Goal: Task Accomplishment & Management: Manage account settings

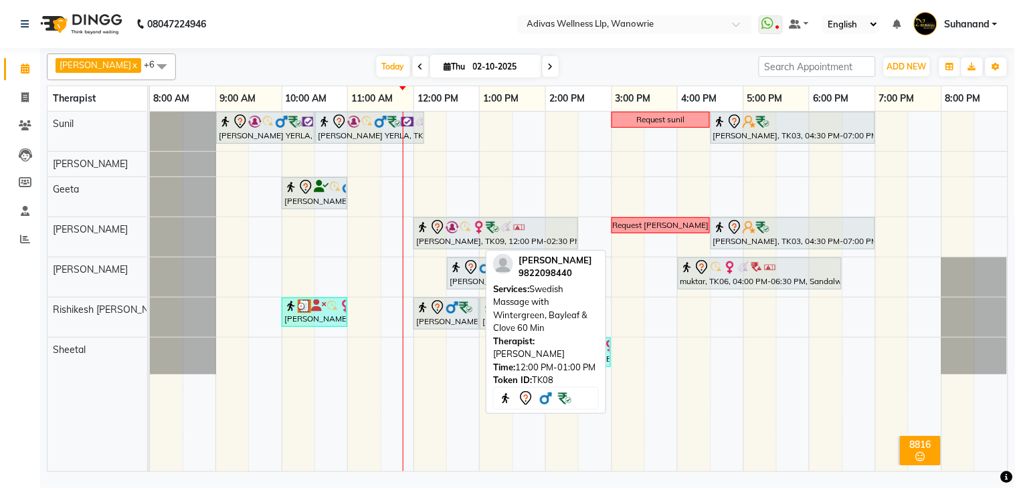
click at [446, 316] on div "[PERSON_NAME], TK08, 12:00 PM-01:00 PM, Swedish Massage with Wintergreen, Bayle…" at bounding box center [446, 314] width 63 height 28
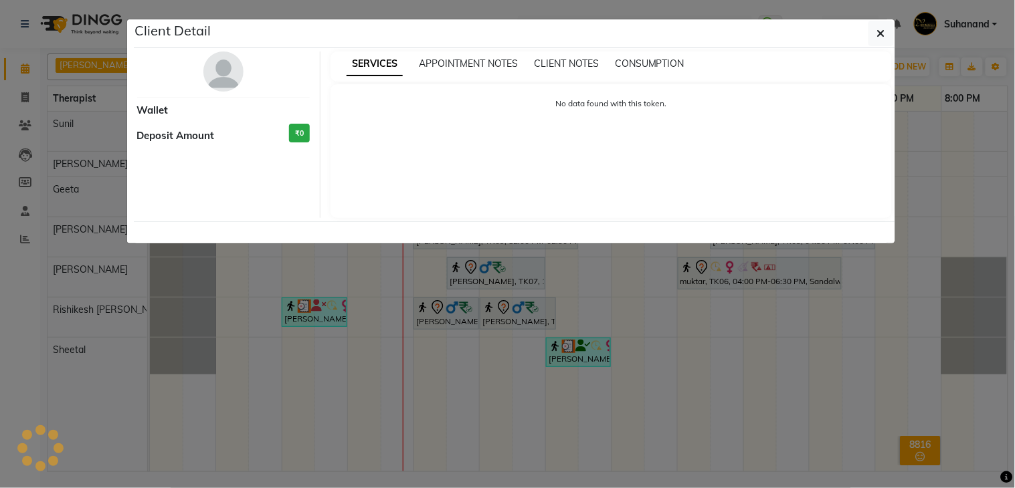
select select "7"
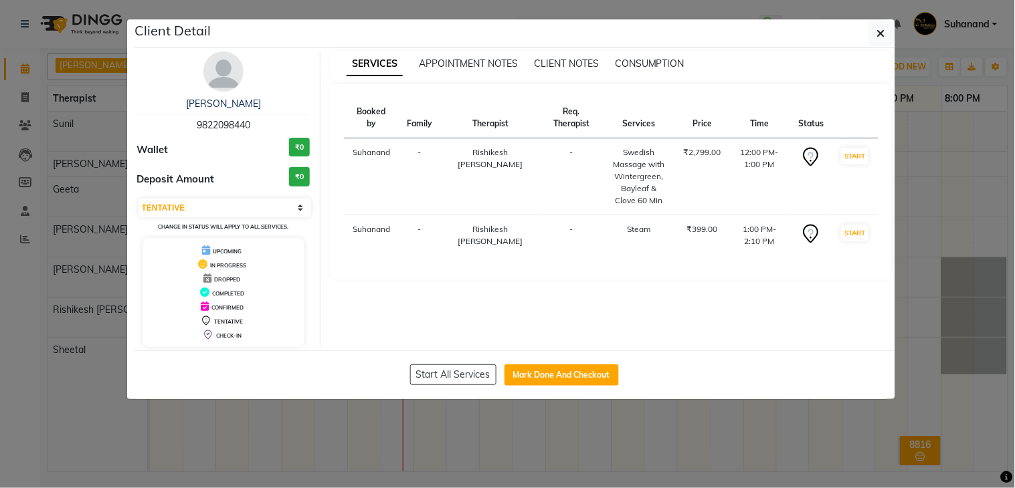
click at [228, 111] on div "[PERSON_NAME] 9822098440" at bounding box center [223, 114] width 173 height 35
click at [228, 108] on link "[PERSON_NAME]" at bounding box center [223, 104] width 75 height 12
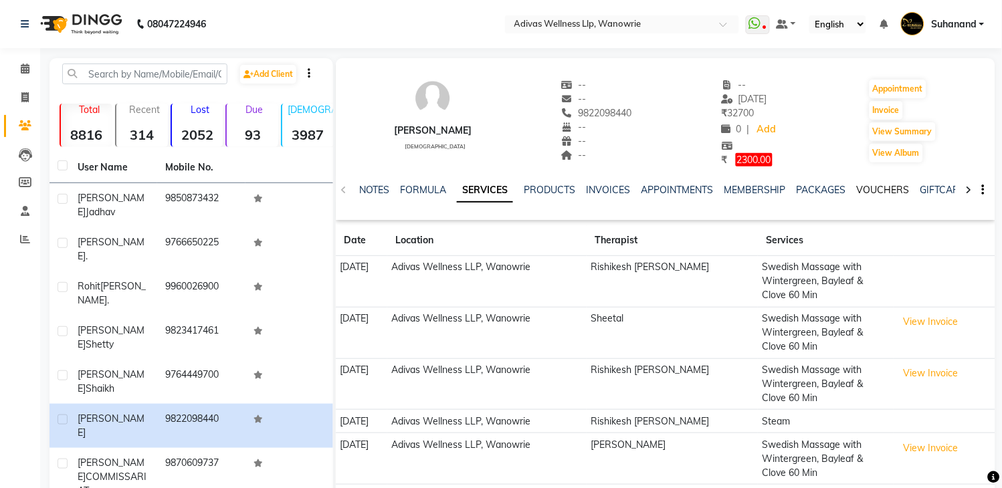
click at [895, 185] on link "VOUCHERS" at bounding box center [883, 190] width 53 height 12
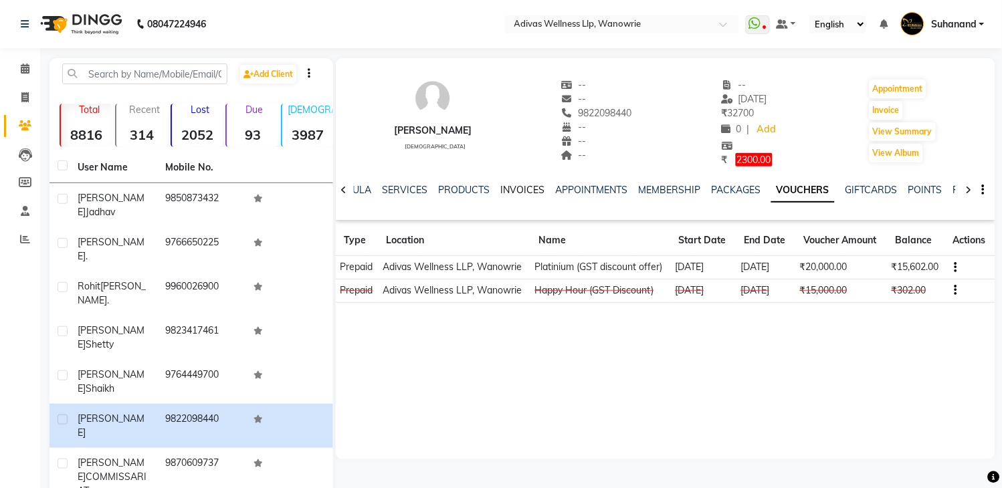
click at [511, 191] on link "INVOICES" at bounding box center [522, 190] width 44 height 12
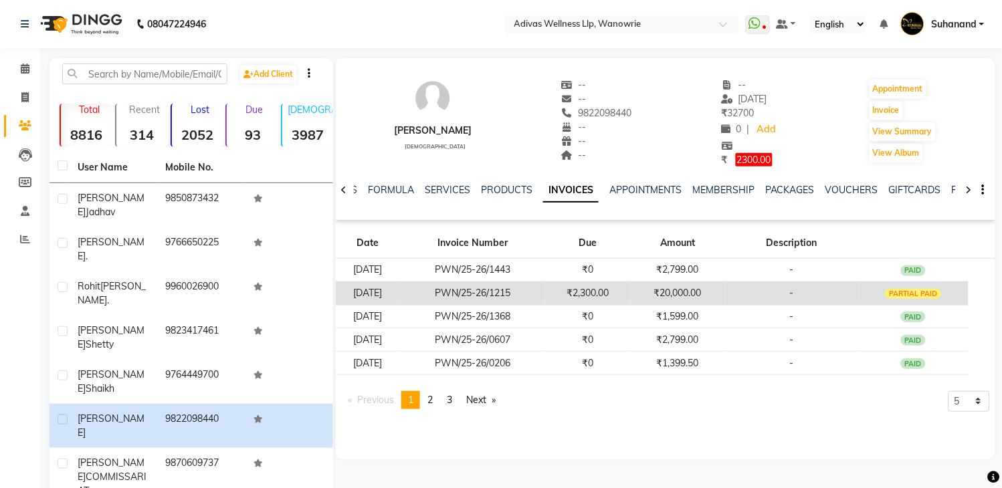
click at [725, 286] on td "₹20,000.00" at bounding box center [678, 293] width 94 height 23
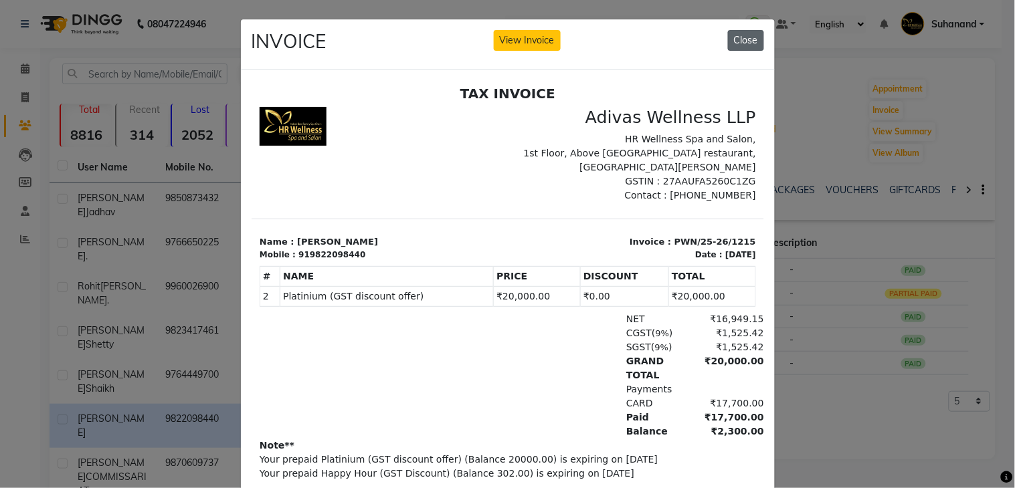
click at [734, 45] on button "Close" at bounding box center [746, 40] width 36 height 21
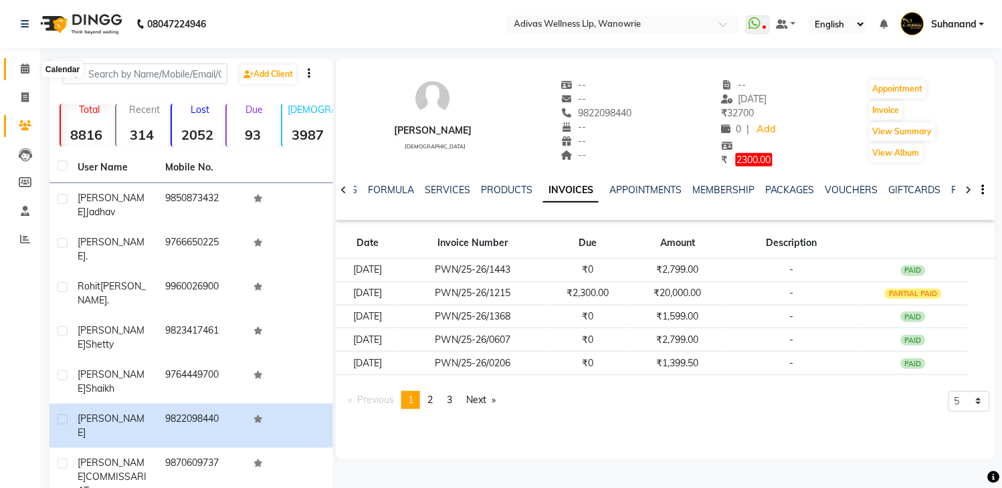
click at [19, 66] on span at bounding box center [24, 69] width 23 height 15
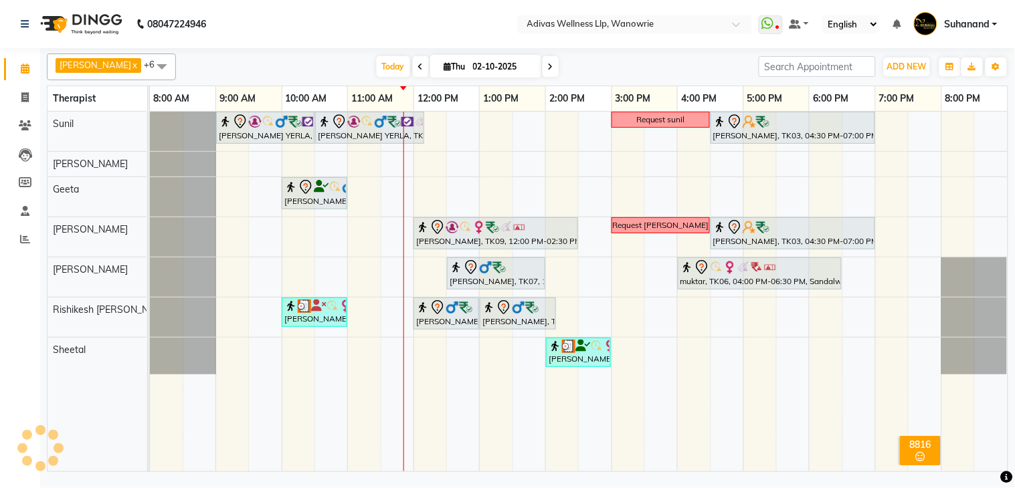
click at [473, 66] on input "02-10-2025" at bounding box center [502, 67] width 67 height 20
select select "10"
select select "2025"
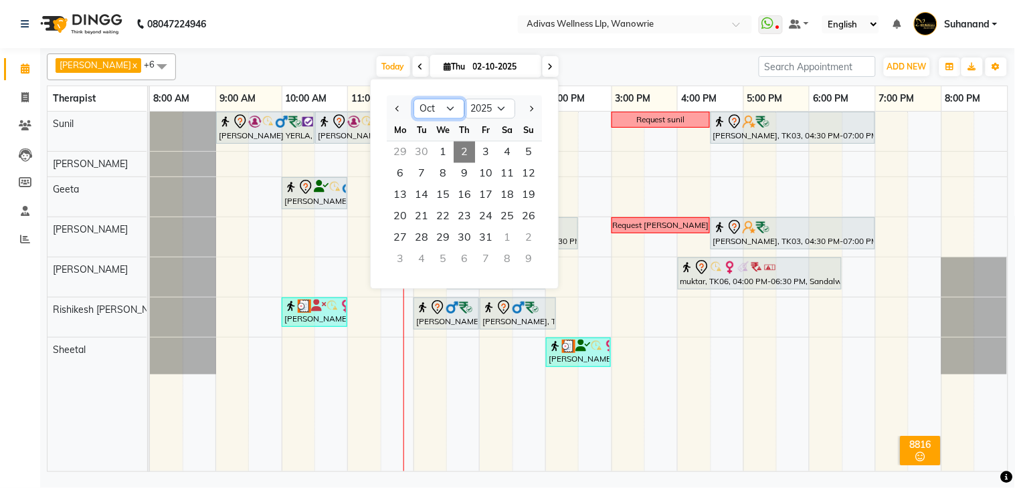
click at [436, 106] on select "Jan Feb Mar Apr May Jun Jul Aug Sep Oct Nov Dec" at bounding box center [439, 109] width 51 height 20
select select "7"
click at [414, 99] on select "Jan Feb Mar Apr May Jun Jul Aug Sep Oct Nov Dec" at bounding box center [439, 109] width 51 height 20
click at [397, 210] on span "21" at bounding box center [399, 216] width 21 height 21
type input "[DATE]"
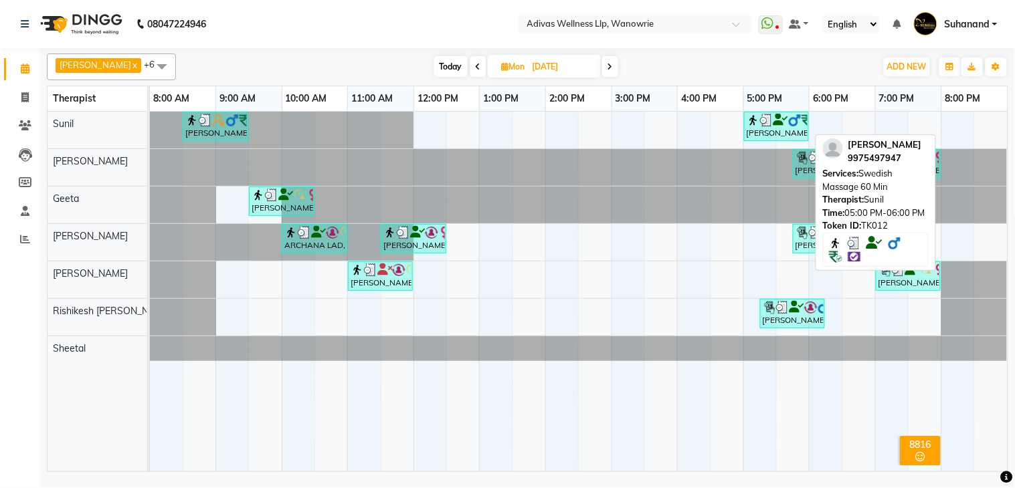
click at [767, 118] on img at bounding box center [766, 120] width 13 height 13
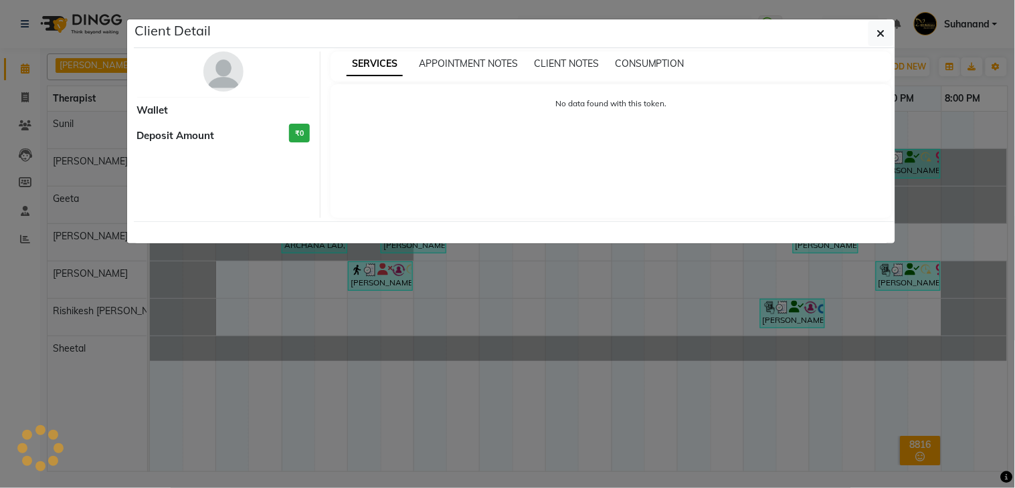
select select "3"
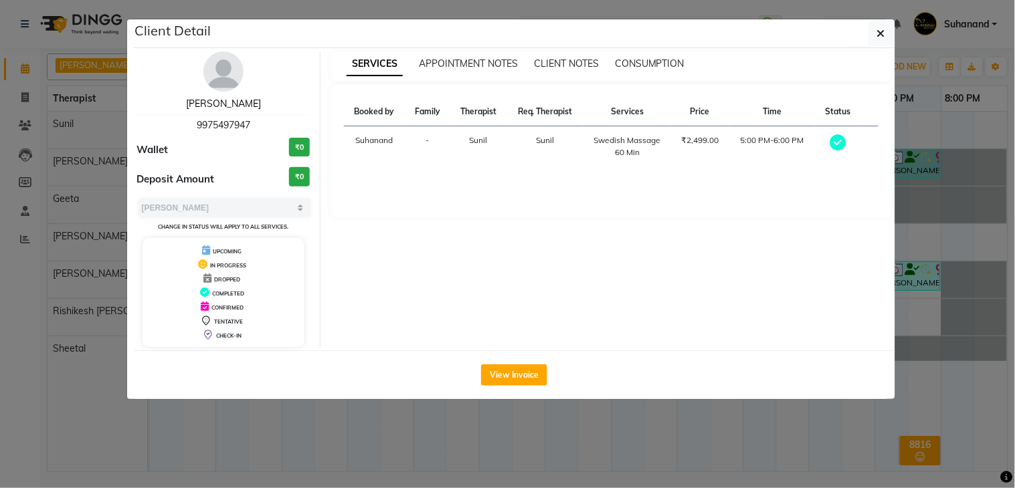
click at [237, 104] on link "suchit kabariya" at bounding box center [223, 104] width 75 height 12
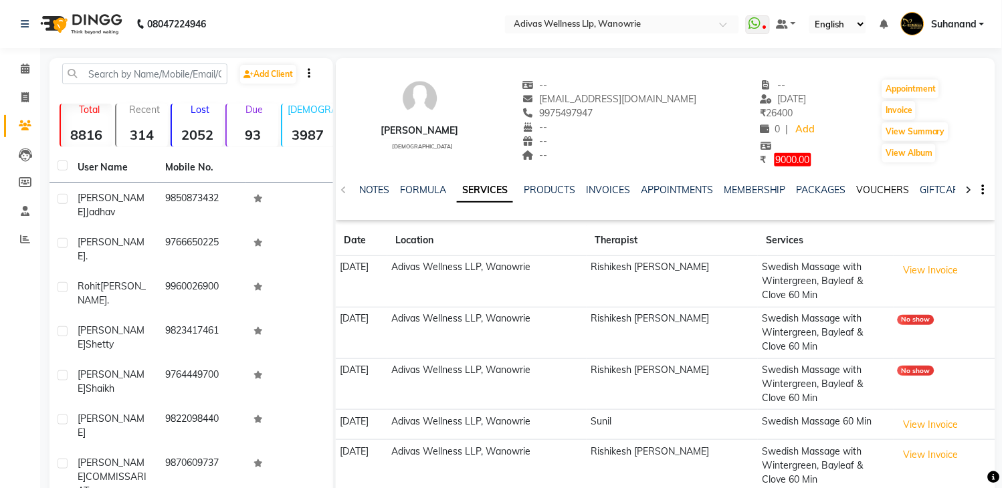
click at [866, 189] on link "VOUCHERS" at bounding box center [883, 190] width 53 height 12
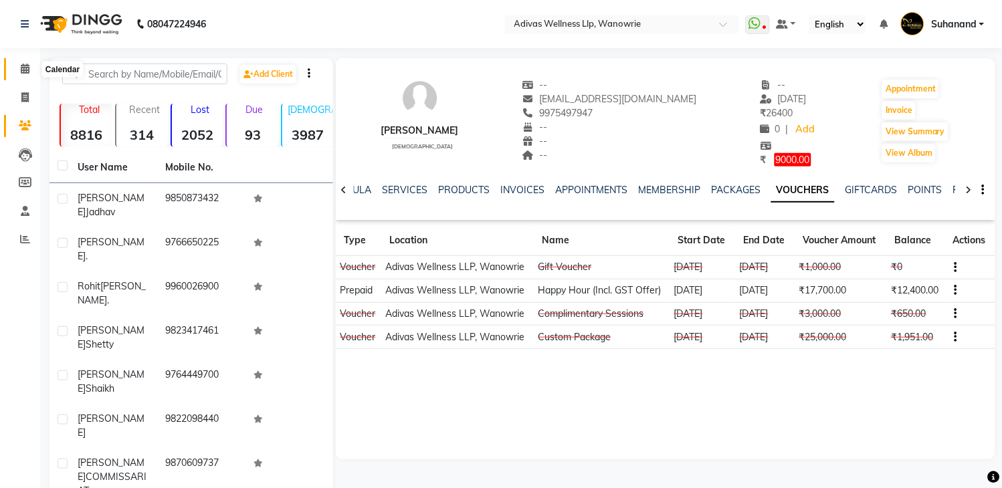
click at [25, 70] on icon at bounding box center [25, 69] width 9 height 10
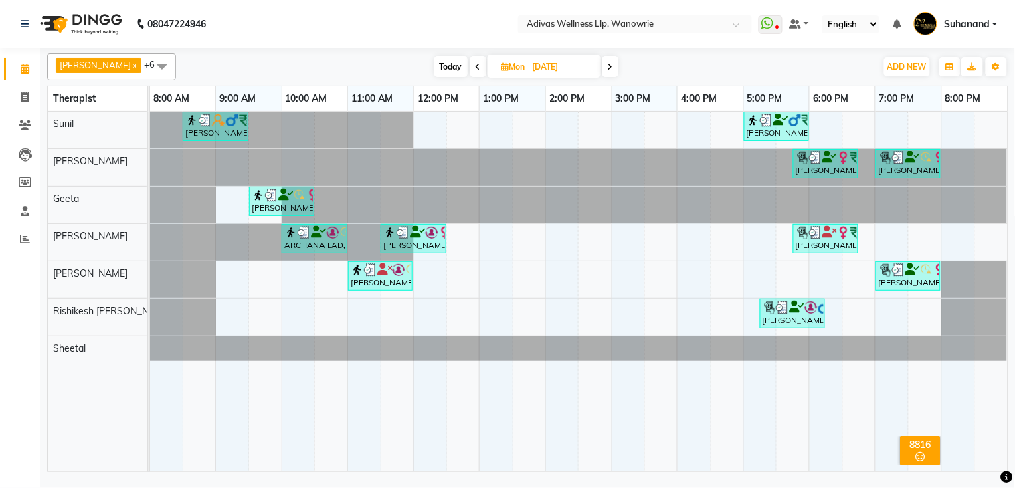
click at [435, 63] on span "Today" at bounding box center [450, 66] width 33 height 21
type input "02-10-2025"
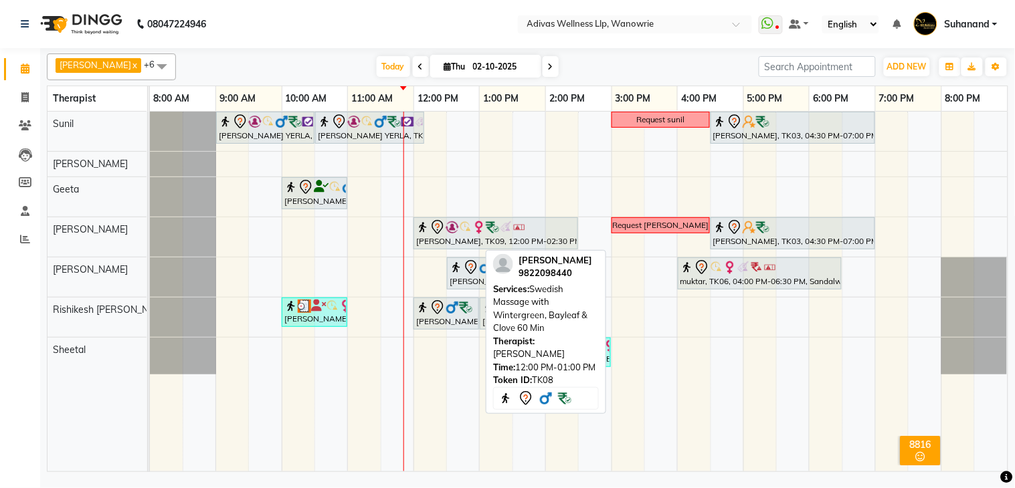
click at [454, 311] on img at bounding box center [452, 307] width 13 height 13
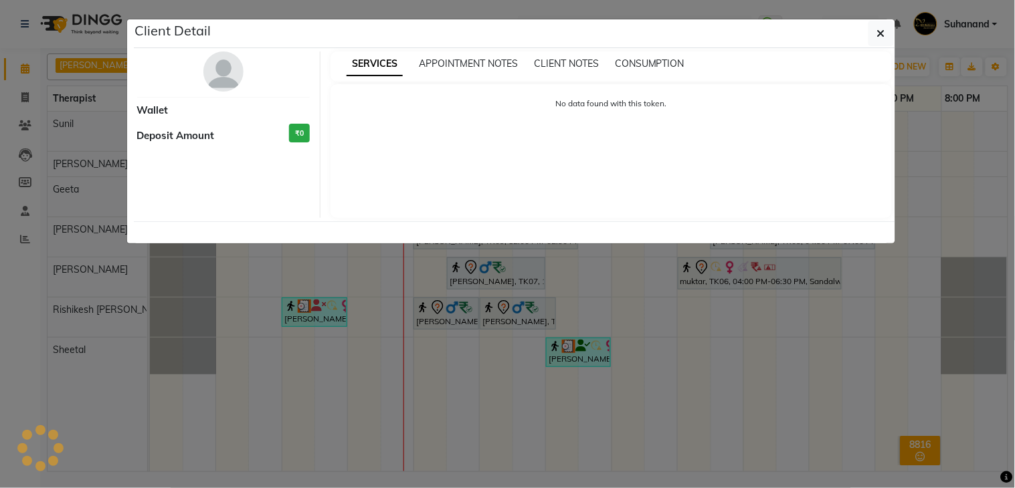
select select "7"
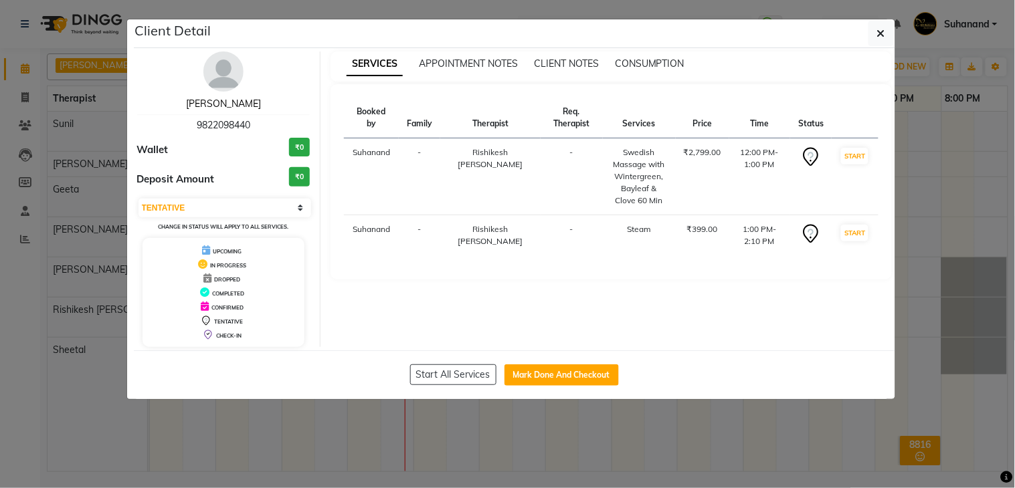
click at [219, 105] on link "[PERSON_NAME]" at bounding box center [223, 104] width 75 height 12
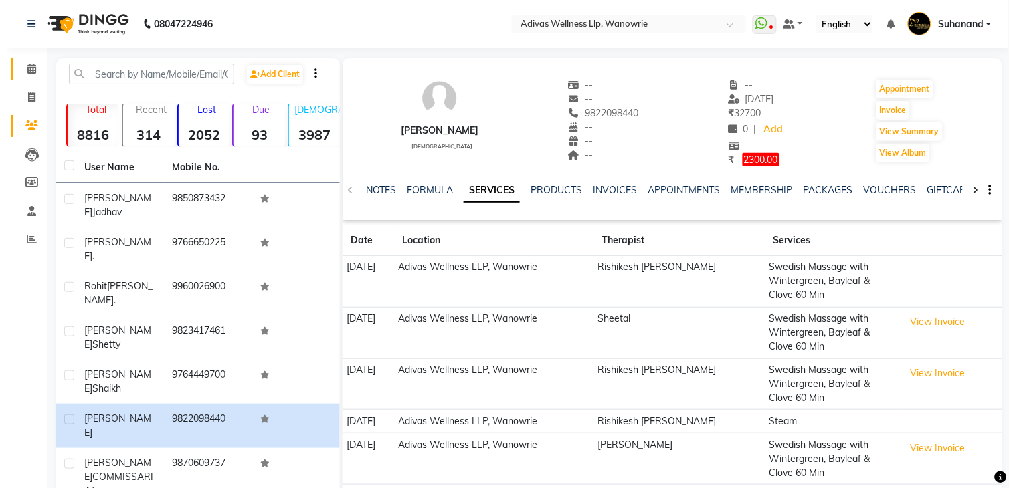
scroll to position [74, 0]
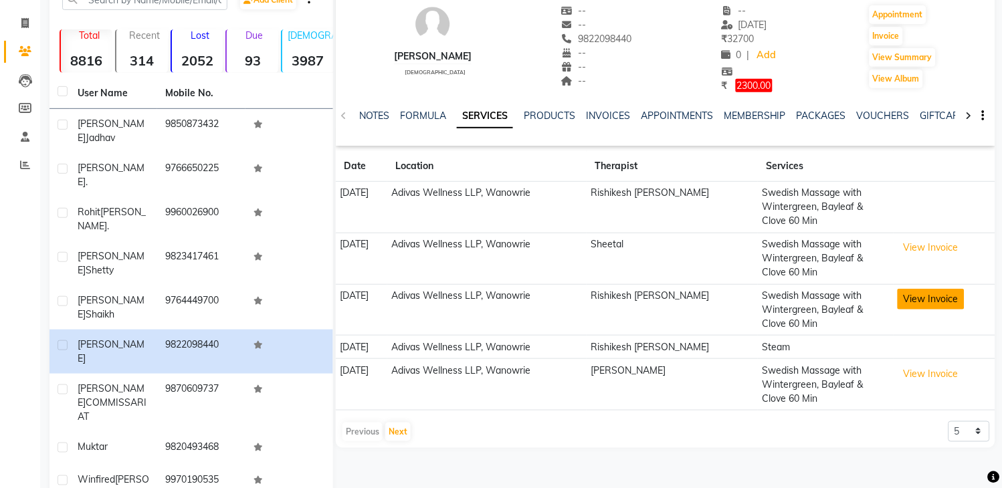
click at [923, 302] on button "View Invoice" at bounding box center [931, 299] width 67 height 21
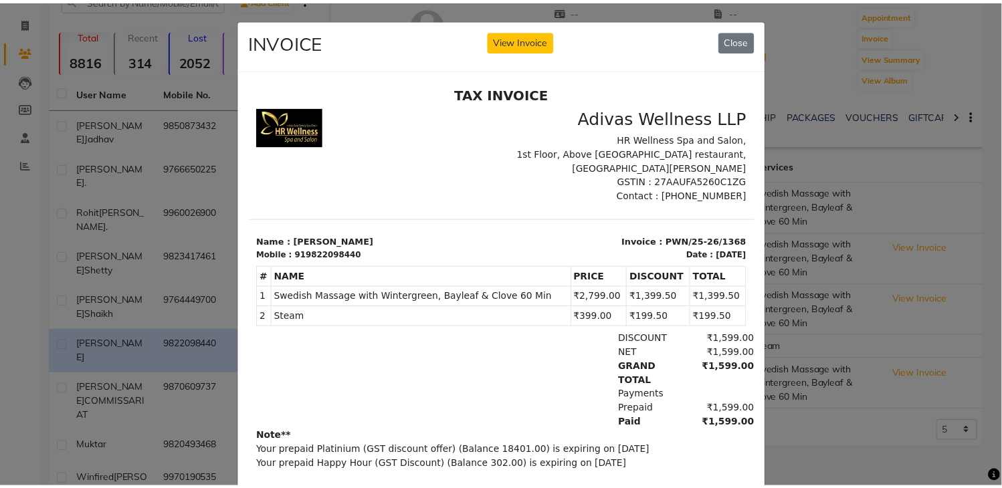
scroll to position [10, 0]
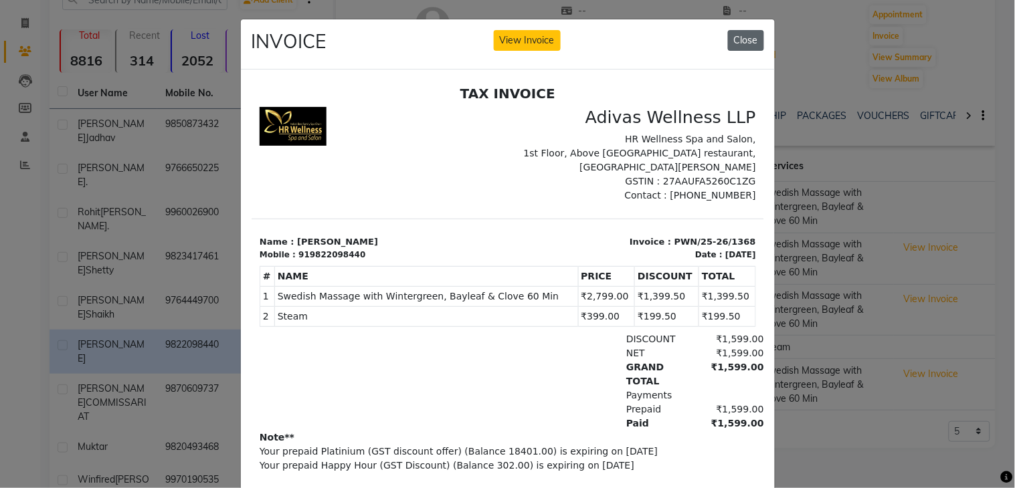
click at [732, 42] on button "Close" at bounding box center [746, 40] width 36 height 21
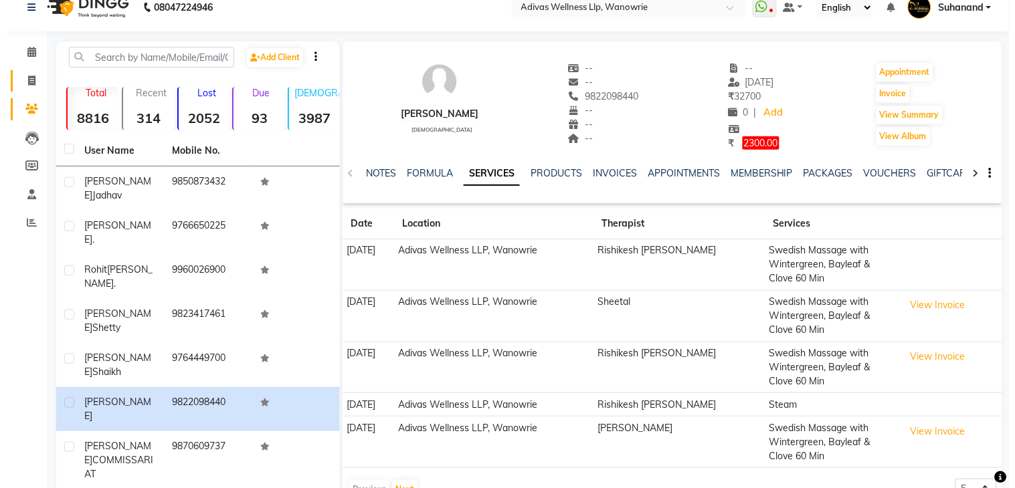
scroll to position [0, 0]
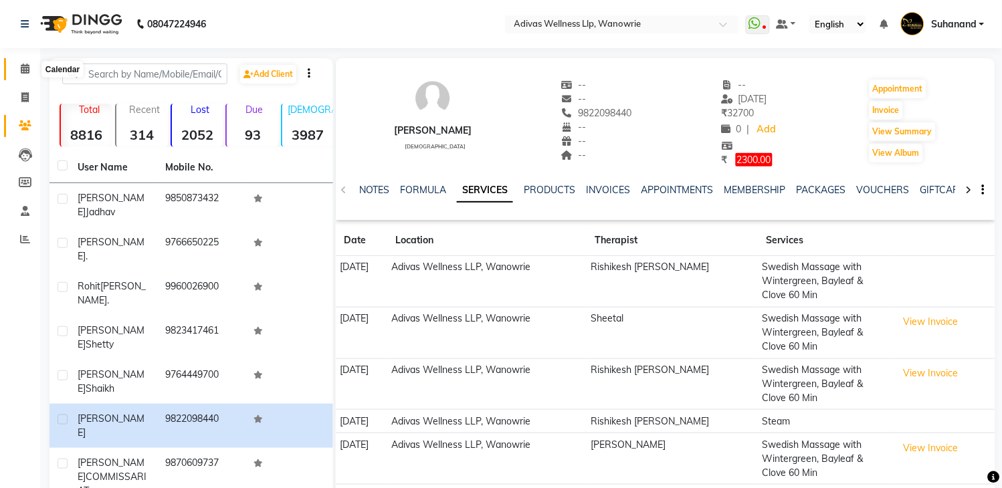
click at [18, 66] on span at bounding box center [24, 69] width 23 height 15
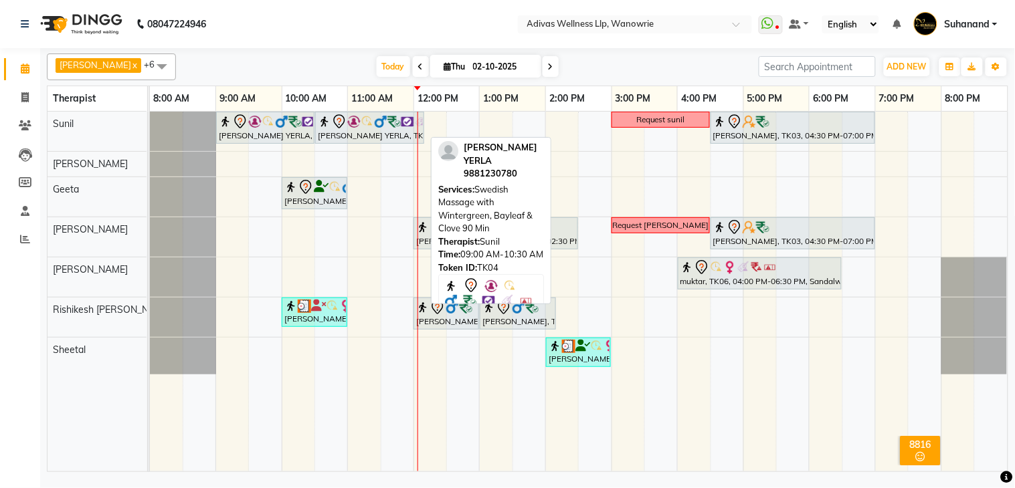
click at [265, 122] on img at bounding box center [268, 121] width 13 height 13
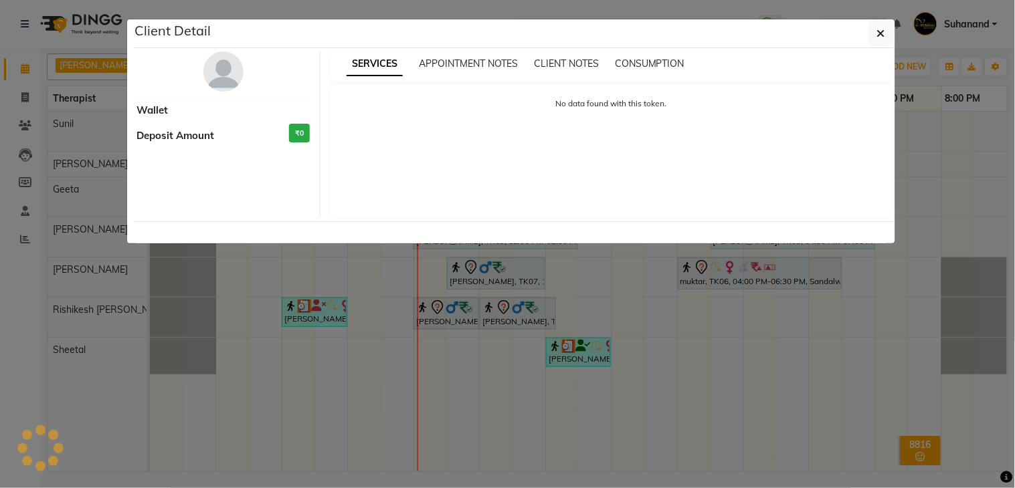
select select "7"
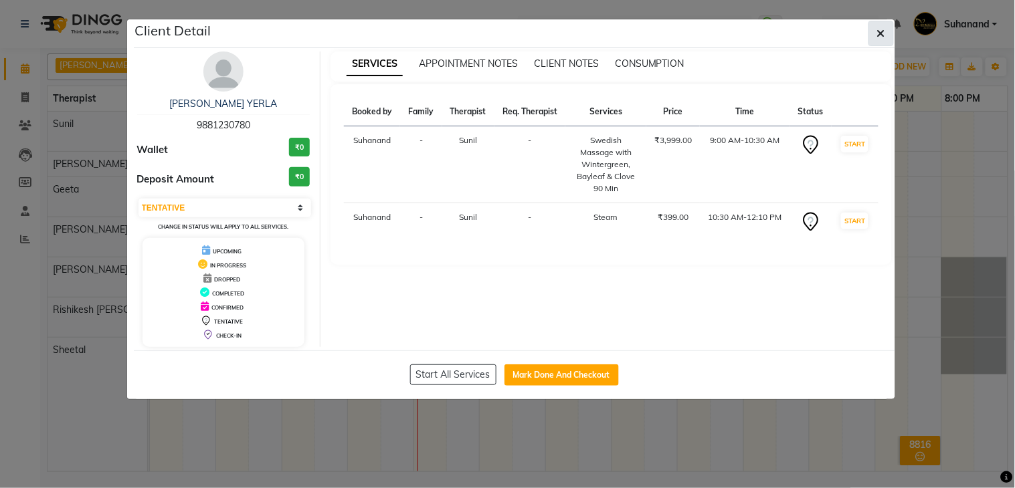
click at [871, 32] on button "button" at bounding box center [881, 33] width 25 height 25
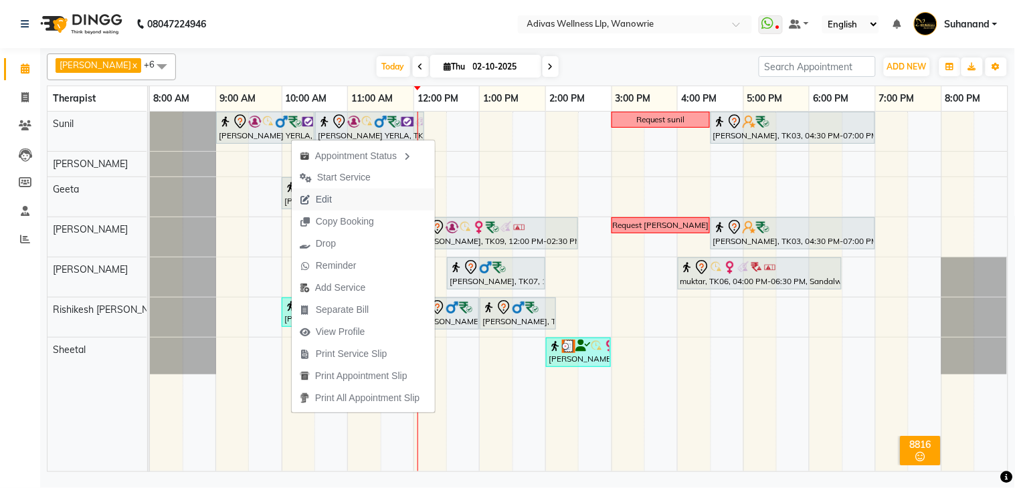
click at [331, 197] on span "Edit" at bounding box center [324, 200] width 16 height 14
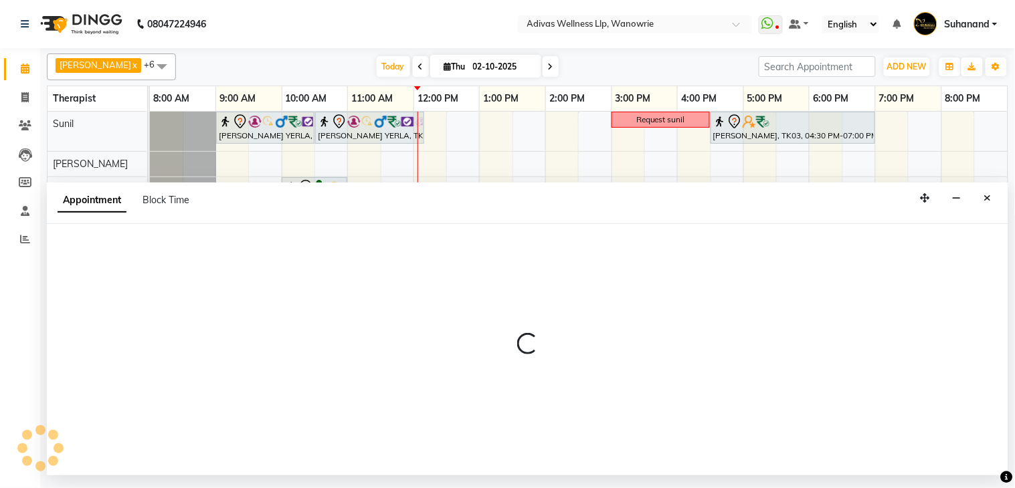
select select "tentative"
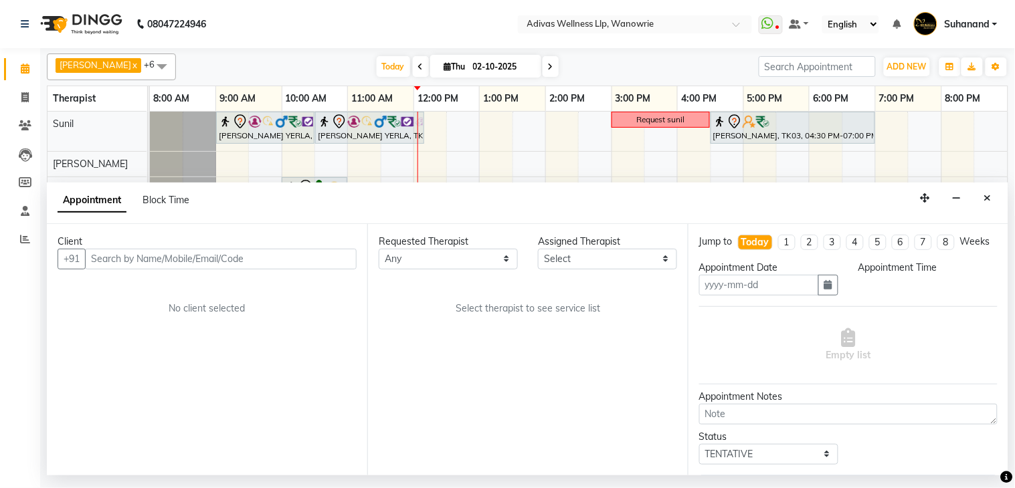
type input "02-10-2025"
select select "540"
select select "24579"
select select "1462"
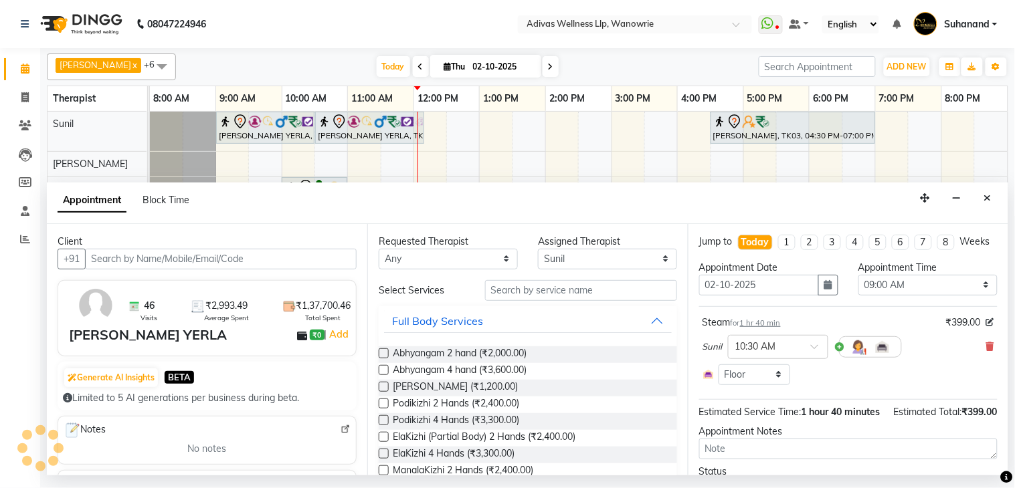
select select "1462"
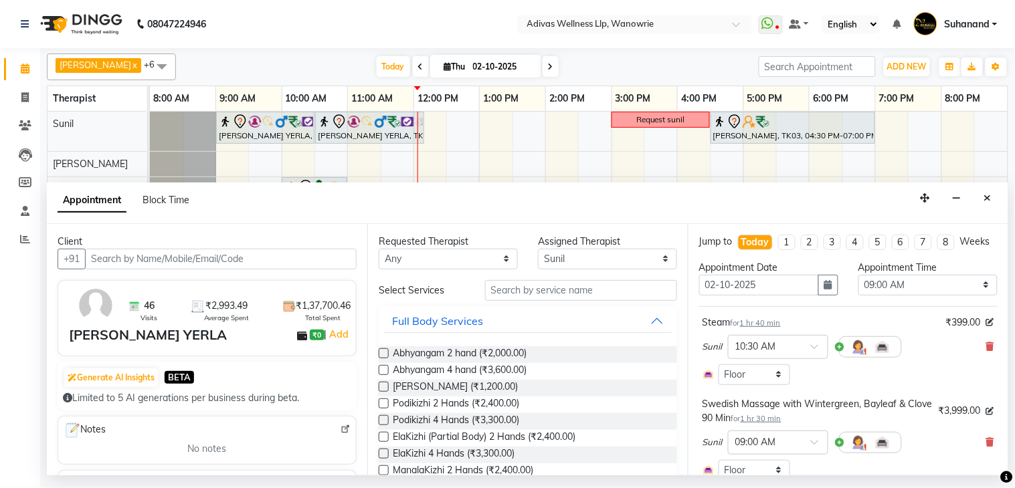
scroll to position [74, 0]
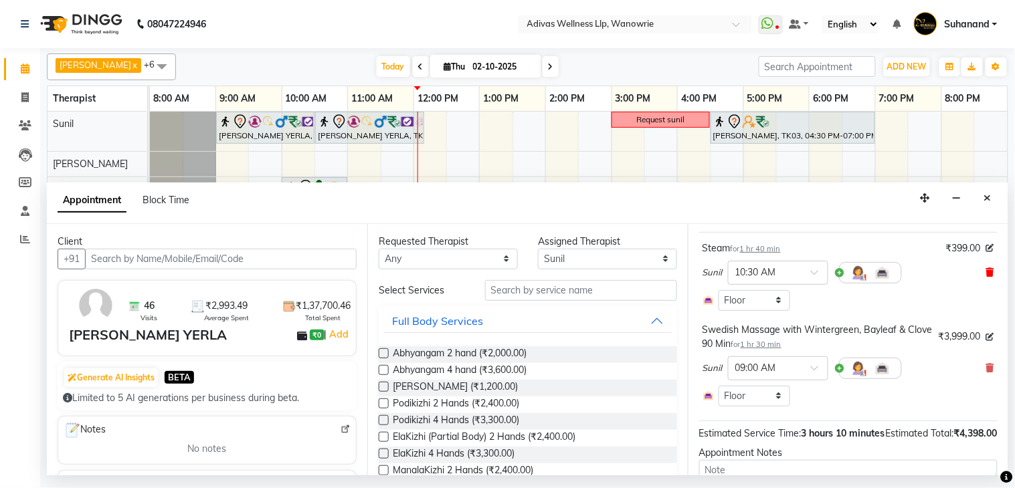
click at [986, 277] on icon at bounding box center [990, 272] width 8 height 9
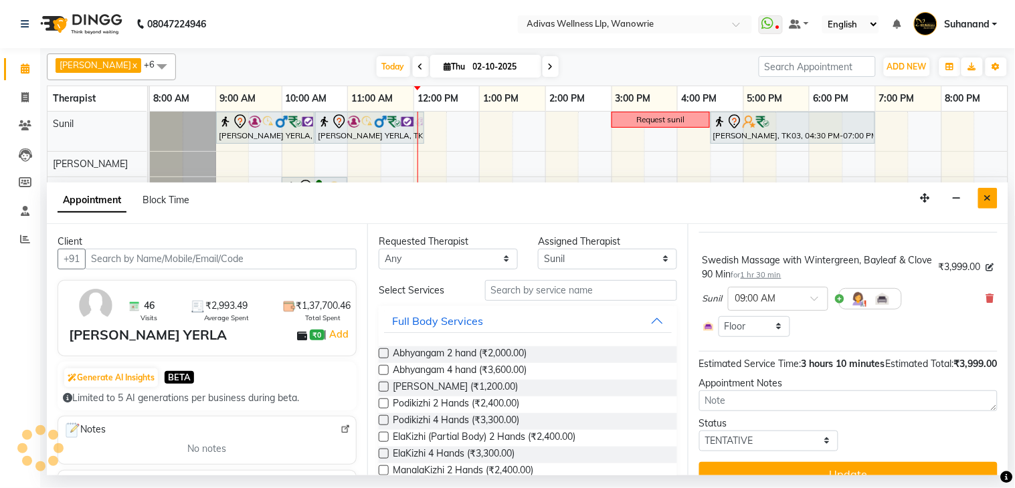
click at [995, 201] on button "Close" at bounding box center [987, 198] width 19 height 21
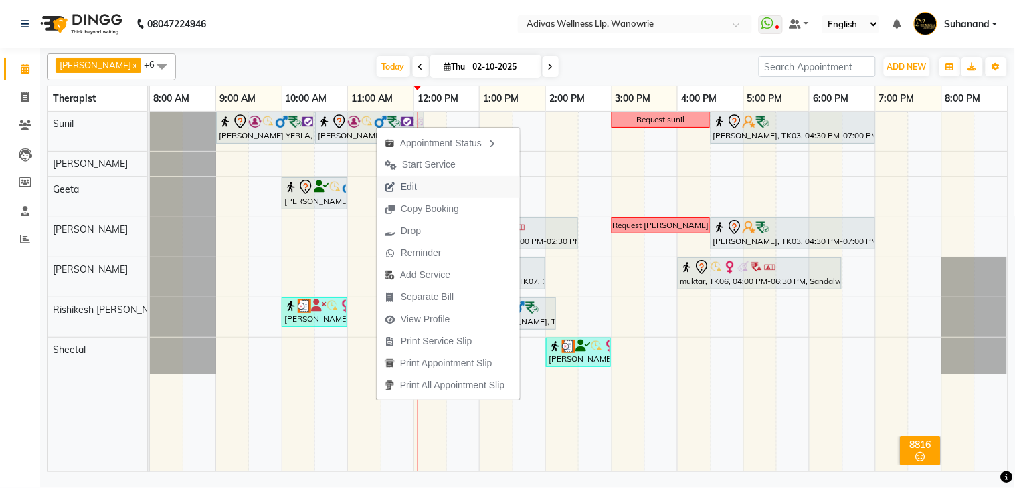
click at [409, 185] on span "Edit" at bounding box center [409, 187] width 16 height 14
select select "tentative"
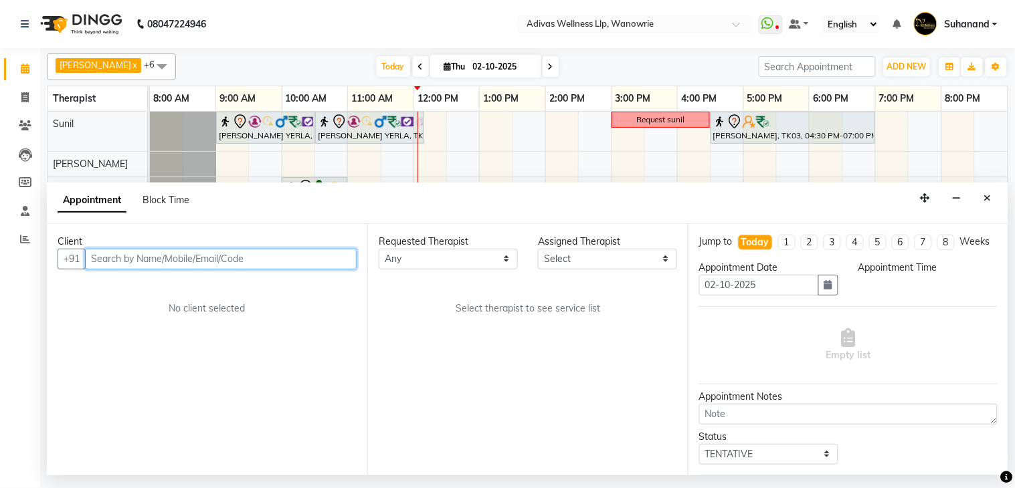
select select "24579"
select select "540"
select select "1462"
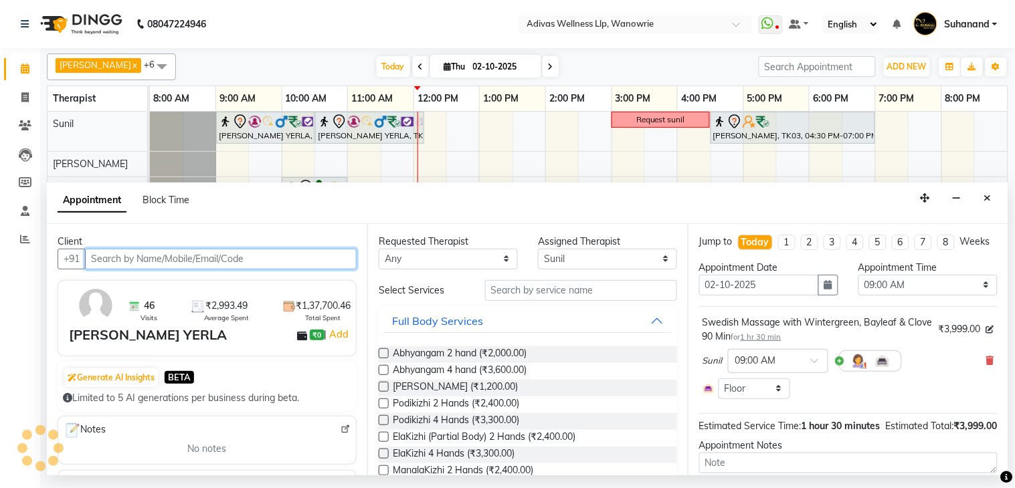
select select "1462"
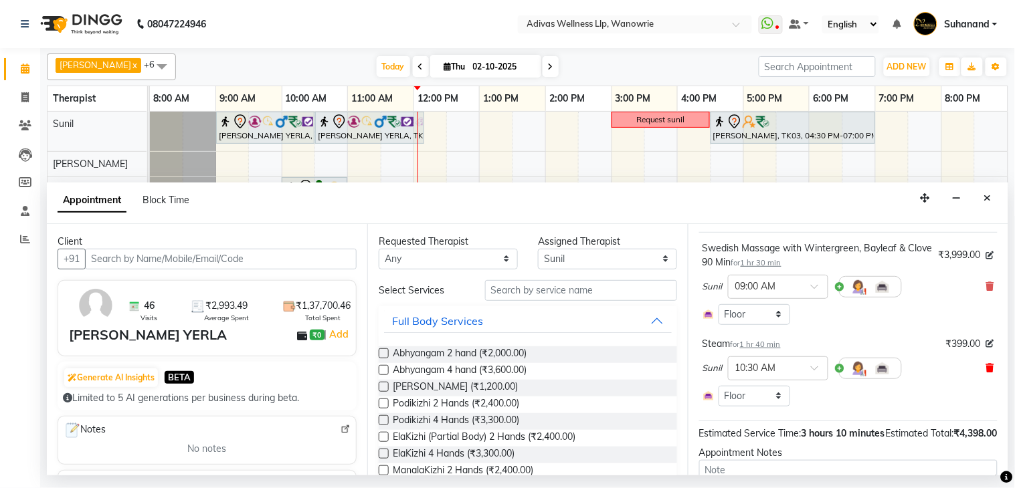
click at [986, 373] on icon at bounding box center [990, 367] width 8 height 9
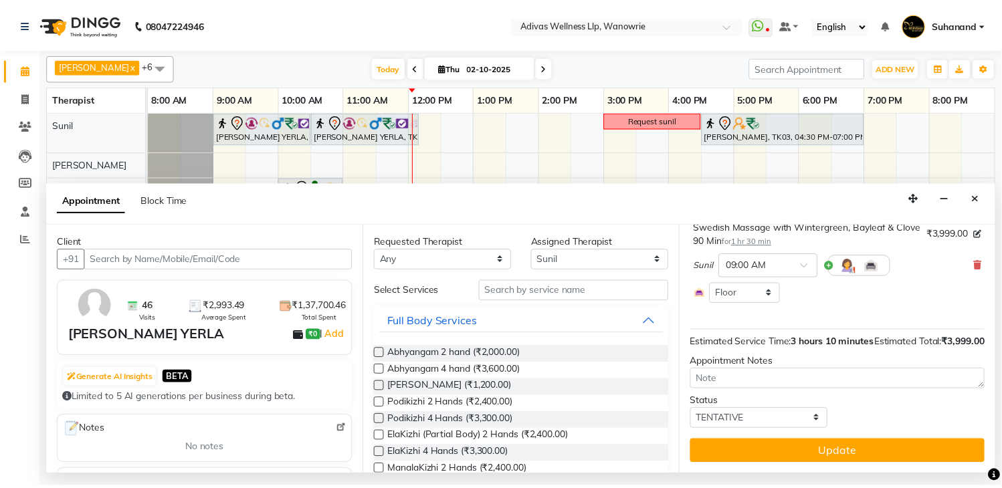
scroll to position [122, 0]
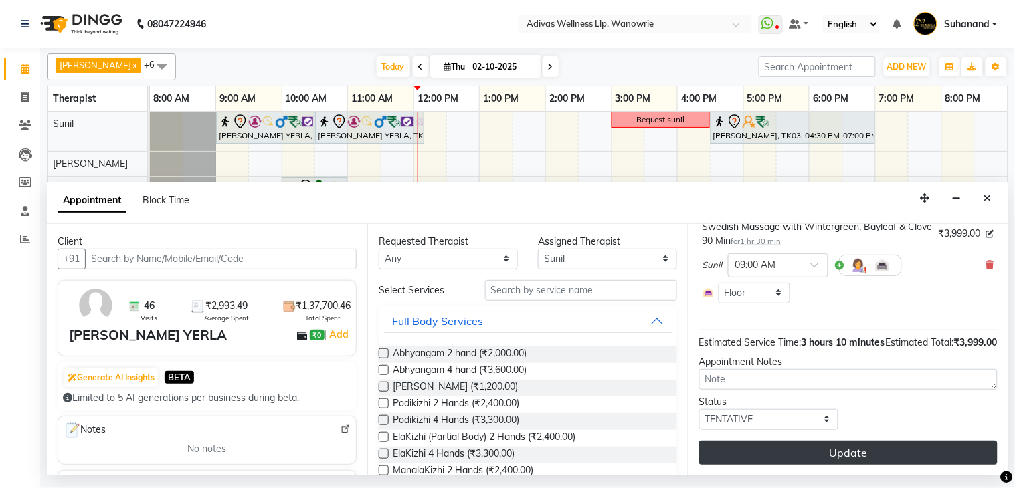
click at [859, 443] on button "Update" at bounding box center [848, 453] width 298 height 24
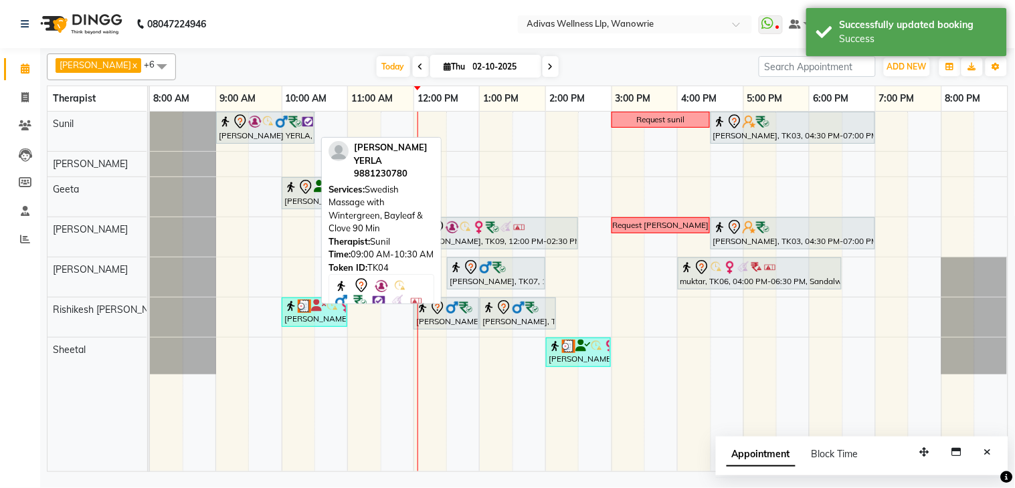
click at [254, 132] on div "VIVEK YERLA, TK04, 09:00 AM-10:30 AM, Swedish Massage with Wintergreen, Bayleaf…" at bounding box center [265, 128] width 96 height 28
select select "7"
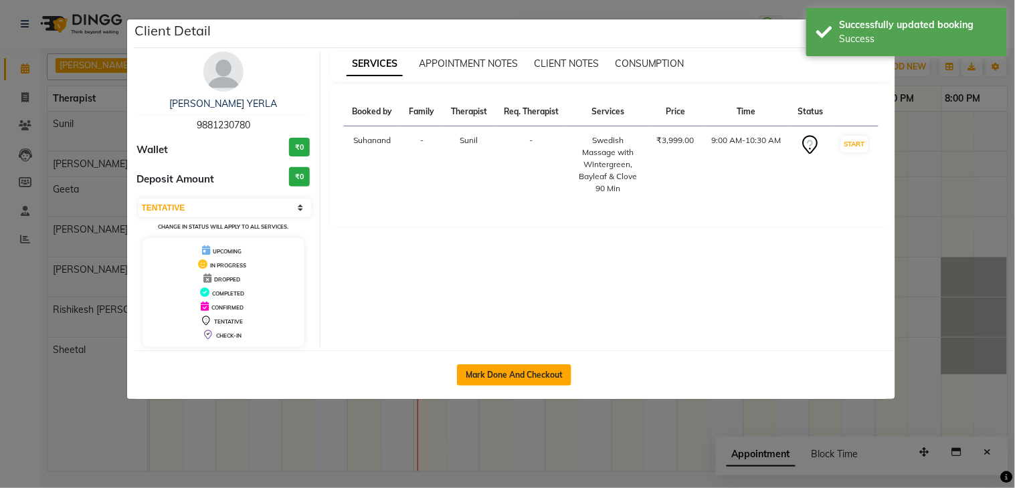
click at [523, 373] on button "Mark Done And Checkout" at bounding box center [514, 375] width 114 height 21
select select "service"
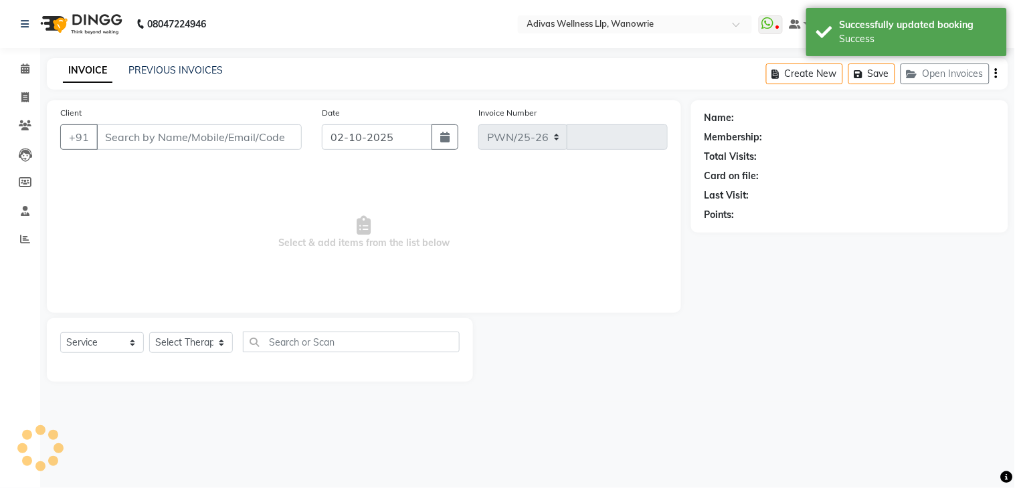
select select "4294"
type input "1960"
select select "P"
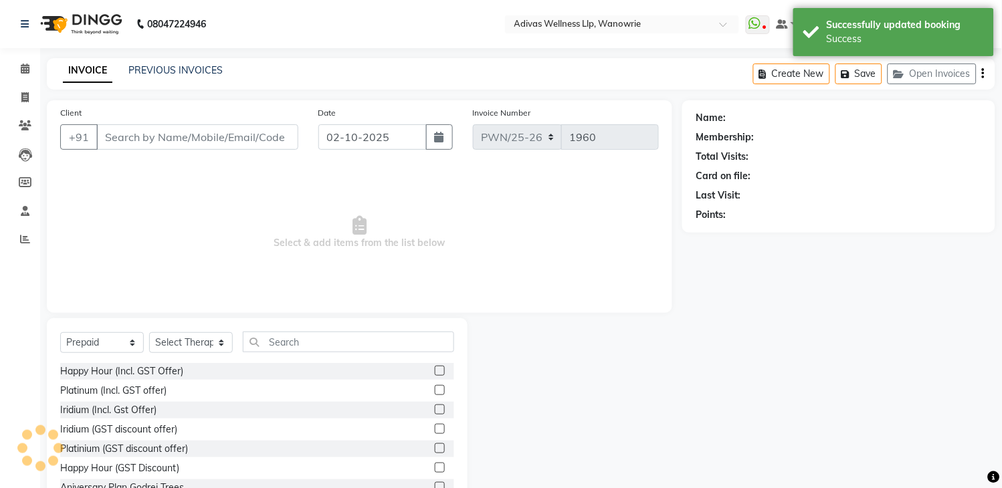
type input "9881230780"
select select "24579"
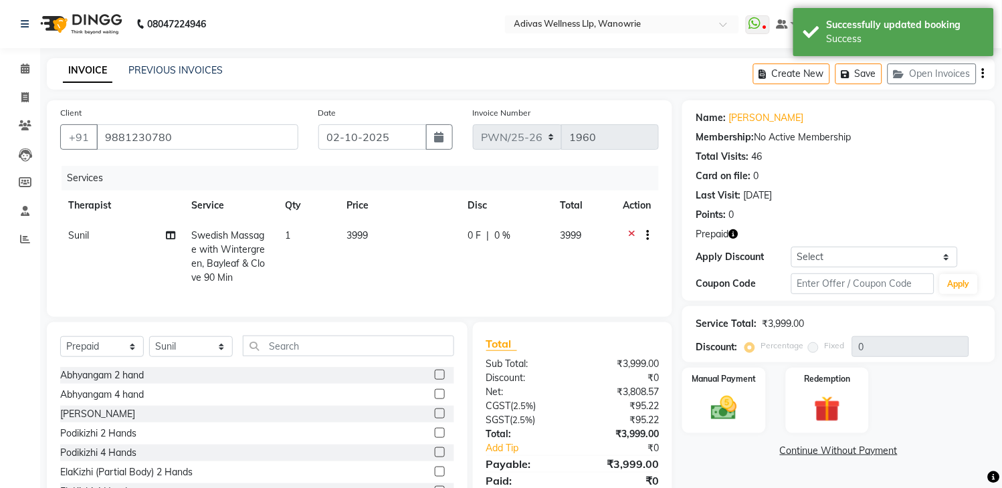
click at [245, 246] on span "Swedish Massage with Wintergreen, Bayleaf & Clove 90 Min" at bounding box center [229, 257] width 74 height 54
select select "24579"
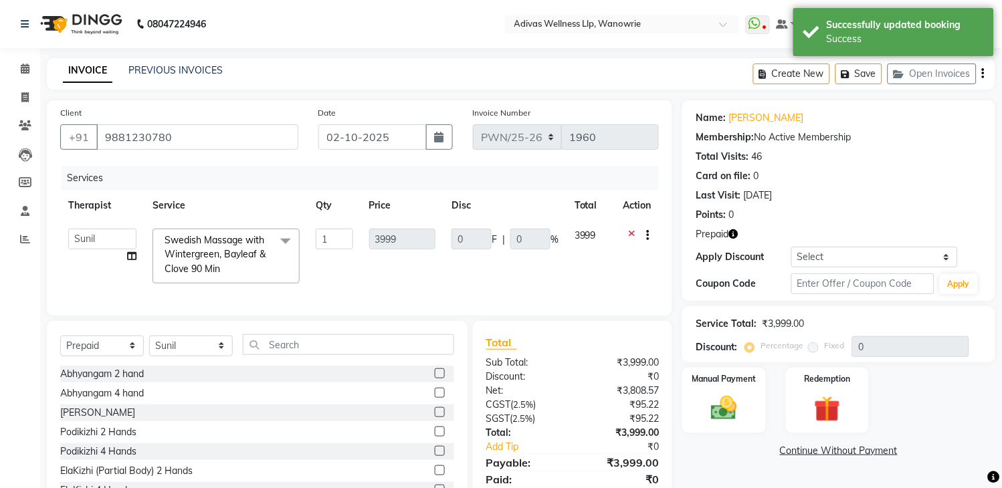
click at [278, 242] on span at bounding box center [285, 241] width 27 height 25
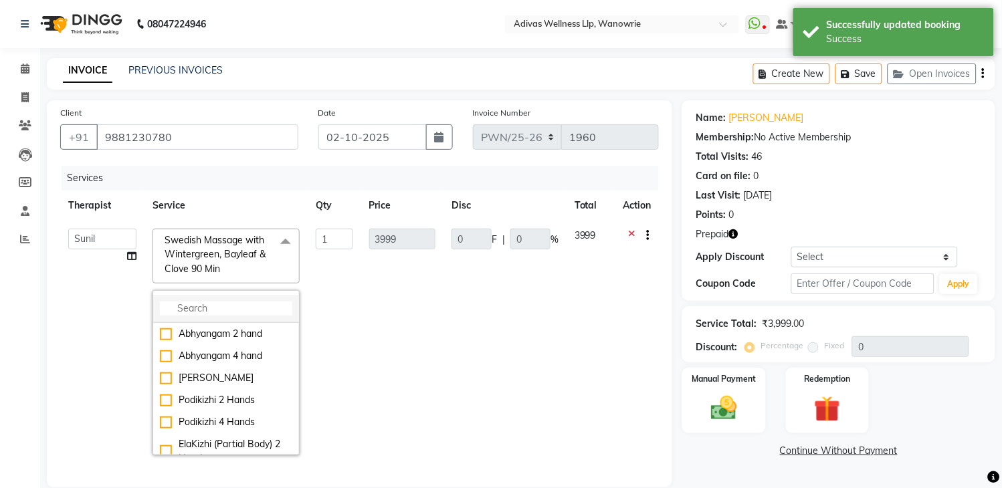
click at [246, 308] on input "multiselect-search" at bounding box center [226, 309] width 132 height 14
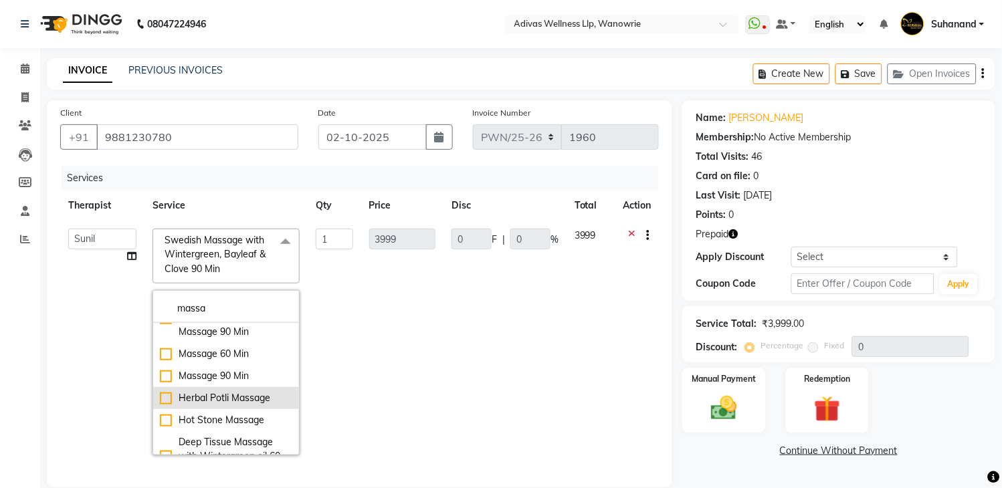
scroll to position [297, 0]
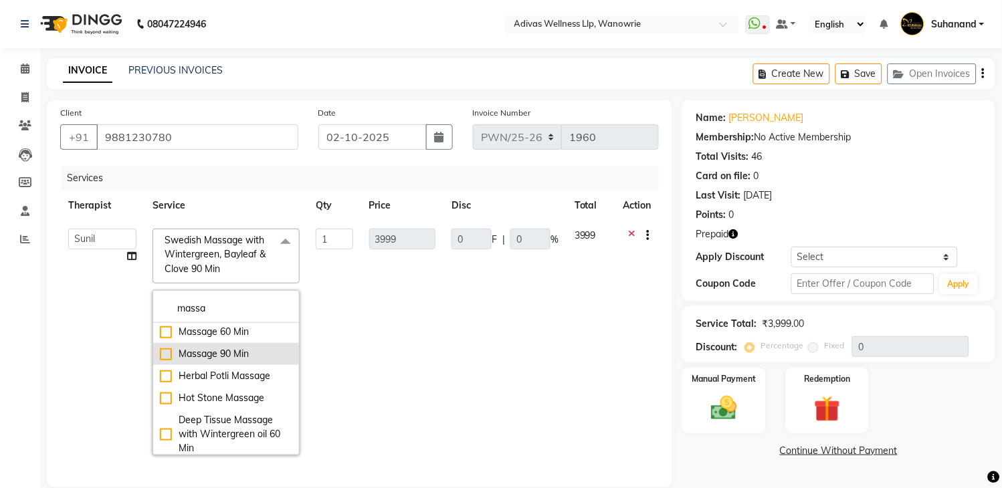
type input "massa"
click at [160, 351] on div "Massage 90 Min" at bounding box center [226, 354] width 132 height 14
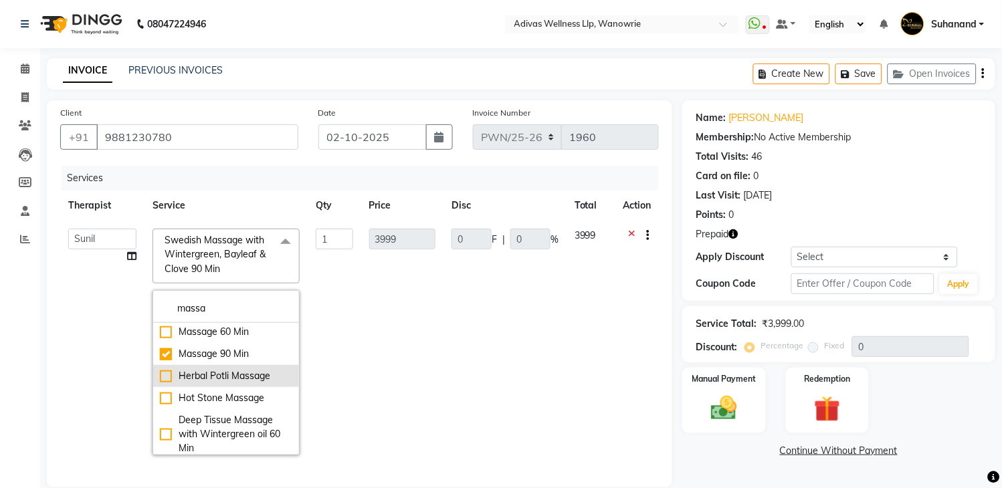
checkbox input "true"
checkbox input "false"
type input "1500"
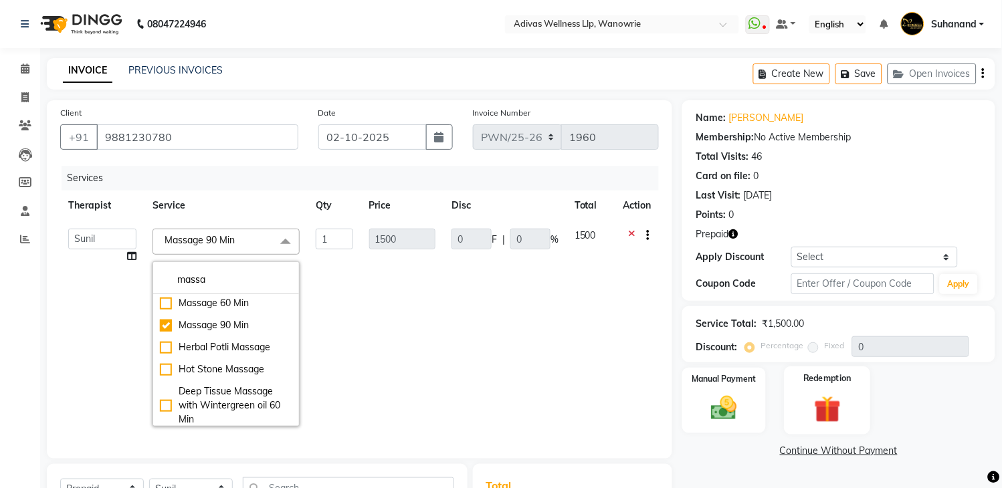
click at [832, 395] on img at bounding box center [828, 409] width 44 height 33
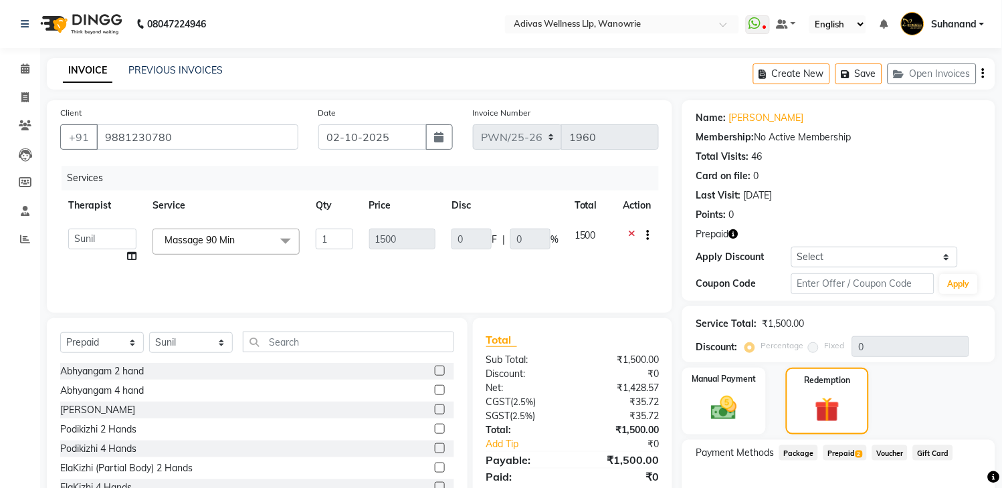
scroll to position [78, 0]
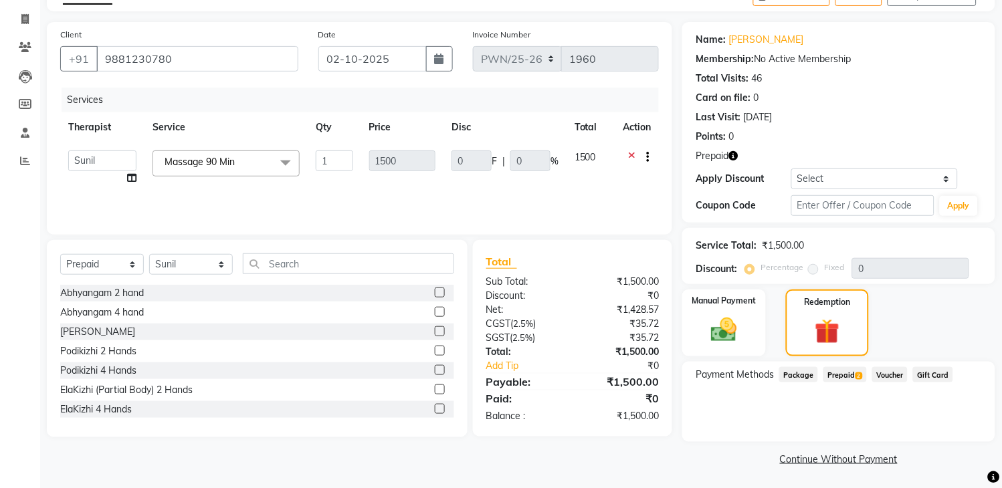
click at [841, 378] on span "Prepaid 2" at bounding box center [845, 374] width 43 height 15
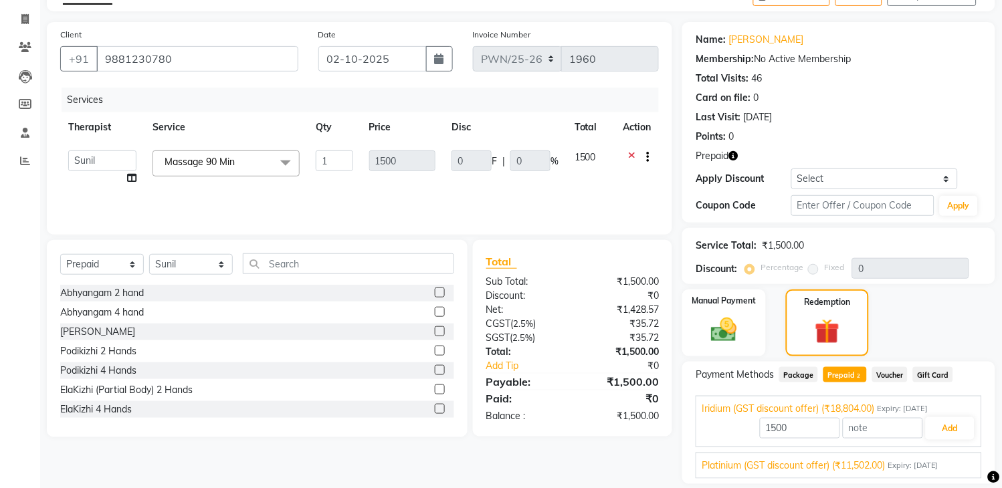
scroll to position [121, 0]
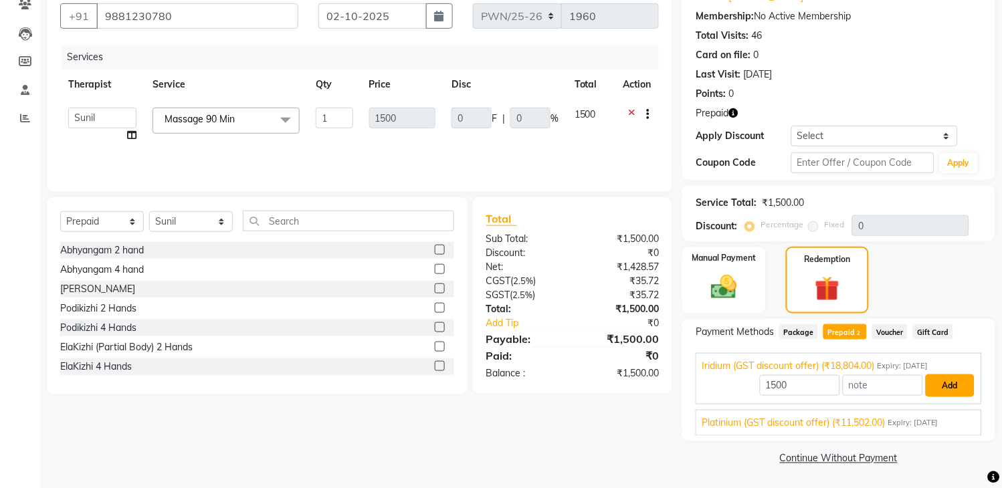
click at [947, 377] on button "Add" at bounding box center [950, 386] width 49 height 23
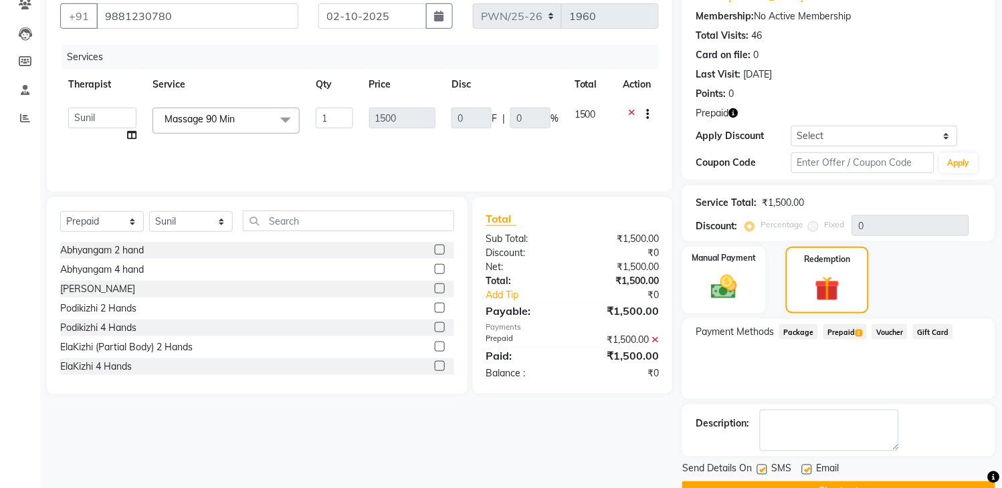
scroll to position [155, 0]
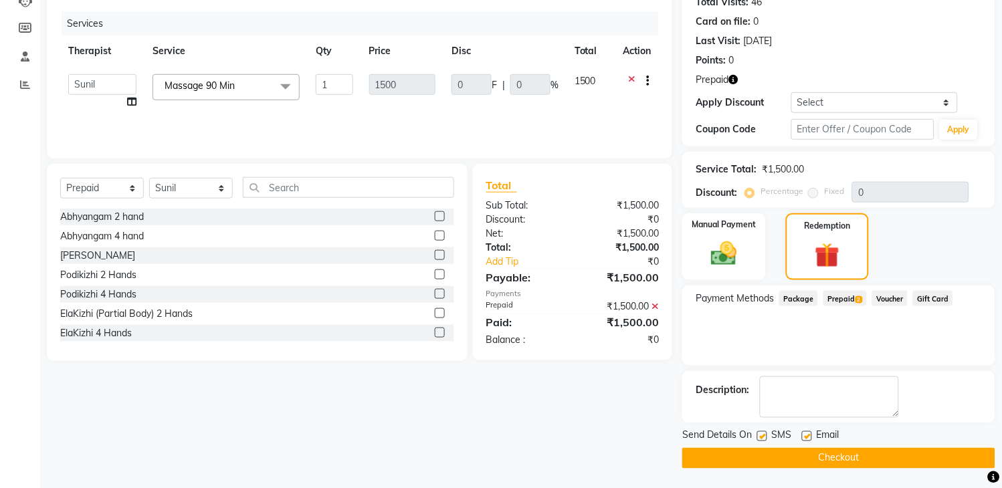
click at [874, 450] on button "Checkout" at bounding box center [838, 458] width 313 height 21
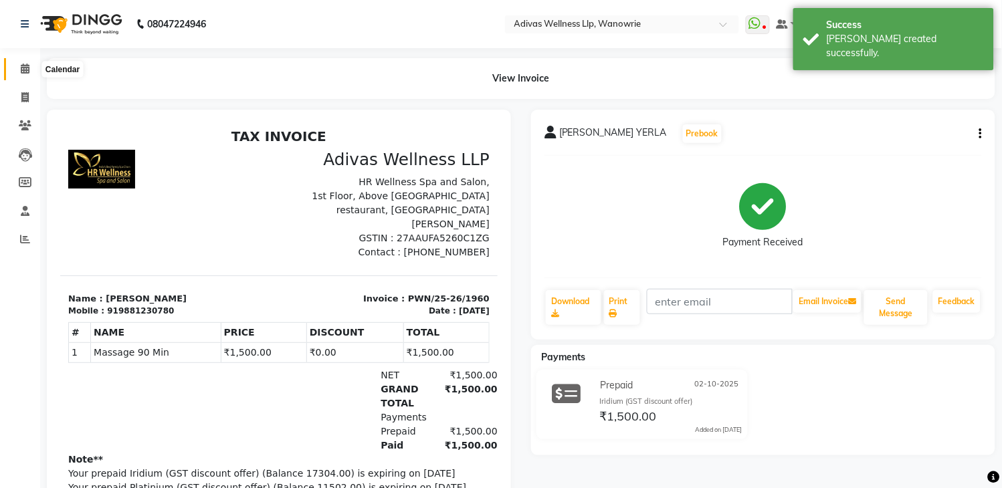
click at [27, 68] on icon at bounding box center [25, 69] width 9 height 10
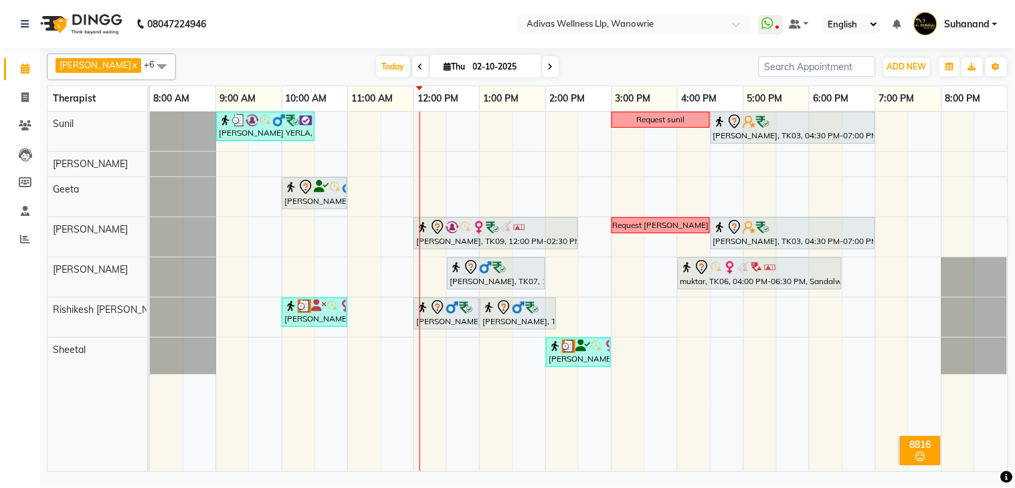
click at [470, 71] on input "02-10-2025" at bounding box center [502, 67] width 67 height 20
select select "10"
select select "2025"
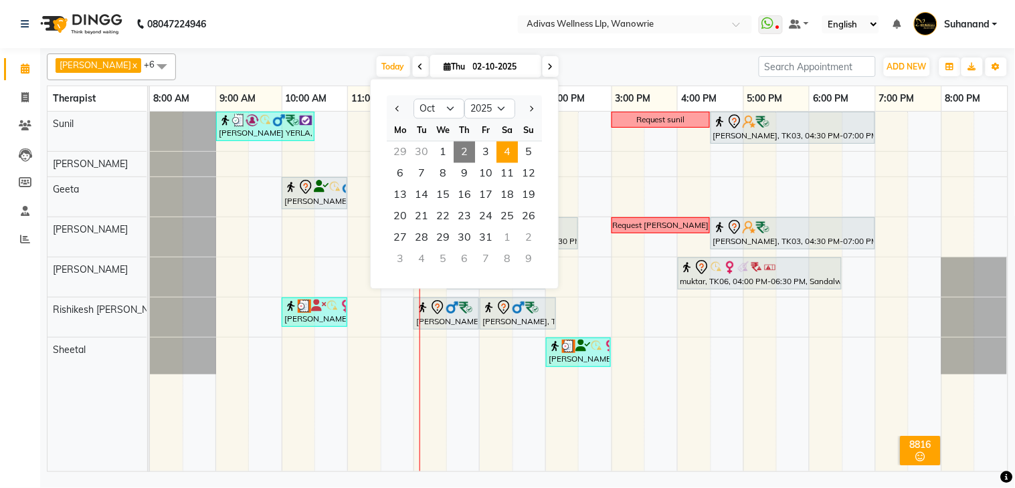
click at [510, 150] on span "4" at bounding box center [506, 152] width 21 height 21
type input "04-10-2025"
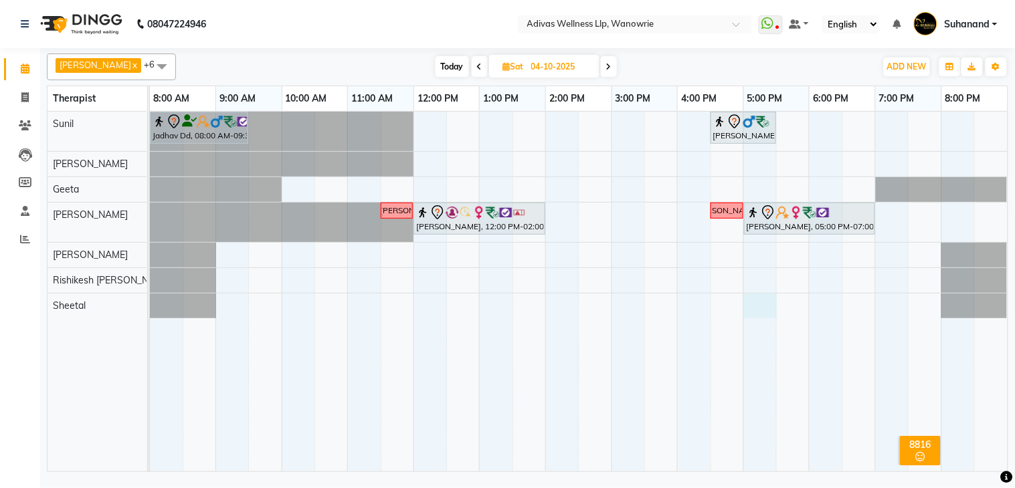
click at [759, 298] on div "Jadhav Dd, 08:00 AM-09:30 AM, Swedish Massage with Wintergreen, Bayleaf & Clove…" at bounding box center [579, 292] width 858 height 360
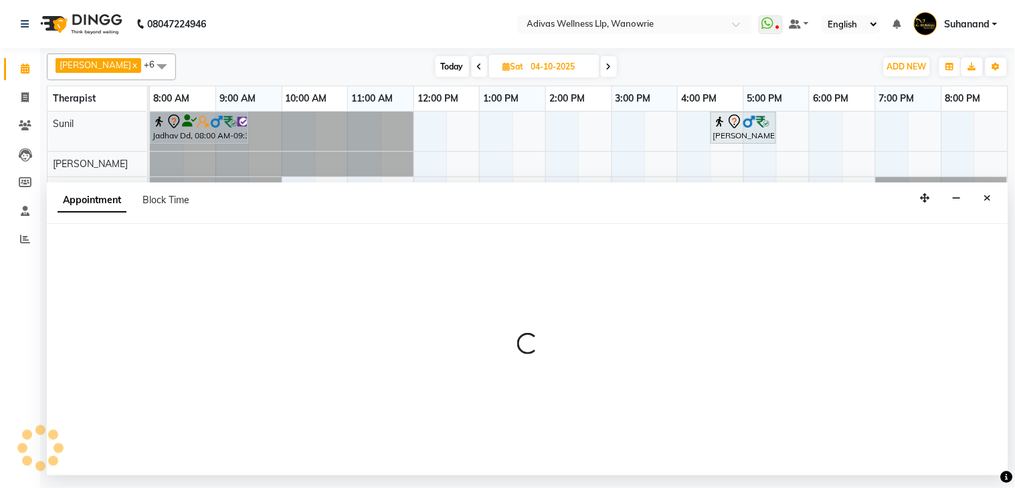
select select "87967"
select select "1020"
select select "tentative"
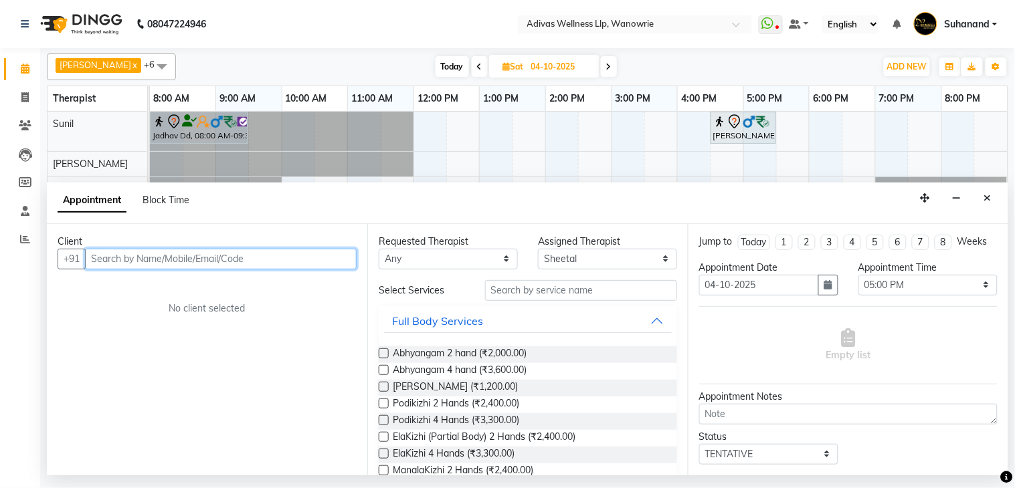
click at [281, 250] on input "text" at bounding box center [221, 259] width 272 height 21
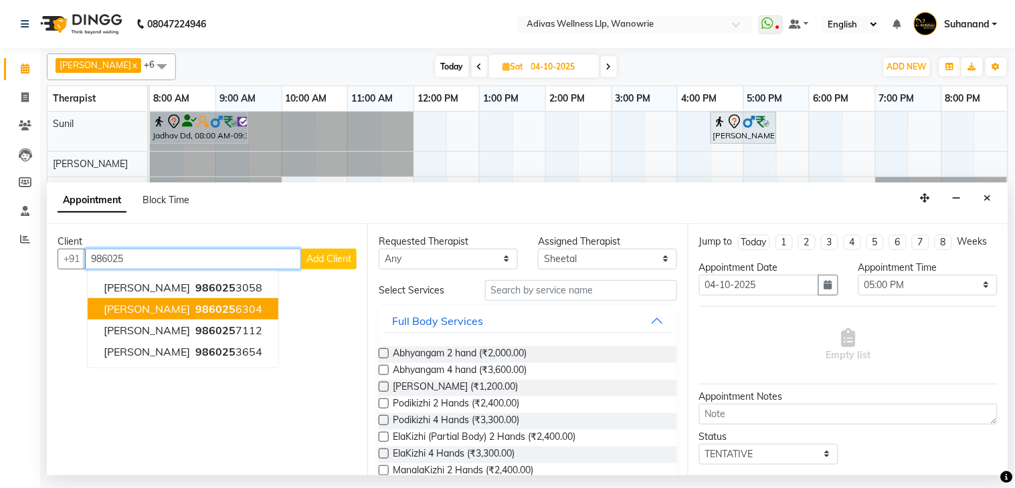
click at [248, 311] on ngb-highlight "986025 6304" at bounding box center [228, 308] width 70 height 13
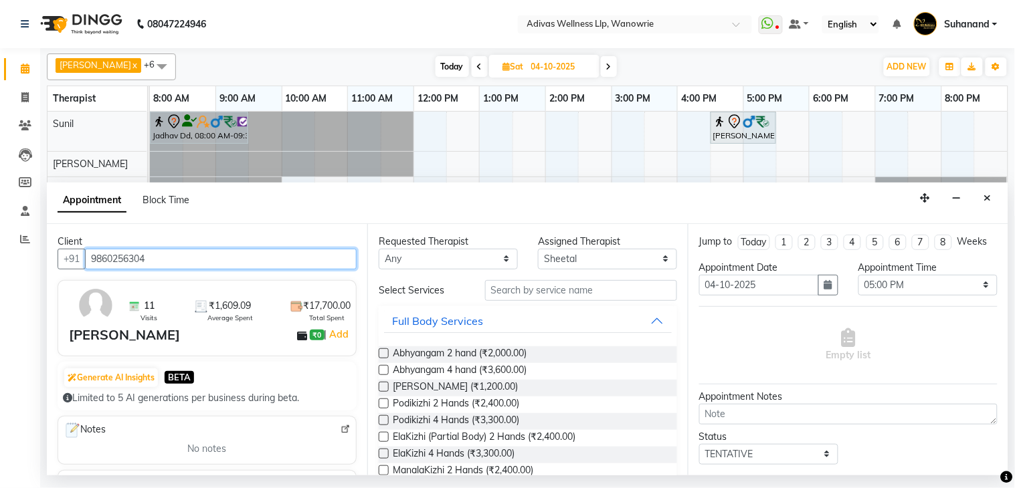
type input "9860256304"
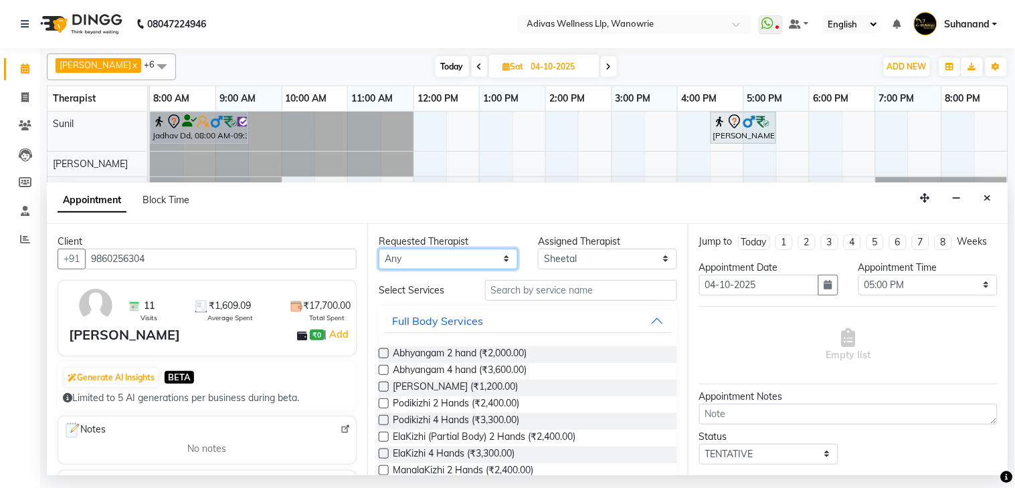
click at [406, 259] on select "Any Amit Bakala carmin Geeta Nidhi Nikhil yadav Rajesh tanaji Rishikesh karande…" at bounding box center [448, 259] width 139 height 21
select select "87967"
click at [379, 249] on select "Any Amit Bakala carmin Geeta Nidhi Nikhil yadav Rajesh tanaji Rishikesh karande…" at bounding box center [448, 259] width 139 height 21
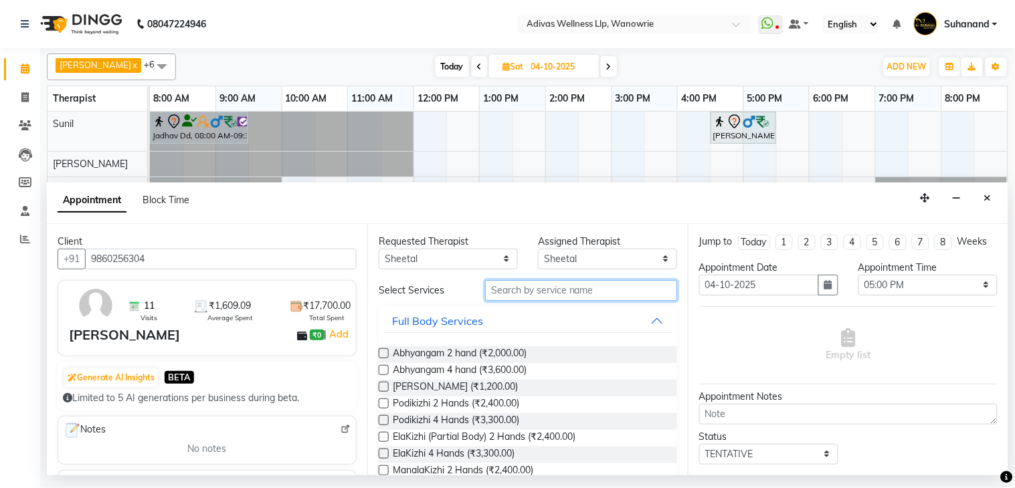
click at [557, 293] on input "text" at bounding box center [581, 290] width 192 height 21
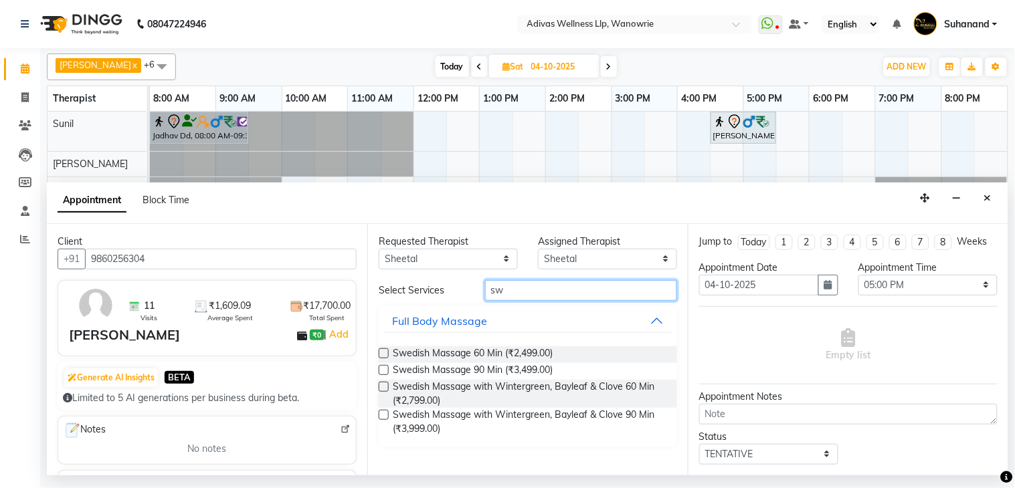
type input "sw"
click at [382, 387] on label at bounding box center [384, 387] width 10 height 10
click at [382, 387] on input "checkbox" at bounding box center [383, 388] width 9 height 9
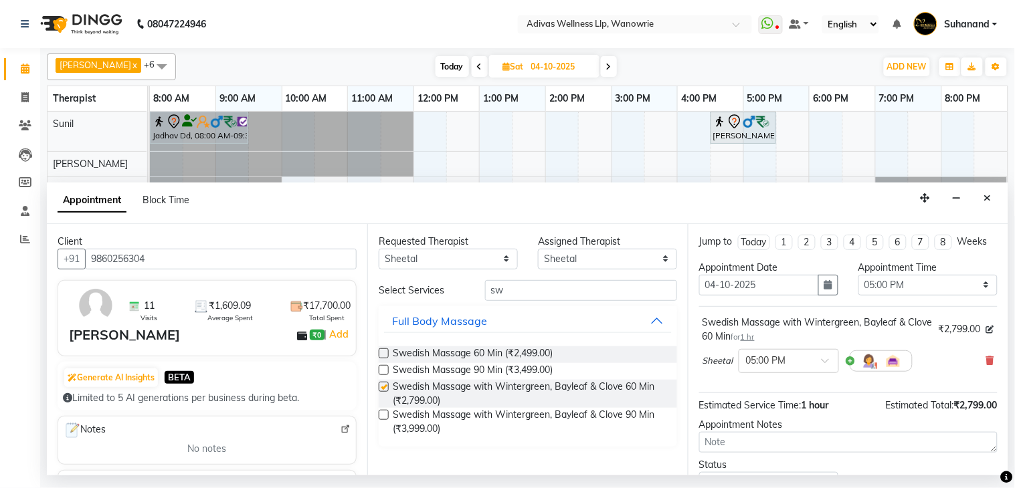
checkbox input "false"
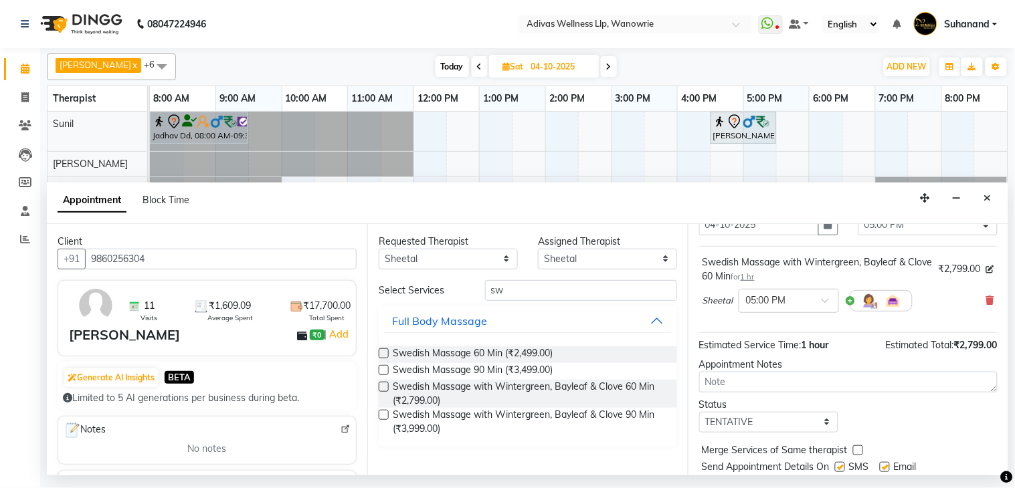
scroll to position [114, 0]
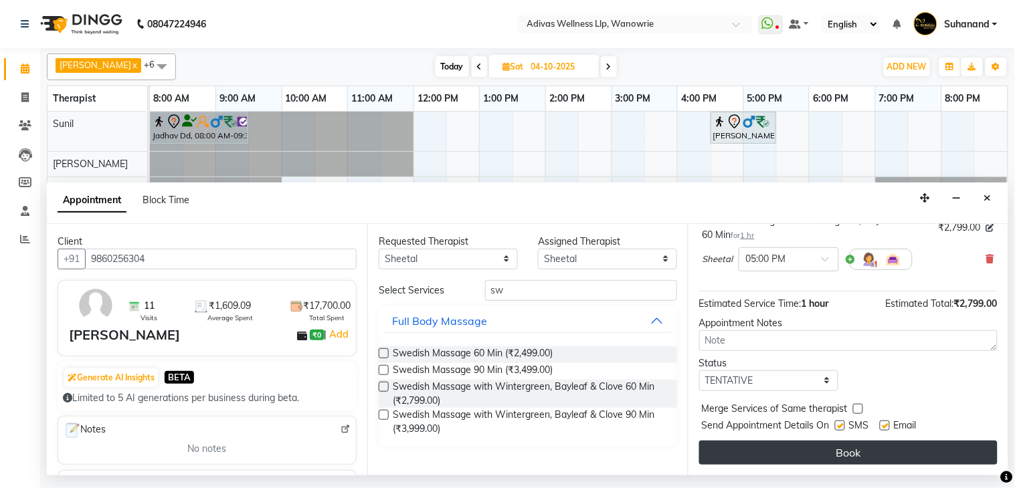
click at [838, 454] on button "Book" at bounding box center [848, 453] width 298 height 24
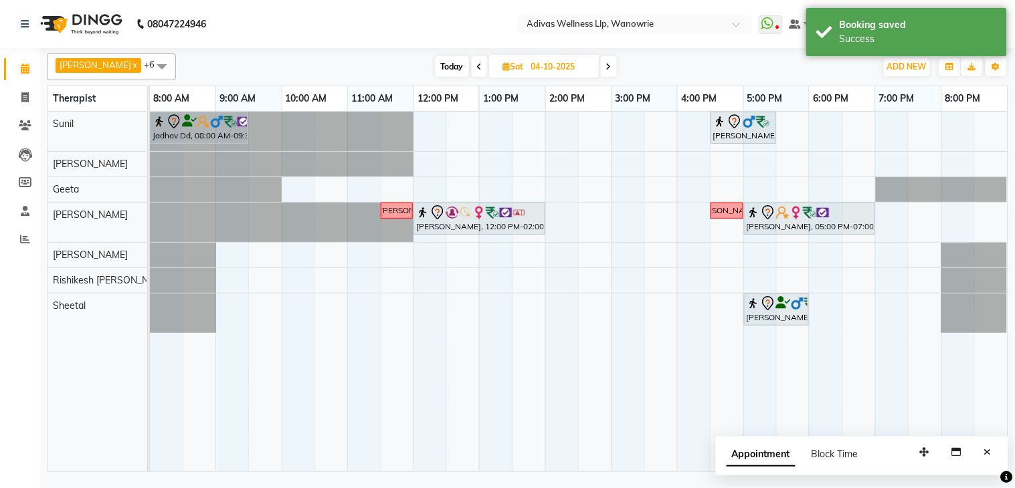
click at [778, 313] on div "[PERSON_NAME], 05:00 PM-06:00 PM, Swedish Massage with Wintergreen, Bayleaf & C…" at bounding box center [776, 310] width 62 height 28
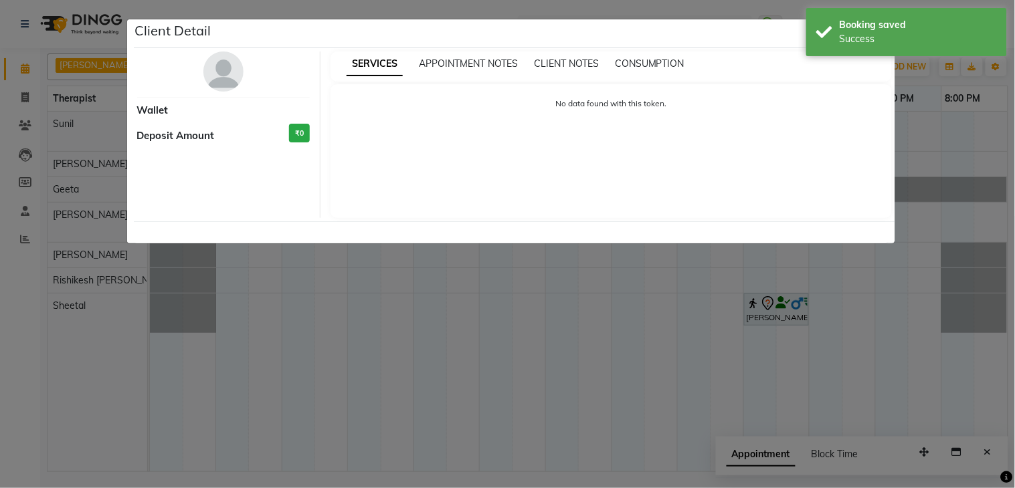
select select "7"
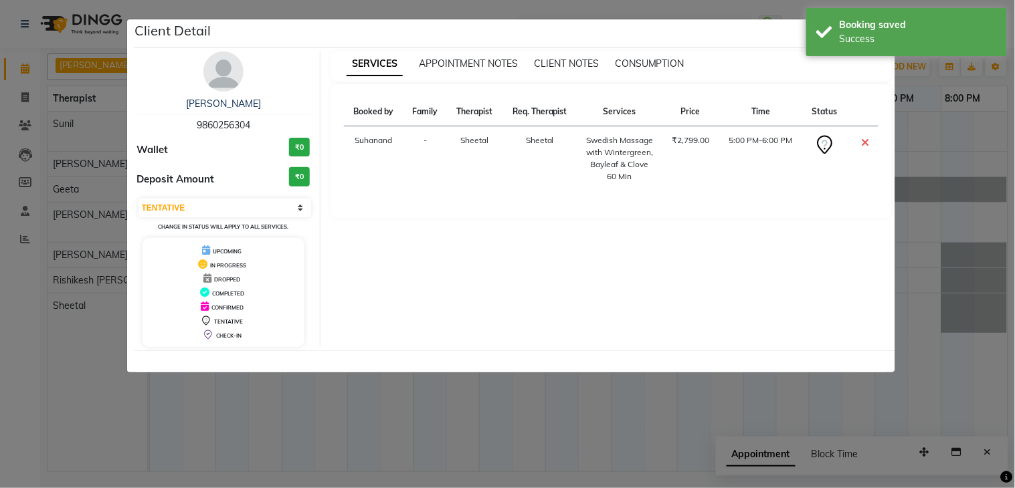
click at [234, 110] on div "raunak laddha" at bounding box center [223, 104] width 173 height 14
click at [234, 104] on link "raunak laddha" at bounding box center [223, 104] width 75 height 12
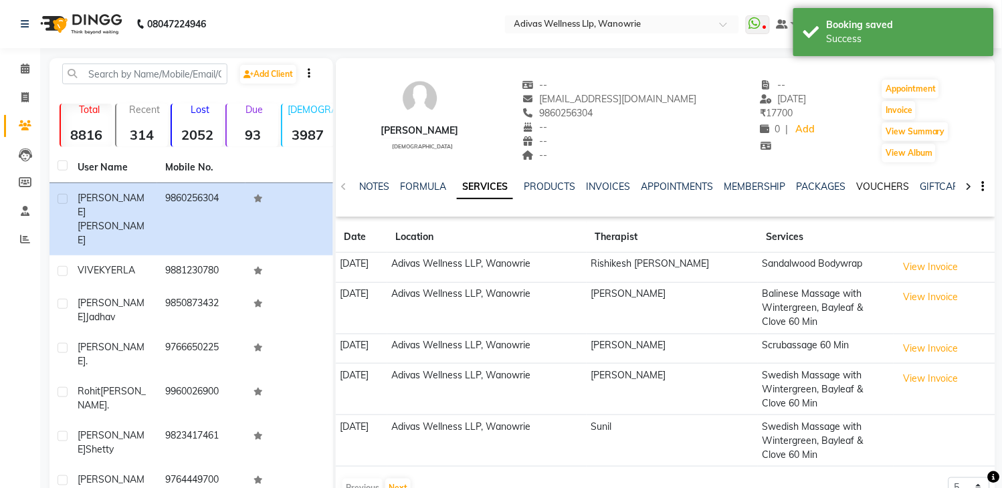
click at [882, 189] on link "VOUCHERS" at bounding box center [883, 187] width 53 height 12
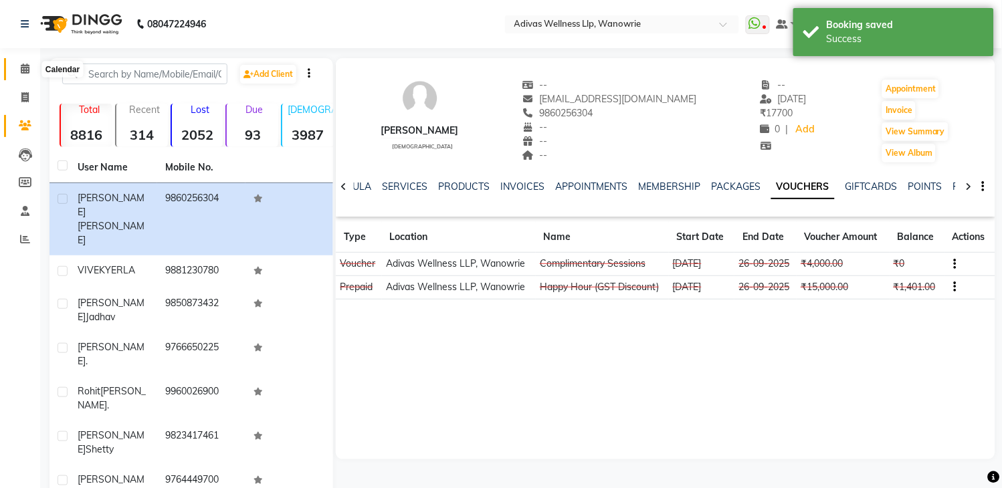
click at [29, 69] on span at bounding box center [24, 69] width 23 height 15
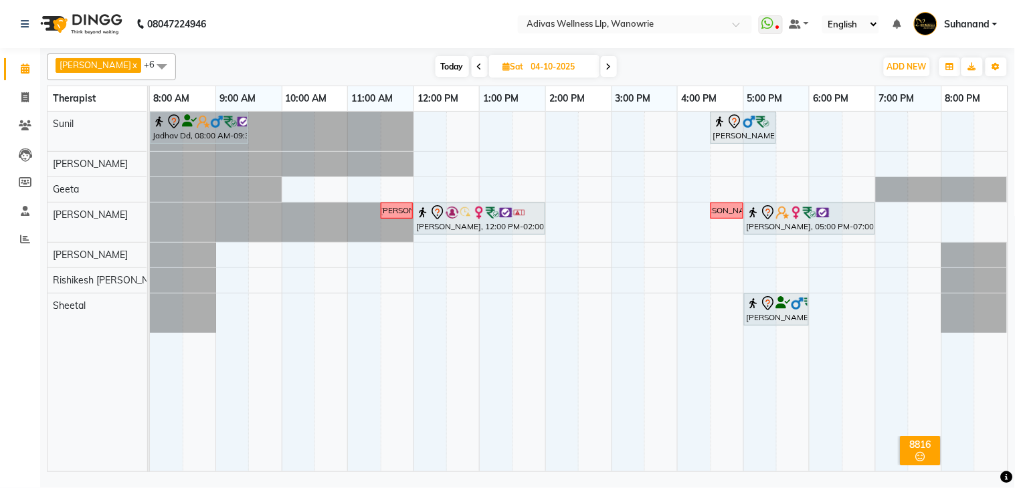
click at [450, 70] on span "Today" at bounding box center [452, 66] width 33 height 21
type input "02-10-2025"
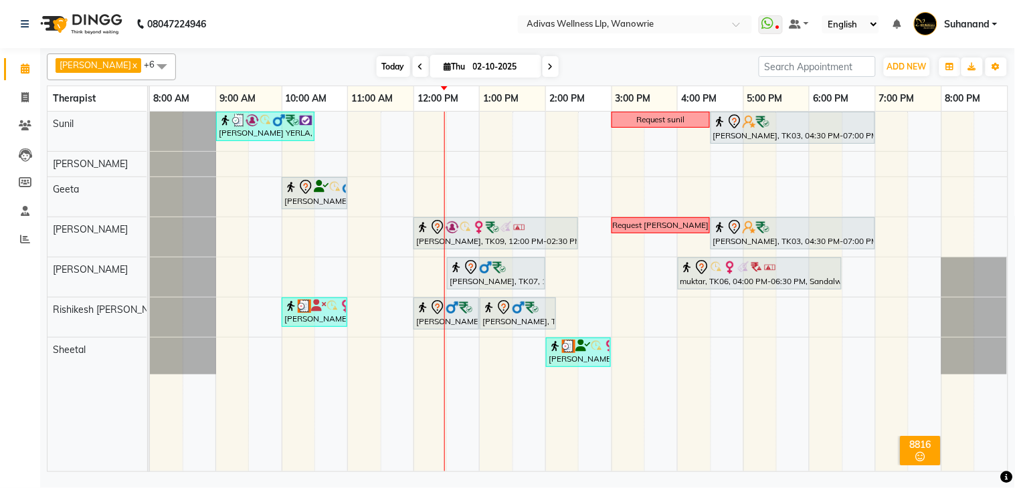
click at [377, 70] on span "Today" at bounding box center [393, 66] width 33 height 21
click at [950, 68] on icon "button" at bounding box center [950, 67] width 8 height 8
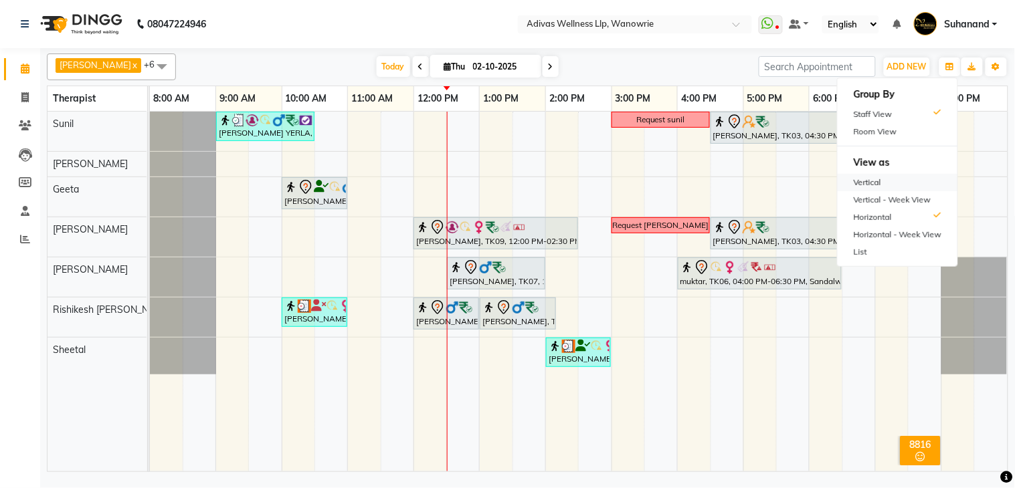
click at [875, 182] on div "Vertical" at bounding box center [898, 182] width 120 height 17
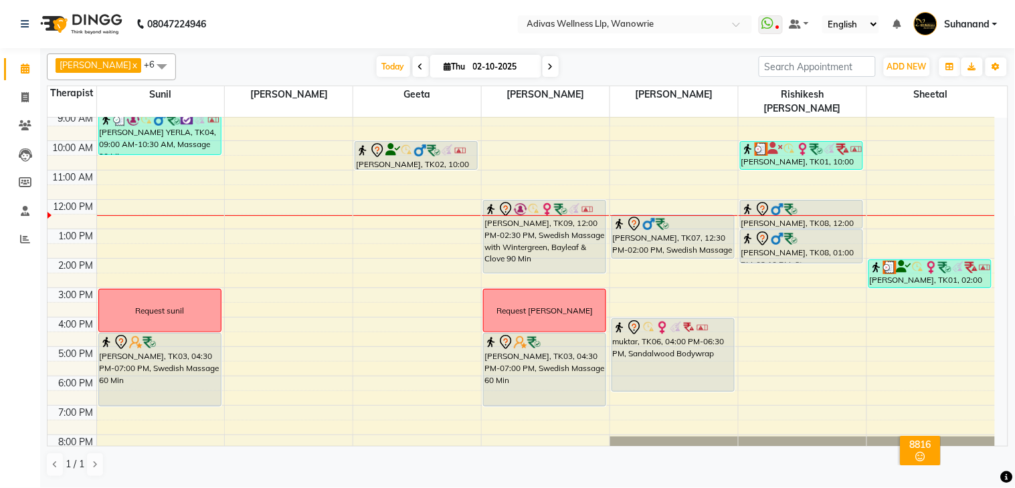
scroll to position [41, 0]
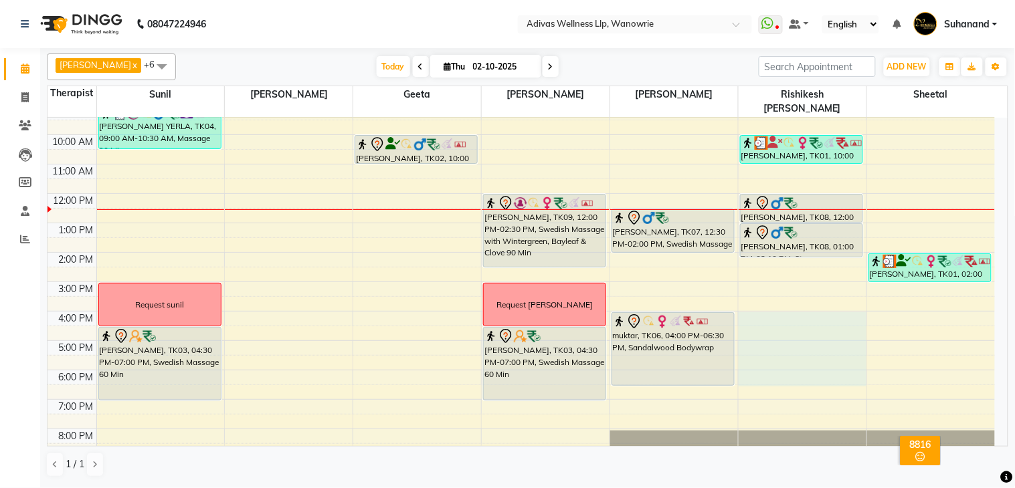
drag, startPoint x: 791, startPoint y: 308, endPoint x: 797, endPoint y: 358, distance: 50.5
click at [798, 361] on div "8:00 AM 9:00 AM 10:00 AM 11:00 AM 12:00 PM 1:00 PM 2:00 PM 3:00 PM 4:00 PM 5:00…" at bounding box center [521, 267] width 947 height 382
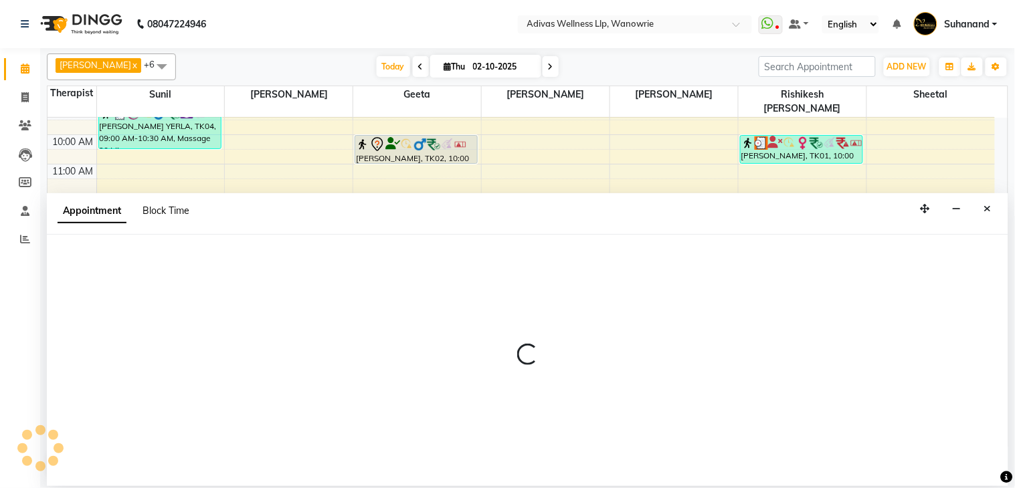
select select "71736"
select select "tentative"
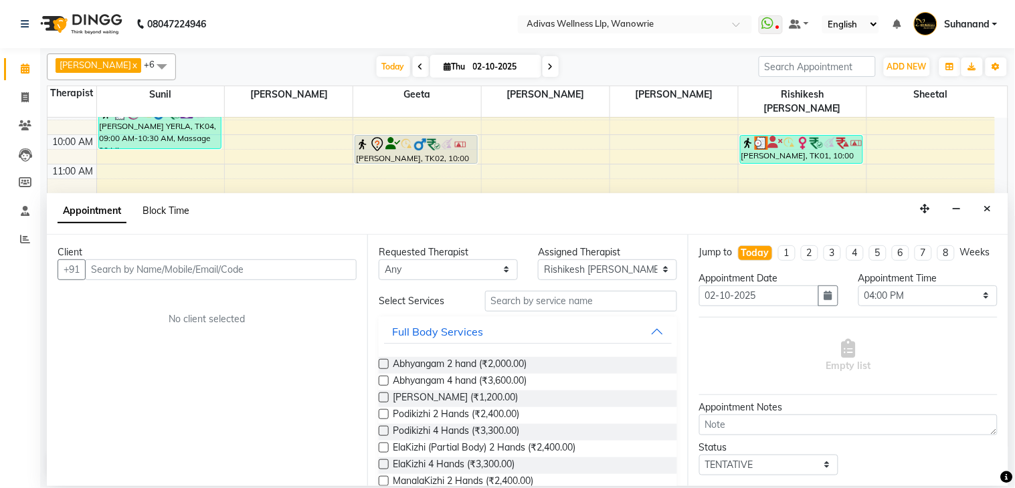
click at [177, 207] on span "Block Time" at bounding box center [166, 211] width 47 height 12
select select "71736"
select select "960"
select select "1110"
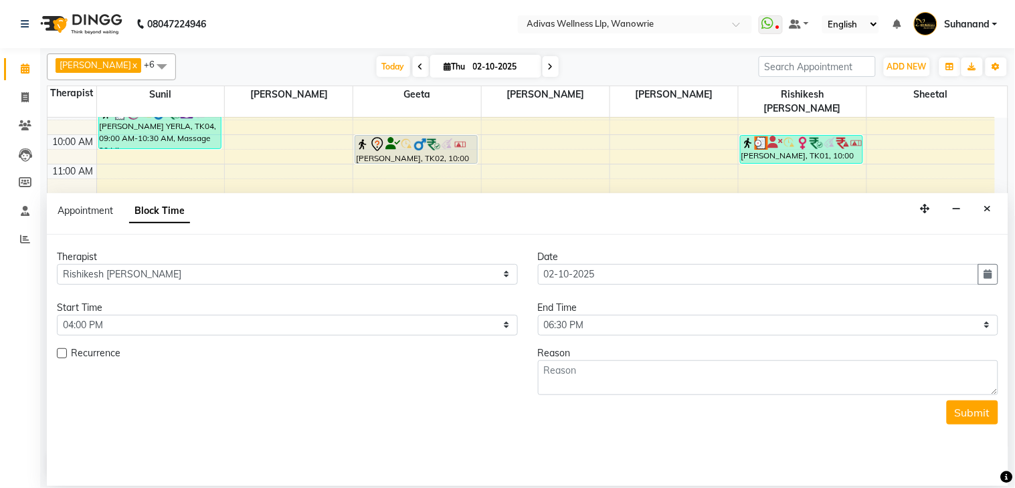
scroll to position [42, 0]
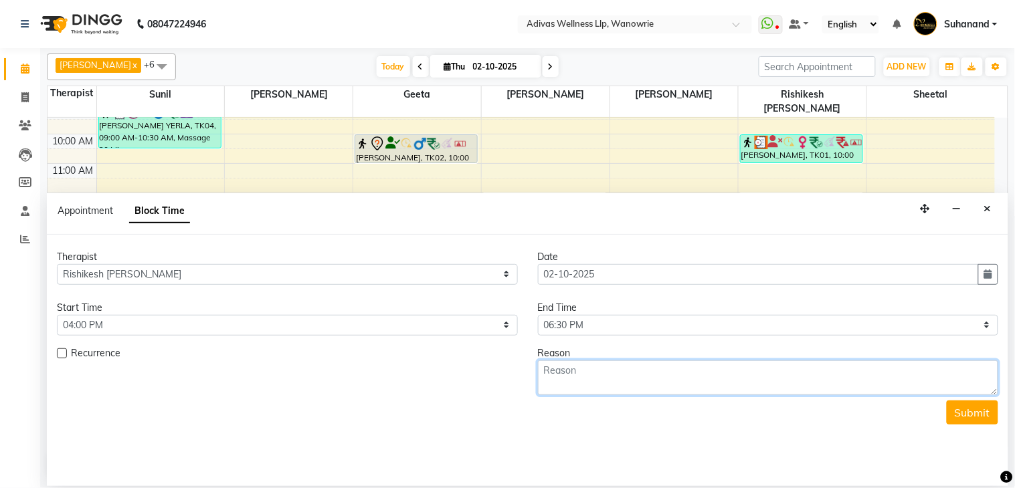
click at [603, 377] on textarea at bounding box center [768, 378] width 461 height 35
type textarea "break"
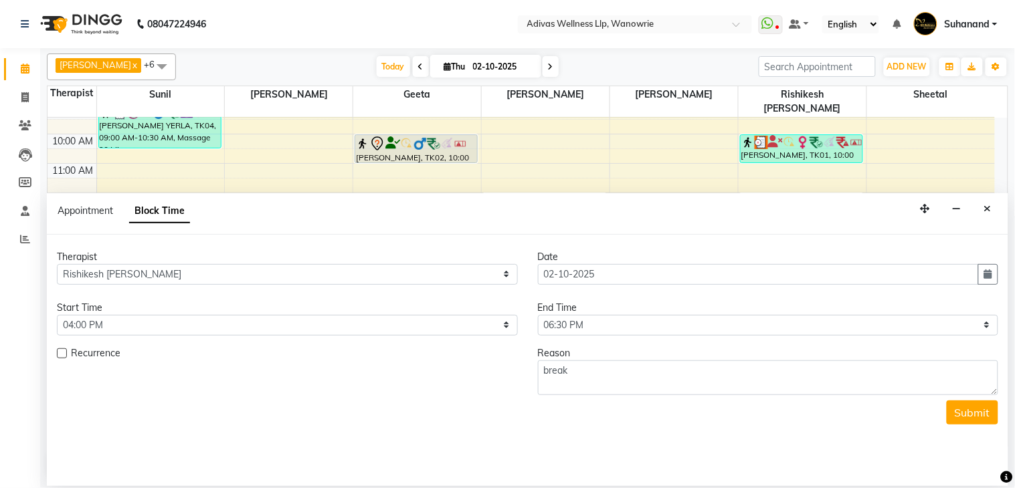
click at [974, 422] on button "Submit" at bounding box center [973, 413] width 52 height 24
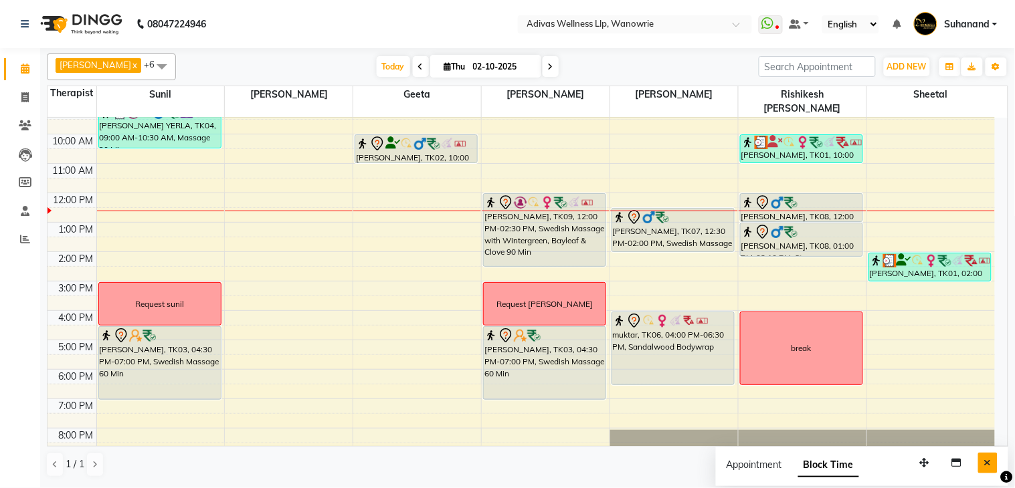
click at [992, 465] on icon "Close" at bounding box center [987, 462] width 7 height 9
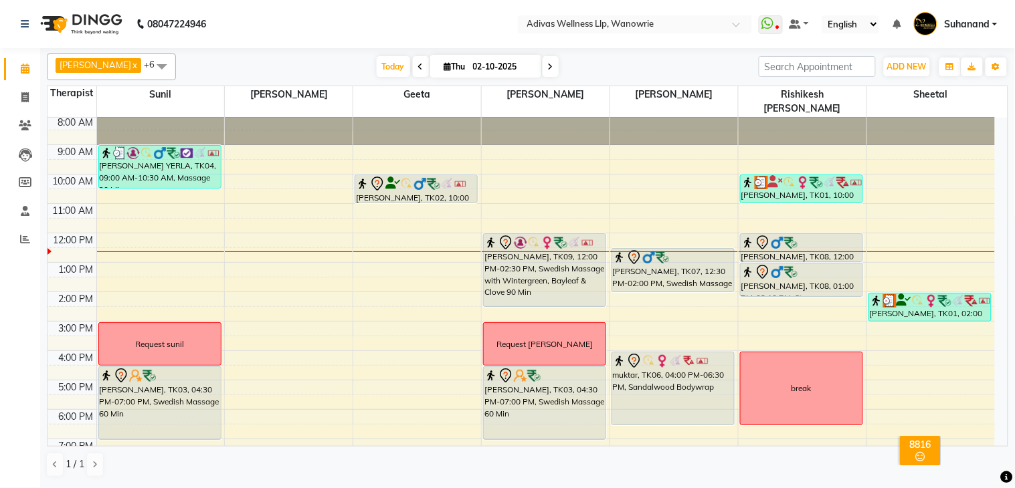
scroll to position [0, 0]
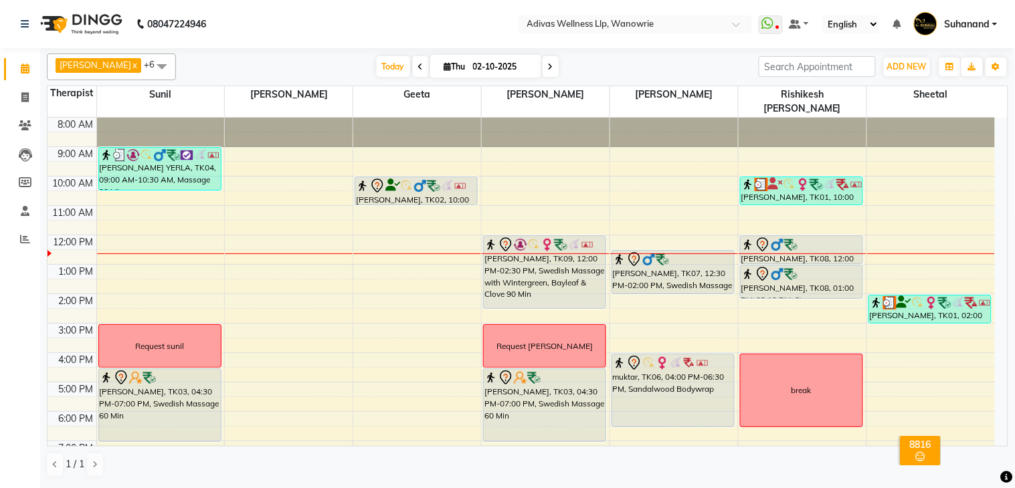
click at [377, 24] on nav "08047224946 Select Location × Adivas Wellness Llp, Wanowrie WhatsApp Status ✕ S…" at bounding box center [507, 24] width 1015 height 48
click at [548, 64] on icon at bounding box center [550, 67] width 5 height 8
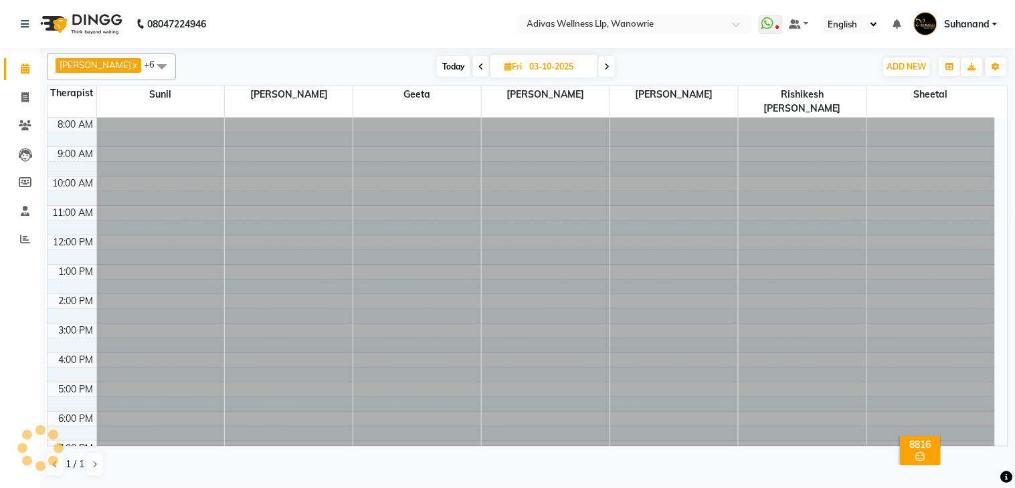
scroll to position [42, 0]
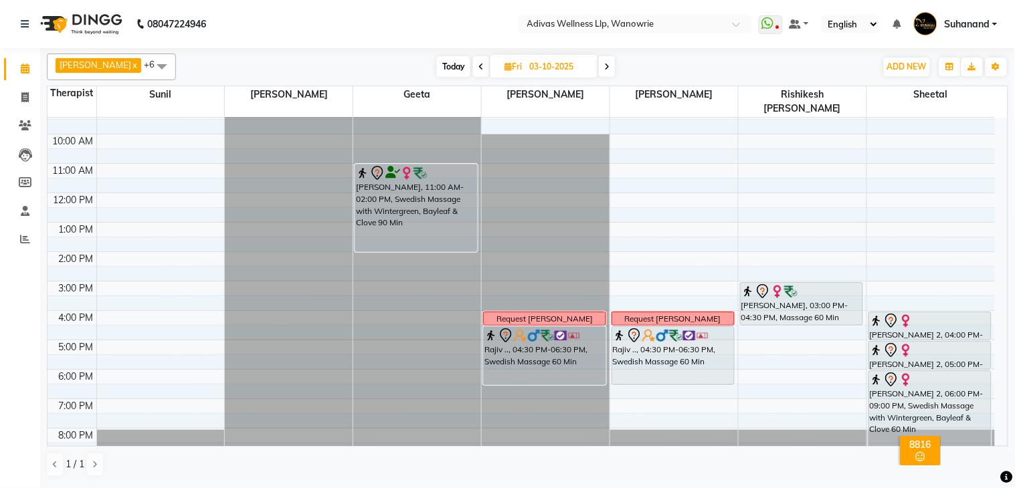
click at [478, 64] on icon at bounding box center [480, 67] width 5 height 8
type input "02-10-2025"
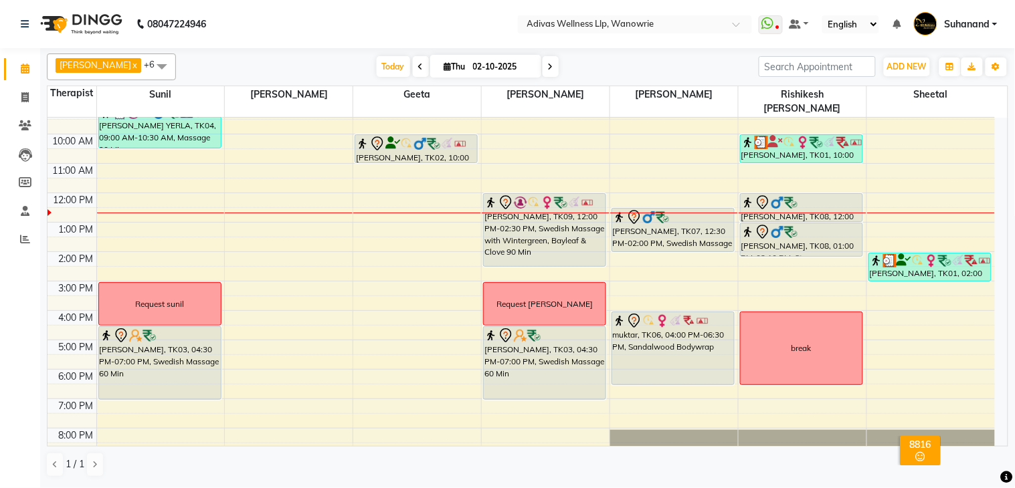
click at [446, 28] on nav "08047224946 Select Location × Adivas Wellness Llp, Wanowrie WhatsApp Status ✕ S…" at bounding box center [507, 24] width 1015 height 48
click at [792, 213] on div at bounding box center [803, 213] width 128 height 1
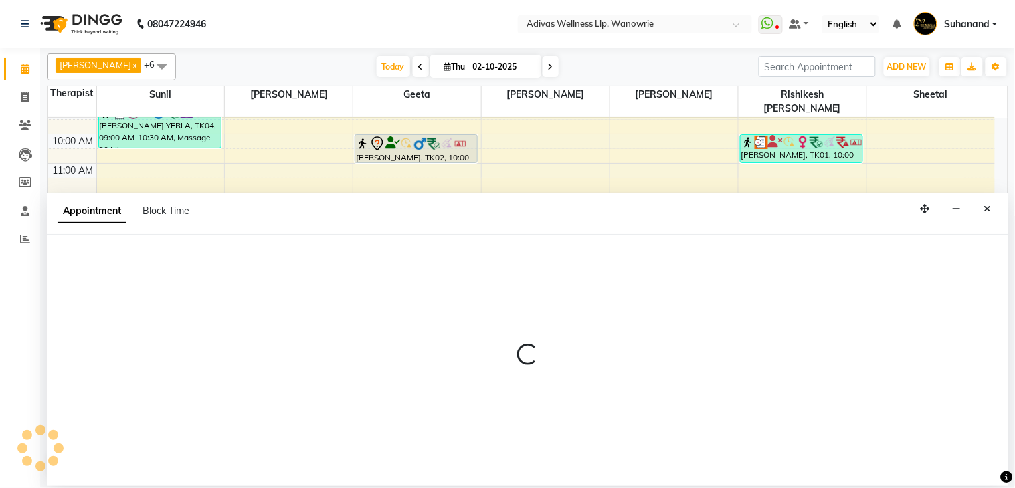
select select "71736"
select select "750"
select select "tentative"
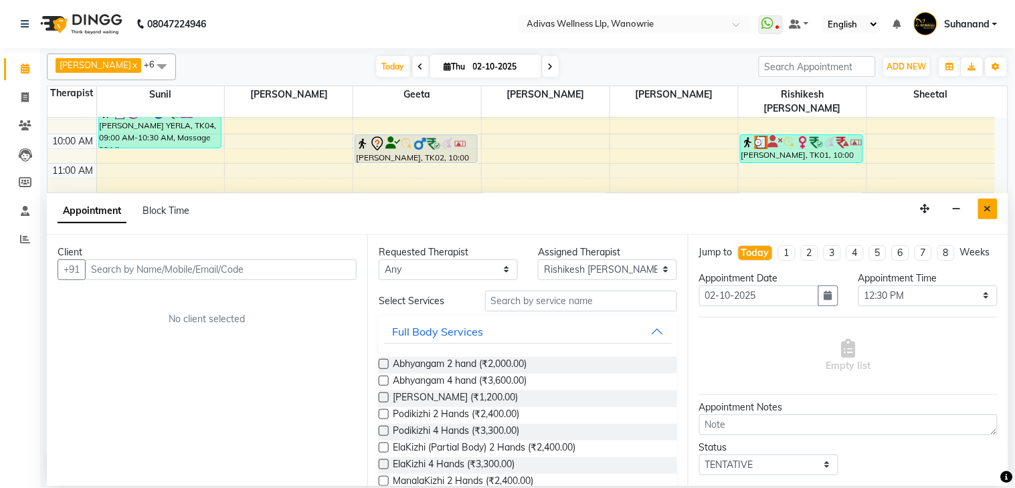
click at [986, 206] on icon "Close" at bounding box center [987, 208] width 7 height 9
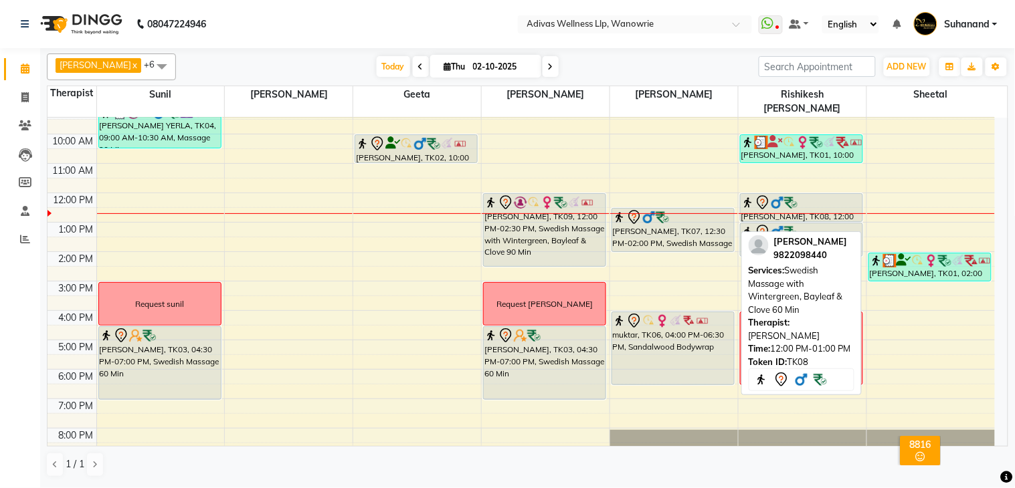
click at [782, 213] on div at bounding box center [803, 213] width 128 height 1
select select "71736"
select select "tentative"
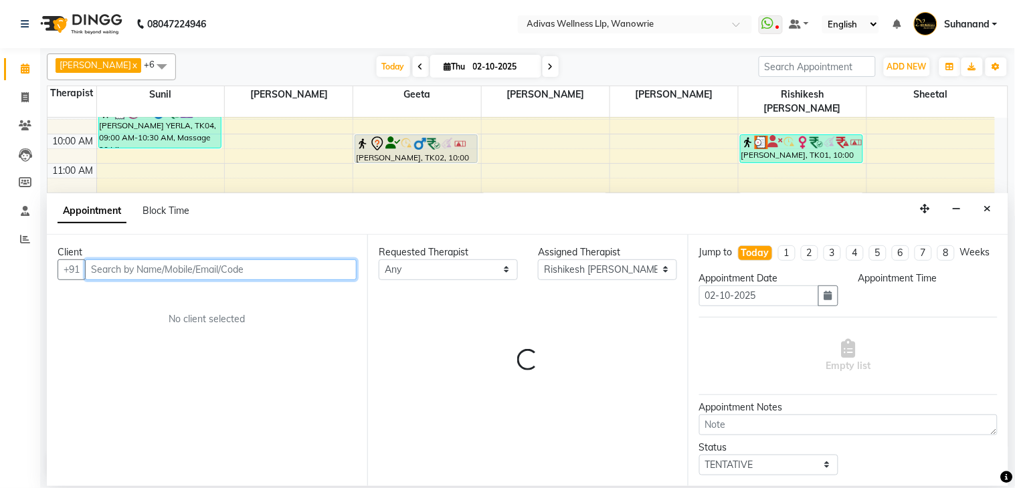
select select "750"
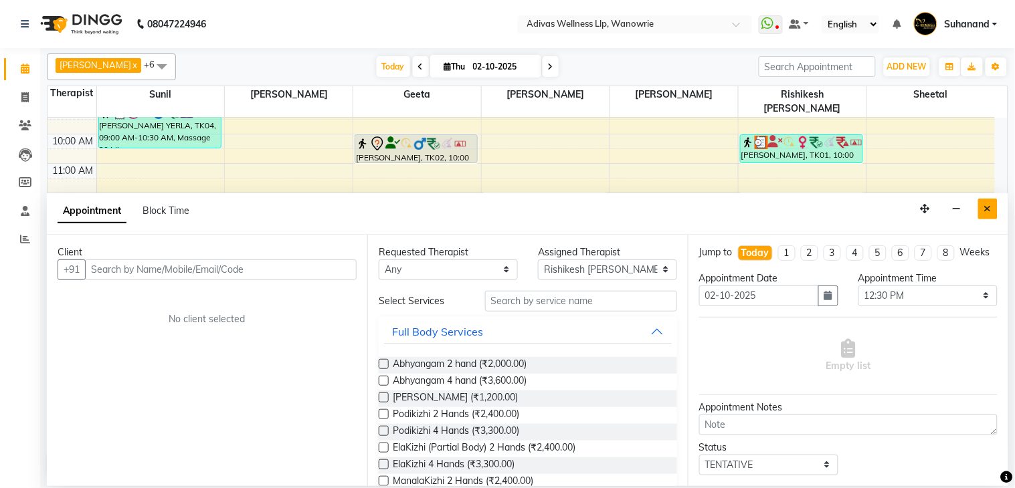
click at [992, 204] on button "Close" at bounding box center [987, 209] width 19 height 21
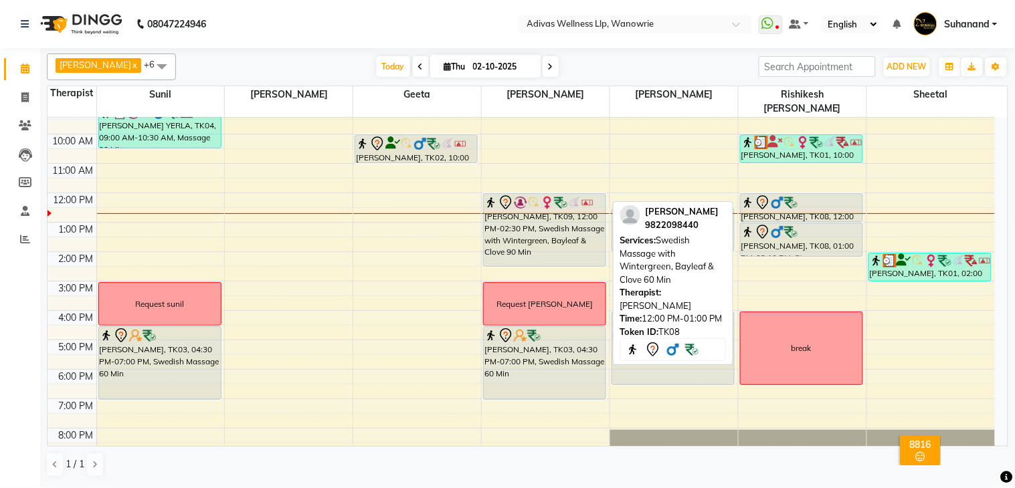
click at [804, 195] on div at bounding box center [801, 203] width 120 height 16
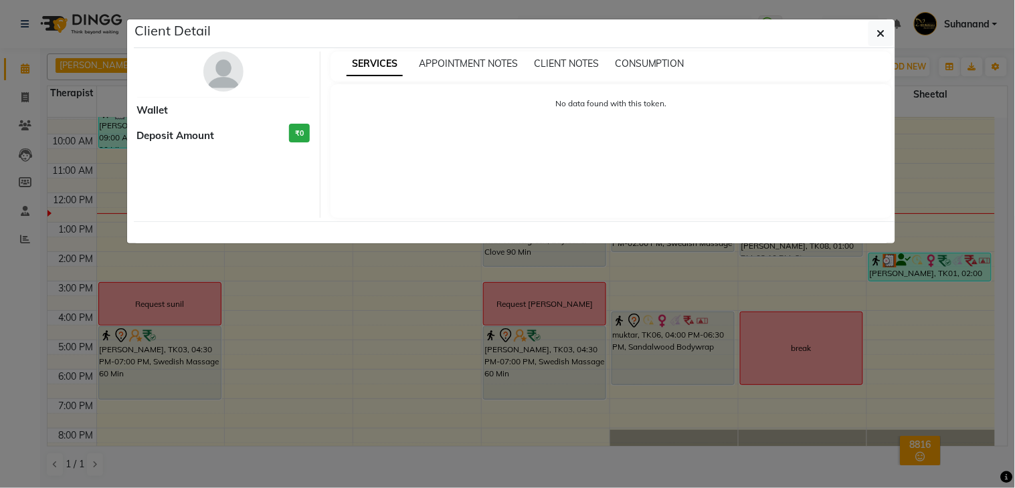
select select "7"
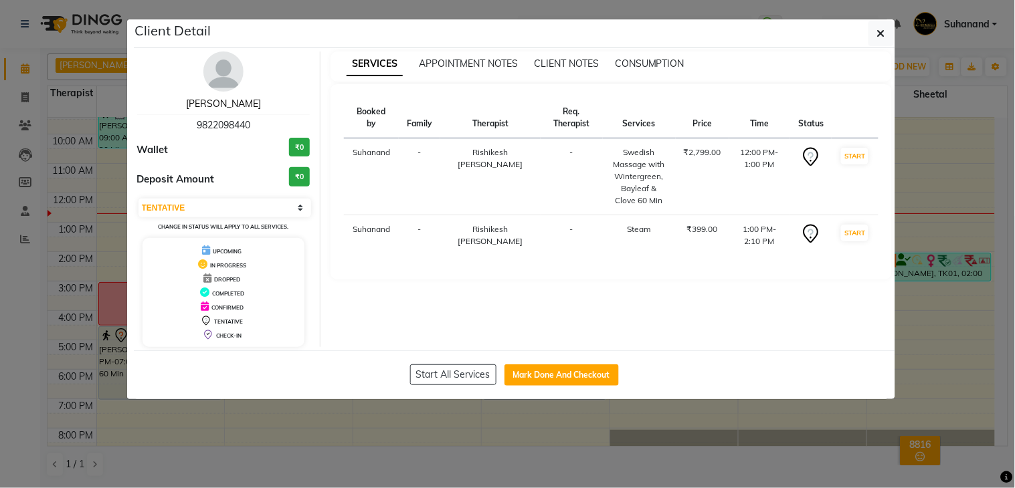
click at [225, 104] on link "[PERSON_NAME]" at bounding box center [223, 104] width 75 height 12
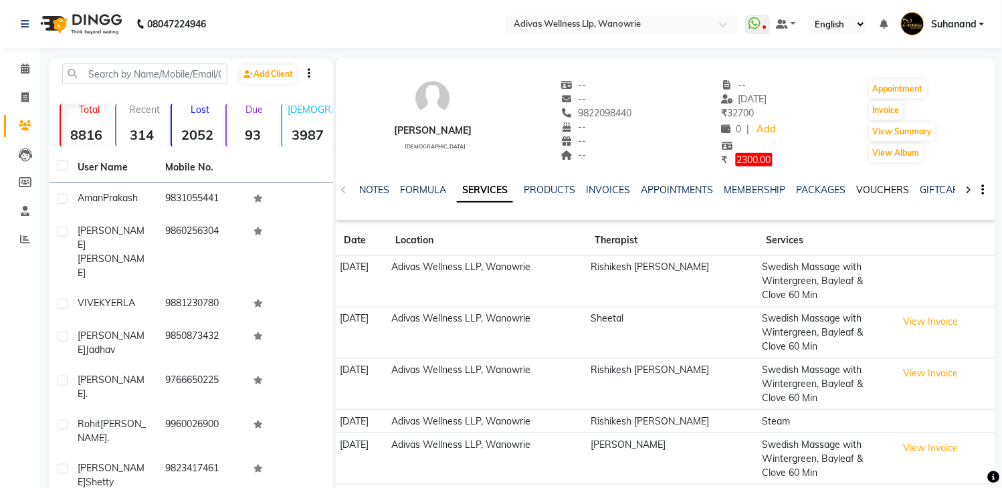
click at [885, 189] on link "VOUCHERS" at bounding box center [883, 190] width 53 height 12
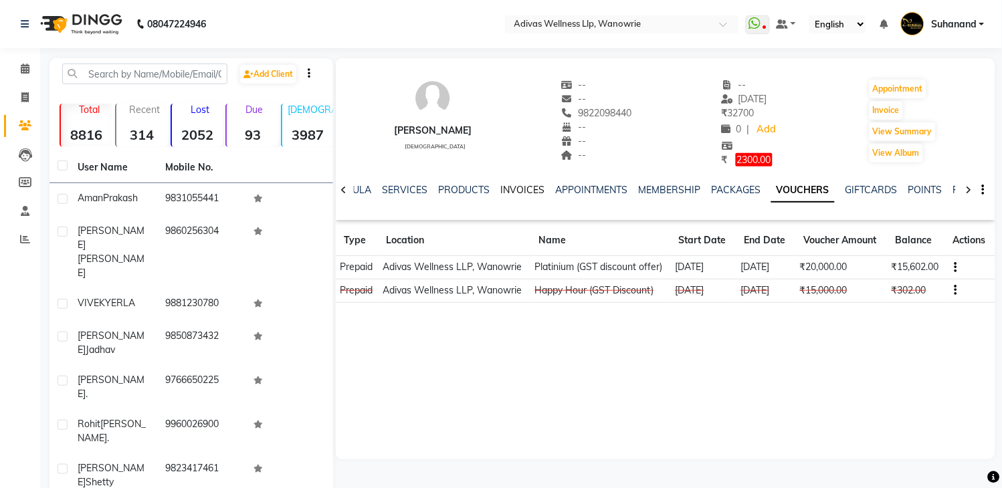
click at [500, 186] on link "INVOICES" at bounding box center [522, 190] width 44 height 12
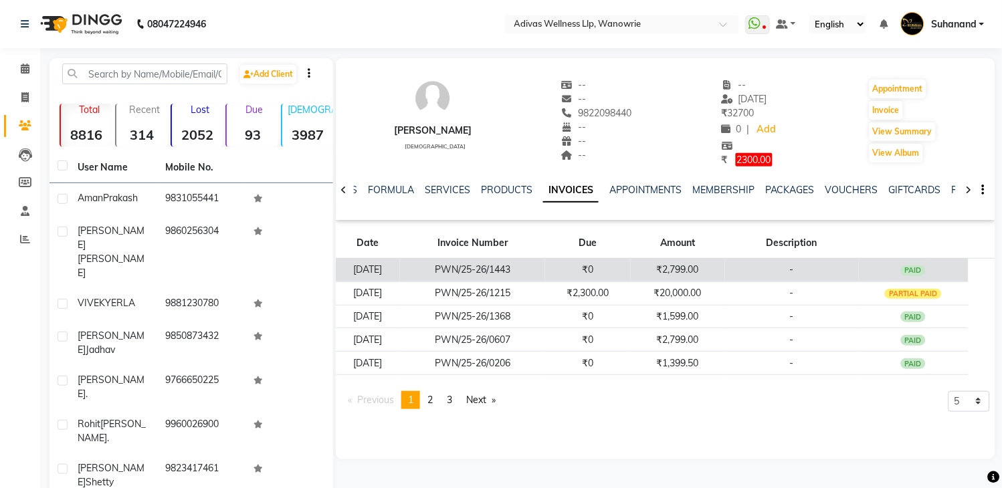
click at [707, 268] on td "₹2,799.00" at bounding box center [678, 269] width 94 height 23
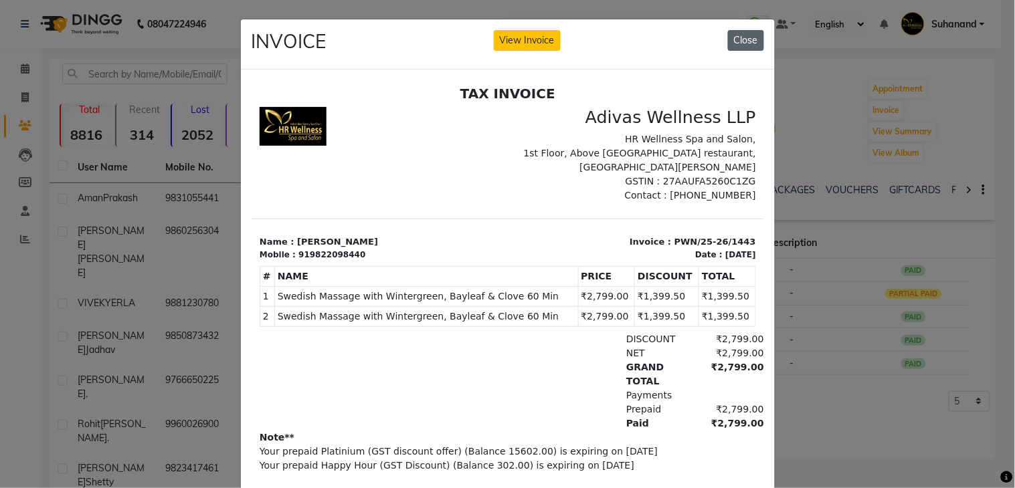
click at [738, 42] on button "Close" at bounding box center [746, 40] width 36 height 21
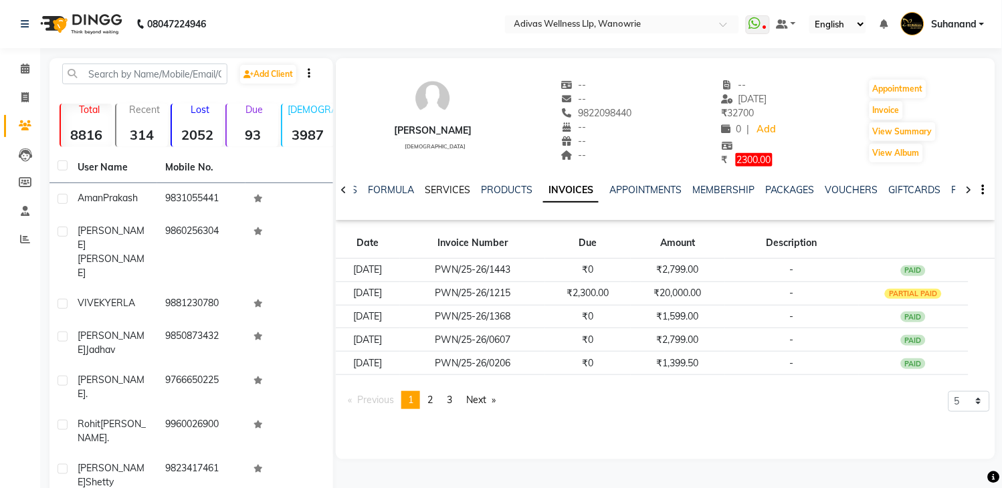
click at [443, 186] on link "SERVICES" at bounding box center [447, 190] width 45 height 12
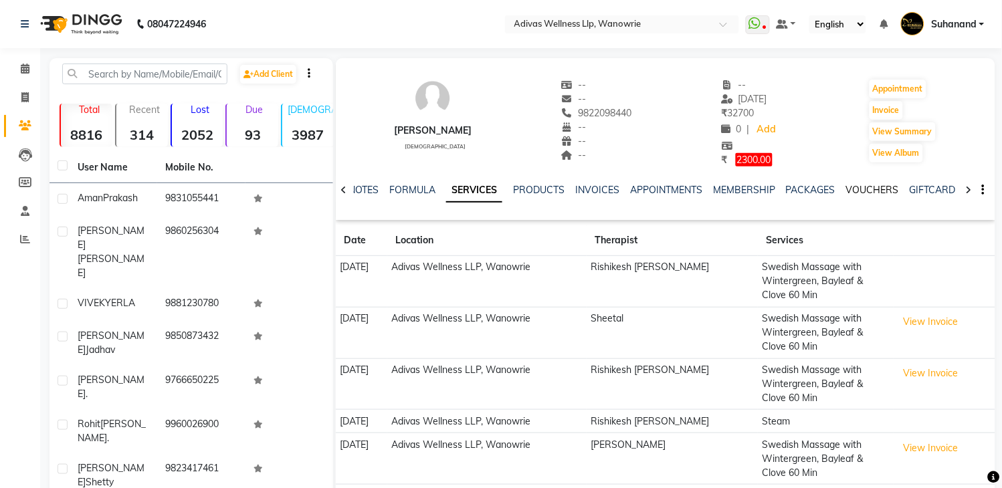
click at [877, 184] on link "VOUCHERS" at bounding box center [872, 190] width 53 height 12
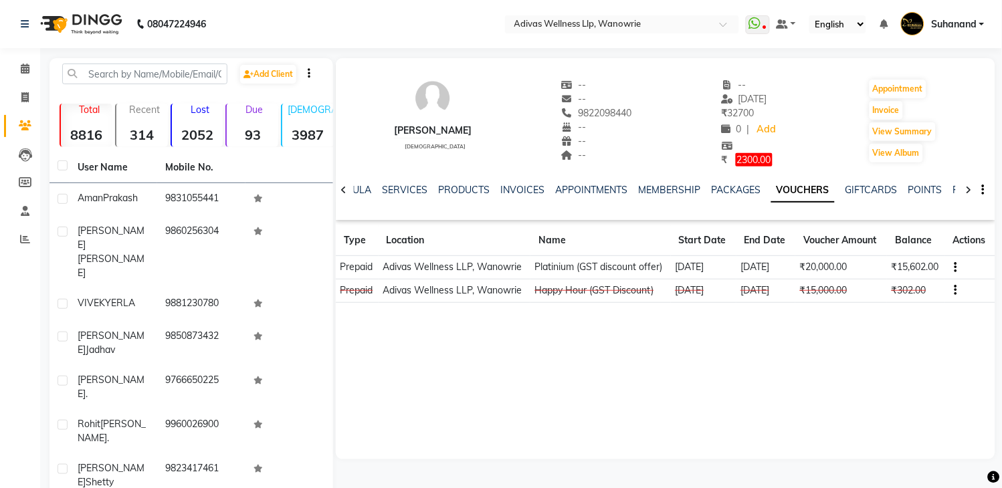
click at [399, 183] on div "SERVICES" at bounding box center [404, 190] width 45 height 14
click at [395, 191] on link "SERVICES" at bounding box center [404, 190] width 45 height 12
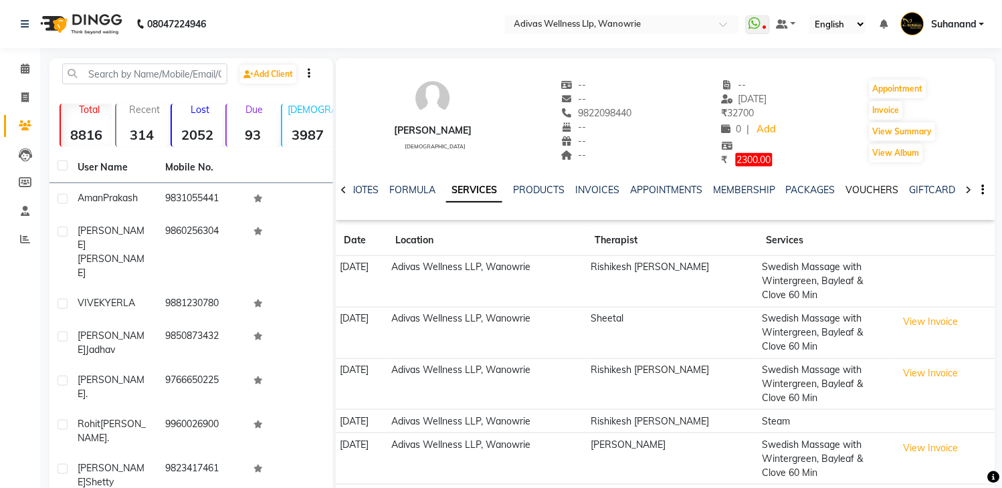
click at [863, 188] on link "VOUCHERS" at bounding box center [872, 190] width 53 height 12
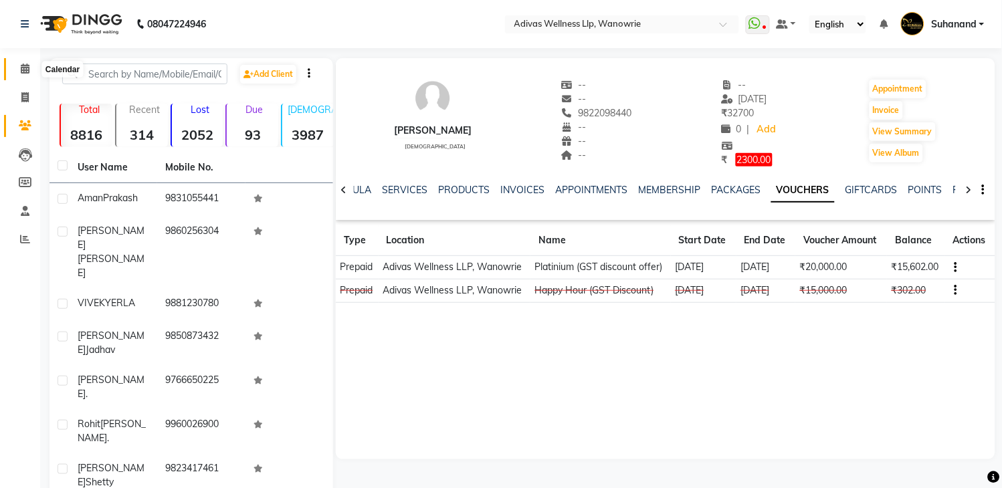
click at [30, 66] on span at bounding box center [24, 69] width 23 height 15
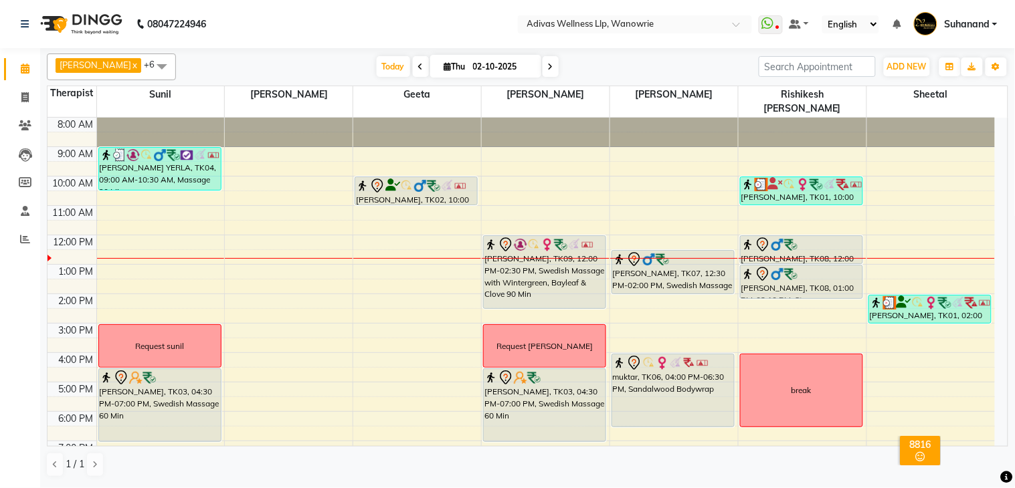
click at [453, 28] on nav "08047224946 Select Location × Adivas Wellness Llp, Wanowrie WhatsApp Status ✕ S…" at bounding box center [507, 24] width 1015 height 48
click at [386, 29] on nav "08047224946 Select Location × Adivas Wellness Llp, Wanowrie WhatsApp Status ✕ S…" at bounding box center [507, 24] width 1015 height 48
click at [382, 29] on nav "08047224946 Select Location × Adivas Wellness Llp, Wanowrie WhatsApp Status ✕ S…" at bounding box center [507, 24] width 1015 height 48
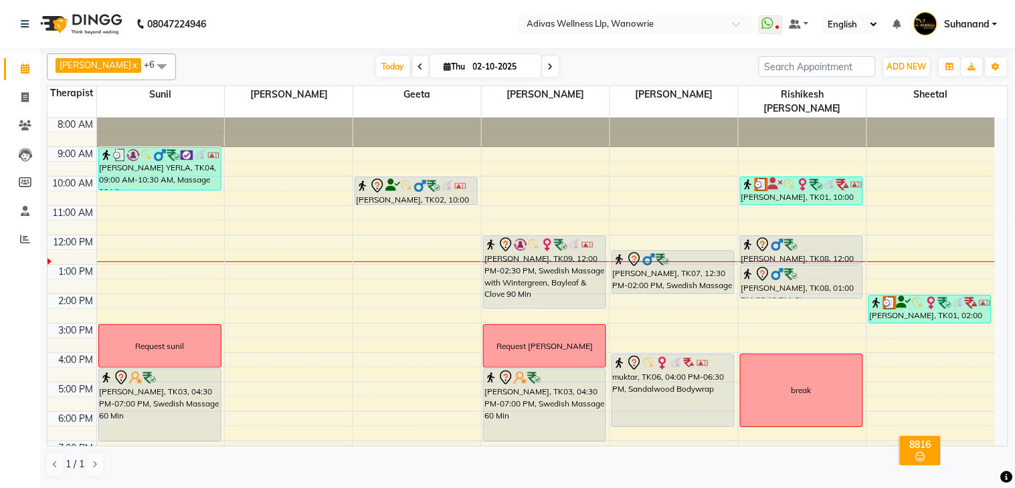
click at [377, 25] on nav "08047224946 Select Location × Adivas Wellness Llp, Wanowrie WhatsApp Status ✕ S…" at bounding box center [507, 24] width 1015 height 48
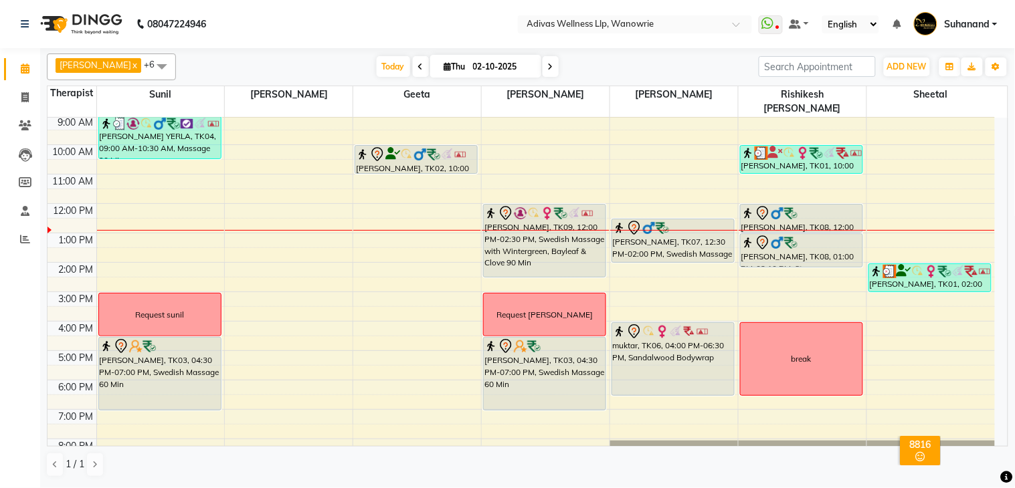
scroll to position [41, 0]
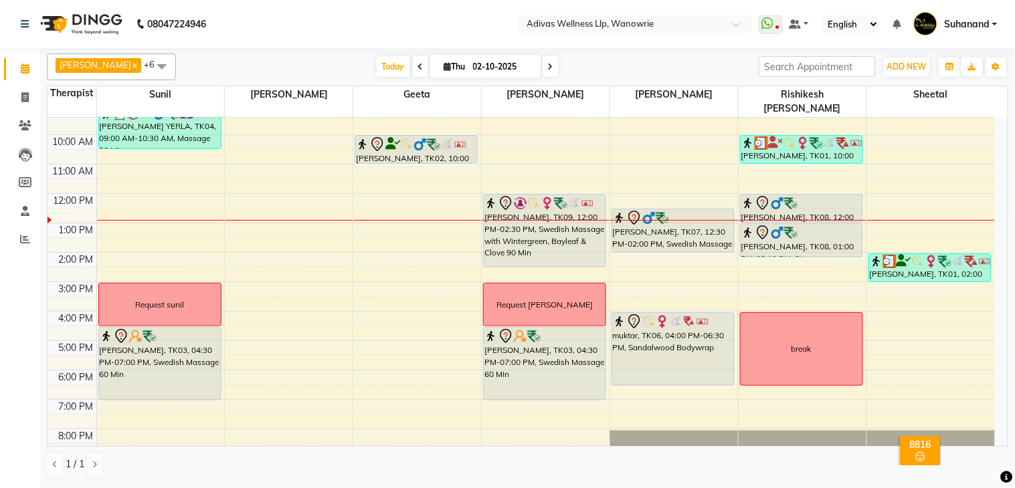
click at [486, 68] on input "02-10-2025" at bounding box center [502, 67] width 67 height 20
select select "10"
select select "2025"
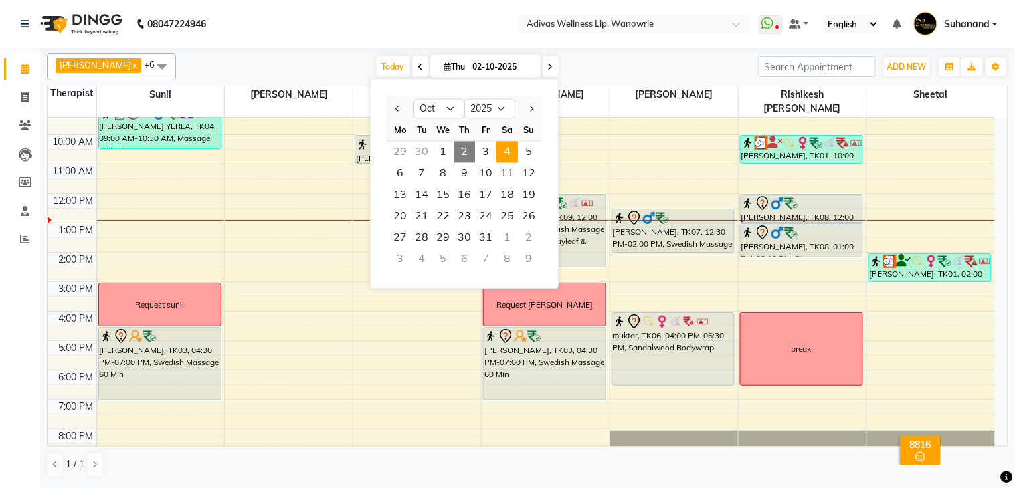
click at [509, 148] on span "4" at bounding box center [506, 152] width 21 height 21
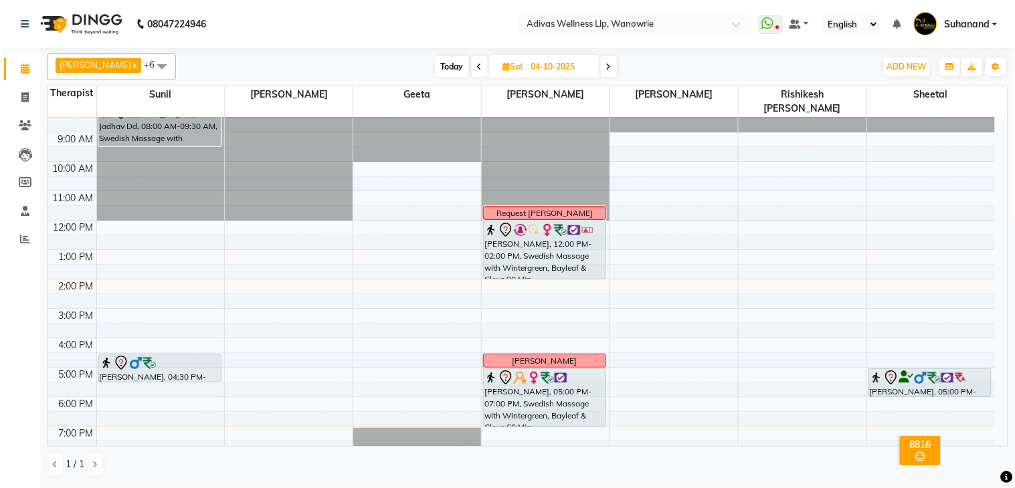
scroll to position [0, 0]
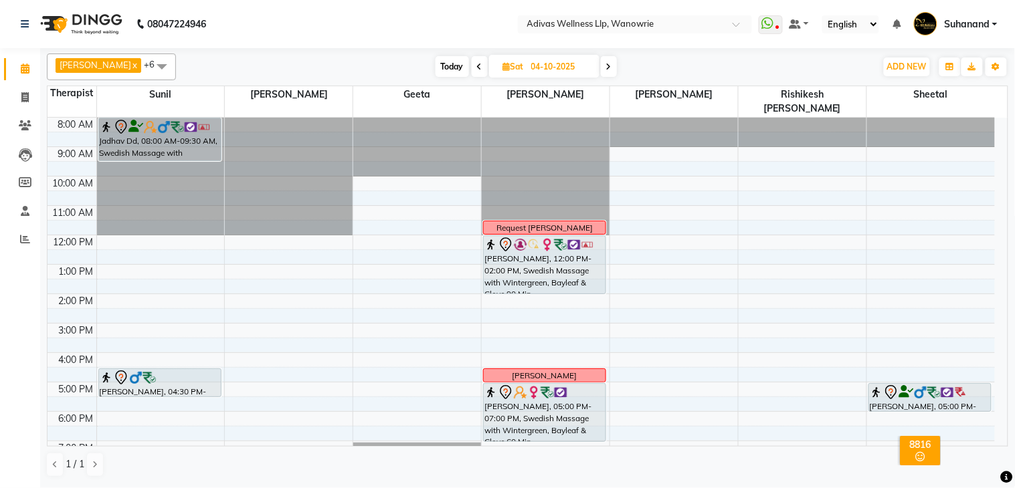
click at [440, 63] on span "Today" at bounding box center [452, 66] width 33 height 21
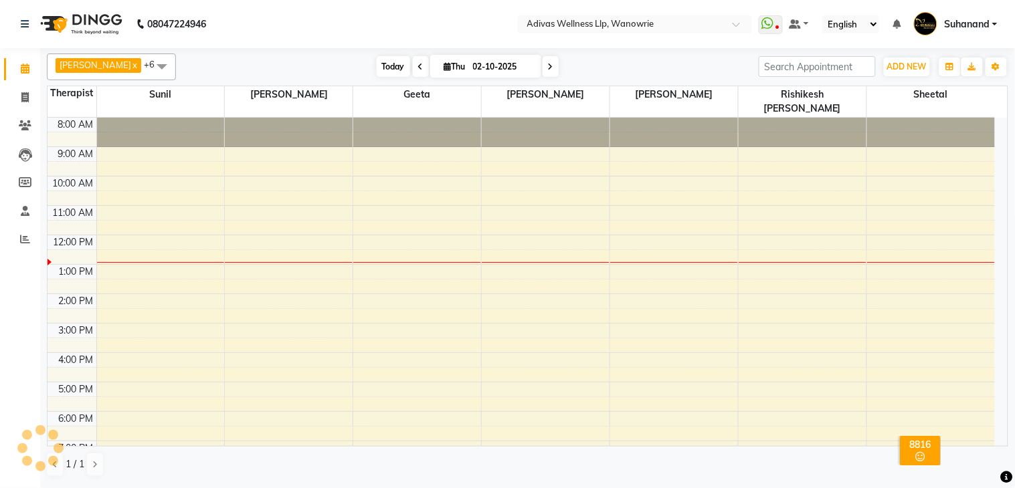
scroll to position [42, 0]
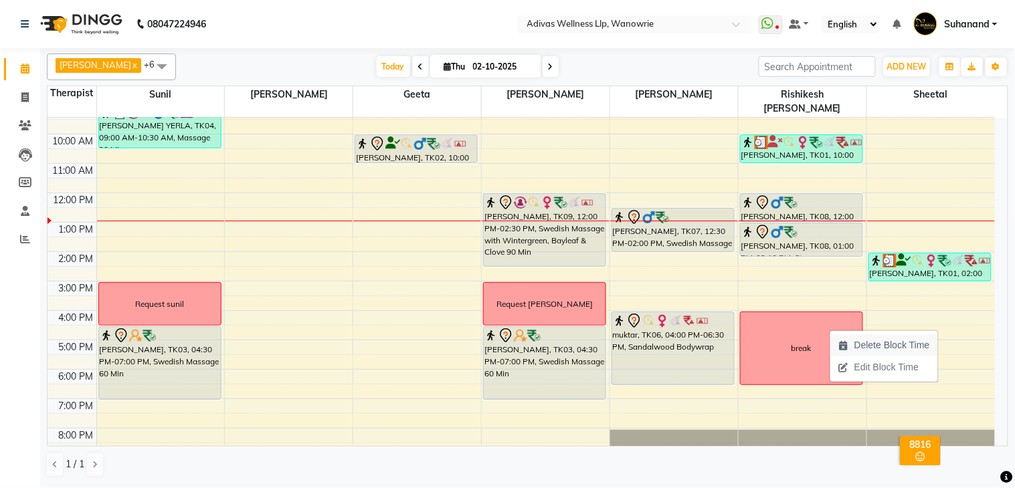
click at [872, 342] on span "Delete Block Time" at bounding box center [892, 346] width 76 height 14
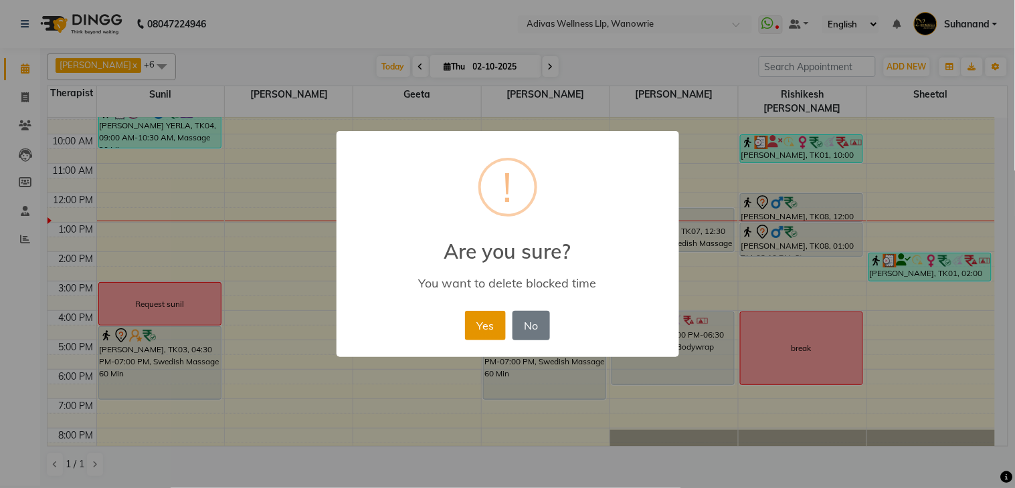
click at [492, 319] on button "Yes" at bounding box center [485, 325] width 41 height 29
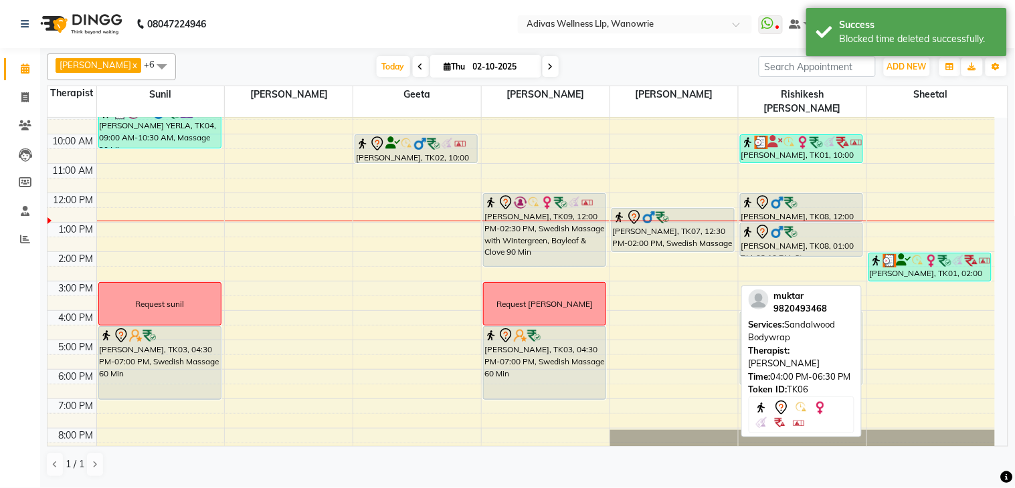
drag, startPoint x: 691, startPoint y: 310, endPoint x: 758, endPoint y: 312, distance: 66.9
click at [758, 312] on div "Rajesh tanaji x Rishikesh karande x Salomi x Sunil x Sheetal x carmin x Geeta x…" at bounding box center [528, 265] width 962 height 435
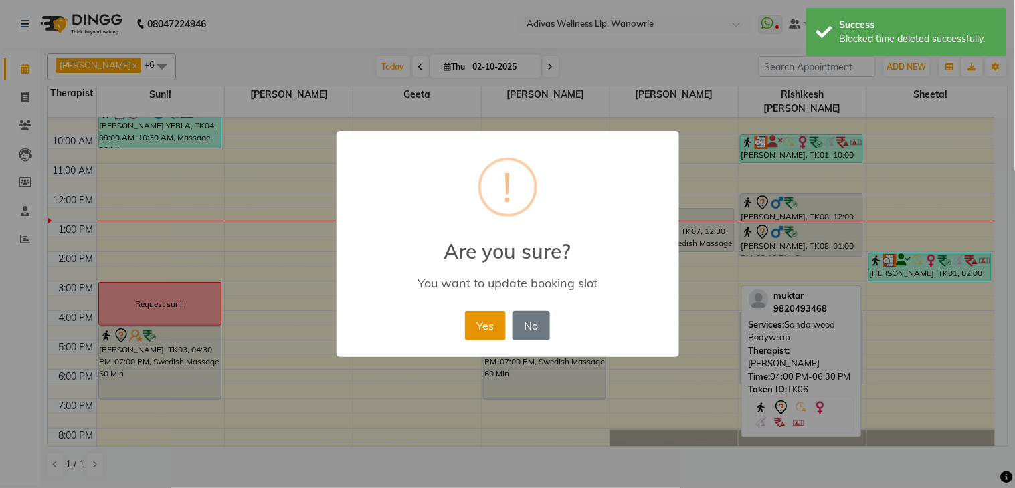
click at [490, 320] on button "Yes" at bounding box center [485, 325] width 41 height 29
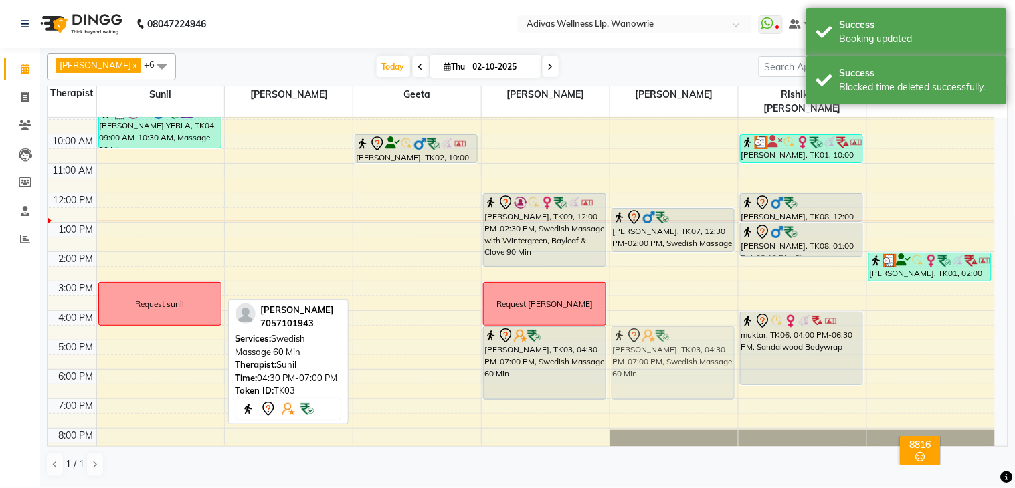
drag, startPoint x: 177, startPoint y: 342, endPoint x: 648, endPoint y: 336, distance: 470.4
click at [648, 336] on tr "VIVEK YERLA, TK04, 09:00 AM-10:30 AM, Massage 90 Min Request sunil Mahendra Tan…" at bounding box center [521, 267] width 947 height 382
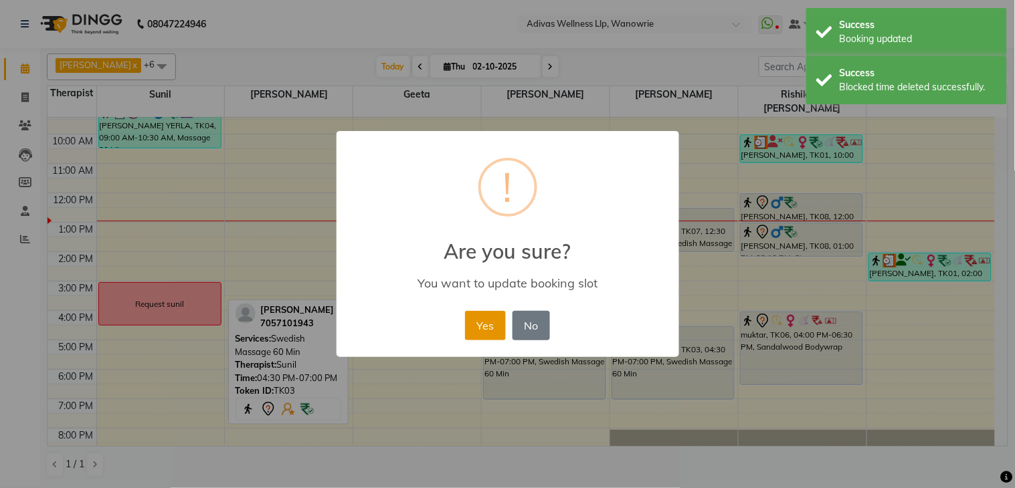
click at [480, 318] on button "Yes" at bounding box center [485, 325] width 41 height 29
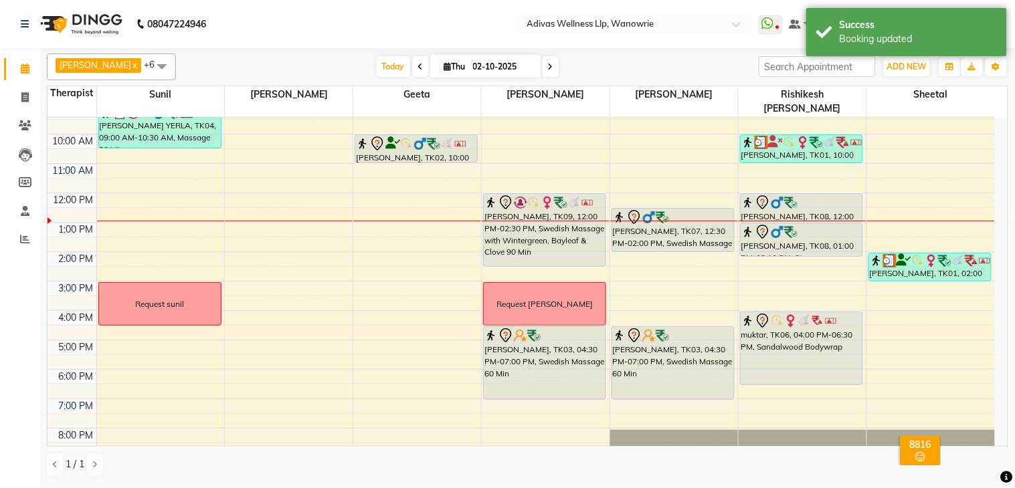
click at [375, 27] on nav "08047224946 Select Location × Adivas Wellness Llp, Wanowrie WhatsApp Status ✕ S…" at bounding box center [507, 24] width 1015 height 48
click at [372, 22] on nav "08047224946 Select Location × Adivas Wellness Llp, Wanowrie WhatsApp Status ✕ S…" at bounding box center [507, 24] width 1015 height 48
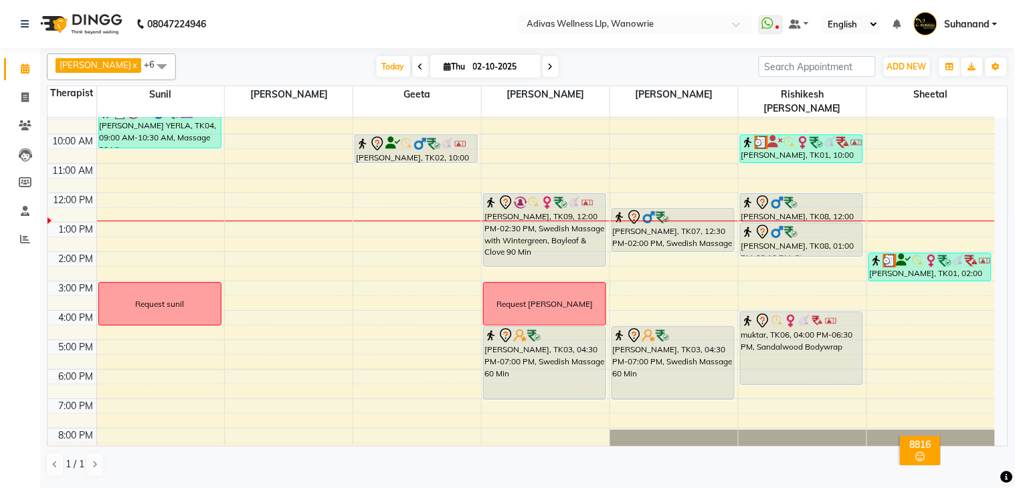
click at [373, 21] on nav "08047224946 Select Location × Adivas Wellness Llp, Wanowrie WhatsApp Status ✕ S…" at bounding box center [507, 24] width 1015 height 48
click at [548, 64] on icon at bounding box center [550, 67] width 5 height 8
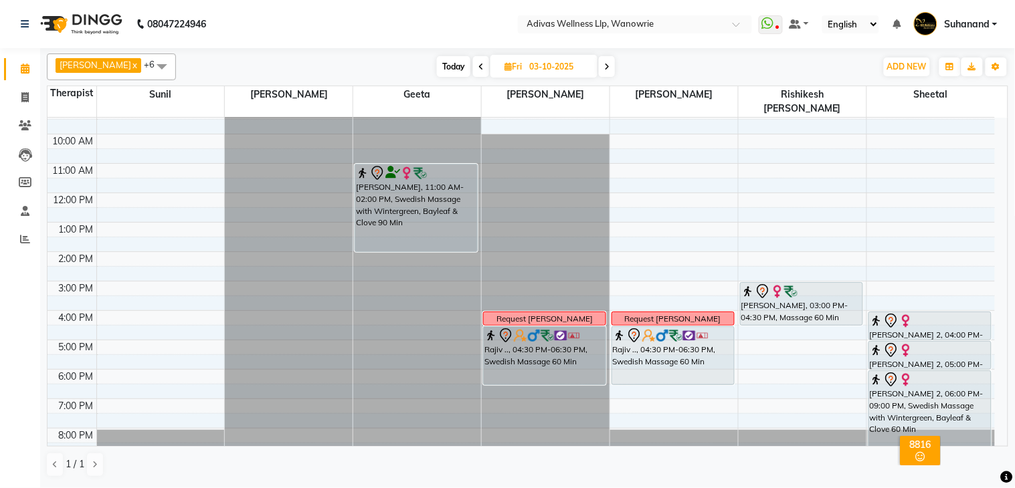
scroll to position [0, 0]
click at [446, 65] on span "Today" at bounding box center [453, 66] width 33 height 21
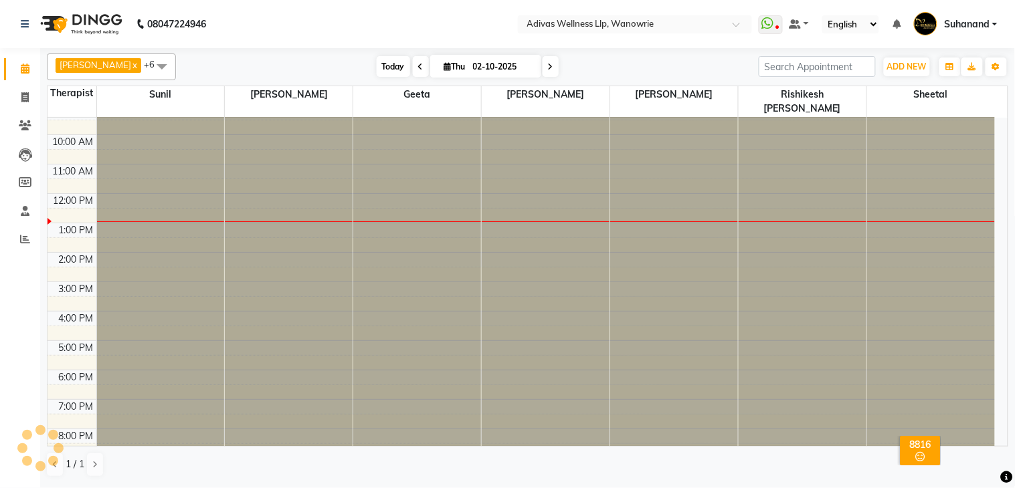
scroll to position [42, 0]
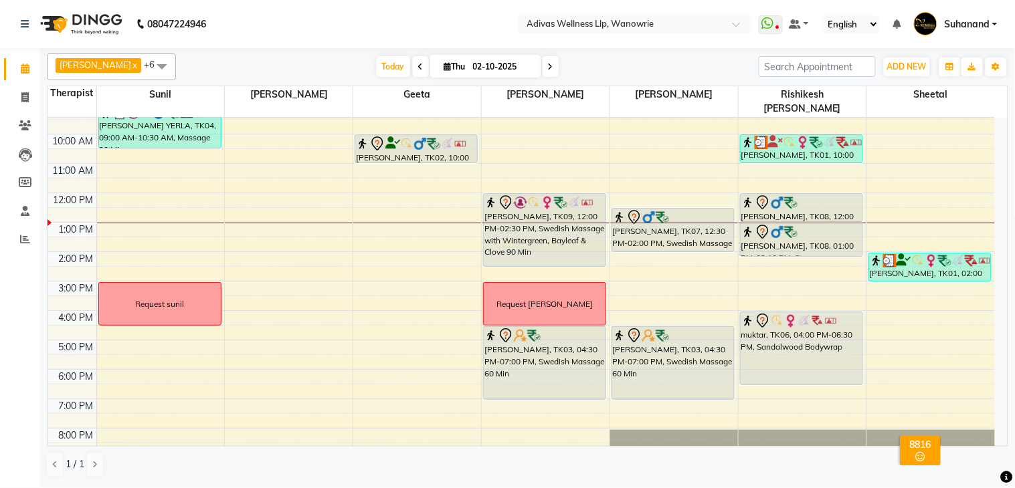
click at [377, 18] on nav "08047224946 Select Location × Adivas Wellness Llp, Wanowrie WhatsApp Status ✕ S…" at bounding box center [507, 24] width 1015 height 48
click at [366, 29] on nav "08047224946 Select Location × Adivas Wellness Llp, Wanowrie WhatsApp Status ✕ S…" at bounding box center [507, 24] width 1015 height 48
click at [369, 29] on nav "08047224946 Select Location × Adivas Wellness Llp, Wanowrie WhatsApp Status ✕ S…" at bounding box center [507, 24] width 1015 height 48
click at [243, 299] on span "Delete Block Time" at bounding box center [250, 301] width 76 height 14
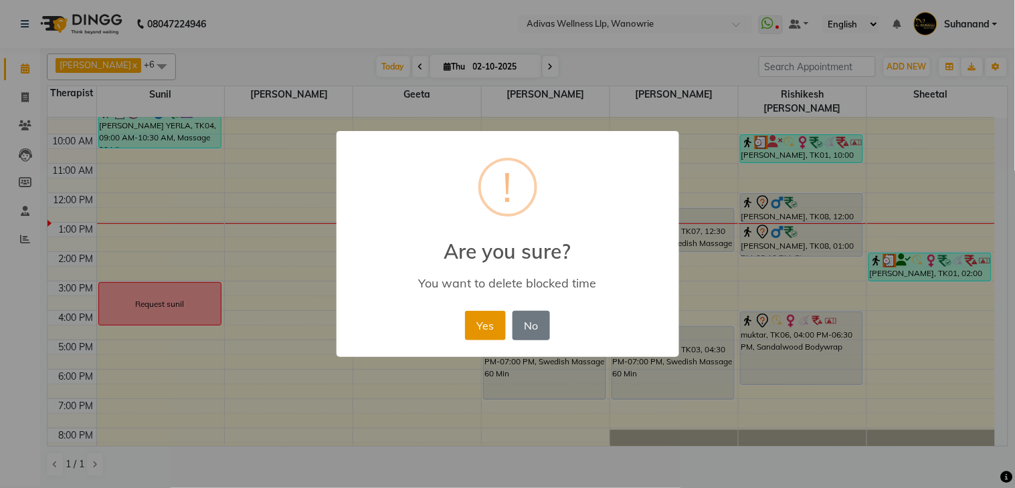
click at [484, 321] on button "Yes" at bounding box center [485, 325] width 41 height 29
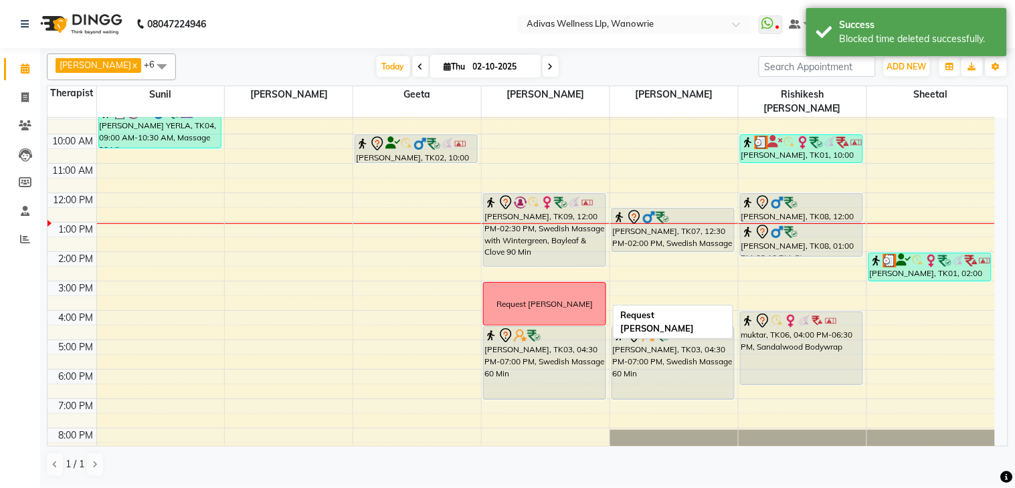
click at [543, 64] on span at bounding box center [551, 66] width 16 height 21
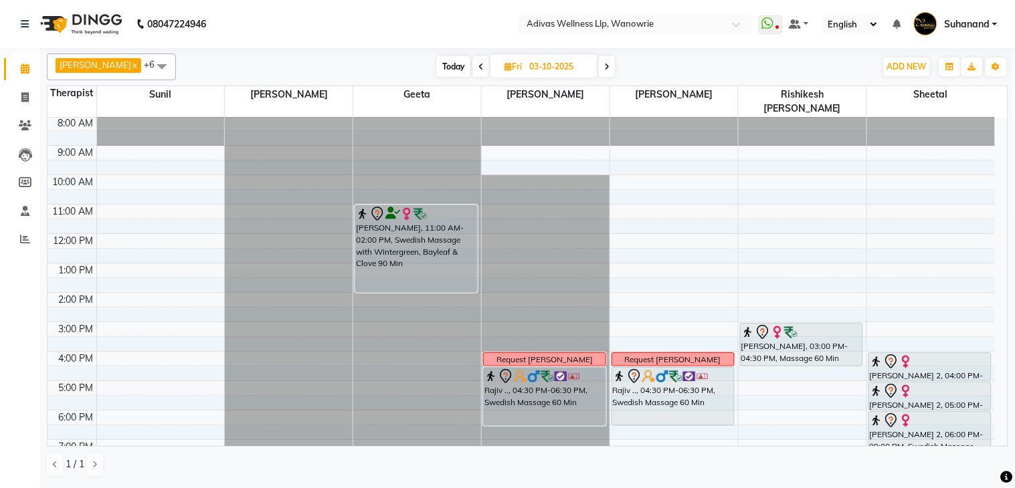
scroll to position [41, 0]
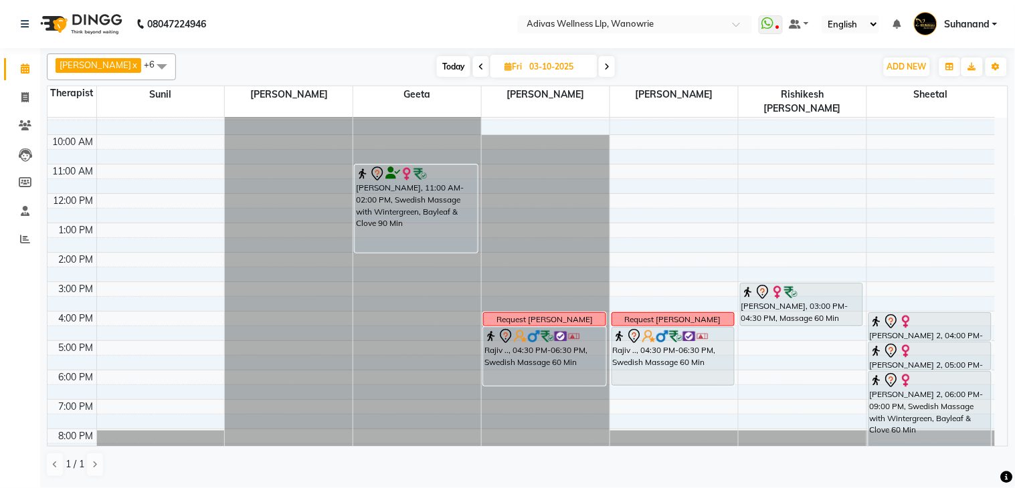
click at [447, 70] on span "Today" at bounding box center [453, 66] width 33 height 21
type input "02-10-2025"
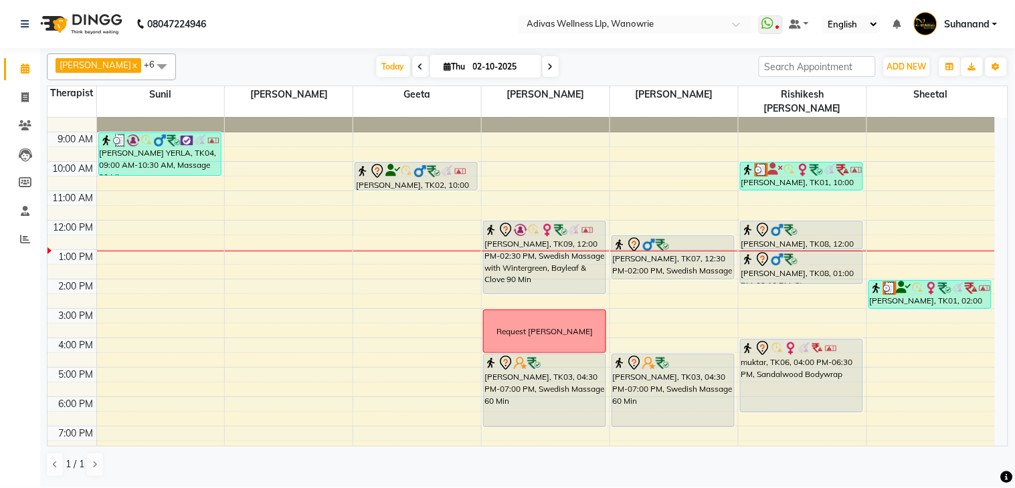
scroll to position [0, 0]
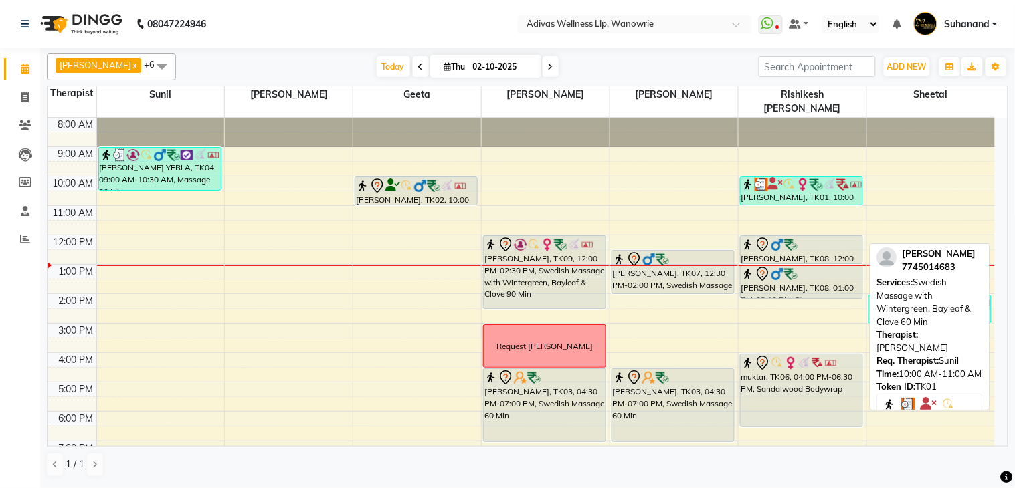
click at [805, 178] on img at bounding box center [802, 184] width 13 height 13
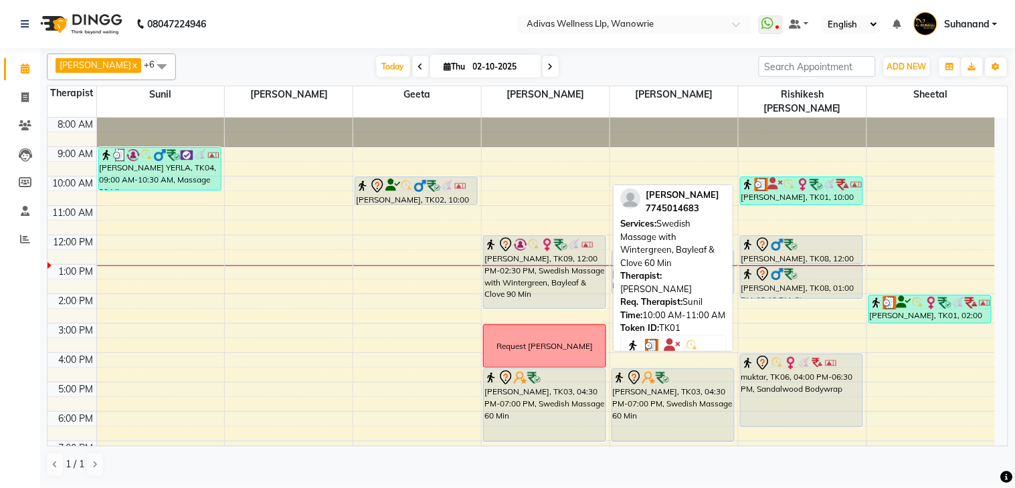
click at [805, 178] on img at bounding box center [802, 184] width 13 height 13
select select "3"
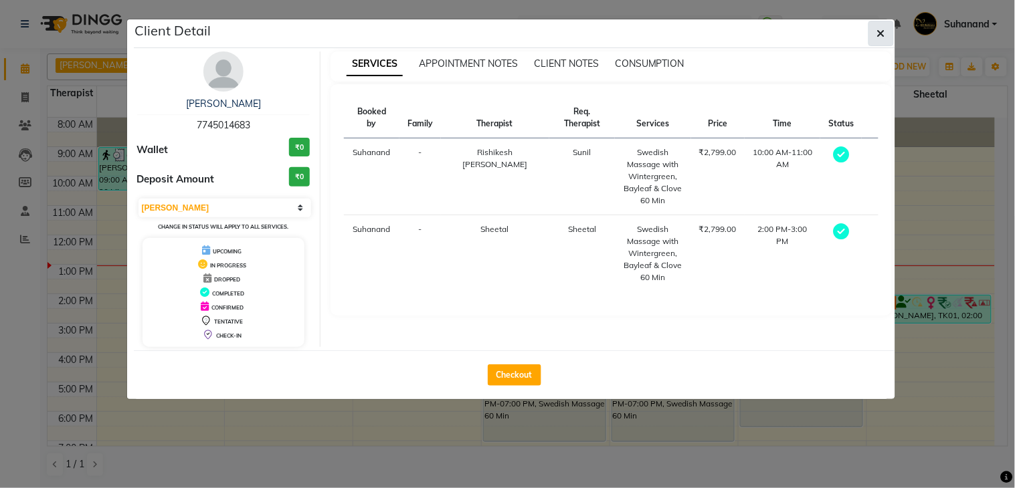
click at [883, 39] on button "button" at bounding box center [881, 33] width 25 height 25
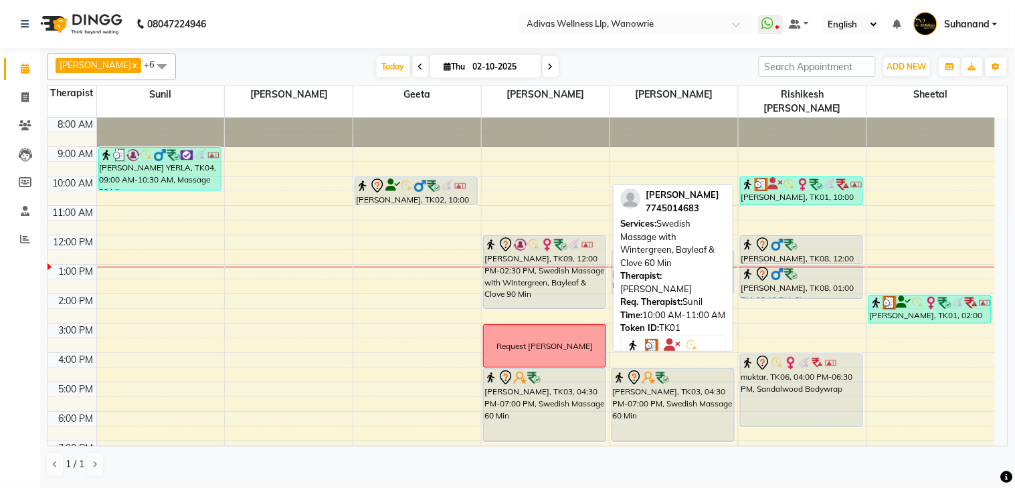
click at [813, 178] on img at bounding box center [816, 184] width 13 height 13
select select "3"
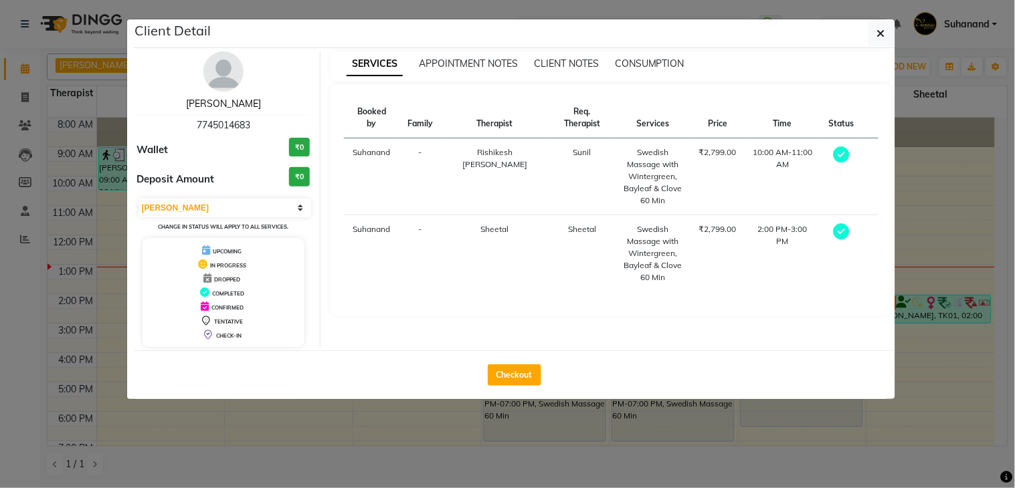
click at [232, 98] on link "[PERSON_NAME]" at bounding box center [223, 104] width 75 height 12
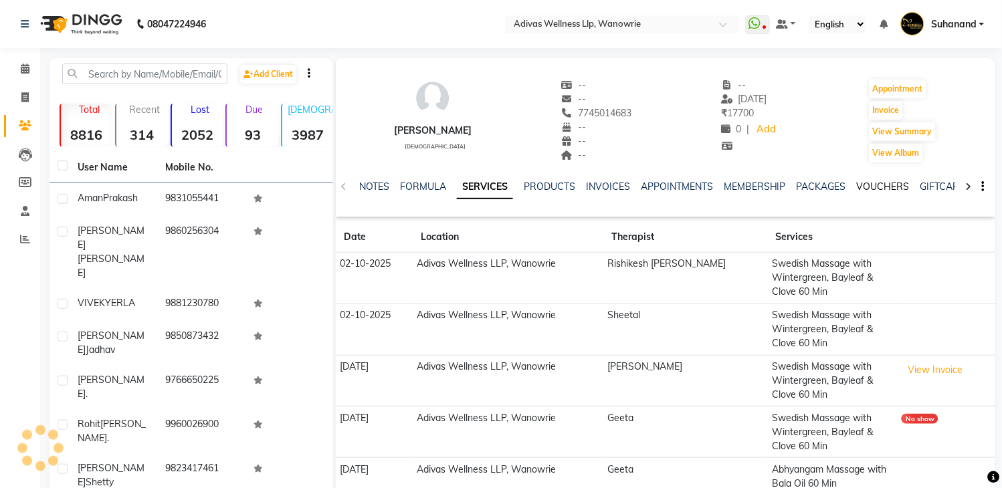
click at [885, 186] on link "VOUCHERS" at bounding box center [883, 187] width 53 height 12
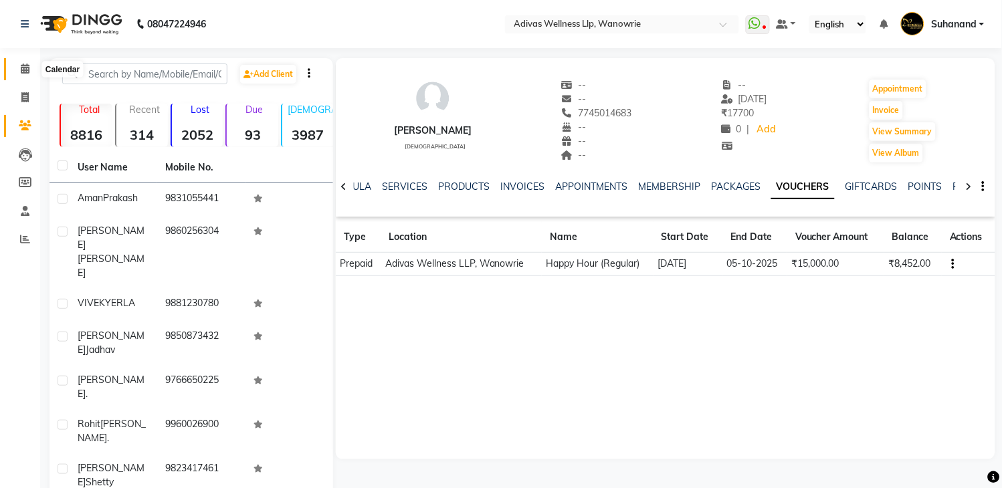
click at [27, 68] on icon at bounding box center [25, 69] width 9 height 10
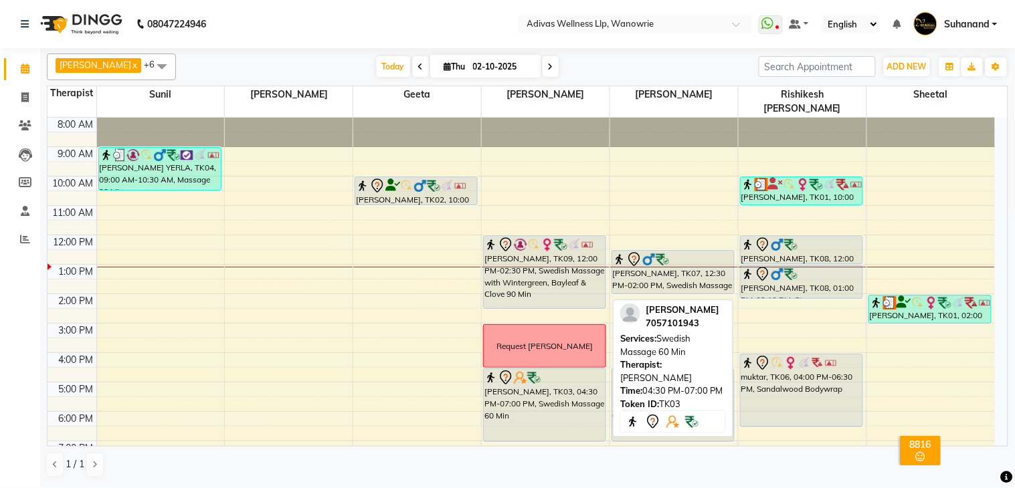
click at [547, 371] on div "[PERSON_NAME], TK03, 04:30 PM-07:00 PM, Swedish Massage 60 Min" at bounding box center [545, 405] width 122 height 72
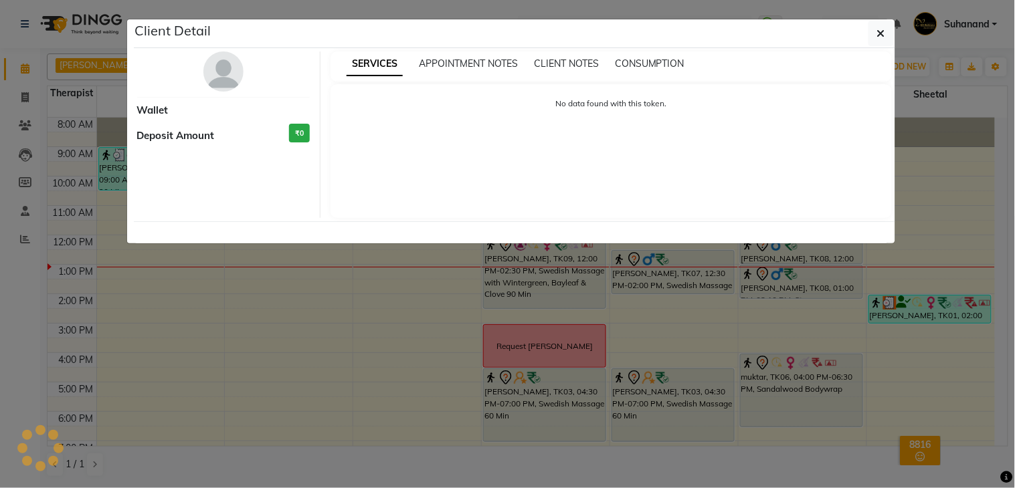
select select "7"
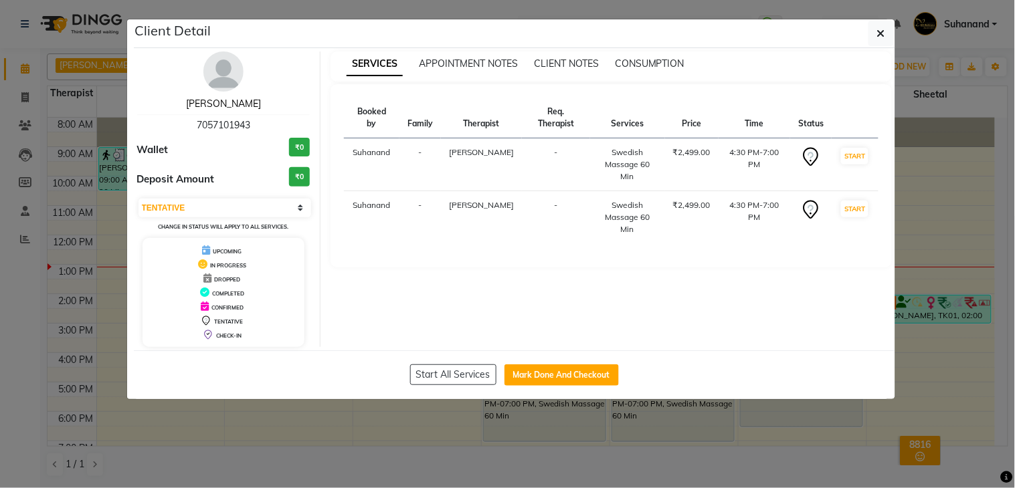
click at [203, 103] on link "[PERSON_NAME]" at bounding box center [223, 104] width 75 height 12
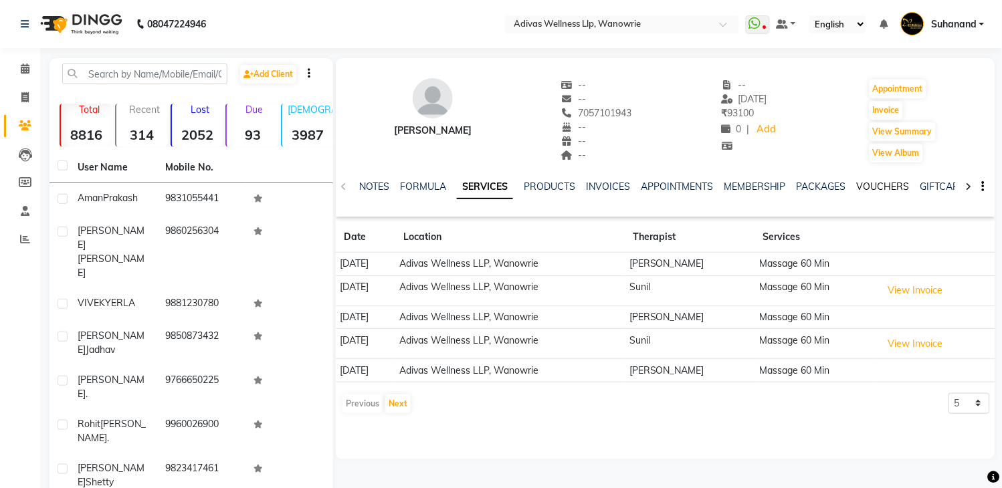
click at [888, 185] on link "VOUCHERS" at bounding box center [883, 187] width 53 height 12
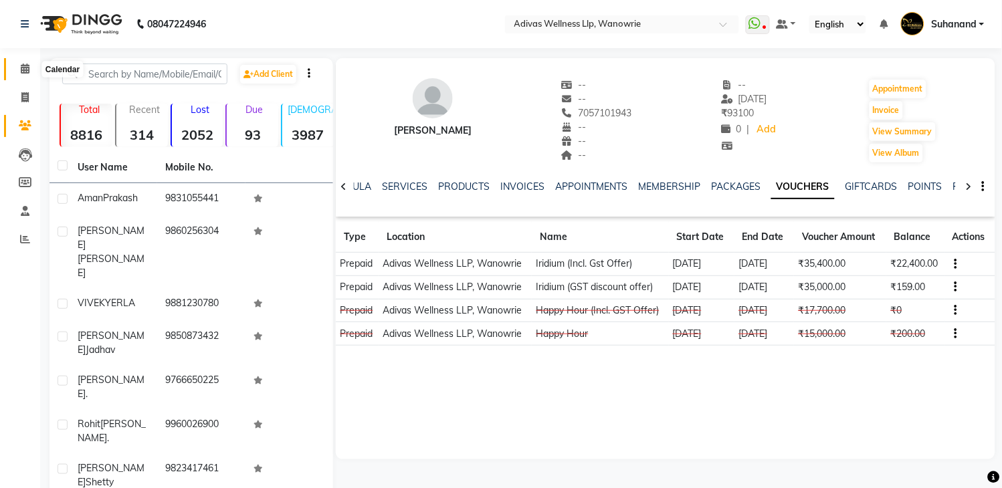
click at [21, 68] on icon at bounding box center [25, 69] width 9 height 10
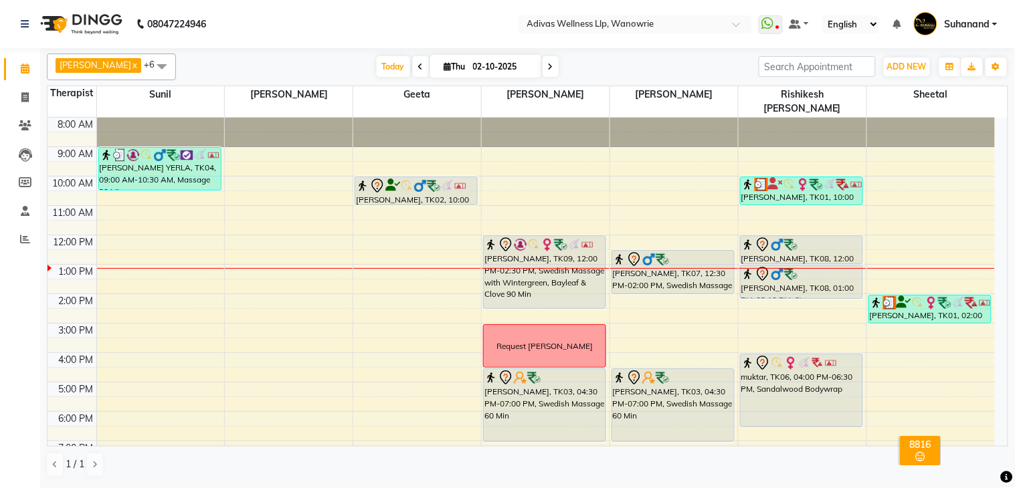
click at [543, 64] on span at bounding box center [551, 66] width 16 height 21
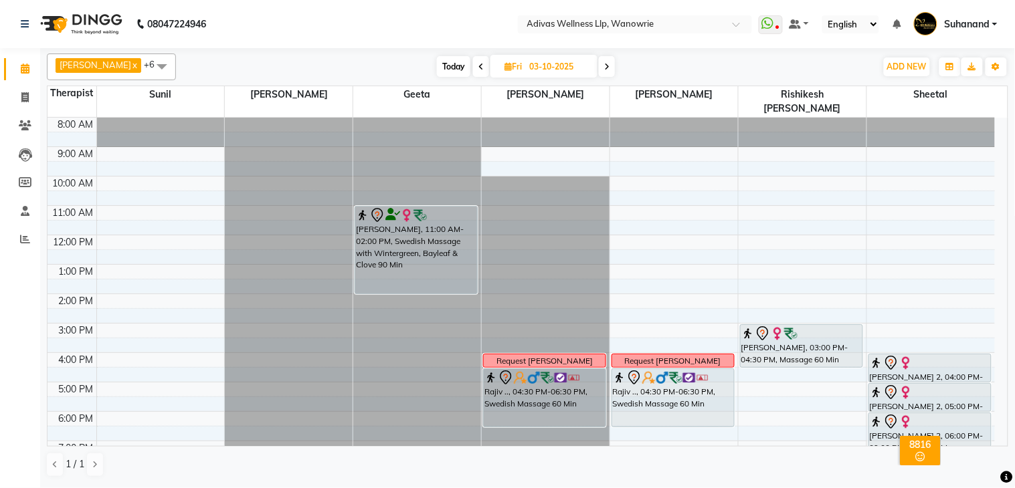
click at [604, 68] on icon at bounding box center [606, 67] width 5 height 8
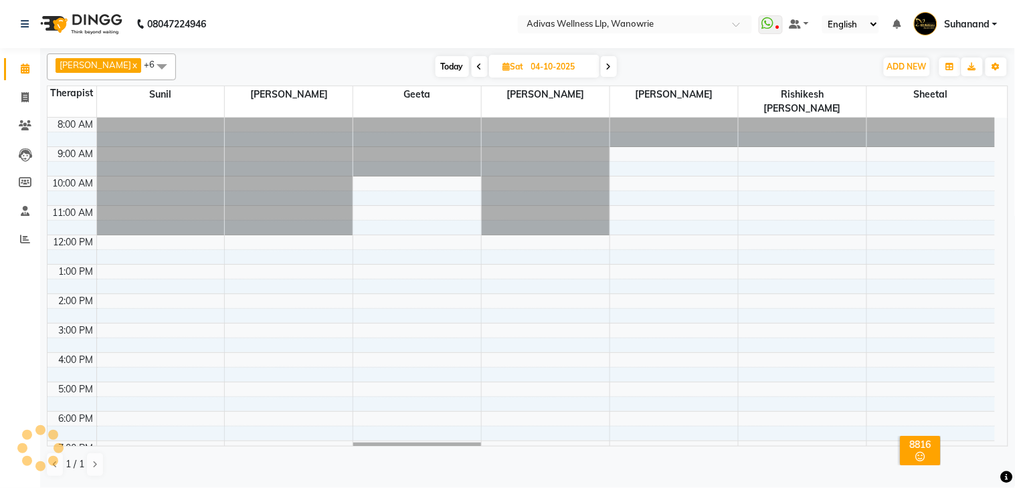
scroll to position [42, 0]
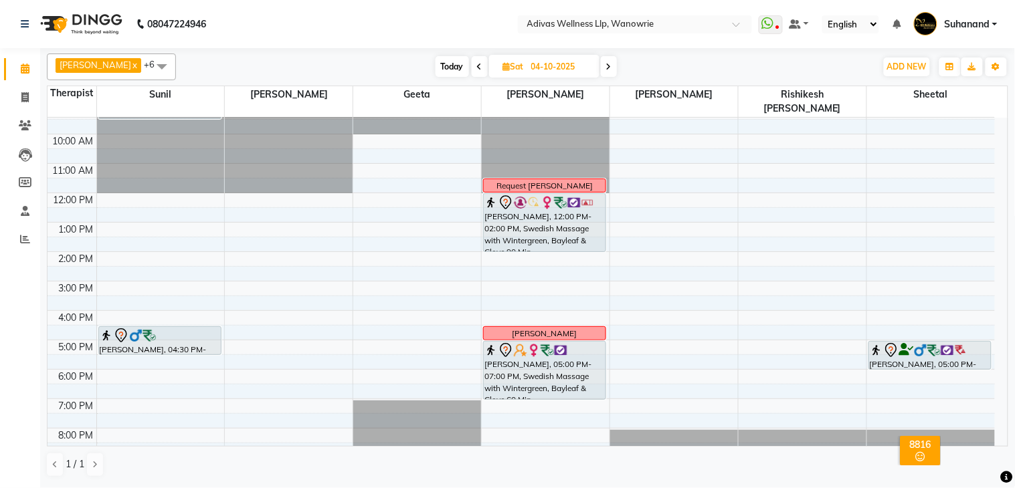
click at [609, 65] on span at bounding box center [609, 66] width 16 height 21
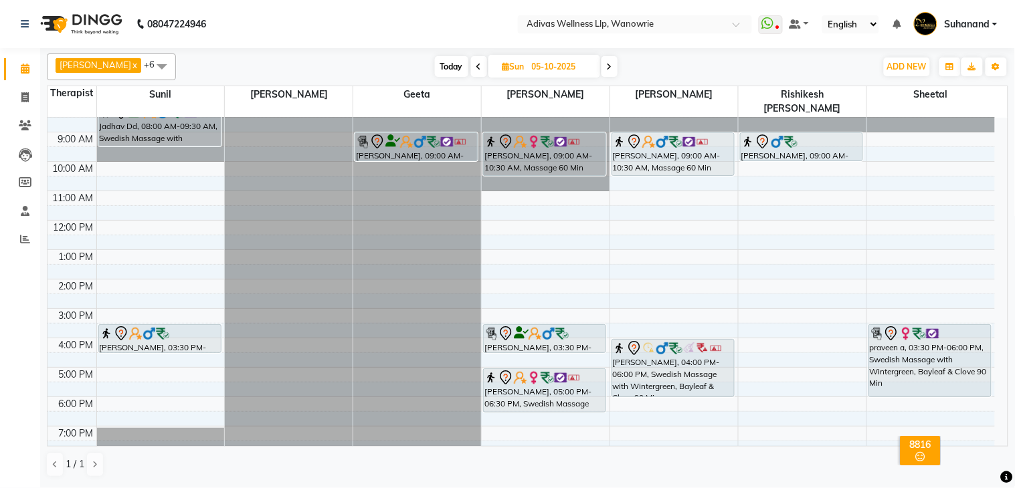
scroll to position [0, 0]
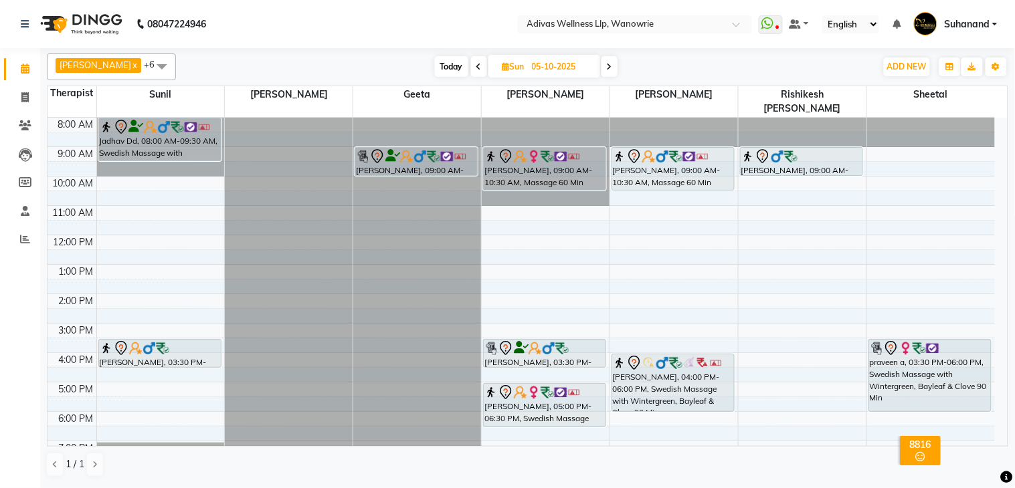
click at [605, 66] on span at bounding box center [610, 66] width 16 height 21
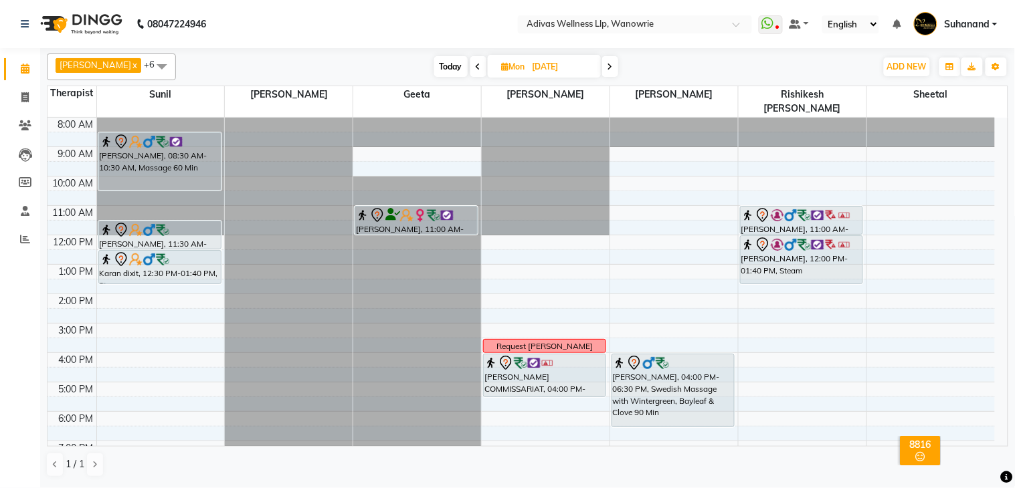
click at [456, 61] on div "Today Mon 06-10-2025" at bounding box center [526, 67] width 187 height 20
click at [442, 62] on span "Today" at bounding box center [450, 66] width 33 height 21
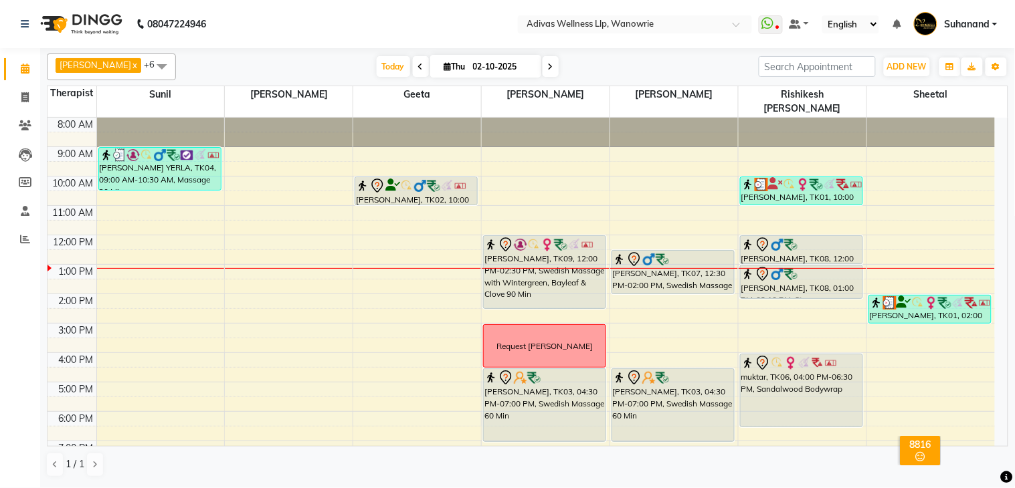
click at [548, 66] on icon at bounding box center [550, 67] width 5 height 8
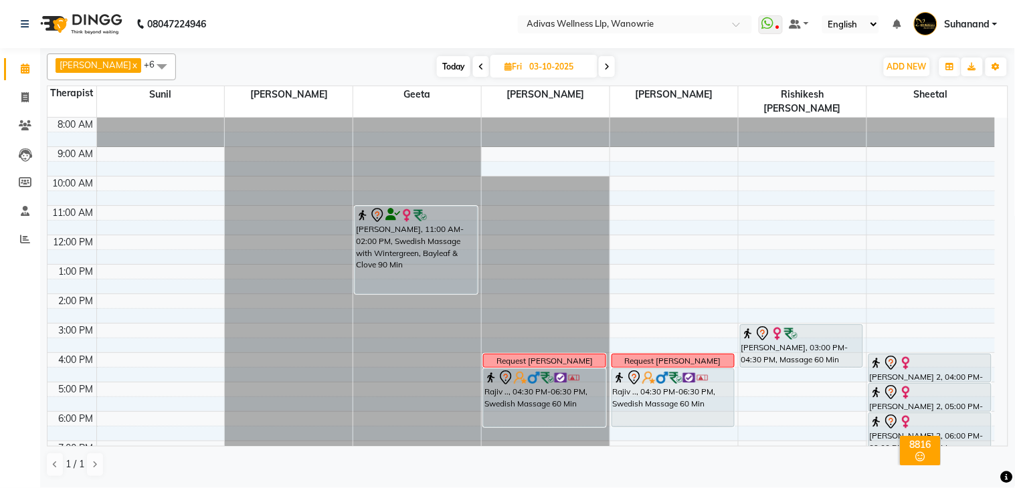
click at [605, 66] on span at bounding box center [607, 66] width 16 height 21
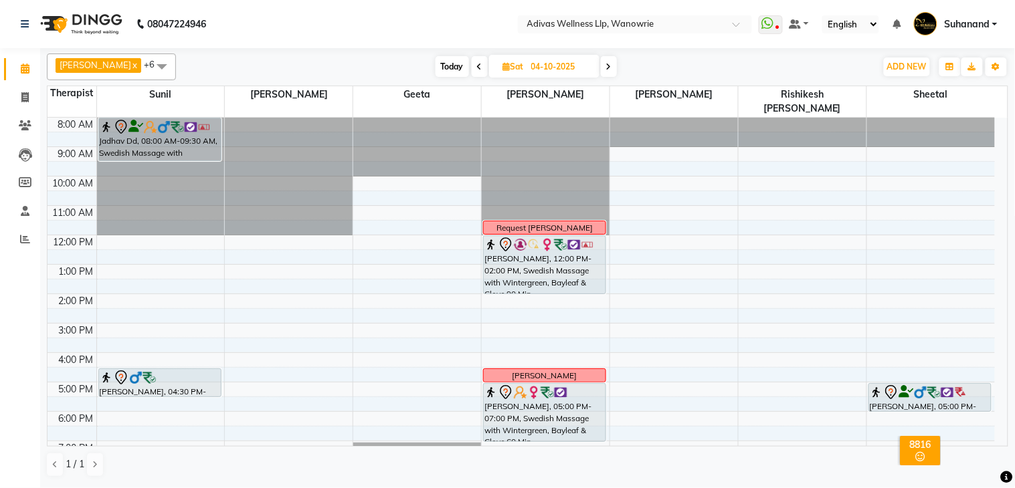
click at [606, 67] on icon at bounding box center [608, 67] width 5 height 8
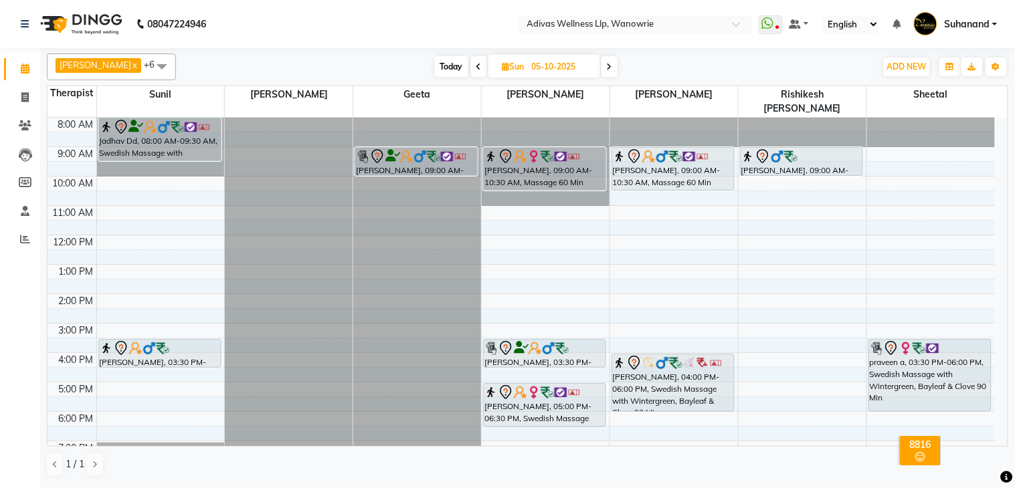
click at [476, 64] on icon at bounding box center [478, 67] width 5 height 8
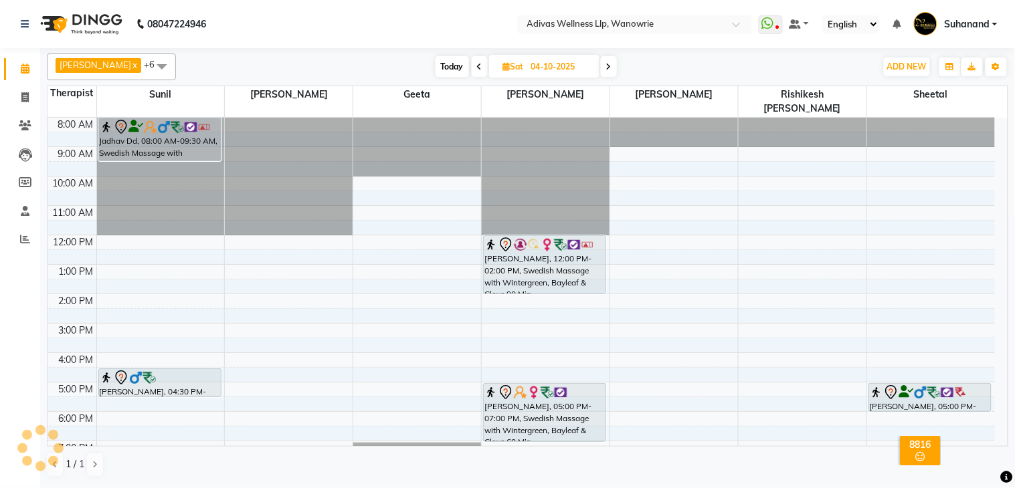
scroll to position [42, 0]
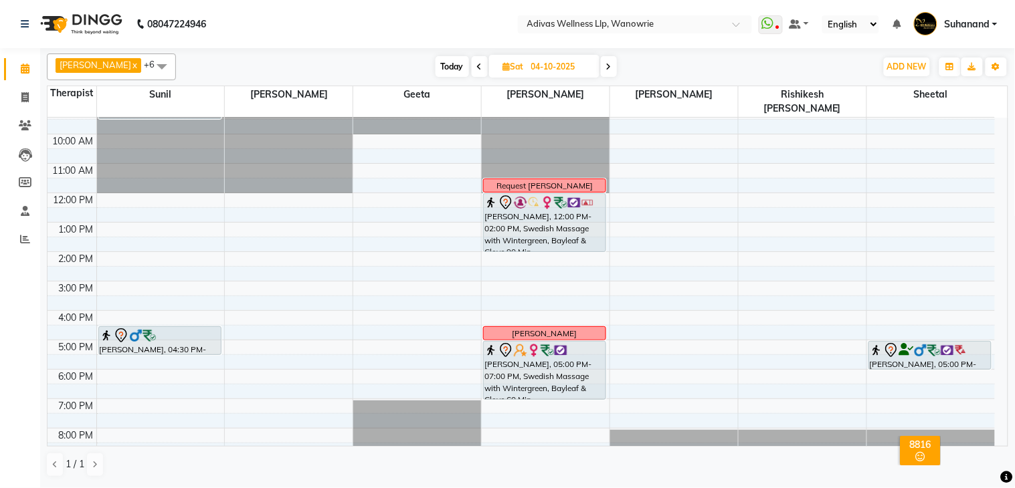
click at [472, 70] on span at bounding box center [480, 66] width 16 height 21
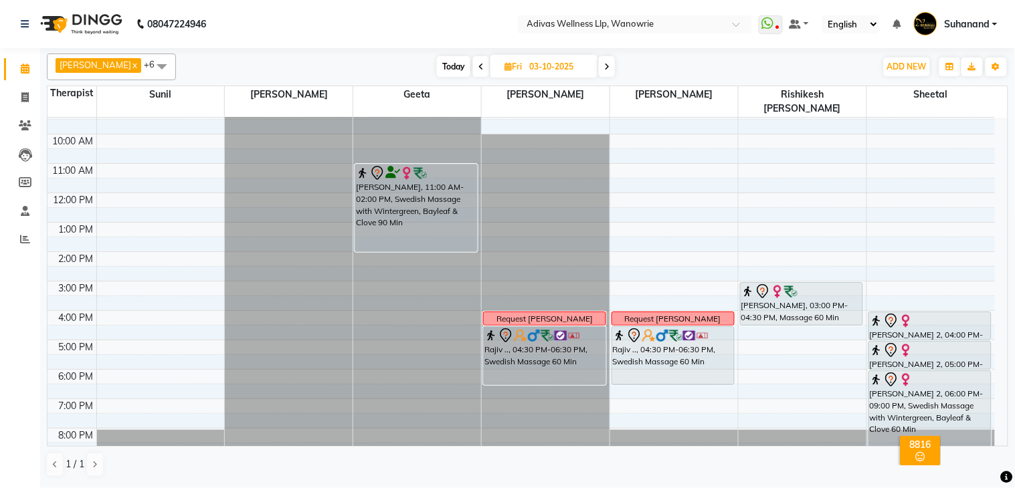
click at [473, 62] on span at bounding box center [481, 66] width 16 height 21
type input "02-10-2025"
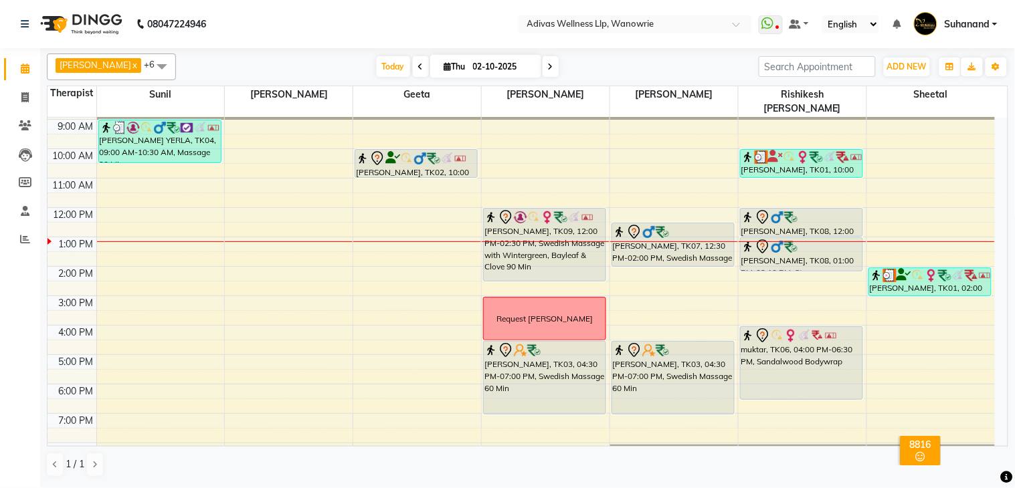
scroll to position [41, 0]
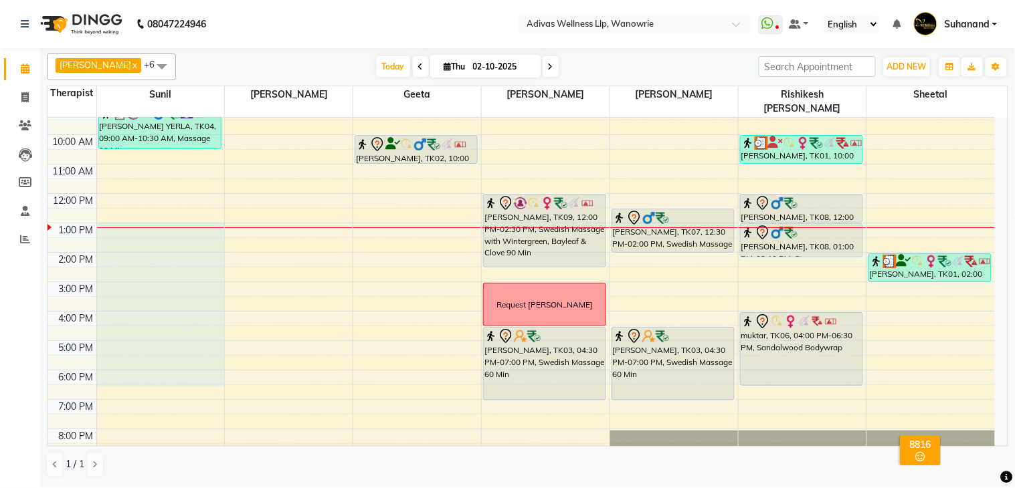
drag, startPoint x: 131, startPoint y: 222, endPoint x: 145, endPoint y: 371, distance: 149.8
click at [145, 371] on div "8:00 AM 9:00 AM 10:00 AM 11:00 AM 12:00 PM 1:00 PM 2:00 PM 3:00 PM 4:00 PM 5:00…" at bounding box center [521, 267] width 947 height 382
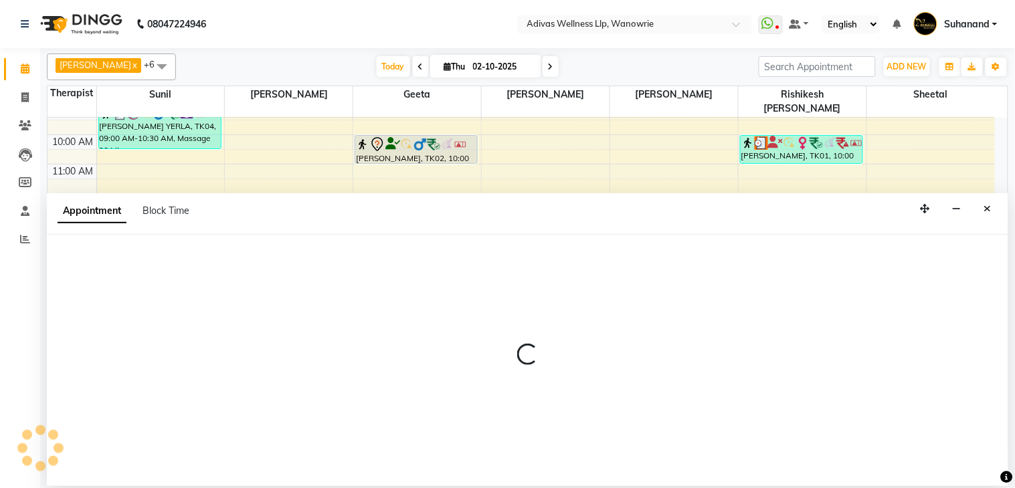
select select "24579"
select select "780"
select select "tentative"
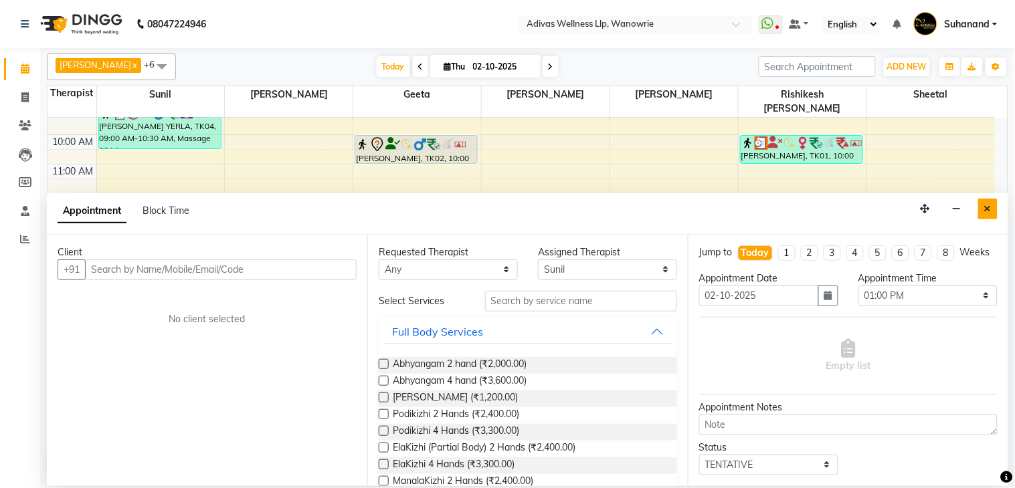
click at [992, 207] on icon "Close" at bounding box center [987, 208] width 7 height 9
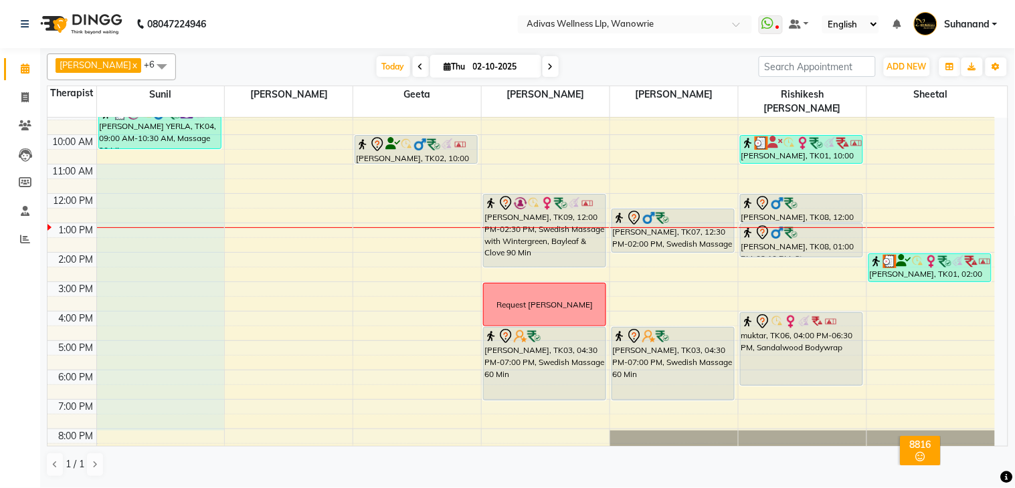
drag, startPoint x: 122, startPoint y: 157, endPoint x: 149, endPoint y: 416, distance: 259.6
click at [150, 402] on div "8:00 AM 9:00 AM 10:00 AM 11:00 AM 12:00 PM 1:00 PM 2:00 PM 3:00 PM 4:00 PM 5:00…" at bounding box center [521, 267] width 947 height 382
select select "24579"
select select "tentative"
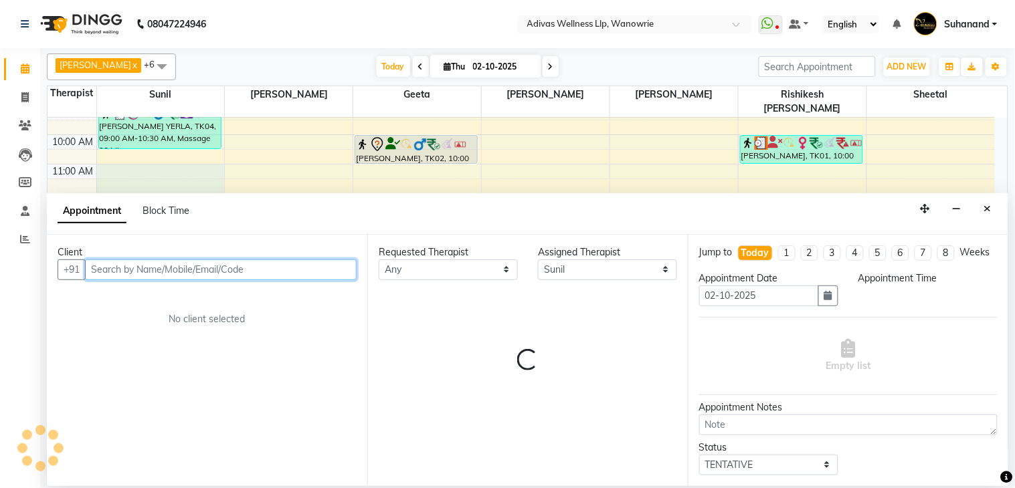
select select "660"
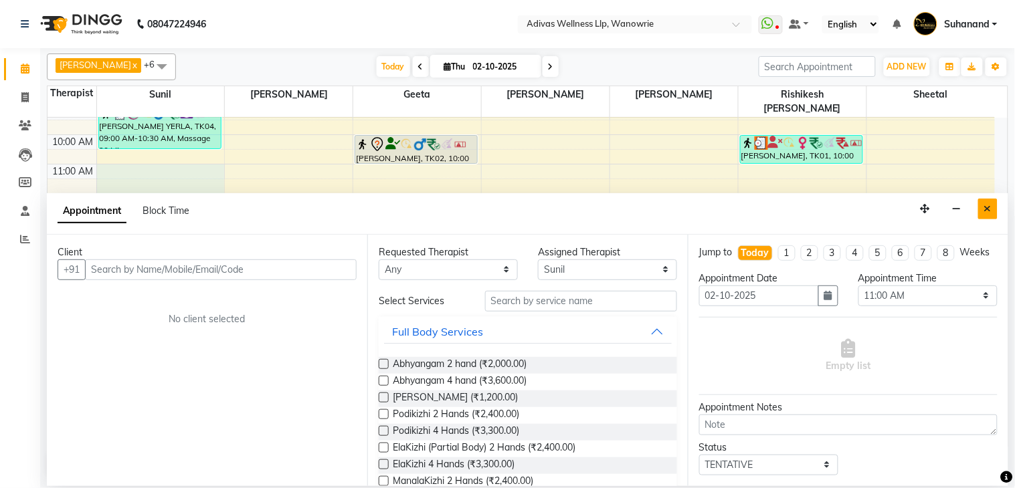
click at [987, 206] on icon "Close" at bounding box center [987, 208] width 7 height 9
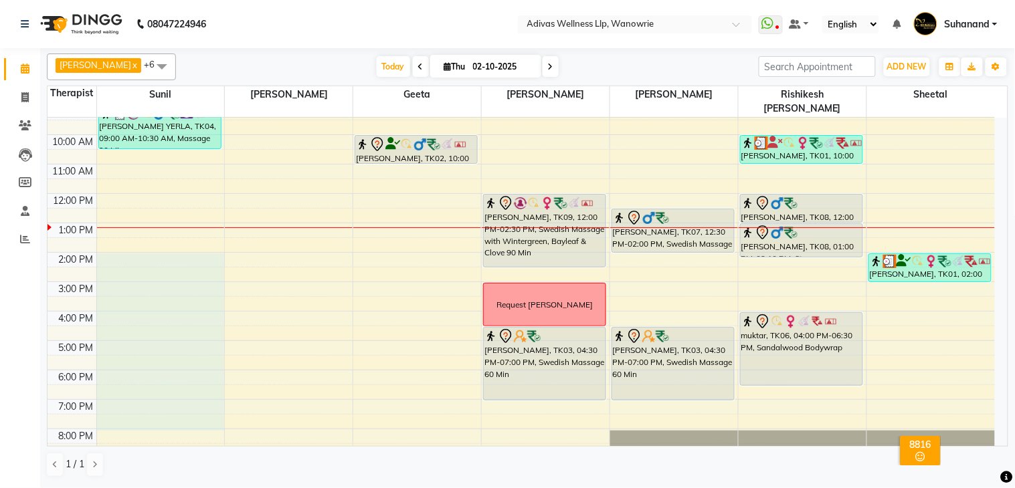
drag, startPoint x: 128, startPoint y: 246, endPoint x: 159, endPoint y: 411, distance: 167.6
click at [159, 411] on div "8:00 AM 9:00 AM 10:00 AM 11:00 AM 12:00 PM 1:00 PM 2:00 PM 3:00 PM 4:00 PM 5:00…" at bounding box center [521, 267] width 947 height 382
select select "24579"
select select "tentative"
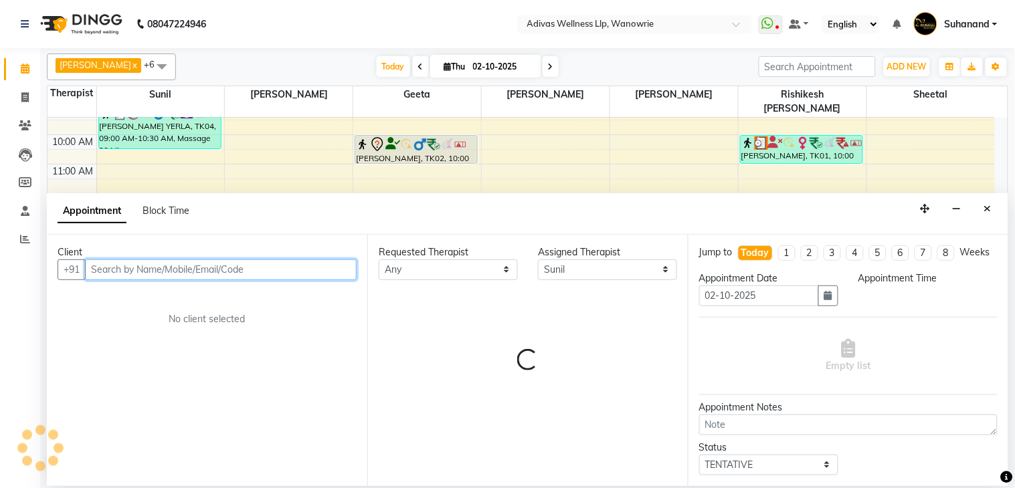
select select "840"
click at [168, 210] on span "Block Time" at bounding box center [166, 211] width 47 height 12
select select "24579"
select select "840"
select select "1200"
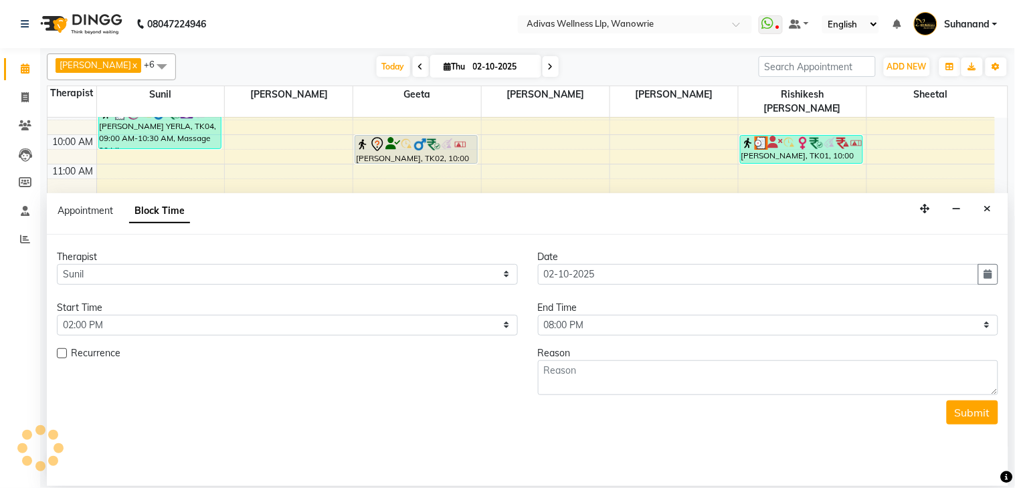
scroll to position [42, 0]
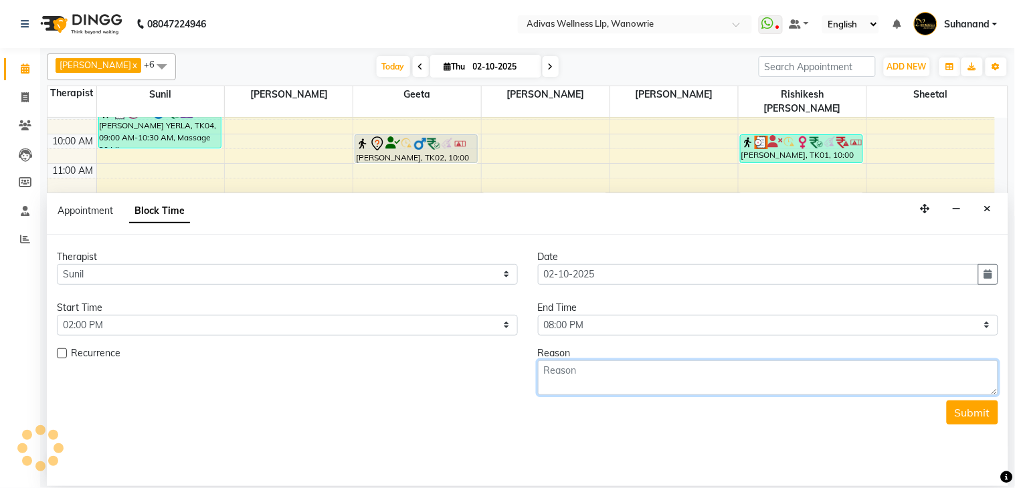
click at [566, 377] on textarea at bounding box center [768, 378] width 461 height 35
click at [566, 377] on textarea "B" at bounding box center [768, 378] width 461 height 35
type textarea "Break"
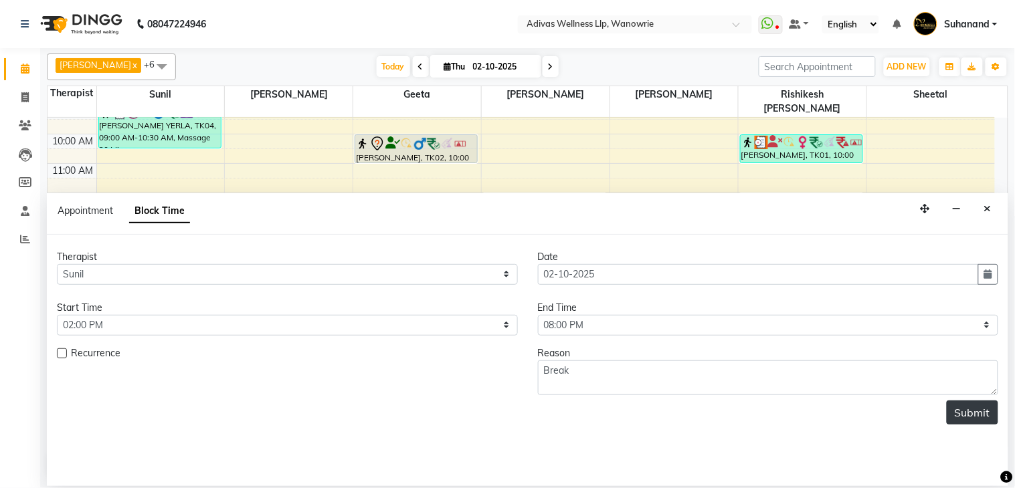
click at [964, 411] on button "Submit" at bounding box center [973, 413] width 52 height 24
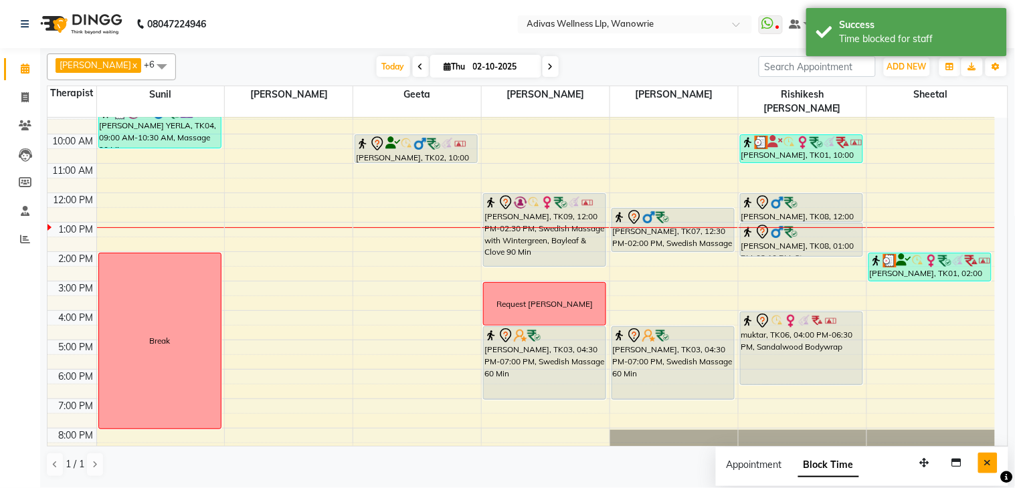
click at [987, 464] on icon "Close" at bounding box center [987, 462] width 7 height 9
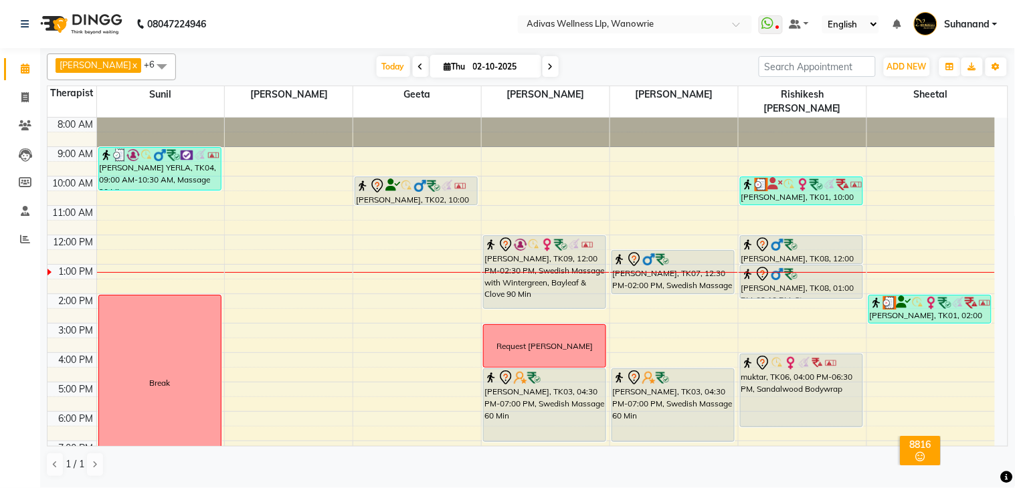
scroll to position [41, 0]
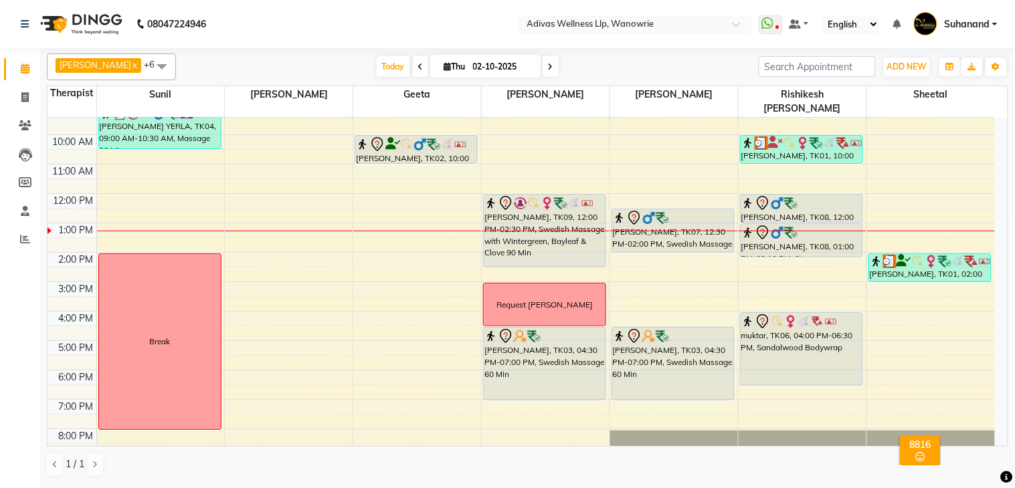
click at [493, 69] on input "02-10-2025" at bounding box center [502, 67] width 67 height 20
select select "10"
select select "2025"
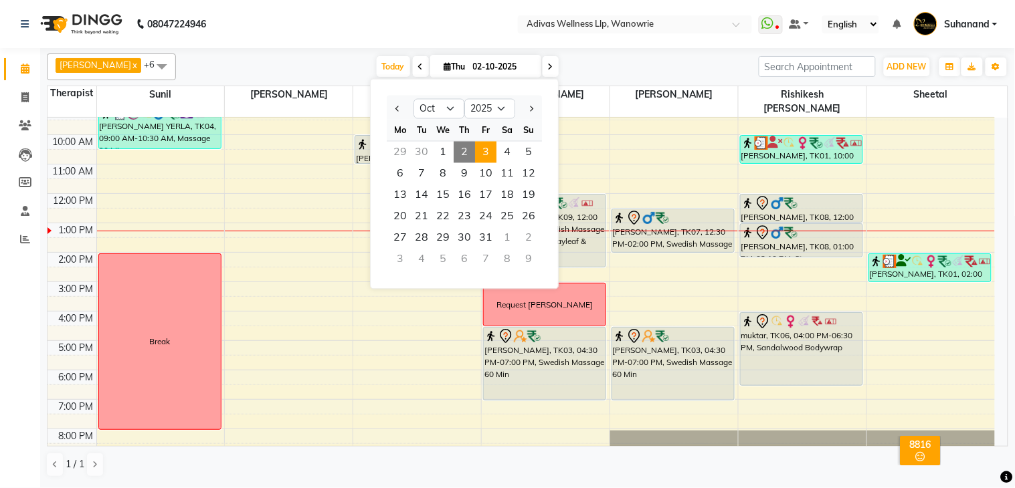
click at [487, 142] on span "3" at bounding box center [485, 152] width 21 height 21
type input "03-10-2025"
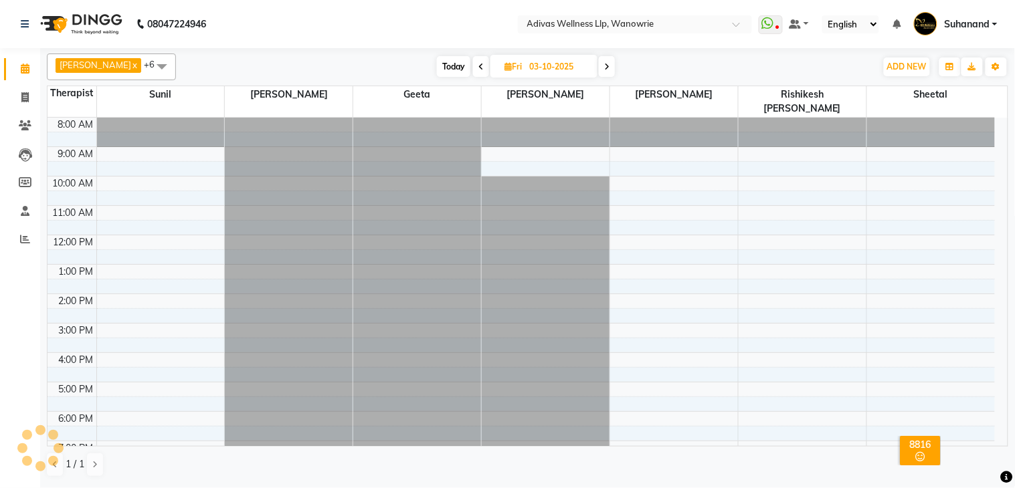
scroll to position [42, 0]
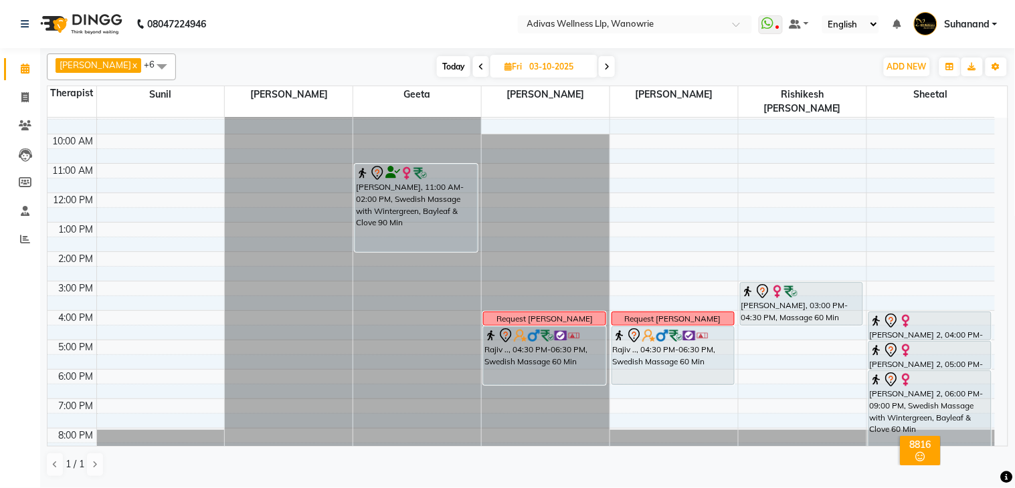
click at [558, 69] on input "03-10-2025" at bounding box center [558, 67] width 67 height 20
select select "10"
select select "2025"
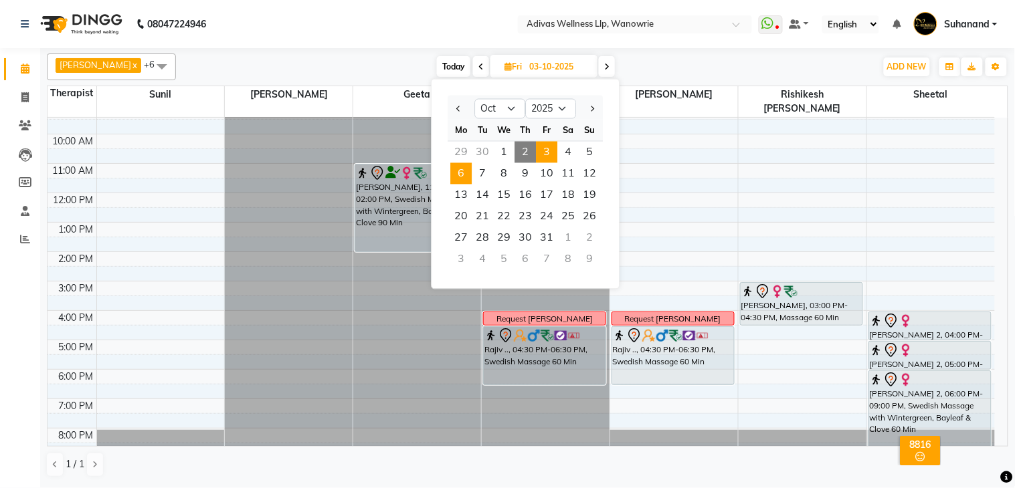
click at [457, 168] on span "6" at bounding box center [460, 173] width 21 height 21
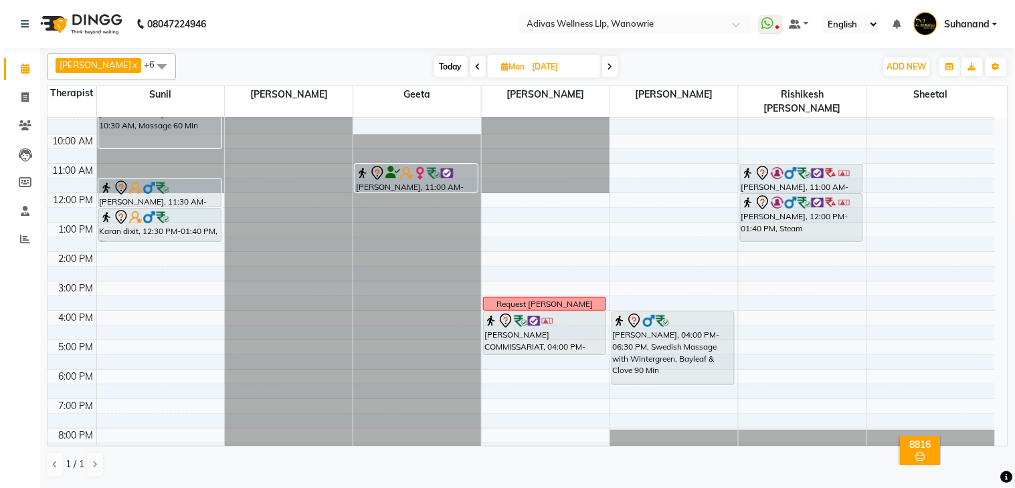
click at [442, 66] on span "Today" at bounding box center [450, 66] width 33 height 21
type input "02-10-2025"
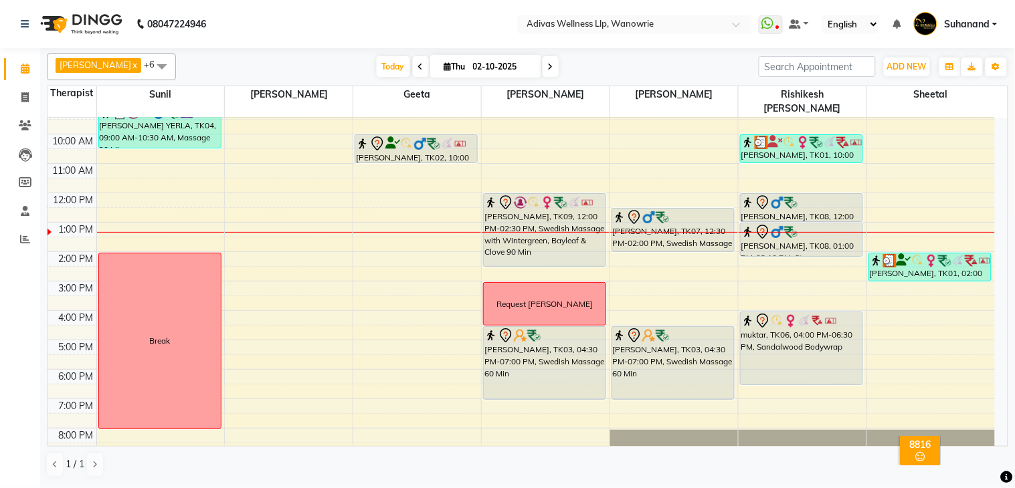
scroll to position [41, 0]
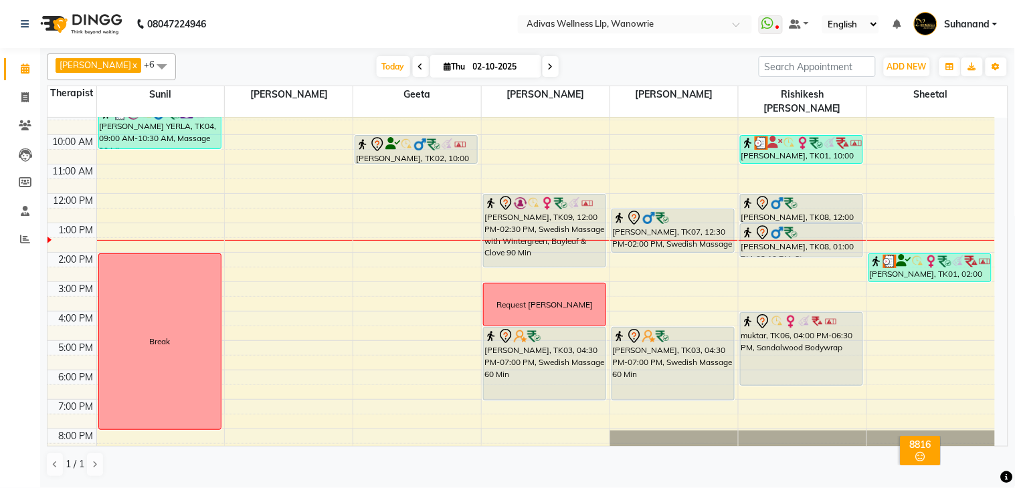
click at [556, 205] on div "[PERSON_NAME], TK09, 12:00 PM-02:30 PM, Swedish Massage with Wintergreen, Bayle…" at bounding box center [545, 231] width 122 height 72
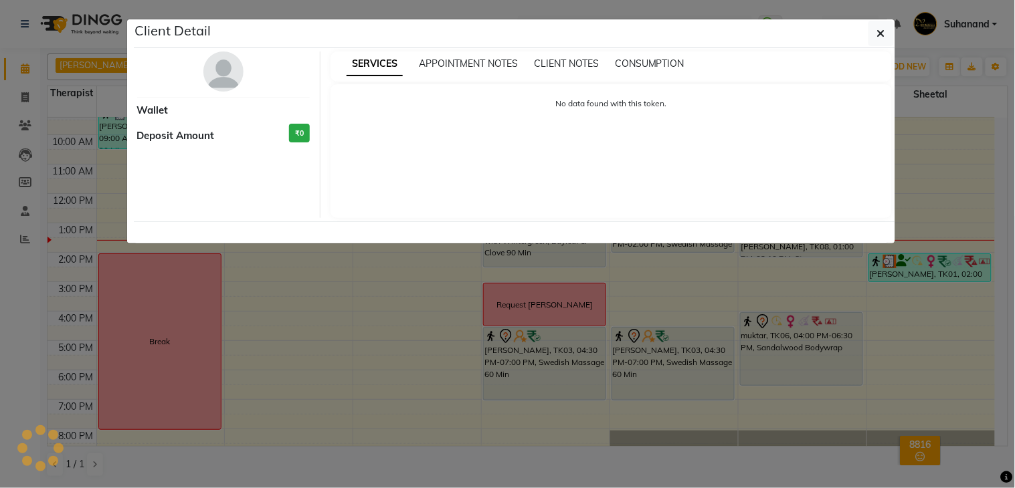
select select "7"
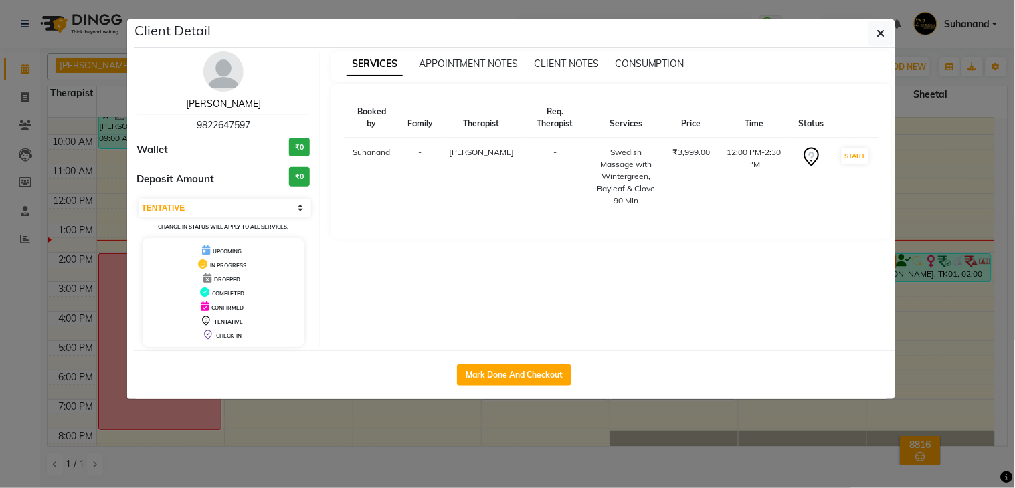
click at [261, 104] on link "[PERSON_NAME]" at bounding box center [223, 104] width 75 height 12
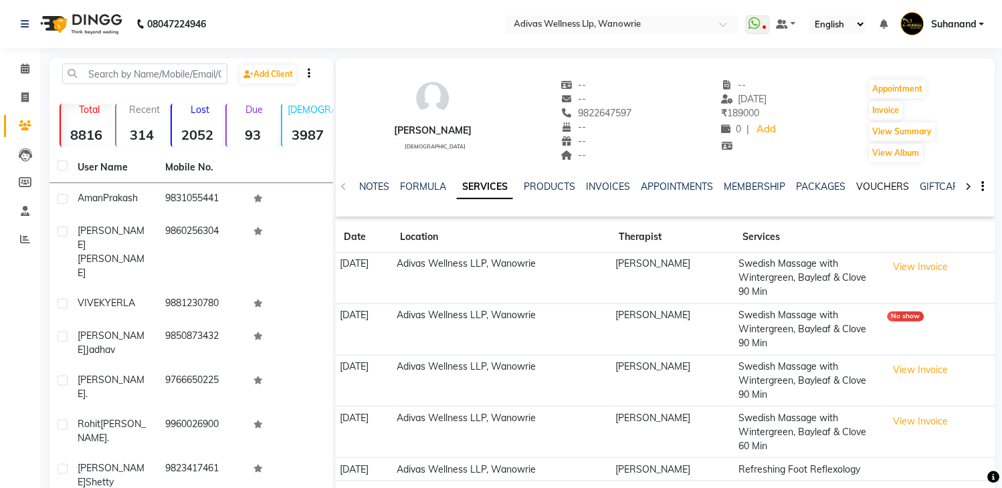
click at [877, 184] on link "VOUCHERS" at bounding box center [883, 187] width 53 height 12
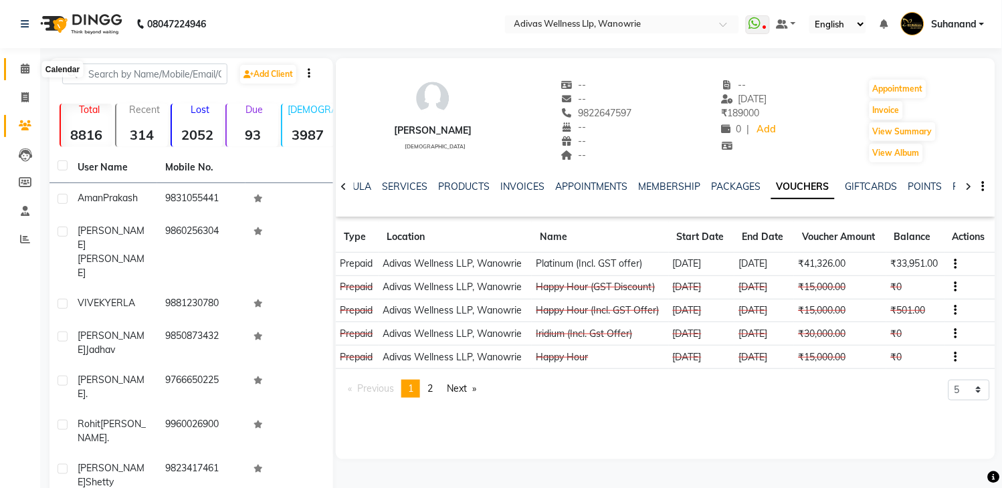
click at [22, 68] on icon at bounding box center [25, 69] width 9 height 10
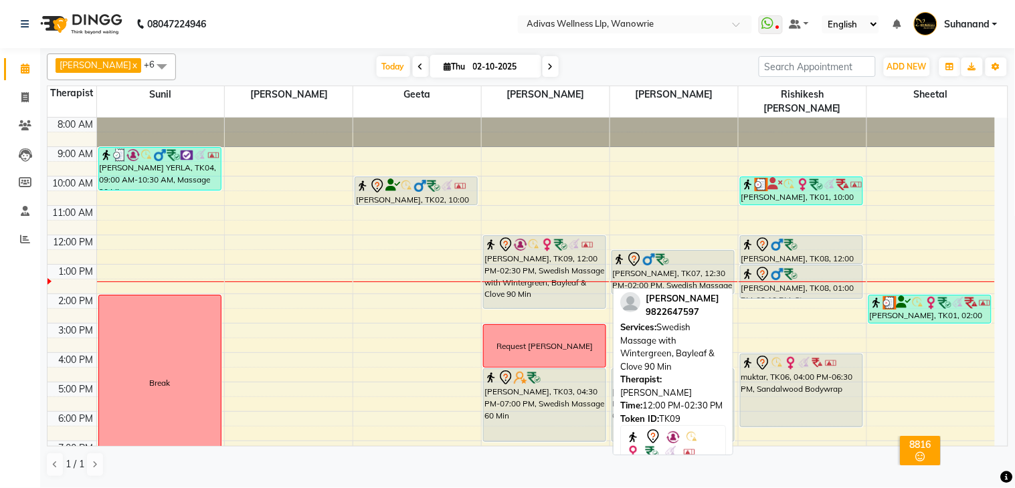
click at [569, 240] on div "[PERSON_NAME], TK09, 12:00 PM-02:30 PM, Swedish Massage with Wintergreen, Bayle…" at bounding box center [545, 272] width 122 height 72
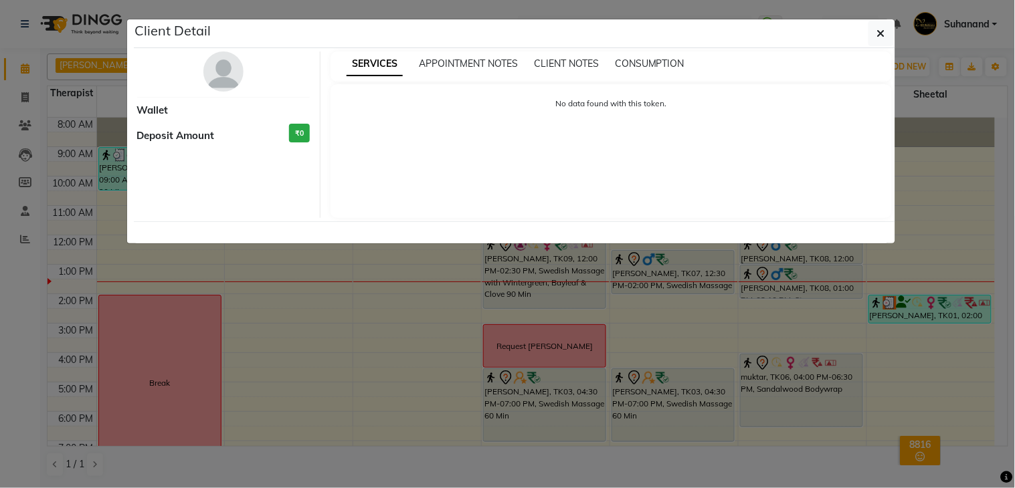
select select "7"
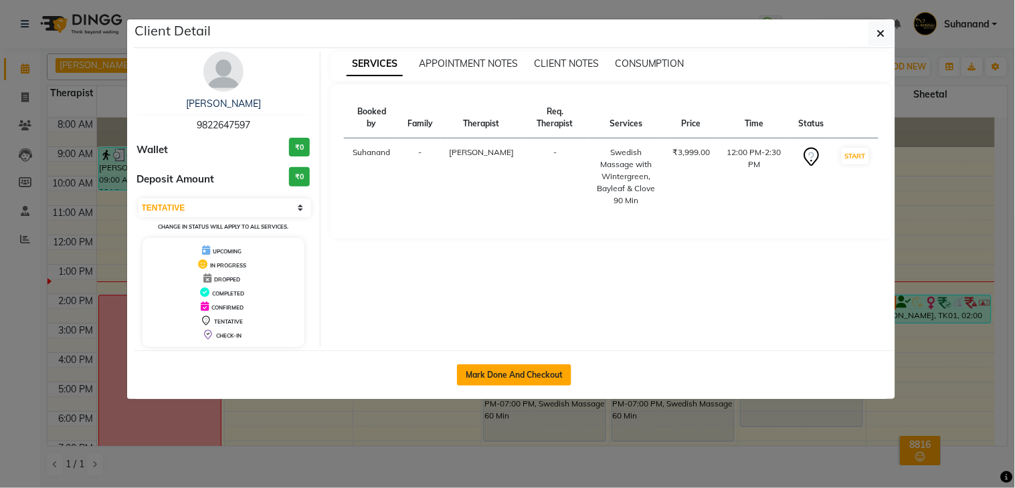
click at [537, 366] on button "Mark Done And Checkout" at bounding box center [514, 375] width 114 height 21
select select "service"
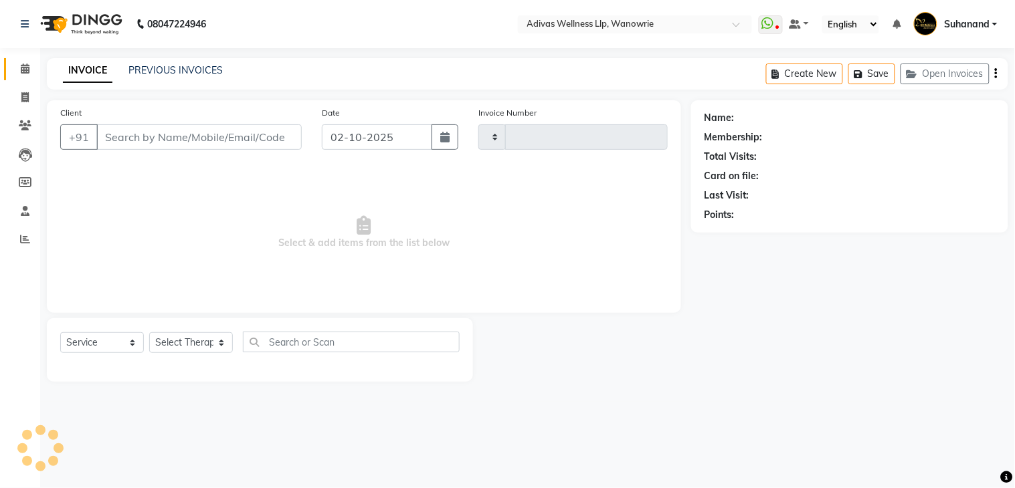
type input "1961"
select select "4294"
select select "P"
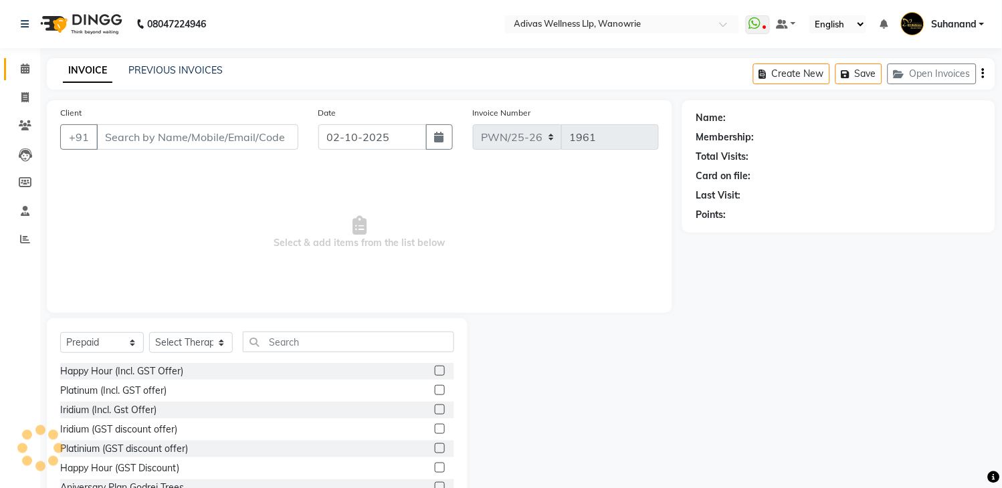
type input "9822647597"
select select "18769"
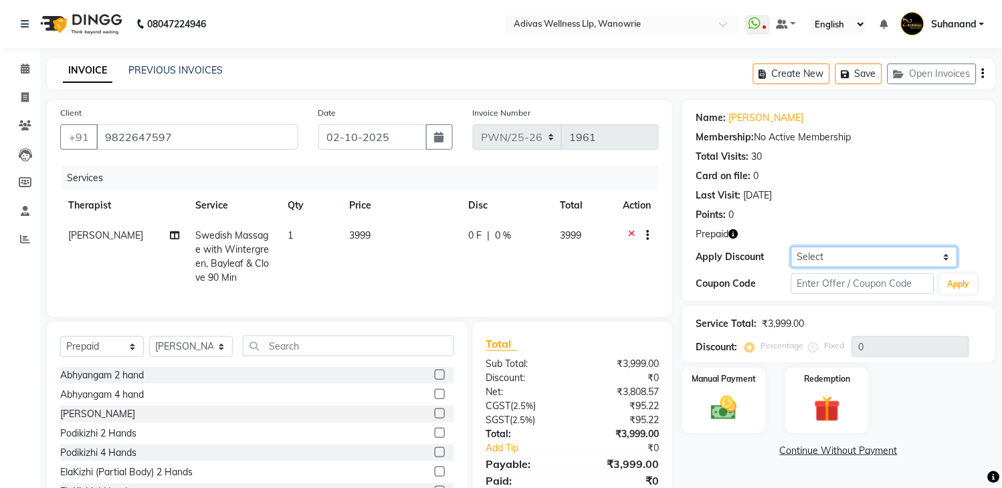
click at [823, 266] on select "Select Coupon → Rs.100 Discount" at bounding box center [875, 257] width 167 height 21
drag, startPoint x: 844, startPoint y: 211, endPoint x: 847, endPoint y: 253, distance: 42.3
click at [844, 211] on div "Points: 0" at bounding box center [839, 215] width 286 height 14
click at [850, 286] on input "text" at bounding box center [863, 284] width 143 height 21
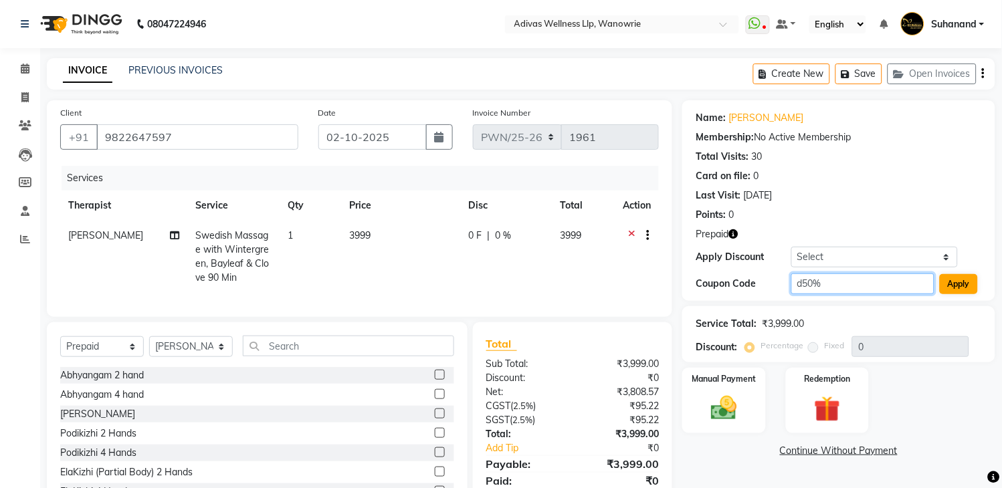
type input "d50%"
click at [964, 282] on button "Apply" at bounding box center [959, 284] width 38 height 20
type input "50"
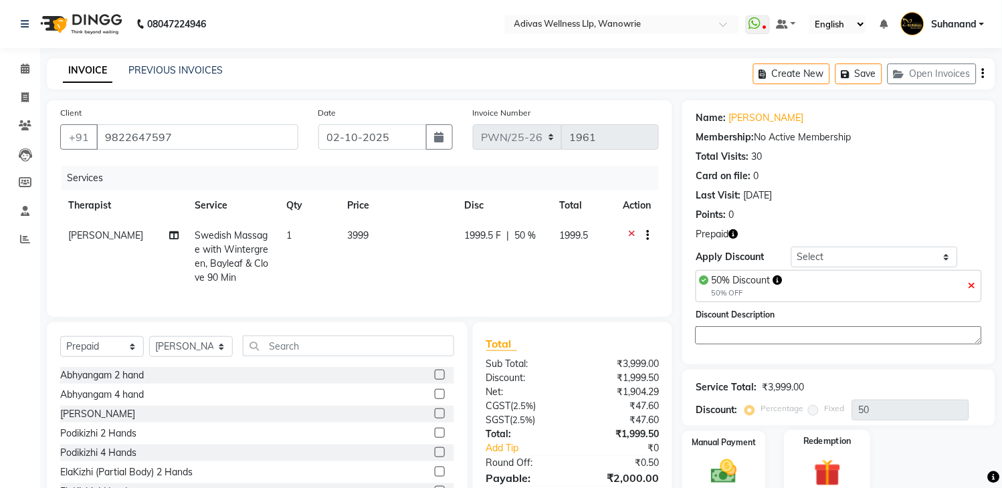
click at [814, 459] on img at bounding box center [828, 472] width 44 height 33
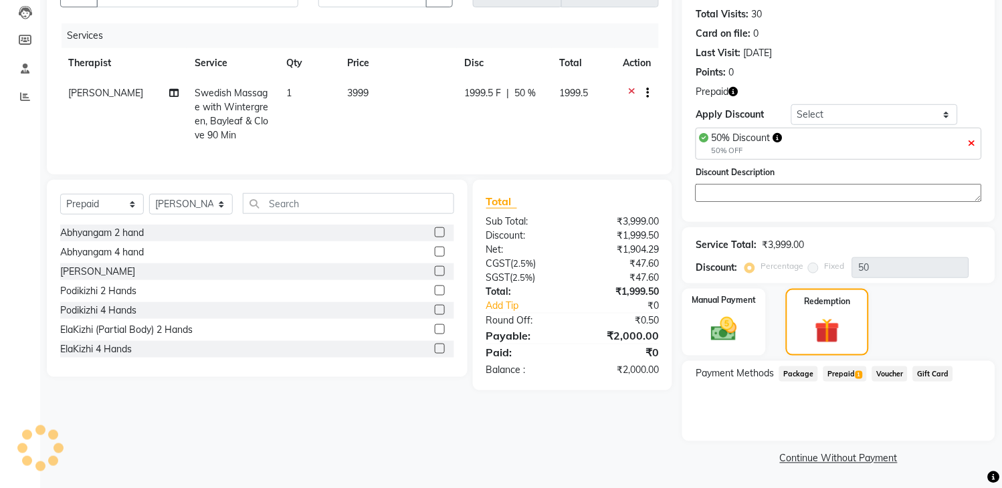
click at [848, 377] on span "Prepaid 1" at bounding box center [845, 374] width 43 height 15
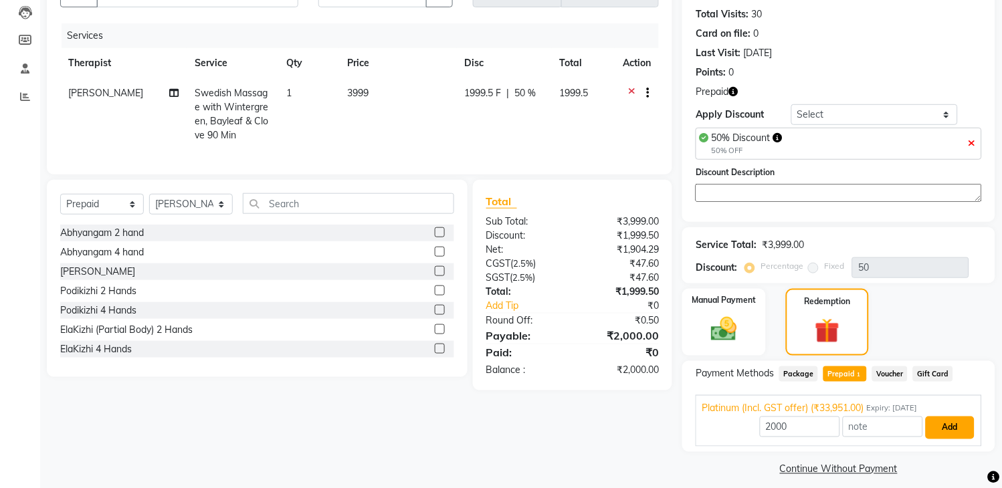
click at [955, 430] on button "Add" at bounding box center [950, 428] width 49 height 23
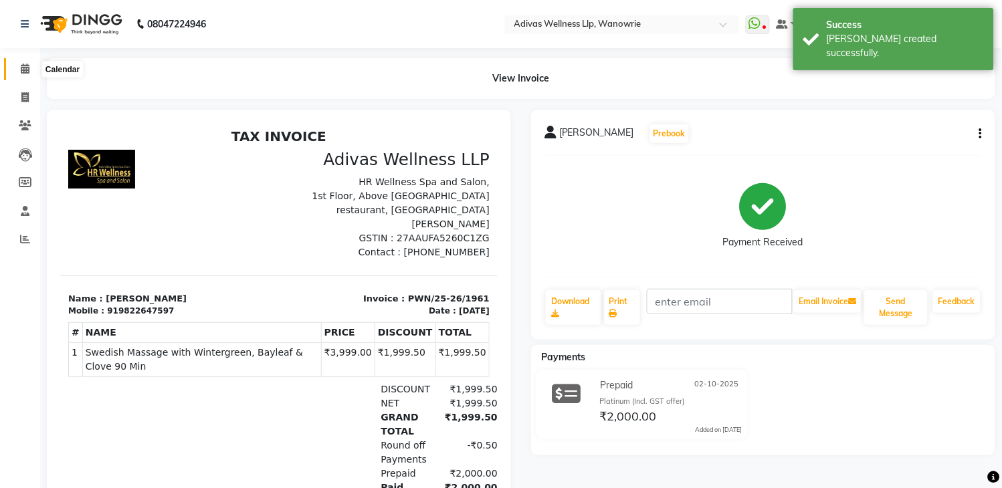
click at [31, 69] on span at bounding box center [24, 69] width 23 height 15
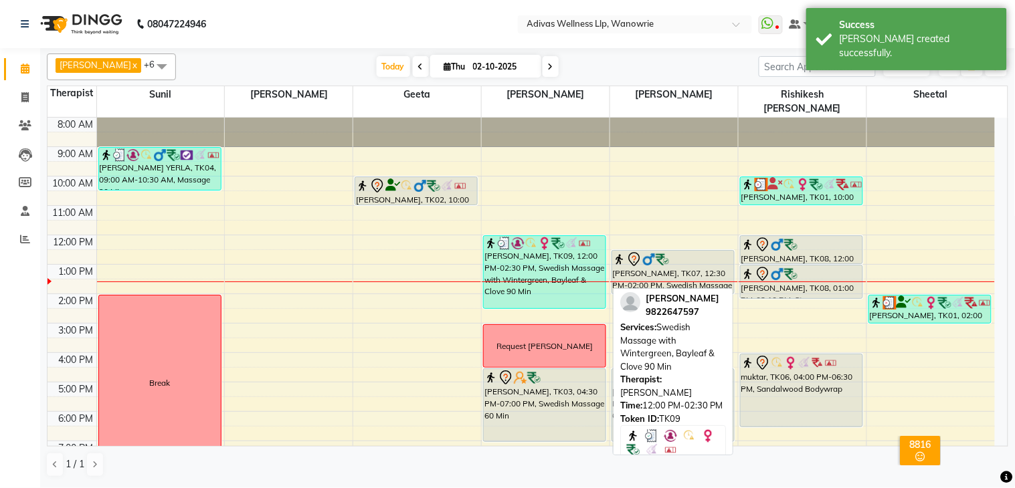
click at [577, 258] on div "[PERSON_NAME], TK09, 12:00 PM-02:30 PM, Swedish Massage with Wintergreen, Bayle…" at bounding box center [545, 272] width 122 height 72
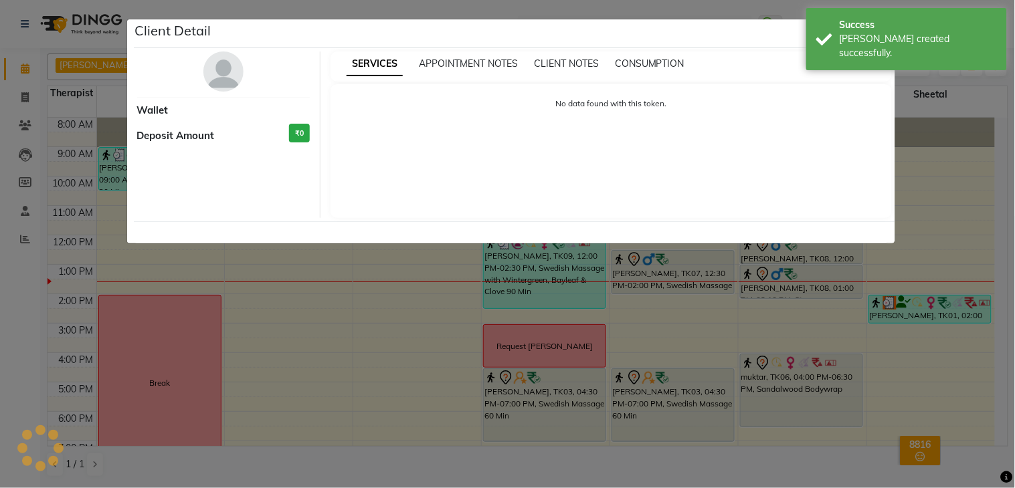
select select "3"
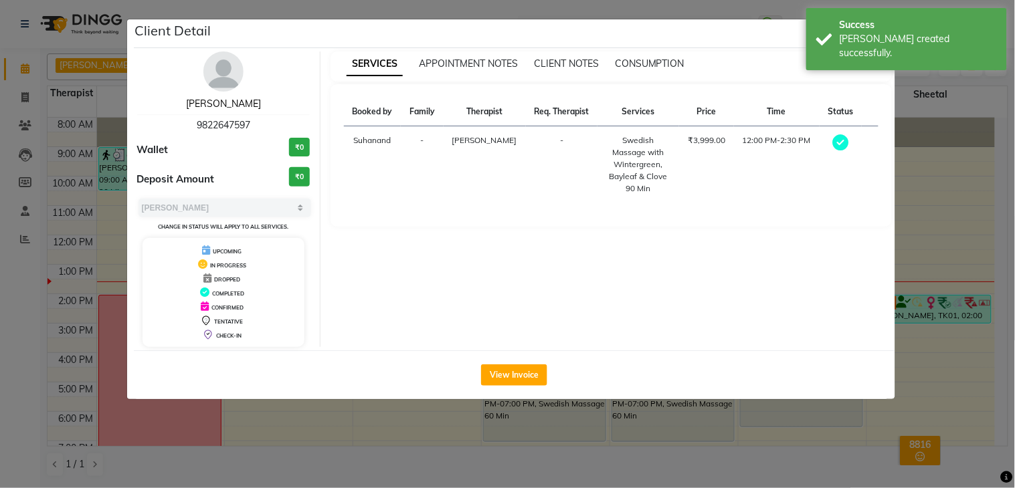
click at [245, 107] on link "[PERSON_NAME]" at bounding box center [223, 104] width 75 height 12
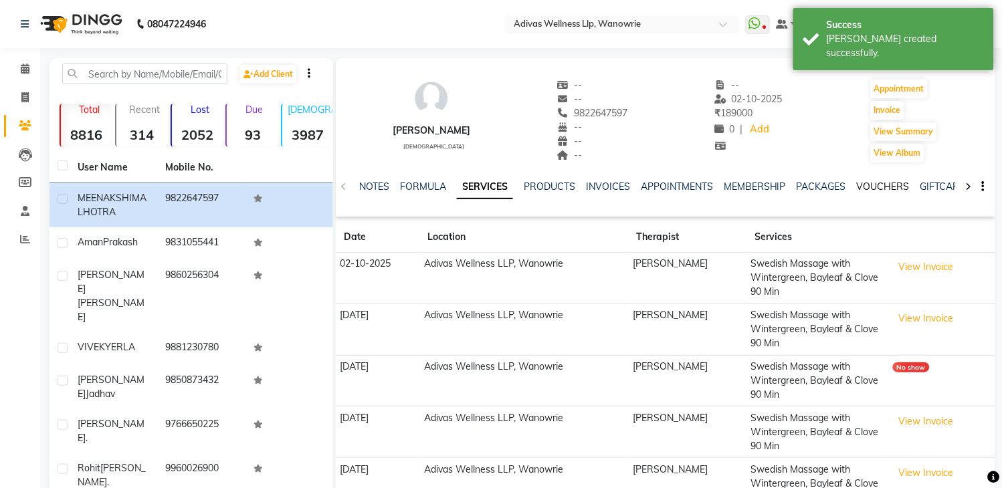
click at [872, 189] on link "VOUCHERS" at bounding box center [883, 187] width 53 height 12
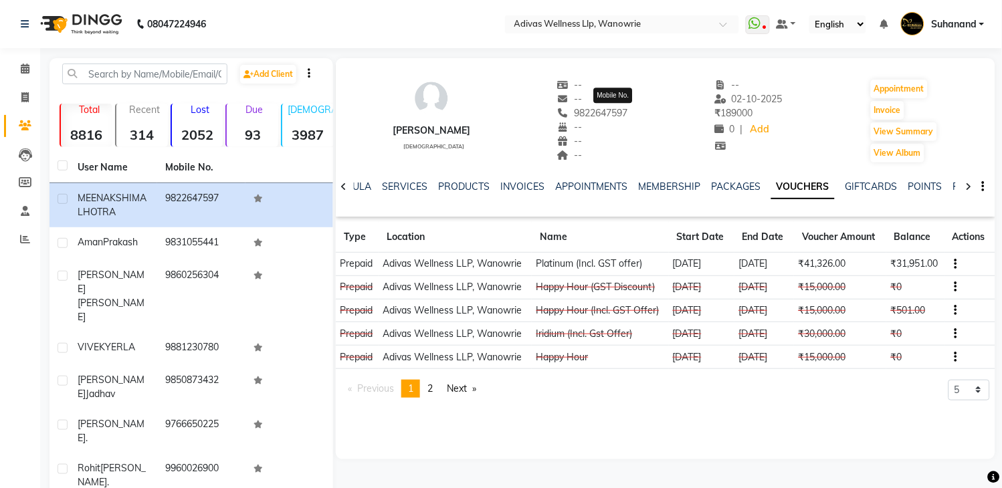
click at [628, 118] on span "9822647597" at bounding box center [592, 113] width 71 height 12
copy span "9822647597"
click at [25, 62] on span at bounding box center [24, 69] width 23 height 15
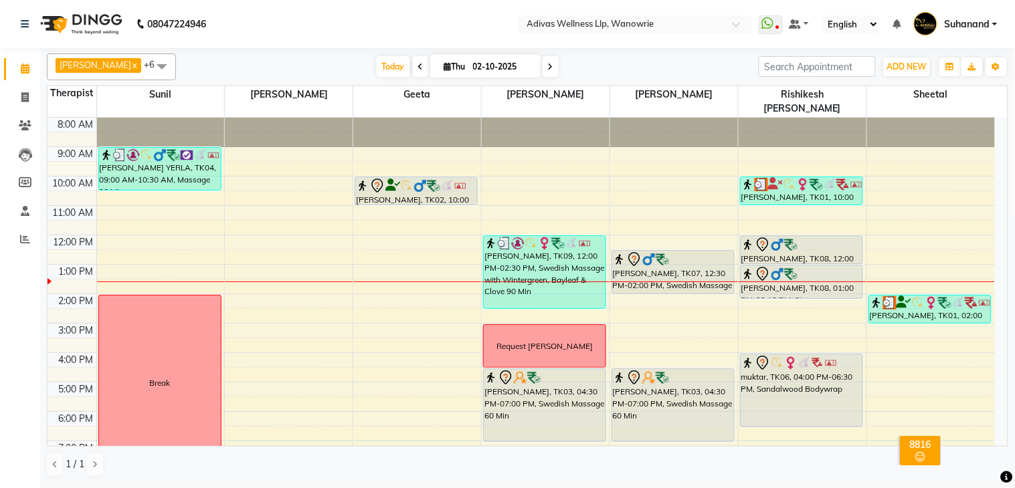
click at [377, 24] on nav "08047224946 Select Location × Adivas Wellness Llp, Wanowrie WhatsApp Status ✕ S…" at bounding box center [507, 24] width 1015 height 48
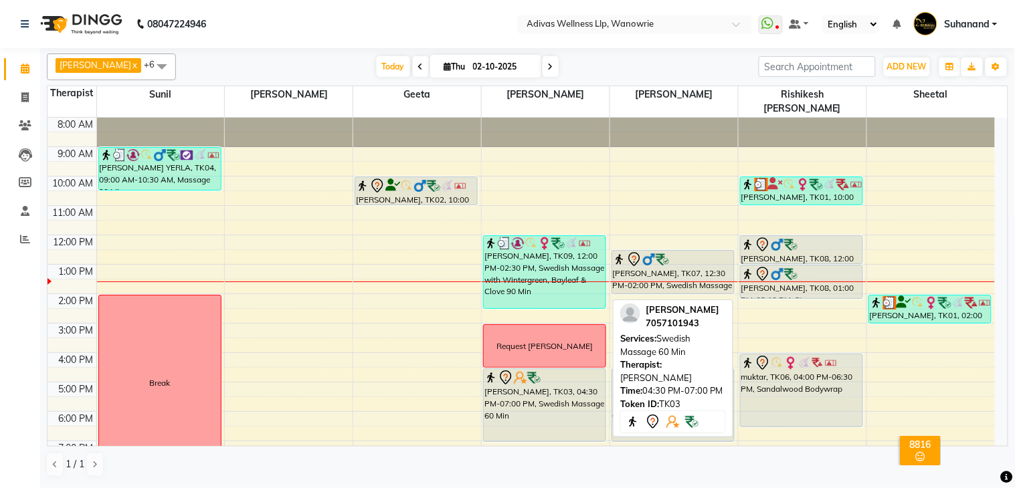
click at [558, 389] on div "[PERSON_NAME], TK03, 04:30 PM-07:00 PM, Swedish Massage 60 Min" at bounding box center [545, 405] width 122 height 72
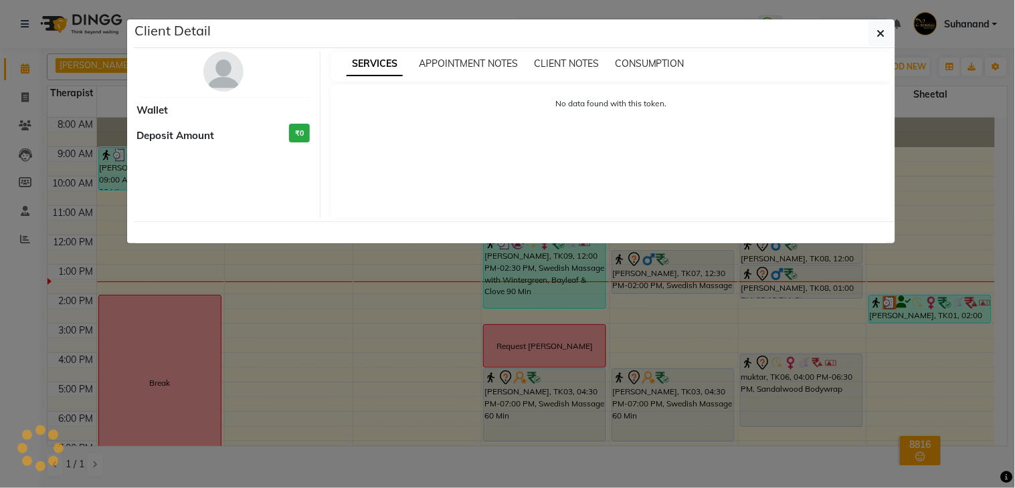
select select "7"
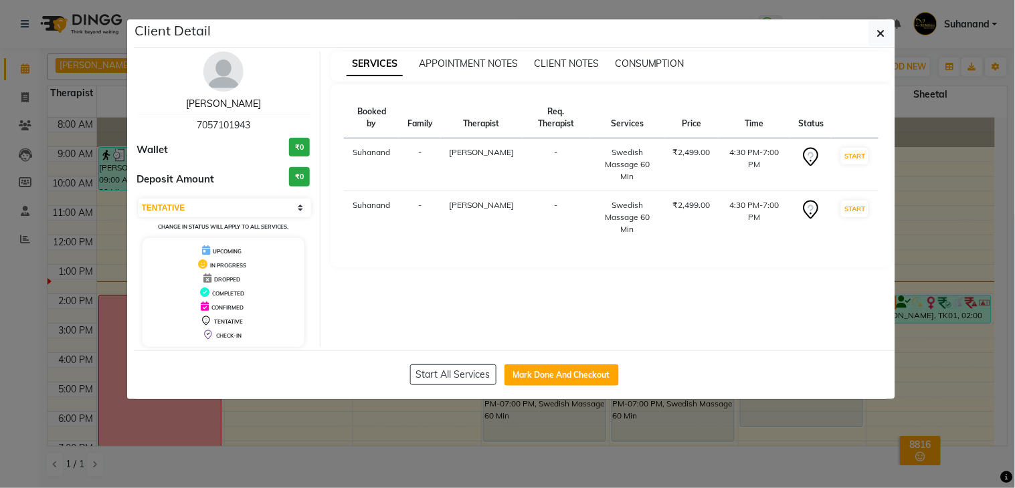
click at [236, 100] on link "[PERSON_NAME]" at bounding box center [223, 104] width 75 height 12
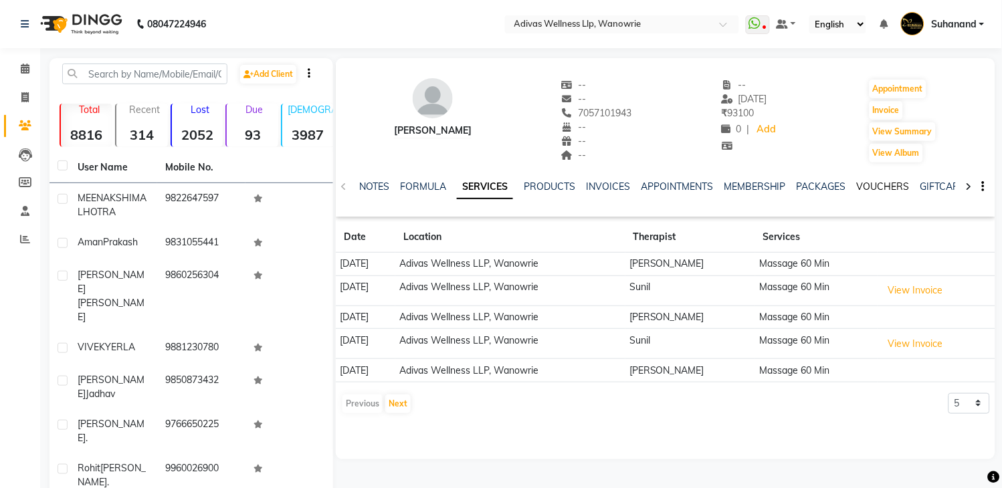
click at [893, 189] on link "VOUCHERS" at bounding box center [883, 187] width 53 height 12
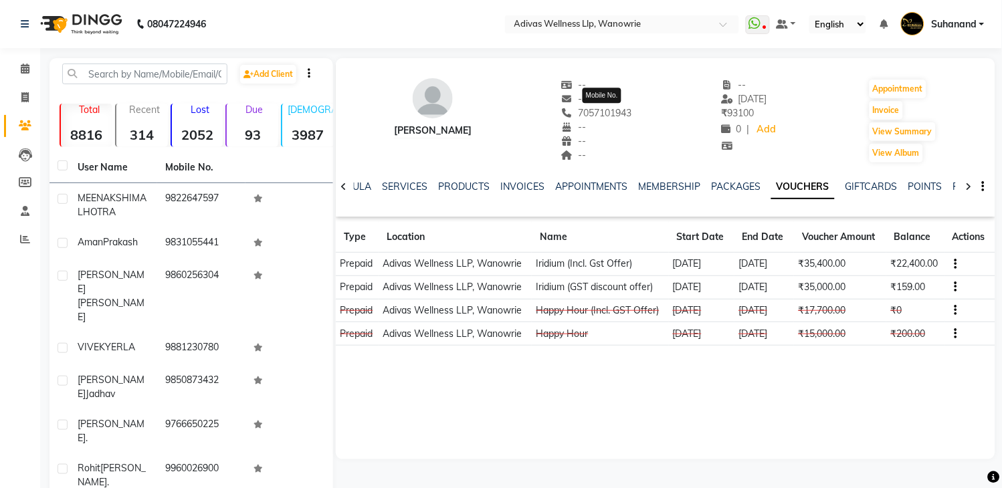
click at [608, 112] on span "7057101943" at bounding box center [596, 113] width 71 height 12
copy span "7057101943"
click at [29, 63] on span at bounding box center [24, 69] width 23 height 15
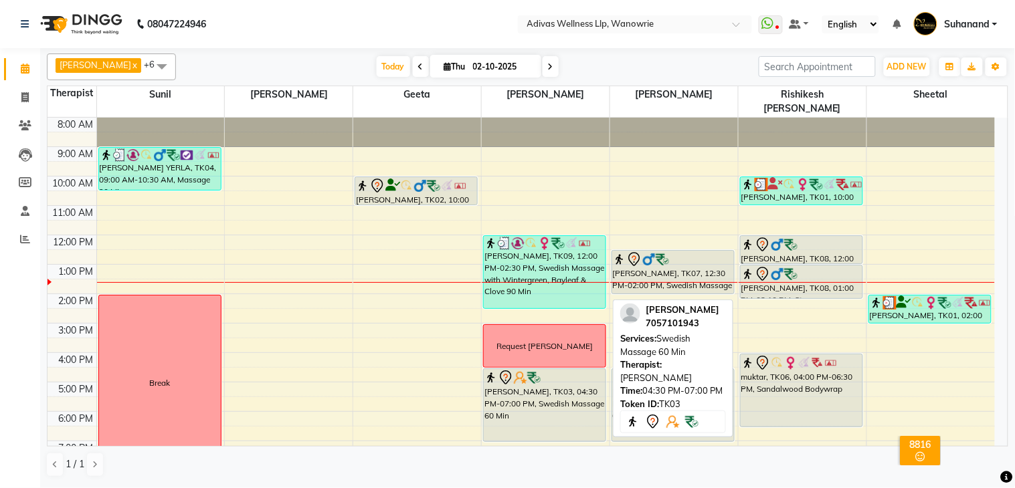
click at [545, 380] on div "[PERSON_NAME], TK03, 04:30 PM-07:00 PM, Swedish Massage 60 Min" at bounding box center [545, 405] width 122 height 72
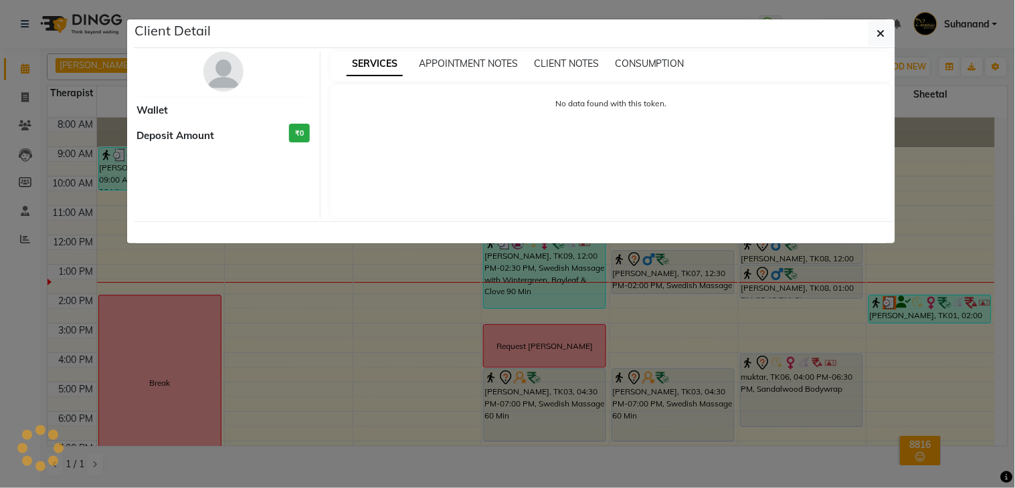
select select "7"
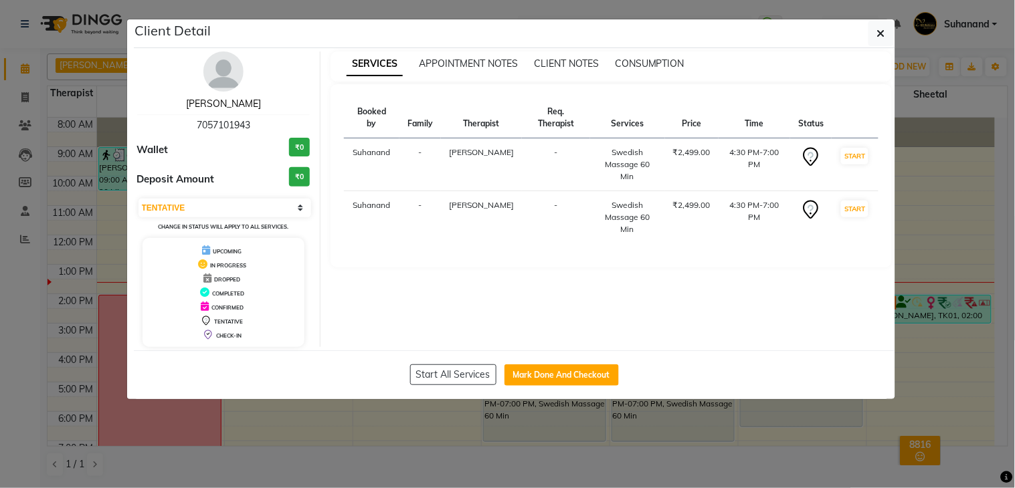
click at [208, 101] on link "[PERSON_NAME]" at bounding box center [223, 104] width 75 height 12
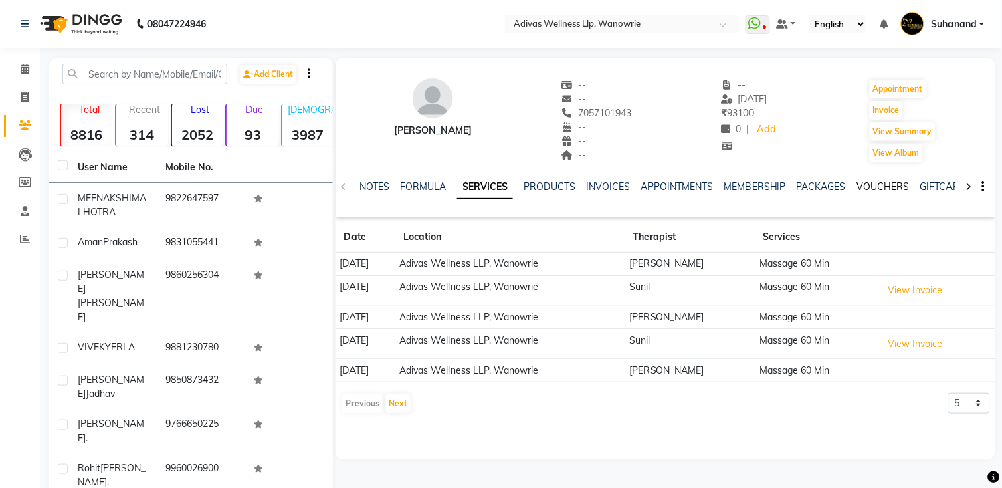
click at [904, 189] on link "VOUCHERS" at bounding box center [883, 187] width 53 height 12
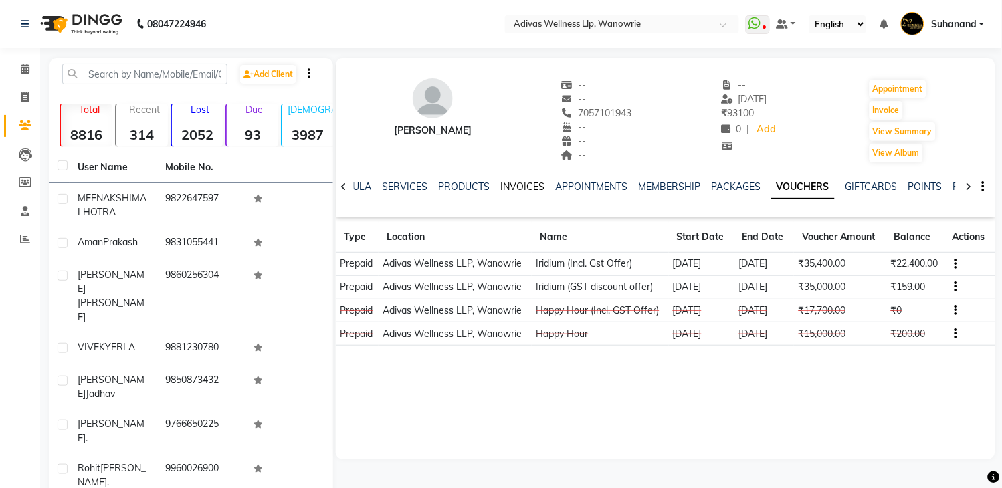
click at [520, 185] on link "INVOICES" at bounding box center [522, 187] width 44 height 12
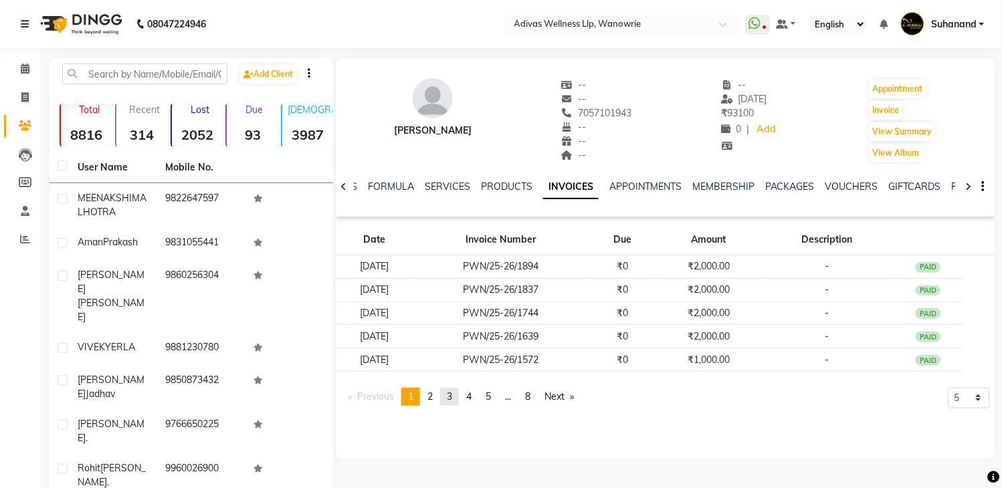
click at [452, 402] on span "3" at bounding box center [449, 397] width 5 height 12
click at [490, 399] on span "5" at bounding box center [488, 397] width 5 height 12
click at [472, 399] on span "5" at bounding box center [469, 397] width 5 height 12
click at [460, 399] on link "page 4" at bounding box center [450, 397] width 19 height 18
click at [452, 398] on span "3" at bounding box center [449, 397] width 5 height 12
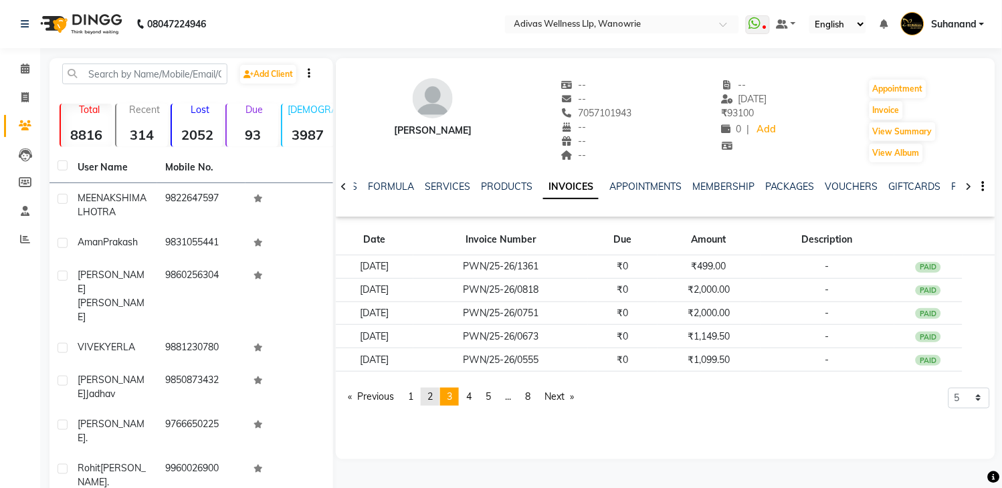
click at [433, 397] on span "2" at bounding box center [430, 397] width 5 height 12
click at [410, 397] on link "page 1" at bounding box center [410, 397] width 19 height 18
click at [848, 187] on link "VOUCHERS" at bounding box center [852, 187] width 53 height 12
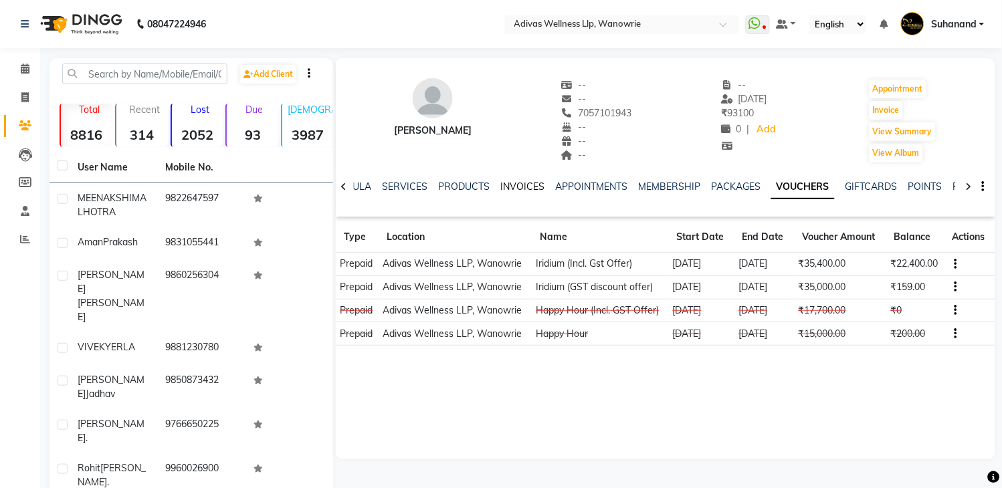
click at [512, 186] on link "INVOICES" at bounding box center [522, 187] width 44 height 12
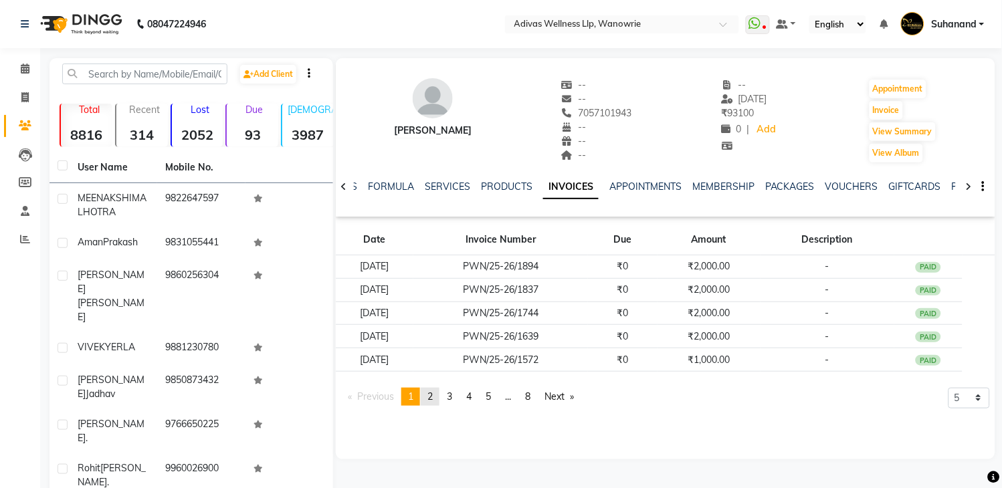
click at [438, 395] on link "page 2" at bounding box center [430, 397] width 19 height 18
click at [661, 143] on div "Mahendra Taneja -- -- 7057101943 -- -- -- -- 24-09-2025 ₹ 93100 0 | Add Appoint…" at bounding box center [666, 114] width 660 height 99
click at [632, 110] on span "7057101943" at bounding box center [596, 113] width 71 height 12
copy span "7057101943"
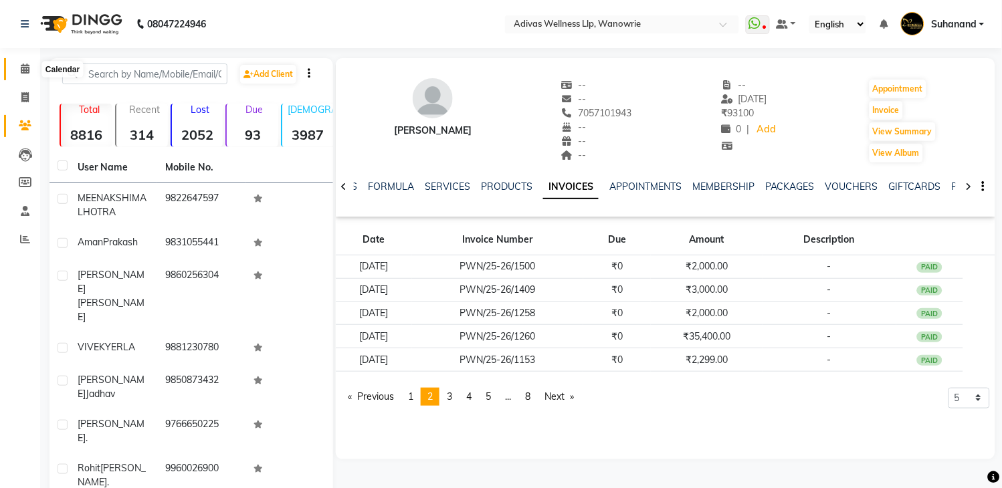
click at [28, 65] on icon at bounding box center [25, 69] width 9 height 10
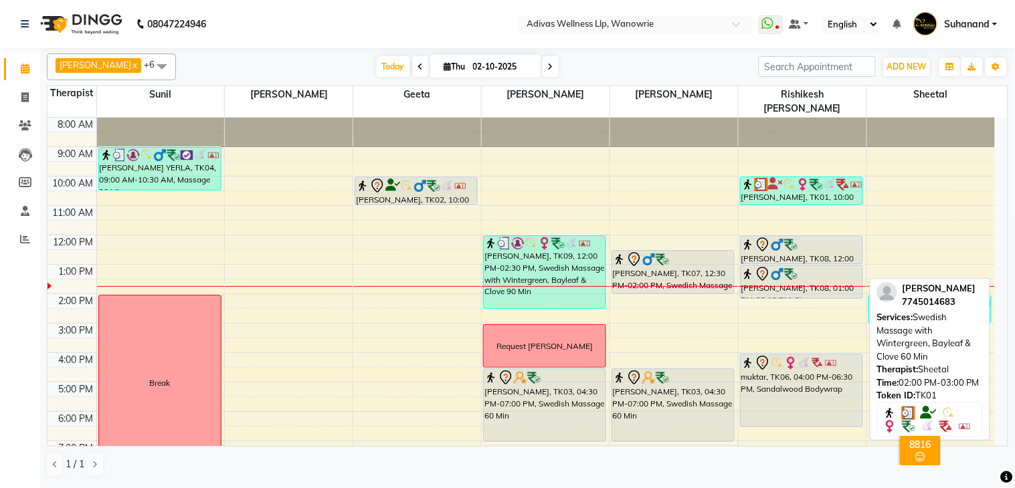
click at [909, 302] on icon at bounding box center [904, 302] width 15 height 1
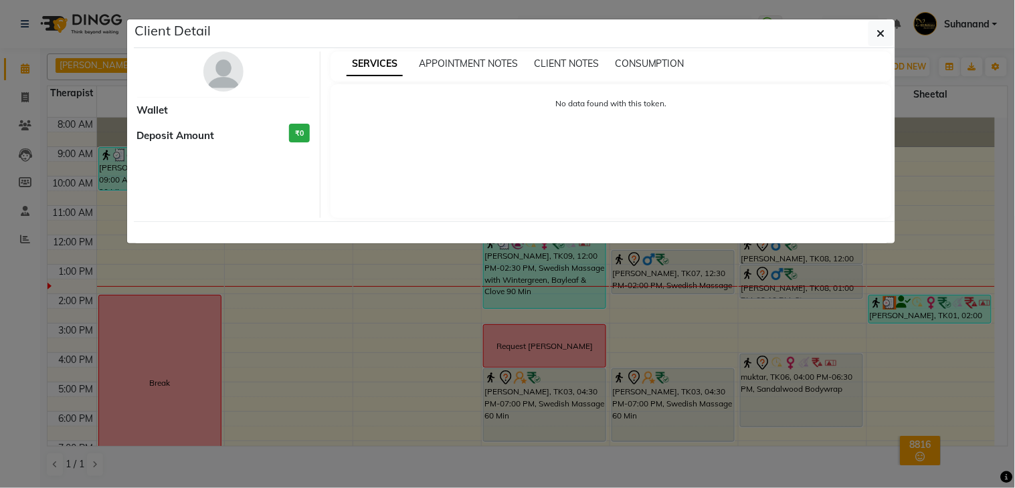
click at [909, 291] on ngb-modal-window "Client Detail Wallet Deposit Amount ₹0 SERVICES APPOINTMENT NOTES CLIENT NOTES …" at bounding box center [507, 244] width 1015 height 488
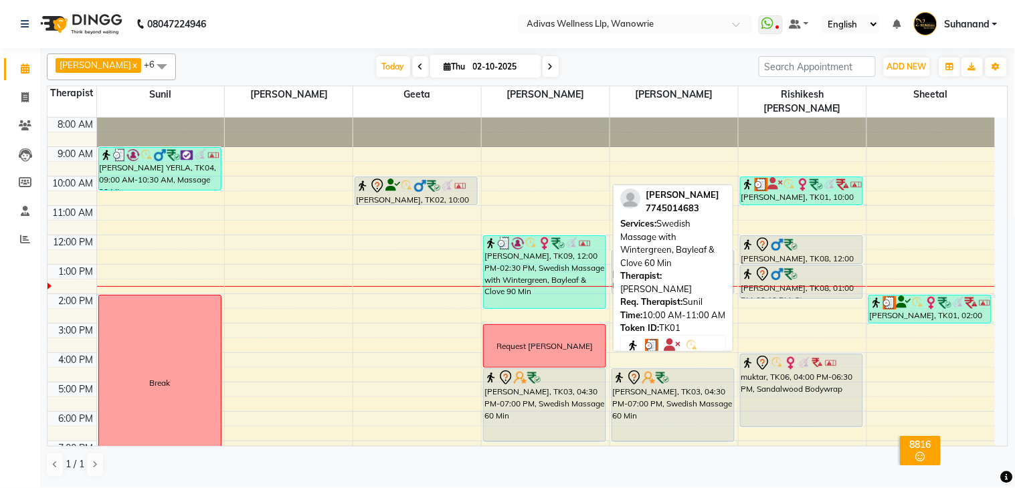
click at [792, 178] on img at bounding box center [789, 184] width 13 height 13
select select "3"
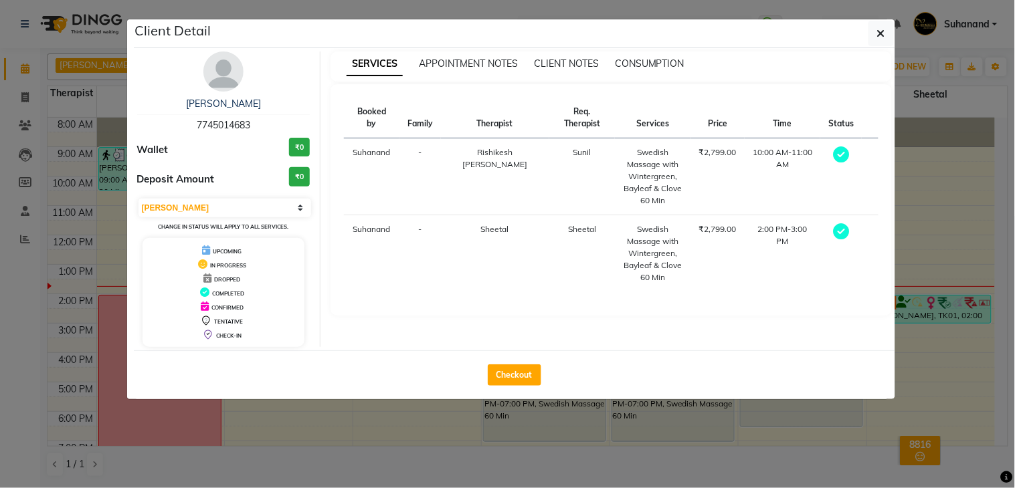
click at [242, 124] on span "7745014683" at bounding box center [224, 125] width 54 height 12
copy span "7745014683"
click at [218, 104] on link "[PERSON_NAME]" at bounding box center [223, 104] width 75 height 12
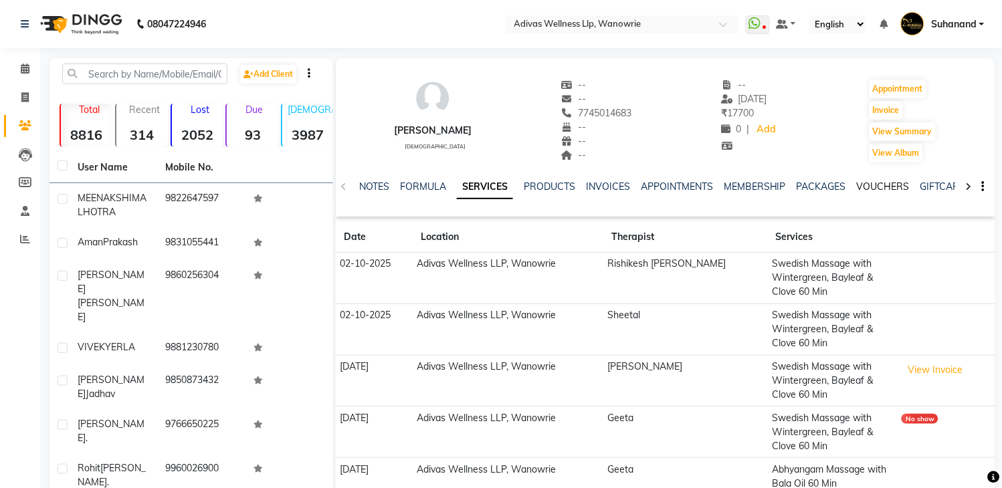
click at [871, 185] on link "VOUCHERS" at bounding box center [883, 187] width 53 height 12
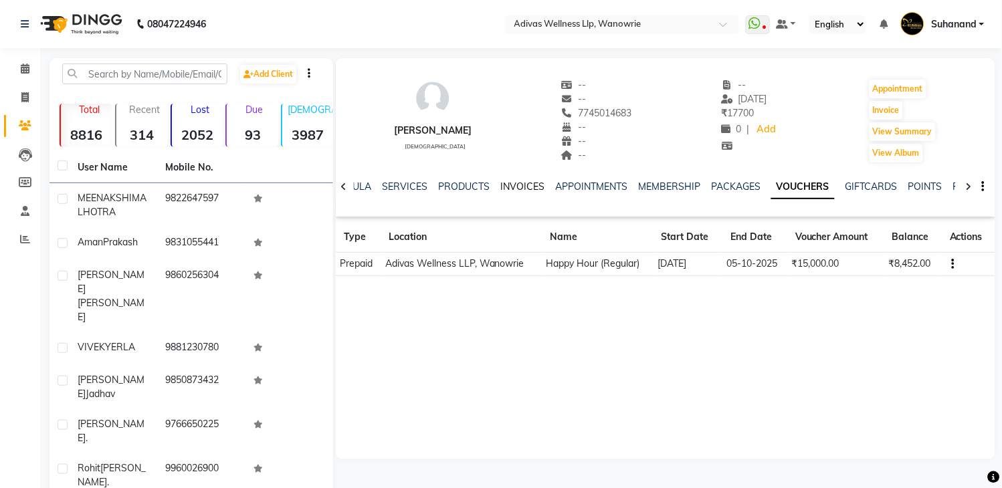
click at [518, 185] on link "INVOICES" at bounding box center [522, 187] width 44 height 12
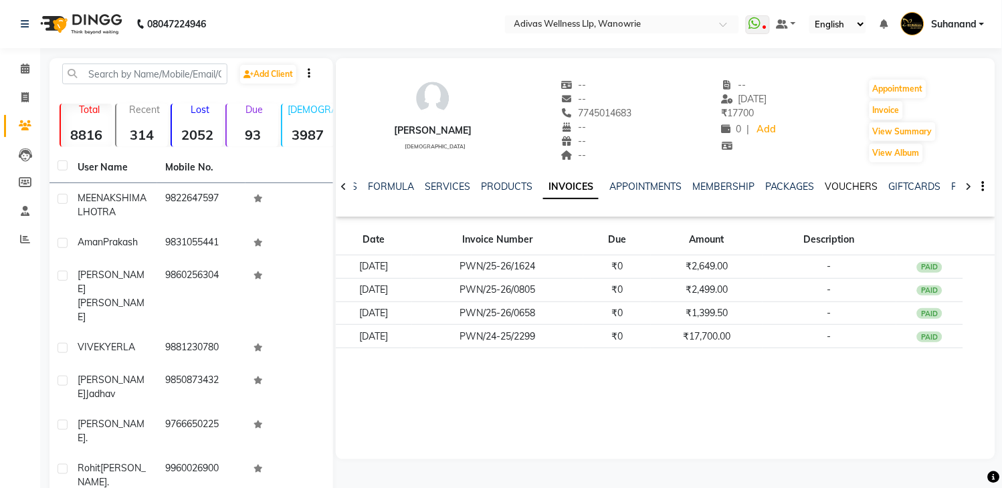
click at [844, 186] on link "VOUCHERS" at bounding box center [852, 187] width 53 height 12
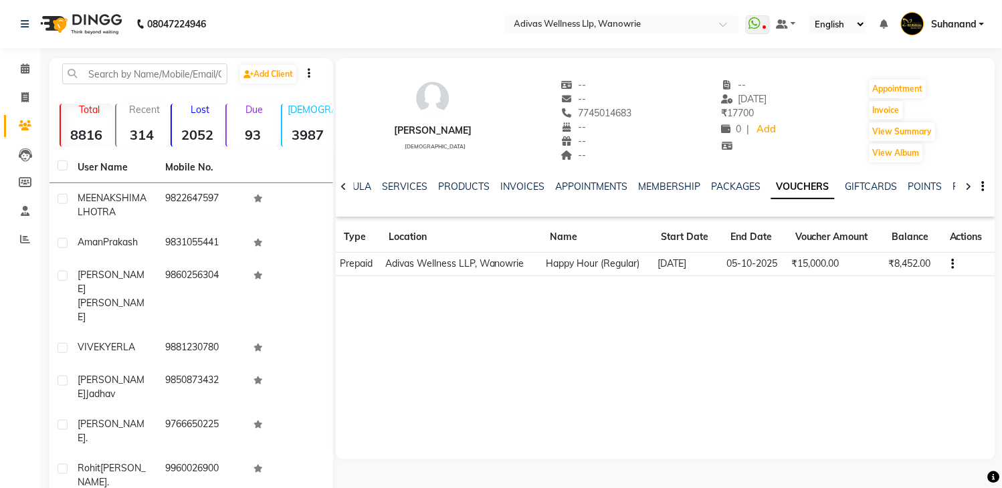
click at [844, 151] on div "tripti kalanke female -- -- 7745014683 -- -- -- -- 27-08-2025 ₹ 17700 0 | Add A…" at bounding box center [666, 114] width 660 height 99
click at [28, 63] on span at bounding box center [24, 69] width 23 height 15
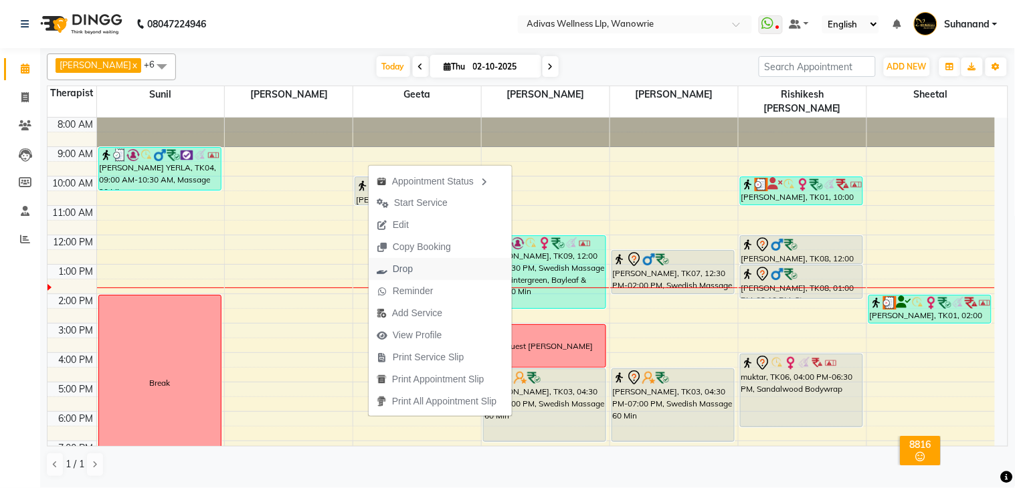
click at [417, 272] on span "Drop" at bounding box center [395, 269] width 52 height 22
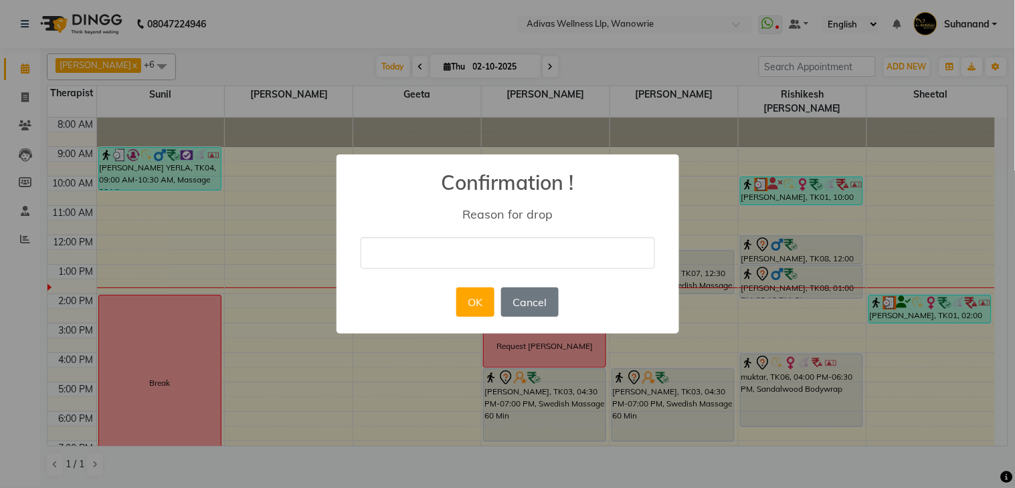
click at [412, 256] on input "text" at bounding box center [508, 253] width 294 height 31
type input "cancel"
click at [496, 308] on div "OK No Cancel" at bounding box center [507, 302] width 109 height 36
click at [479, 305] on button "OK" at bounding box center [475, 302] width 38 height 29
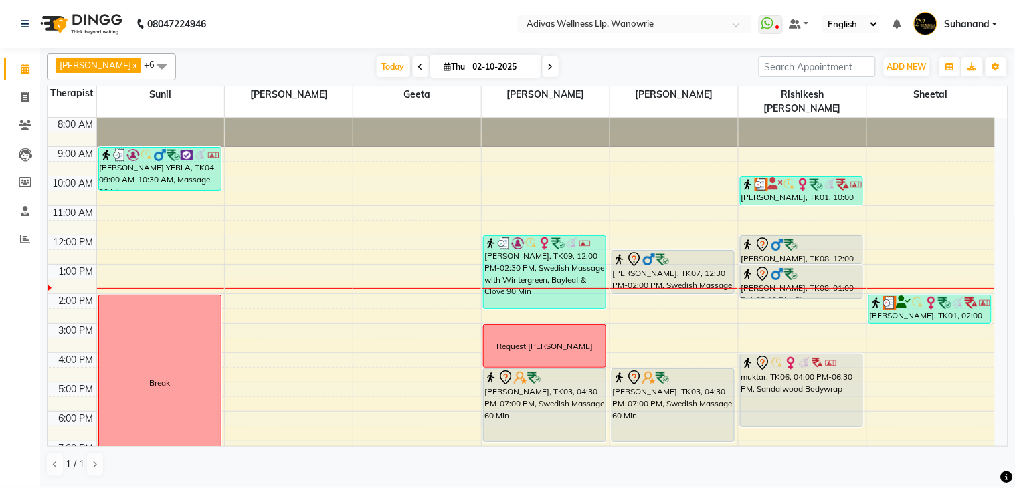
click at [369, 27] on nav "08047224946 Select Location × Adivas Wellness Llp, Wanowrie WhatsApp Status ✕ S…" at bounding box center [507, 24] width 1015 height 48
click at [381, 13] on nav "08047224946 Select Location × Adivas Wellness Llp, Wanowrie WhatsApp Status ✕ S…" at bounding box center [507, 24] width 1015 height 48
click at [375, 17] on nav "08047224946 Select Location × Adivas Wellness Llp, Wanowrie WhatsApp Status ✕ S…" at bounding box center [507, 24] width 1015 height 48
click at [371, 27] on nav "08047224946 Select Location × Adivas Wellness Llp, Wanowrie WhatsApp Status ✕ S…" at bounding box center [507, 24] width 1015 height 48
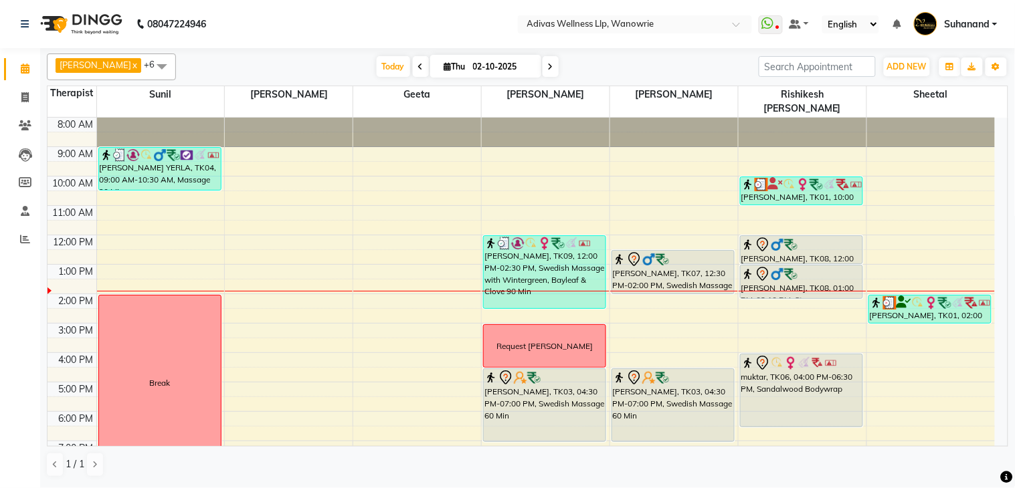
click at [383, 15] on nav "08047224946 Select Location × Adivas Wellness Llp, Wanowrie WhatsApp Status ✕ S…" at bounding box center [507, 24] width 1015 height 48
click at [377, 10] on nav "08047224946 Select Location × Adivas Wellness Llp, Wanowrie WhatsApp Status ✕ S…" at bounding box center [507, 24] width 1015 height 48
click at [411, 13] on nav "08047224946 Select Location × Adivas Wellness Llp, Wanowrie WhatsApp Status ✕ S…" at bounding box center [507, 24] width 1015 height 48
click at [378, 25] on nav "08047224946 Select Location × Adivas Wellness Llp, Wanowrie WhatsApp Status ✕ S…" at bounding box center [507, 24] width 1015 height 48
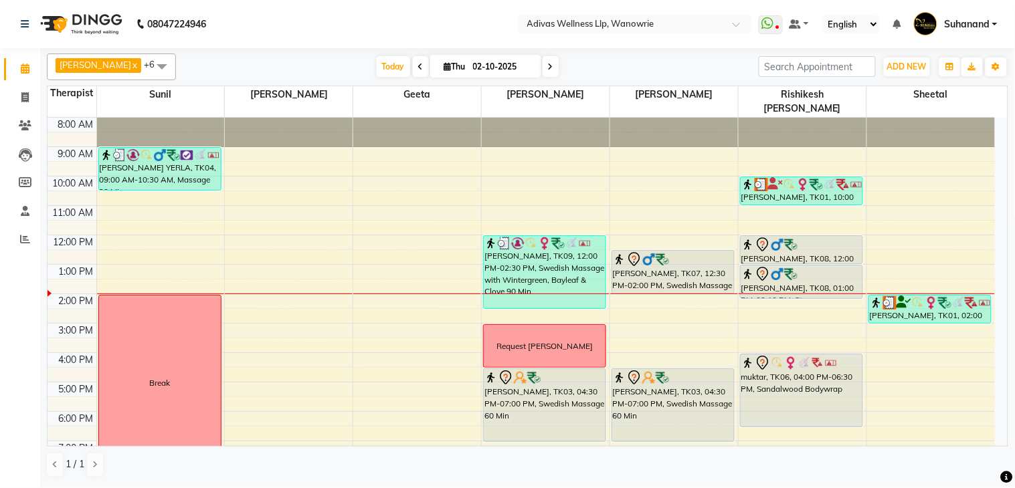
click at [378, 25] on nav "08047224946 Select Location × Adivas Wellness Llp, Wanowrie WhatsApp Status ✕ S…" at bounding box center [507, 24] width 1015 height 48
click at [471, 69] on input "02-10-2025" at bounding box center [502, 67] width 67 height 20
select select "10"
select select "2025"
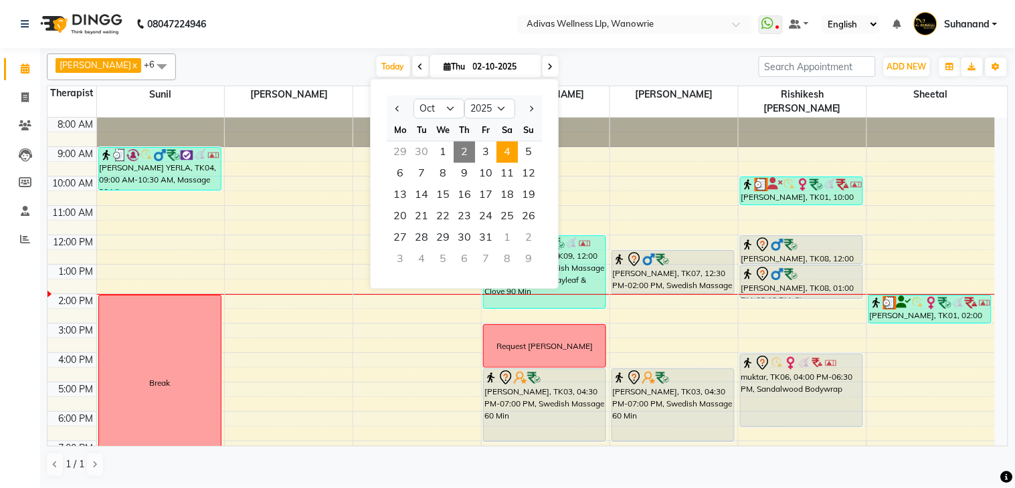
click at [507, 148] on span "4" at bounding box center [506, 152] width 21 height 21
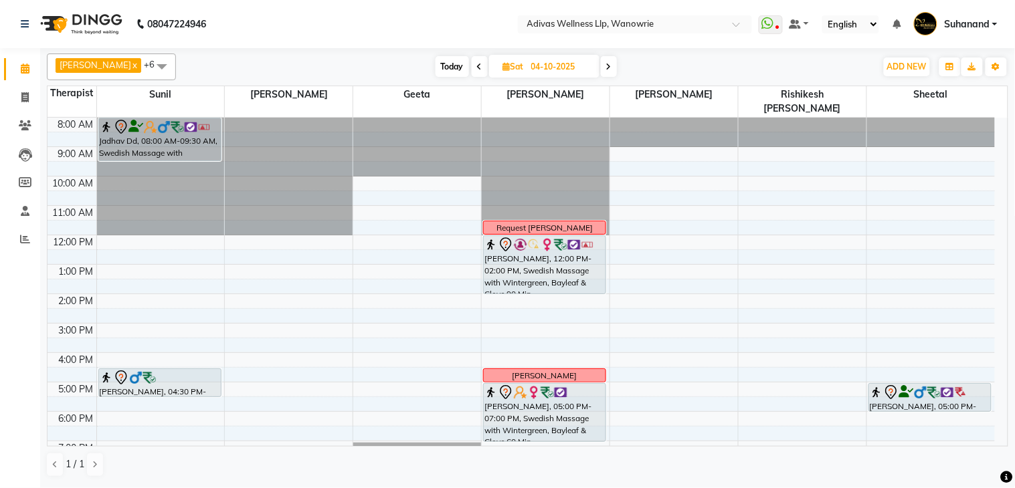
click at [444, 69] on span "Today" at bounding box center [452, 66] width 33 height 21
type input "02-10-2025"
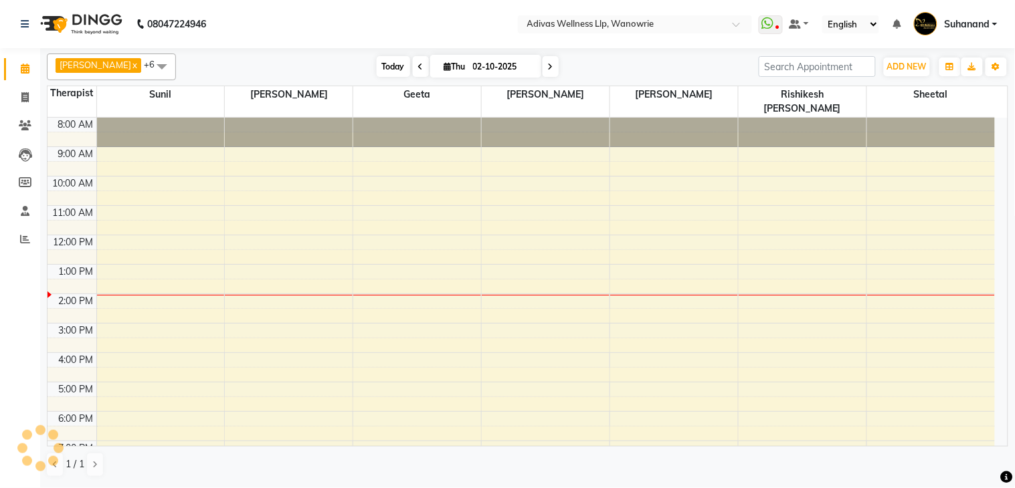
scroll to position [42, 0]
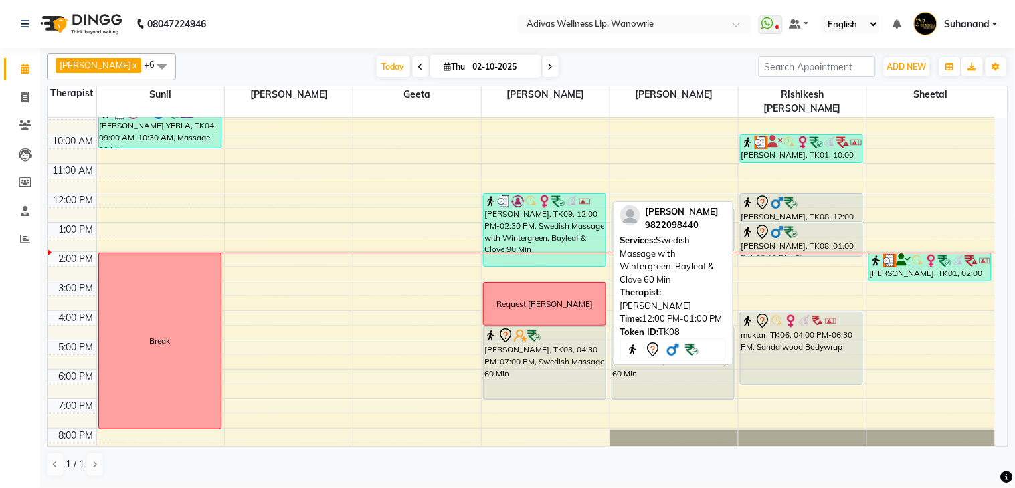
click at [804, 195] on div at bounding box center [801, 203] width 120 height 16
select select "7"
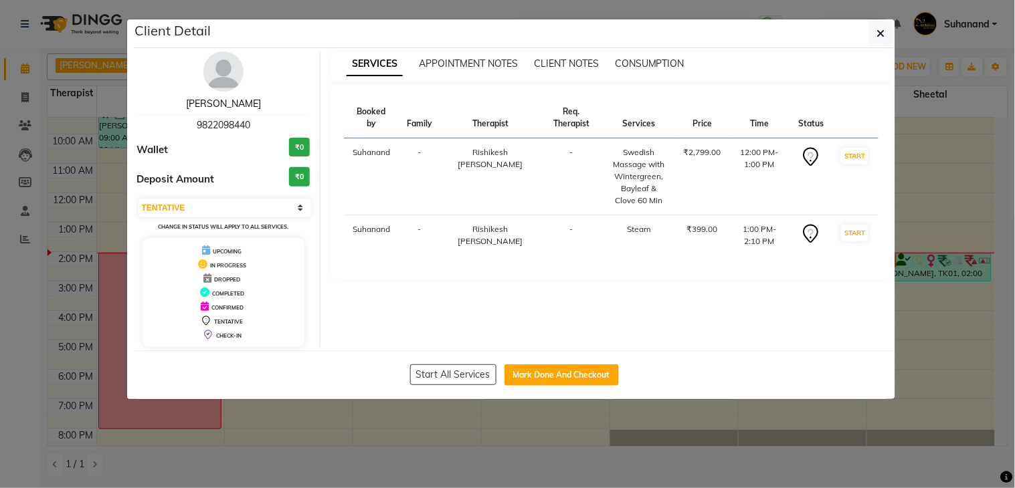
click at [227, 106] on link "[PERSON_NAME]" at bounding box center [223, 104] width 75 height 12
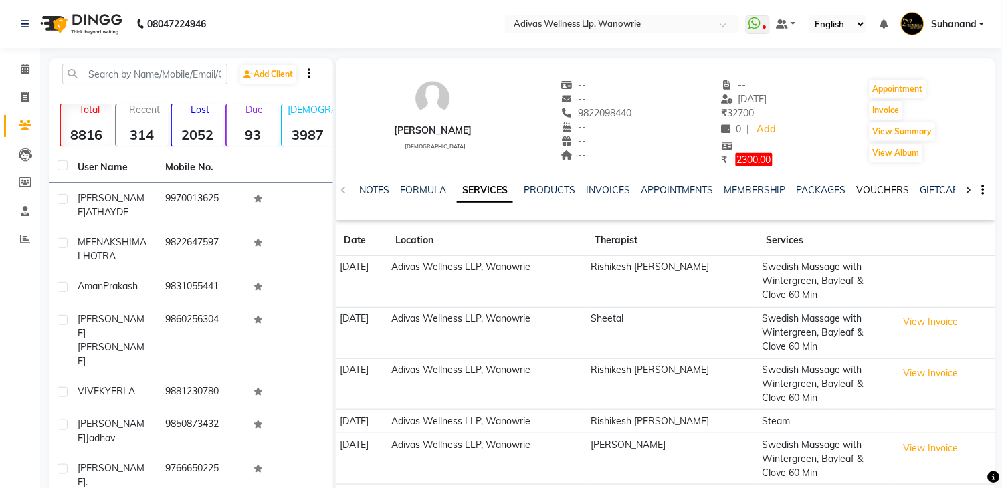
click at [889, 185] on link "VOUCHERS" at bounding box center [883, 190] width 53 height 12
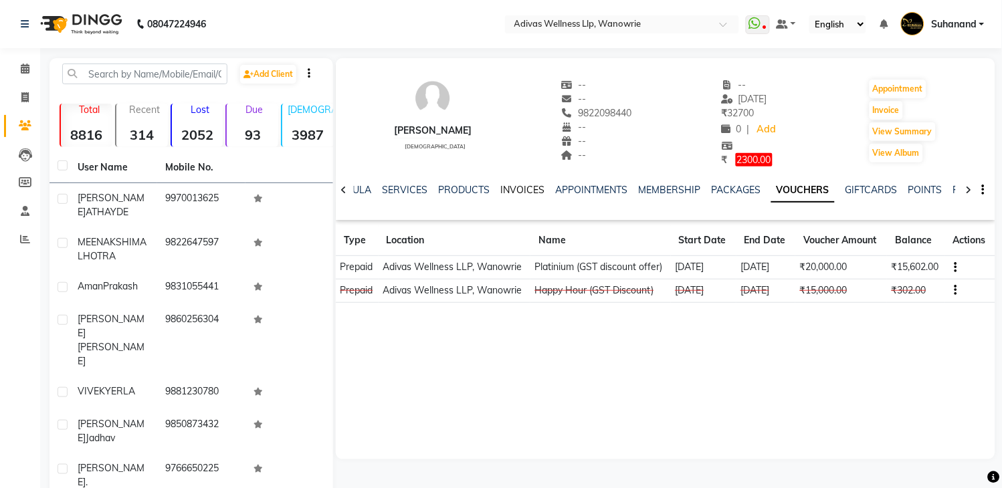
click at [504, 184] on link "INVOICES" at bounding box center [522, 190] width 44 height 12
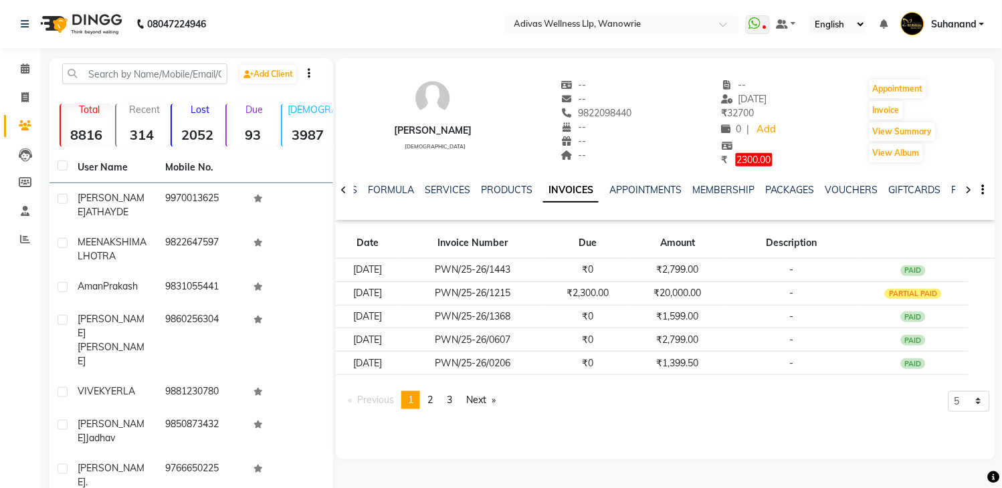
click at [853, 181] on div "NOTES FORMULA SERVICES PRODUCTS INVOICES APPOINTMENTS MEMBERSHIP PACKAGES VOUCH…" at bounding box center [666, 190] width 660 height 46
click at [851, 188] on link "VOUCHERS" at bounding box center [852, 190] width 53 height 12
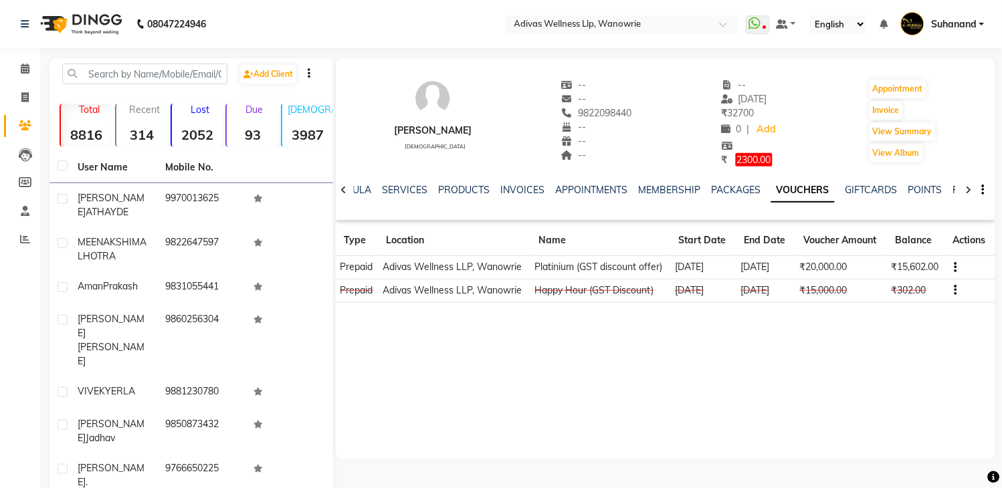
click at [820, 159] on div "Navin male -- -- 9822098440 -- -- -- -- 09-08-2025 ₹ 32700 0 | Add ₹ 2300.00 Ap…" at bounding box center [666, 116] width 660 height 102
click at [27, 74] on icon at bounding box center [25, 69] width 9 height 10
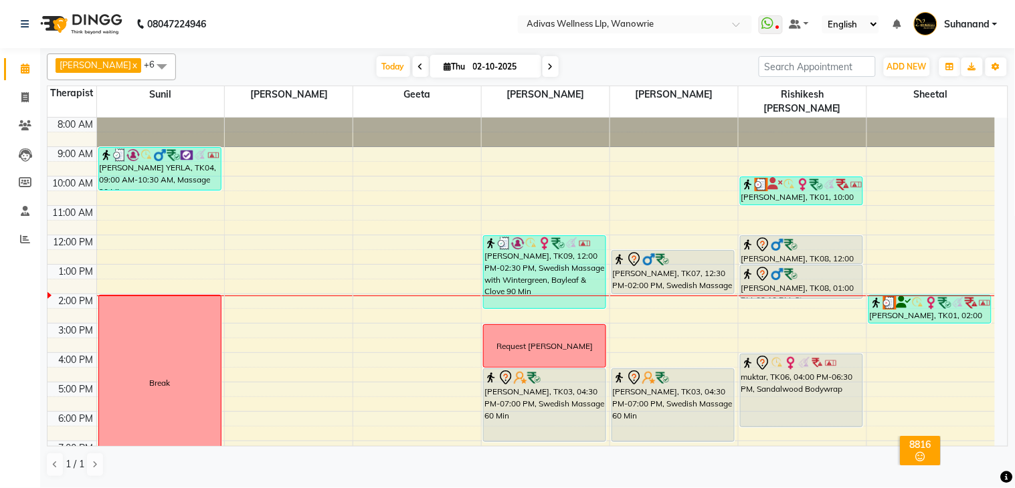
scroll to position [41, 0]
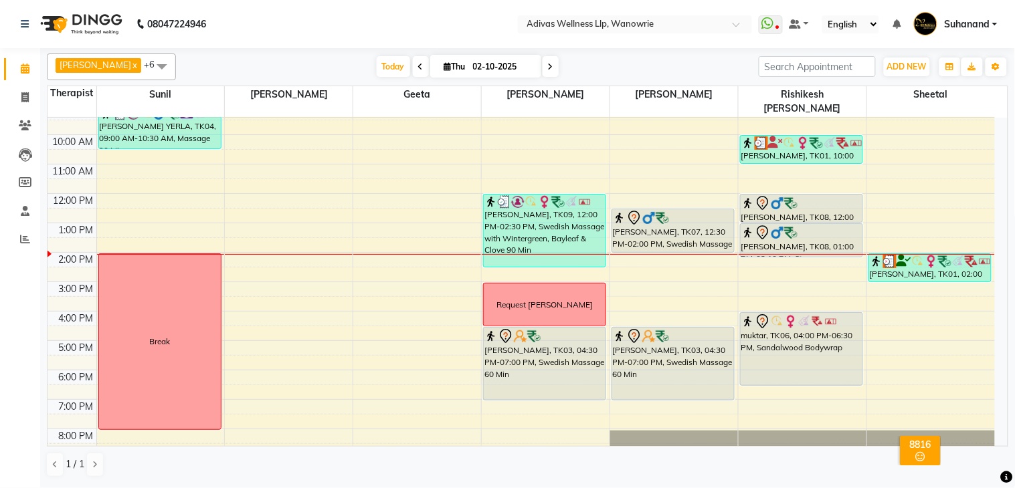
click at [369, 19] on nav "08047224946 Select Location × Adivas Wellness Llp, Wanowrie WhatsApp Status ✕ S…" at bounding box center [507, 24] width 1015 height 48
click at [368, 19] on nav "08047224946 Select Location × Adivas Wellness Llp, Wanowrie WhatsApp Status ✕ S…" at bounding box center [507, 24] width 1015 height 48
click at [543, 62] on span at bounding box center [551, 66] width 16 height 21
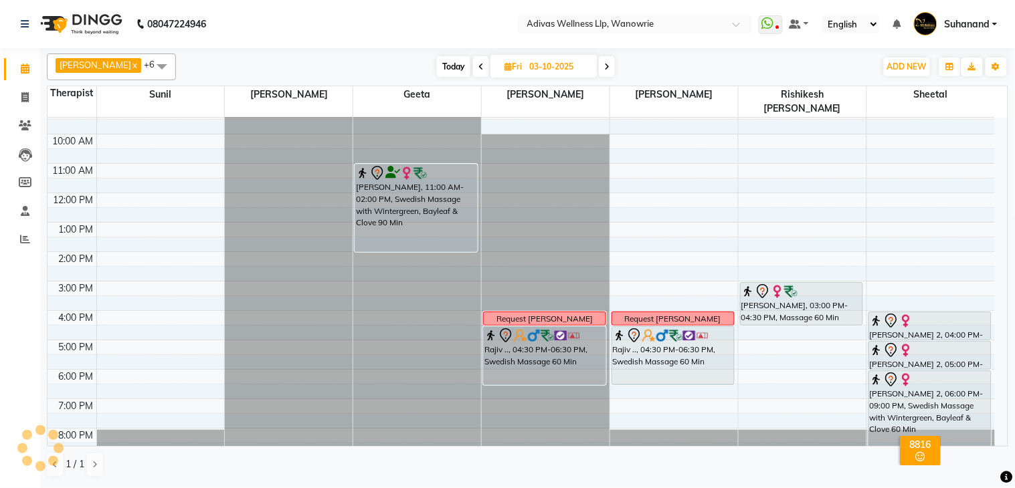
scroll to position [0, 0]
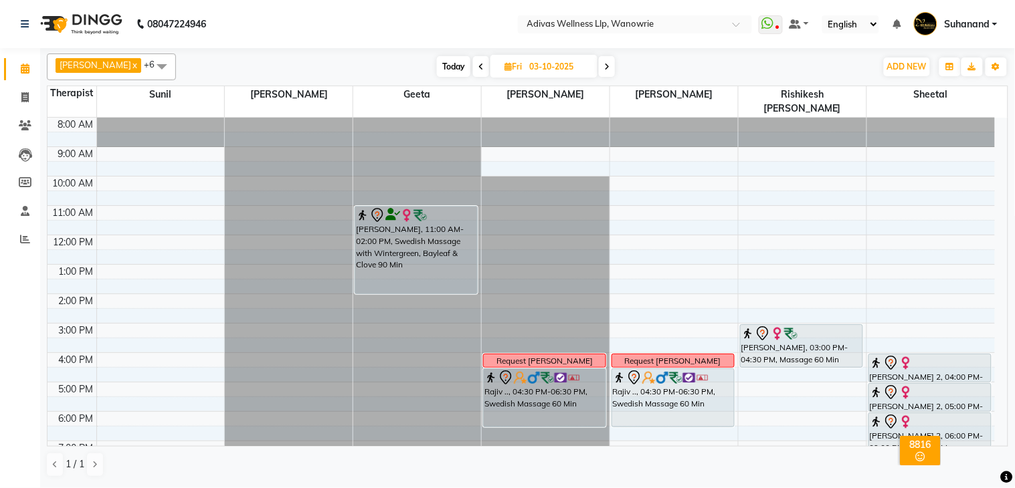
click at [599, 69] on span at bounding box center [607, 66] width 16 height 21
type input "04-10-2025"
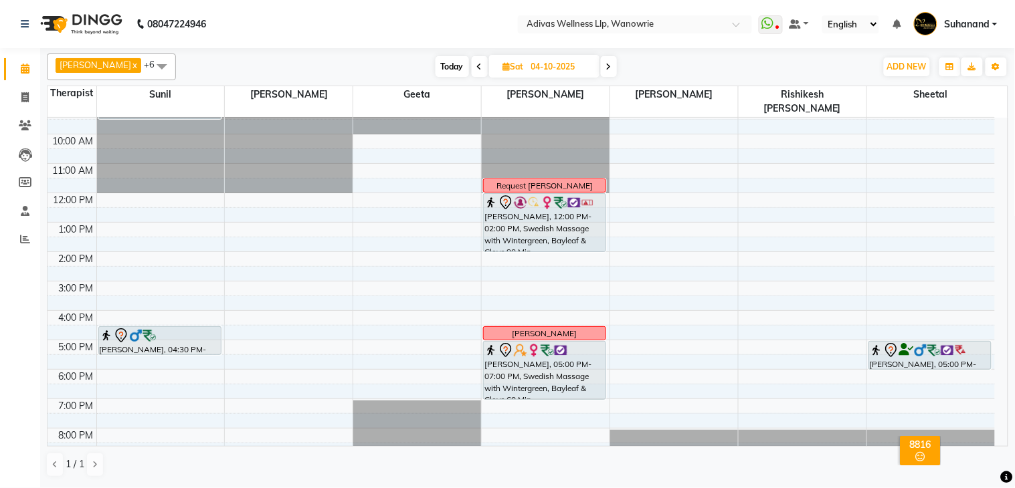
scroll to position [41, 0]
drag, startPoint x: 629, startPoint y: 395, endPoint x: 654, endPoint y: 429, distance: 41.6
click at [654, 429] on div "8:00 AM 9:00 AM 10:00 AM 11:00 AM 12:00 PM 1:00 PM 2:00 PM 3:00 PM 4:00 PM 5:00…" at bounding box center [521, 267] width 947 height 382
drag, startPoint x: 632, startPoint y: 393, endPoint x: 639, endPoint y: 409, distance: 16.8
click at [639, 409] on div "8:00 AM 9:00 AM 10:00 AM 11:00 AM 12:00 PM 1:00 PM 2:00 PM 3:00 PM 4:00 PM 5:00…" at bounding box center [521, 267] width 947 height 382
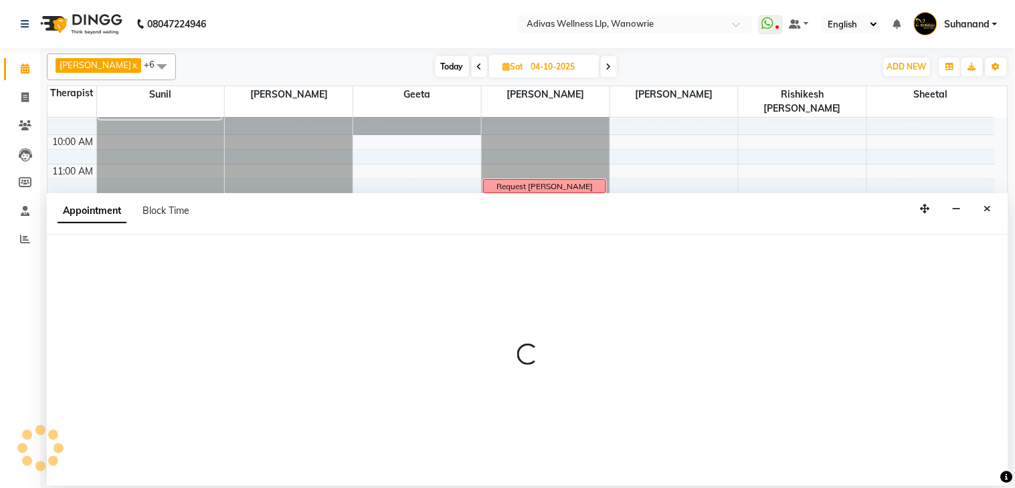
select select "42598"
select select "1140"
select select "tentative"
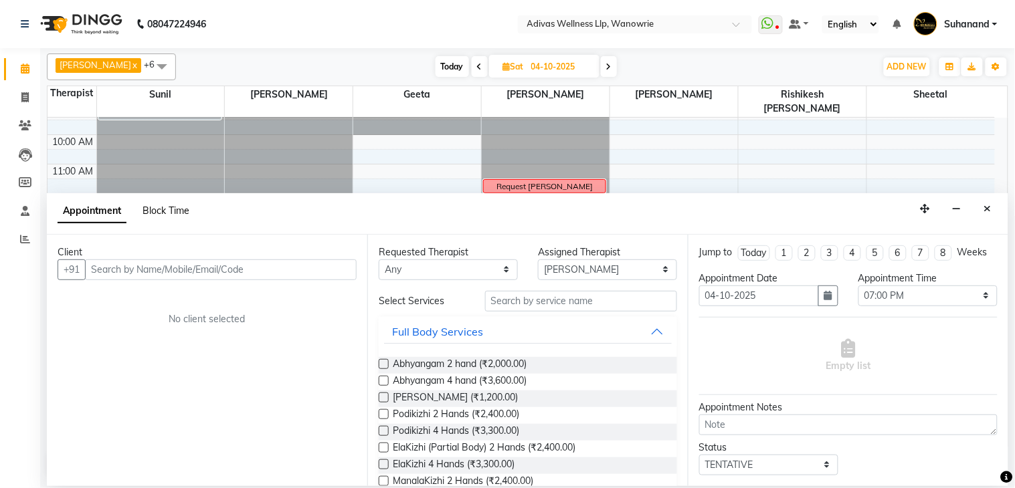
click at [172, 209] on span "Block Time" at bounding box center [166, 211] width 47 height 12
select select "42598"
select select "1140"
select select "1200"
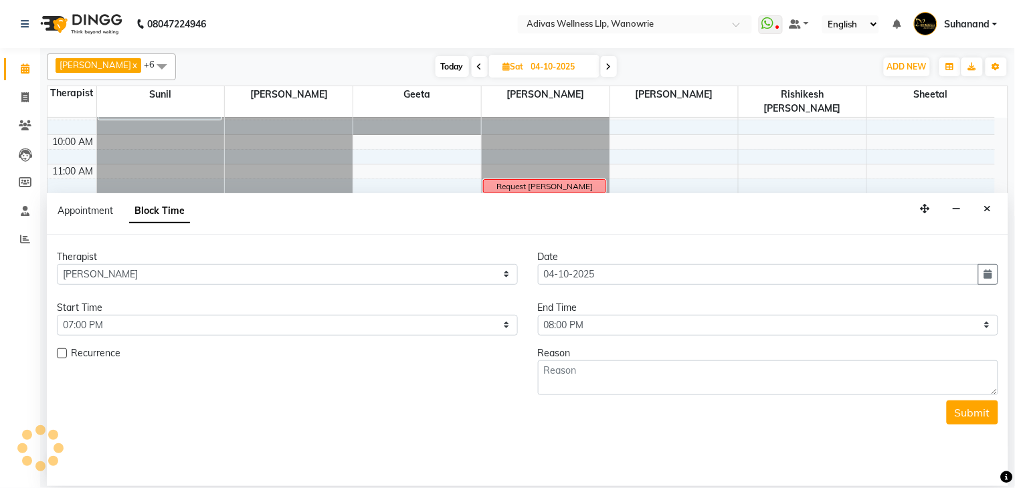
scroll to position [42, 0]
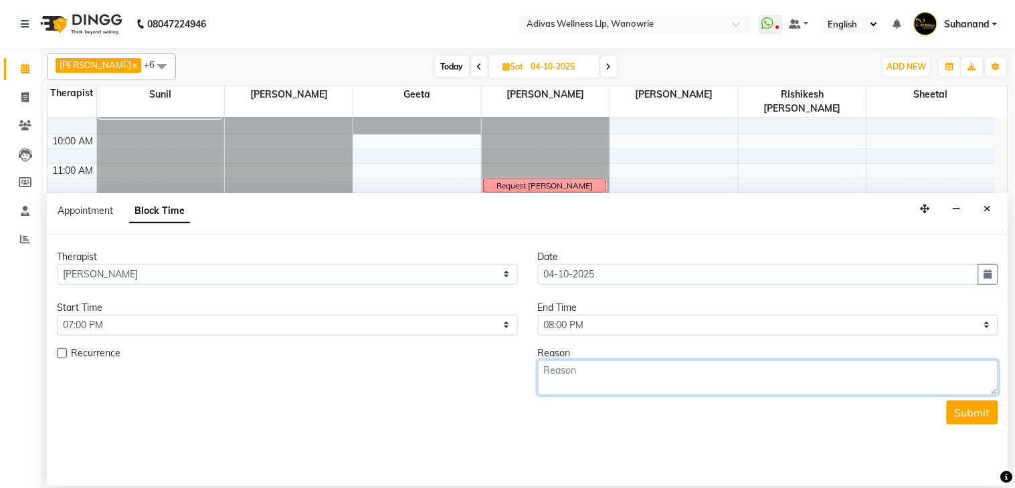
click at [619, 377] on textarea at bounding box center [768, 378] width 461 height 35
type textarea "cap ajay"
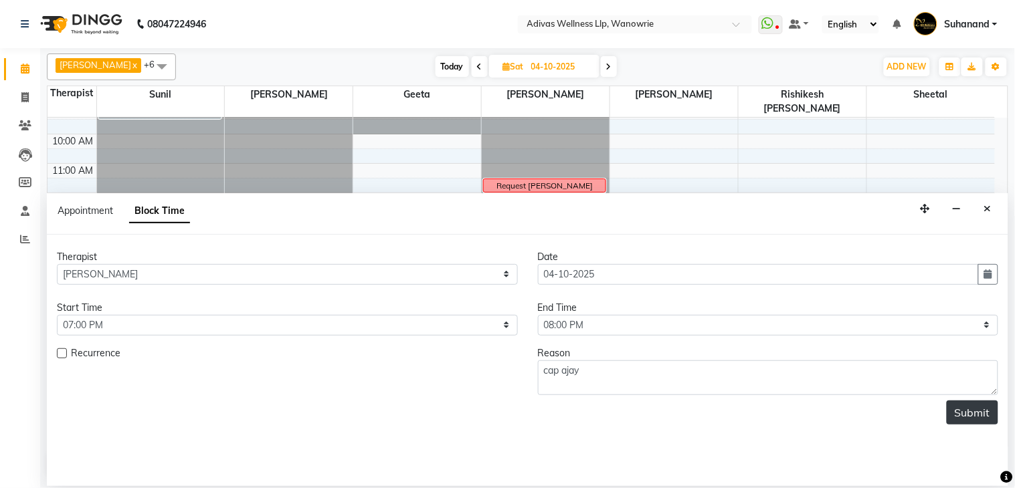
click at [993, 406] on button "Submit" at bounding box center [973, 413] width 52 height 24
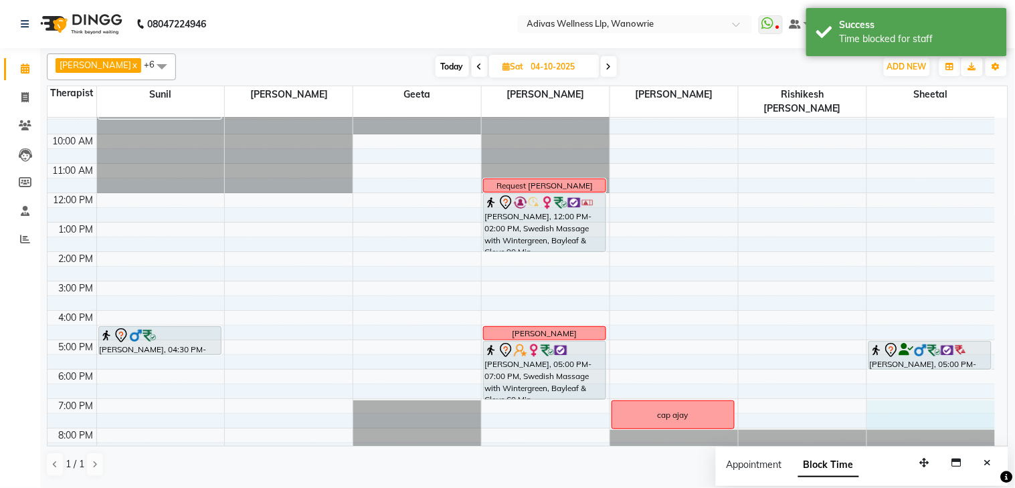
drag, startPoint x: 897, startPoint y: 392, endPoint x: 901, endPoint y: 401, distance: 9.9
click at [904, 406] on div "8:00 AM 9:00 AM 10:00 AM 11:00 AM 12:00 PM 1:00 PM 2:00 PM 3:00 PM 4:00 PM 5:00…" at bounding box center [521, 267] width 947 height 382
select select "87967"
select select "tentative"
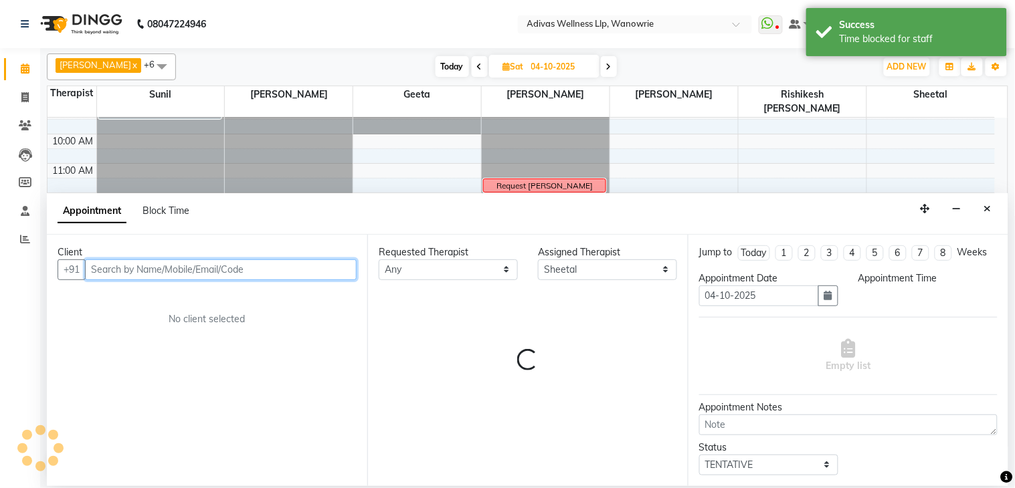
select select "1140"
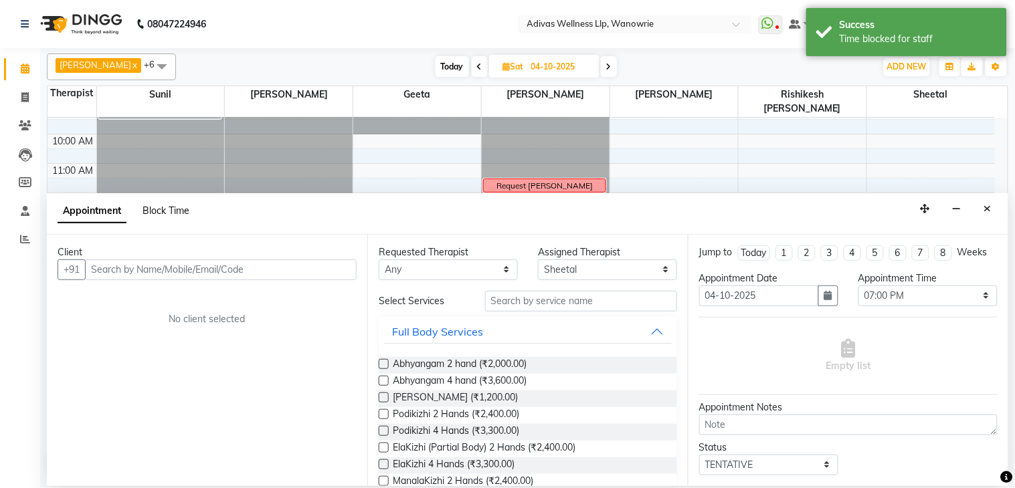
click at [181, 215] on span "Block Time" at bounding box center [166, 211] width 47 height 12
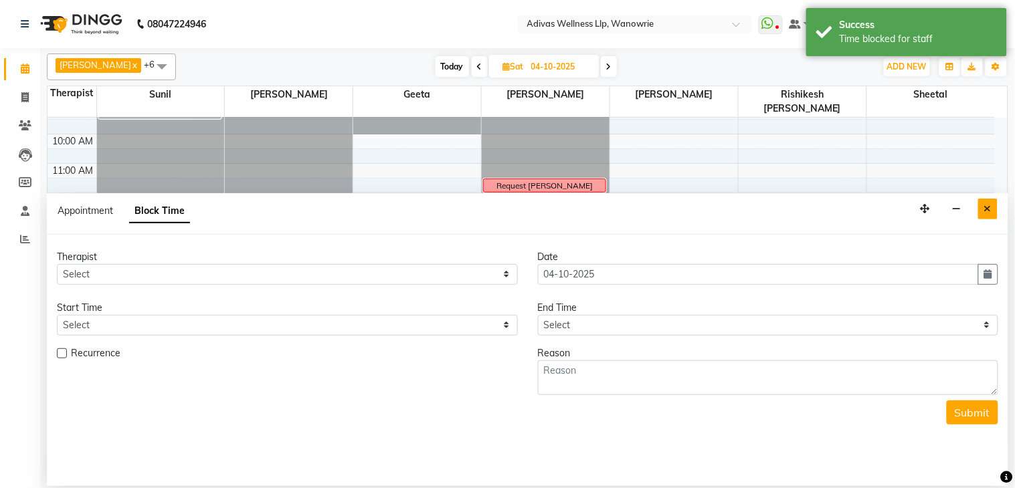
click at [994, 211] on button "Close" at bounding box center [987, 209] width 19 height 21
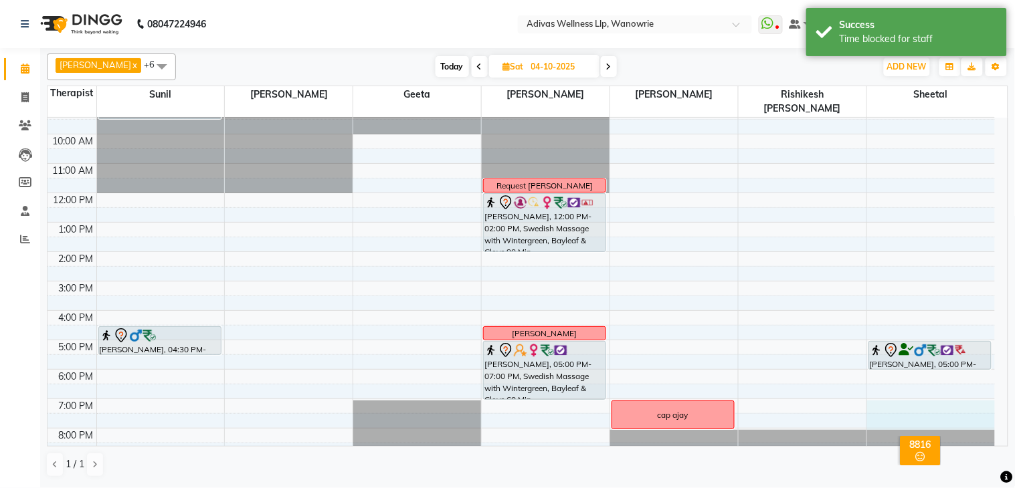
drag, startPoint x: 878, startPoint y: 389, endPoint x: 889, endPoint y: 402, distance: 17.1
click at [892, 405] on div "8:00 AM 9:00 AM 10:00 AM 11:00 AM 12:00 PM 1:00 PM 2:00 PM 3:00 PM 4:00 PM 5:00…" at bounding box center [521, 267] width 947 height 382
select select "87967"
select select "tentative"
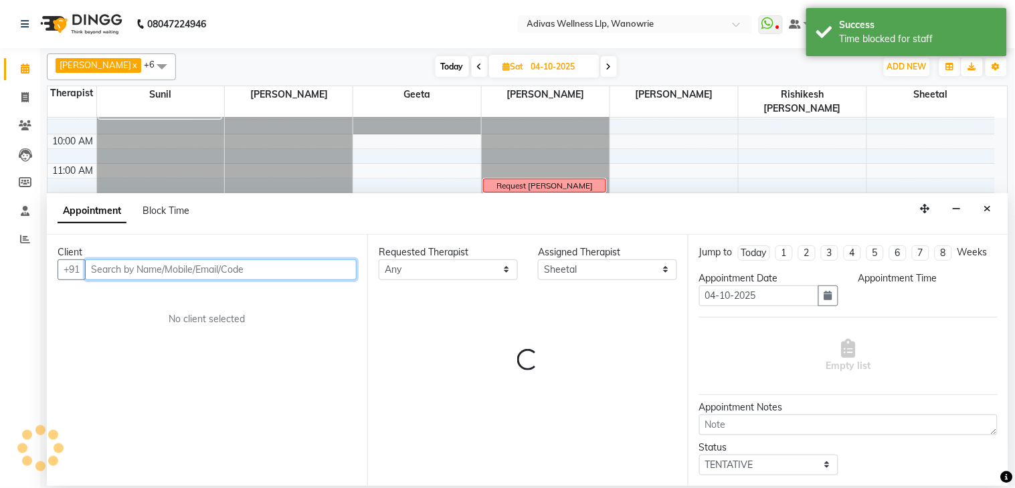
select select "1140"
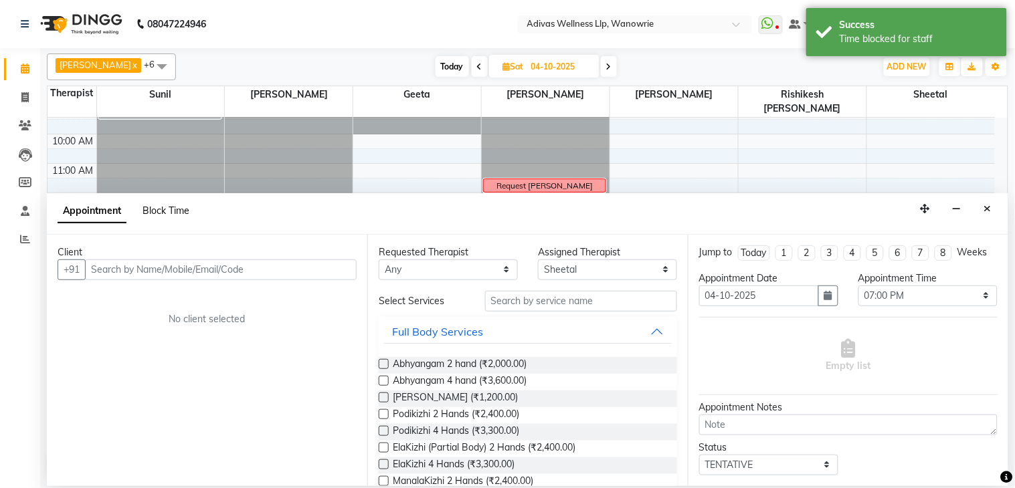
click at [173, 211] on span "Block Time" at bounding box center [166, 211] width 47 height 12
select select "87967"
select select "1140"
select select "1200"
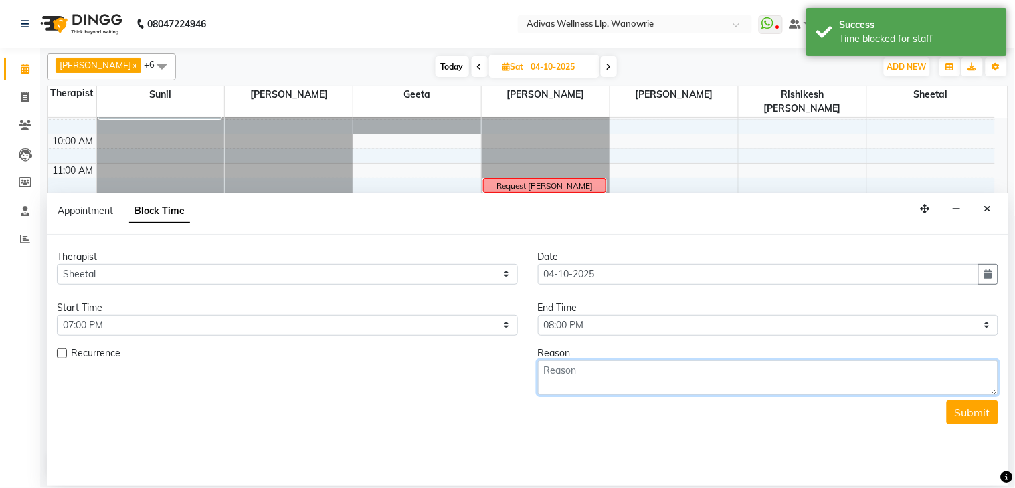
click at [633, 375] on textarea at bounding box center [768, 378] width 461 height 35
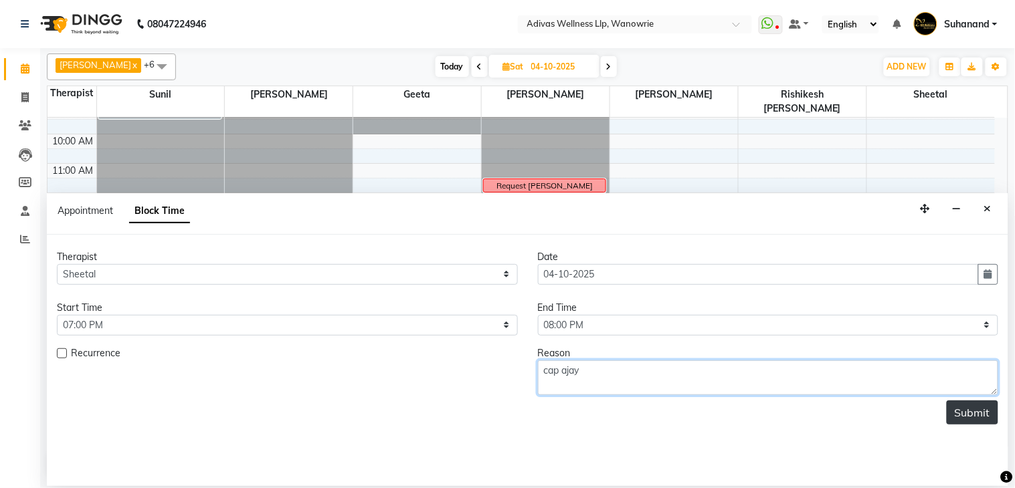
type textarea "cap ajay"
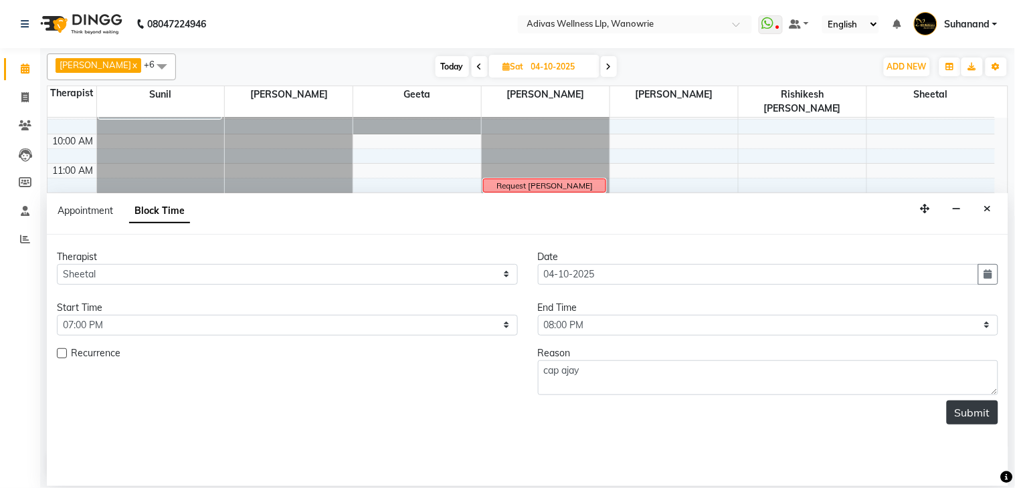
click at [976, 406] on button "Submit" at bounding box center [973, 413] width 52 height 24
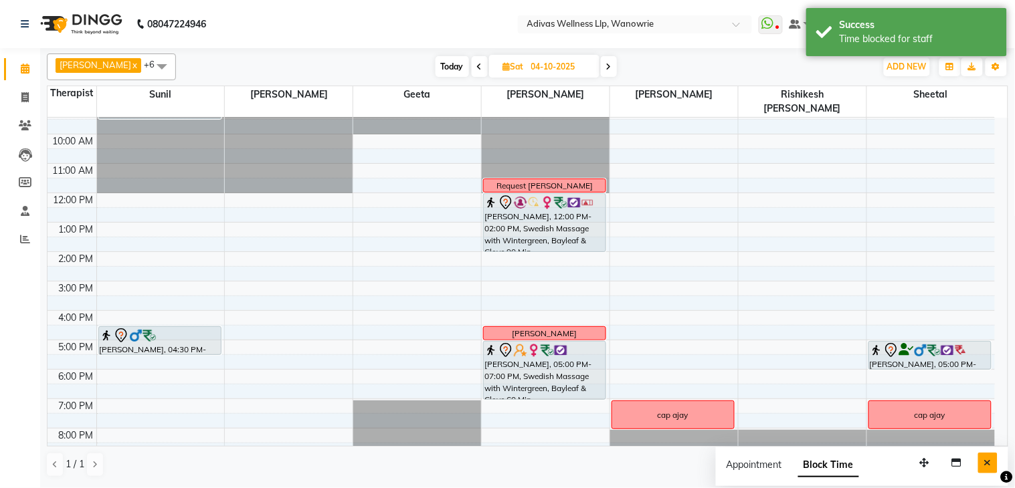
click at [988, 464] on icon "Close" at bounding box center [987, 462] width 7 height 9
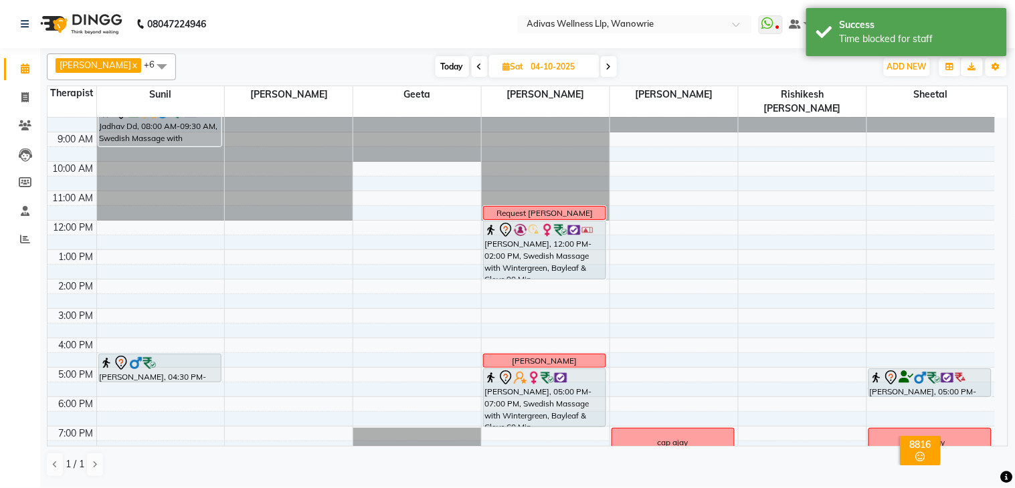
scroll to position [0, 0]
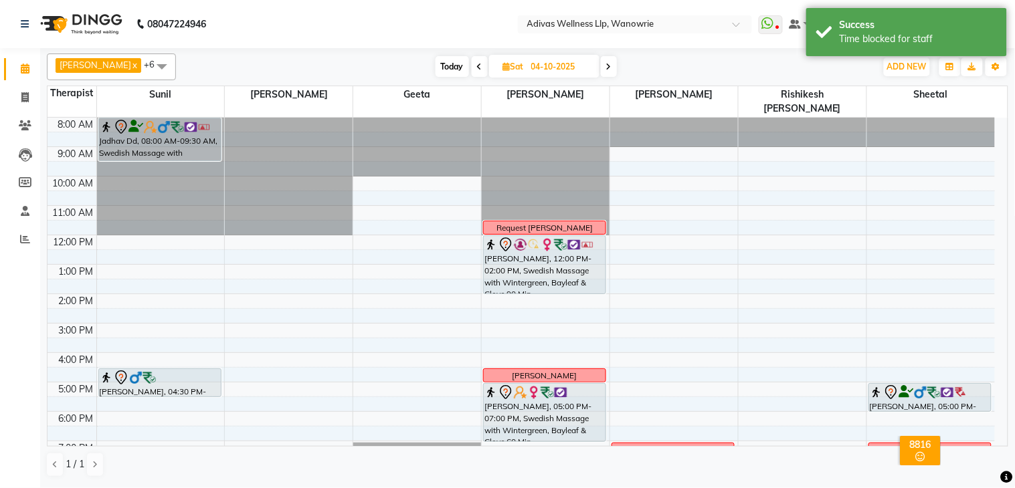
click at [477, 64] on icon at bounding box center [479, 67] width 5 height 8
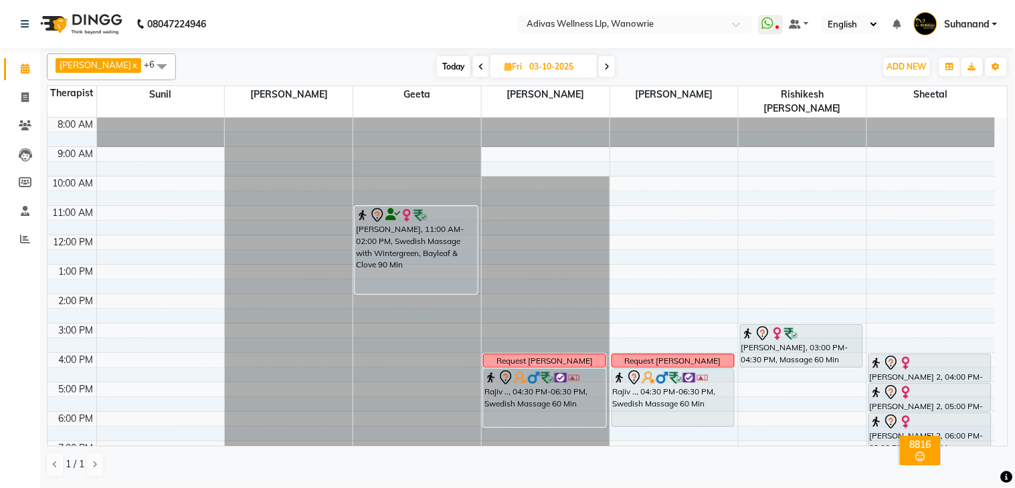
click at [604, 68] on icon at bounding box center [606, 67] width 5 height 8
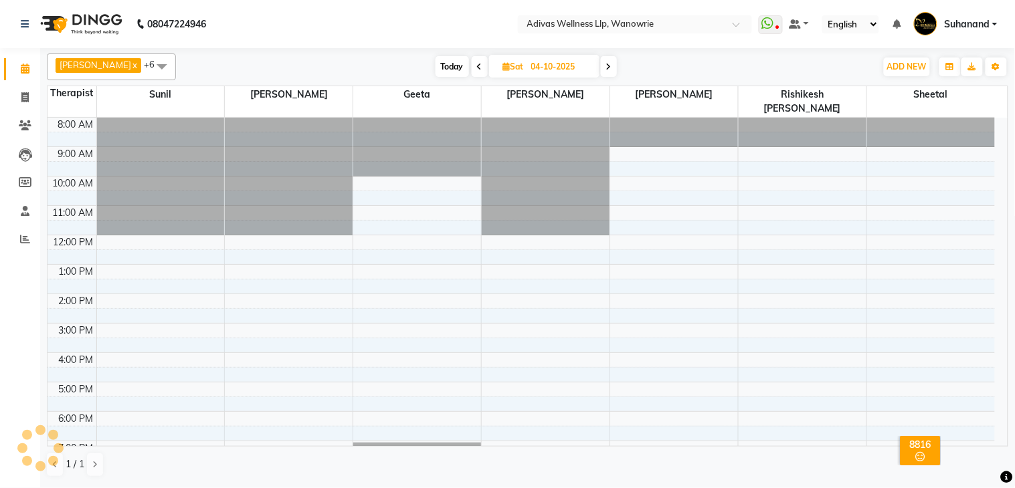
scroll to position [42, 0]
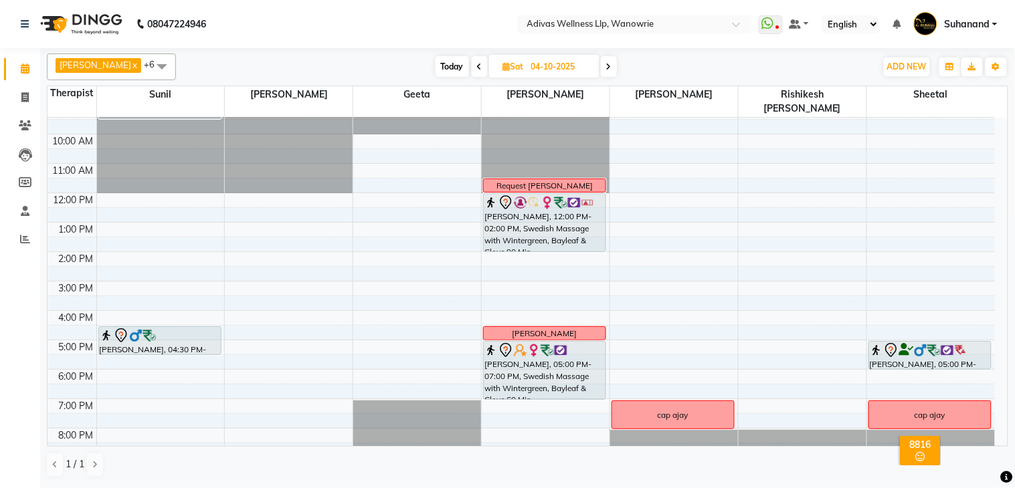
click at [601, 68] on span at bounding box center [609, 66] width 16 height 21
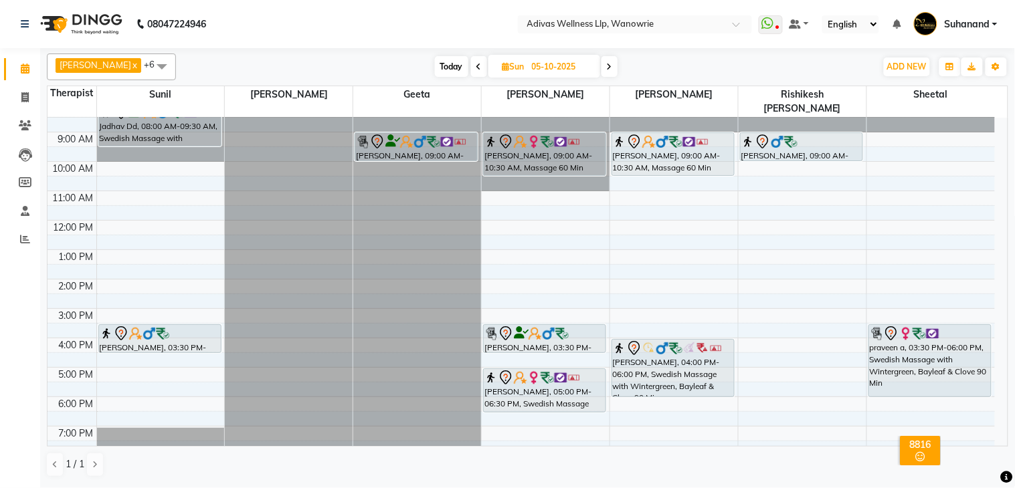
scroll to position [0, 0]
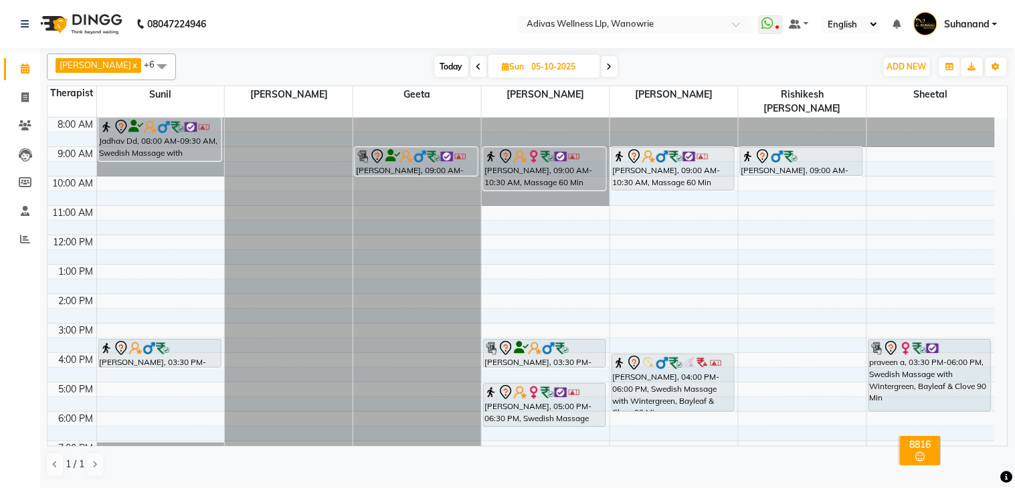
click at [435, 60] on span "Today" at bounding box center [451, 66] width 33 height 21
type input "02-10-2025"
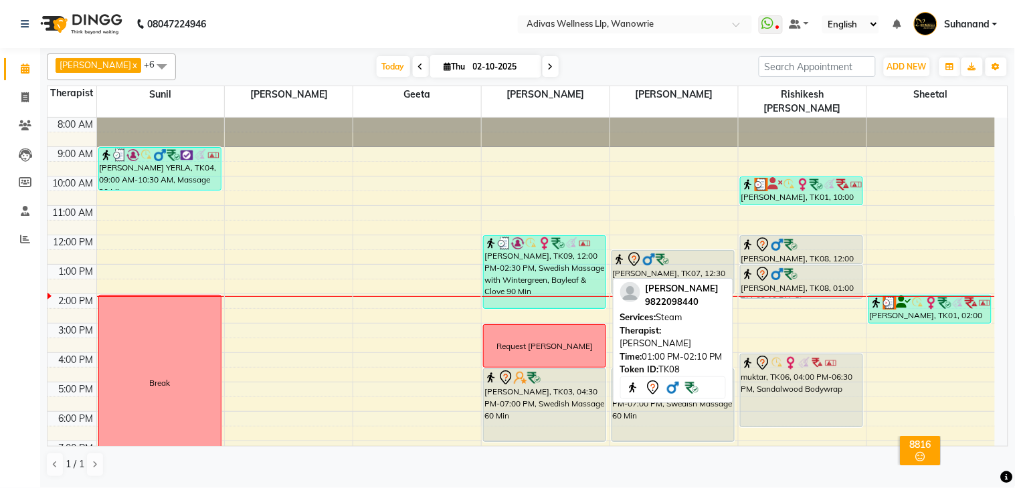
scroll to position [41, 0]
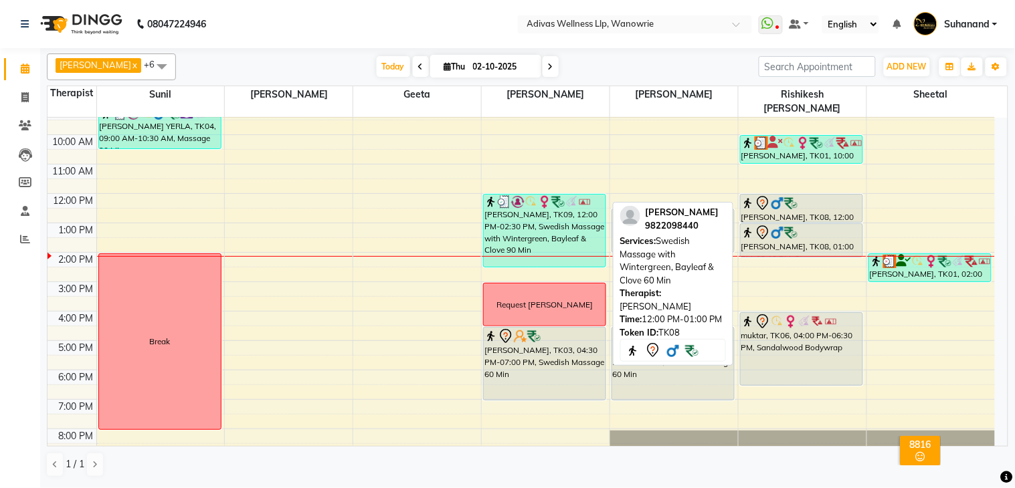
click at [802, 199] on div "[PERSON_NAME], TK08, 12:00 PM-01:00 PM, Swedish Massage with Wintergreen, Bayle…" at bounding box center [802, 208] width 122 height 27
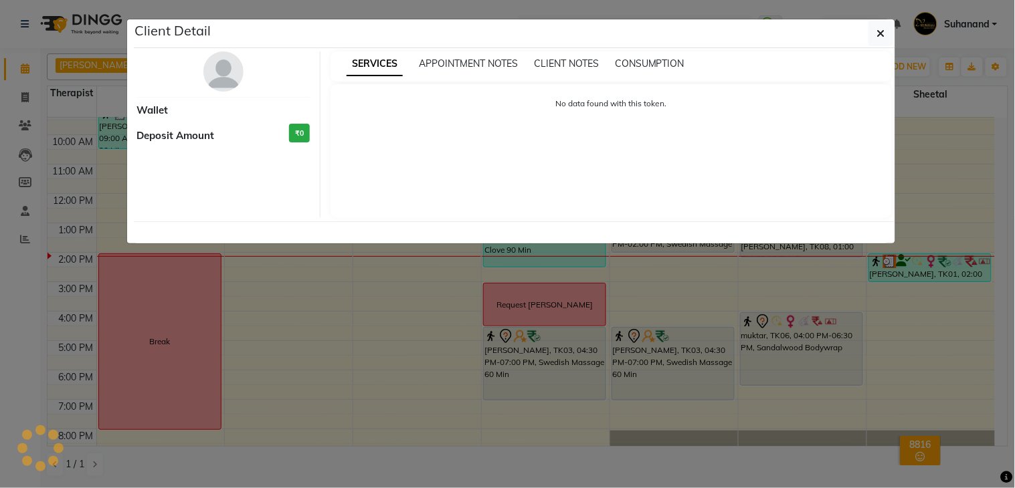
select select "7"
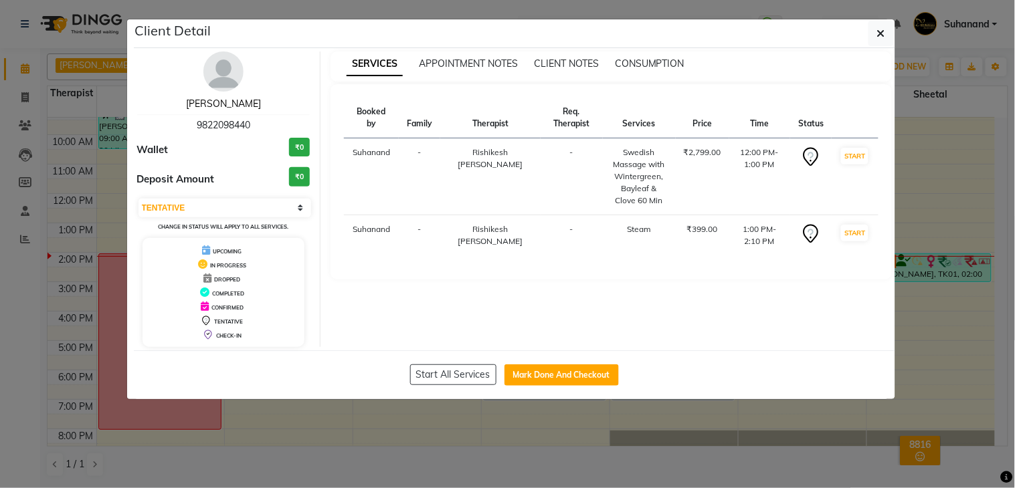
click at [230, 101] on link "[PERSON_NAME]" at bounding box center [223, 104] width 75 height 12
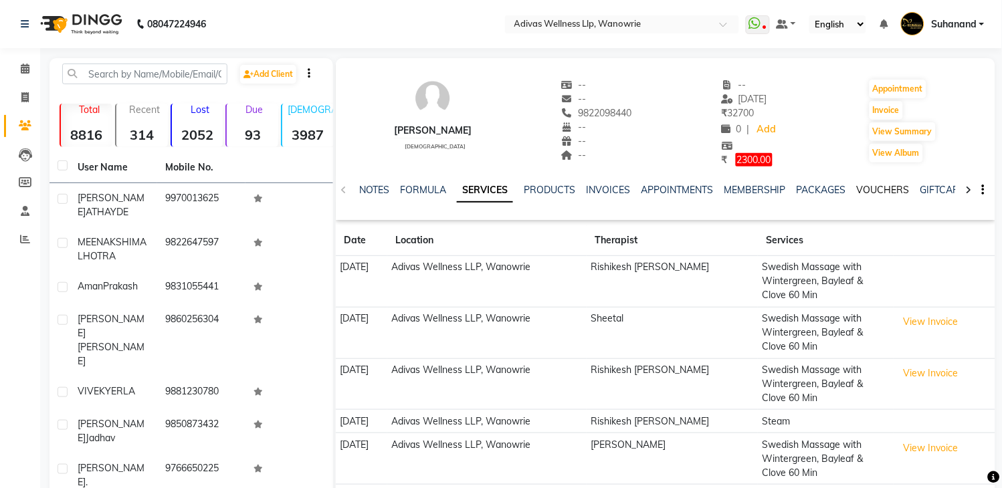
click at [871, 185] on link "VOUCHERS" at bounding box center [883, 190] width 53 height 12
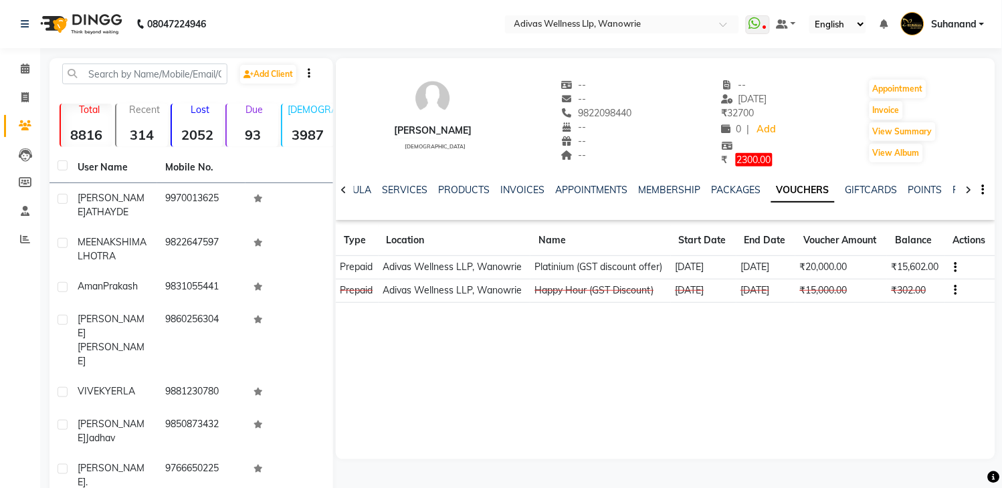
click at [831, 132] on div "Navin male -- -- 9822098440 -- -- -- -- 09-08-2025 ₹ 32700 0 | Add ₹ 2300.00 Ap…" at bounding box center [666, 116] width 660 height 102
click at [119, 71] on input "text" at bounding box center [144, 74] width 165 height 21
paste input "9822016774"
click at [90, 72] on input "9822016774" at bounding box center [144, 74] width 165 height 21
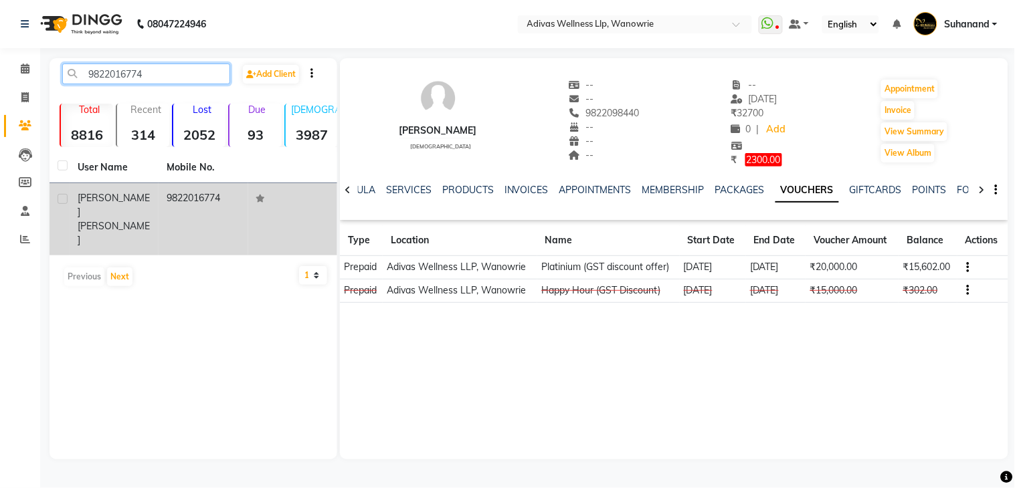
type input "9822016774"
click at [216, 196] on td "9822016774" at bounding box center [203, 219] width 89 height 72
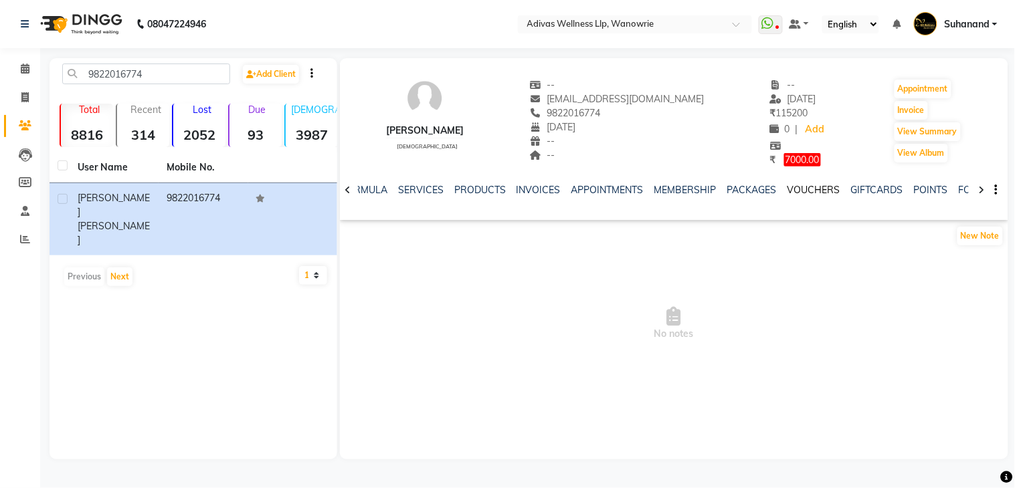
click at [821, 190] on link "VOUCHERS" at bounding box center [814, 190] width 53 height 12
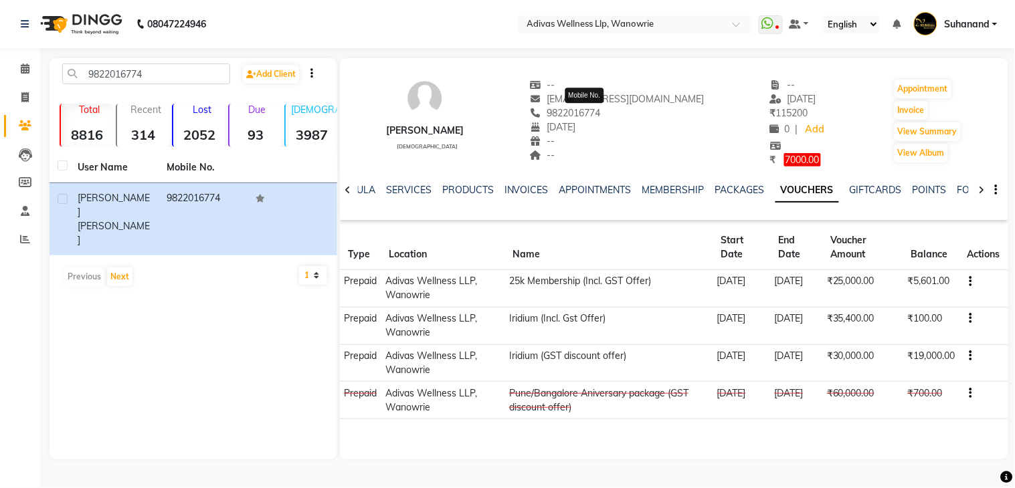
click at [599, 111] on span "9822016774" at bounding box center [565, 113] width 71 height 12
copy span "9822016774"
click at [25, 76] on span at bounding box center [24, 69] width 23 height 15
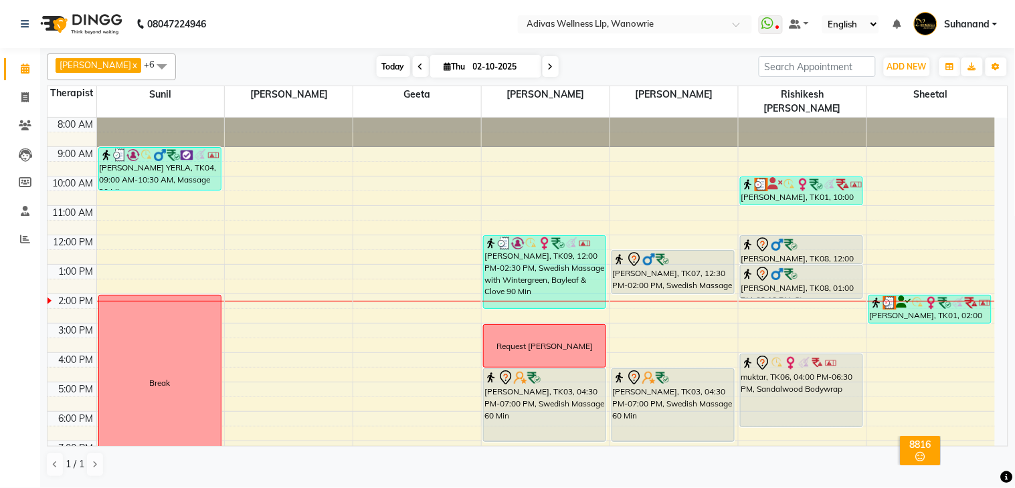
click at [380, 67] on span "Today" at bounding box center [393, 66] width 33 height 21
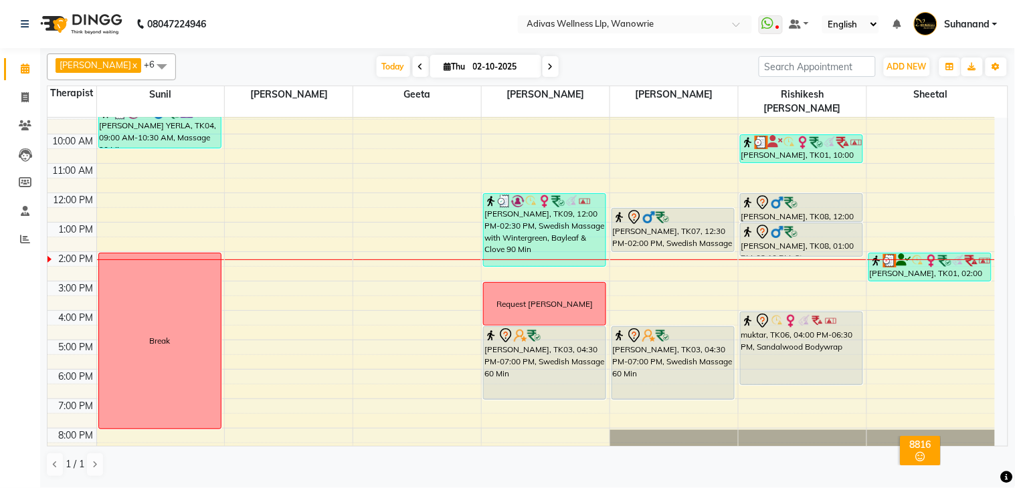
click at [543, 66] on span at bounding box center [551, 66] width 16 height 21
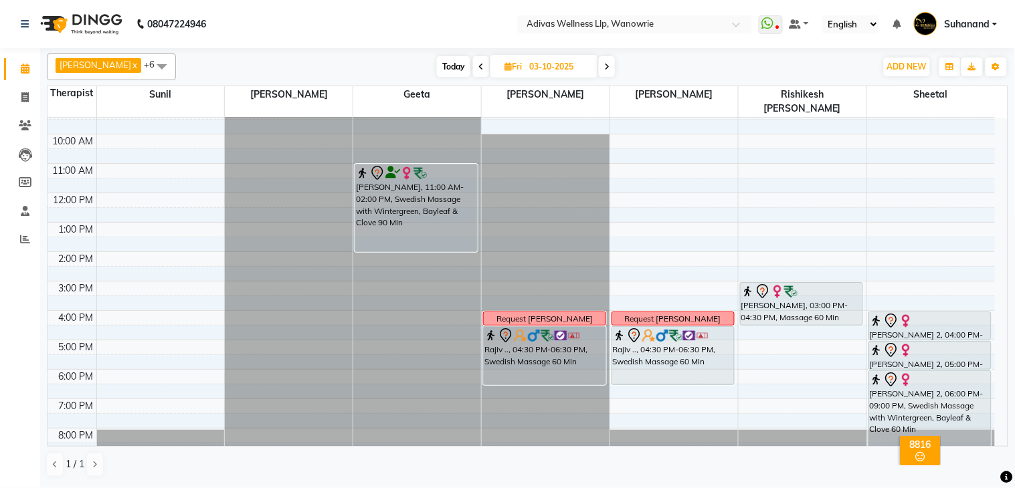
click at [599, 68] on span at bounding box center [607, 66] width 16 height 21
type input "04-10-2025"
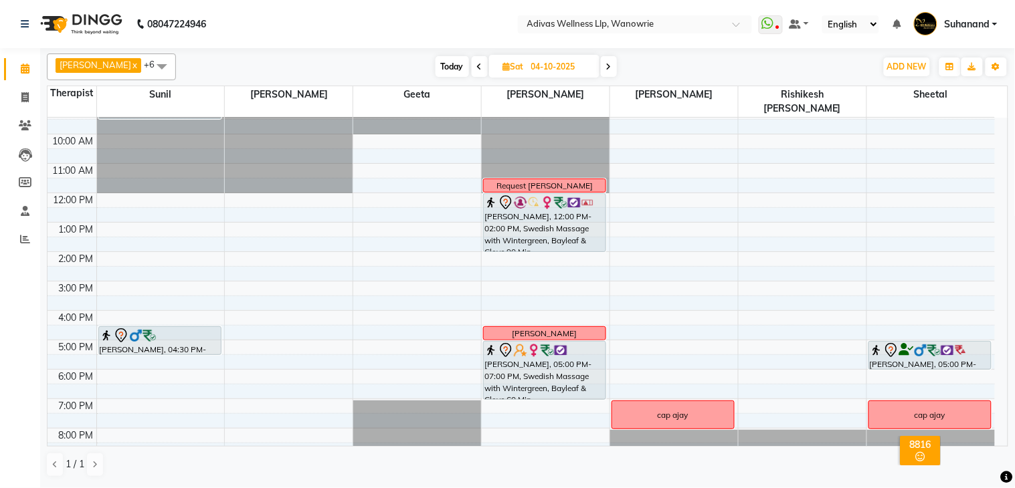
scroll to position [41, 0]
click at [714, 420] on span "Delete Block Time" at bounding box center [735, 423] width 76 height 14
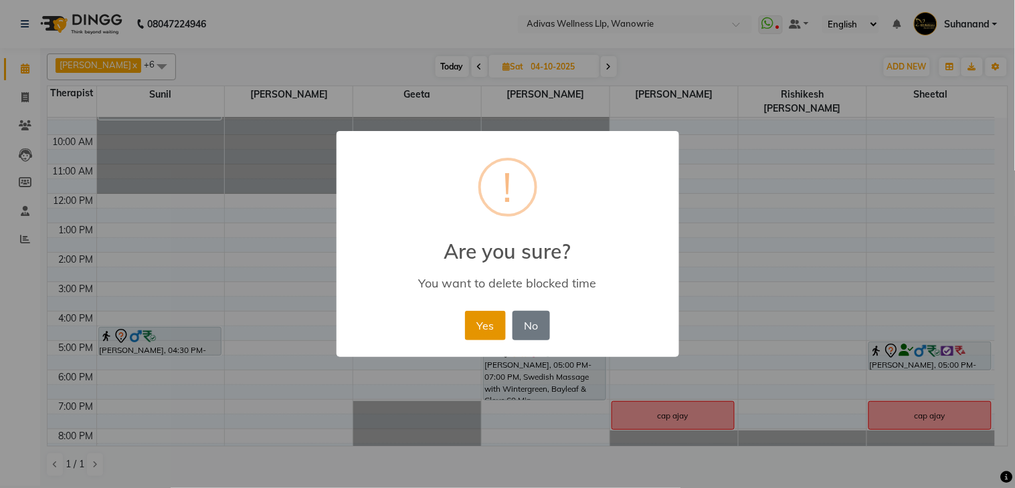
click at [496, 320] on button "Yes" at bounding box center [485, 325] width 41 height 29
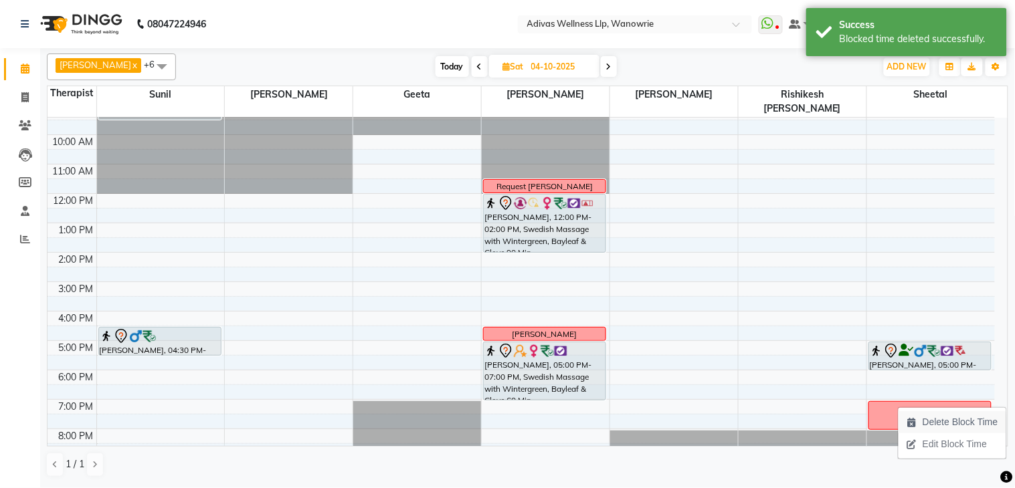
click at [934, 423] on span "Delete Block Time" at bounding box center [961, 423] width 76 height 14
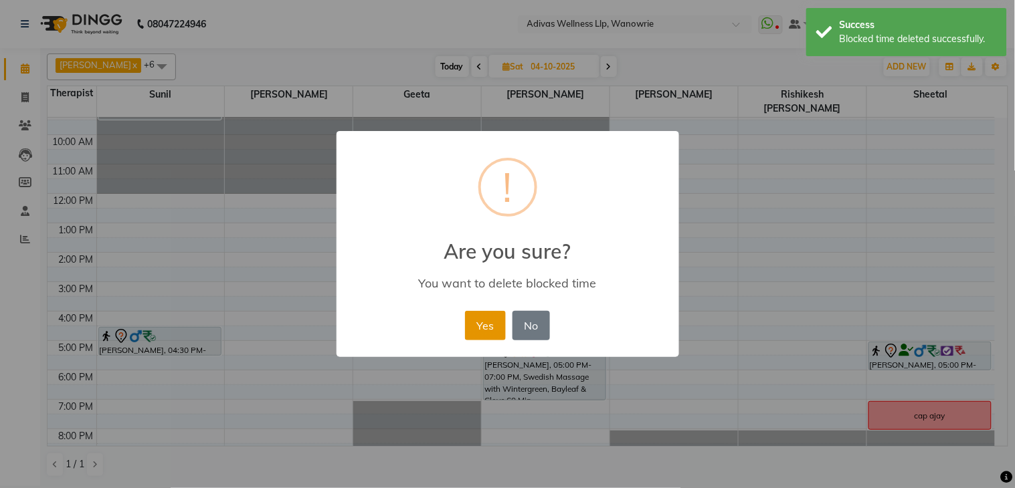
click at [472, 320] on button "Yes" at bounding box center [485, 325] width 41 height 29
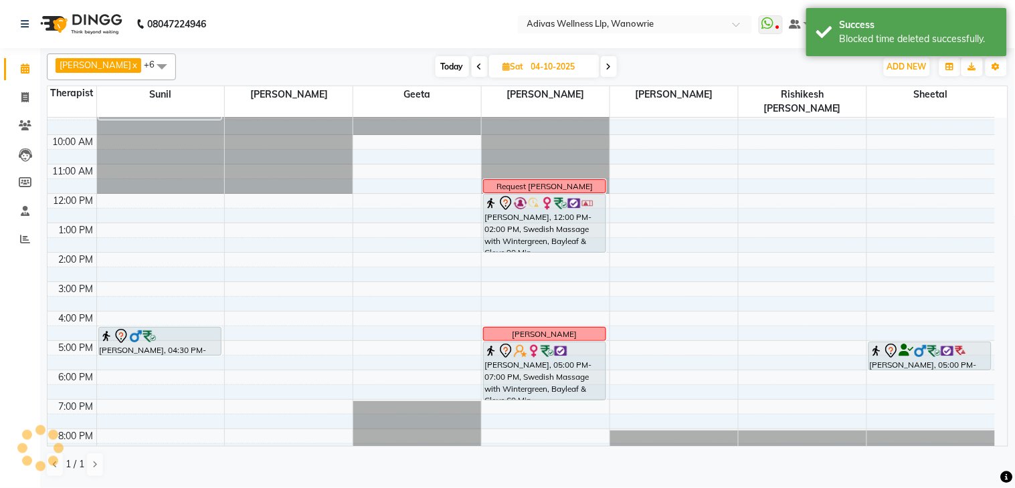
click at [645, 393] on div "8:00 AM 9:00 AM 10:00 AM 11:00 AM 12:00 PM 1:00 PM 2:00 PM 3:00 PM 4:00 PM 5:00…" at bounding box center [521, 267] width 947 height 382
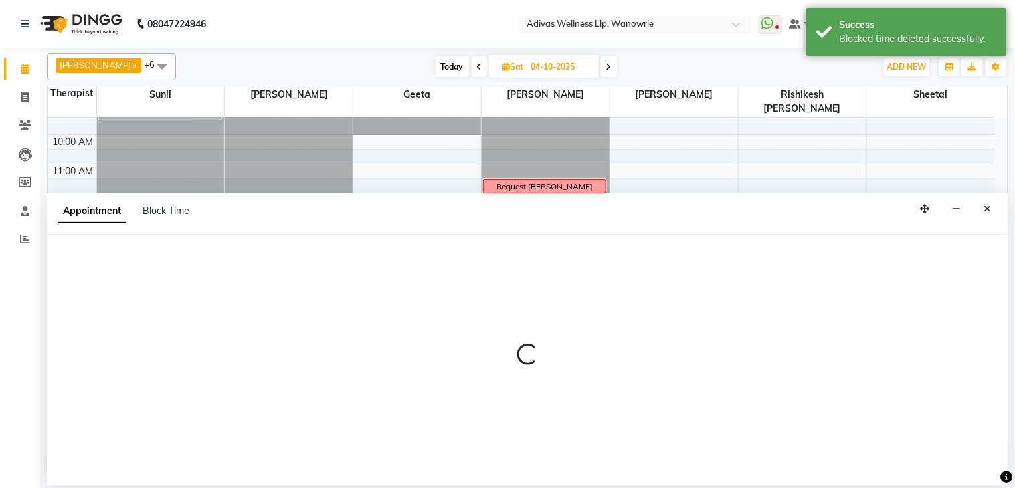
select select "42598"
select select "1140"
select select "tentative"
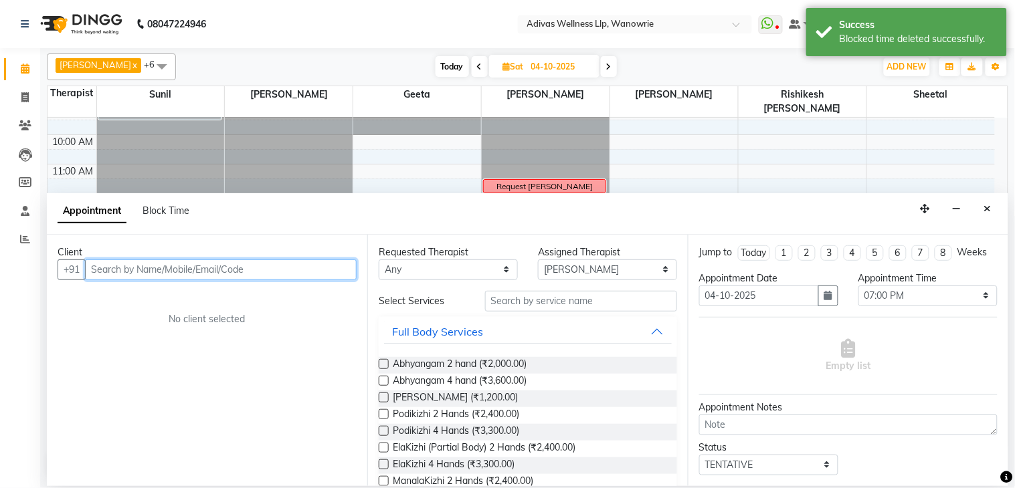
paste input "98909 44808"
click at [124, 273] on input "98909 44808" at bounding box center [193, 270] width 216 height 21
click at [129, 273] on input "98909 44808" at bounding box center [193, 270] width 216 height 21
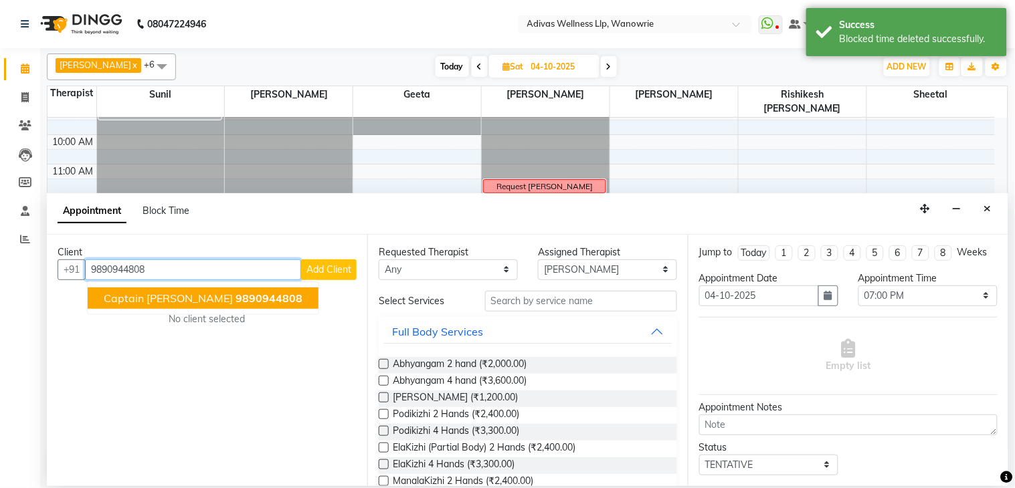
click at [148, 292] on span "Captain [PERSON_NAME]" at bounding box center [168, 298] width 129 height 13
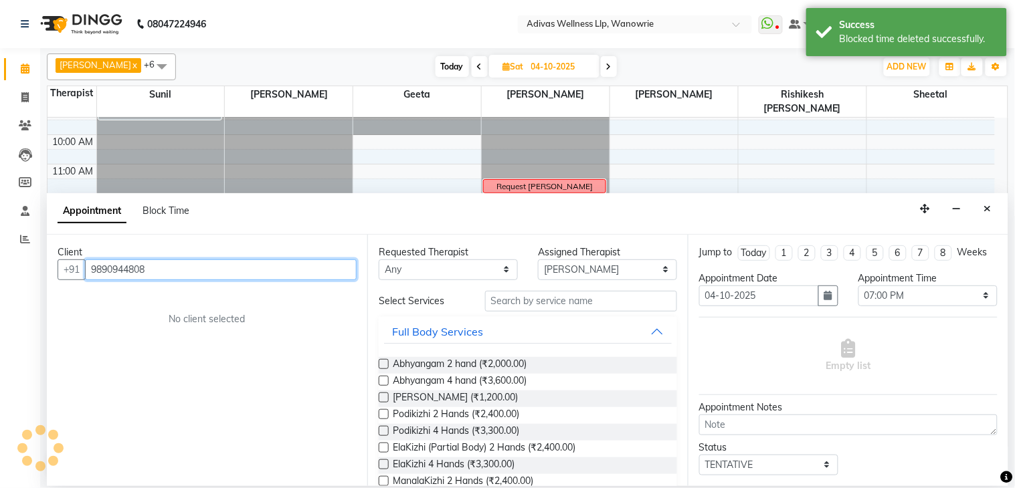
type input "9890944808"
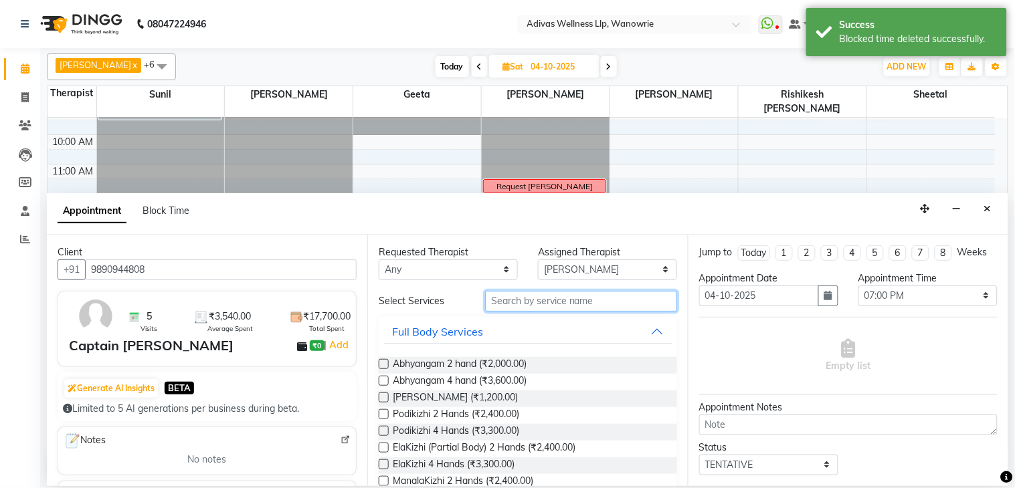
click at [572, 306] on input "text" at bounding box center [581, 301] width 192 height 21
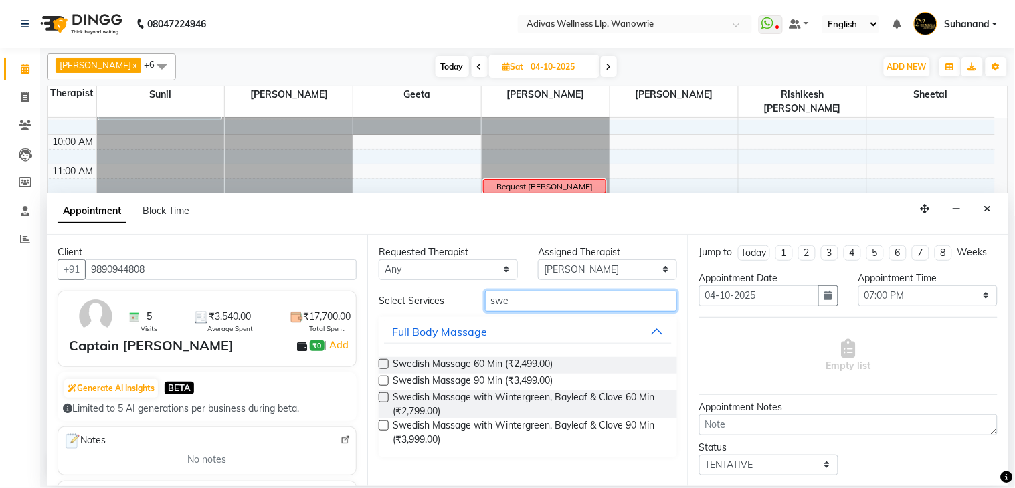
type input "swe"
click at [384, 391] on div "Swedish Massage with Wintergreen, Bayleaf & Clove 60 Min (₹2,799.00)" at bounding box center [528, 405] width 298 height 28
click at [385, 395] on label at bounding box center [384, 398] width 10 height 10
click at [385, 395] on input "checkbox" at bounding box center [383, 399] width 9 height 9
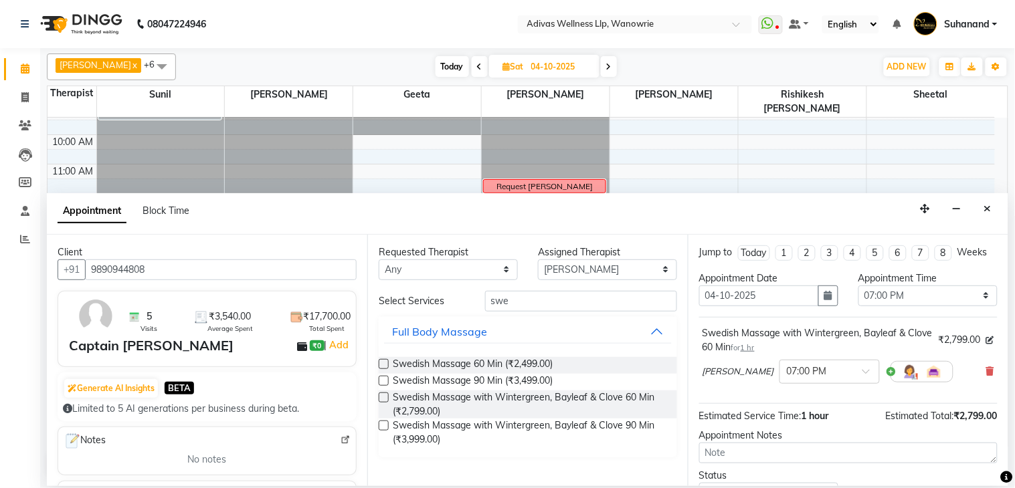
click at [385, 395] on label at bounding box center [384, 398] width 10 height 10
click at [385, 395] on input "checkbox" at bounding box center [383, 399] width 9 height 9
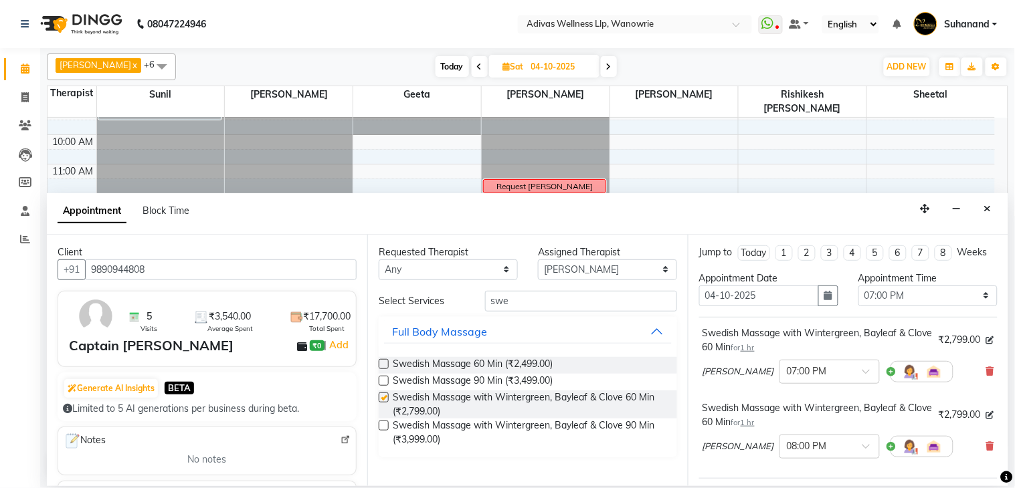
checkbox input "false"
click at [891, 383] on div at bounding box center [922, 371] width 63 height 21
click at [862, 383] on span at bounding box center [870, 376] width 17 height 14
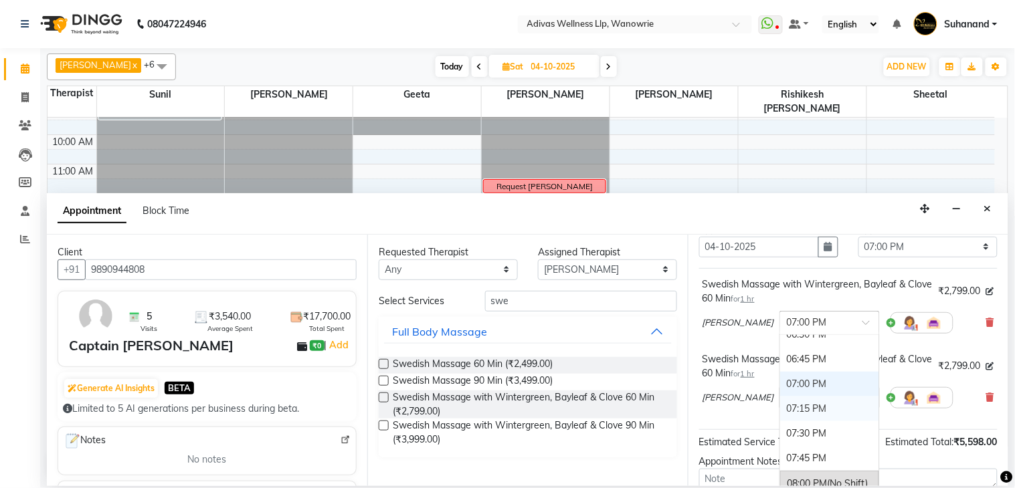
scroll to position [74, 0]
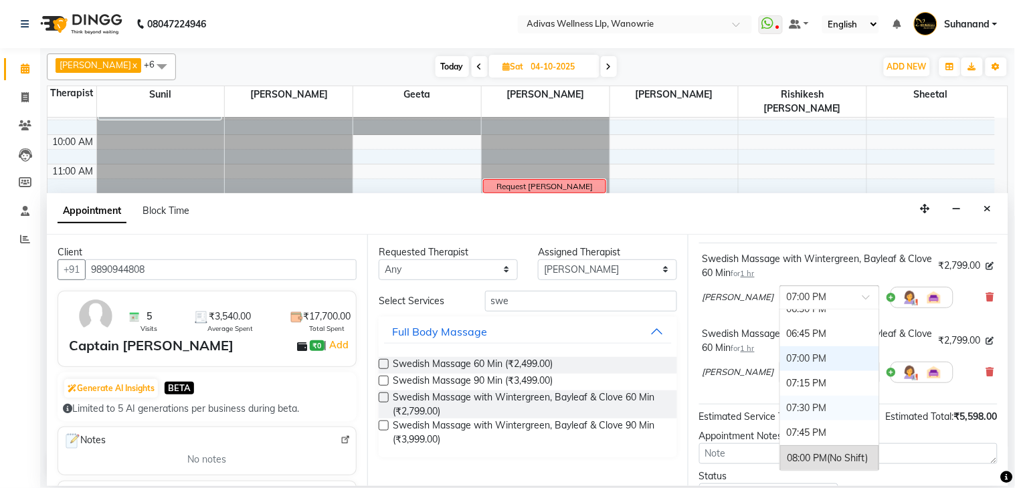
click at [800, 419] on div "07:30 PM" at bounding box center [829, 408] width 99 height 25
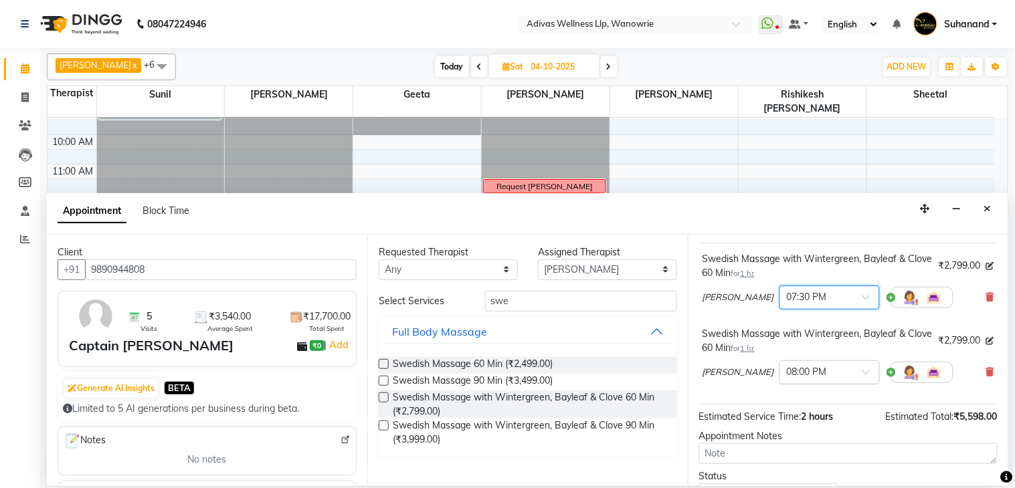
click at [823, 379] on input "text" at bounding box center [816, 372] width 59 height 14
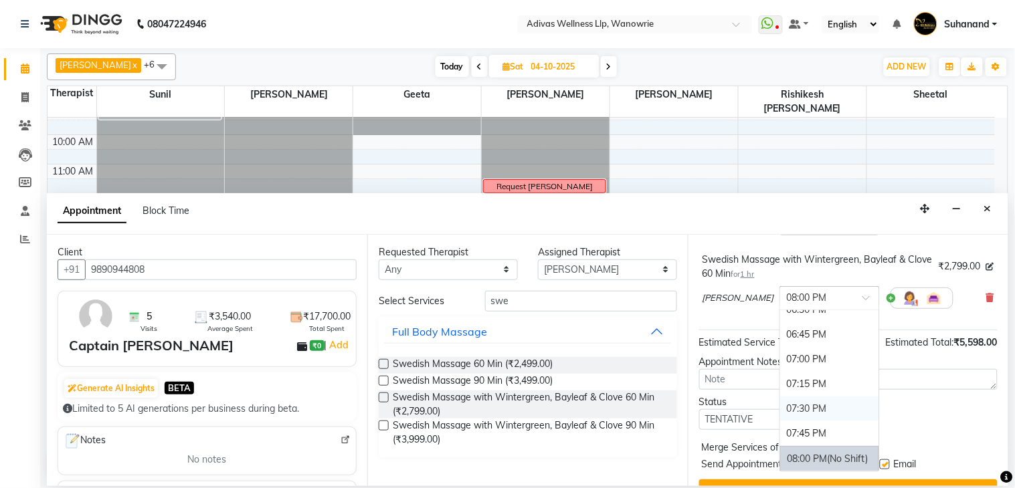
click at [800, 422] on div "07:30 PM" at bounding box center [829, 409] width 99 height 25
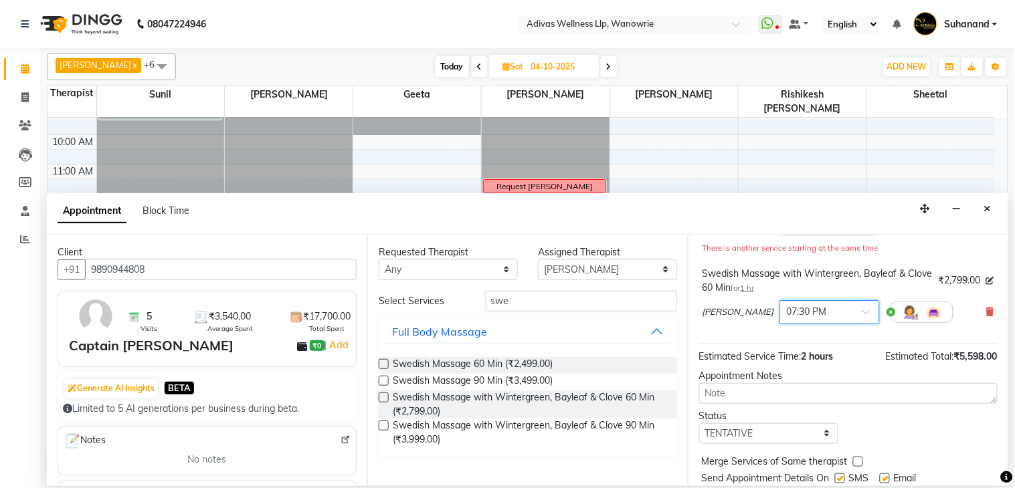
scroll to position [203, 0]
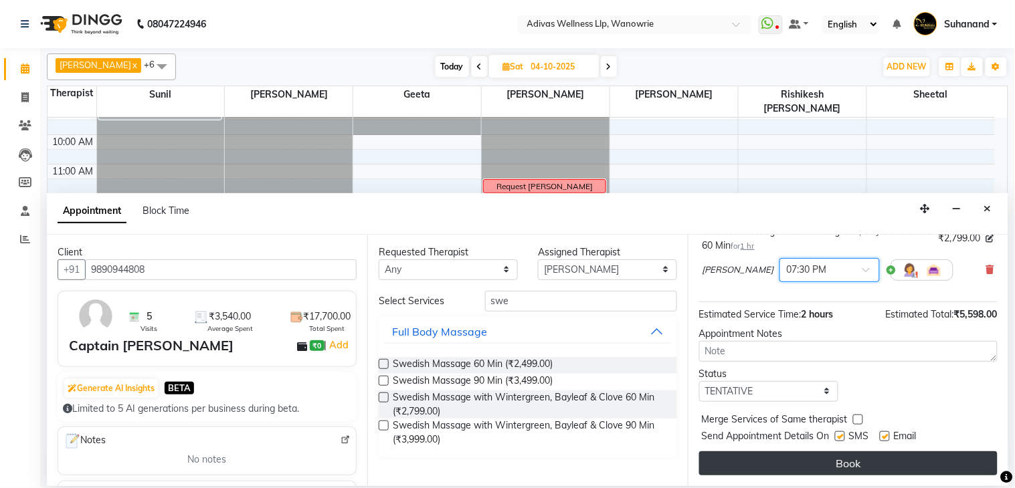
click at [834, 460] on button "Book" at bounding box center [848, 464] width 298 height 24
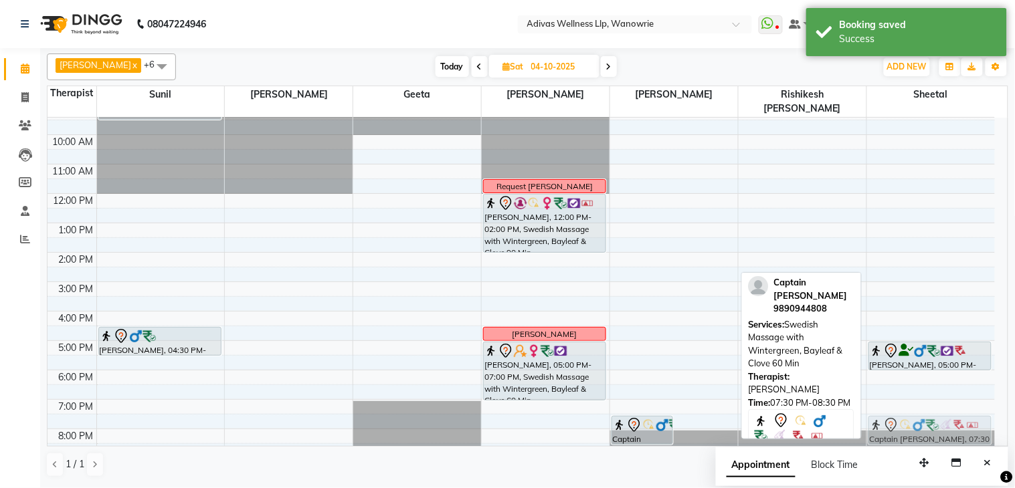
drag, startPoint x: 710, startPoint y: 412, endPoint x: 907, endPoint y: 409, distance: 197.4
click at [907, 409] on tr "Jadhav Dd, 08:00 AM-09:30 AM, Swedish Massage with Wintergreen, Bayleaf & Clove…" at bounding box center [521, 267] width 947 height 382
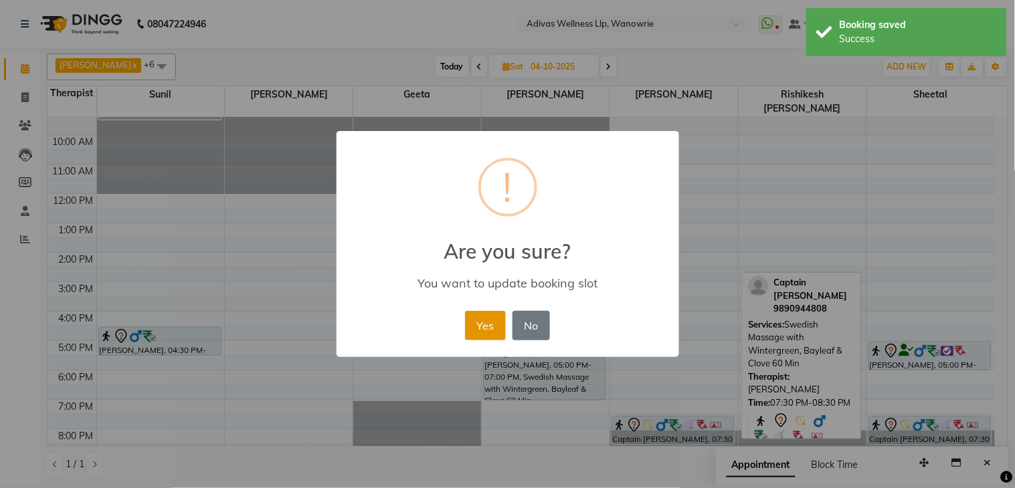
click at [498, 323] on button "Yes" at bounding box center [485, 325] width 41 height 29
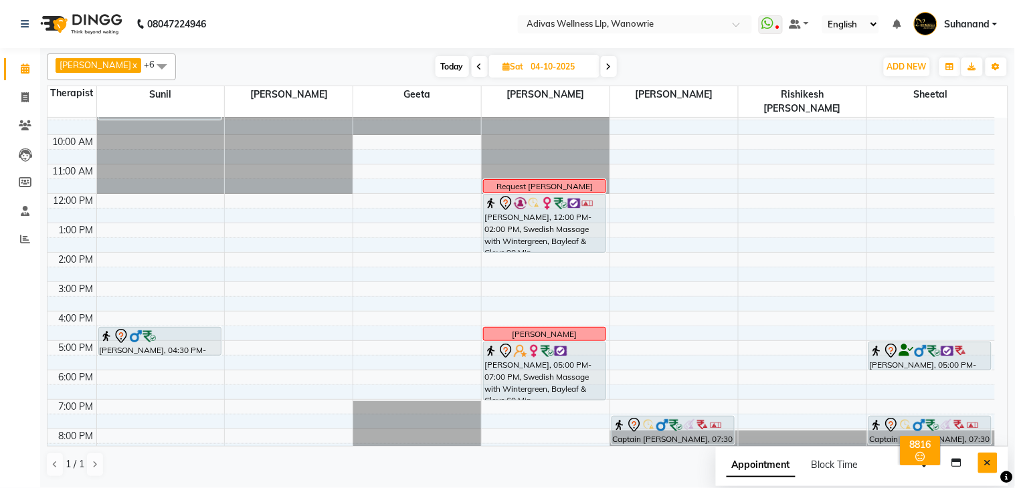
click at [985, 463] on icon "Close" at bounding box center [987, 462] width 7 height 9
click at [443, 67] on span "Today" at bounding box center [452, 66] width 33 height 21
type input "02-10-2025"
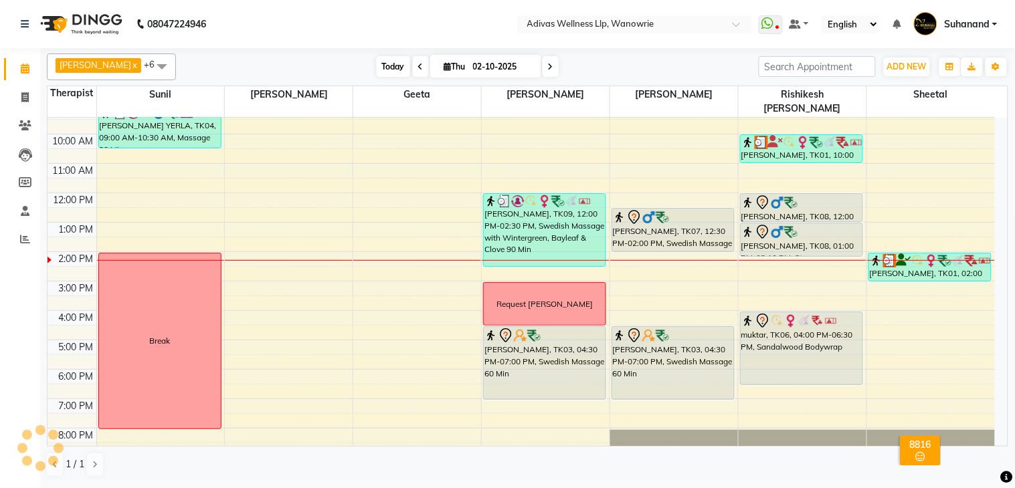
scroll to position [42, 0]
click at [480, 67] on input "02-10-2025" at bounding box center [502, 67] width 67 height 20
select select "10"
select select "2025"
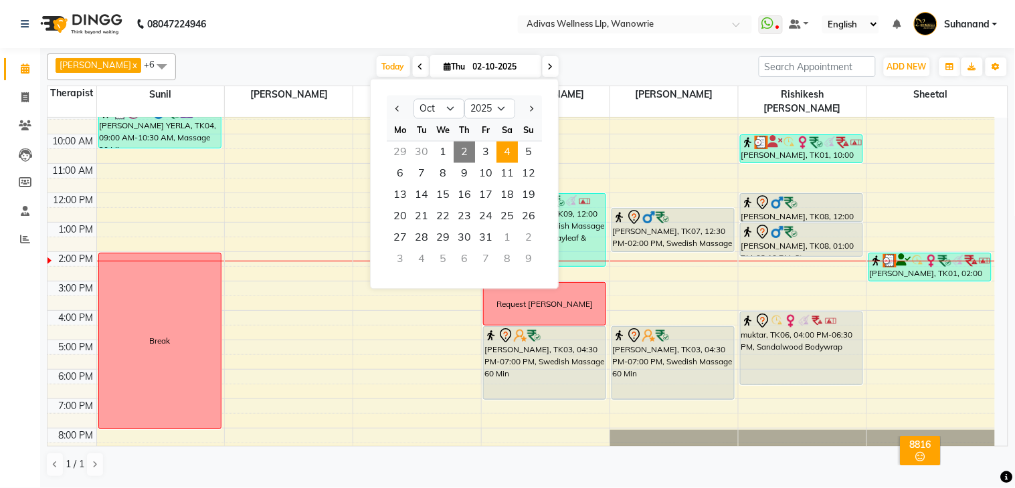
click at [510, 147] on span "4" at bounding box center [506, 152] width 21 height 21
type input "04-10-2025"
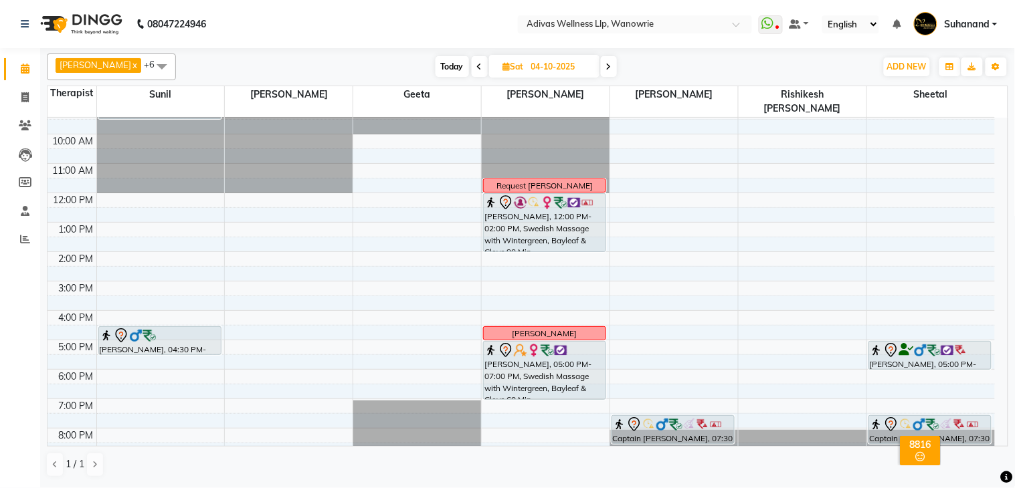
click at [397, 278] on div "8:00 AM 9:00 AM 10:00 AM 11:00 AM 12:00 PM 1:00 PM 2:00 PM 3:00 PM 4:00 PM 5:00…" at bounding box center [521, 267] width 947 height 382
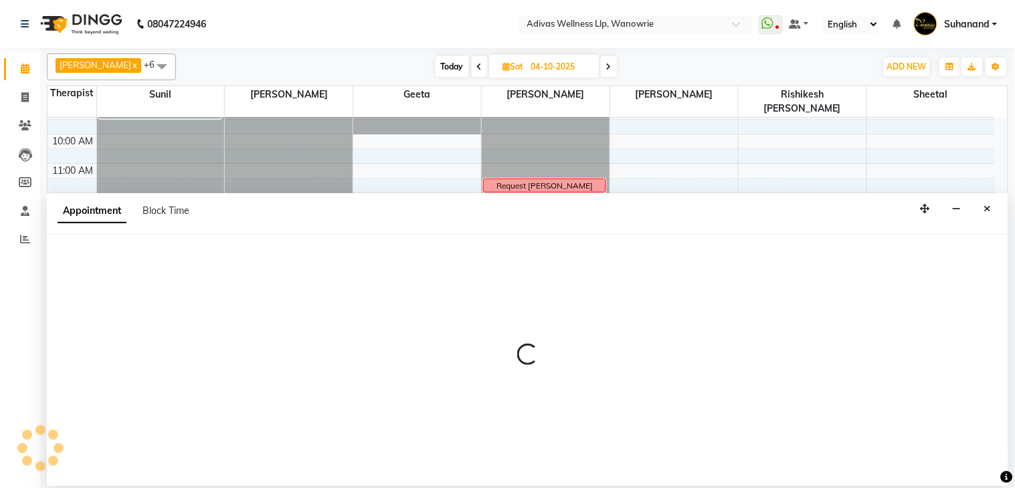
select select "17283"
select select "tentative"
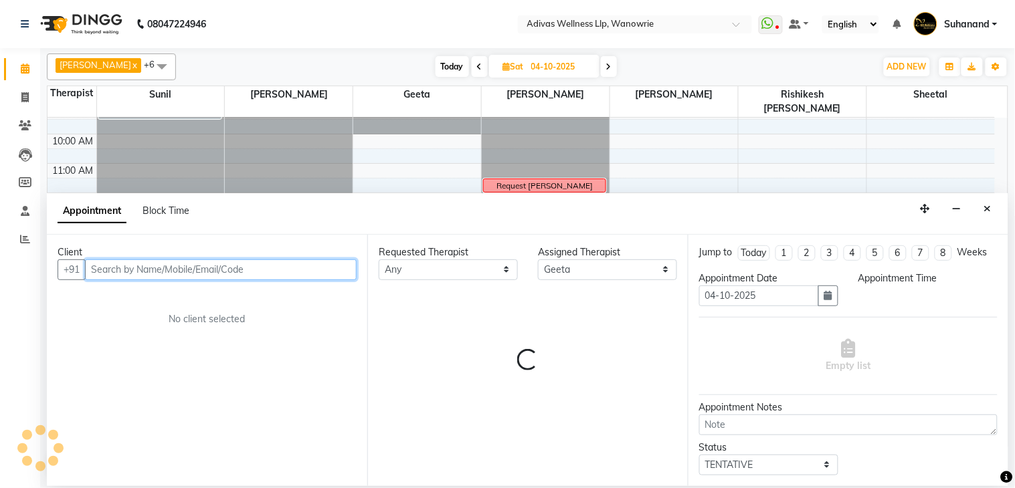
select select "900"
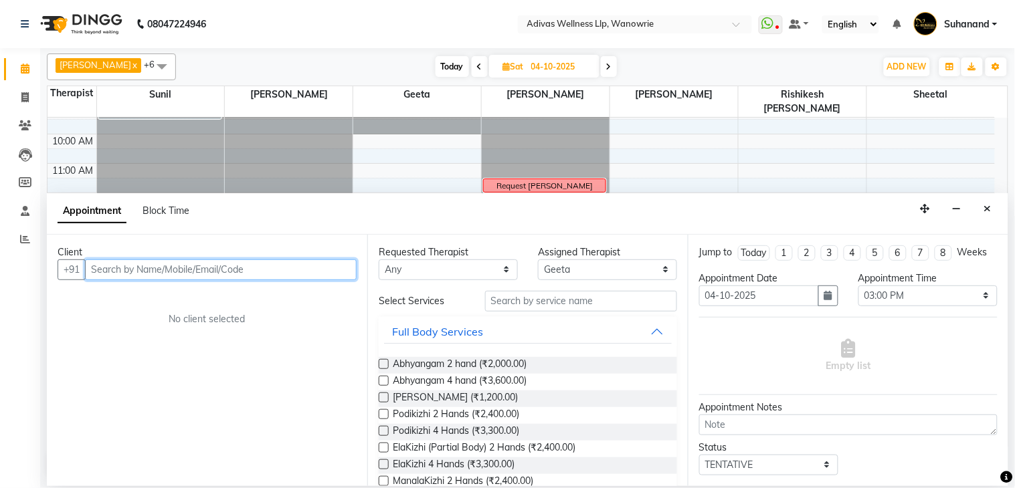
paste input "98909 26123"
click at [125, 271] on input "98909 26123" at bounding box center [193, 270] width 216 height 21
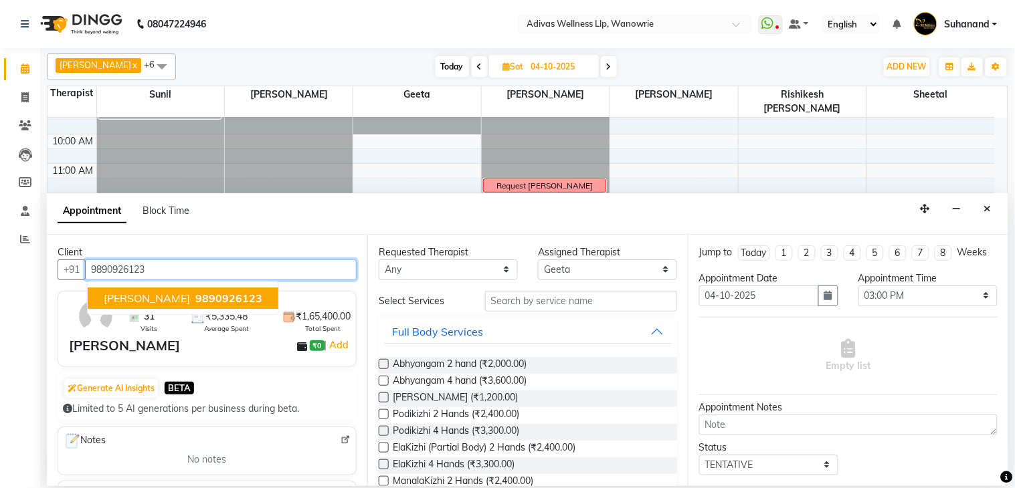
click at [167, 297] on span "[PERSON_NAME]" at bounding box center [147, 298] width 86 height 13
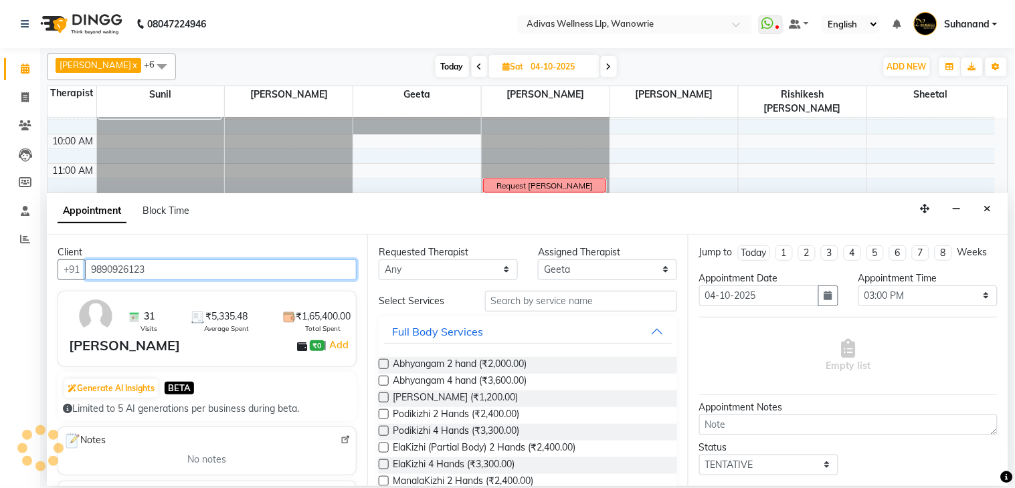
type input "9890926123"
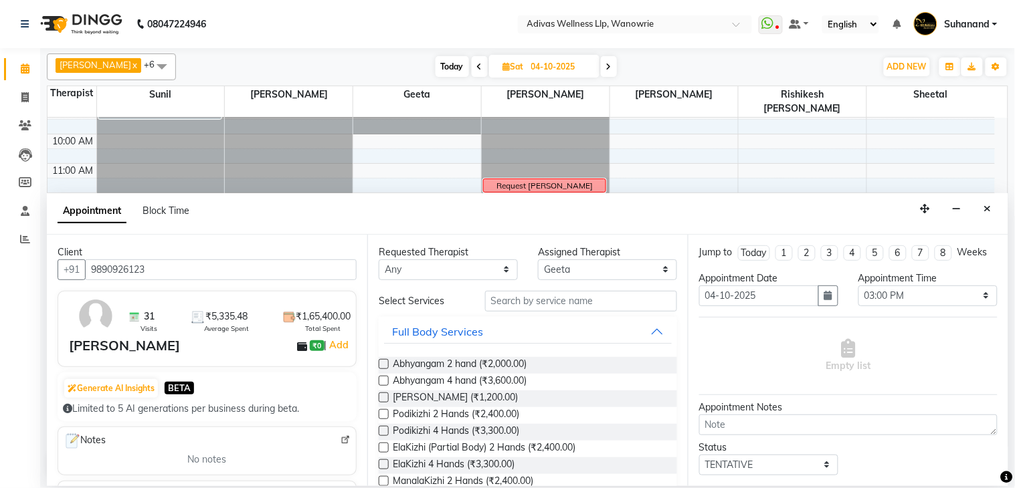
click at [563, 301] on input "text" at bounding box center [581, 301] width 192 height 21
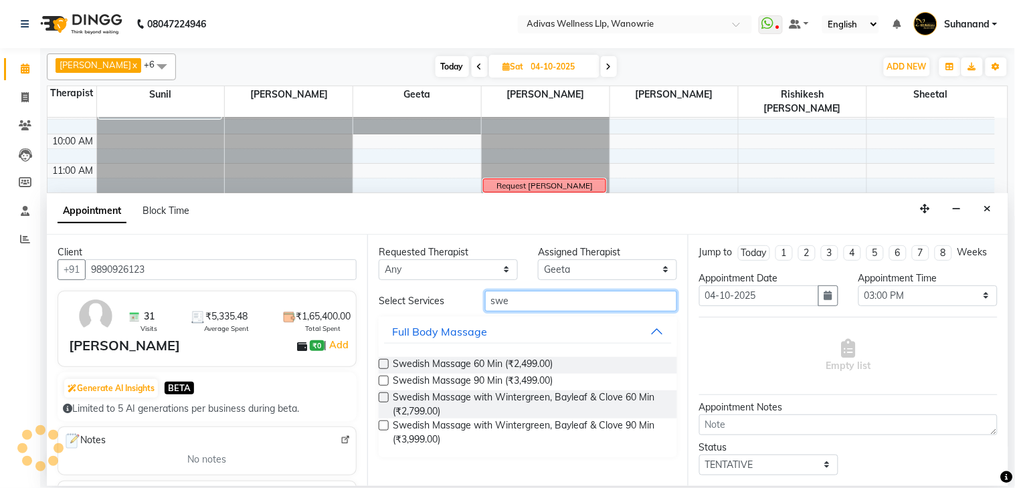
type input "swe"
click at [380, 426] on label at bounding box center [384, 426] width 10 height 10
click at [380, 426] on input "checkbox" at bounding box center [383, 427] width 9 height 9
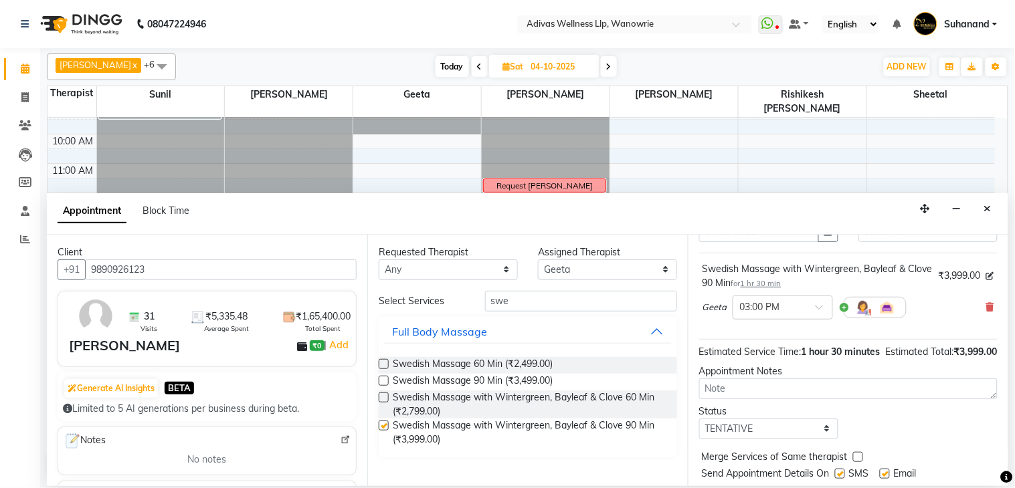
checkbox input "false"
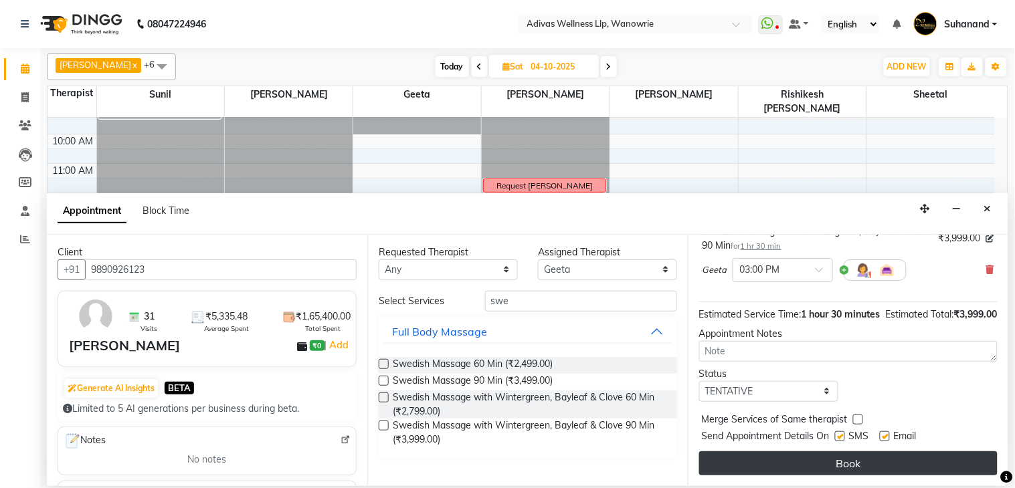
click at [826, 458] on button "Book" at bounding box center [848, 464] width 298 height 24
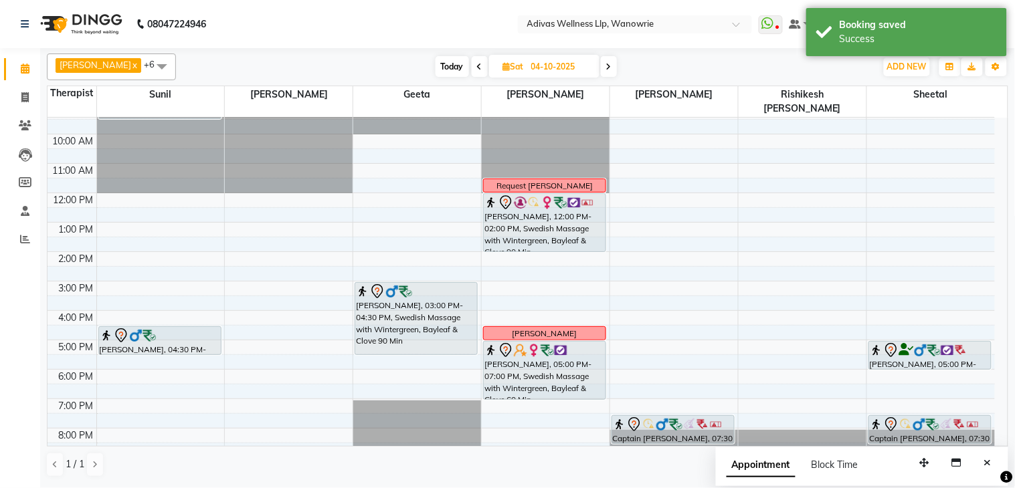
click at [411, 329] on div "Najeeb Khan, 03:00 PM-04:30 PM, Swedish Massage with Wintergreen, Bayleaf & Clo…" at bounding box center [417, 267] width 128 height 382
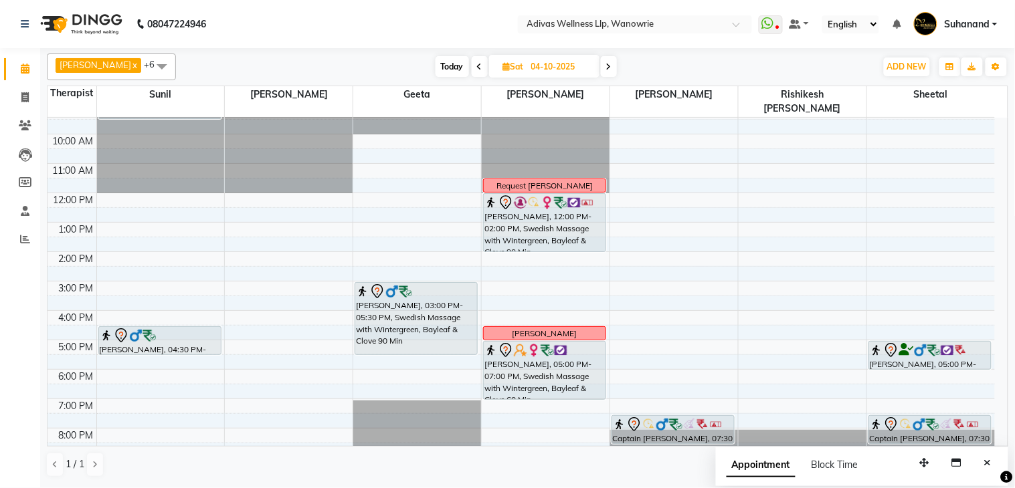
click at [436, 63] on span "Today" at bounding box center [452, 66] width 33 height 21
type input "02-10-2025"
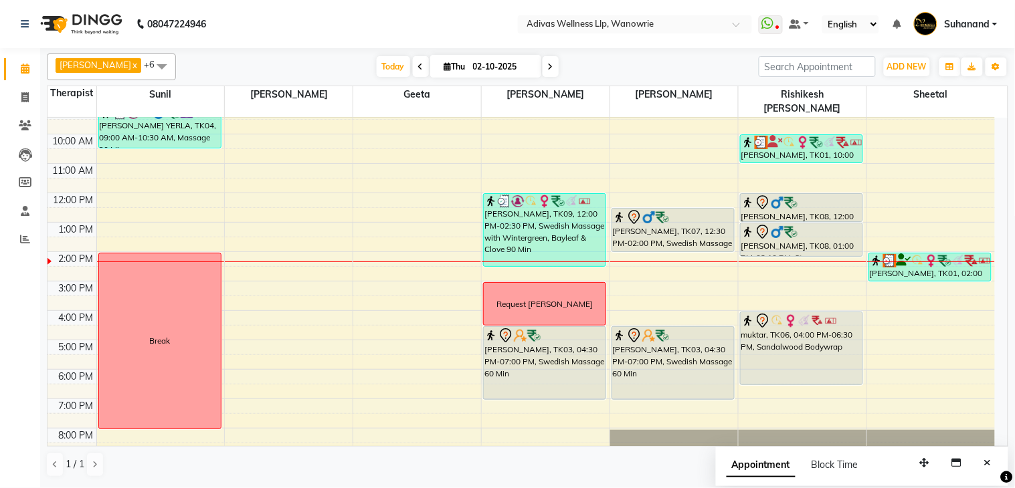
scroll to position [0, 0]
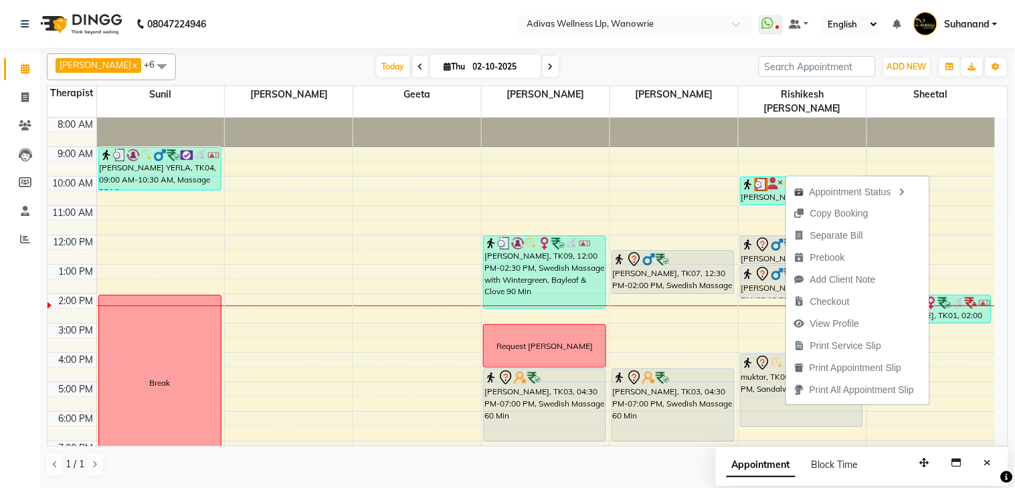
click at [438, 28] on nav "08047224946 Select Location × Adivas Wellness Llp, Wanowrie WhatsApp Status ✕ S…" at bounding box center [507, 24] width 1015 height 48
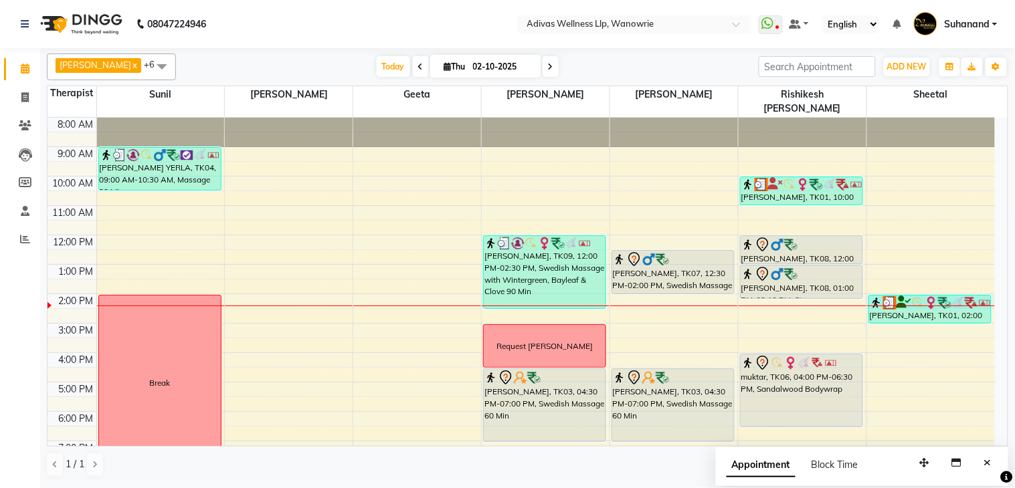
click at [919, 306] on div at bounding box center [931, 306] width 128 height 1
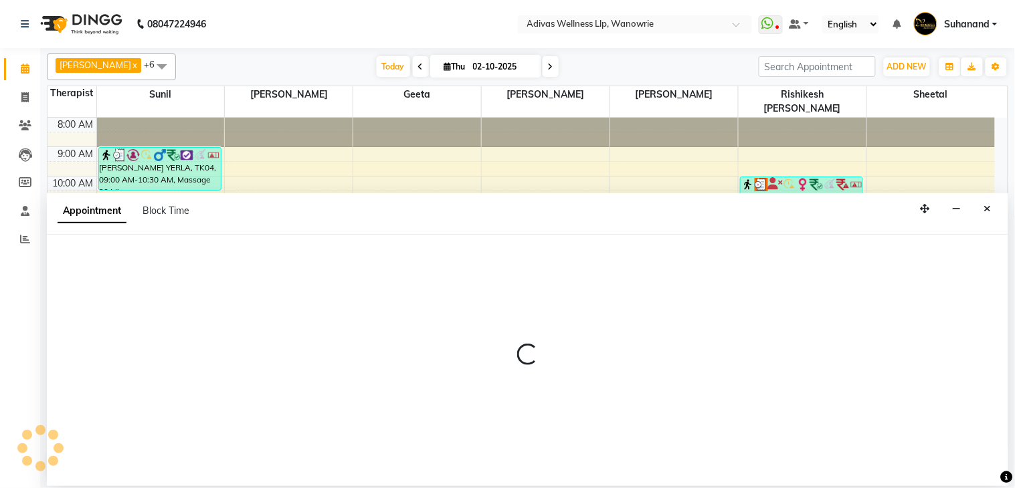
select select "87967"
select select "tentative"
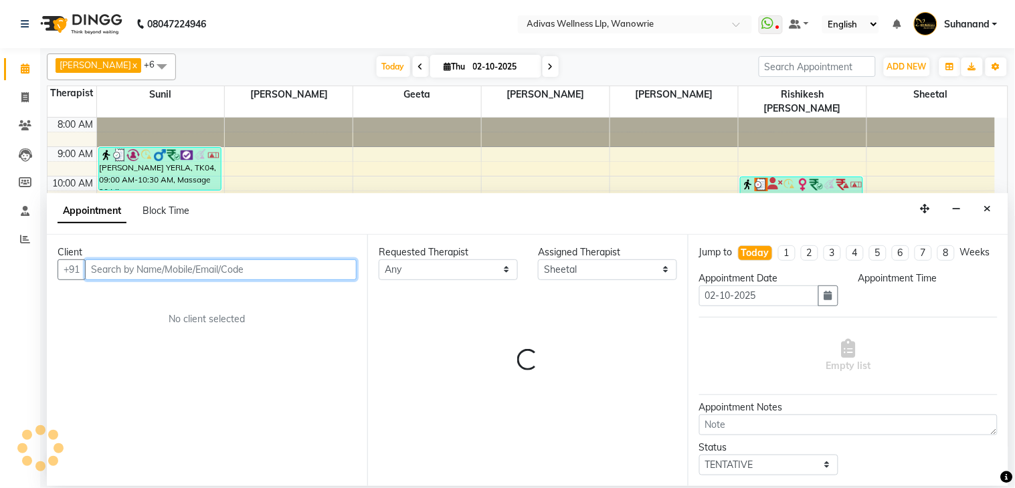
select select "840"
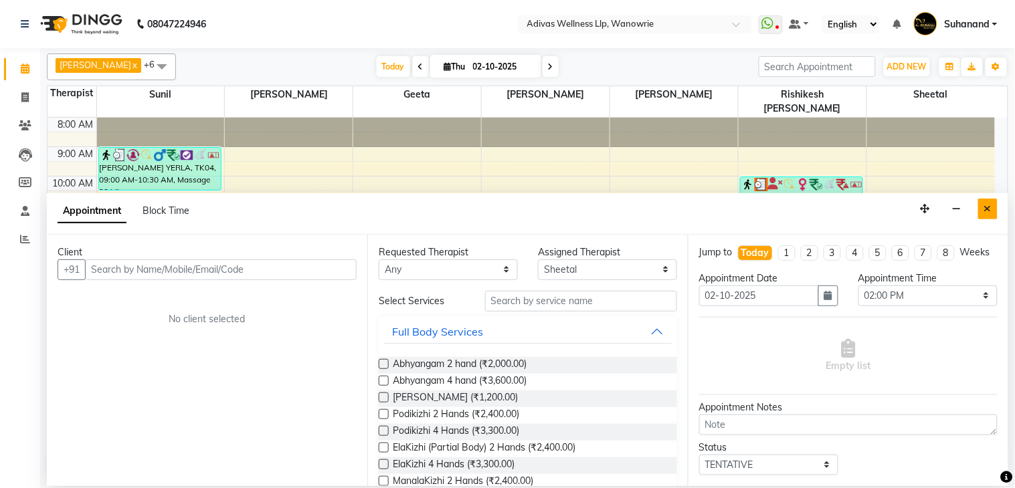
click at [989, 213] on icon "Close" at bounding box center [987, 208] width 7 height 9
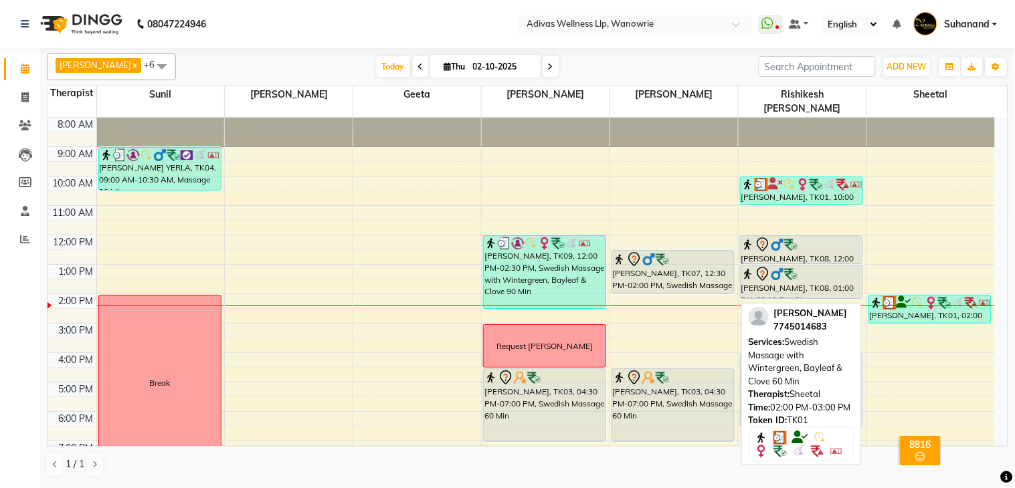
click at [925, 296] on img at bounding box center [931, 302] width 13 height 13
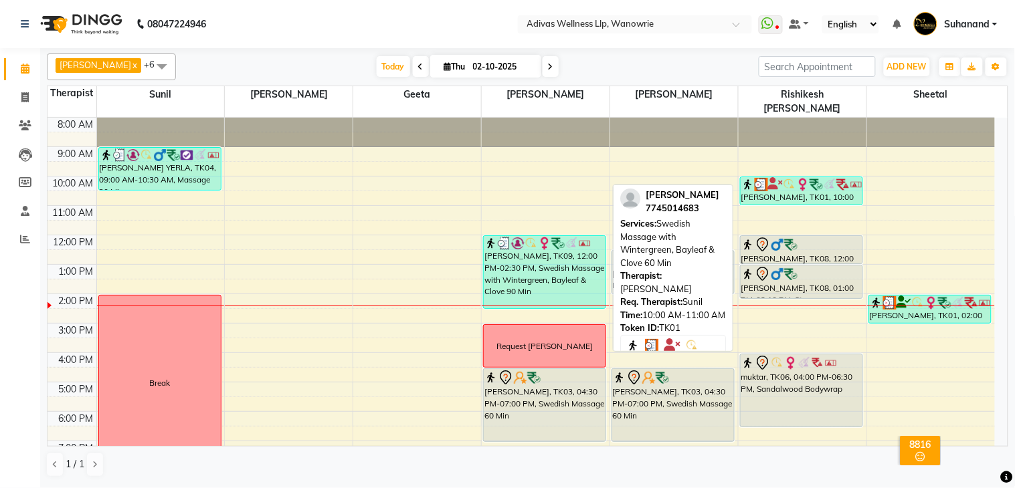
click at [810, 179] on div "[PERSON_NAME], TK01, 10:00 AM-11:00 AM, Swedish Massage with Wintergreen, Bayle…" at bounding box center [802, 190] width 122 height 27
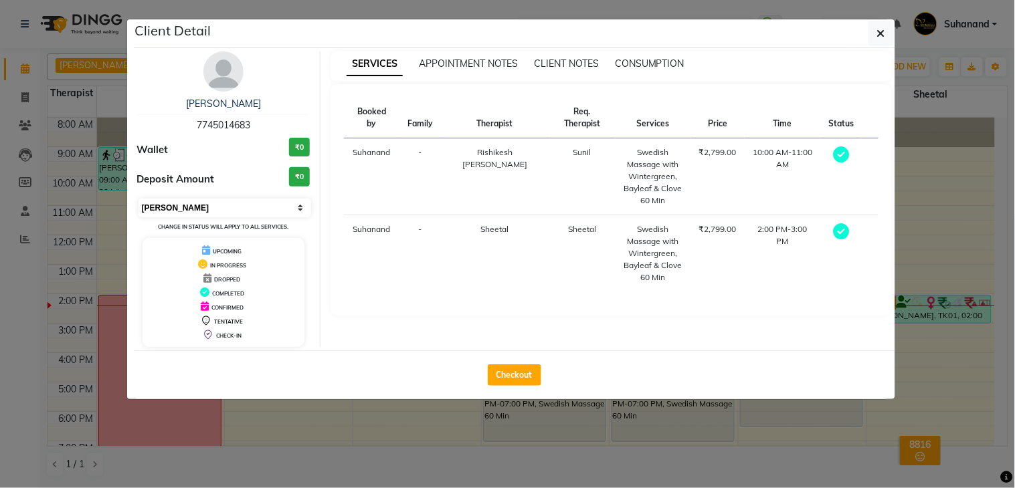
click at [281, 199] on select "Select MARK DONE UPCOMING" at bounding box center [225, 208] width 173 height 19
select select "5"
click at [139, 199] on select "Select MARK DONE UPCOMING" at bounding box center [225, 208] width 173 height 19
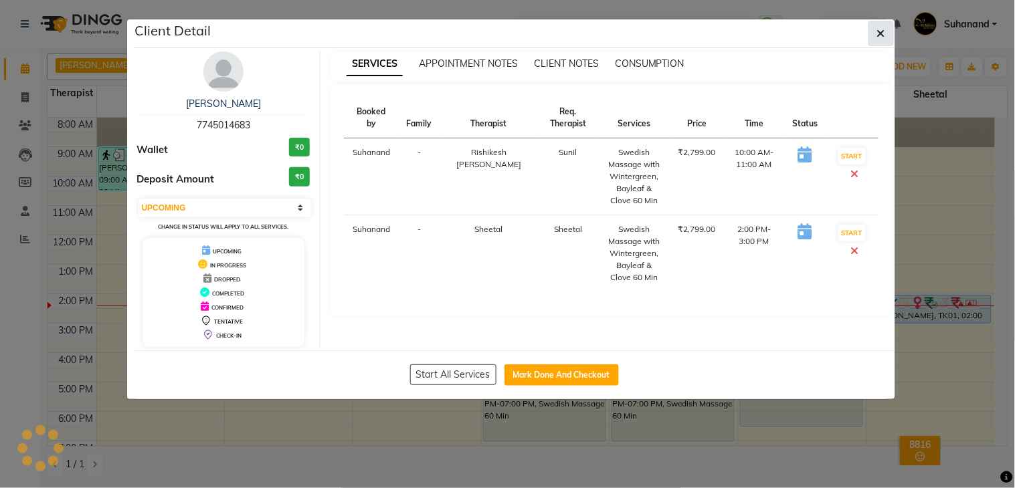
click at [885, 35] on icon "button" at bounding box center [881, 33] width 8 height 11
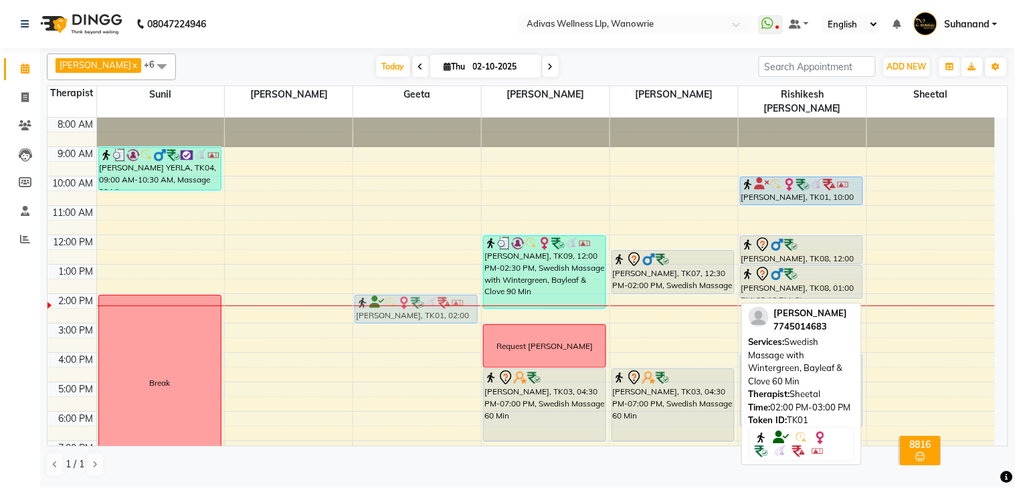
drag, startPoint x: 937, startPoint y: 288, endPoint x: 485, endPoint y: 286, distance: 451.7
click at [462, 286] on tr "VIVEK YERLA, TK04, 09:00 AM-10:30 AM, Massage 90 Min Break tripti kalanke, TK01…" at bounding box center [521, 309] width 947 height 382
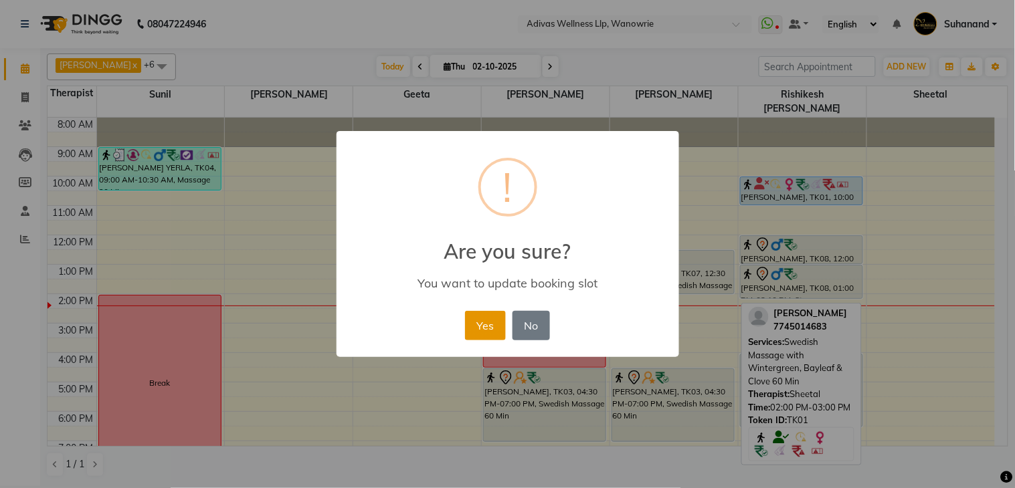
click at [485, 317] on button "Yes" at bounding box center [485, 325] width 41 height 29
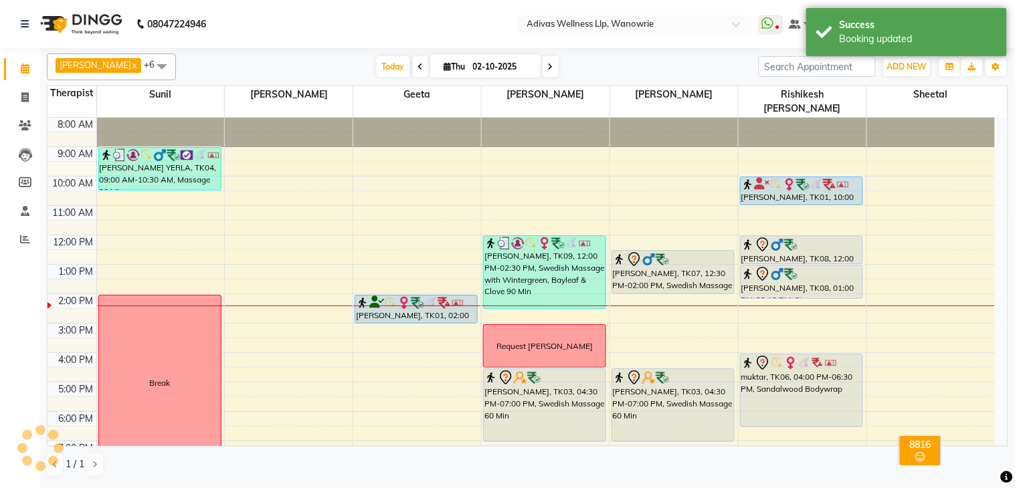
click at [422, 35] on nav "08047224946 Select Location × Adivas Wellness Llp, Wanowrie WhatsApp Status ✕ S…" at bounding box center [507, 24] width 1015 height 48
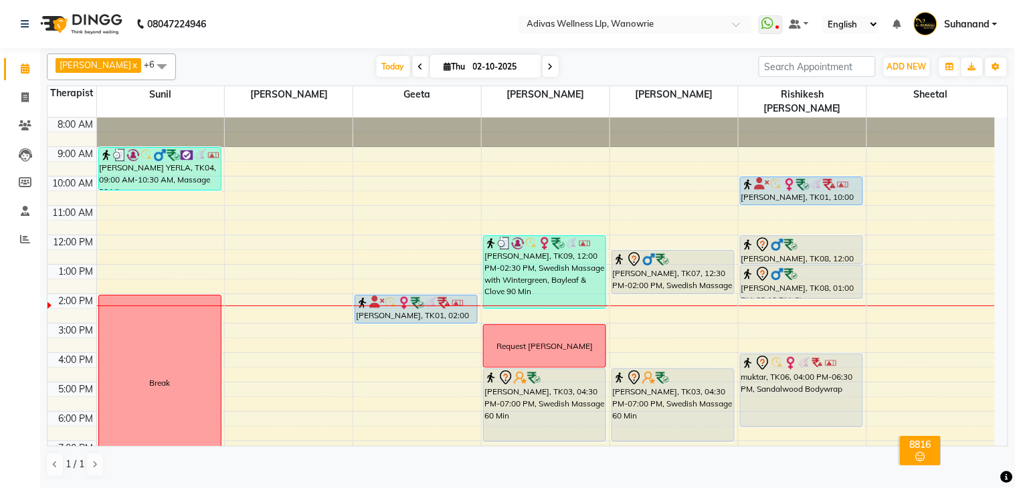
click at [418, 296] on img at bounding box center [417, 302] width 13 height 13
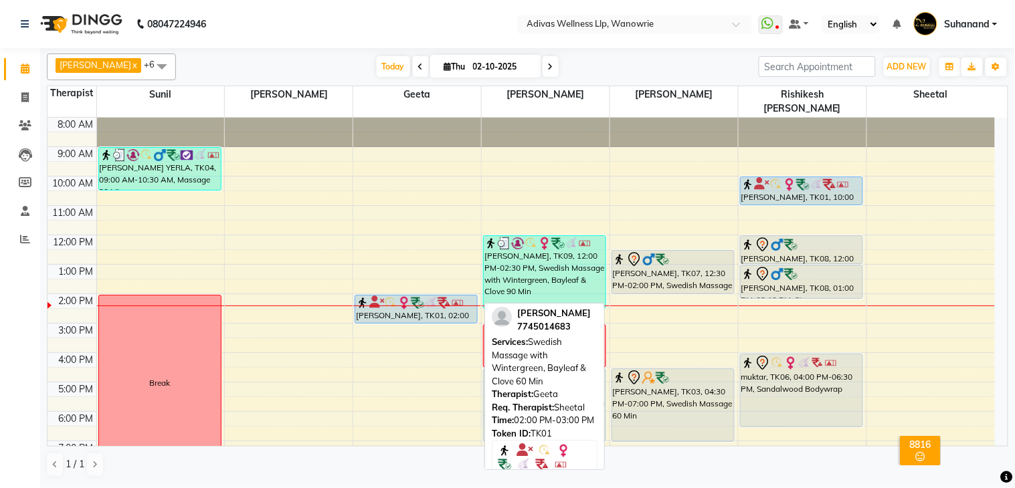
click at [403, 305] on div "tripti kalanke, TK01, 02:00 PM-03:00 PM, Swedish Massage with Wintergreen, Bayl…" at bounding box center [416, 309] width 122 height 27
select select "5"
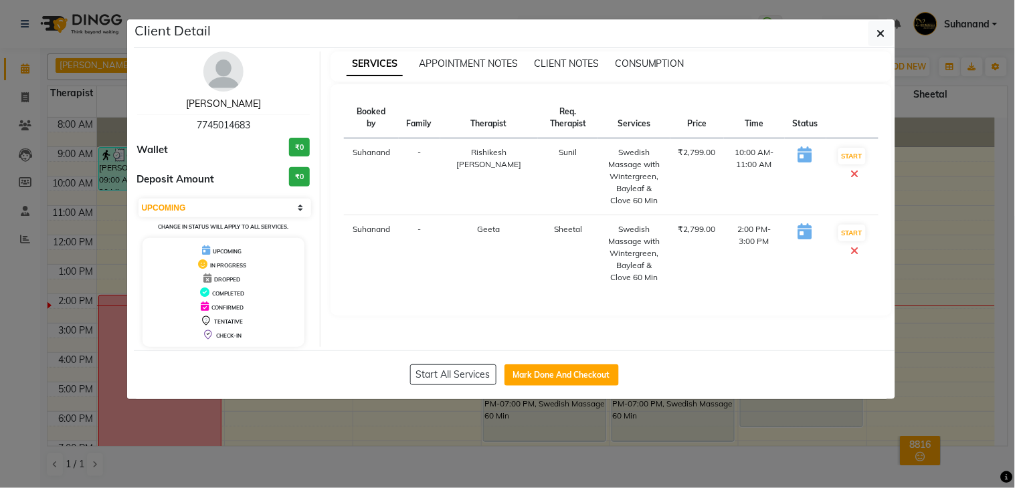
click at [233, 99] on link "[PERSON_NAME]" at bounding box center [223, 104] width 75 height 12
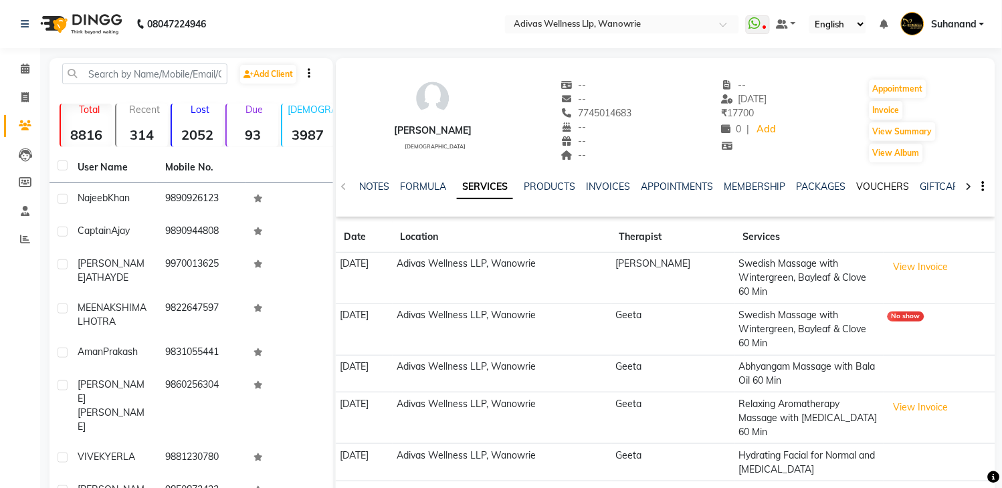
click at [891, 191] on link "VOUCHERS" at bounding box center [883, 187] width 53 height 12
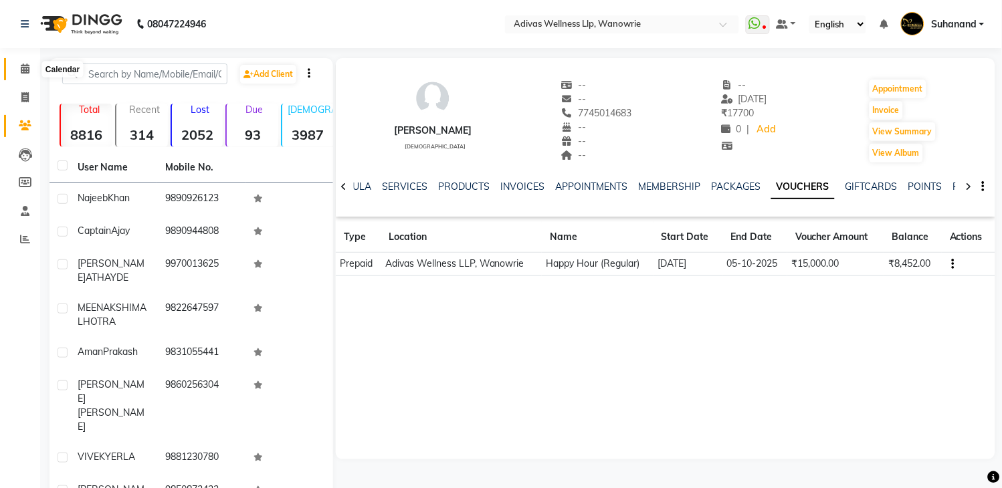
click at [22, 68] on icon at bounding box center [25, 69] width 9 height 10
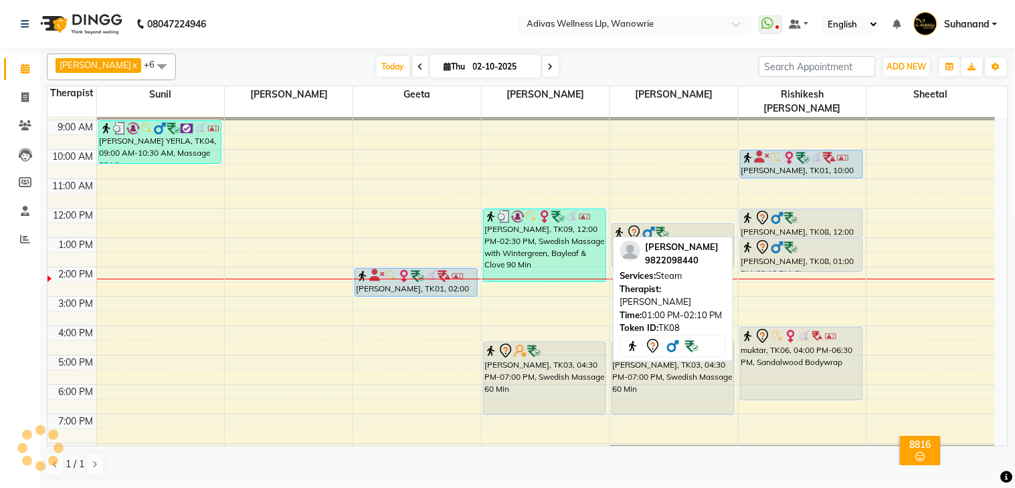
scroll to position [41, 0]
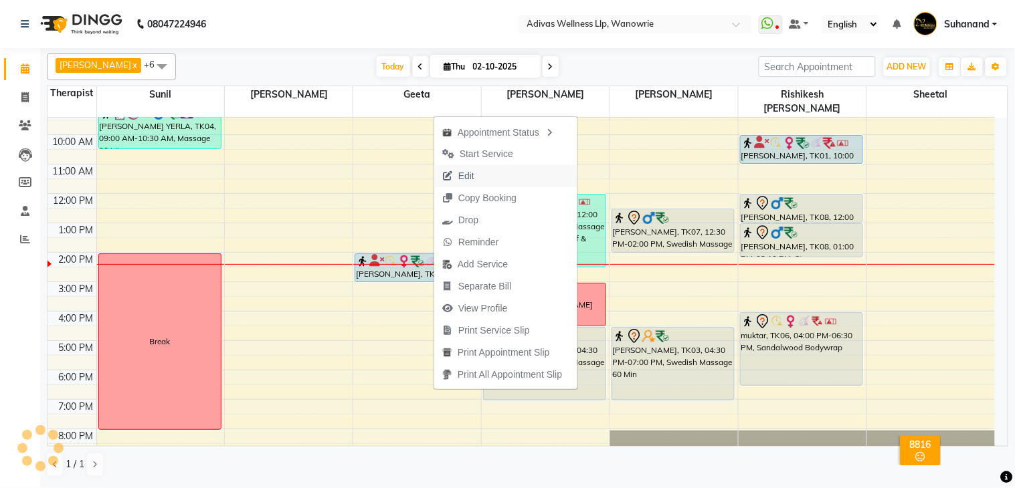
click at [477, 176] on span "Edit" at bounding box center [458, 176] width 48 height 22
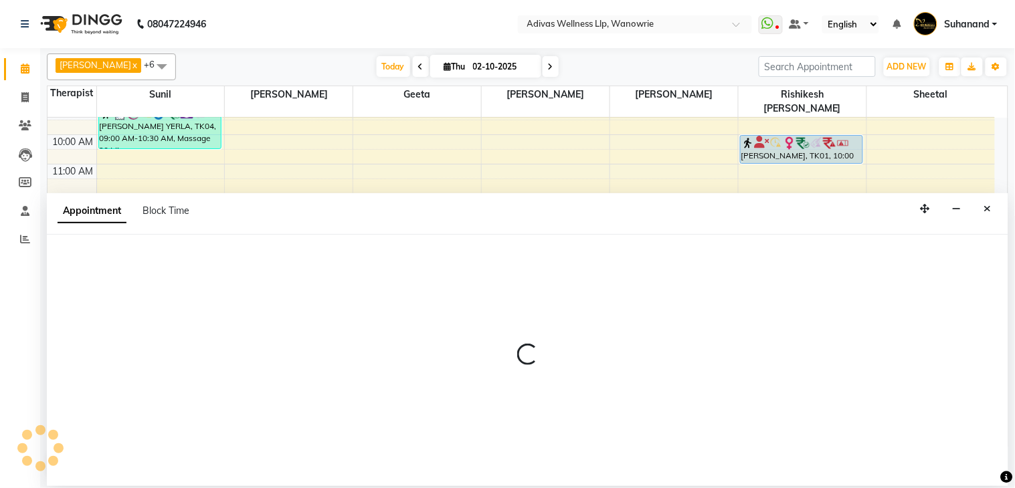
select select "tentative"
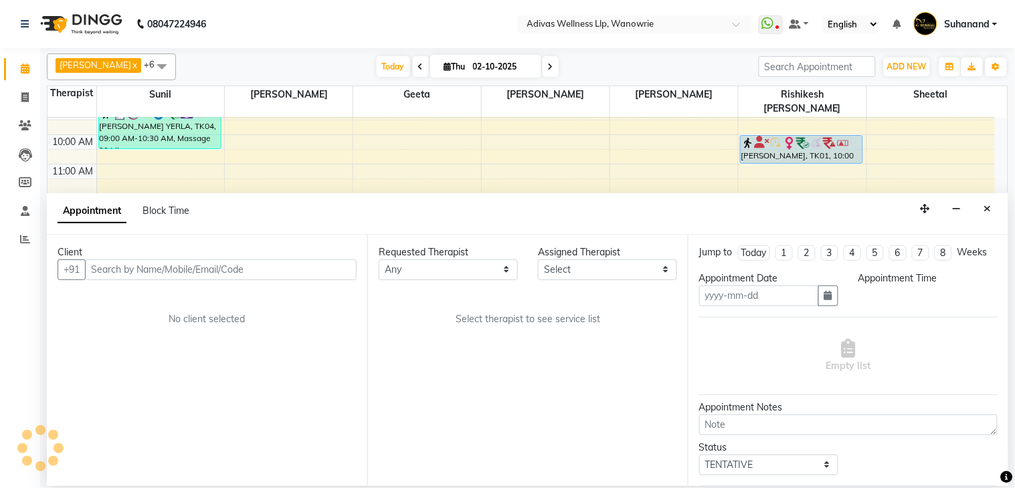
type input "02-10-2025"
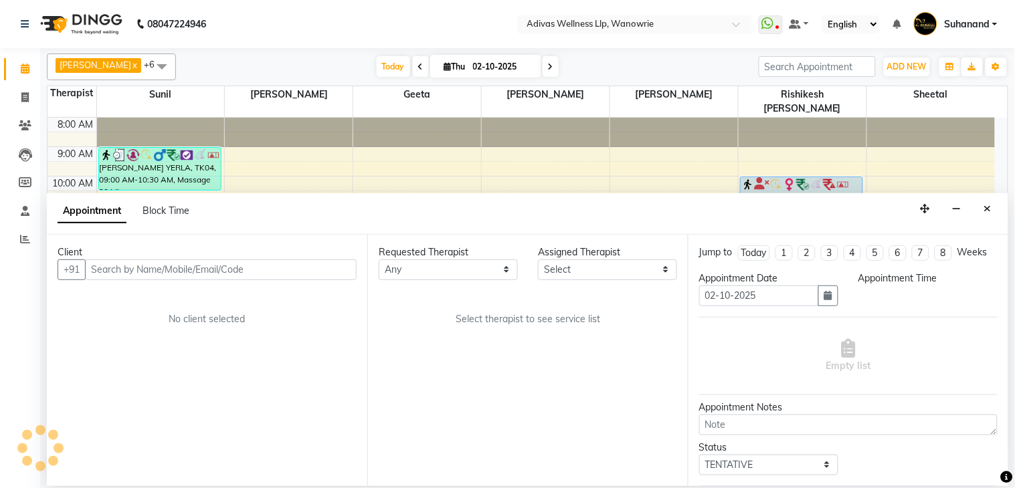
select select "upcoming"
select select "600"
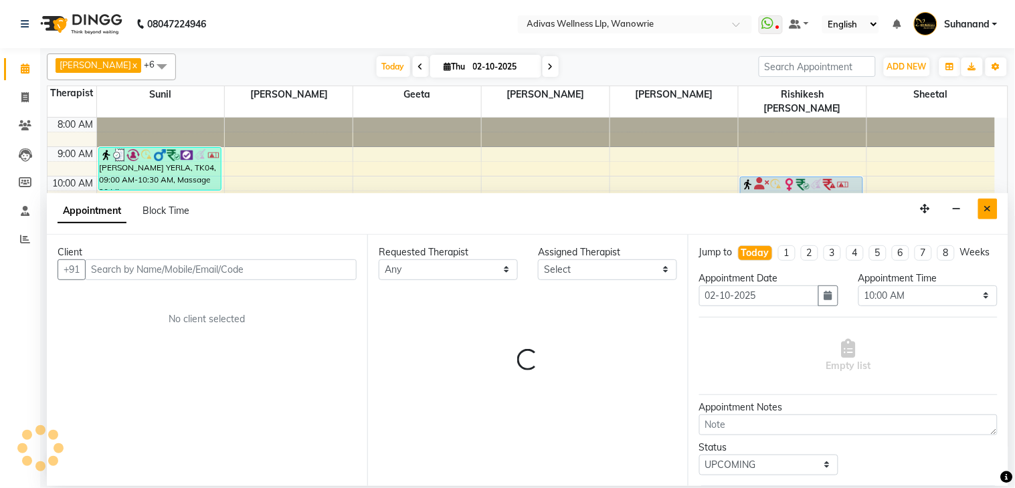
select select "87967"
select select "17283"
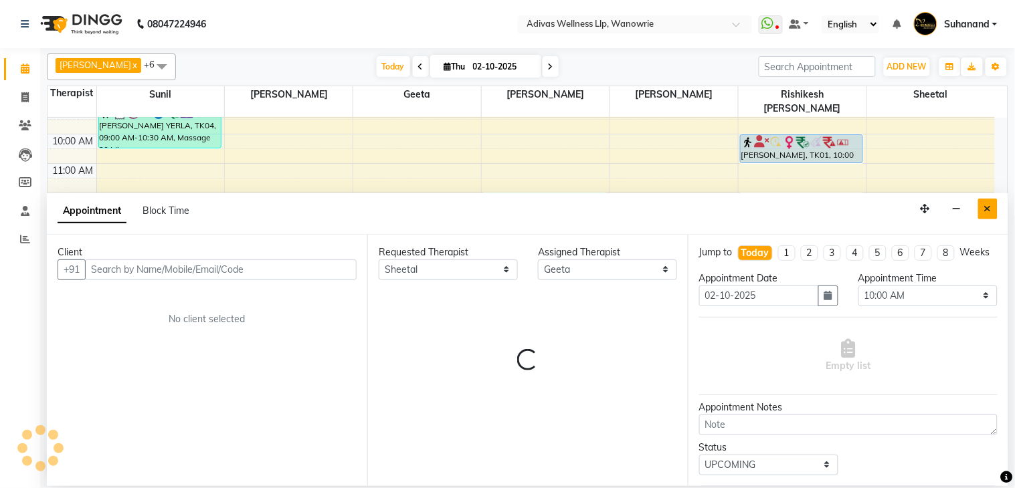
select select "1462"
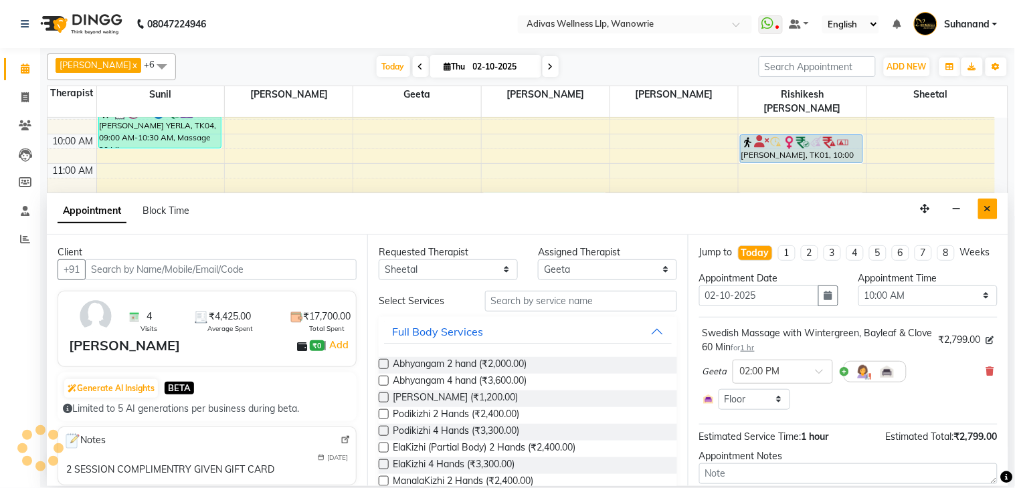
select select "1462"
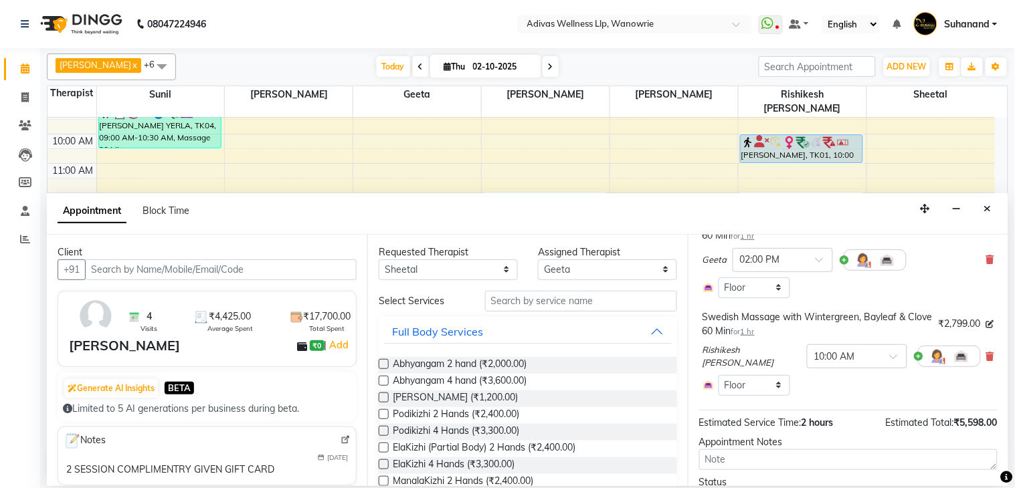
scroll to position [89, 0]
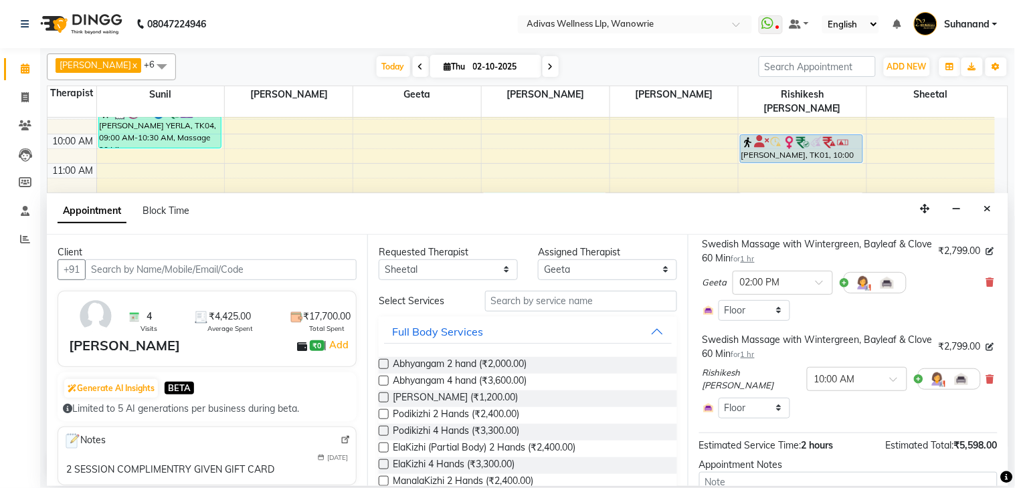
click at [971, 293] on div "Geeta × 02:00 PM" at bounding box center [849, 283] width 292 height 35
click at [986, 287] on icon at bounding box center [990, 282] width 8 height 9
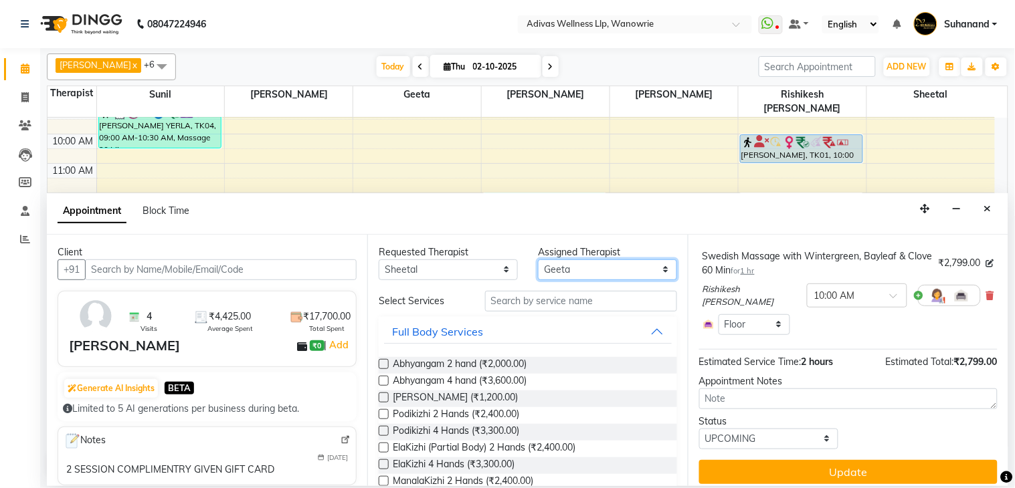
click at [616, 270] on select "Select Amit Bakala carmin Geeta Nidhi Nikhil yadav Rajesh tanaji Rishikesh kara…" at bounding box center [607, 270] width 139 height 21
click at [408, 25] on nav "08047224946 Select Location × Adivas Wellness Llp, Wanowrie WhatsApp Status ✕ S…" at bounding box center [507, 24] width 1015 height 48
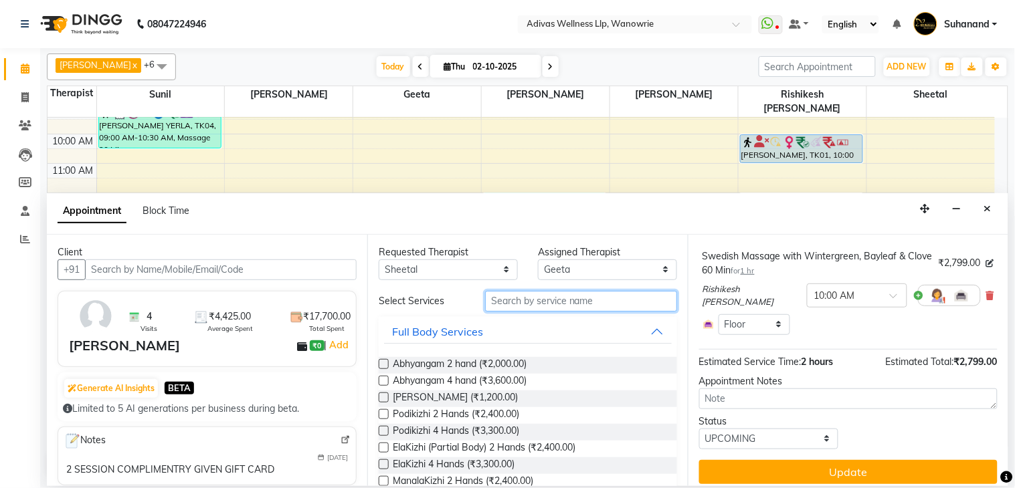
click at [533, 300] on input "text" at bounding box center [581, 301] width 192 height 21
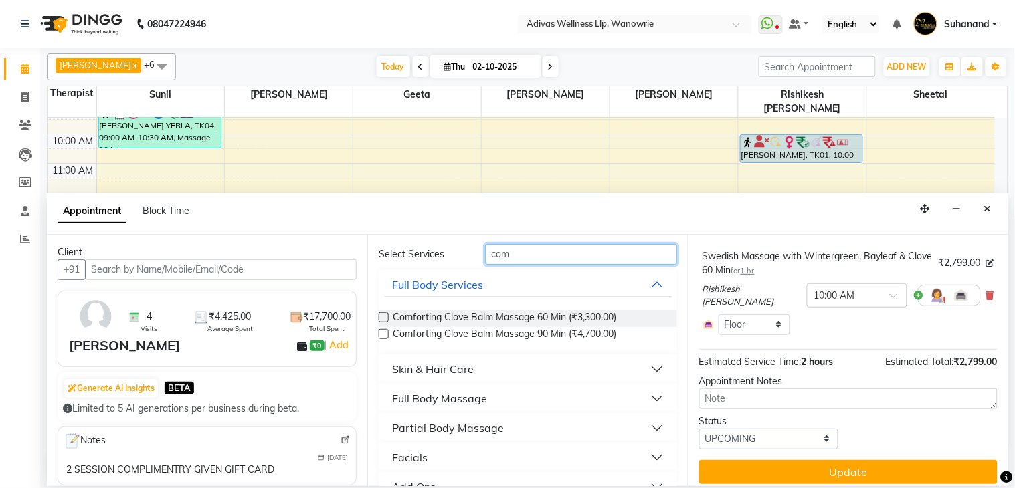
scroll to position [102, 0]
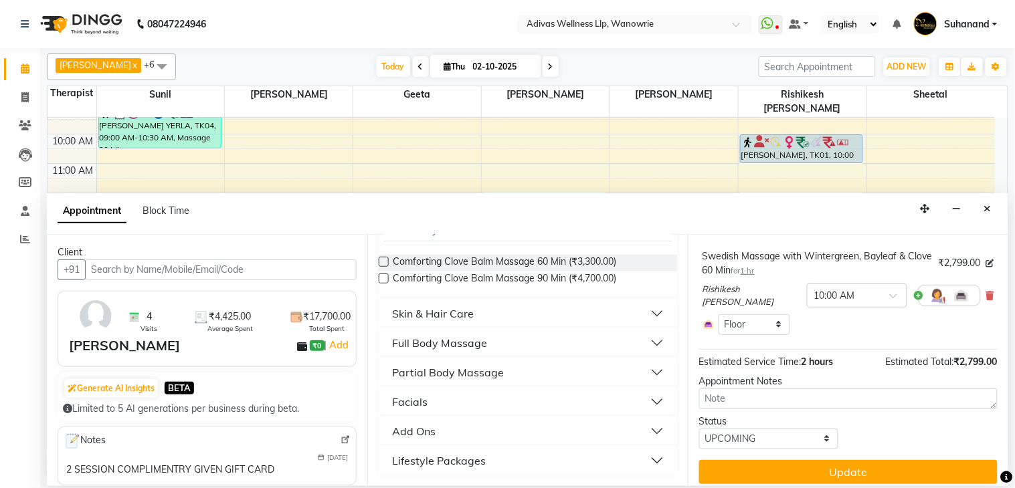
type input "com"
click at [642, 343] on button "Full Body Massage" at bounding box center [528, 343] width 288 height 24
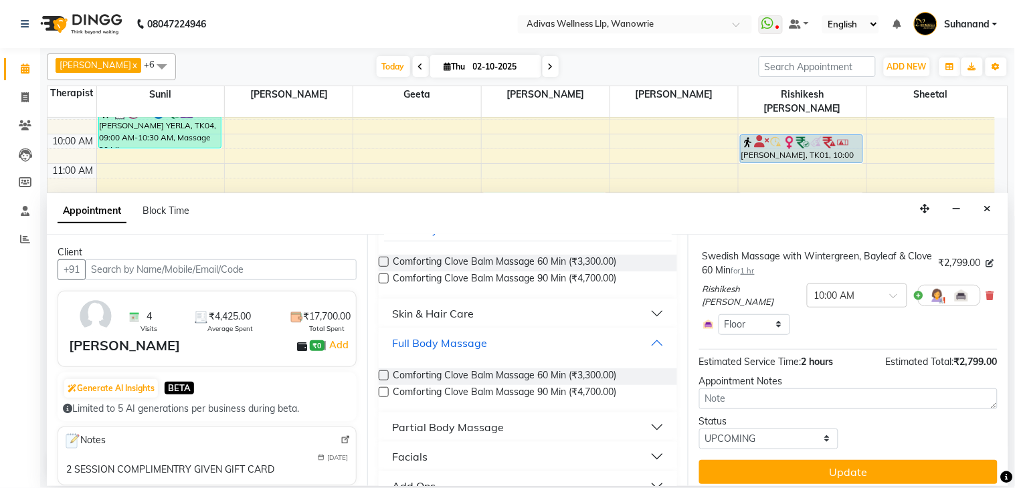
scroll to position [157, 0]
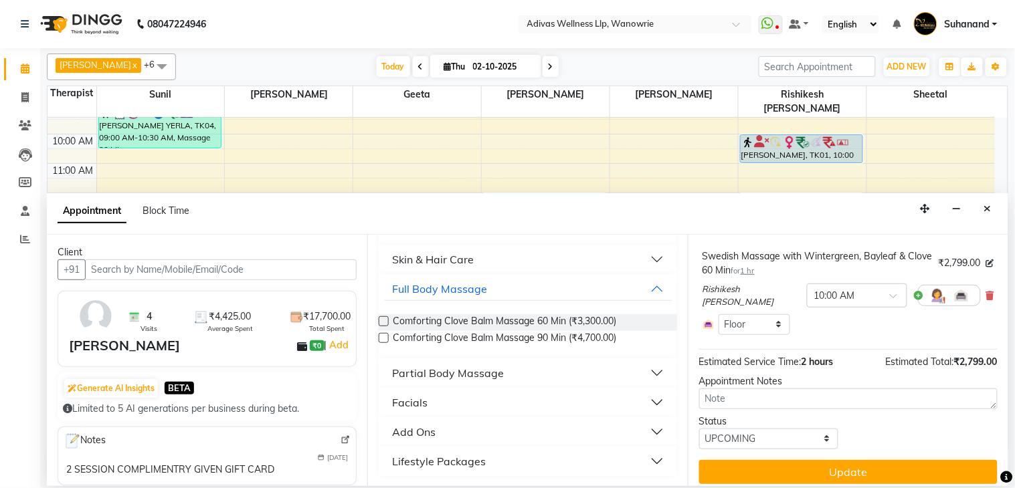
click at [638, 365] on button "Partial Body Massage" at bounding box center [528, 373] width 288 height 24
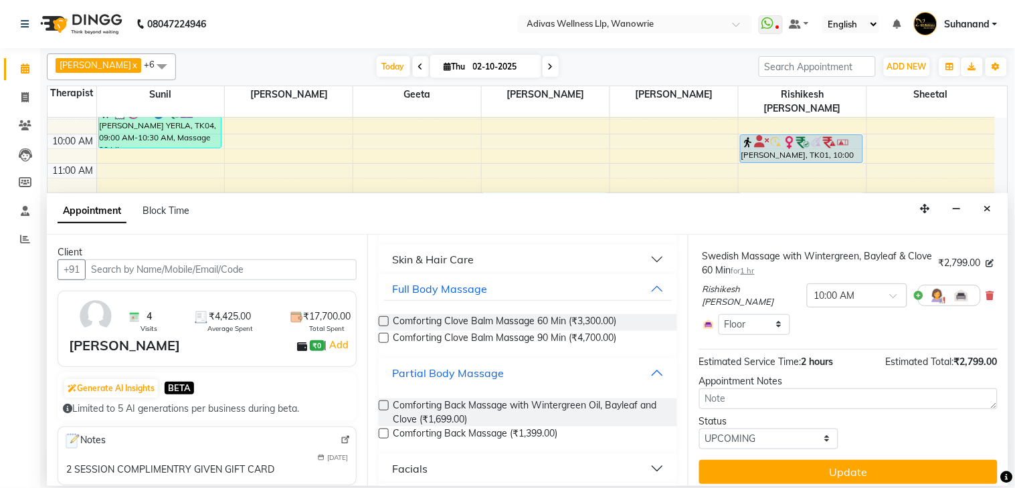
scroll to position [221, 0]
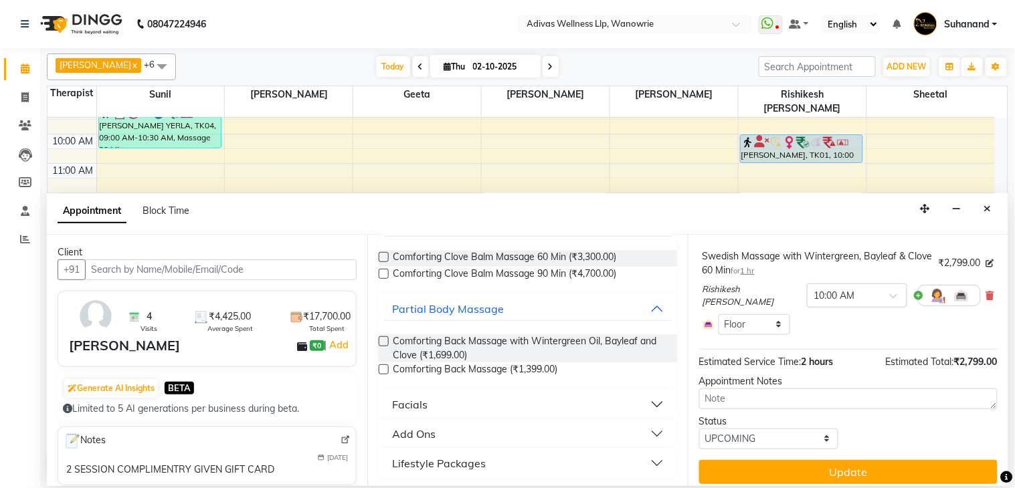
click at [384, 337] on label at bounding box center [384, 342] width 10 height 10
click at [384, 339] on input "checkbox" at bounding box center [383, 343] width 9 height 9
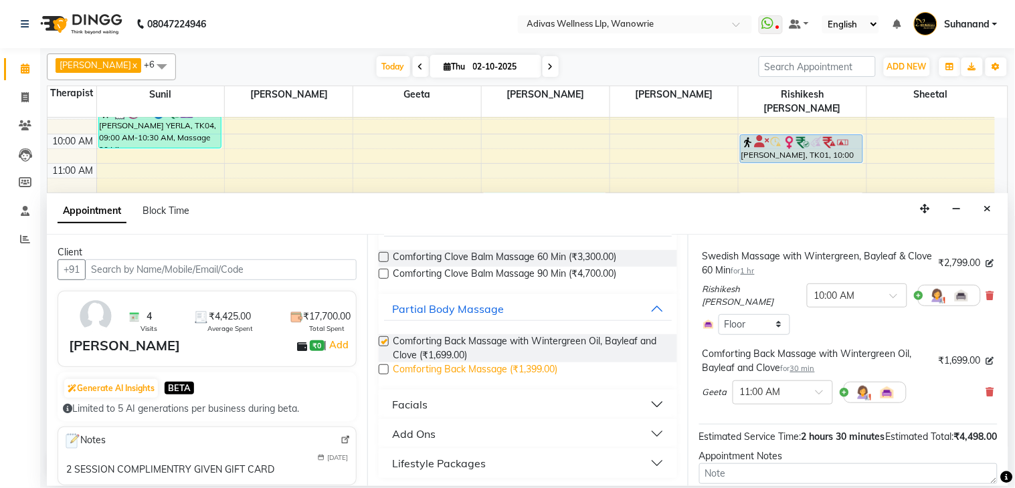
checkbox input "false"
click at [804, 399] on div at bounding box center [782, 392] width 99 height 14
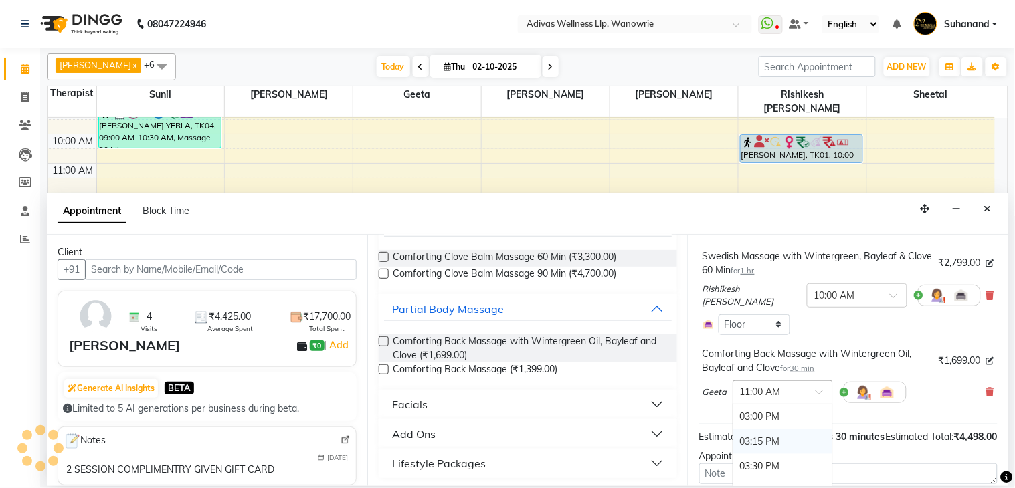
scroll to position [520, 0]
click at [767, 446] on div "02:30 PM" at bounding box center [782, 442] width 99 height 25
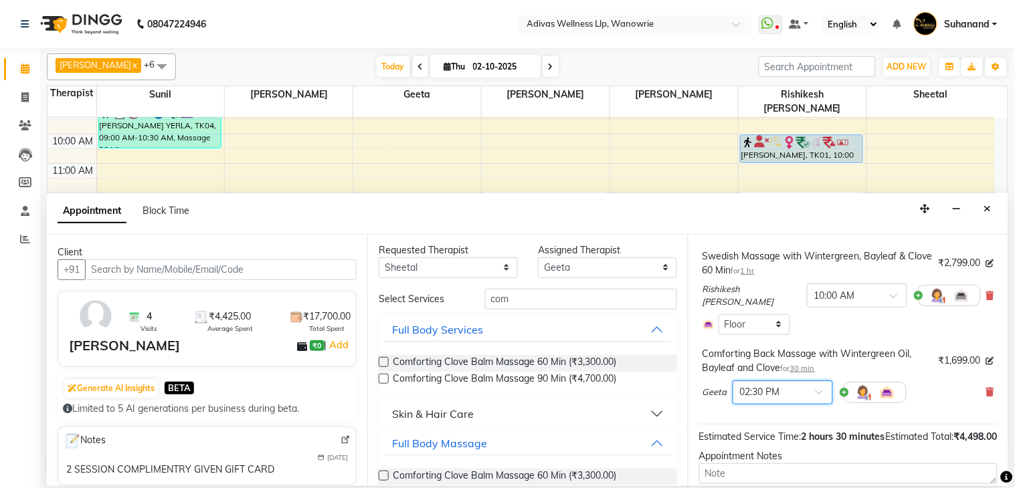
scroll to position [0, 0]
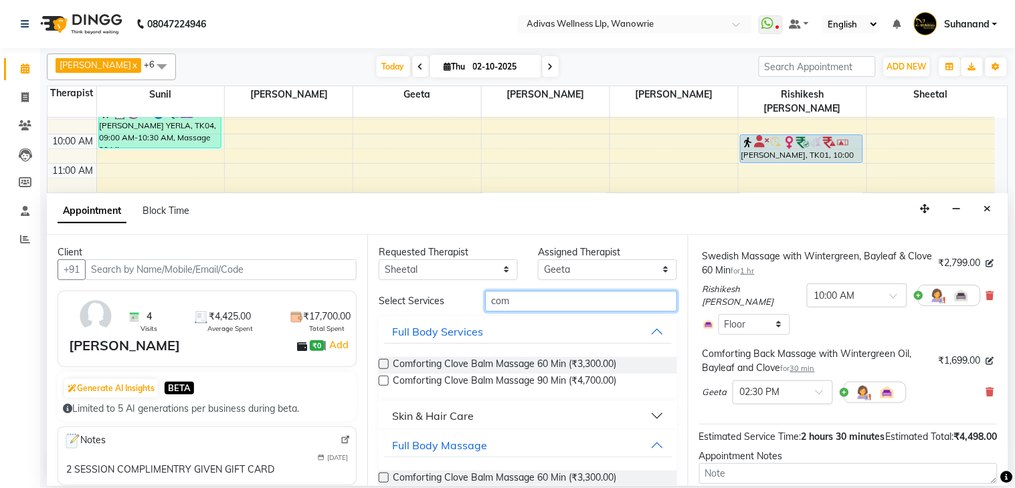
click at [542, 296] on input "com" at bounding box center [581, 301] width 192 height 21
type input "c"
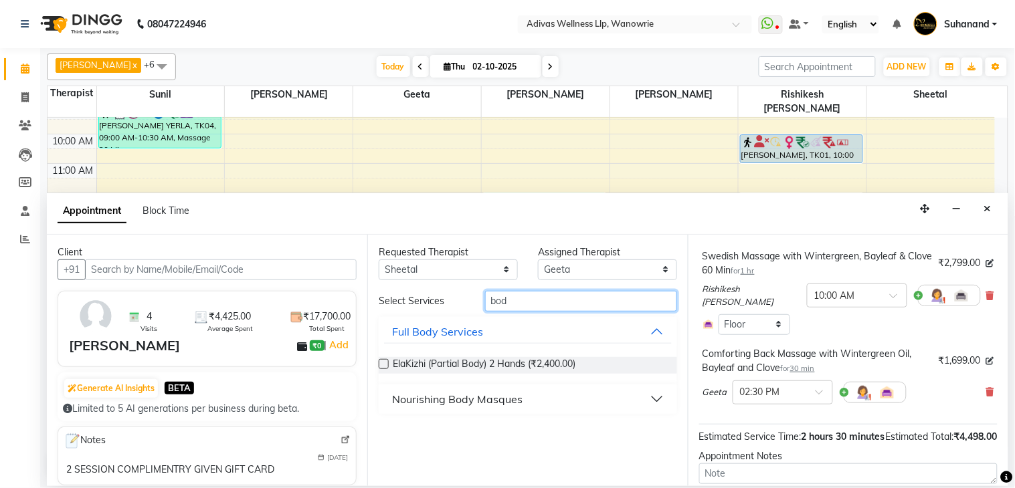
type input "bod"
click at [658, 395] on button "Nourishing Body Masques" at bounding box center [528, 399] width 288 height 24
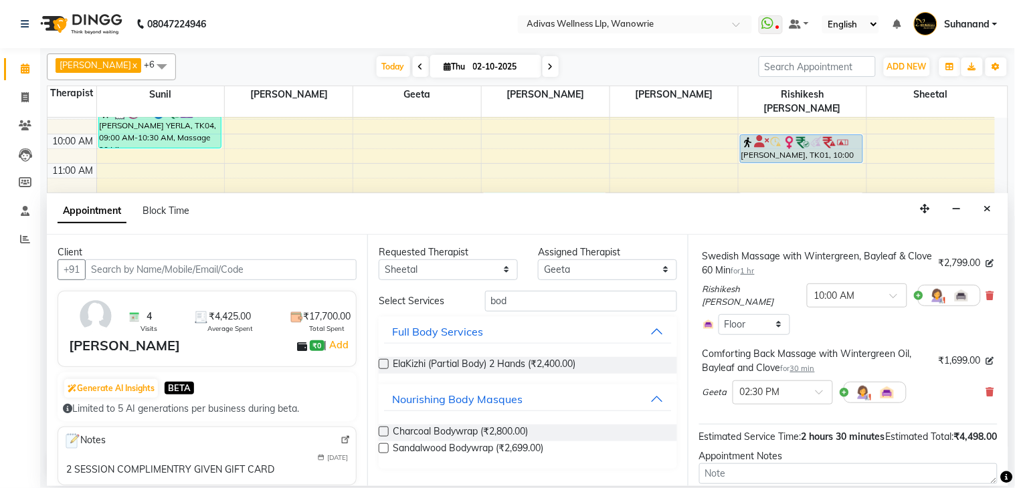
click at [385, 450] on label at bounding box center [384, 449] width 10 height 10
click at [385, 450] on input "checkbox" at bounding box center [383, 450] width 9 height 9
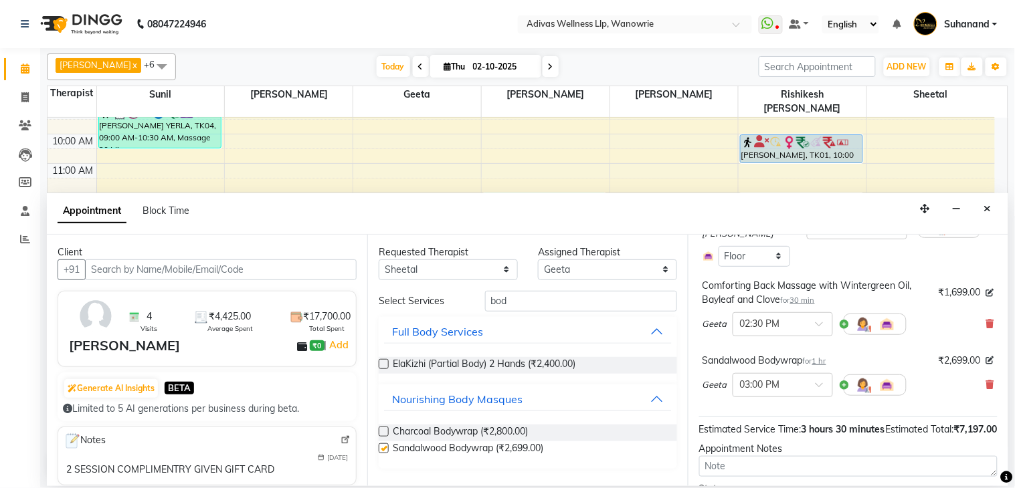
checkbox input "false"
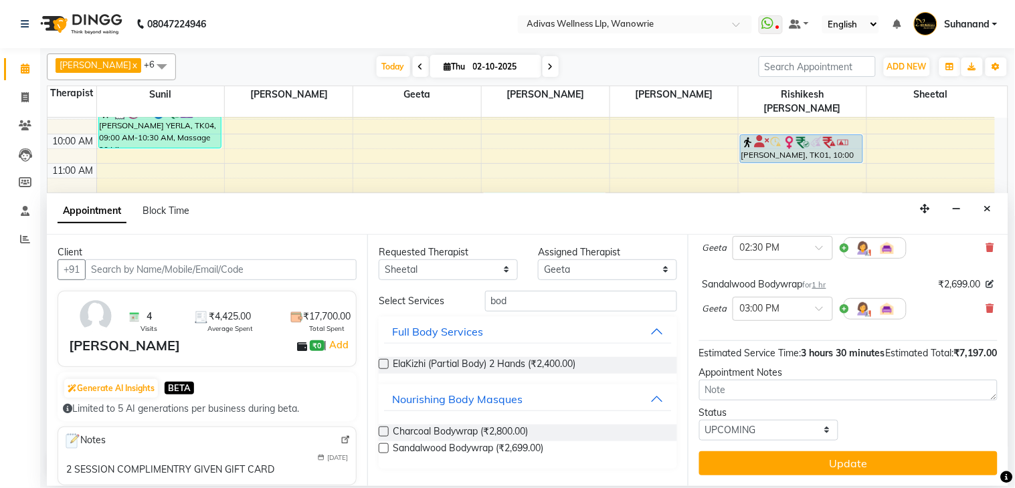
scroll to position [258, 0]
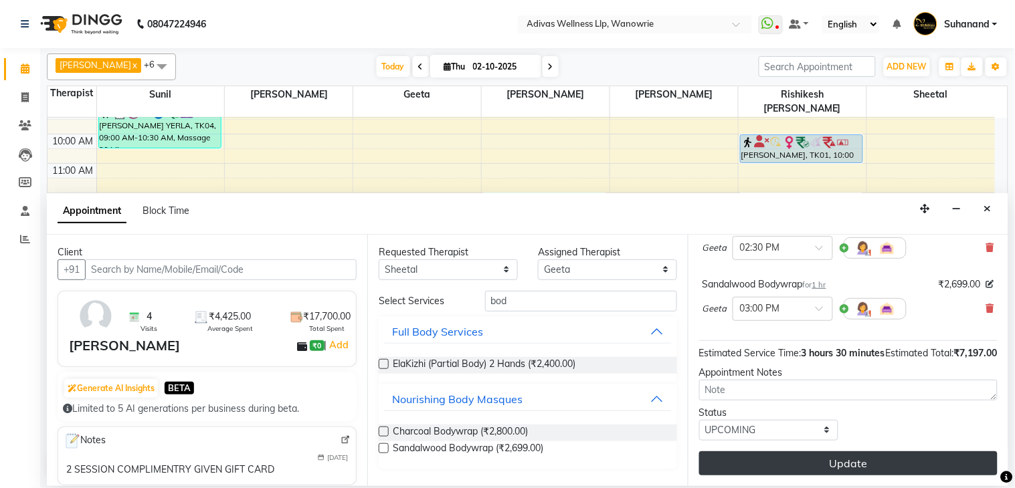
click at [859, 467] on button "Update" at bounding box center [848, 464] width 298 height 24
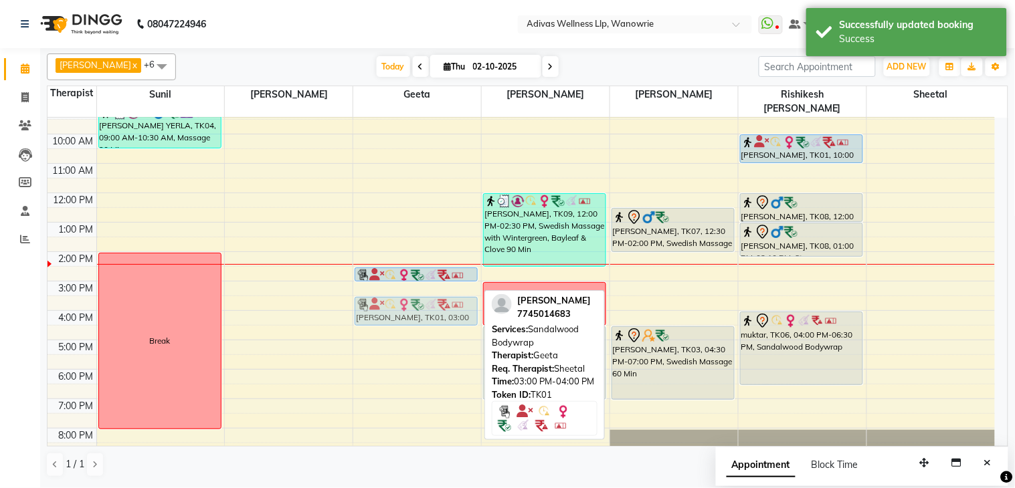
drag, startPoint x: 407, startPoint y: 284, endPoint x: 411, endPoint y: 296, distance: 12.7
click at [411, 296] on div "tripti kalanke, TK01, 02:30 PM-03:00 PM, Comforting Back Massage with Wintergre…" at bounding box center [417, 267] width 128 height 382
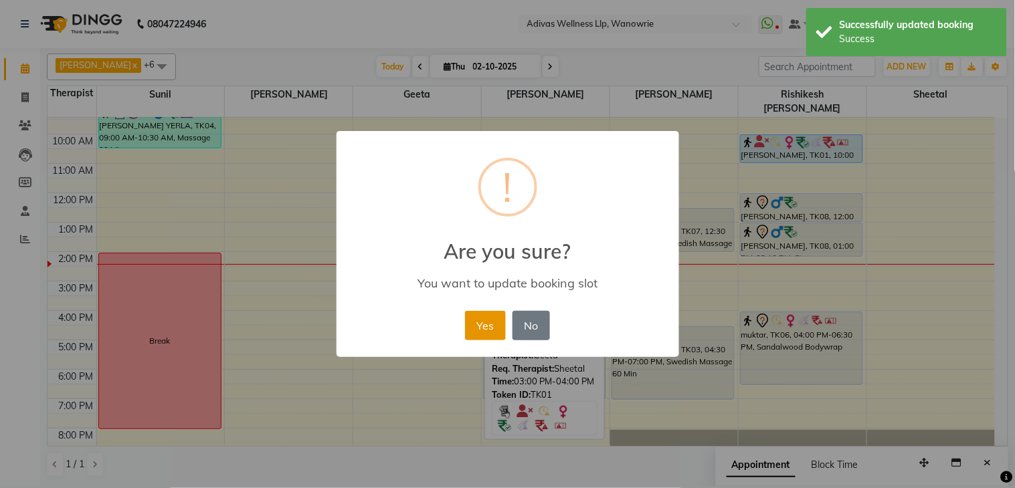
click at [482, 317] on button "Yes" at bounding box center [485, 325] width 41 height 29
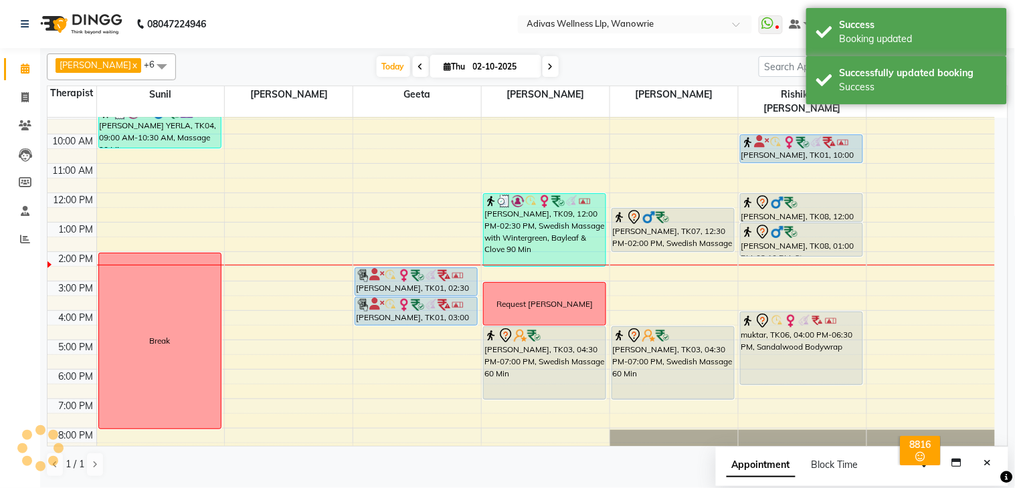
drag, startPoint x: 430, startPoint y: 266, endPoint x: 432, endPoint y: 278, distance: 11.6
click at [432, 278] on div "tripti kalanke, TK01, 02:30 PM-03:00 PM, Comforting Back Massage with Wintergre…" at bounding box center [417, 267] width 128 height 382
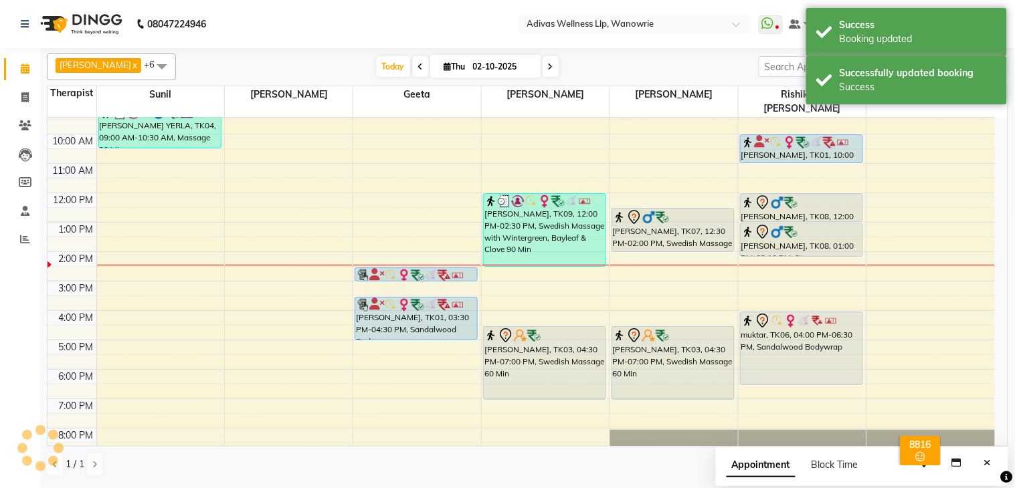
click at [426, 316] on div "tripti kalanke, TK01, 02:30 PM-03:00 PM, Comforting Back Massage with Wintergre…" at bounding box center [417, 267] width 128 height 382
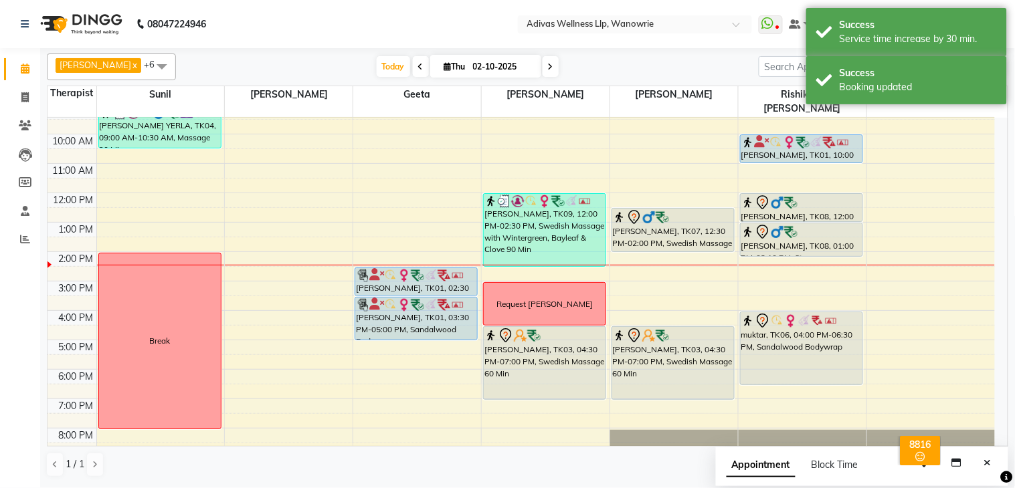
click at [444, 5] on nav "08047224946 Select Location × Adivas Wellness Llp, Wanowrie WhatsApp Status ✕ S…" at bounding box center [507, 24] width 1015 height 48
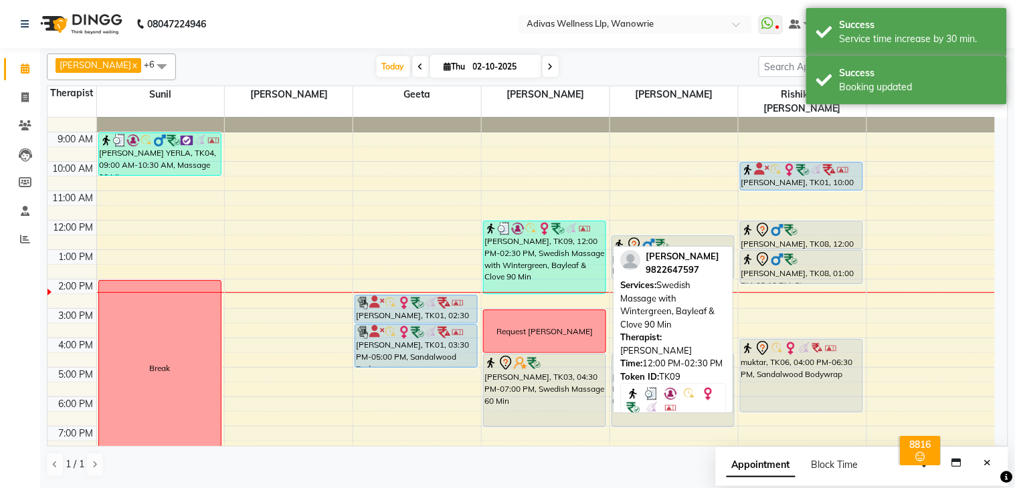
scroll to position [0, 0]
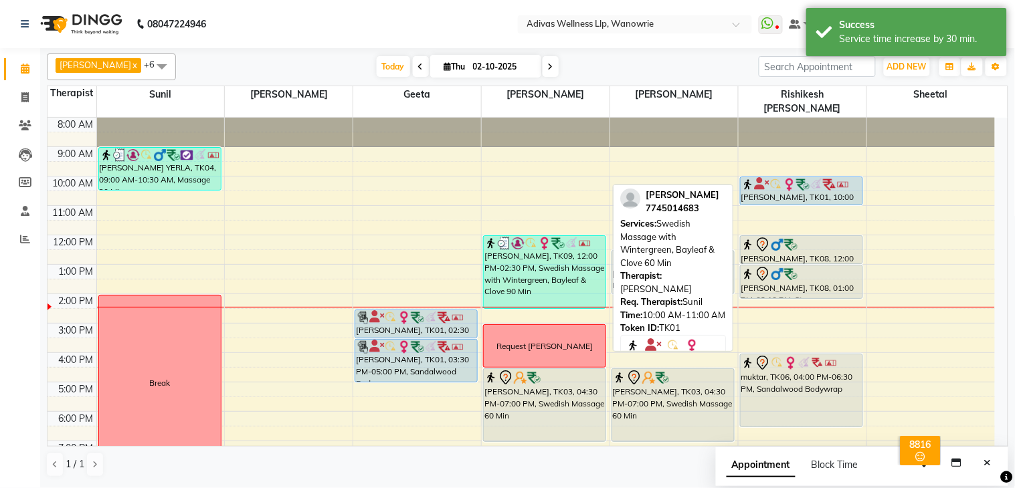
click at [785, 178] on img at bounding box center [789, 184] width 13 height 13
select select "5"
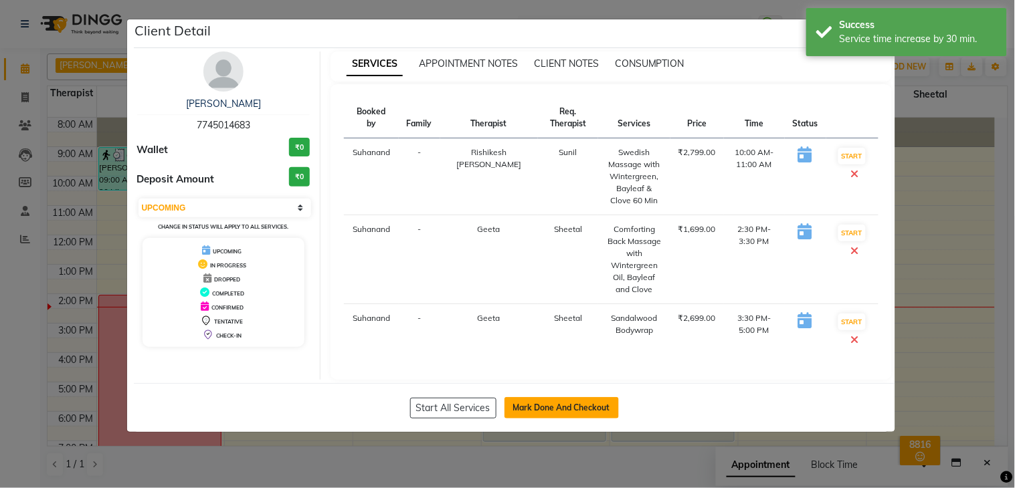
click at [559, 405] on button "Mark Done And Checkout" at bounding box center [562, 407] width 114 height 21
select select "service"
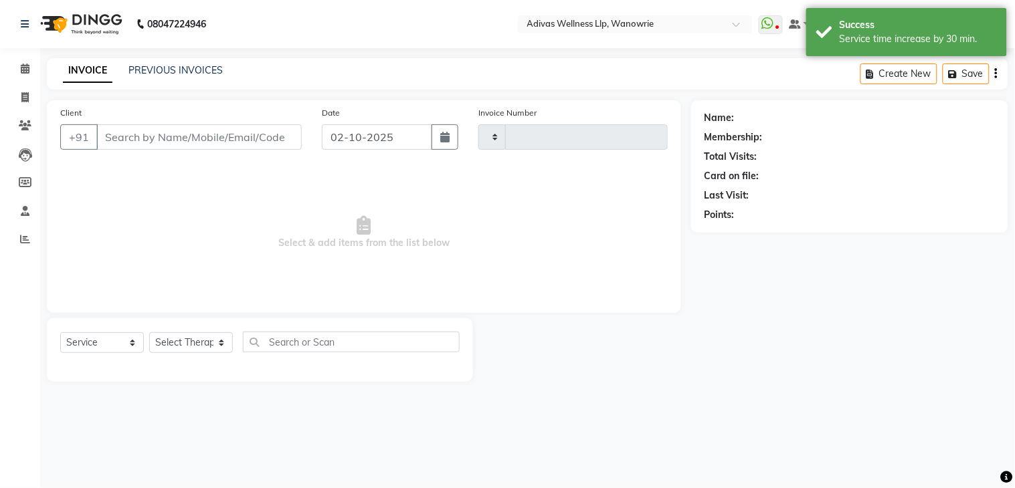
type input "1962"
select select "4294"
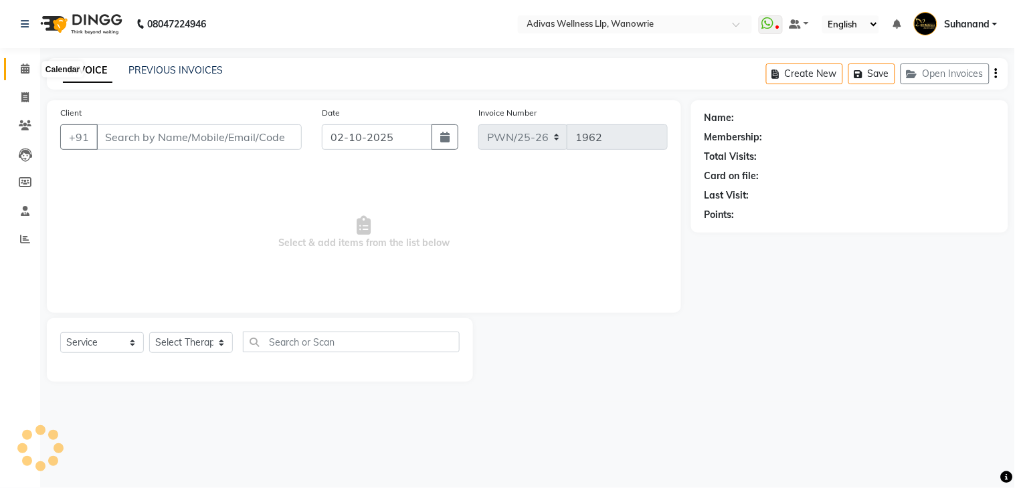
click at [18, 66] on span at bounding box center [24, 69] width 23 height 15
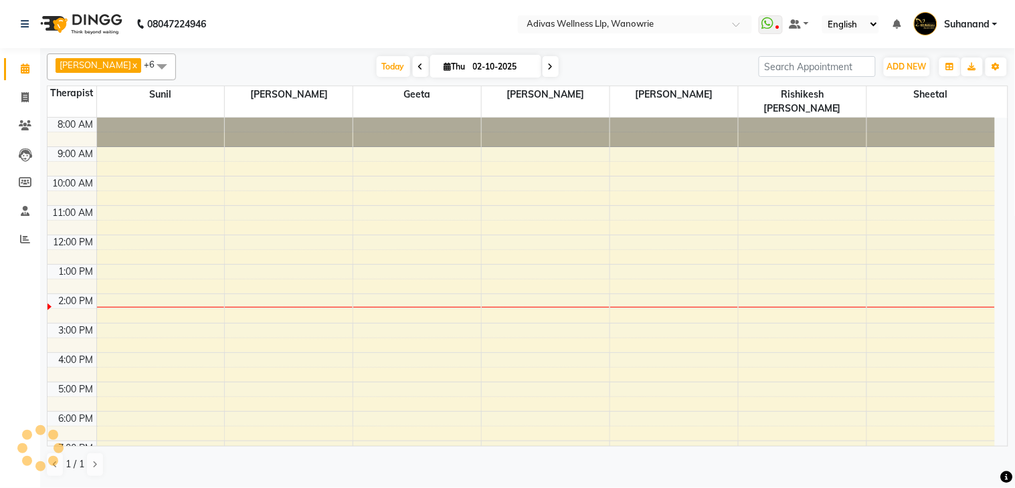
scroll to position [16, 0]
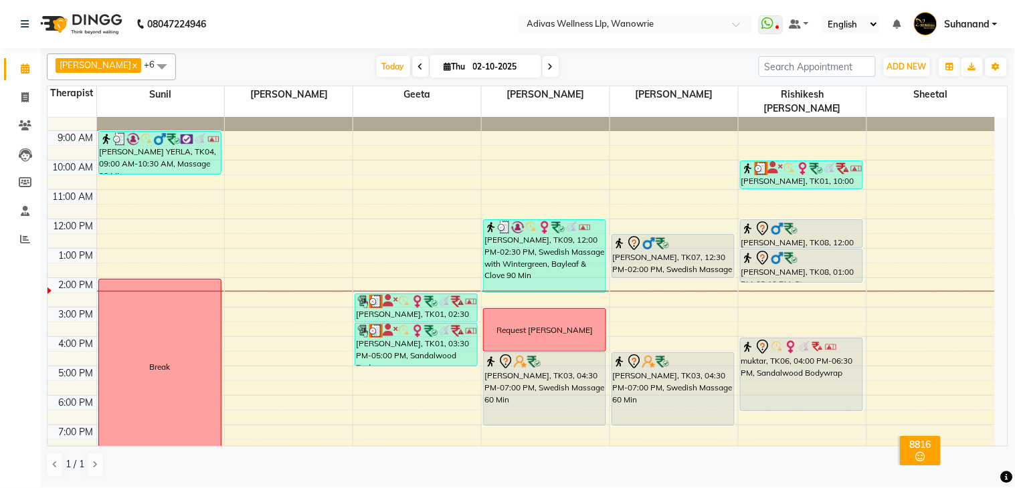
click at [420, 23] on nav "08047224946 Select Location × Adivas Wellness Llp, Wanowrie WhatsApp Status ✕ S…" at bounding box center [507, 24] width 1015 height 48
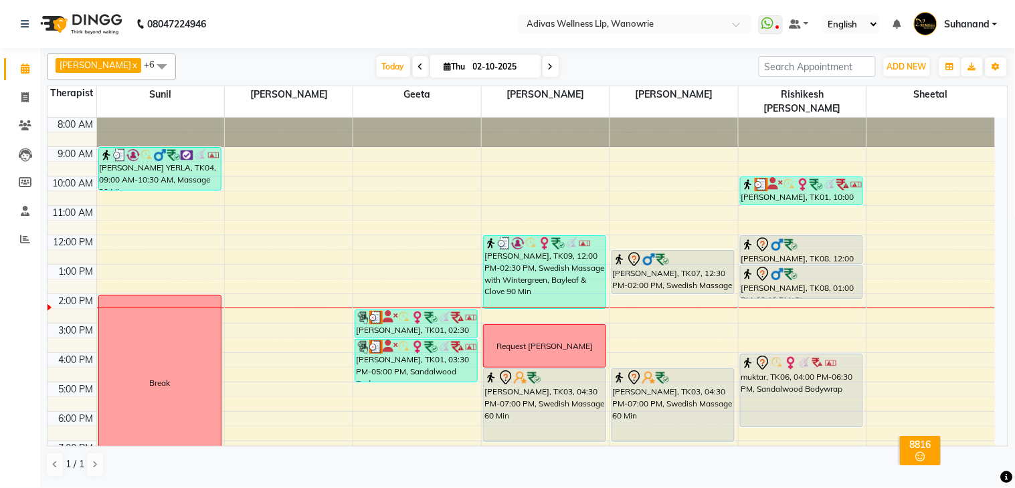
scroll to position [41, 0]
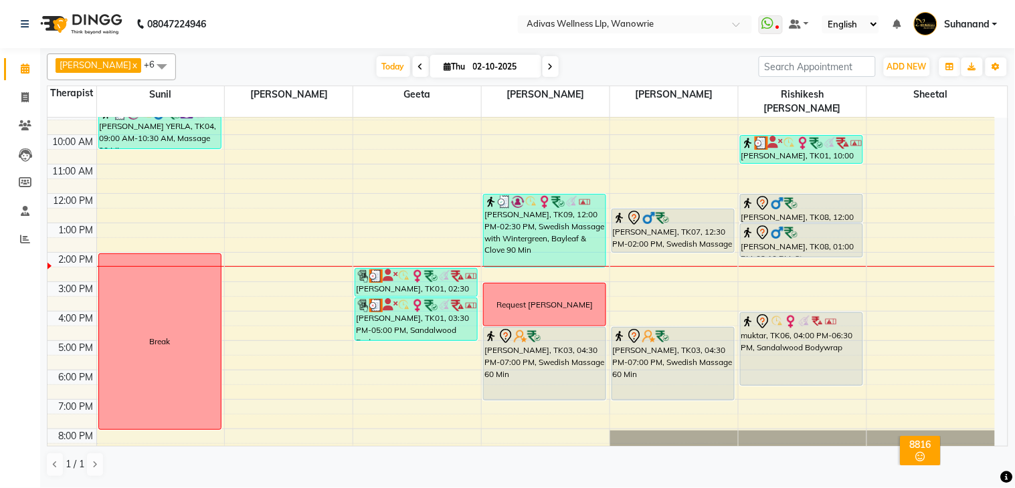
click at [436, 35] on nav "08047224946 Select Location × Adivas Wellness Llp, Wanowrie WhatsApp Status ✕ S…" at bounding box center [507, 24] width 1015 height 48
click at [424, 18] on nav "08047224946 Select Location × Adivas Wellness Llp, Wanowrie WhatsApp Status ✕ S…" at bounding box center [507, 24] width 1015 height 48
click at [376, 28] on nav "08047224946 Select Location × Adivas Wellness Llp, Wanowrie WhatsApp Status ✕ S…" at bounding box center [507, 24] width 1015 height 48
click at [439, 28] on nav "08047224946 Select Location × Adivas Wellness Llp, Wanowrie WhatsApp Status ✕ S…" at bounding box center [507, 24] width 1015 height 48
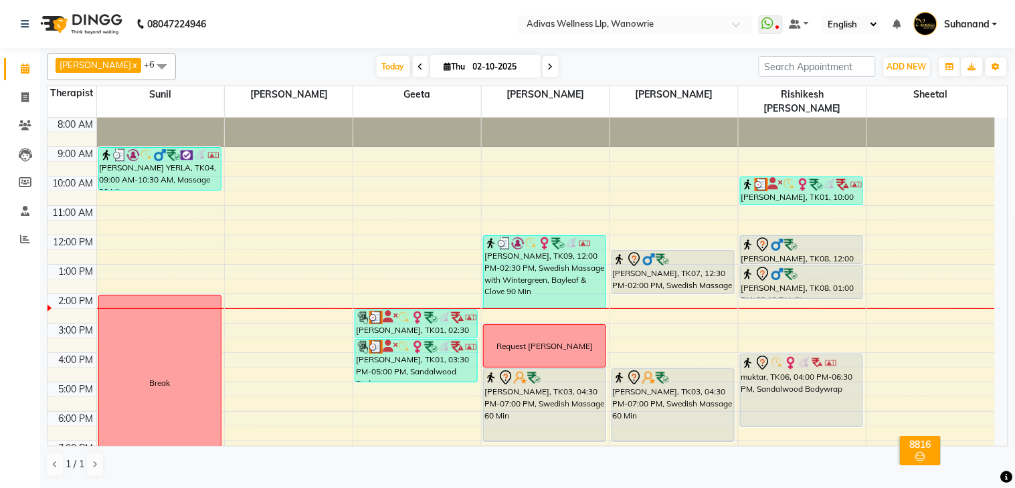
click at [367, 33] on nav "08047224946 Select Location × Adivas Wellness Llp, Wanowrie WhatsApp Status ✕ S…" at bounding box center [507, 24] width 1015 height 48
click at [543, 69] on span at bounding box center [551, 66] width 16 height 21
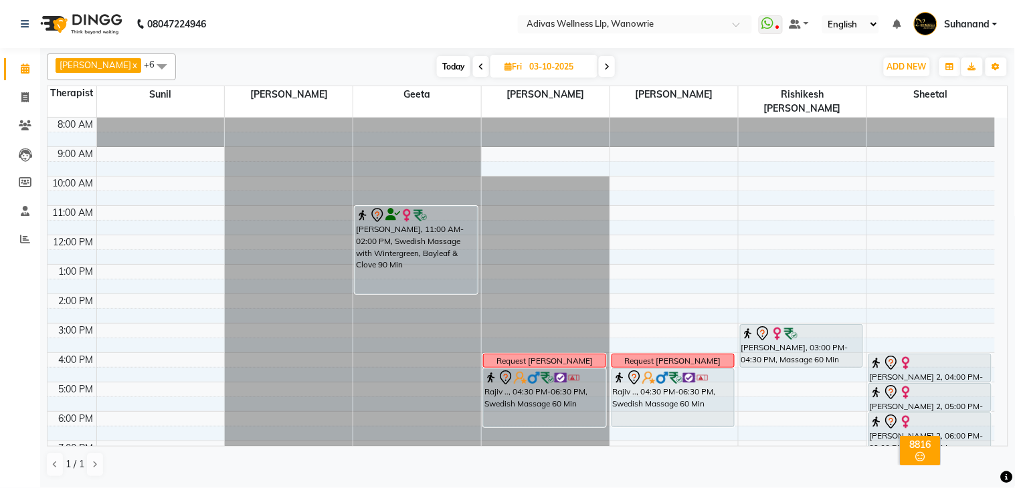
click at [437, 67] on span "Today" at bounding box center [453, 66] width 33 height 21
type input "02-10-2025"
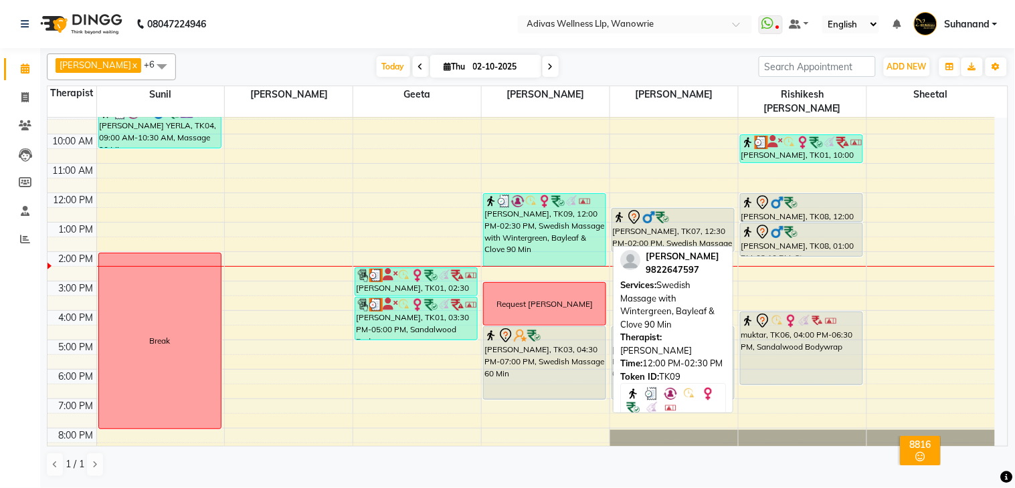
scroll to position [41, 0]
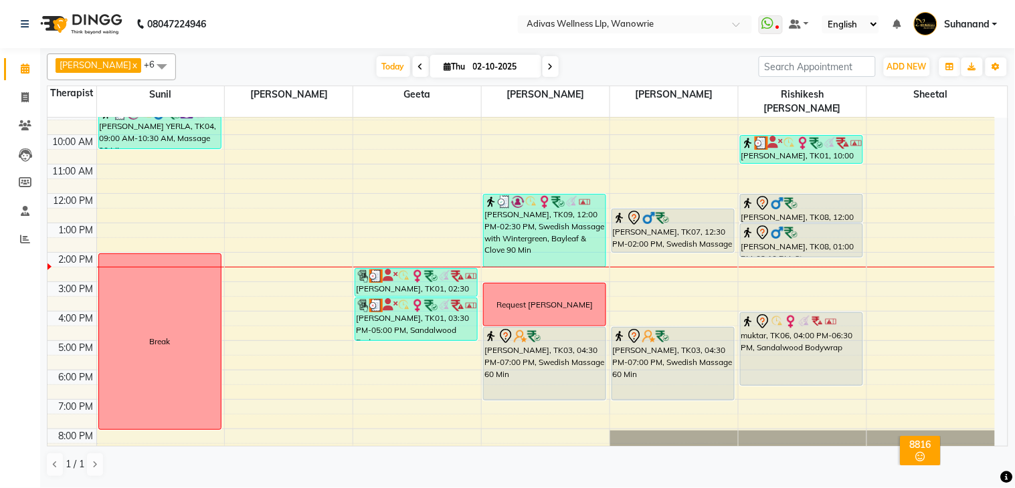
click at [375, 16] on nav "08047224946 Select Location × Adivas Wellness Llp, Wanowrie WhatsApp Status ✕ S…" at bounding box center [507, 24] width 1015 height 48
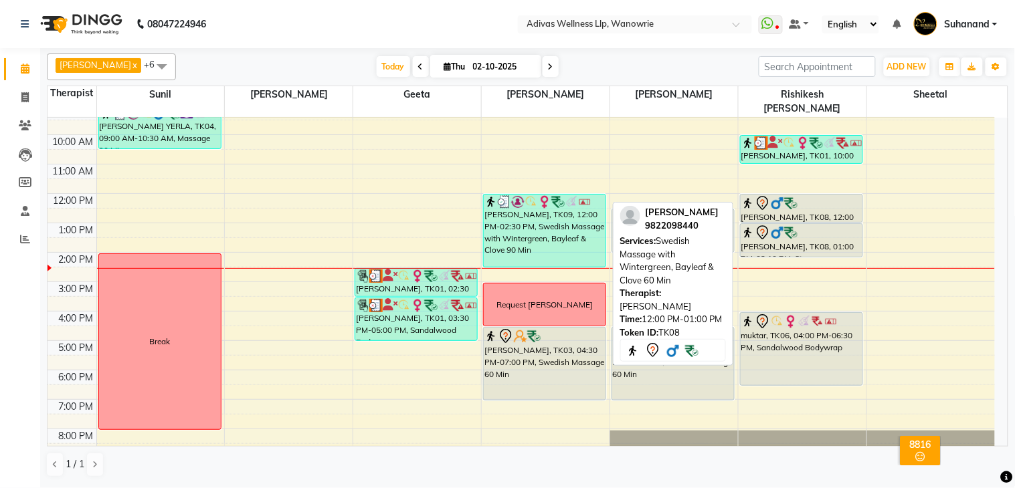
click at [818, 195] on div at bounding box center [801, 203] width 120 height 16
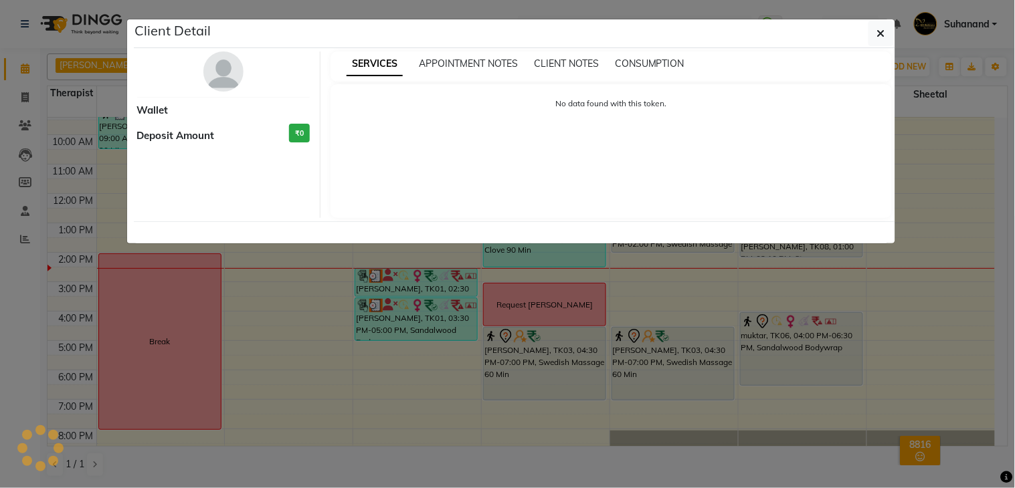
select select "7"
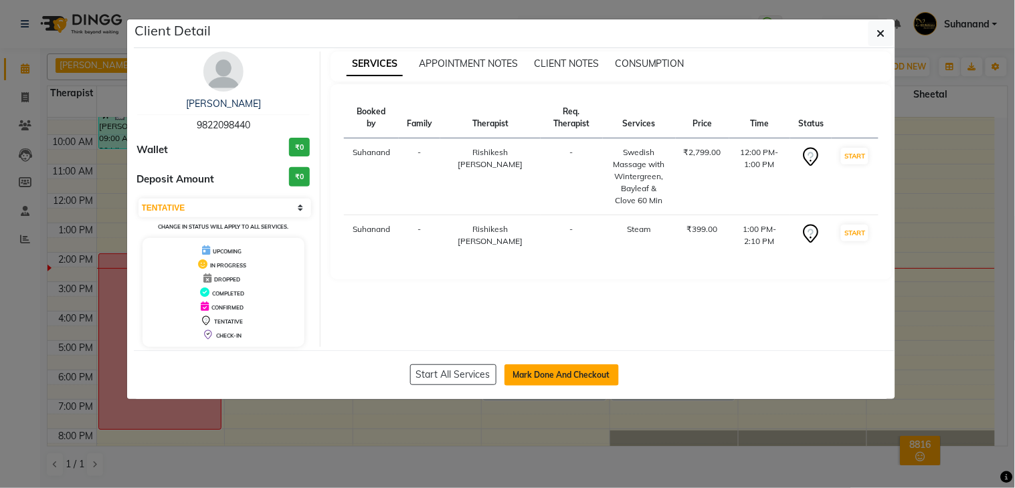
click at [539, 369] on button "Mark Done And Checkout" at bounding box center [562, 375] width 114 height 21
select select "service"
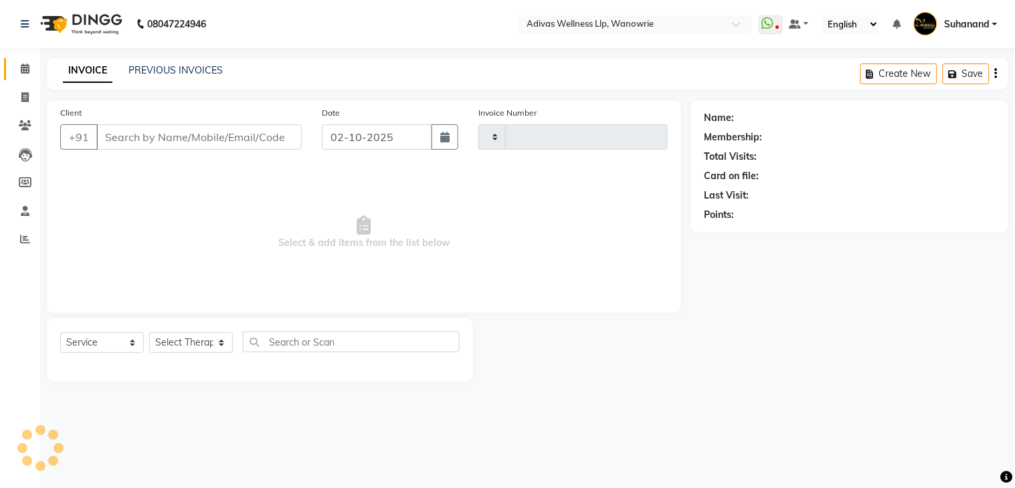
type input "1962"
select select "4294"
select select "P"
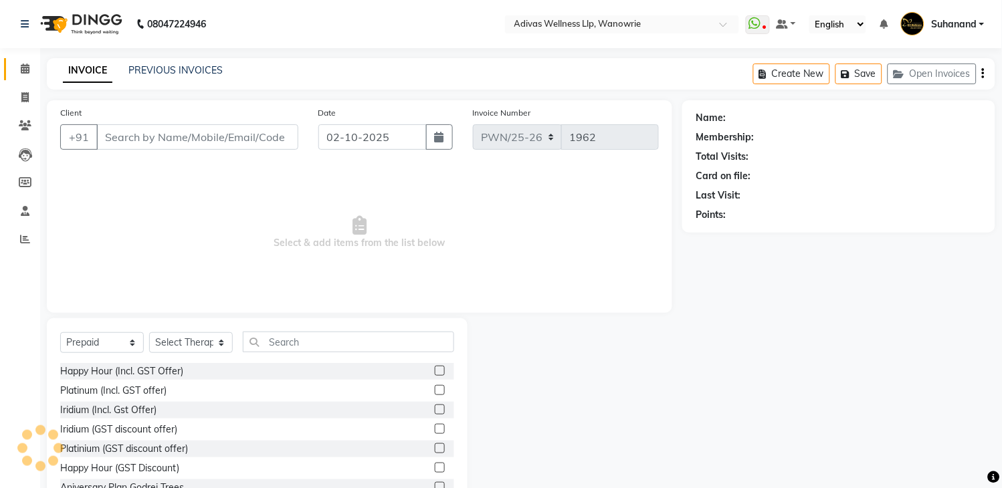
type input "9822098440"
select select "71736"
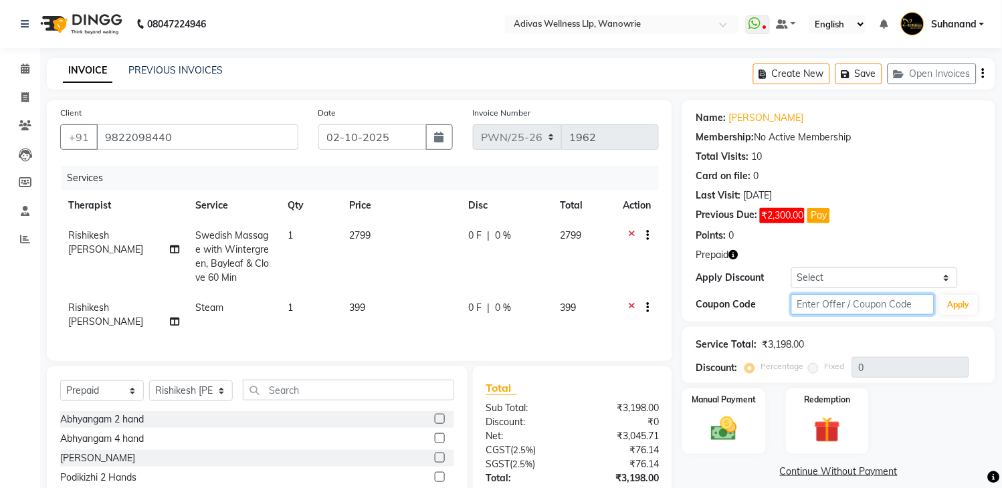
click at [843, 298] on input "text" at bounding box center [863, 304] width 143 height 21
type input "d50%"
click at [961, 303] on button "Apply" at bounding box center [959, 305] width 38 height 20
type input "50"
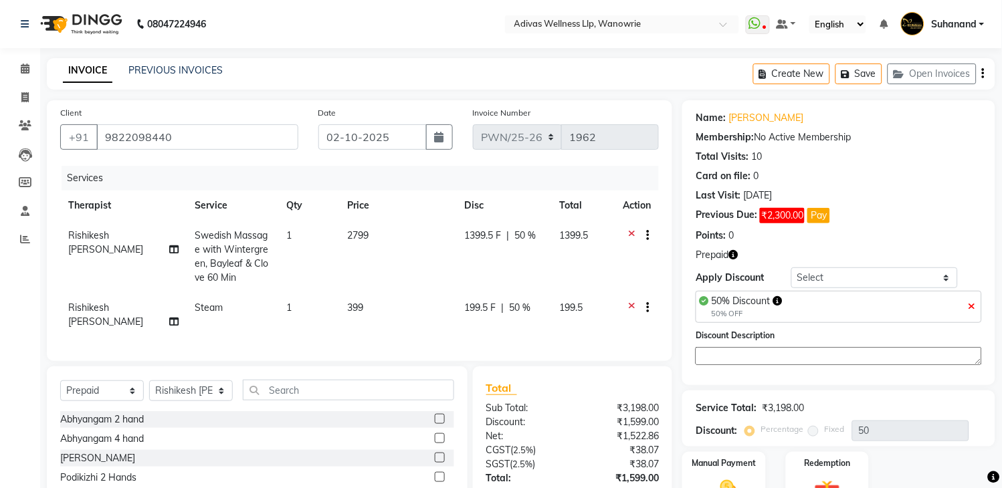
click at [841, 392] on div "Name: Navin Membership: No Active Membership Total Visits: 10 Card on file: 0 L…" at bounding box center [843, 332] width 323 height 464
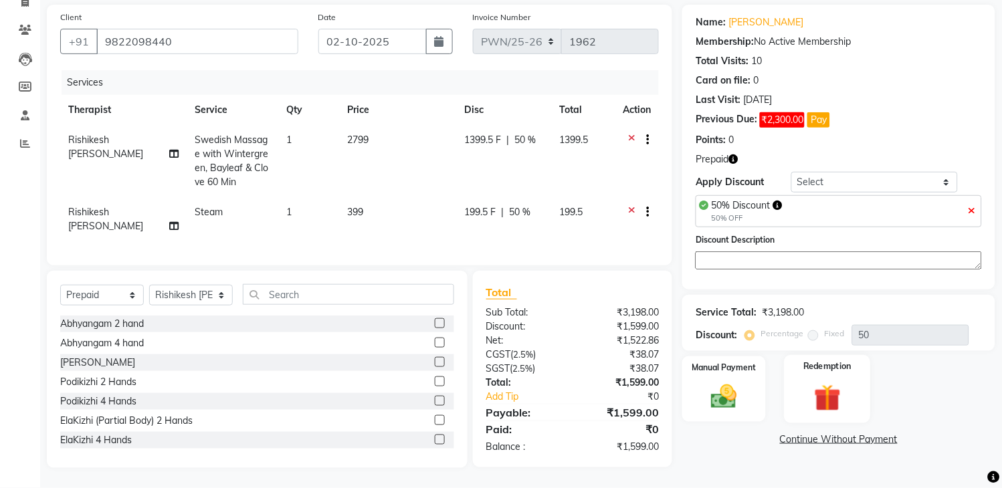
click at [830, 389] on img at bounding box center [828, 397] width 44 height 33
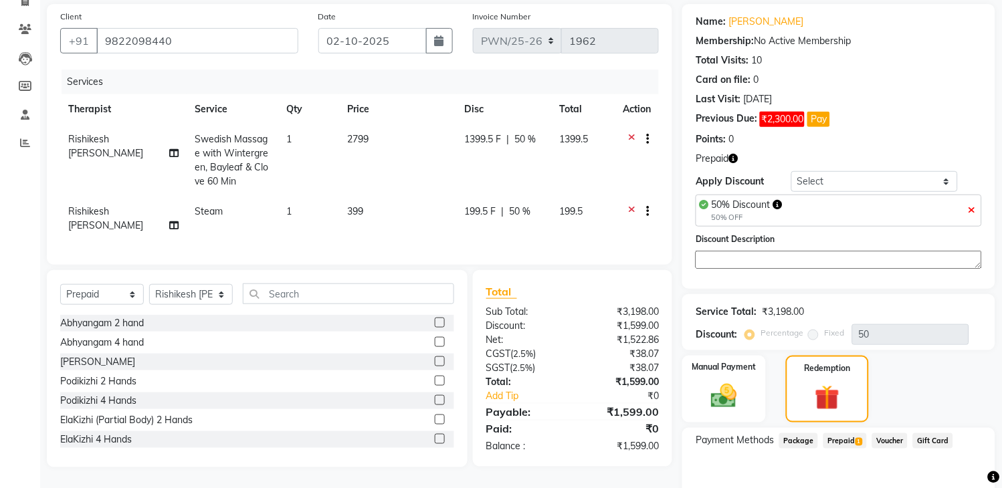
click at [855, 436] on span "Prepaid 1" at bounding box center [845, 441] width 43 height 15
click at [945, 484] on button "Add" at bounding box center [950, 495] width 49 height 23
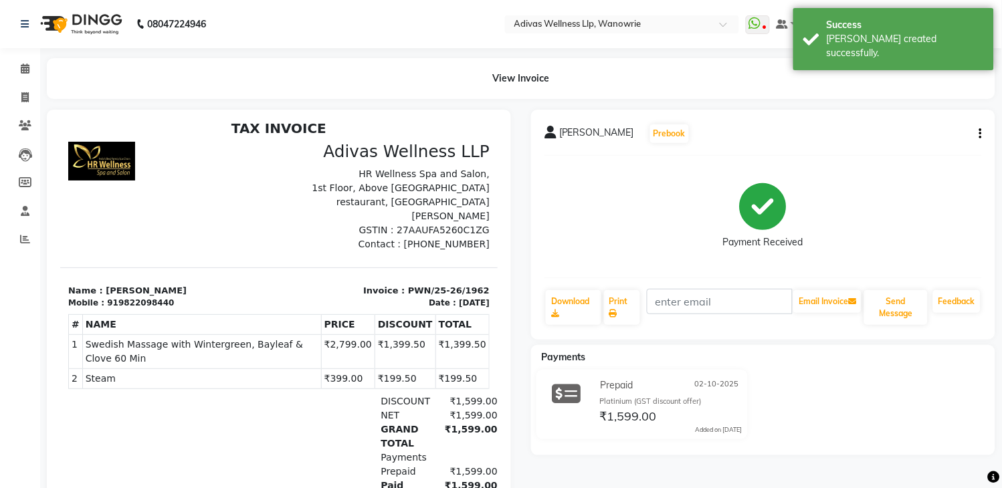
scroll to position [11, 0]
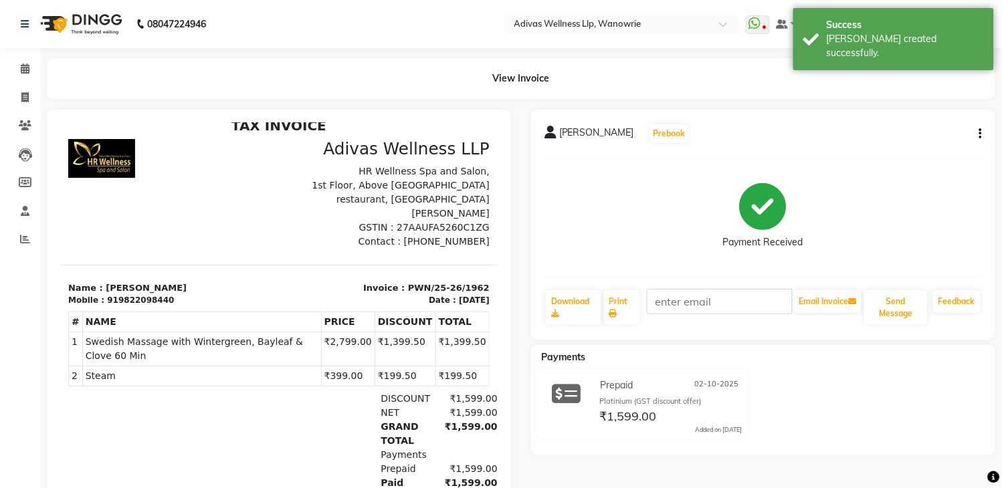
click at [264, 351] on span "Swedish Massage with Wintergreen, Bayleaf & Clove 60 Min" at bounding box center [201, 349] width 233 height 28
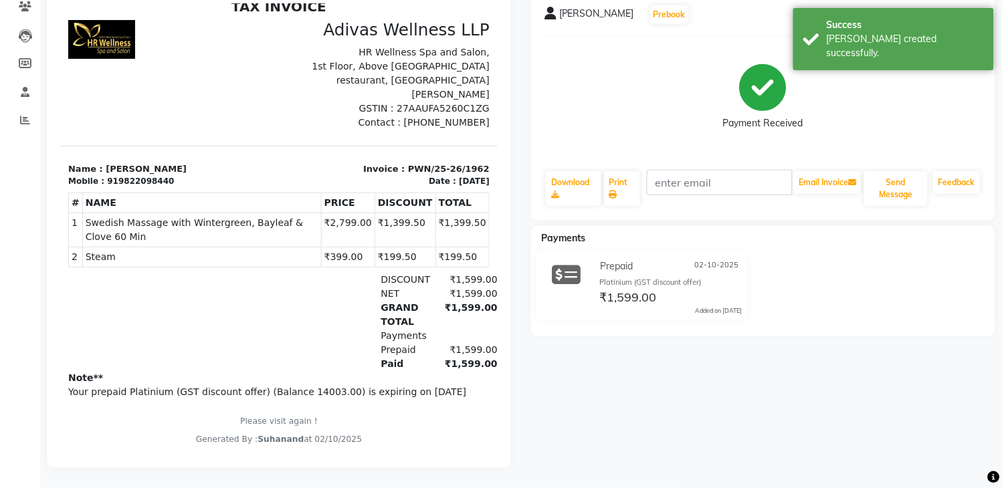
scroll to position [0, 0]
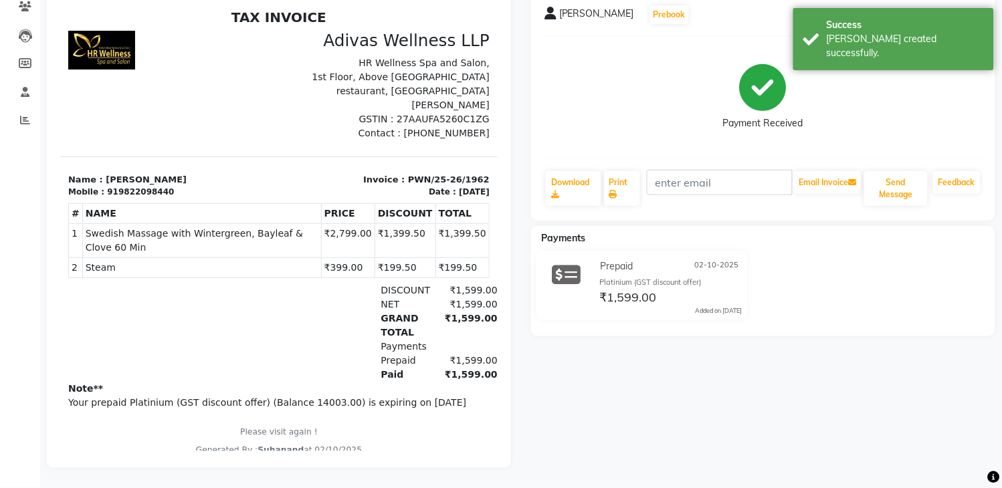
click at [260, 171] on section "Name : Navin Mobile : 919822098440 Invoice : PWN/25-26/1962 Date : 02/10/2025" at bounding box center [279, 178] width 438 height 42
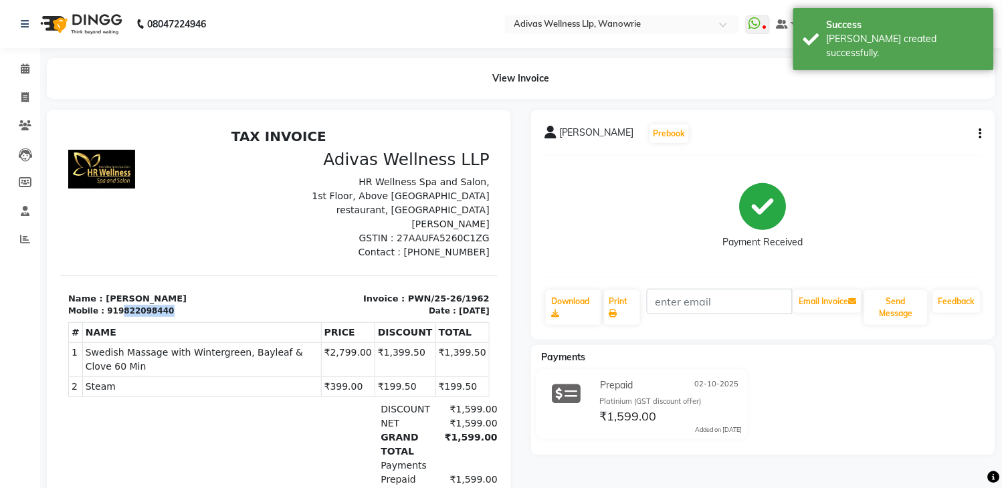
drag, startPoint x: 164, startPoint y: 308, endPoint x: 112, endPoint y: 312, distance: 52.3
click at [112, 312] on div "Mobile : 919822098440" at bounding box center [169, 310] width 203 height 12
click at [112, 312] on div "919822098440" at bounding box center [139, 310] width 67 height 12
click at [189, 325] on th "NAME" at bounding box center [201, 333] width 239 height 20
drag, startPoint x: 172, startPoint y: 309, endPoint x: 109, endPoint y: 315, distance: 63.2
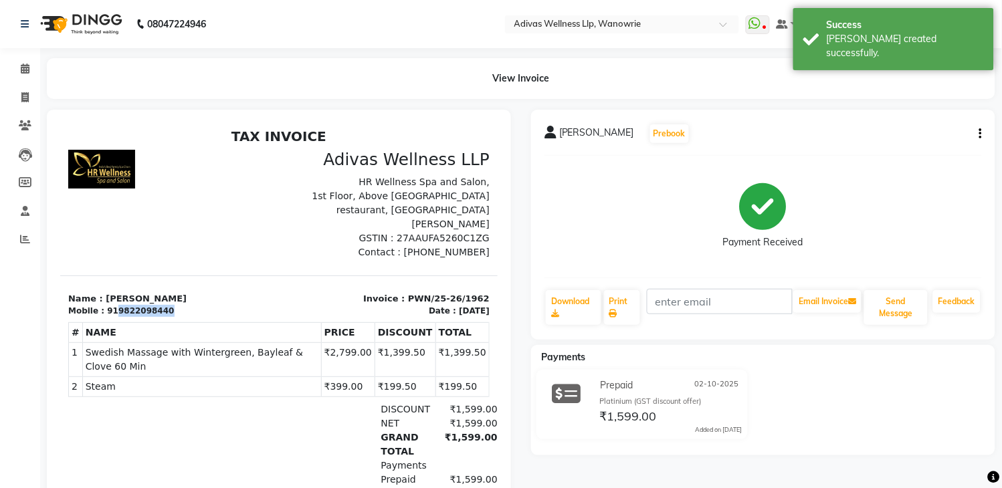
click at [109, 315] on div "Mobile : 919822098440" at bounding box center [169, 310] width 203 height 12
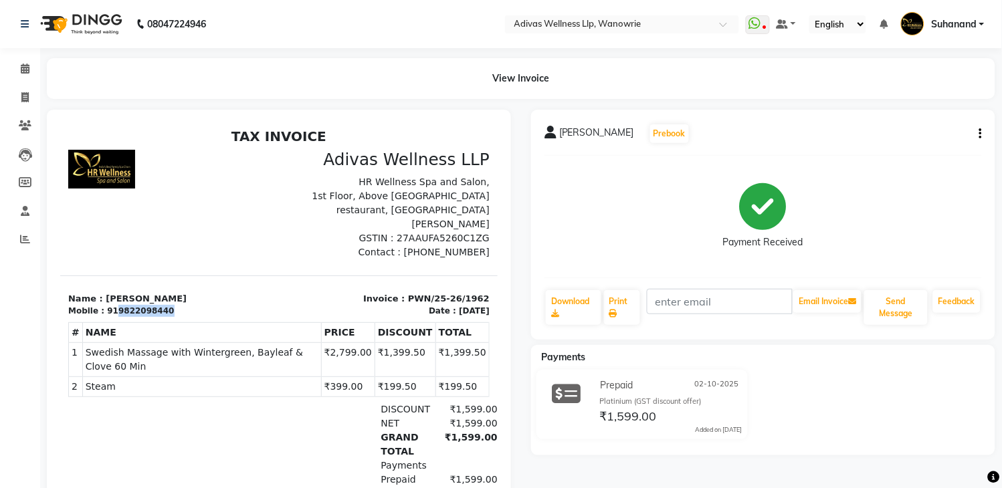
copy div "9822098440"
click at [249, 181] on div at bounding box center [169, 204] width 219 height 110
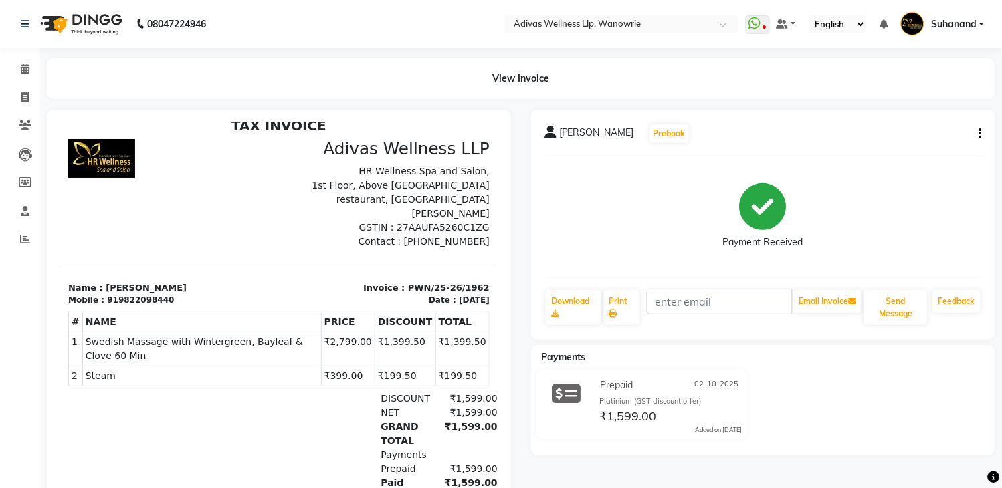
click at [249, 189] on div at bounding box center [169, 194] width 219 height 110
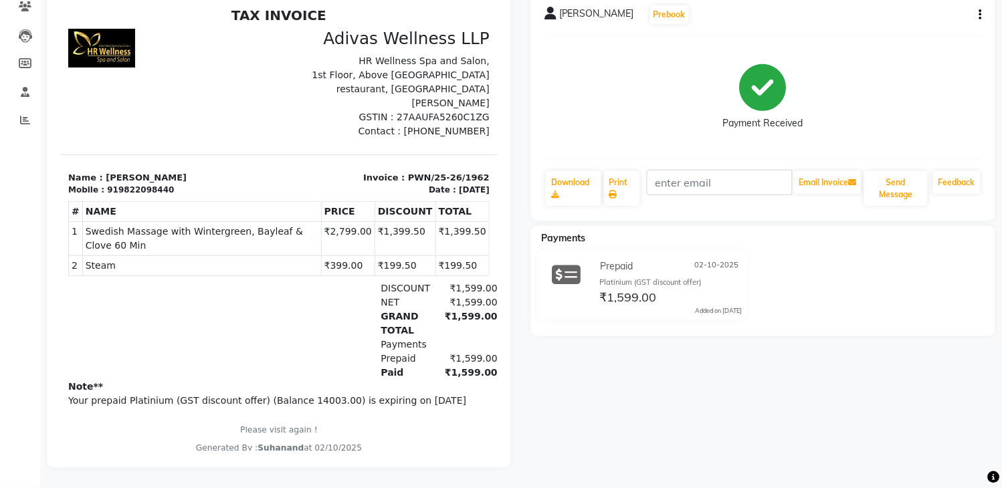
scroll to position [0, 0]
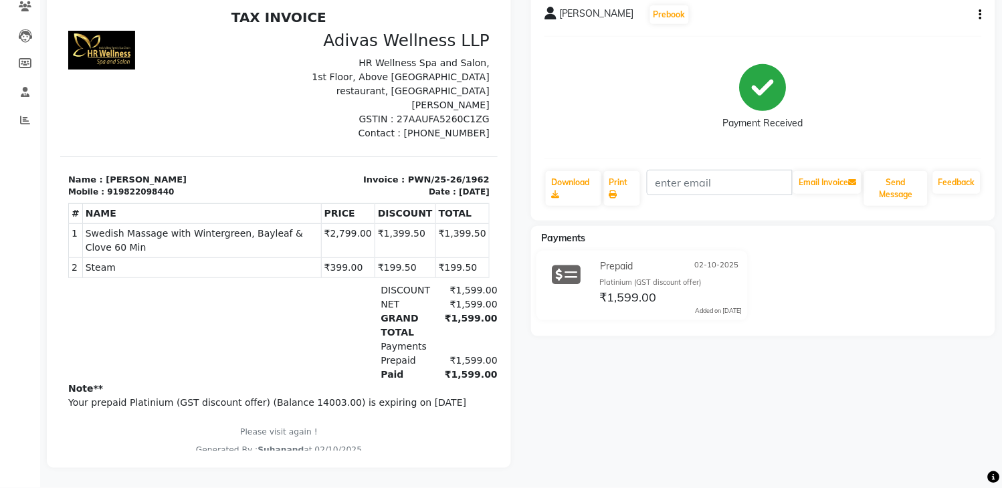
click at [196, 70] on div at bounding box center [169, 86] width 219 height 110
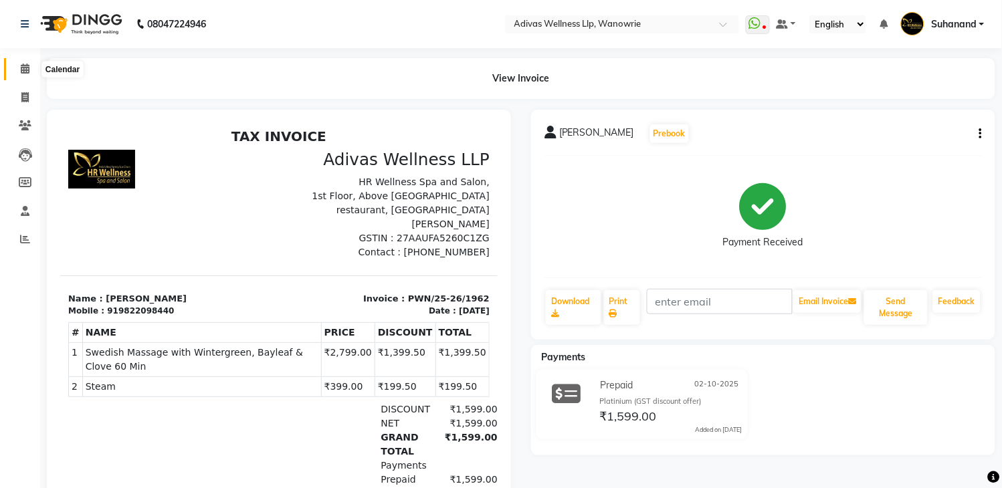
click at [27, 69] on icon at bounding box center [25, 69] width 9 height 10
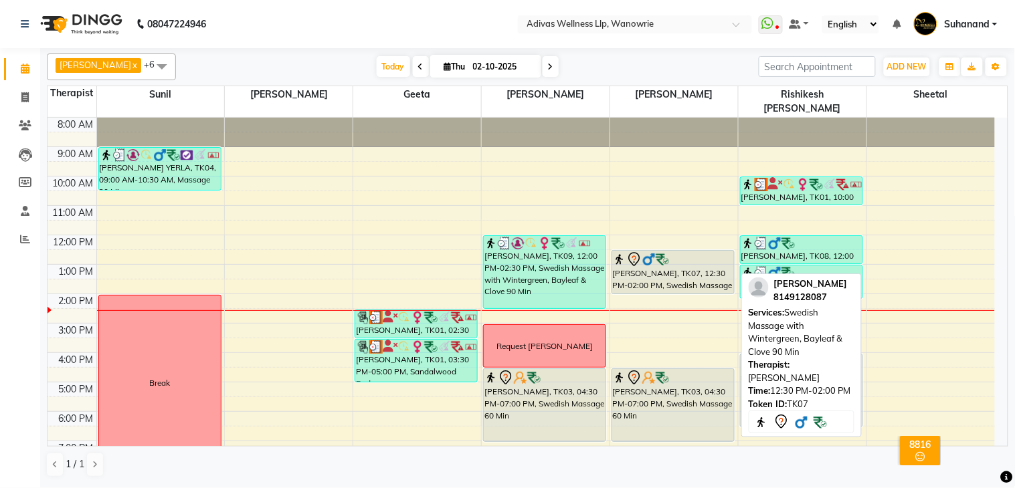
click at [699, 260] on div "[PERSON_NAME], TK07, 12:30 PM-02:00 PM, Swedish Massage with Wintergreen, Bayle…" at bounding box center [673, 272] width 122 height 43
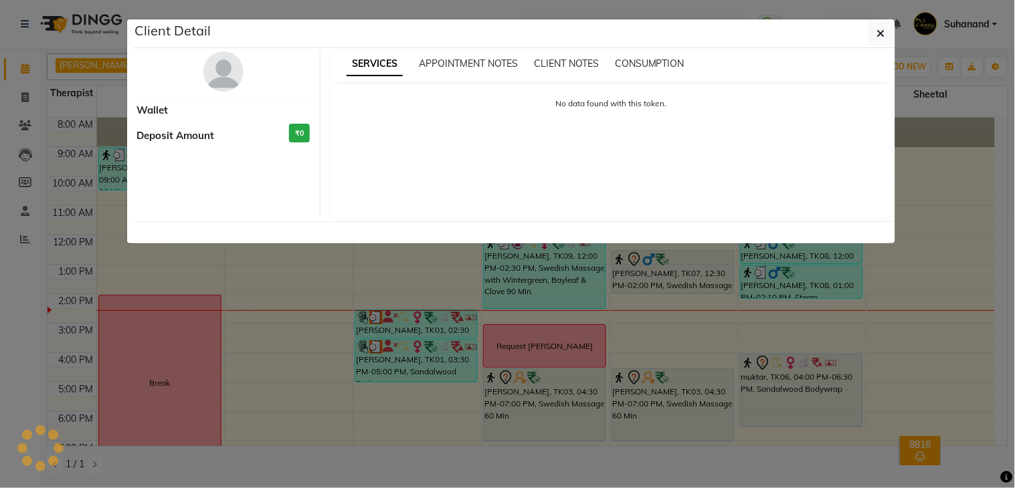
select select "7"
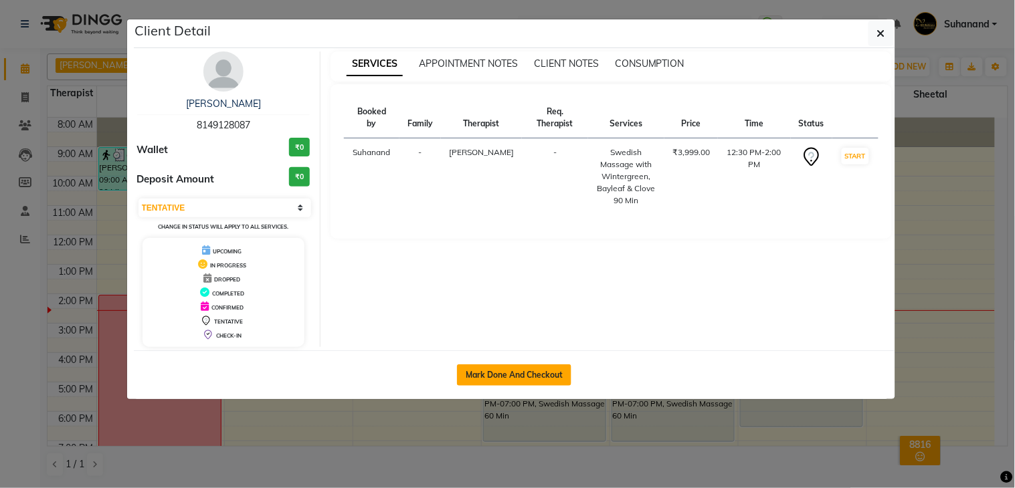
click at [503, 375] on button "Mark Done And Checkout" at bounding box center [514, 375] width 114 height 21
select select "service"
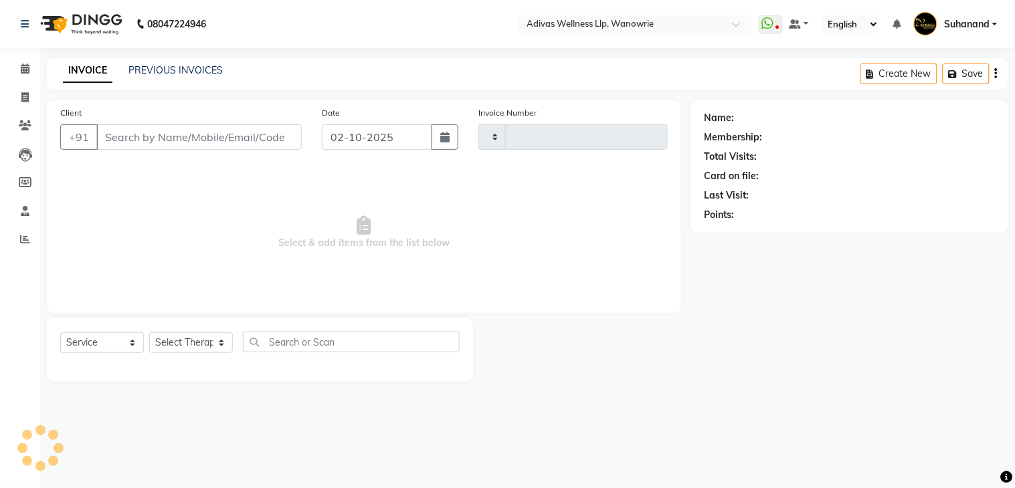
type input "1963"
select select "4294"
select select "P"
type input "8149128087"
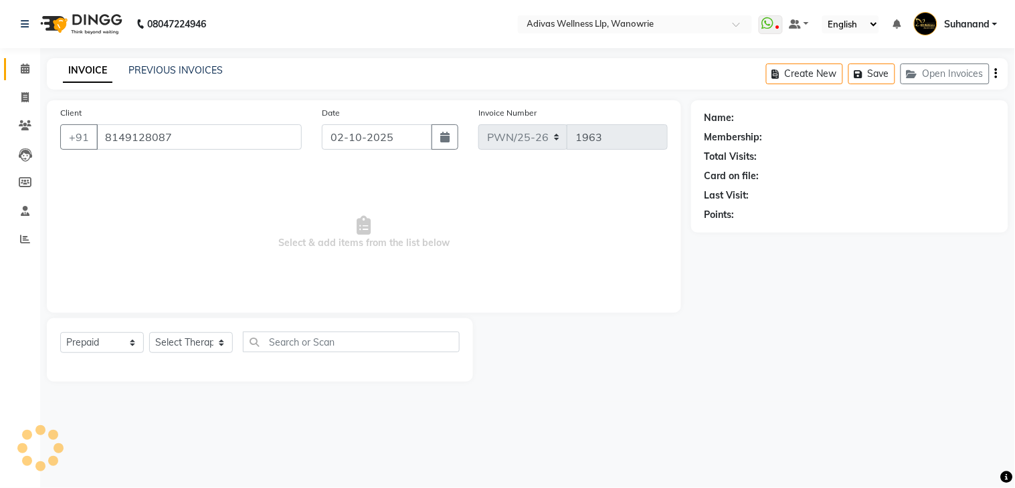
select select "42598"
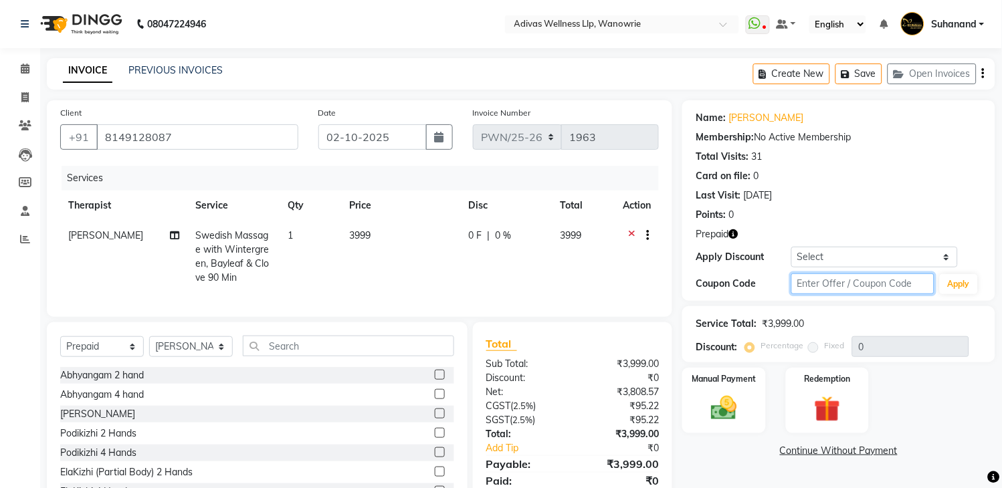
click at [843, 278] on input "text" at bounding box center [863, 284] width 143 height 21
type input "d50%"
click at [958, 286] on button "Apply" at bounding box center [959, 284] width 38 height 20
type input "50"
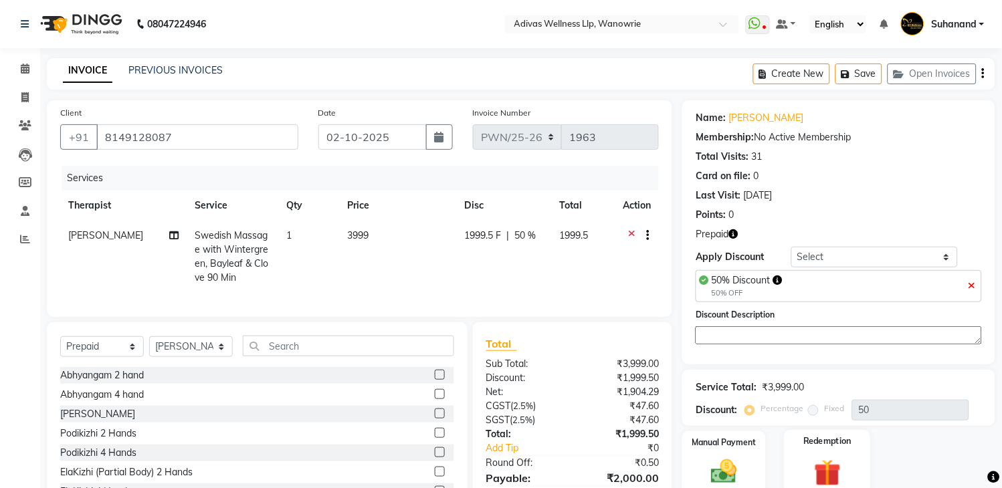
click at [827, 448] on div "Redemption" at bounding box center [827, 464] width 86 height 68
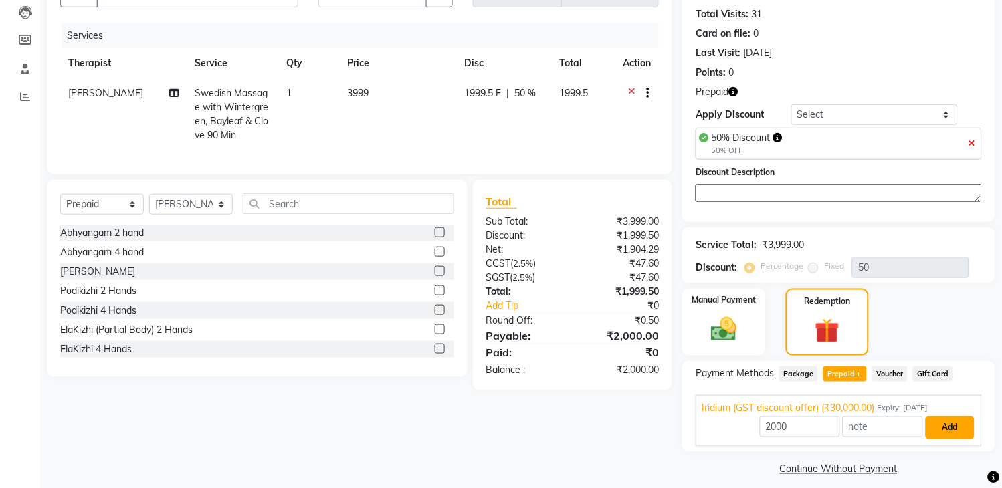
click at [972, 427] on button "Add" at bounding box center [950, 428] width 49 height 23
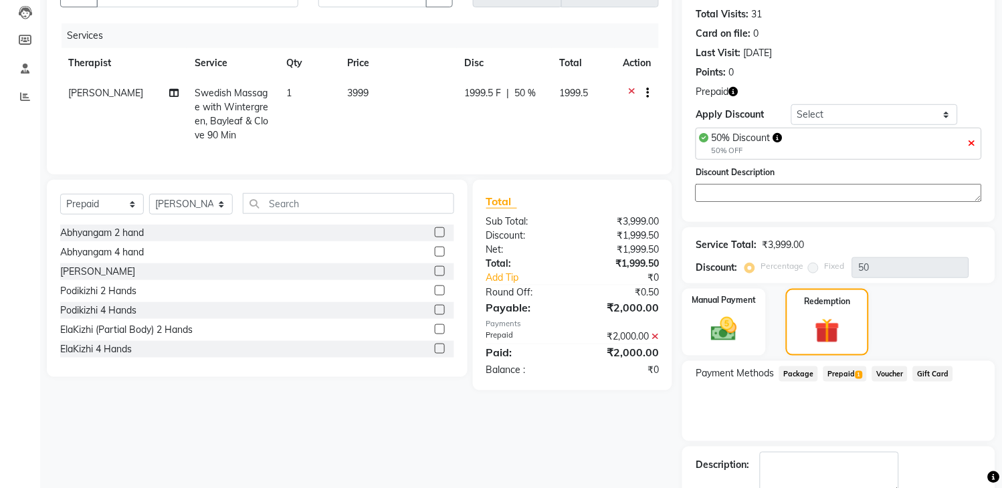
scroll to position [218, 0]
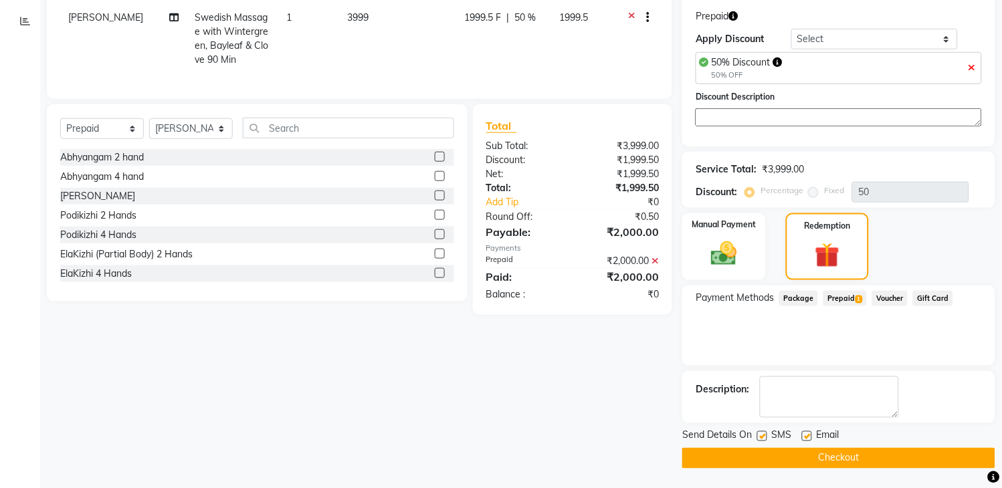
click at [871, 458] on button "Checkout" at bounding box center [838, 458] width 313 height 21
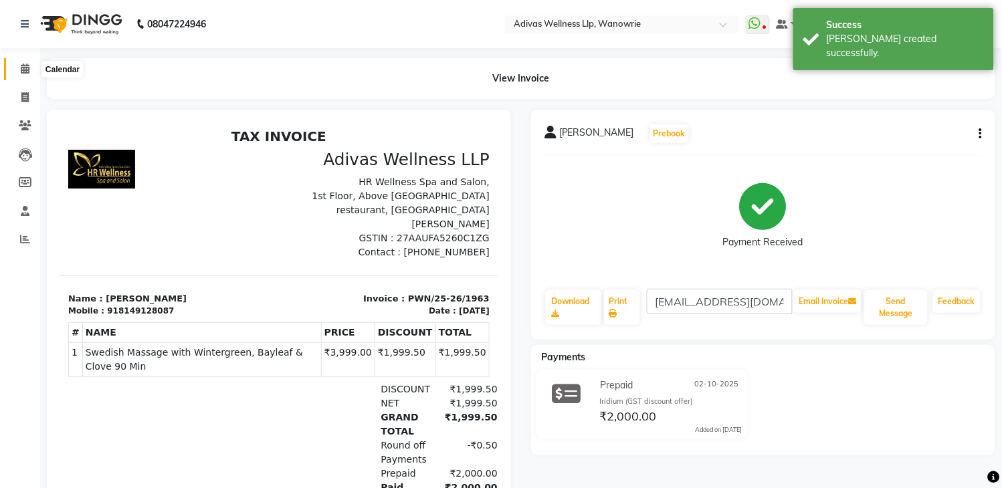
click at [22, 74] on icon at bounding box center [25, 69] width 9 height 10
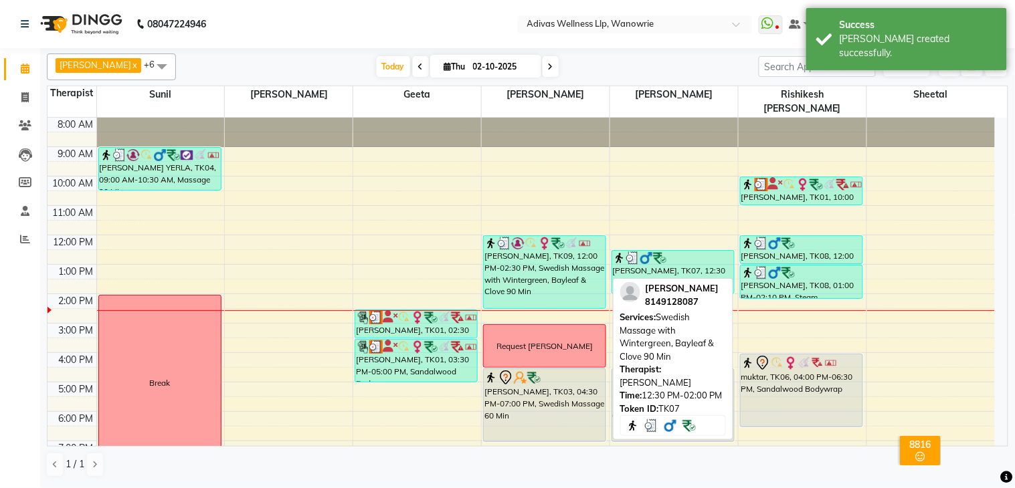
click at [688, 251] on div "[PERSON_NAME], TK07, 12:30 PM-02:00 PM, Swedish Massage with Wintergreen, Bayle…" at bounding box center [673, 272] width 122 height 43
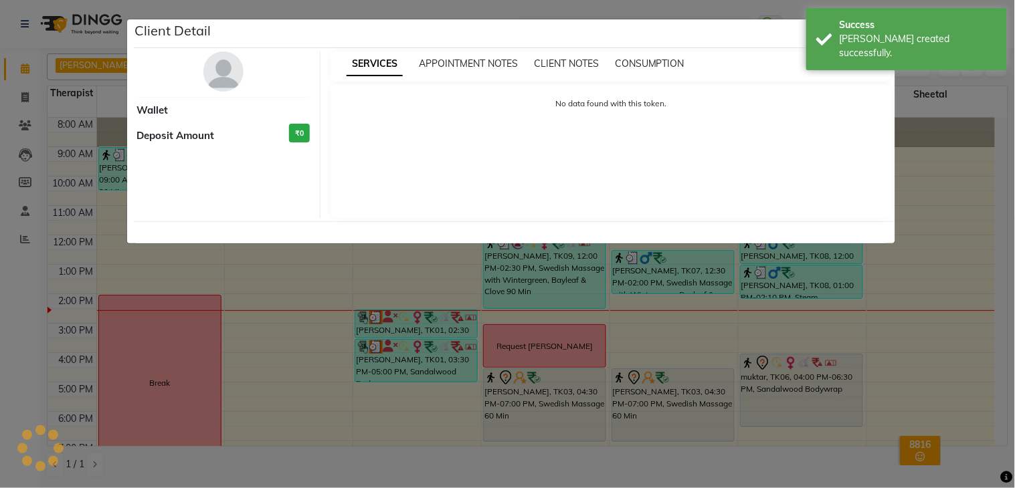
select select "3"
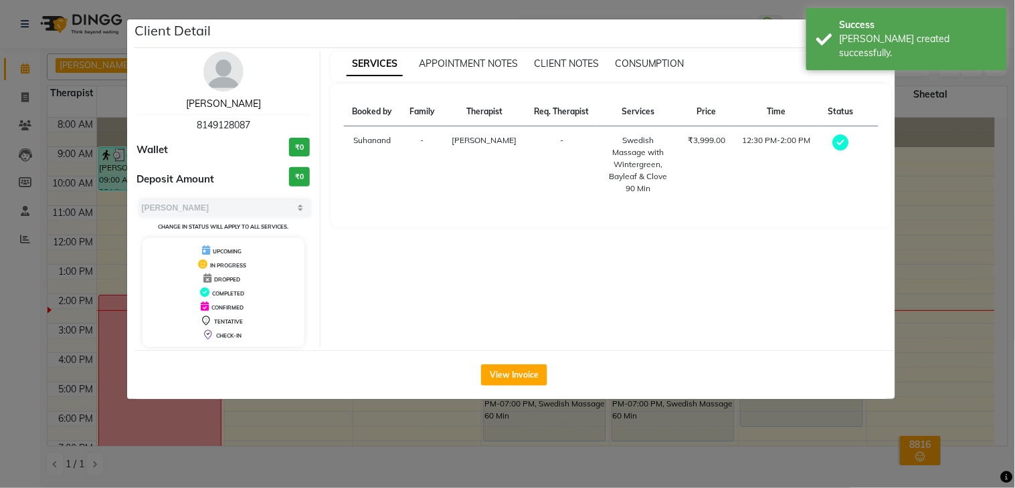
click at [205, 102] on link "[PERSON_NAME]" at bounding box center [223, 104] width 75 height 12
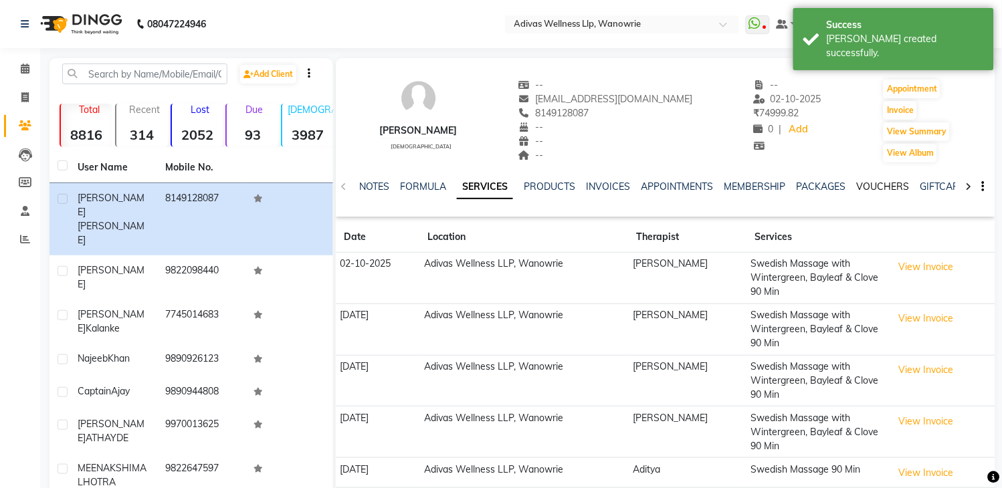
click at [883, 183] on link "VOUCHERS" at bounding box center [883, 187] width 53 height 12
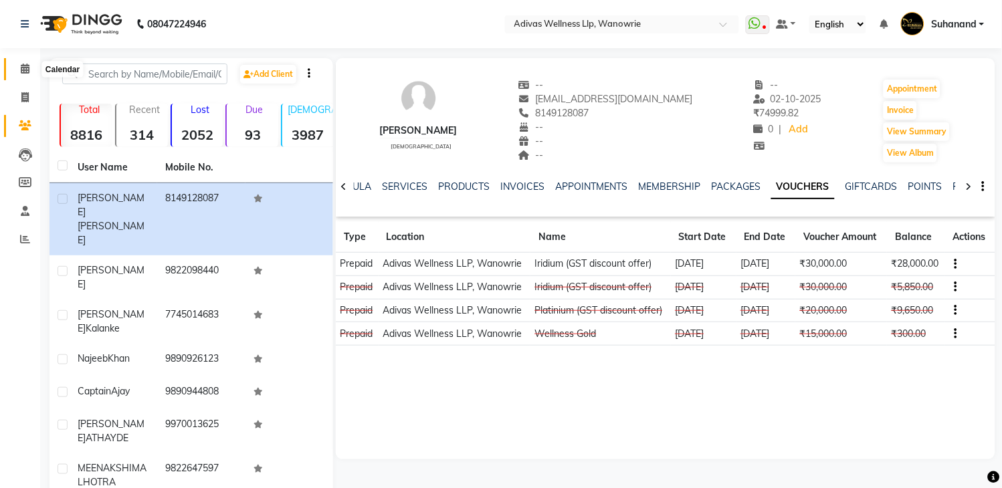
click at [25, 70] on icon at bounding box center [25, 69] width 9 height 10
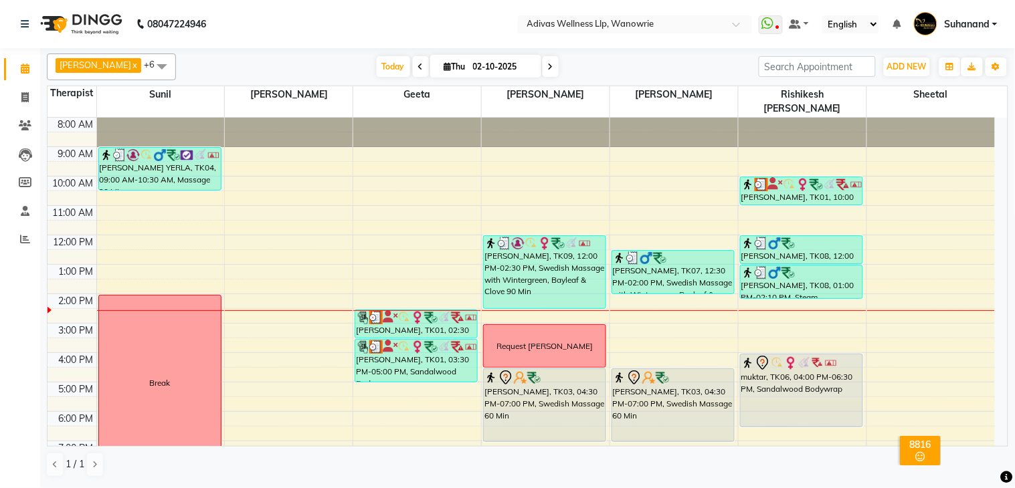
scroll to position [41, 0]
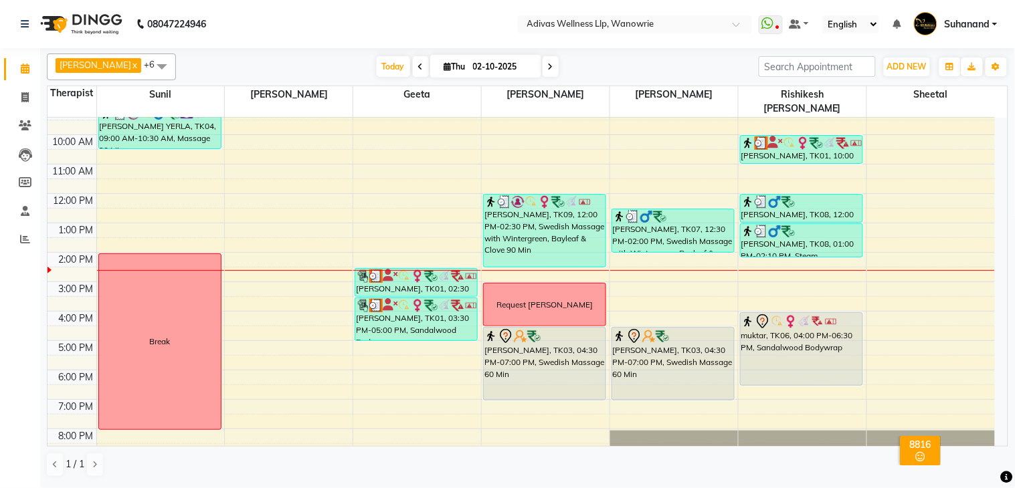
click at [377, 25] on nav "08047224946 Select Location × Adivas Wellness Llp, Wanowrie WhatsApp Status ✕ S…" at bounding box center [507, 24] width 1015 height 48
click at [415, 25] on nav "08047224946 Select Location × Adivas Wellness Llp, Wanowrie WhatsApp Status ✕ S…" at bounding box center [507, 24] width 1015 height 48
click at [373, 17] on nav "08047224946 Select Location × Adivas Wellness Llp, Wanowrie WhatsApp Status ✕ S…" at bounding box center [507, 24] width 1015 height 48
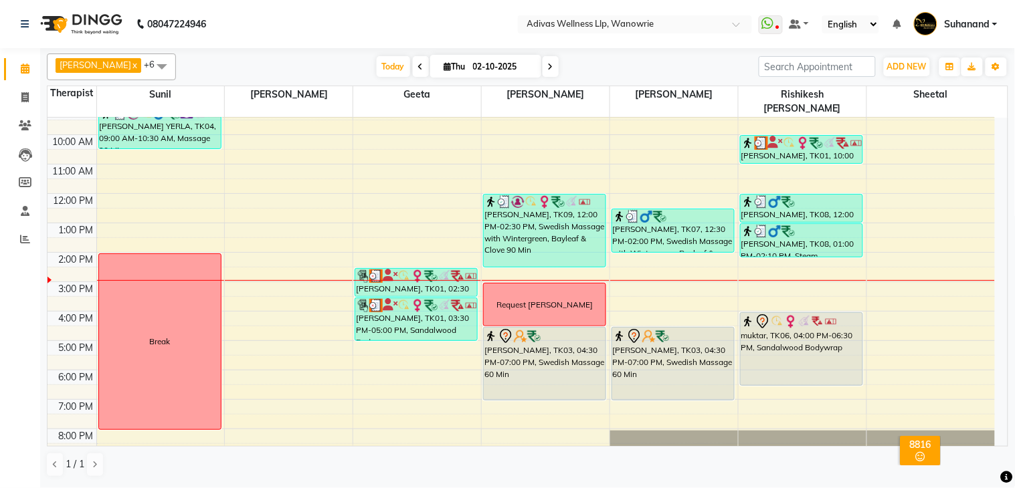
click at [493, 14] on nav "08047224946 Select Location × Adivas Wellness Llp, Wanowrie WhatsApp Status ✕ S…" at bounding box center [507, 24] width 1015 height 48
click at [370, 20] on nav "08047224946 Select Location × Adivas Wellness Llp, Wanowrie WhatsApp Status ✕ S…" at bounding box center [507, 24] width 1015 height 48
click at [356, 17] on nav "08047224946 Select Location × Adivas Wellness Llp, Wanowrie WhatsApp Status ✕ S…" at bounding box center [507, 24] width 1015 height 48
click at [381, 29] on nav "08047224946 Select Location × Adivas Wellness Llp, Wanowrie WhatsApp Status ✕ S…" at bounding box center [507, 24] width 1015 height 48
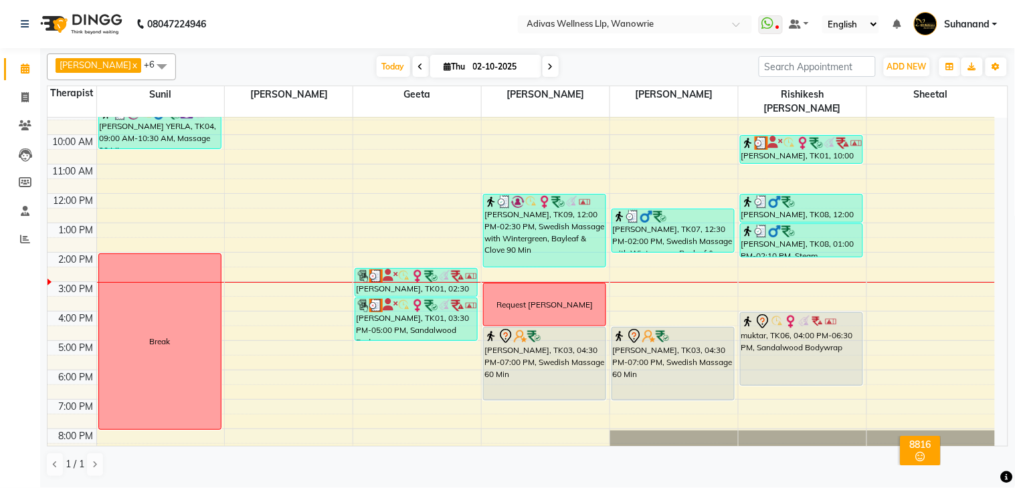
click at [369, 25] on nav "08047224946 Select Location × Adivas Wellness Llp, Wanowrie WhatsApp Status ✕ S…" at bounding box center [507, 24] width 1015 height 48
click at [483, 64] on input "02-10-2025" at bounding box center [502, 67] width 67 height 20
select select "10"
select select "2025"
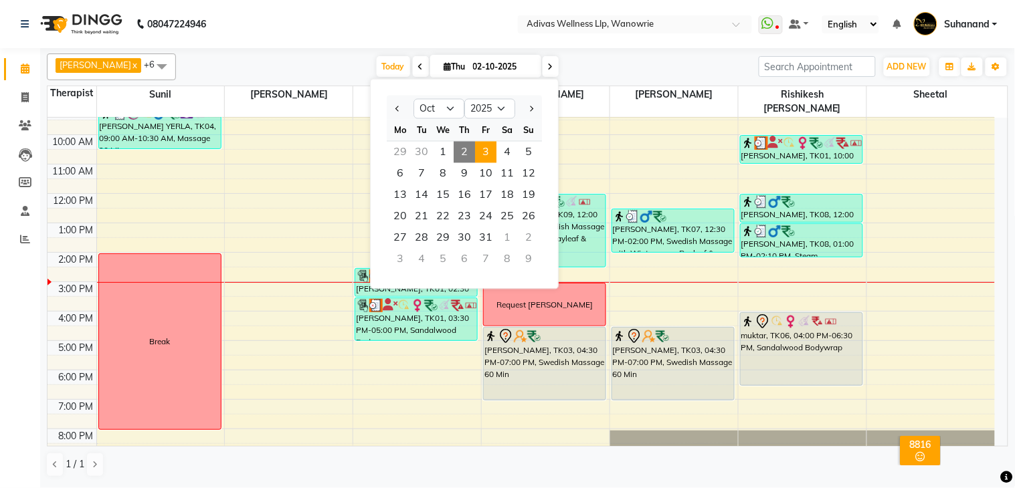
click at [491, 151] on span "3" at bounding box center [485, 152] width 21 height 21
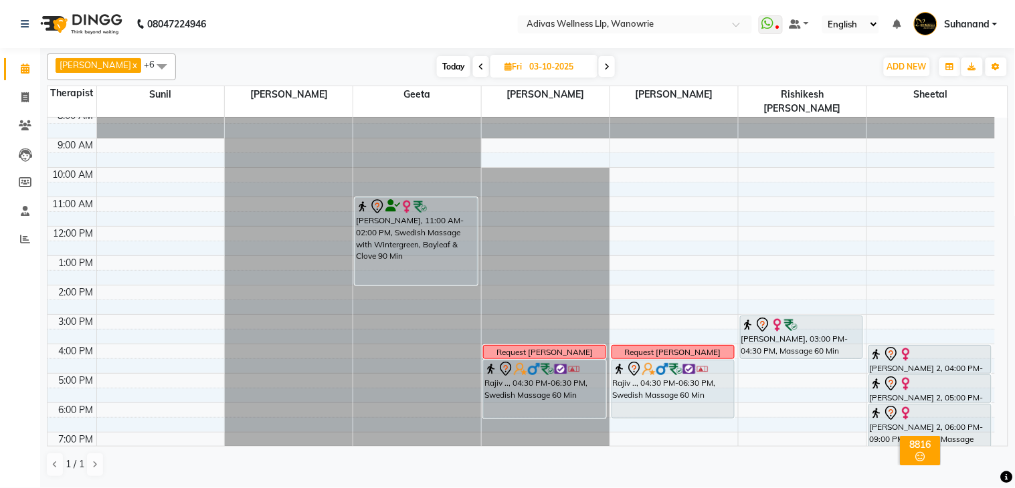
scroll to position [0, 0]
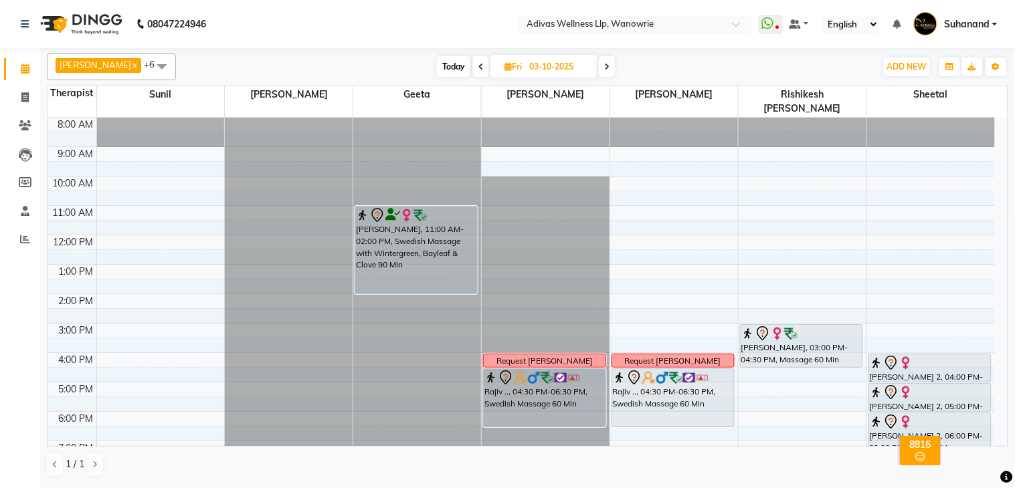
click at [604, 69] on icon at bounding box center [606, 67] width 5 height 8
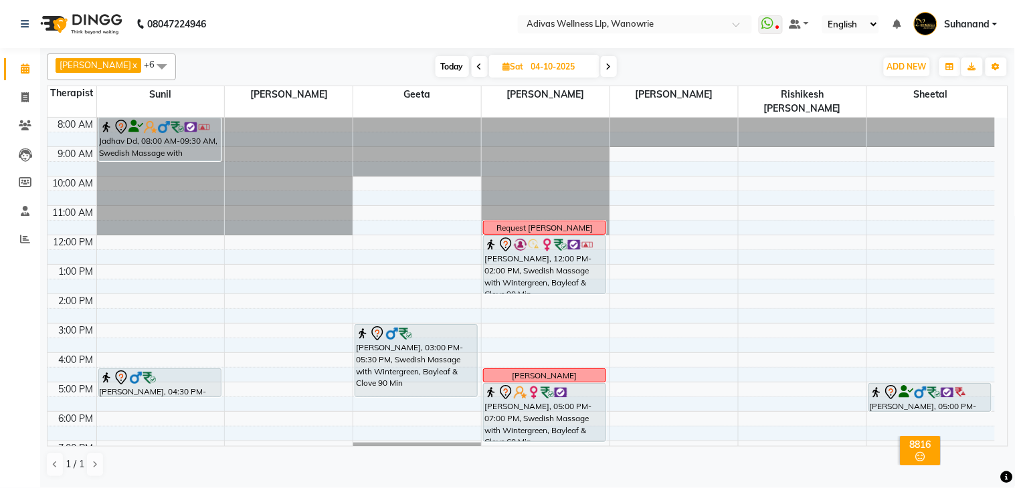
click at [472, 62] on span at bounding box center [480, 66] width 16 height 21
type input "03-10-2025"
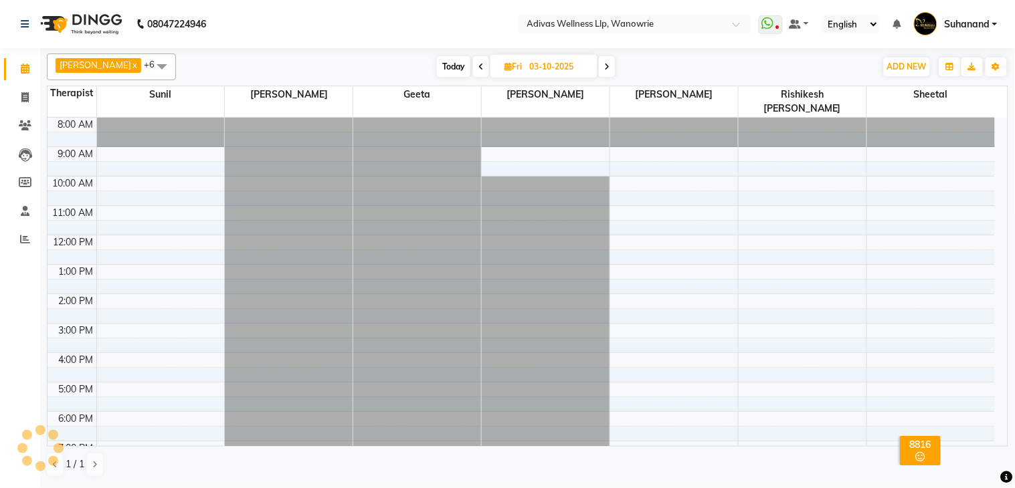
scroll to position [42, 0]
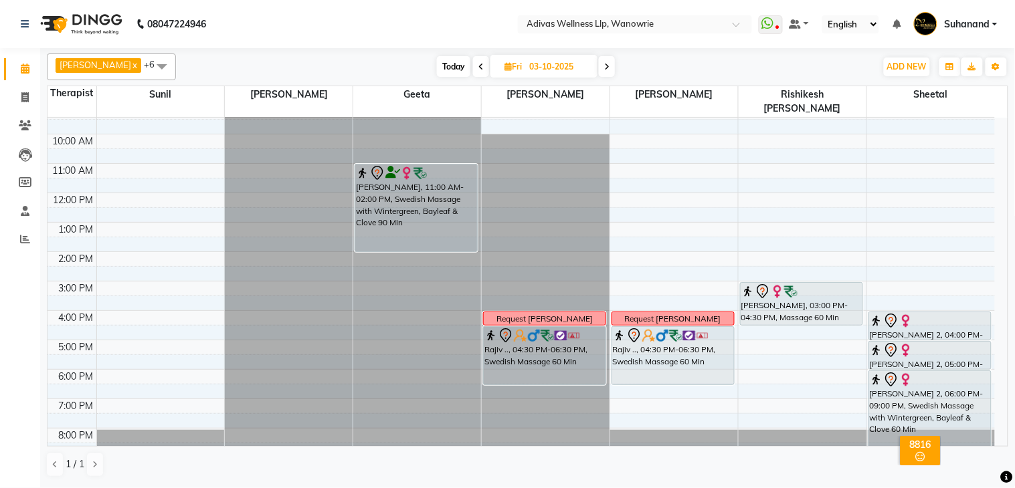
click at [450, 16] on nav "08047224946 Select Location × Adivas Wellness Llp, Wanowrie WhatsApp Status ✕ S…" at bounding box center [507, 24] width 1015 height 48
click at [562, 67] on input "03-10-2025" at bounding box center [558, 67] width 67 height 20
select select "10"
select select "2025"
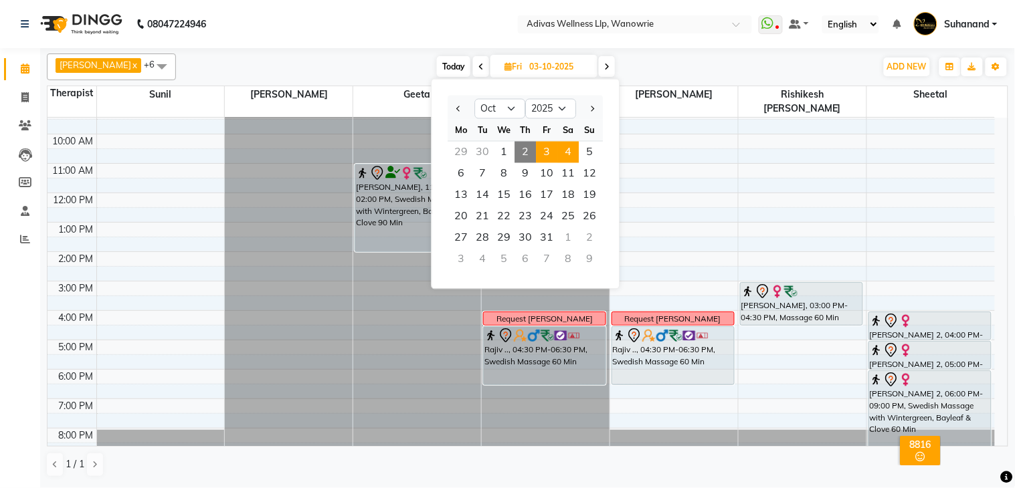
click at [563, 155] on span "4" at bounding box center [567, 152] width 21 height 21
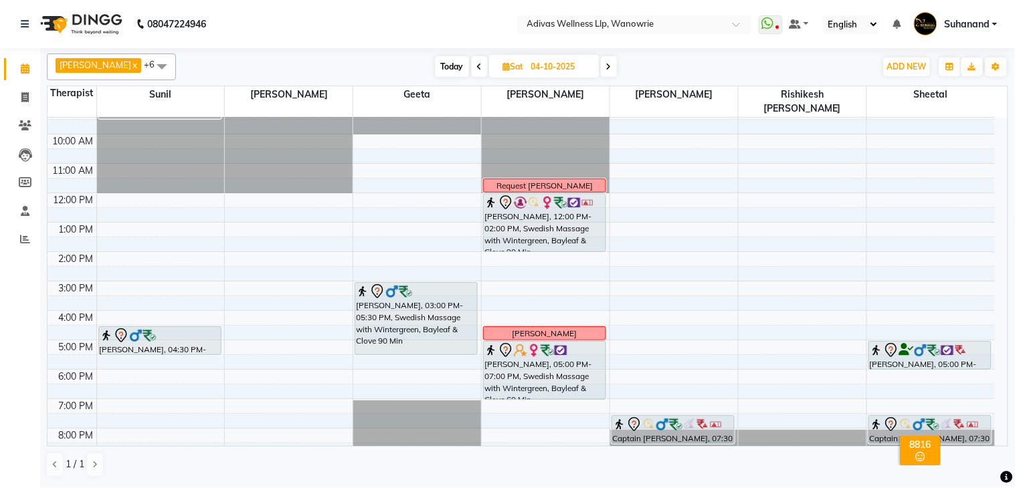
click at [601, 70] on span at bounding box center [609, 66] width 16 height 21
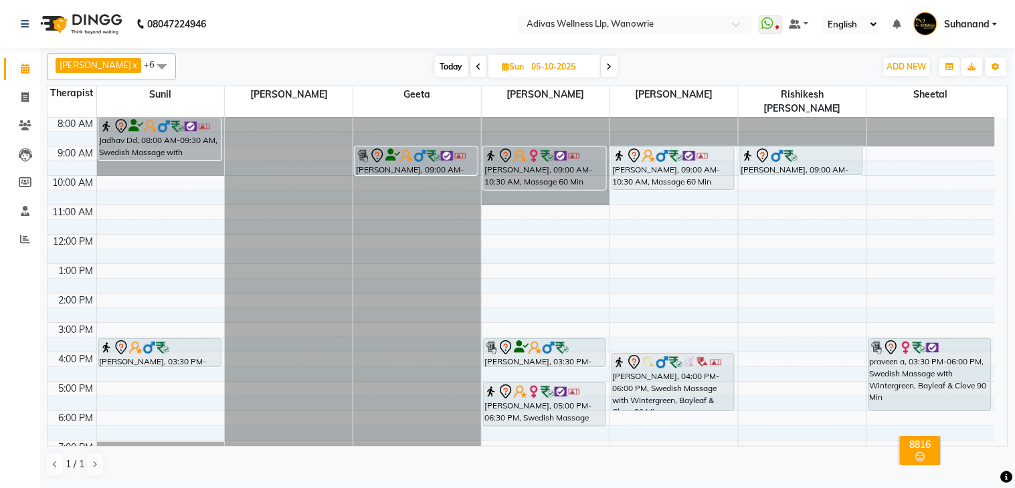
scroll to position [0, 0]
click at [447, 17] on nav "08047224946 Select Location × Adivas Wellness Llp, Wanowrie WhatsApp Status ✕ S…" at bounding box center [507, 24] width 1015 height 48
click at [439, 16] on nav "08047224946 Select Location × Adivas Wellness Llp, Wanowrie WhatsApp Status ✕ S…" at bounding box center [507, 24] width 1015 height 48
click at [446, 64] on span "Today" at bounding box center [451, 66] width 33 height 21
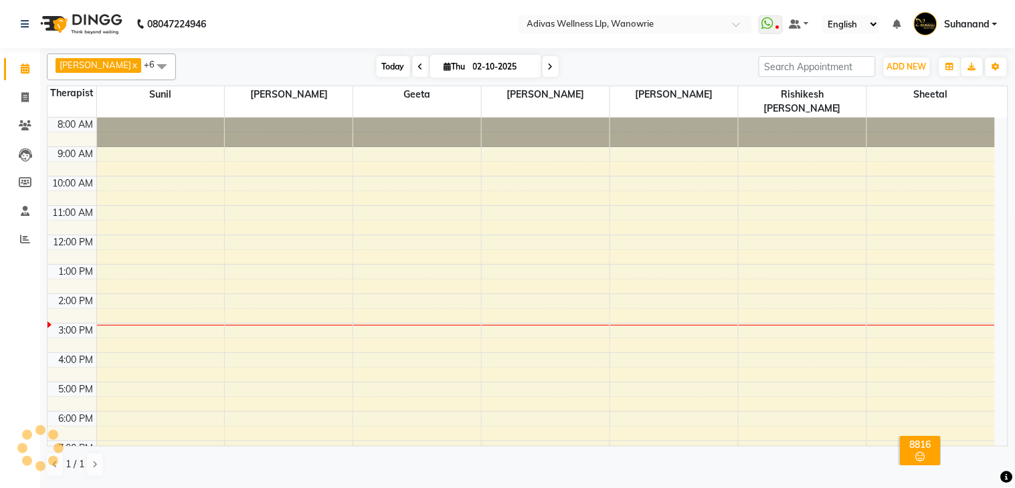
scroll to position [42, 0]
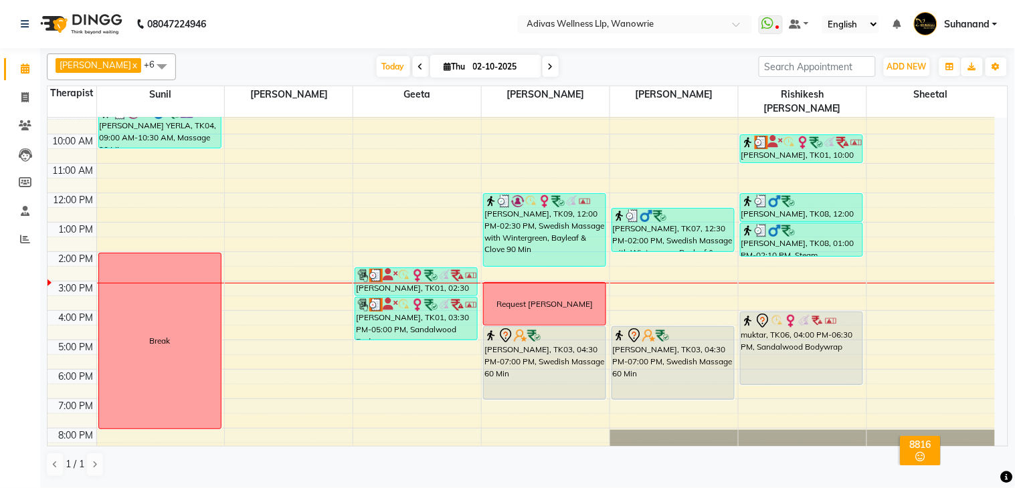
click at [419, 20] on nav "08047224946 Select Location × Adivas Wellness Llp, Wanowrie WhatsApp Status ✕ S…" at bounding box center [507, 24] width 1015 height 48
click at [380, 29] on nav "08047224946 Select Location × Adivas Wellness Llp, Wanowrie WhatsApp Status ✕ S…" at bounding box center [507, 24] width 1015 height 48
click at [379, 27] on nav "08047224946 Select Location × Adivas Wellness Llp, Wanowrie WhatsApp Status ✕ S…" at bounding box center [507, 24] width 1015 height 48
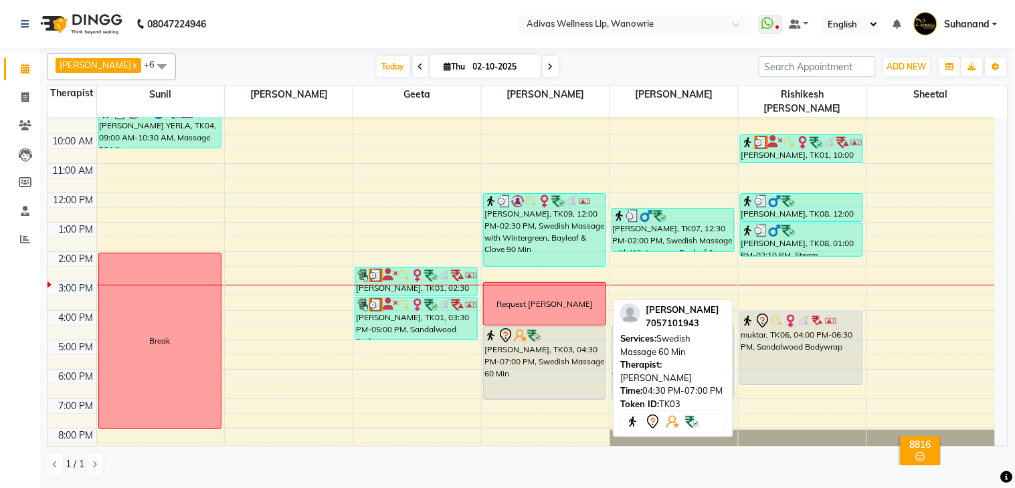
scroll to position [0, 0]
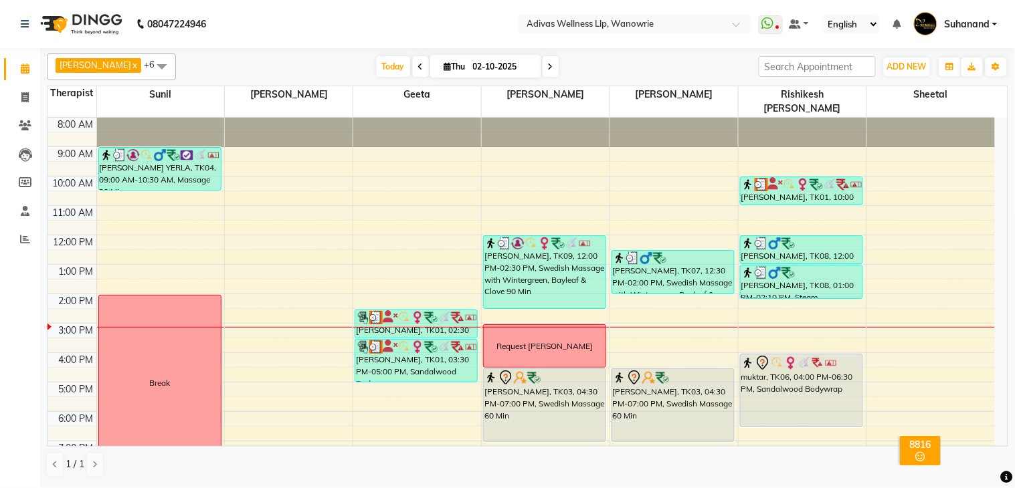
click at [543, 65] on span at bounding box center [551, 66] width 16 height 21
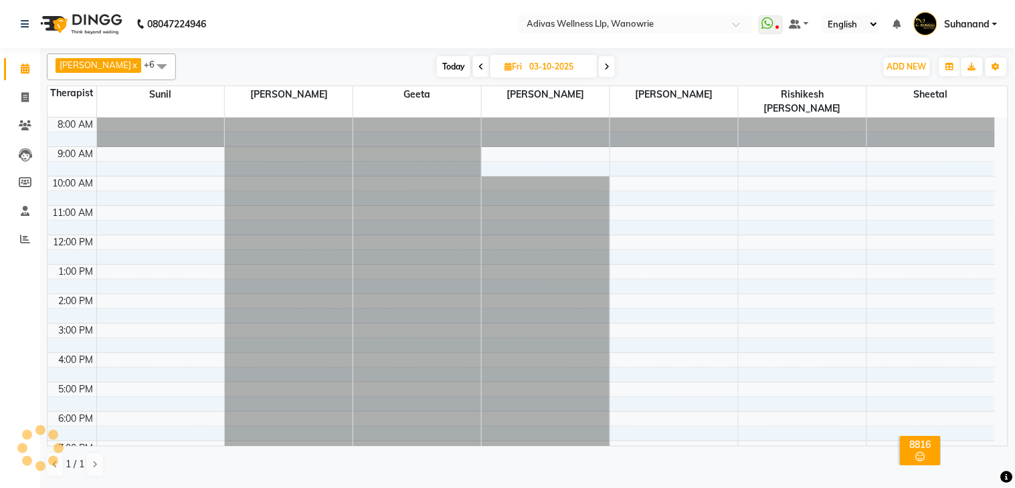
scroll to position [42, 0]
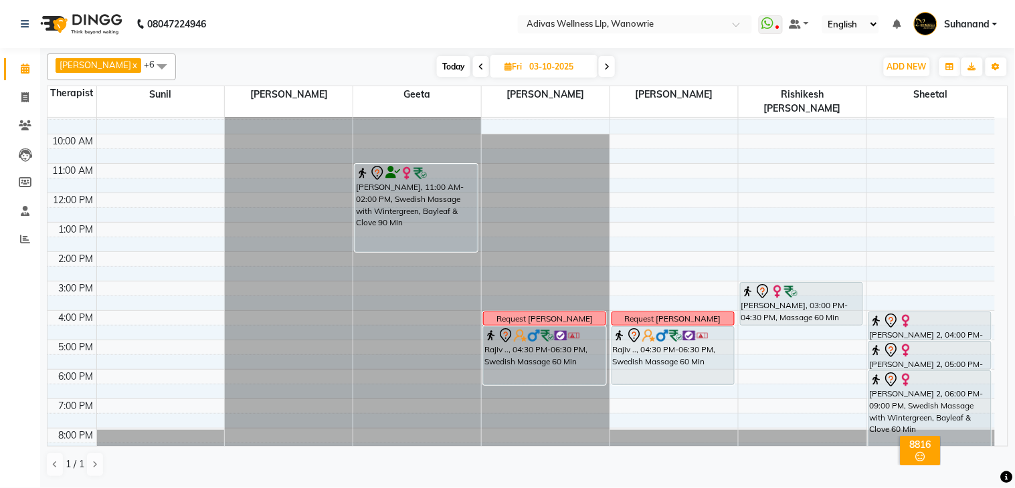
click at [442, 70] on span "Today" at bounding box center [453, 66] width 33 height 21
type input "02-10-2025"
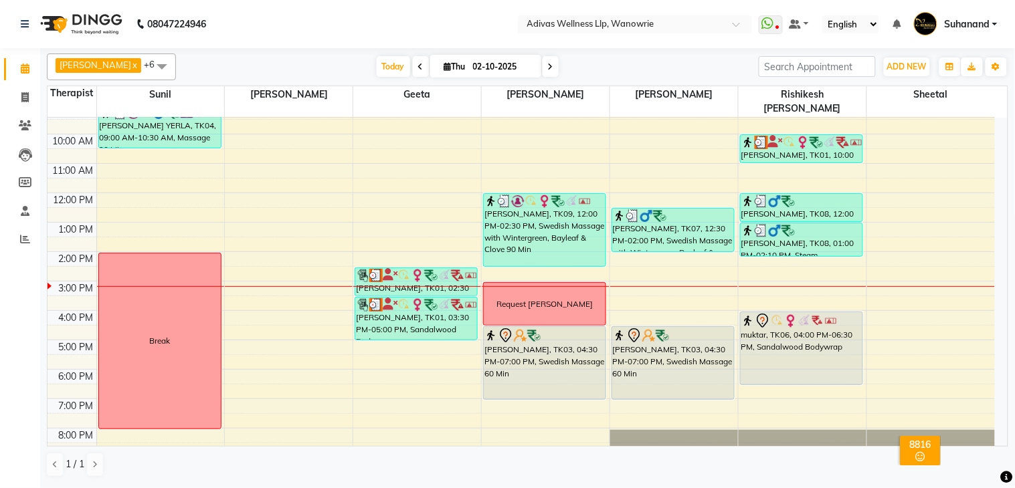
click at [420, 20] on nav "08047224946 Select Location × Adivas Wellness Llp, Wanowrie WhatsApp Status ✕ S…" at bounding box center [507, 24] width 1015 height 48
click at [469, 67] on input "02-10-2025" at bounding box center [502, 67] width 67 height 20
select select "10"
select select "2025"
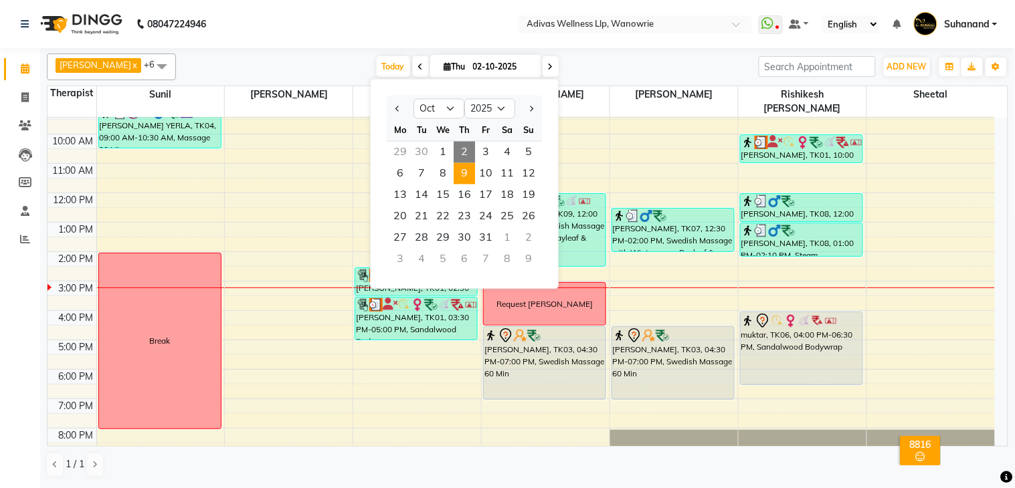
click at [460, 175] on span "9" at bounding box center [464, 173] width 21 height 21
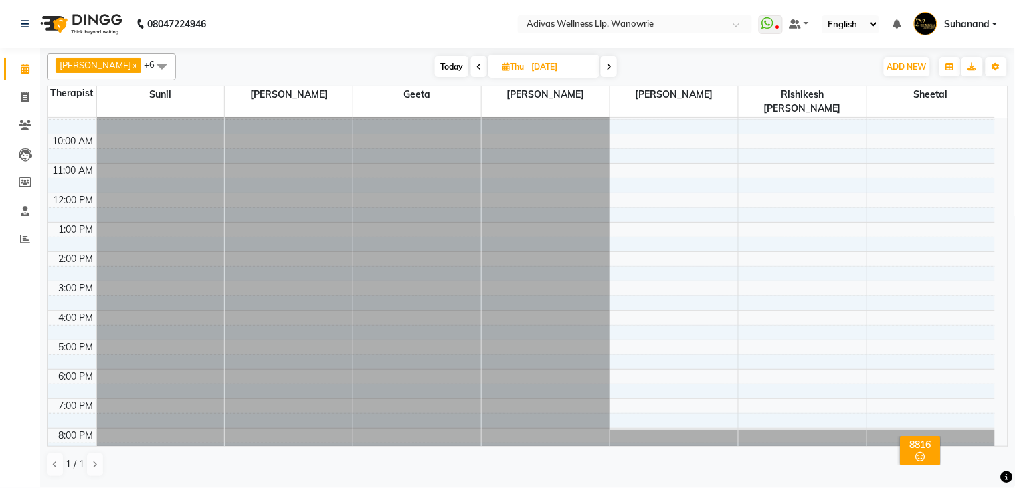
click at [476, 65] on icon at bounding box center [478, 67] width 5 height 8
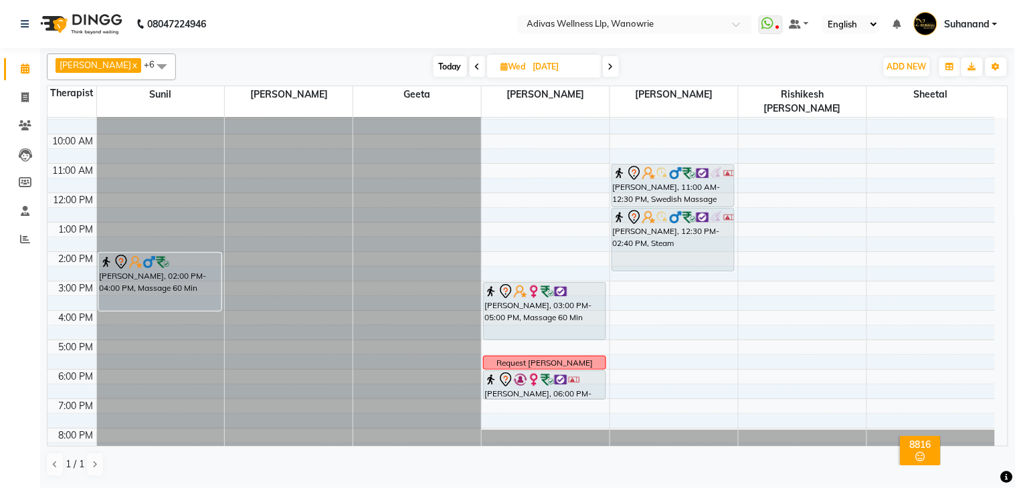
scroll to position [0, 0]
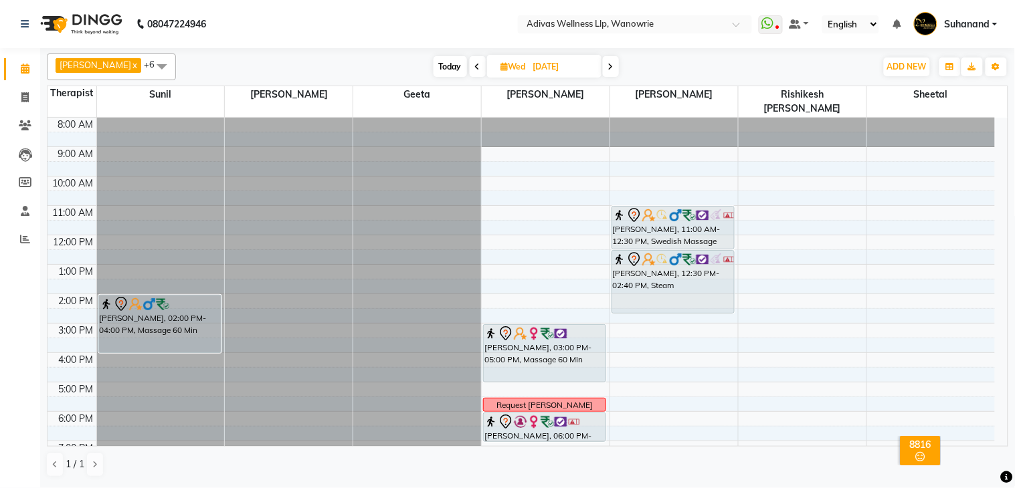
click at [608, 68] on icon at bounding box center [610, 67] width 5 height 8
type input "[DATE]"
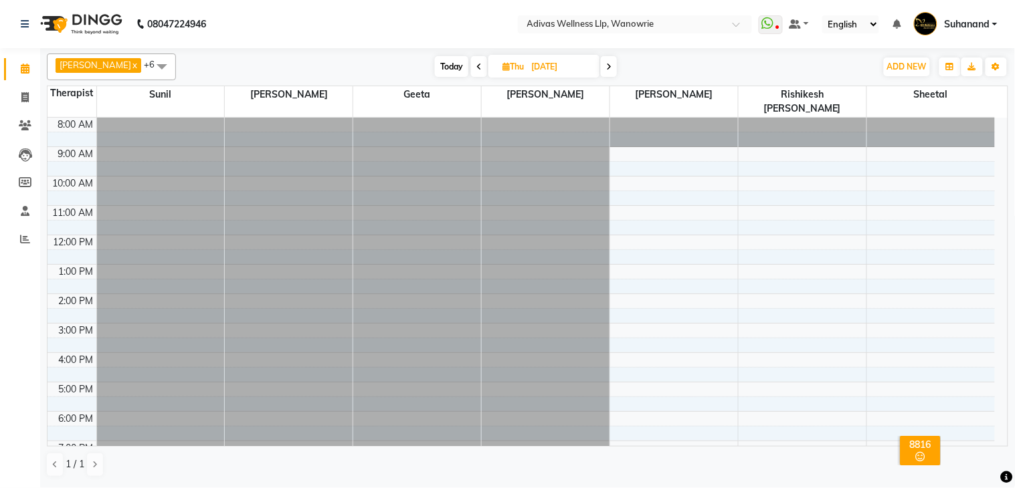
click at [151, 118] on div at bounding box center [161, 118] width 128 height 0
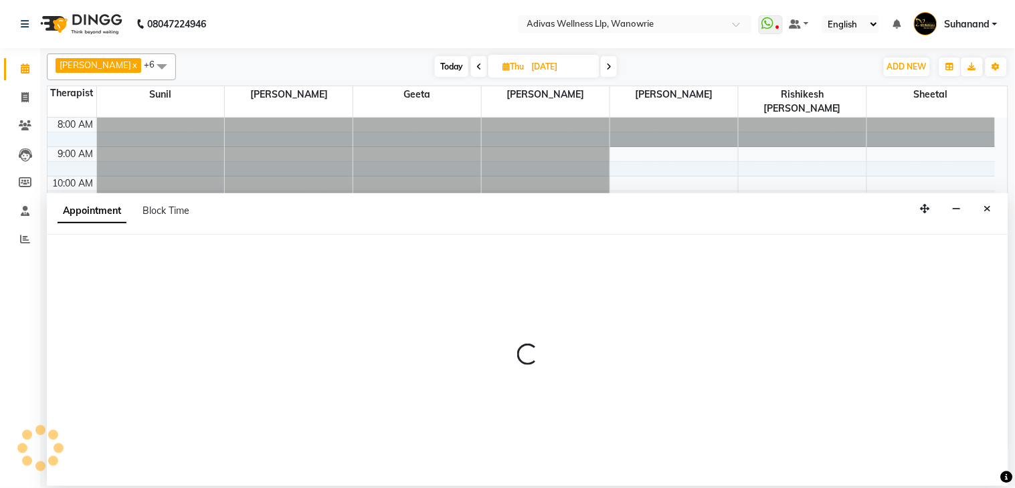
select select "24579"
select select "tentative"
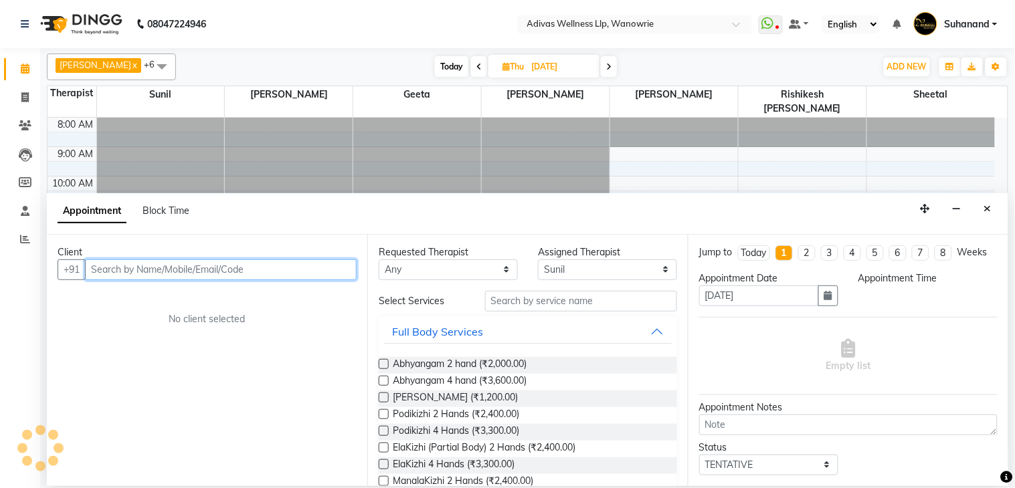
select select "810"
paste input "9881718425"
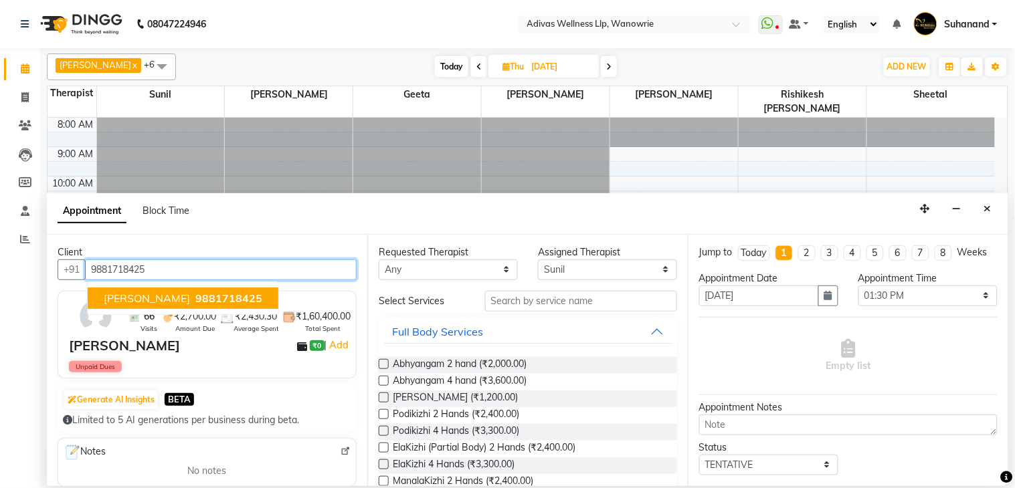
click at [154, 294] on span "[PERSON_NAME]" at bounding box center [147, 298] width 86 height 13
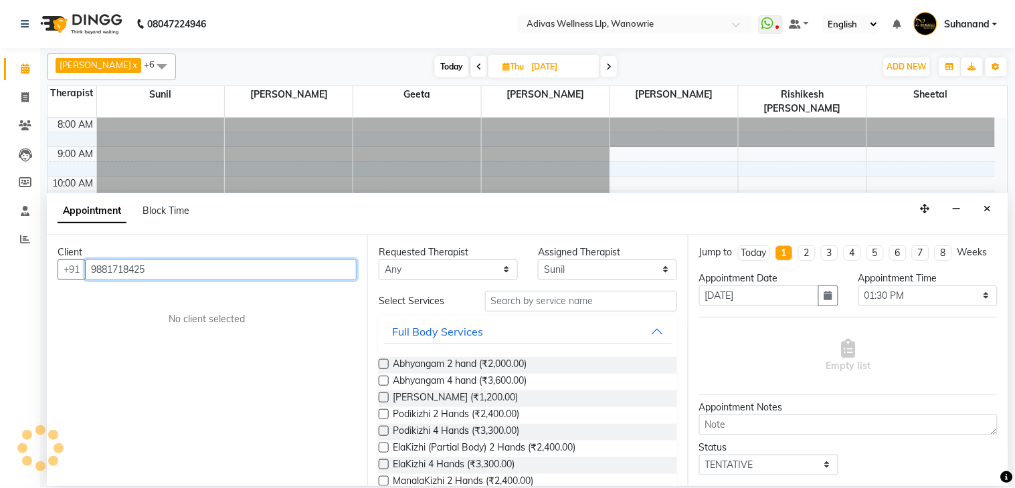
type input "9881718425"
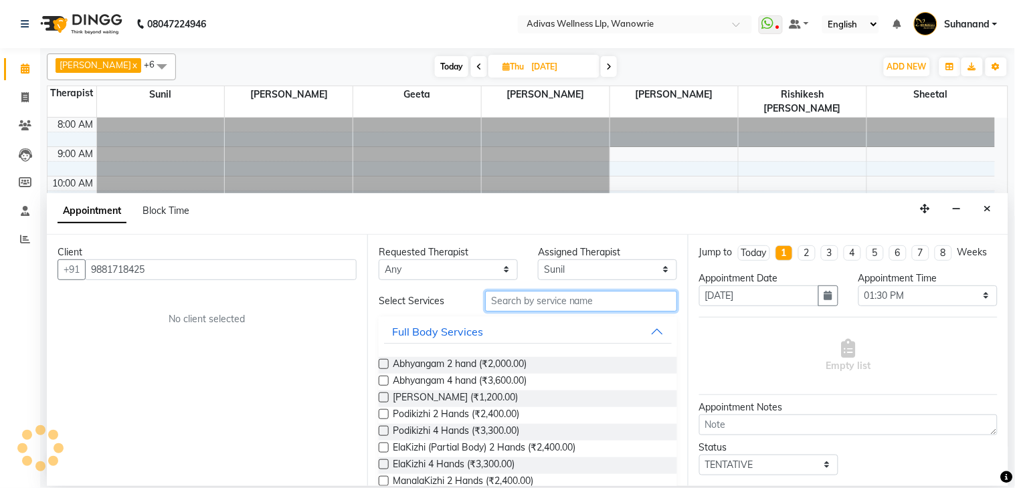
click at [524, 295] on input "text" at bounding box center [581, 301] width 192 height 21
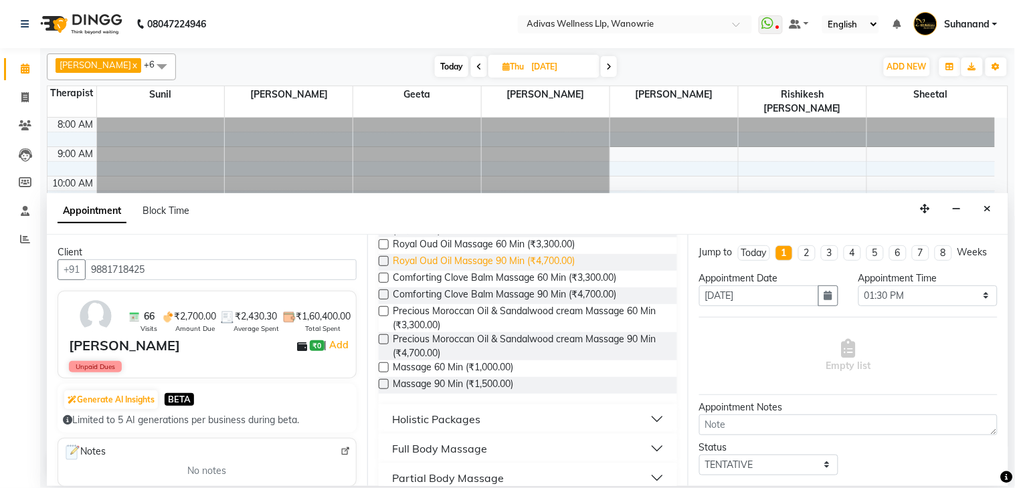
scroll to position [149, 0]
type input "massa"
click at [381, 365] on label at bounding box center [384, 367] width 10 height 10
click at [381, 365] on input "checkbox" at bounding box center [383, 368] width 9 height 9
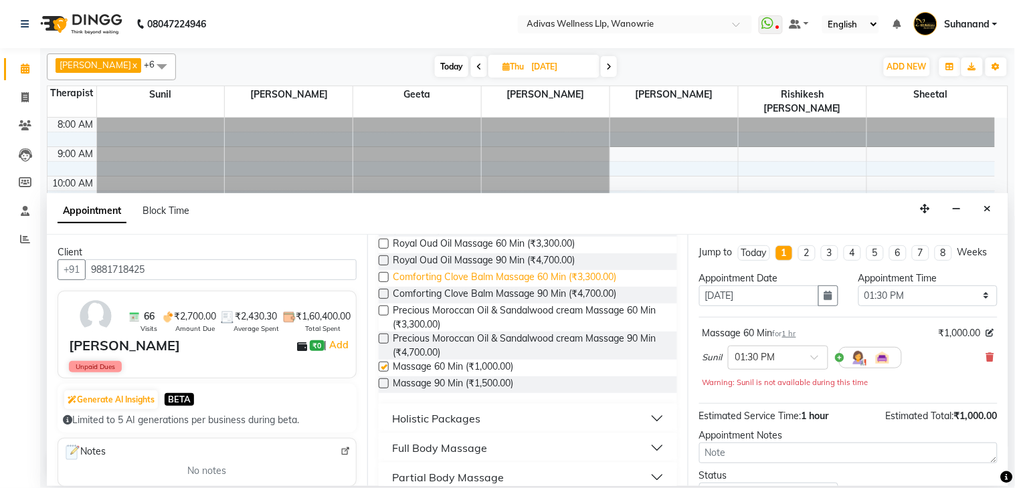
checkbox input "false"
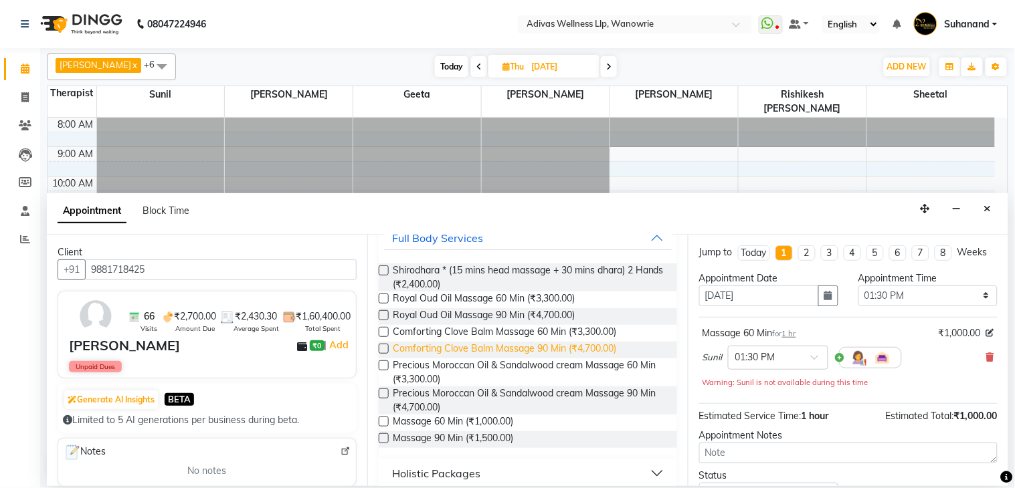
scroll to position [0, 0]
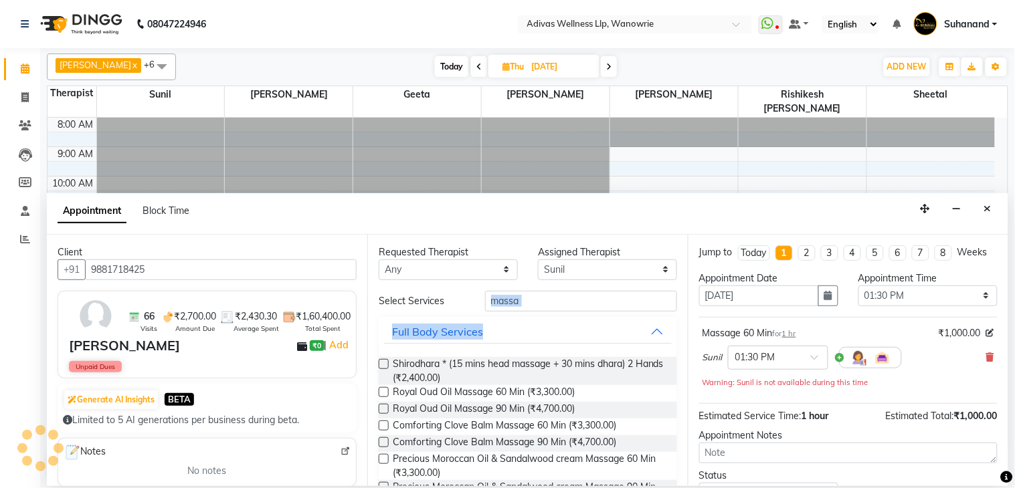
click at [543, 310] on div "Select Services massa Full Body Services Shirodhara * (15 mins head massage + 3…" at bounding box center [528, 480] width 298 height 379
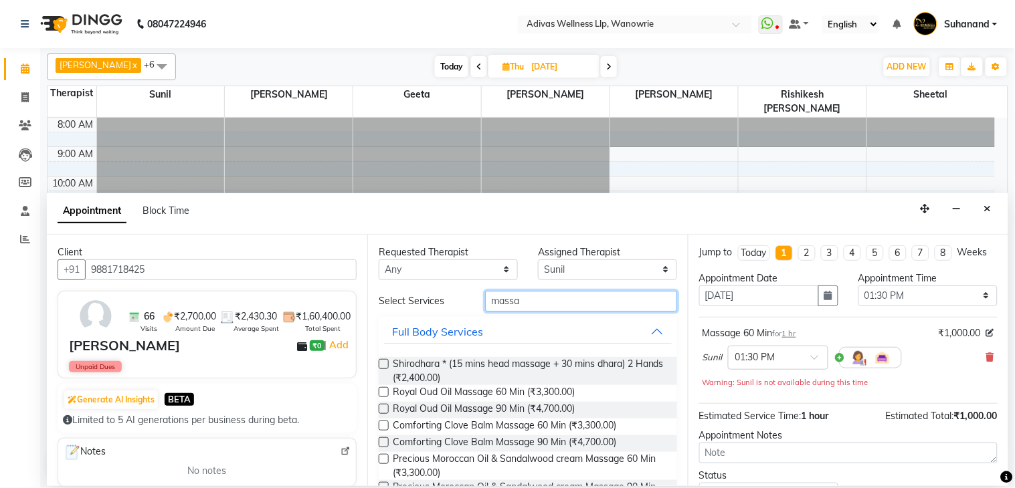
click at [543, 309] on input "massa" at bounding box center [581, 301] width 192 height 21
type input "m"
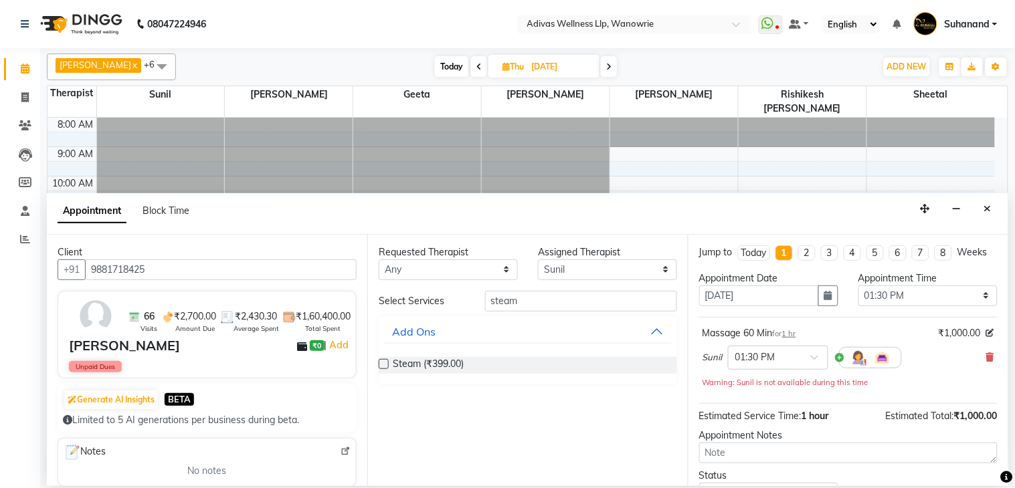
click at [385, 365] on label at bounding box center [384, 364] width 10 height 10
click at [385, 365] on input "checkbox" at bounding box center [383, 365] width 9 height 9
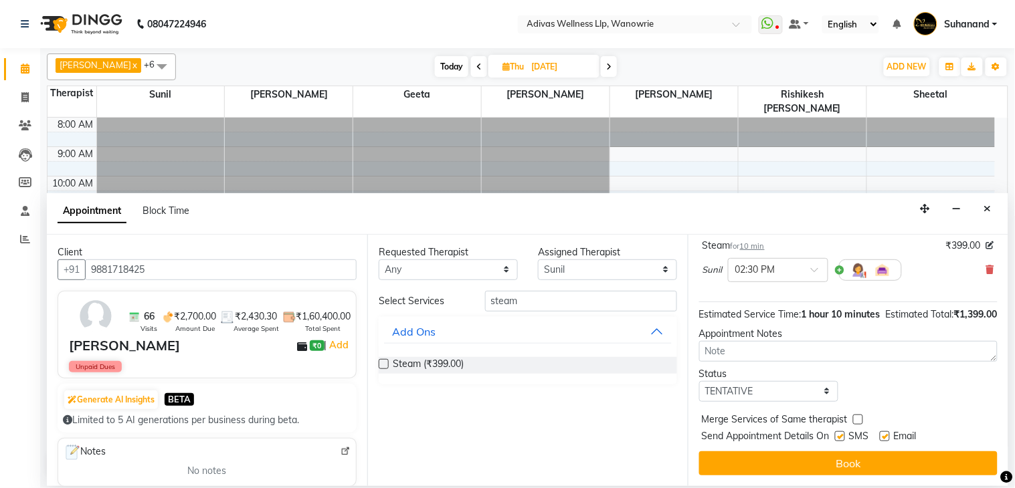
scroll to position [189, 0]
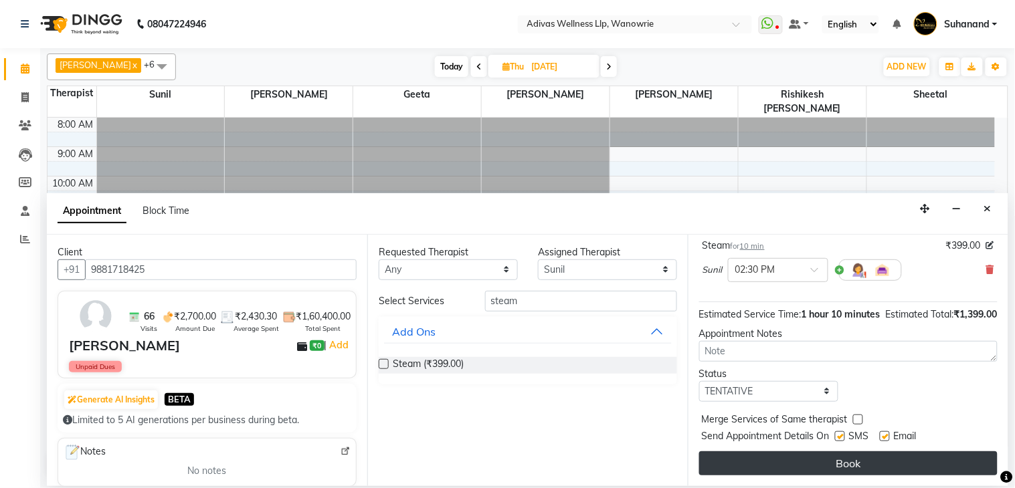
click at [842, 462] on button "Book" at bounding box center [848, 464] width 298 height 24
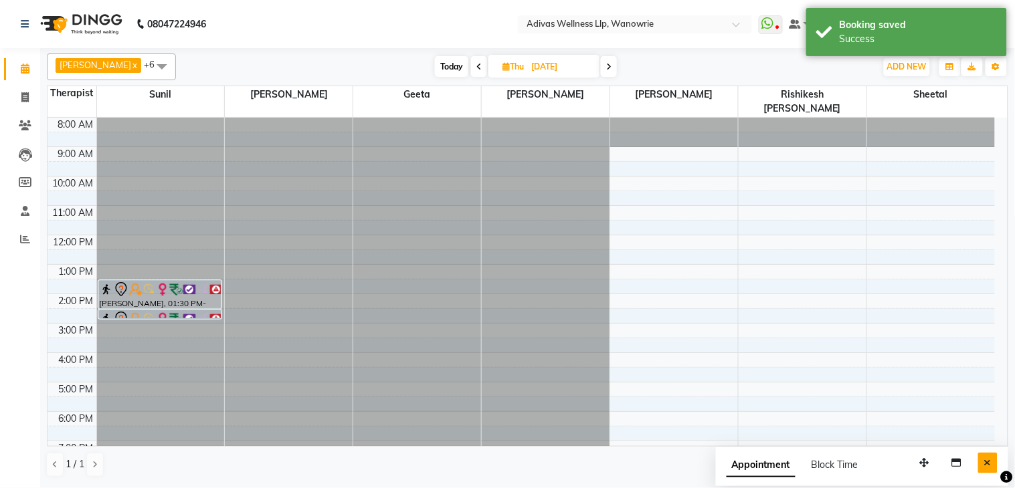
click at [989, 458] on icon "Close" at bounding box center [987, 462] width 7 height 9
drag, startPoint x: 171, startPoint y: 303, endPoint x: 174, endPoint y: 316, distance: 13.8
click at [174, 316] on div "HANSRAJ SINGAL, 01:30 PM-02:30 PM, Massage 60 Min HANSRAJ SINGAL, 02:30 PM-02:4…" at bounding box center [161, 309] width 128 height 382
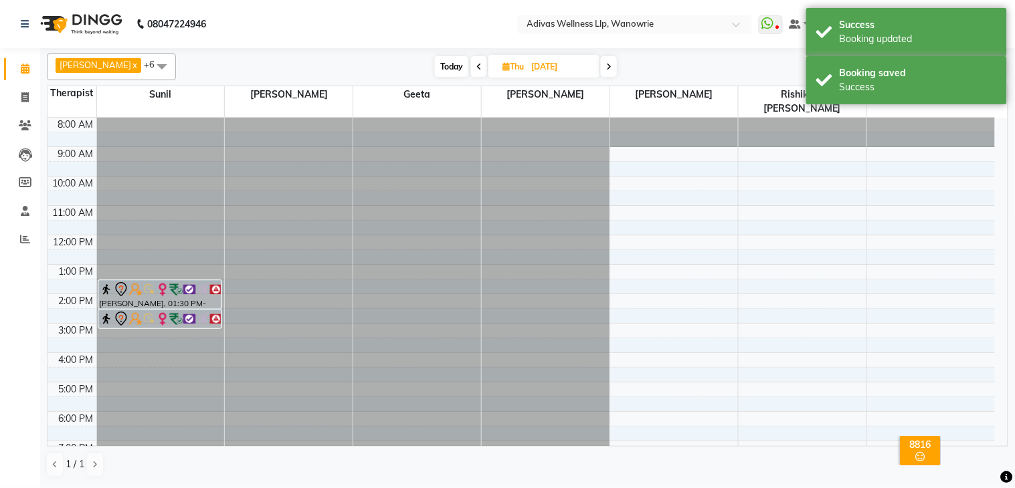
click at [429, 24] on nav "08047224946 Select Location × Adivas Wellness Llp, Wanowrie WhatsApp Status ✕ S…" at bounding box center [507, 24] width 1015 height 48
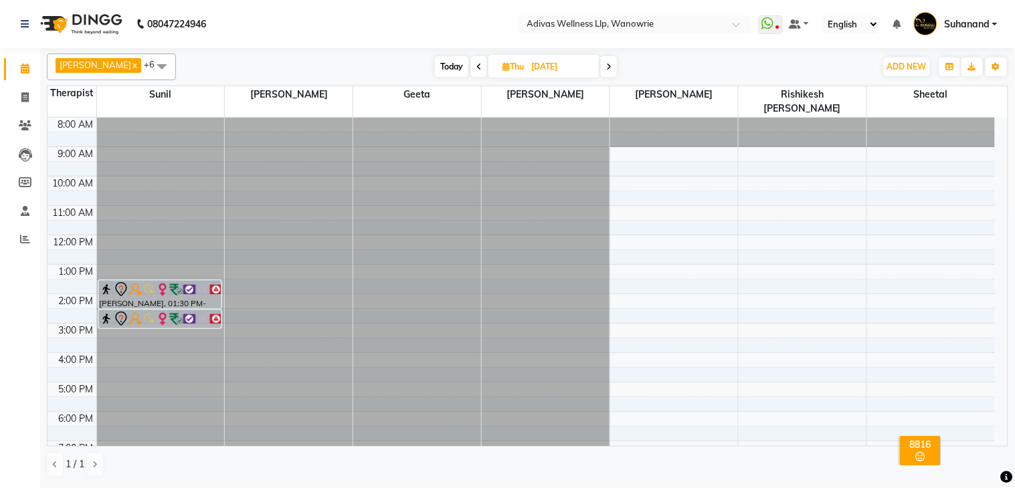
click at [444, 62] on span "Today" at bounding box center [451, 66] width 33 height 21
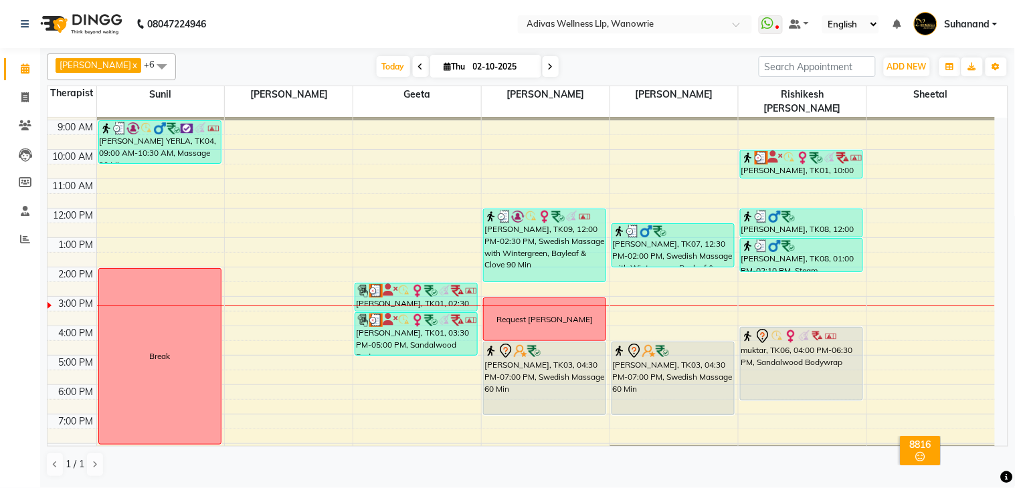
scroll to position [41, 0]
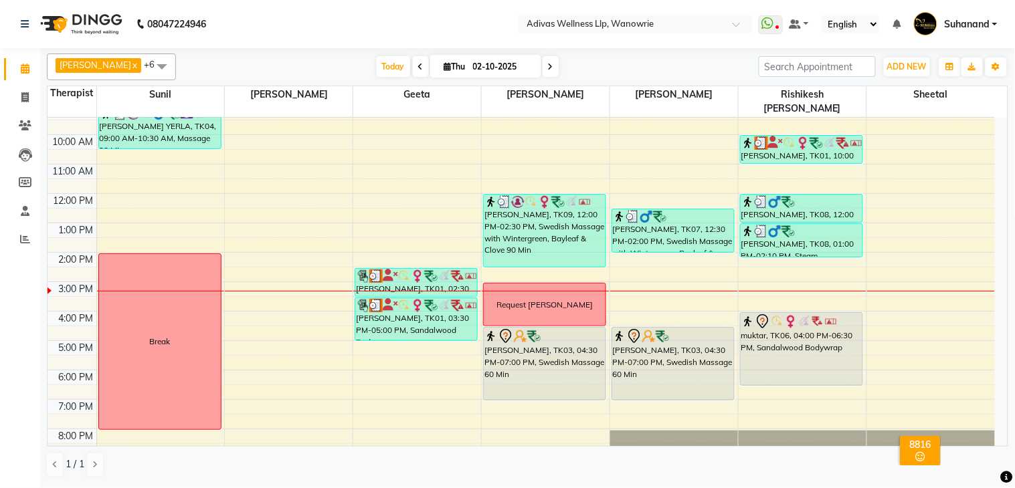
click at [402, 18] on nav "08047224946 Select Location × Adivas Wellness Llp, Wanowrie WhatsApp Status ✕ S…" at bounding box center [507, 24] width 1015 height 48
click at [377, 15] on nav "08047224946 Select Location × Adivas Wellness Llp, Wanowrie WhatsApp Status ✕ S…" at bounding box center [507, 24] width 1015 height 48
click at [376, 15] on nav "08047224946 Select Location × Adivas Wellness Llp, Wanowrie WhatsApp Status ✕ S…" at bounding box center [507, 24] width 1015 height 48
click at [370, 16] on nav "08047224946 Select Location × Adivas Wellness Llp, Wanowrie WhatsApp Status ✕ S…" at bounding box center [507, 24] width 1015 height 48
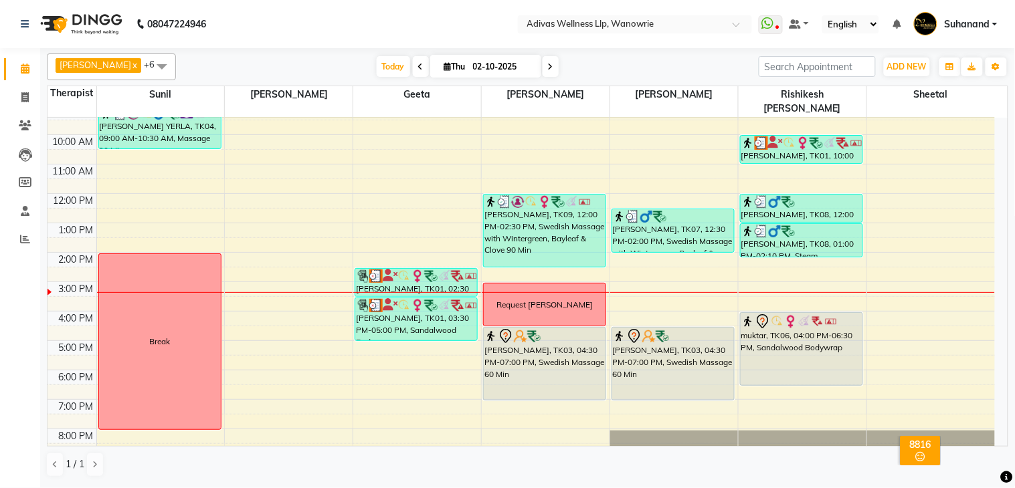
click at [476, 30] on nav "08047224946 Select Location × Adivas Wellness Llp, Wanowrie WhatsApp Status ✕ S…" at bounding box center [507, 24] width 1015 height 48
click at [474, 30] on nav "08047224946 Select Location × Adivas Wellness Llp, Wanowrie WhatsApp Status ✕ S…" at bounding box center [507, 24] width 1015 height 48
click at [386, 25] on nav "08047224946 Select Location × Adivas Wellness Llp, Wanowrie WhatsApp Status ✕ S…" at bounding box center [507, 24] width 1015 height 48
click at [371, 27] on nav "08047224946 Select Location × Adivas Wellness Llp, Wanowrie WhatsApp Status ✕ S…" at bounding box center [507, 24] width 1015 height 48
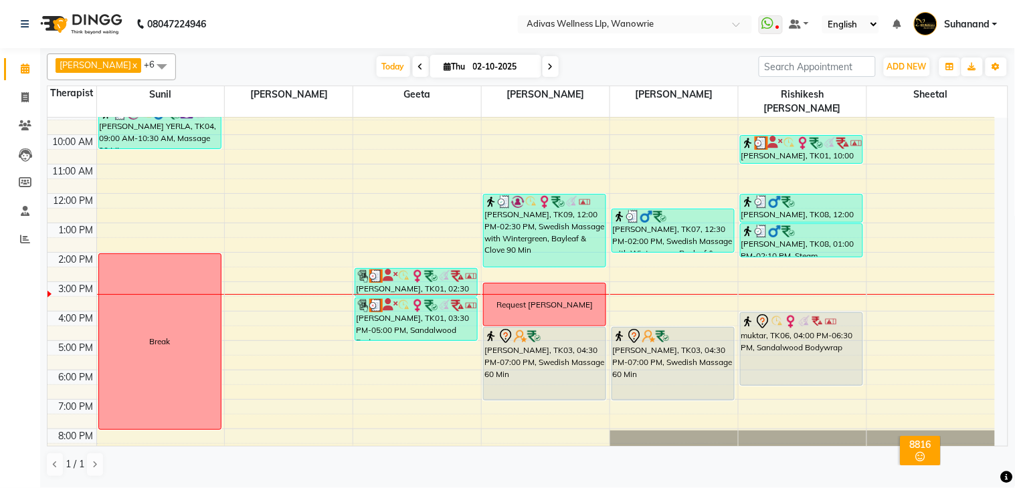
click at [543, 68] on span at bounding box center [551, 66] width 16 height 21
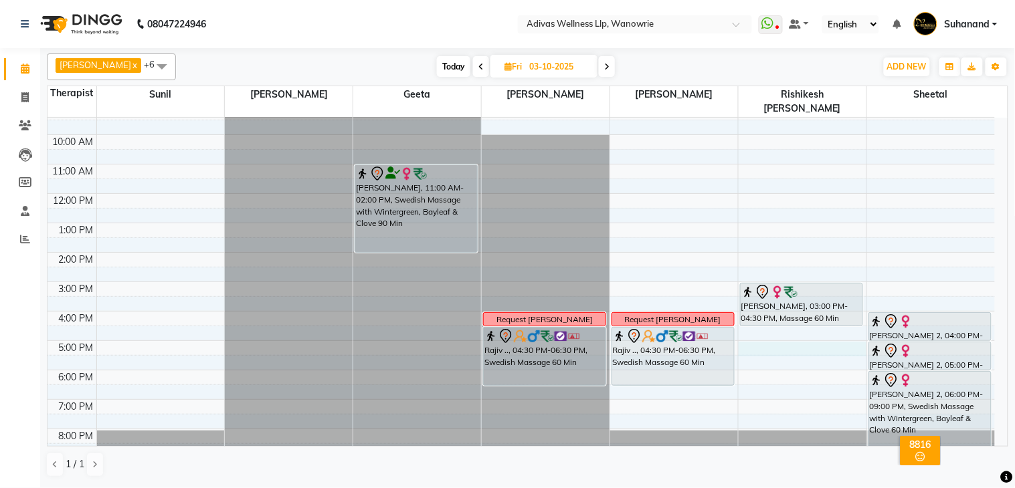
click at [752, 337] on div "8:00 AM 9:00 AM 10:00 AM 11:00 AM 12:00 PM 1:00 PM 2:00 PM 3:00 PM 4:00 PM 5:00…" at bounding box center [521, 267] width 947 height 382
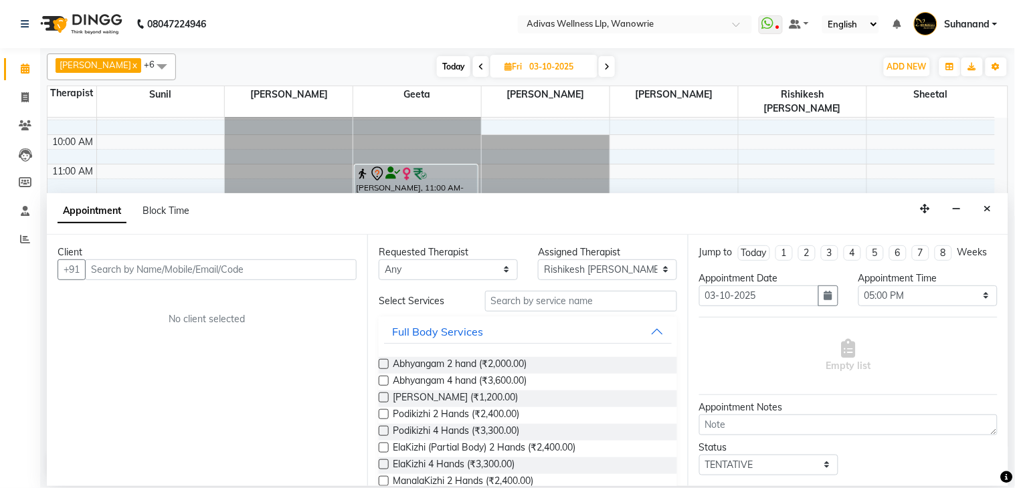
click at [173, 270] on input "text" at bounding box center [221, 270] width 272 height 21
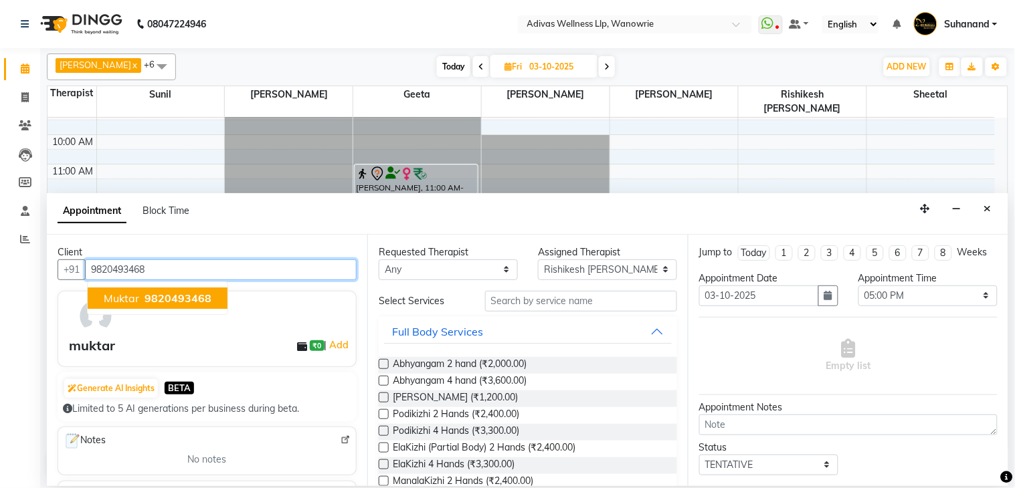
click at [112, 299] on span "muktar" at bounding box center [121, 298] width 35 height 13
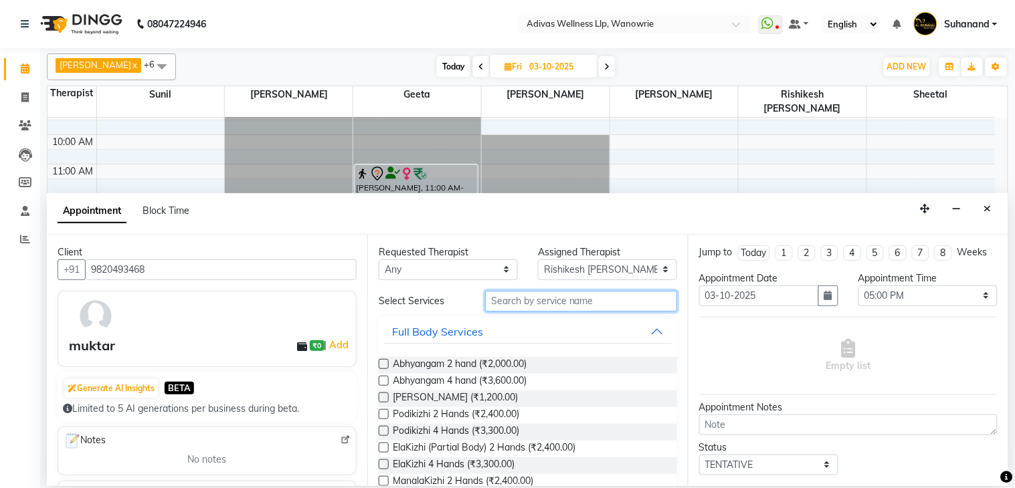
click at [551, 305] on input "text" at bounding box center [581, 301] width 192 height 21
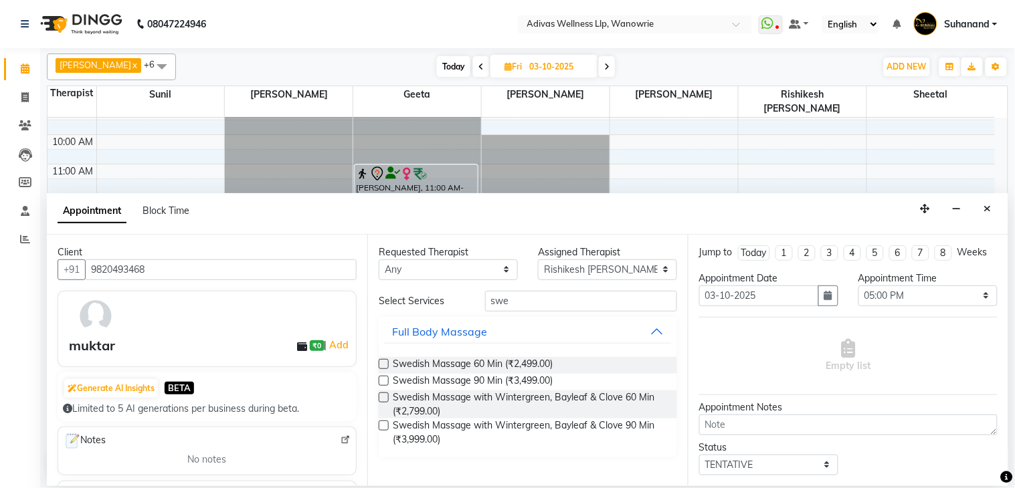
click at [386, 396] on label at bounding box center [384, 398] width 10 height 10
click at [386, 396] on input "checkbox" at bounding box center [383, 399] width 9 height 9
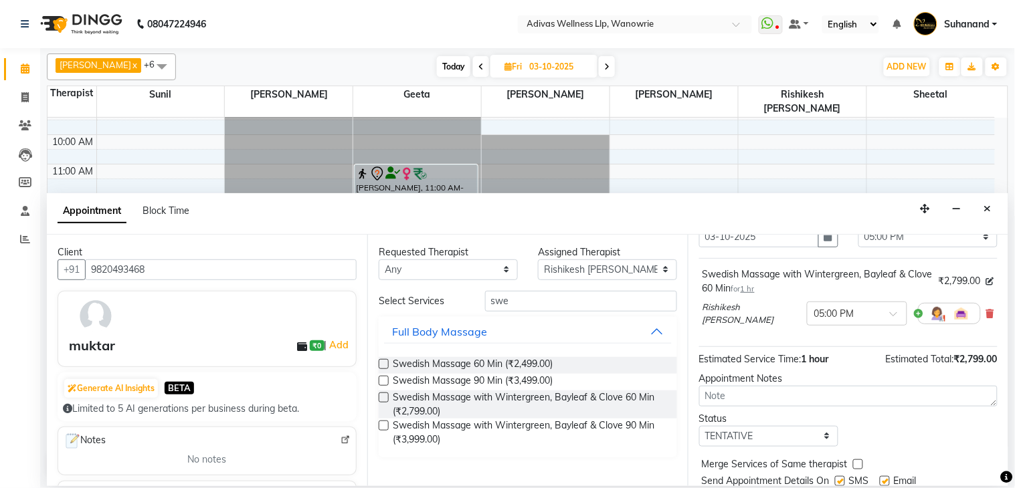
scroll to position [114, 0]
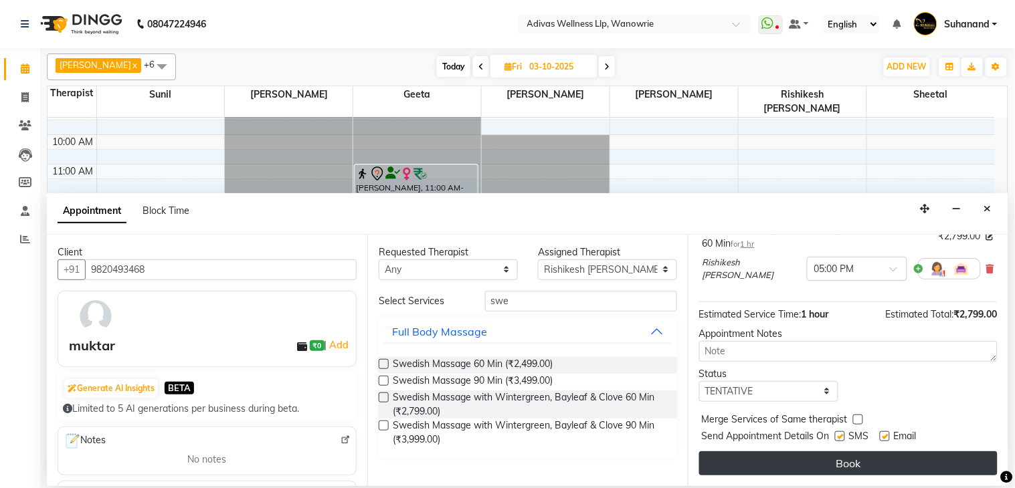
click at [842, 464] on button "Book" at bounding box center [848, 464] width 298 height 24
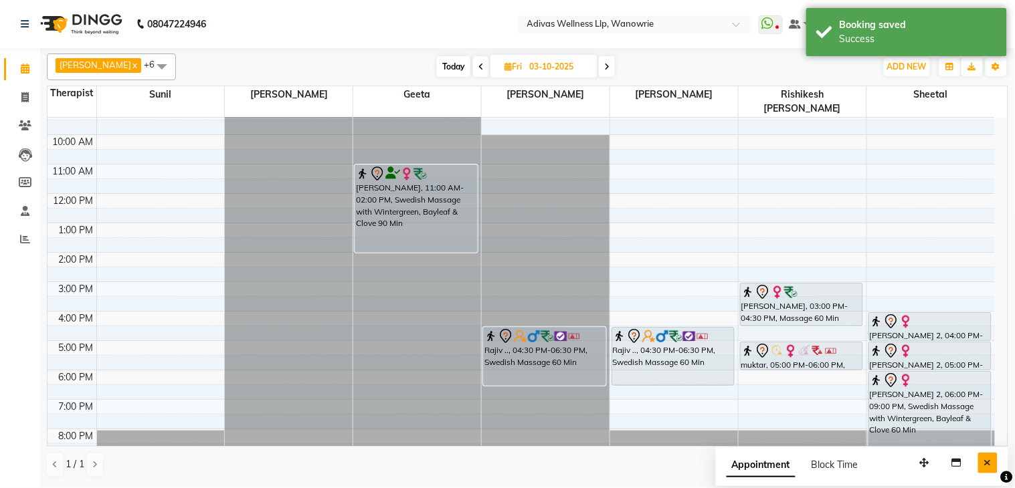
click at [987, 460] on icon "Close" at bounding box center [987, 462] width 7 height 9
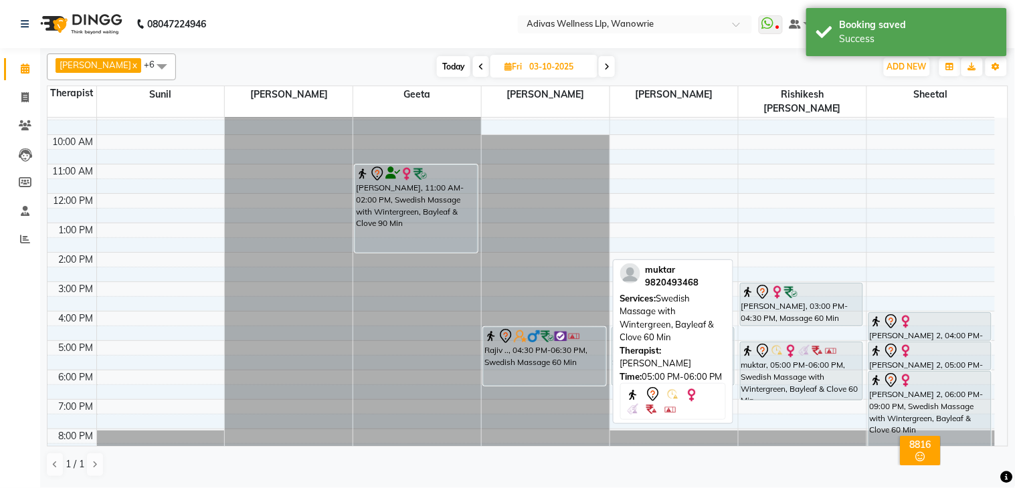
drag, startPoint x: 824, startPoint y: 353, endPoint x: 824, endPoint y: 361, distance: 8.0
click at [826, 378] on div "Ketaki Kelkar, 03:00 PM-04:30 PM, Massage 60 Min muktar, 05:00 PM-06:00 PM, Swe…" at bounding box center [803, 267] width 128 height 382
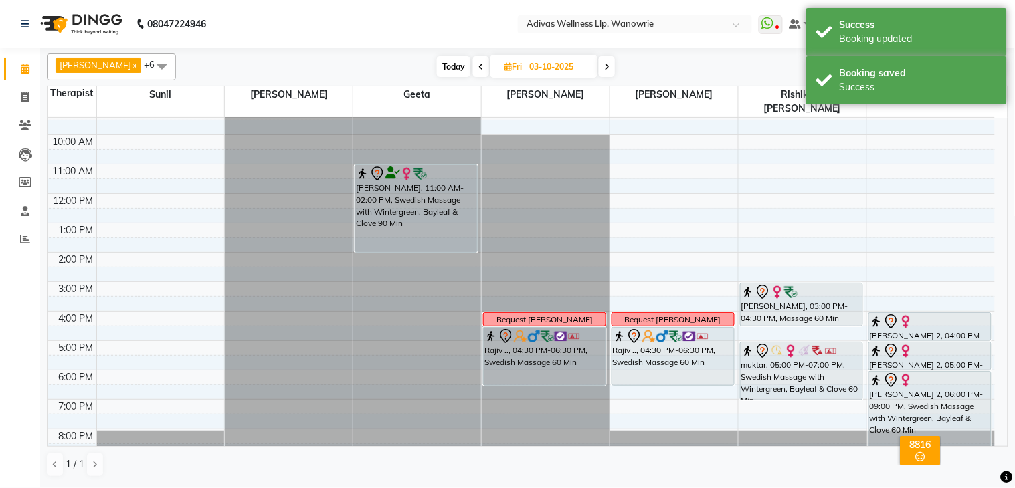
click at [448, 70] on span "Today" at bounding box center [453, 66] width 33 height 21
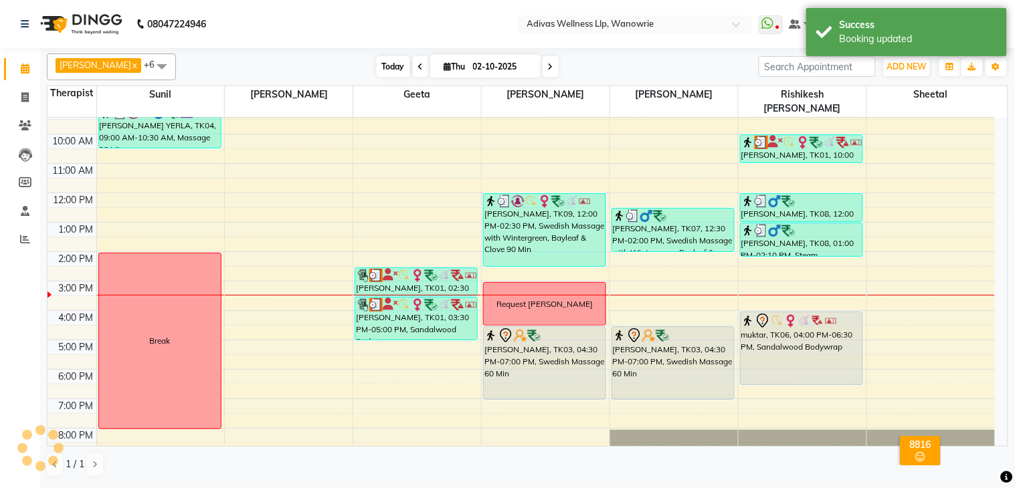
scroll to position [42, 0]
click at [420, 19] on nav "08047224946 Select Location × Adivas Wellness Llp, Wanowrie WhatsApp Status ✕ S…" at bounding box center [507, 24] width 1015 height 48
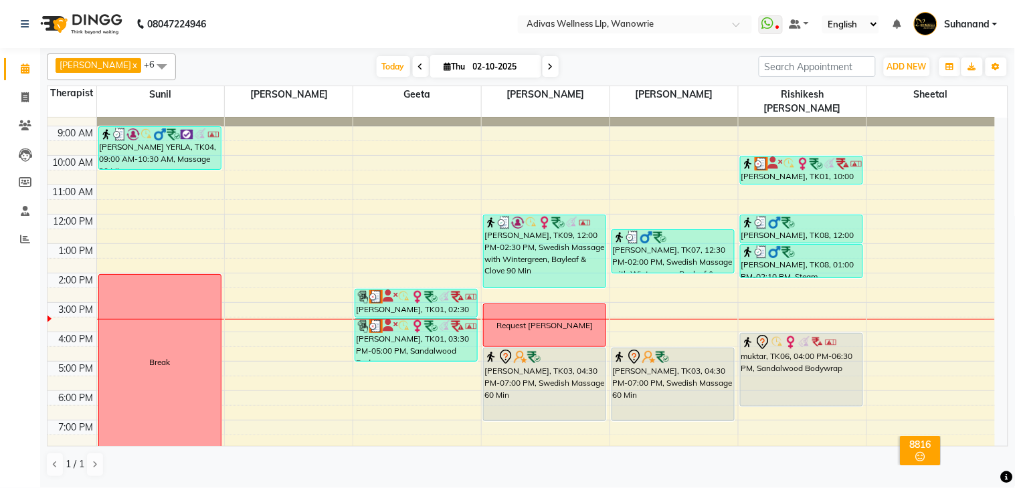
scroll to position [0, 0]
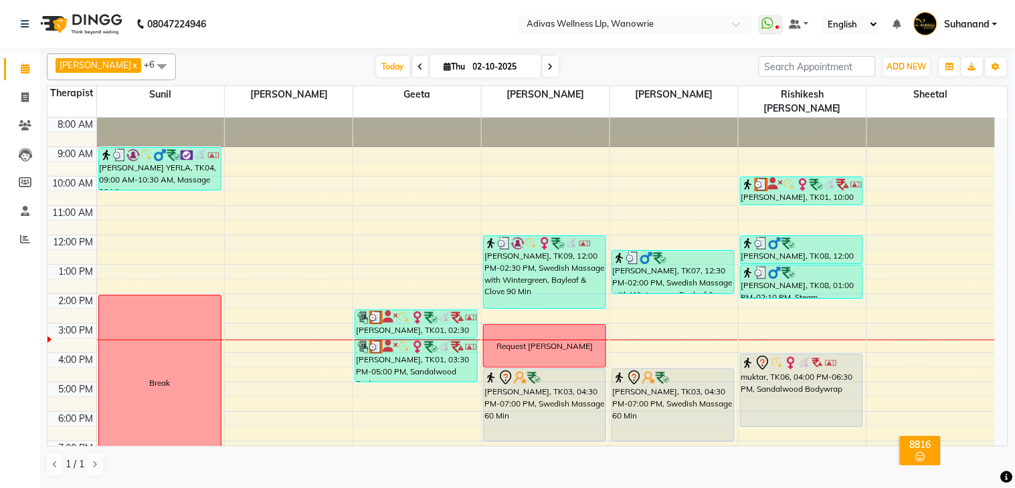
click at [417, 21] on nav "08047224946 Select Location × Adivas Wellness Llp, Wanowrie WhatsApp Status ✕ S…" at bounding box center [507, 24] width 1015 height 48
click at [543, 66] on span at bounding box center [551, 66] width 16 height 21
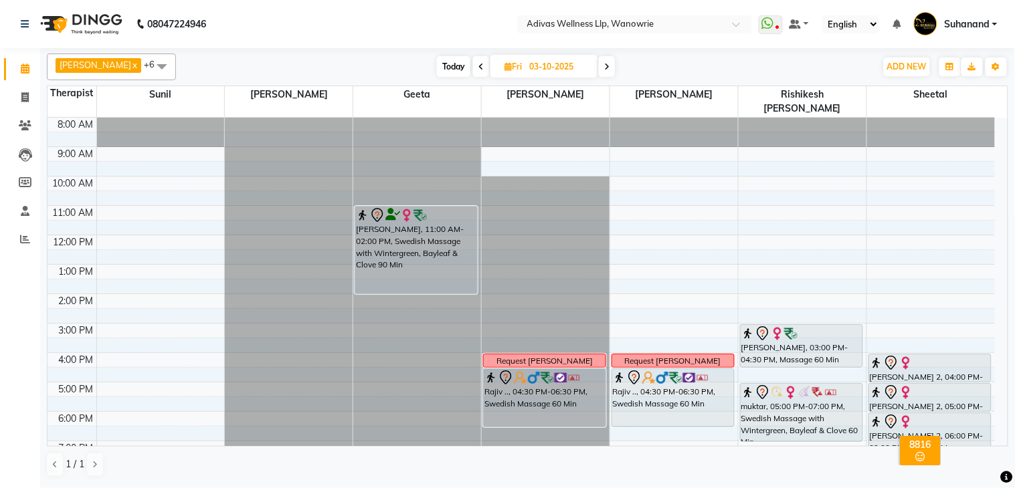
scroll to position [41, 0]
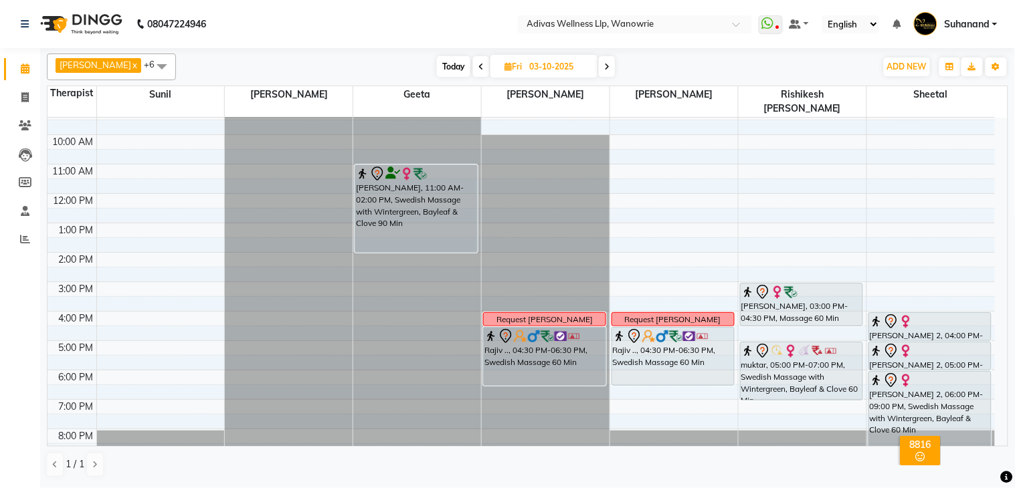
click at [430, 29] on nav "08047224946 Select Location × Adivas Wellness Llp, Wanowrie WhatsApp Status ✕ S…" at bounding box center [507, 24] width 1015 height 48
click at [455, 17] on nav "08047224946 Select Location × Adivas Wellness Llp, Wanowrie WhatsApp Status ✕ S…" at bounding box center [507, 24] width 1015 height 48
click at [447, 65] on span "Today" at bounding box center [453, 66] width 33 height 21
type input "02-10-2025"
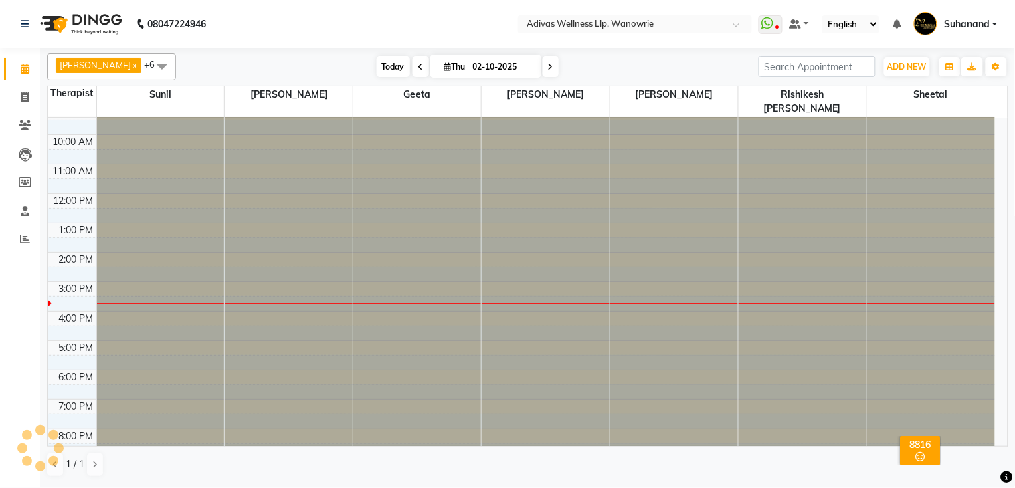
scroll to position [42, 0]
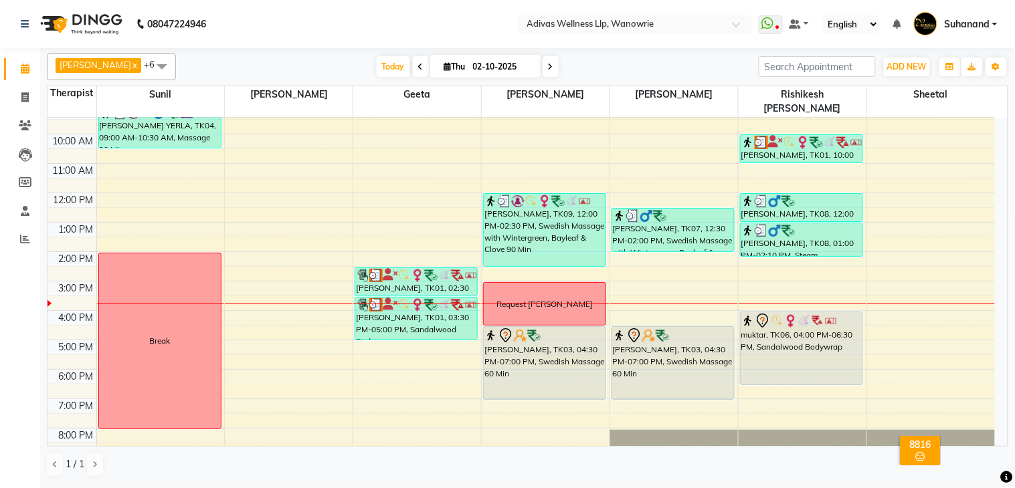
click at [364, 16] on nav "08047224946 Select Location × Adivas Wellness Llp, Wanowrie WhatsApp Status ✕ S…" at bounding box center [507, 24] width 1015 height 48
click at [492, 62] on input "02-10-2025" at bounding box center [502, 67] width 67 height 20
select select "10"
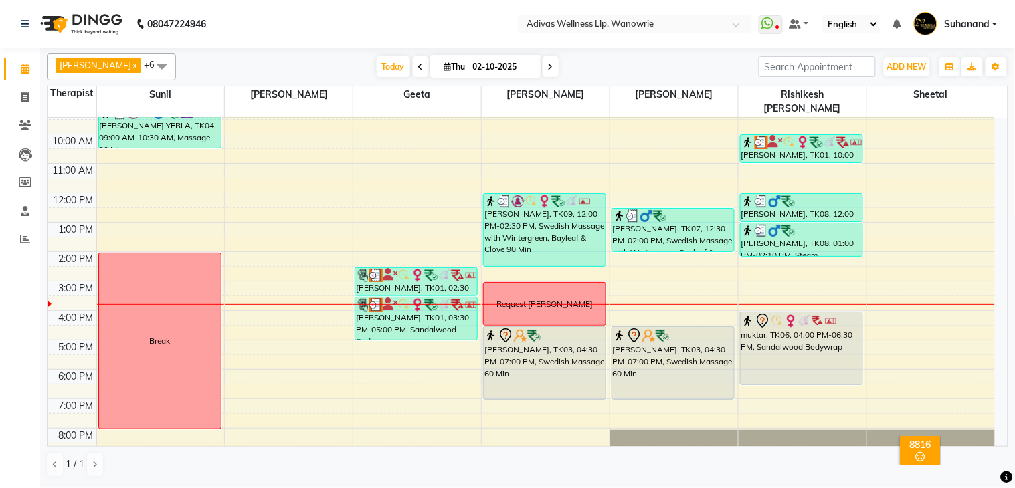
select select "2025"
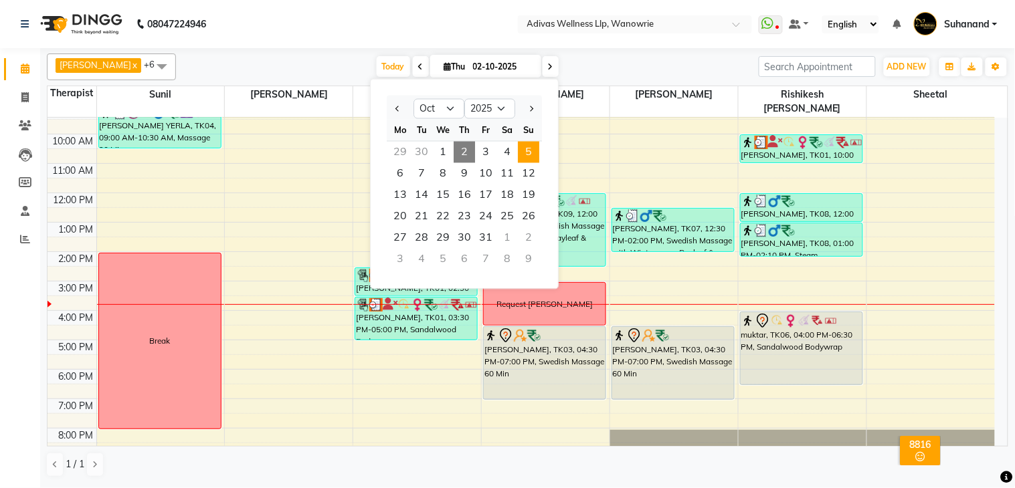
click at [525, 154] on span "5" at bounding box center [528, 152] width 21 height 21
type input "05-10-2025"
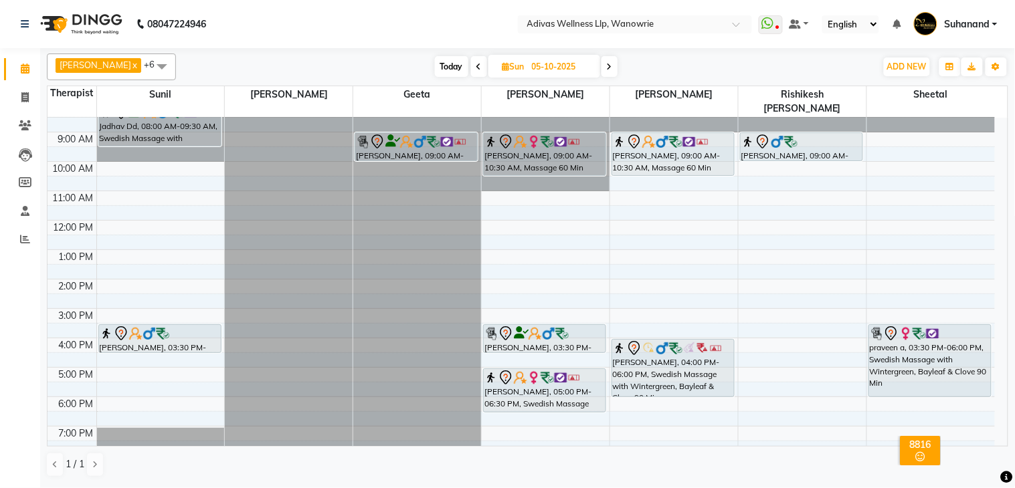
scroll to position [0, 0]
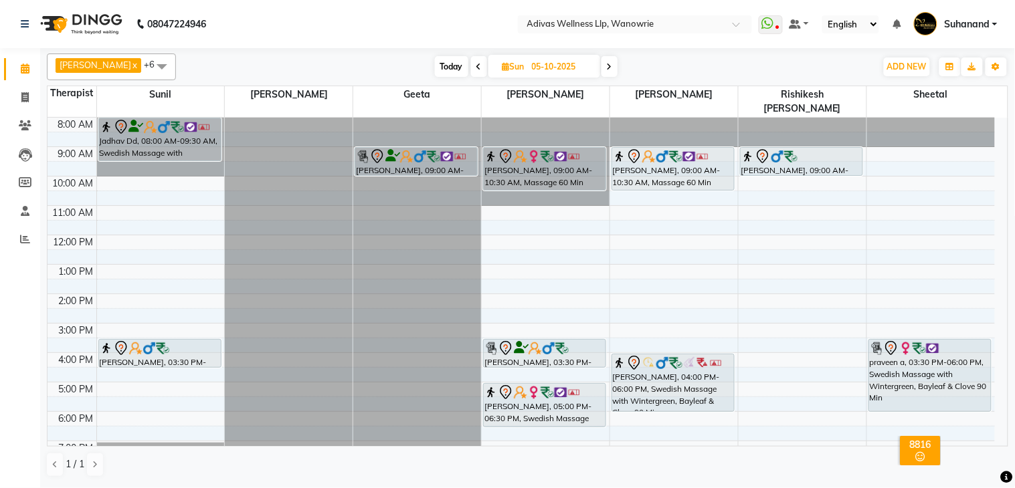
click at [817, 173] on div at bounding box center [802, 175] width 122 height 5
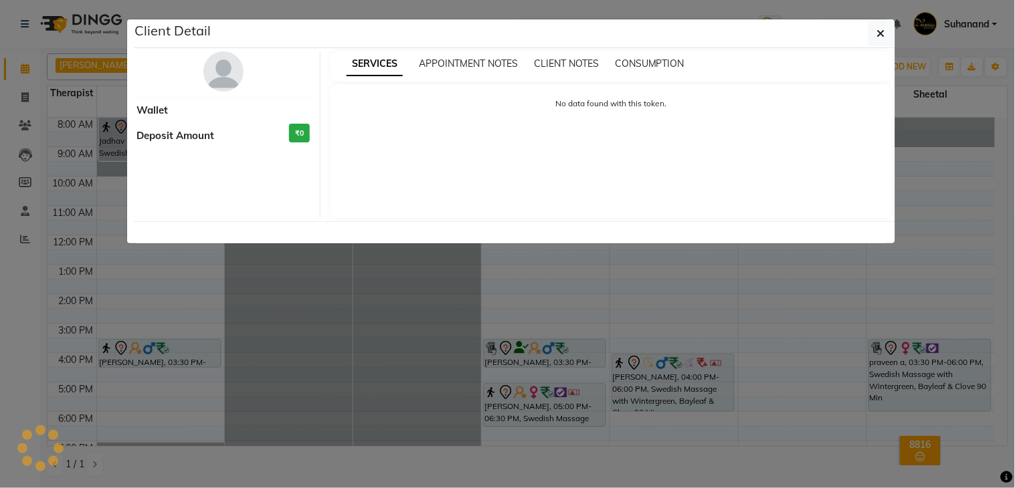
select select "7"
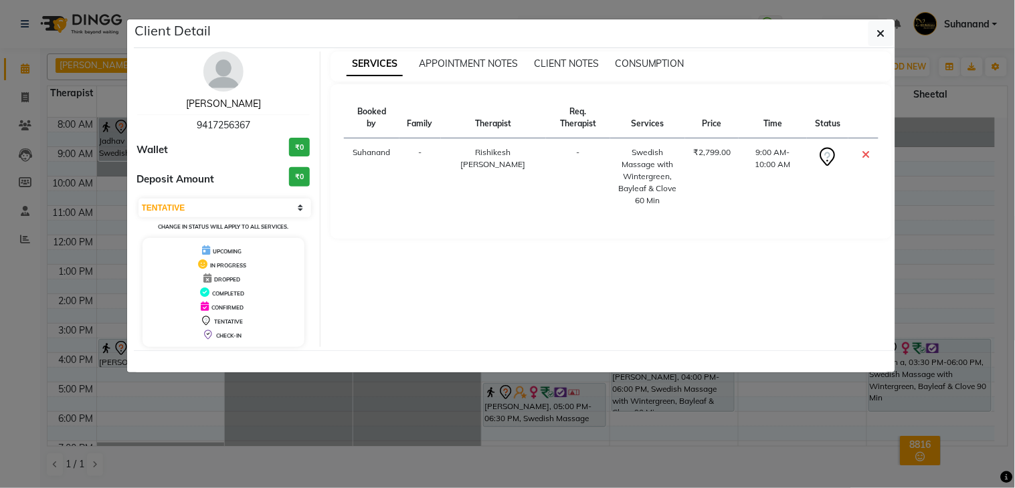
click at [229, 105] on link "[PERSON_NAME]" at bounding box center [223, 104] width 75 height 12
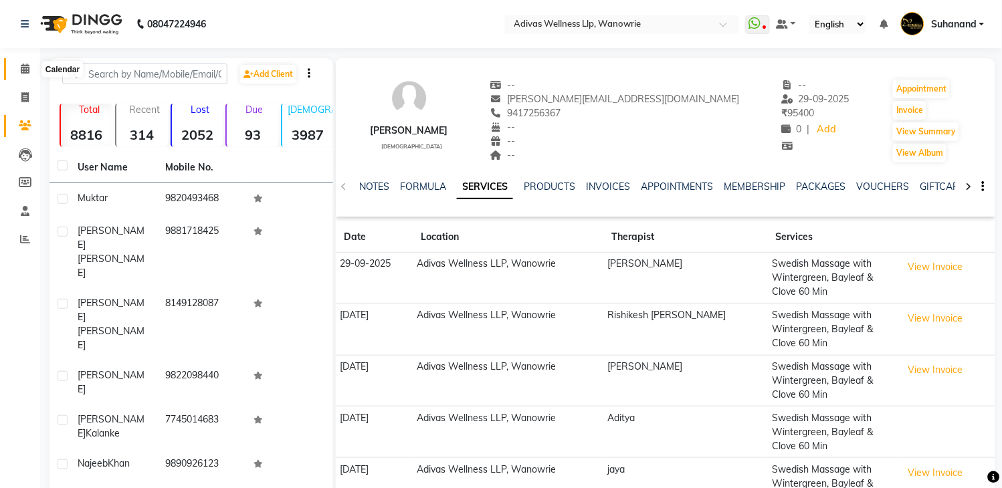
click at [23, 72] on icon at bounding box center [25, 69] width 9 height 10
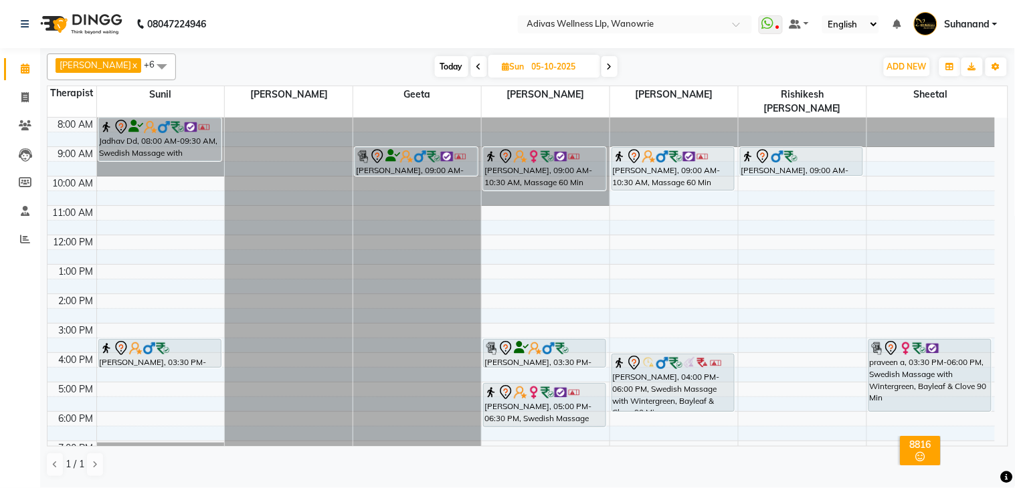
click at [426, 29] on nav "08047224946 Select Location × Adivas Wellness Llp, Wanowrie WhatsApp Status ✕ S…" at bounding box center [507, 24] width 1015 height 48
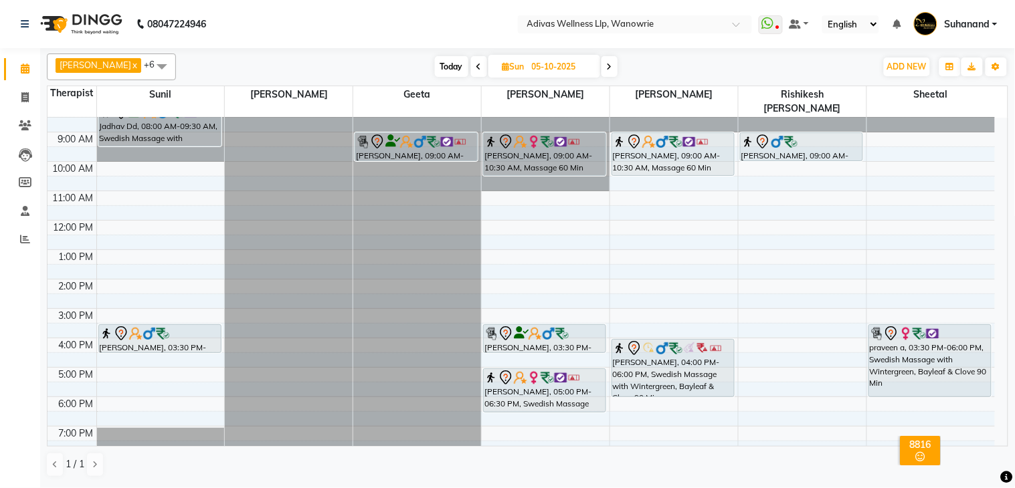
scroll to position [41, 0]
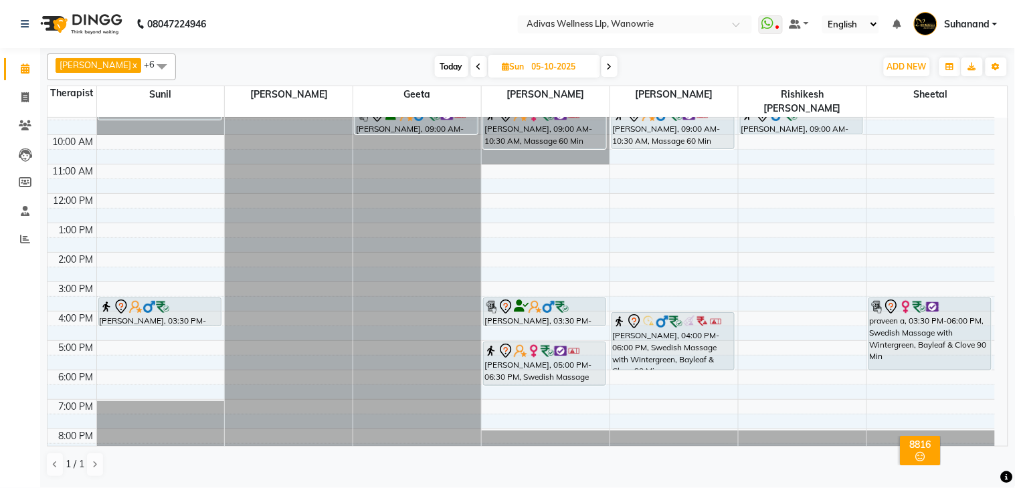
click at [478, 63] on span at bounding box center [479, 66] width 16 height 21
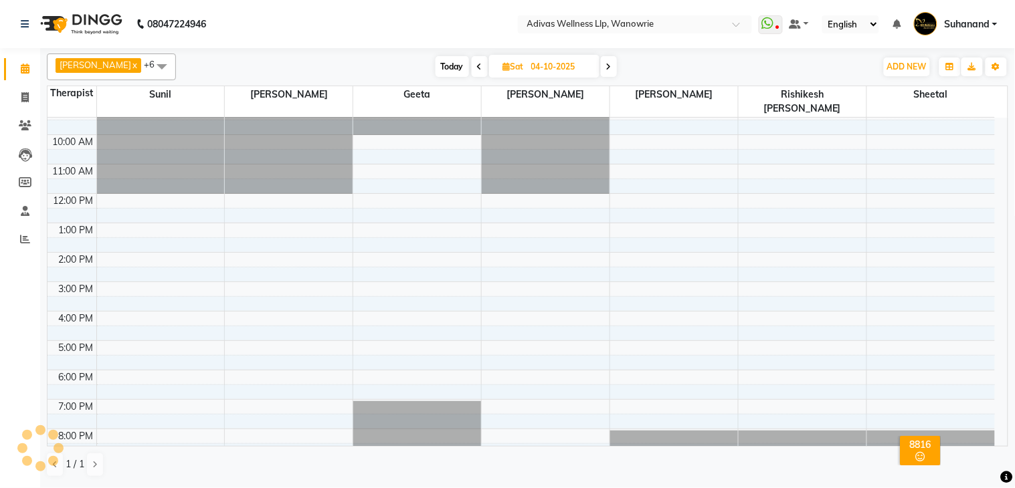
scroll to position [42, 0]
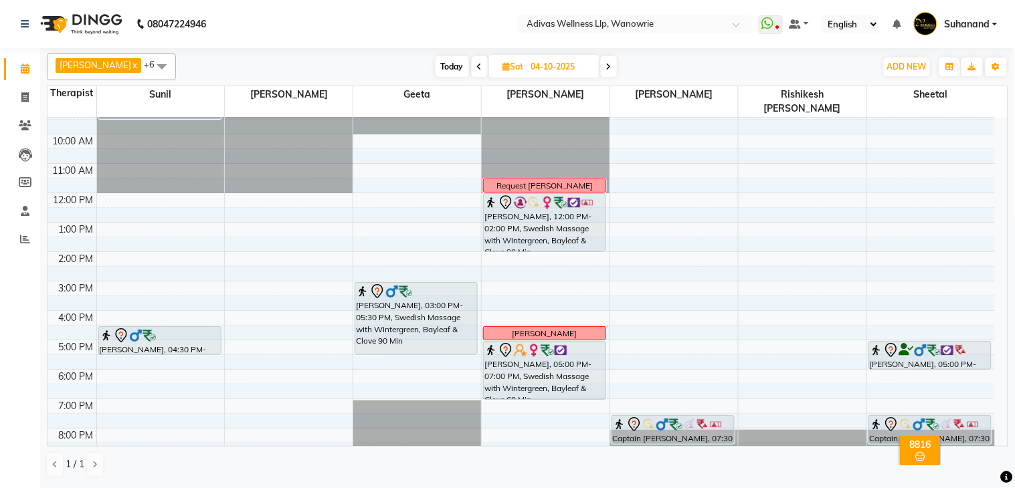
click at [472, 61] on span at bounding box center [480, 66] width 16 height 21
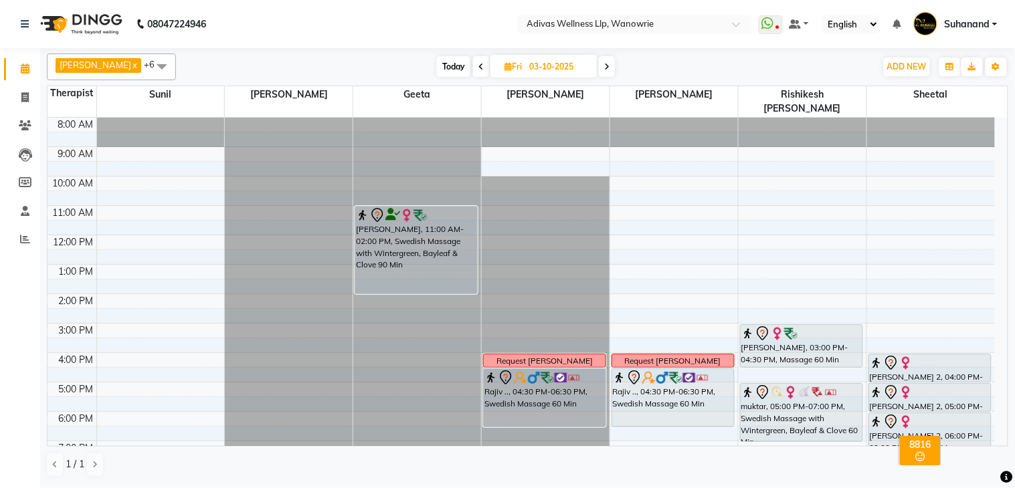
scroll to position [41, 0]
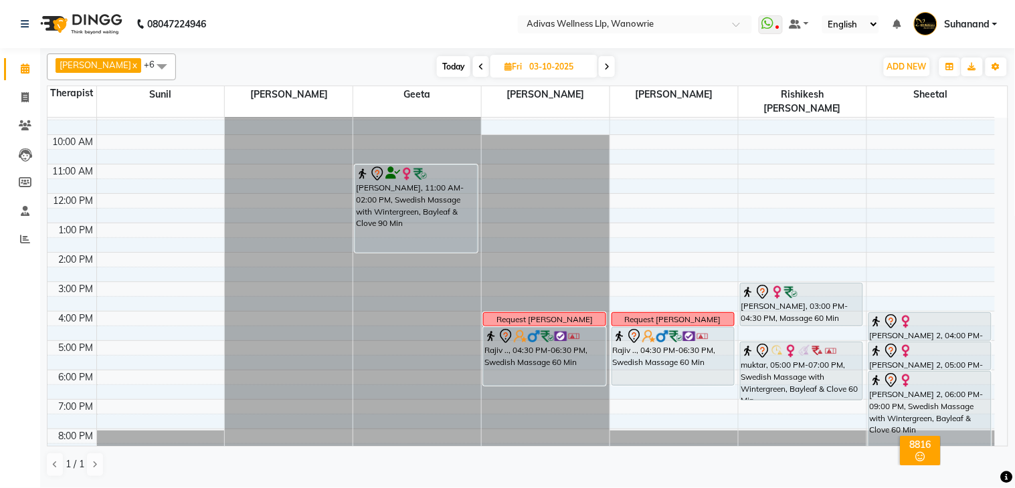
click at [478, 67] on icon at bounding box center [480, 67] width 5 height 8
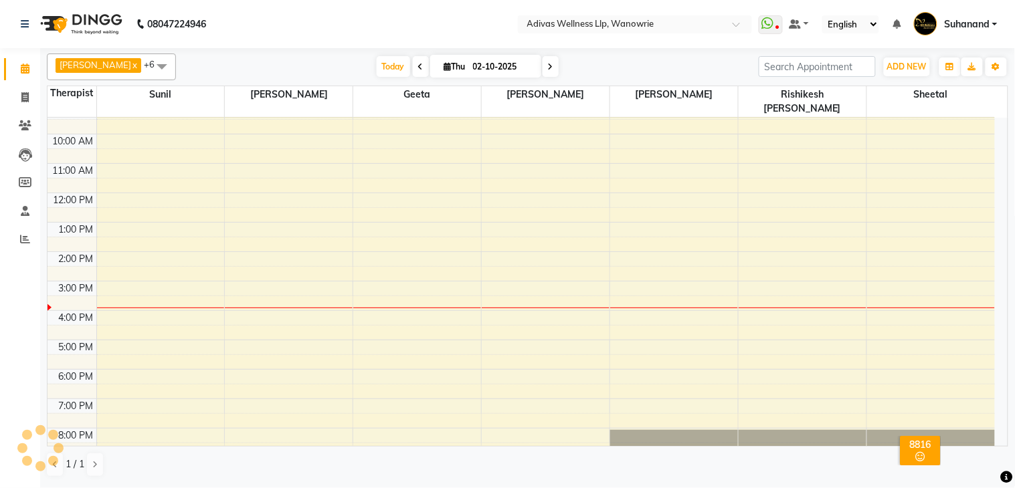
scroll to position [42, 0]
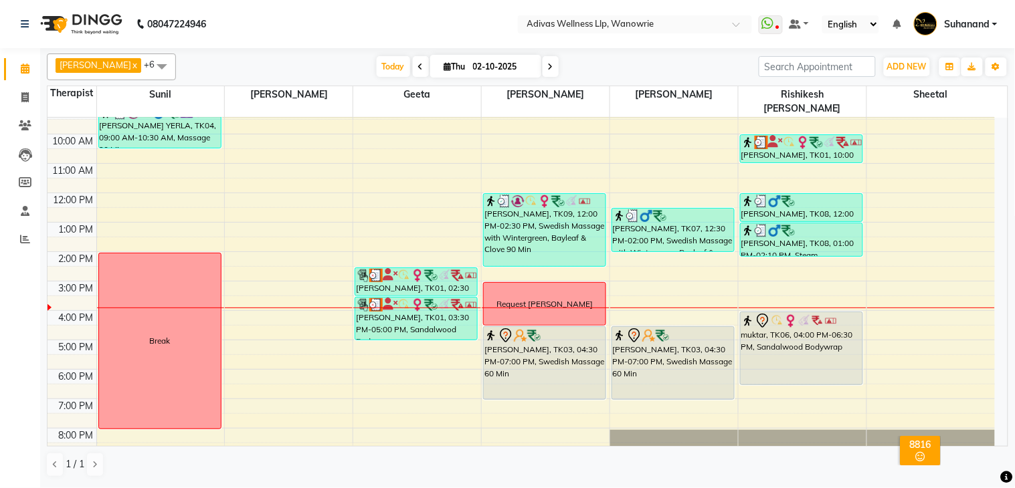
click at [543, 64] on span at bounding box center [551, 66] width 16 height 21
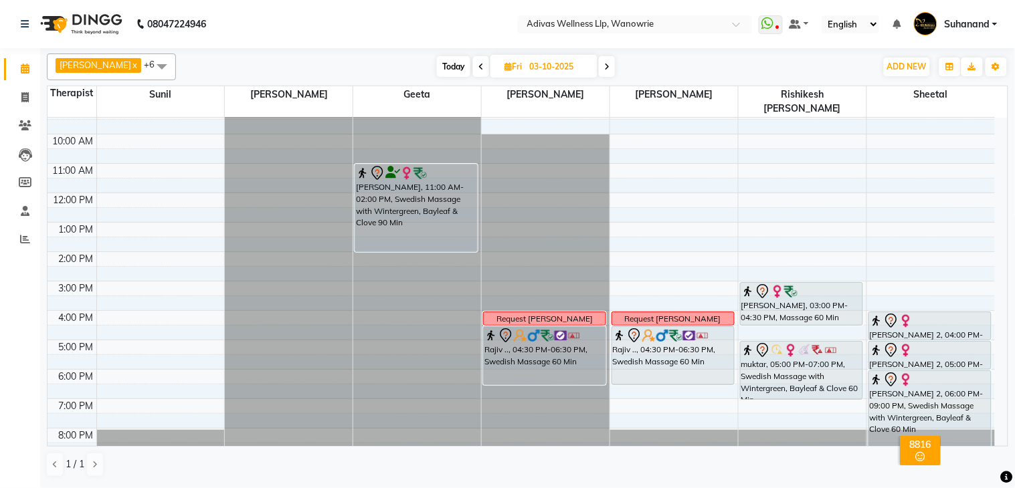
click at [437, 27] on nav "08047224946 Select Location × Adivas Wellness Llp, Wanowrie WhatsApp Status ✕ S…" at bounding box center [507, 24] width 1015 height 48
click at [404, 12] on nav "08047224946 Select Location × Adivas Wellness Llp, Wanowrie WhatsApp Status ✕ S…" at bounding box center [507, 24] width 1015 height 48
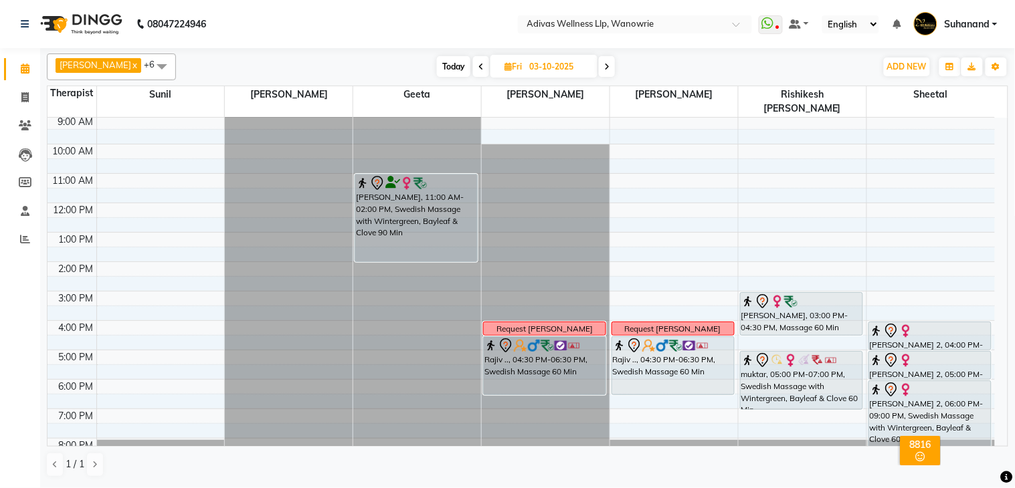
scroll to position [0, 0]
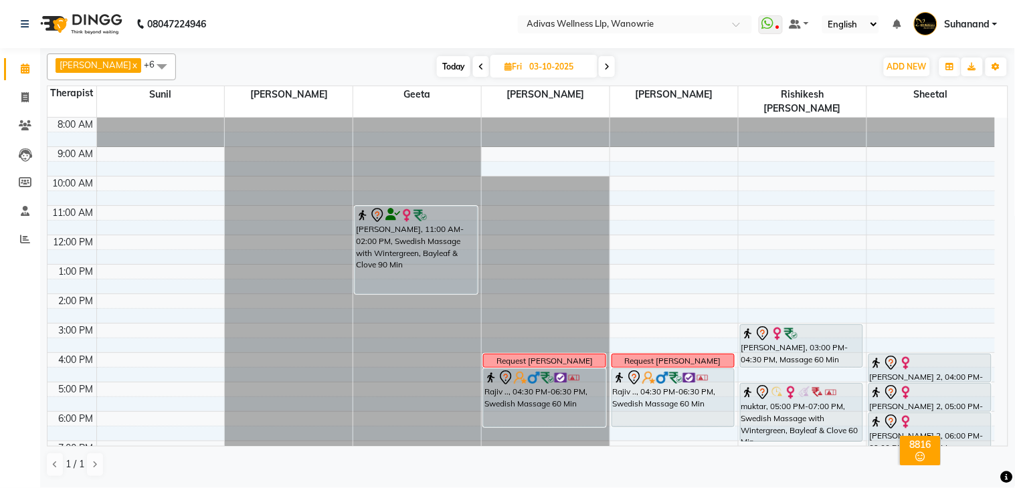
click at [462, 19] on nav "08047224946 Select Location × Adivas Wellness Llp, Wanowrie WhatsApp Status ✕ S…" at bounding box center [507, 24] width 1015 height 48
click at [465, 16] on nav "08047224946 Select Location × Adivas Wellness Llp, Wanowrie WhatsApp Status ✕ S…" at bounding box center [507, 24] width 1015 height 48
click at [448, 64] on span "Today" at bounding box center [453, 66] width 33 height 21
type input "02-10-2025"
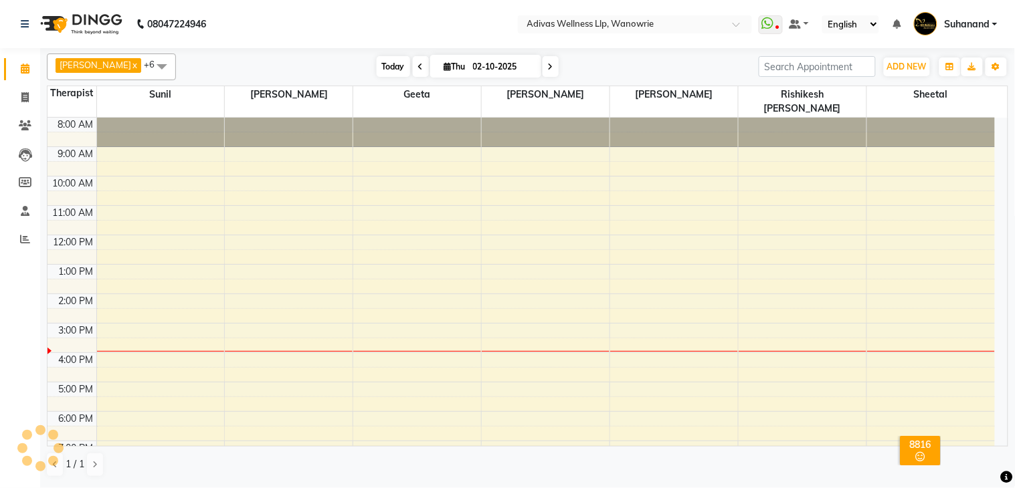
scroll to position [42, 0]
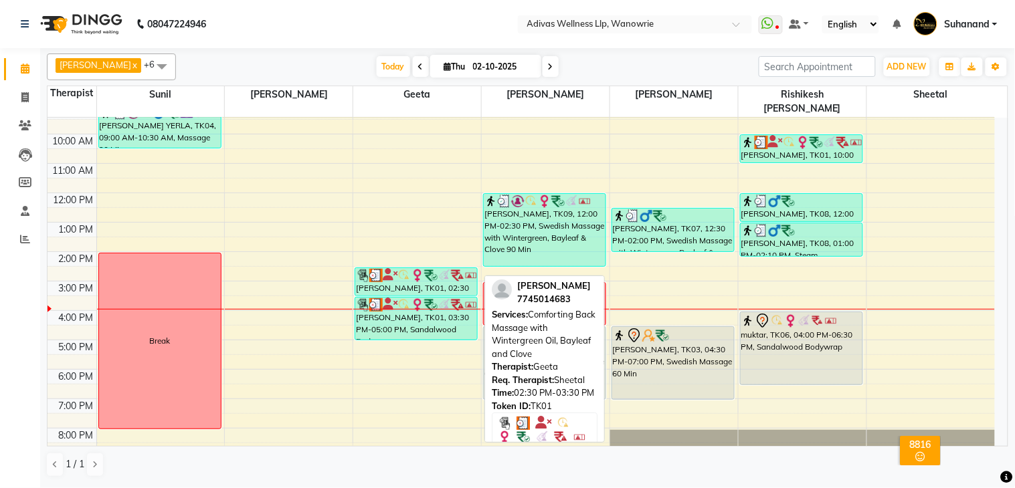
click at [416, 276] on div "[PERSON_NAME], TK01, 02:30 PM-03:30 PM, Comforting Back Massage with Wintergree…" at bounding box center [416, 281] width 122 height 27
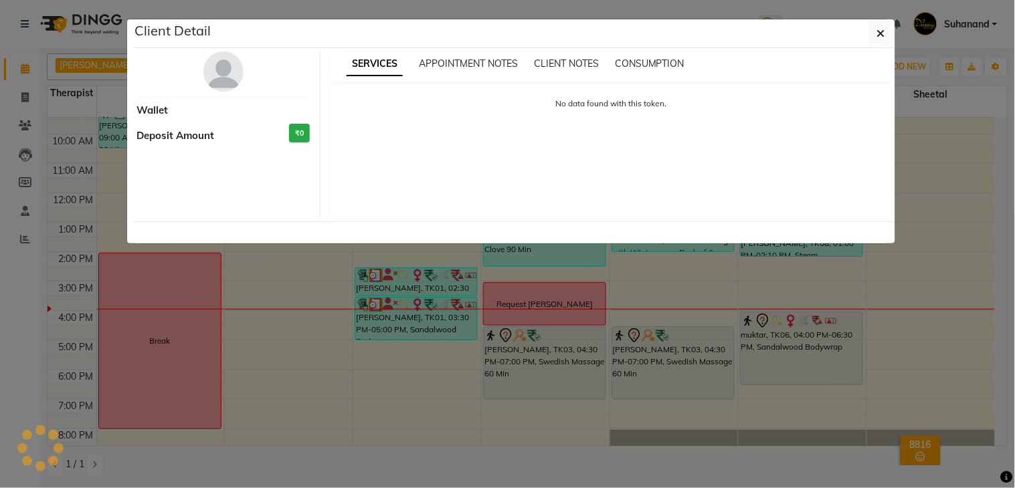
select select "3"
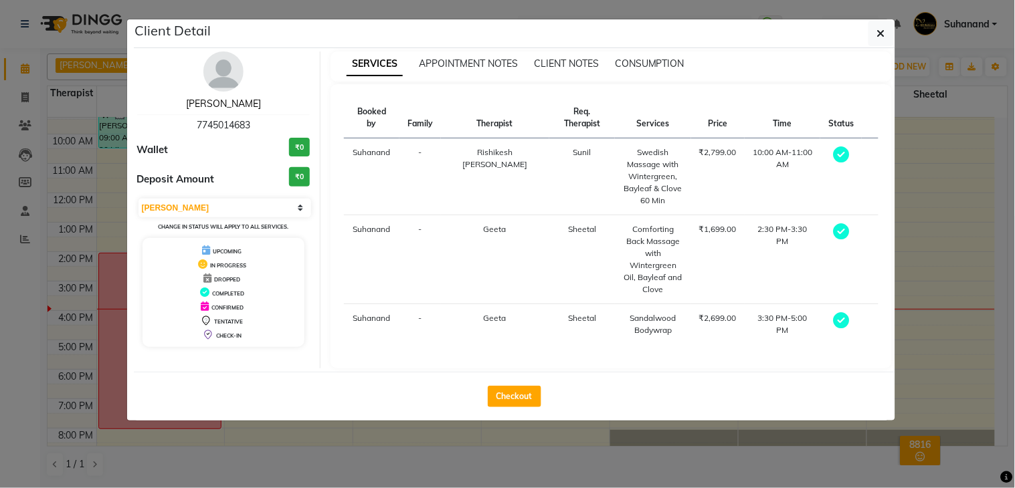
click at [225, 105] on link "[PERSON_NAME]" at bounding box center [223, 104] width 75 height 12
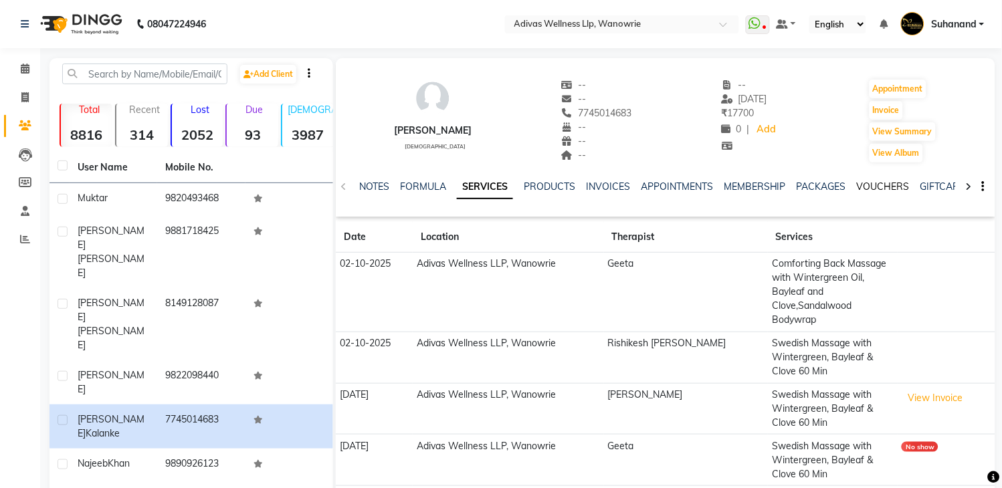
click at [877, 186] on link "VOUCHERS" at bounding box center [883, 187] width 53 height 12
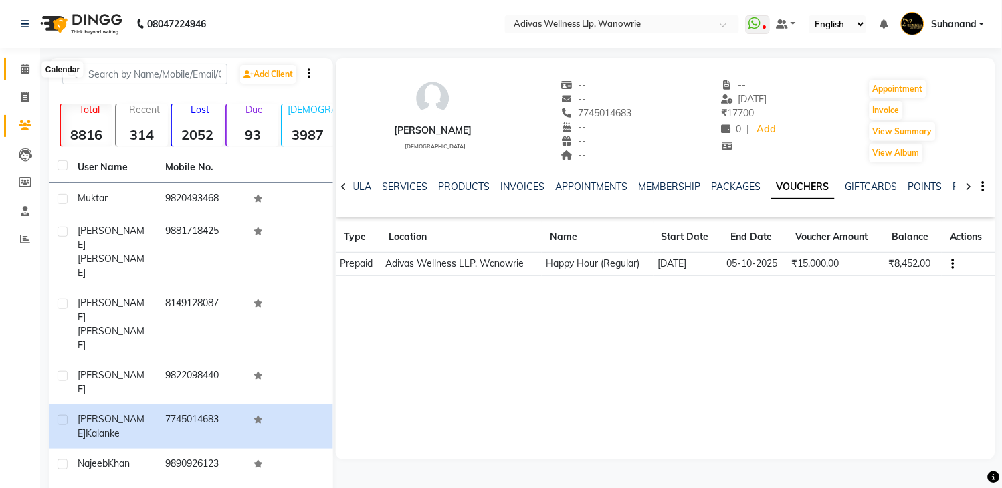
click at [17, 74] on span at bounding box center [24, 69] width 23 height 15
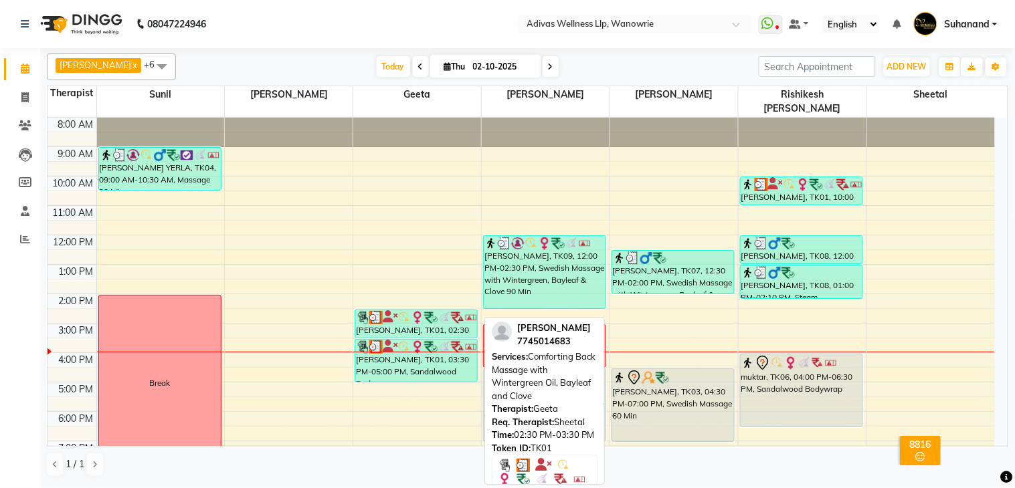
click at [430, 314] on div "[PERSON_NAME], TK01, 02:30 PM-03:30 PM, Comforting Back Massage with Wintergree…" at bounding box center [416, 323] width 122 height 27
select select "3"
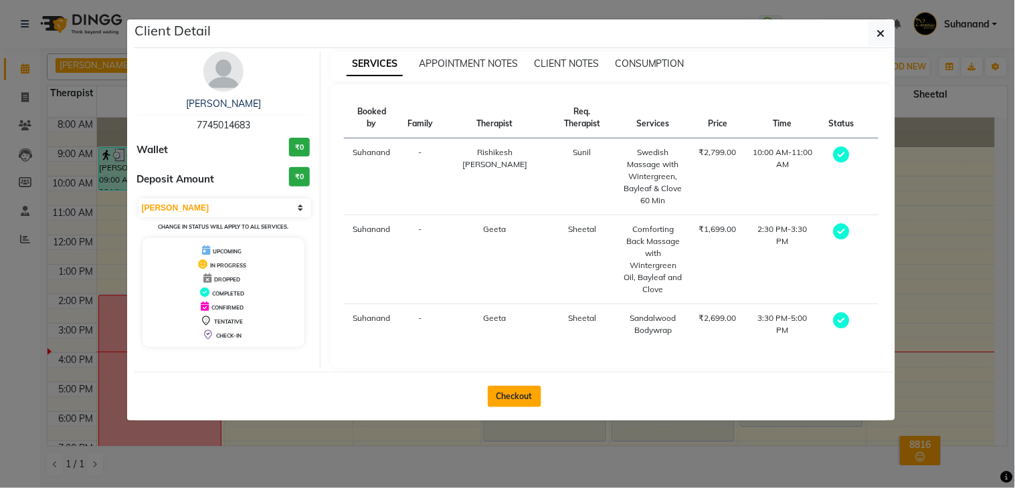
click at [516, 386] on button "Checkout" at bounding box center [515, 396] width 54 height 21
select select "service"
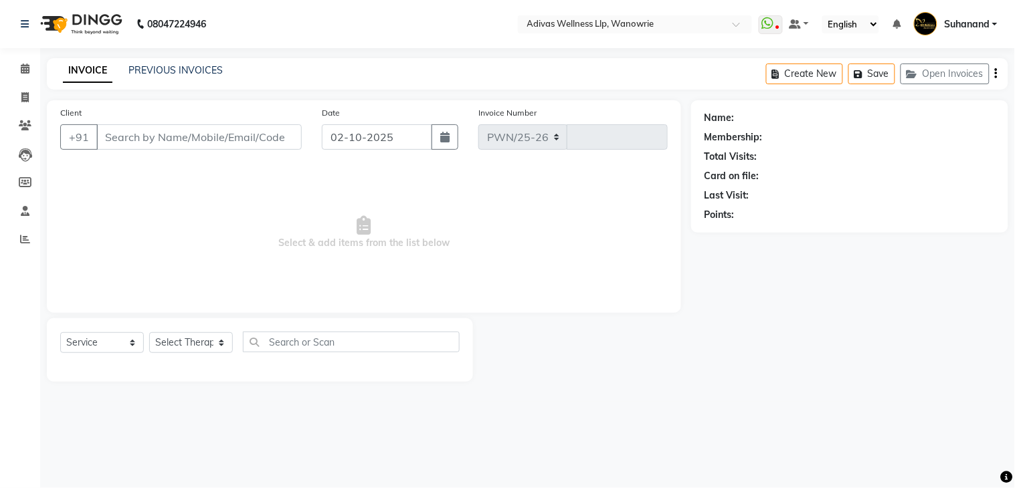
select select "4294"
type input "1964"
select select "P"
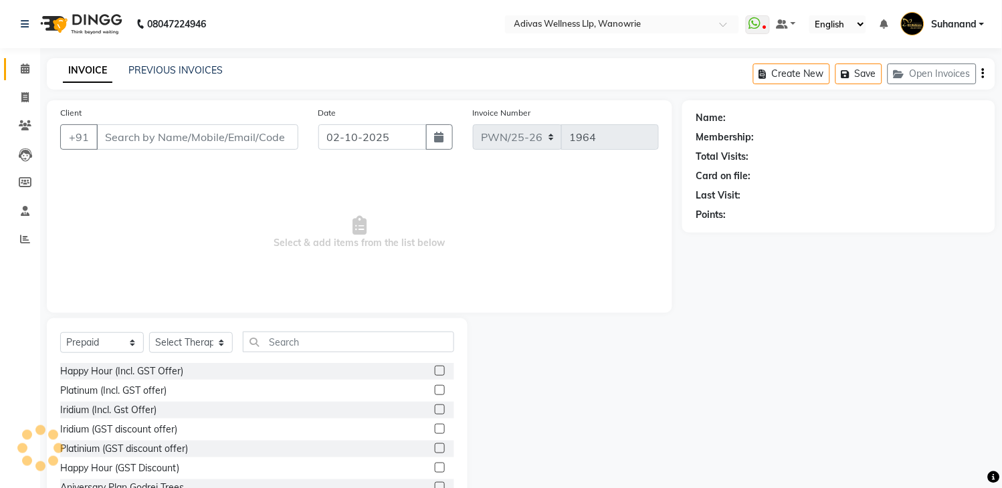
type input "7745014683"
select select "17283"
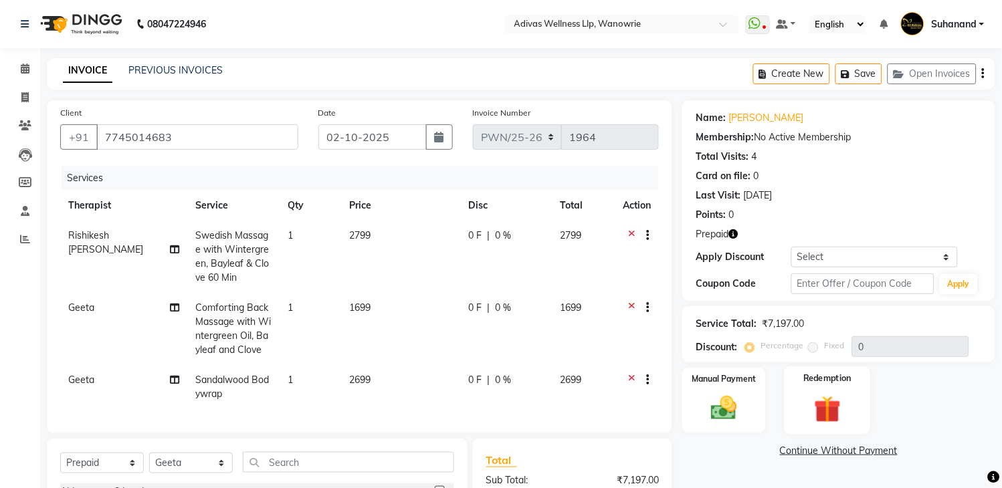
click at [820, 388] on div "Redemption" at bounding box center [827, 401] width 86 height 68
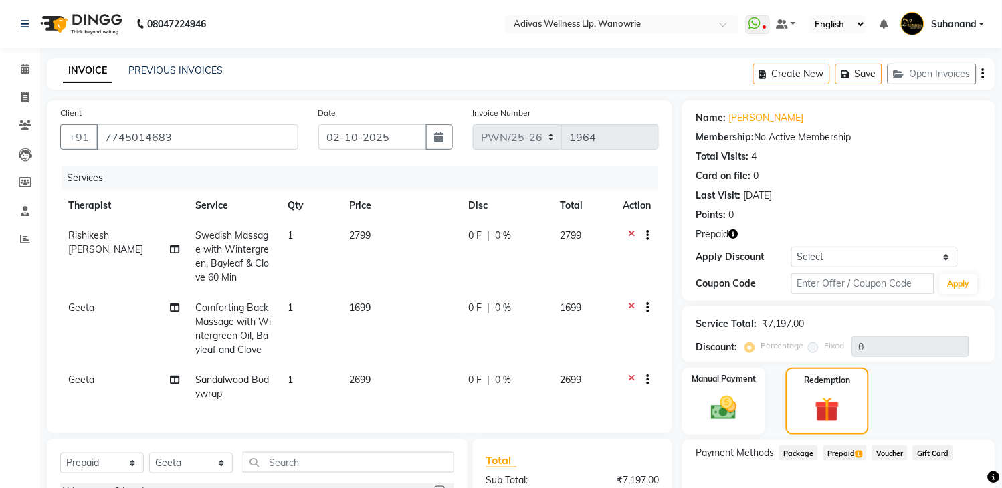
click at [847, 449] on span "Prepaid 1" at bounding box center [845, 453] width 43 height 15
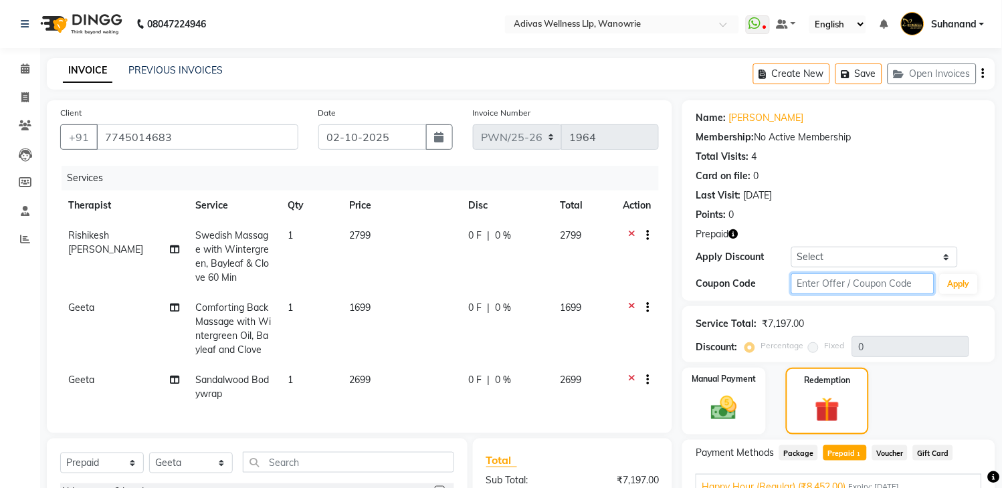
click at [850, 274] on input "text" at bounding box center [863, 284] width 143 height 21
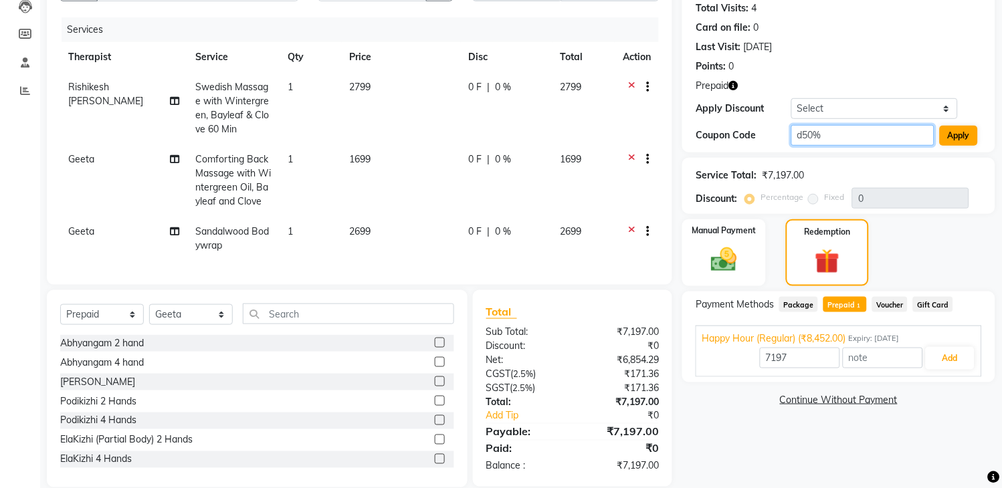
type input "d50%"
drag, startPoint x: 979, startPoint y: 137, endPoint x: 970, endPoint y: 135, distance: 8.9
click at [977, 137] on button "Apply" at bounding box center [959, 136] width 38 height 20
type input "50"
type input "8452"
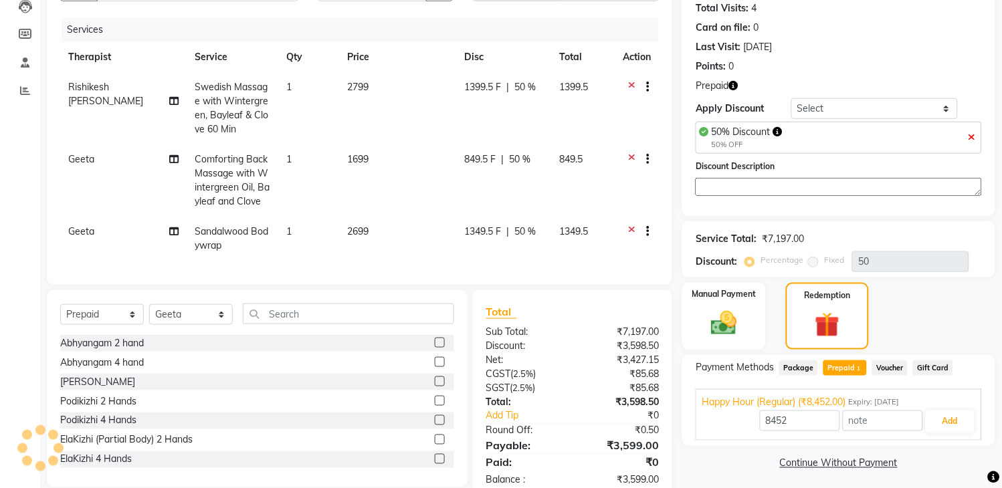
click at [968, 135] on div "50% Discount 50% OFF" at bounding box center [839, 138] width 286 height 32
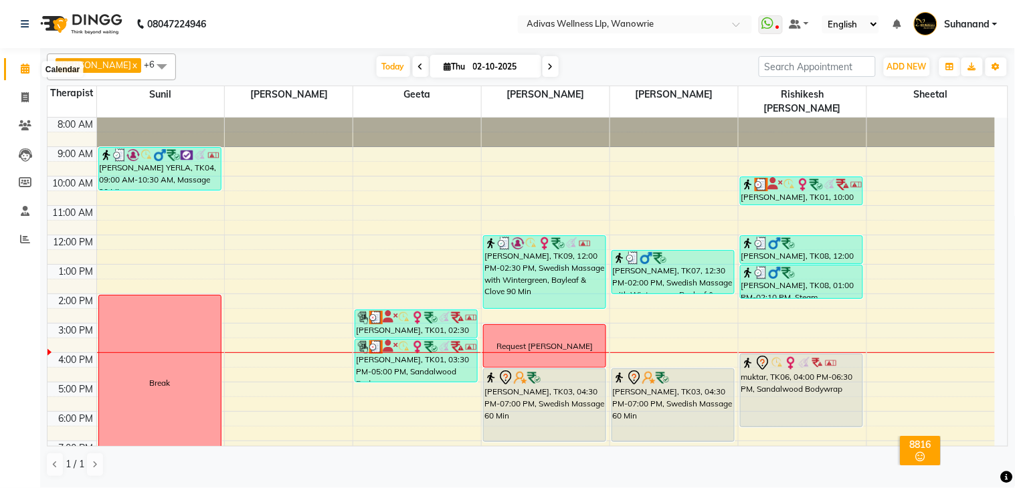
click at [17, 68] on span at bounding box center [24, 69] width 23 height 15
click at [377, 64] on span "Today" at bounding box center [393, 66] width 33 height 21
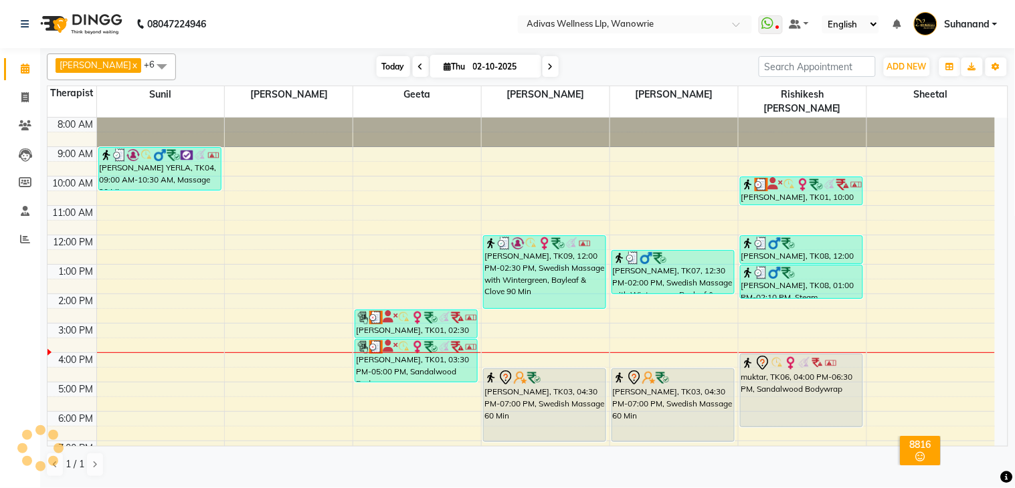
scroll to position [42, 0]
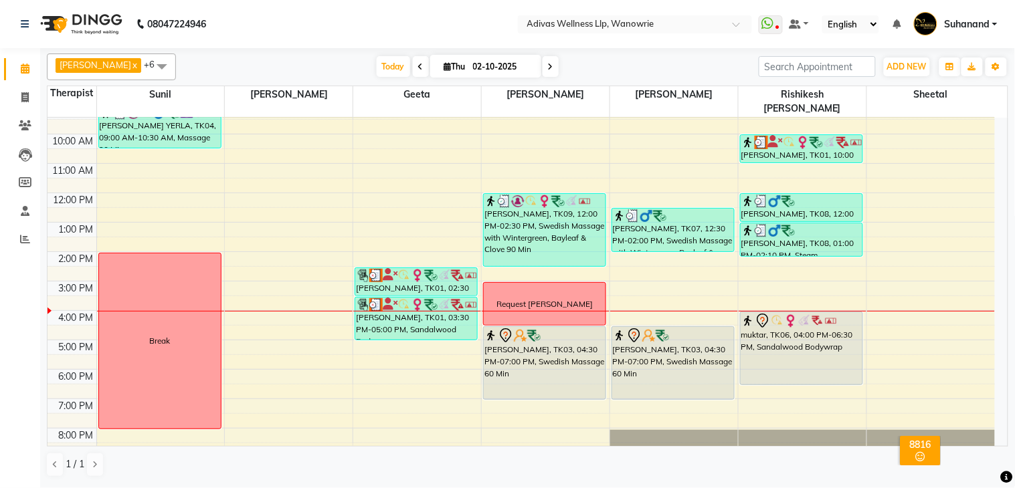
click at [472, 59] on input "02-10-2025" at bounding box center [502, 67] width 67 height 20
select select "10"
select select "2025"
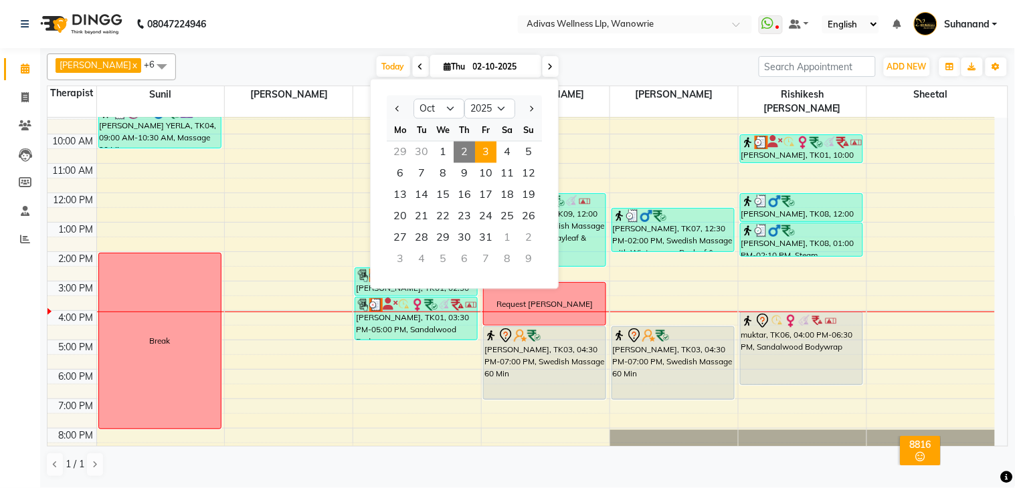
click at [486, 145] on span "3" at bounding box center [485, 152] width 21 height 21
type input "03-10-2025"
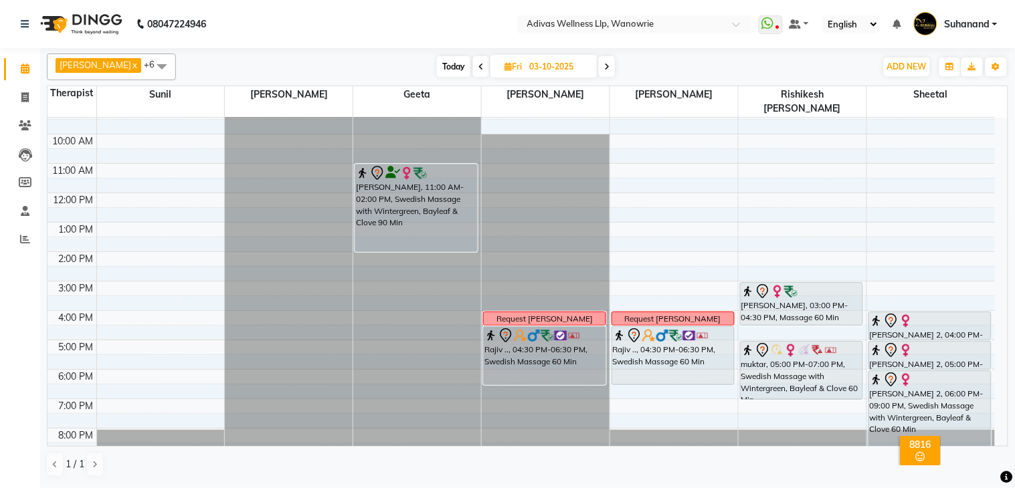
click at [418, 76] on div at bounding box center [417, 76] width 128 height 0
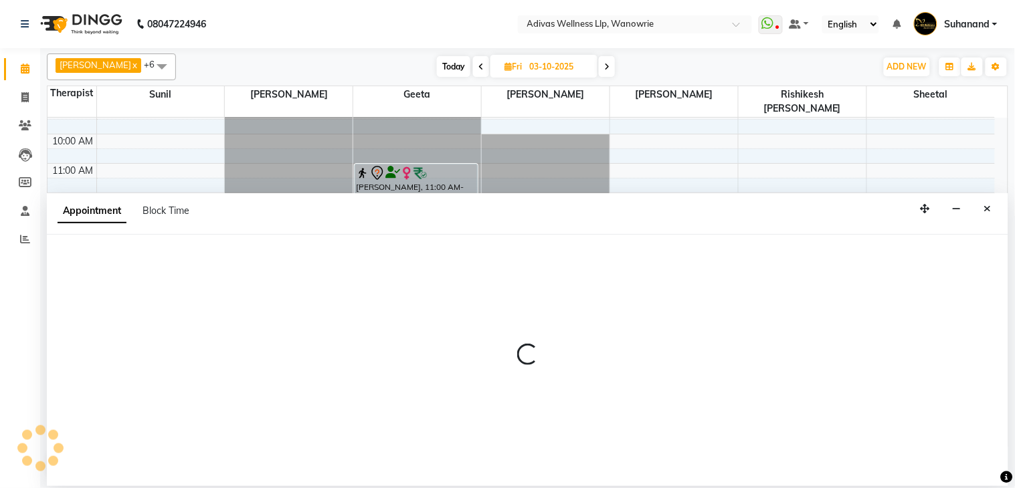
select select "17283"
select select "870"
select select "tentative"
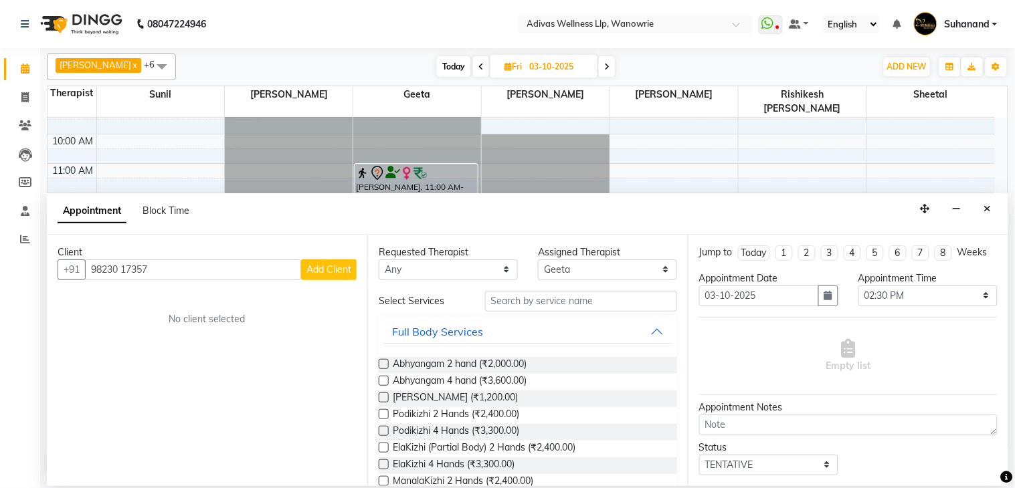
click at [124, 269] on input "98230 17357" at bounding box center [193, 270] width 216 height 21
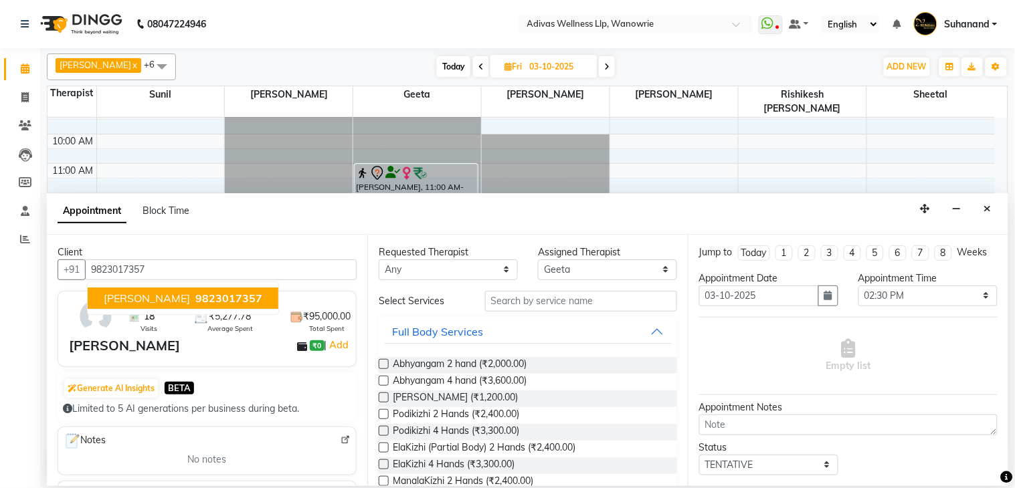
click at [268, 290] on button "[PERSON_NAME] 9823017357" at bounding box center [183, 298] width 191 height 21
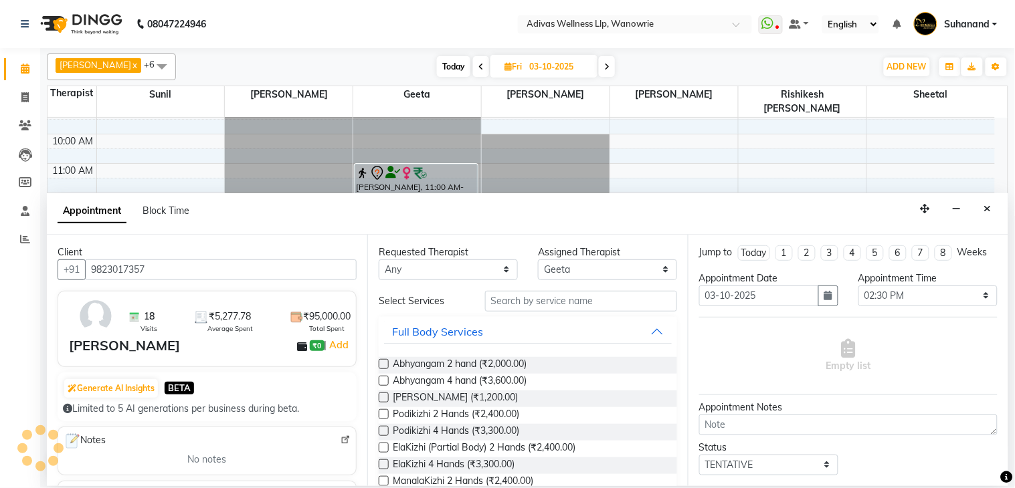
type input "9823017357"
click at [514, 290] on div "Requested Therapist Any [PERSON_NAME] [PERSON_NAME] [PERSON_NAME] [PERSON_NAME]…" at bounding box center [527, 361] width 321 height 252
click at [519, 300] on input "text" at bounding box center [581, 301] width 192 height 21
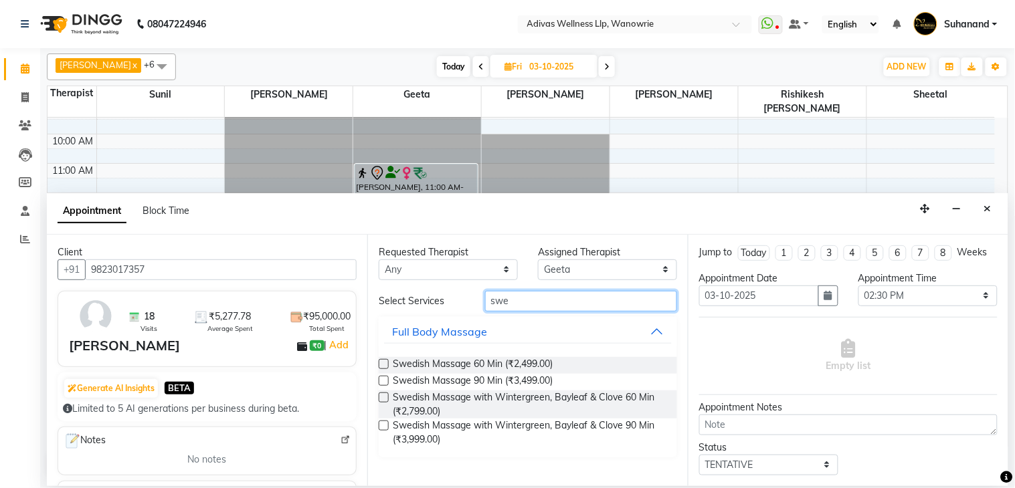
type input "swe"
click at [381, 393] on label at bounding box center [384, 398] width 10 height 10
click at [381, 395] on input "checkbox" at bounding box center [383, 399] width 9 height 9
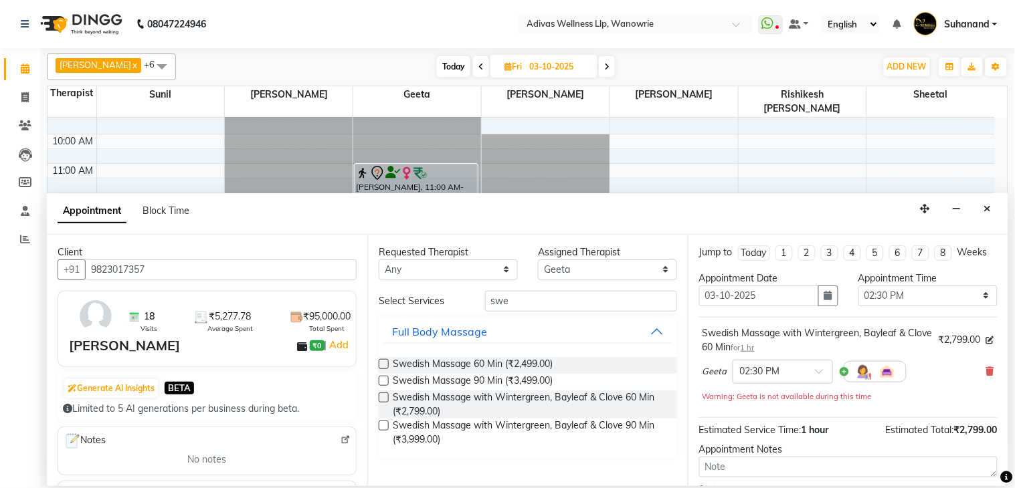
click at [382, 393] on label at bounding box center [384, 398] width 10 height 10
click at [382, 395] on input "checkbox" at bounding box center [383, 399] width 9 height 9
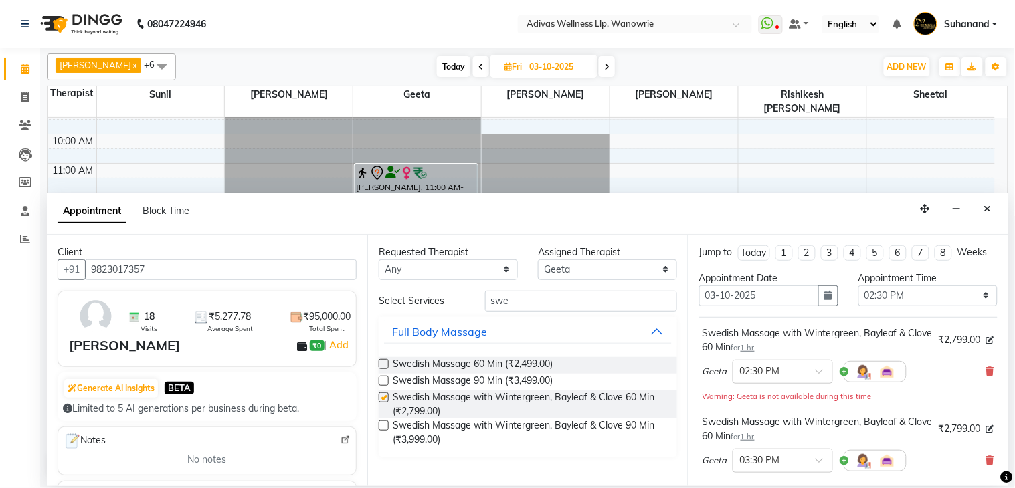
checkbox input "false"
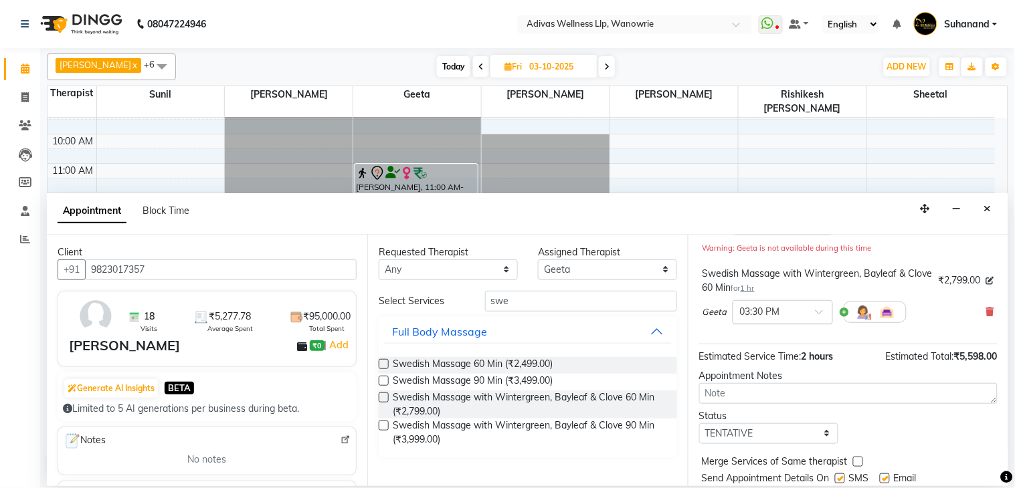
click at [791, 318] on input "text" at bounding box center [769, 311] width 59 height 14
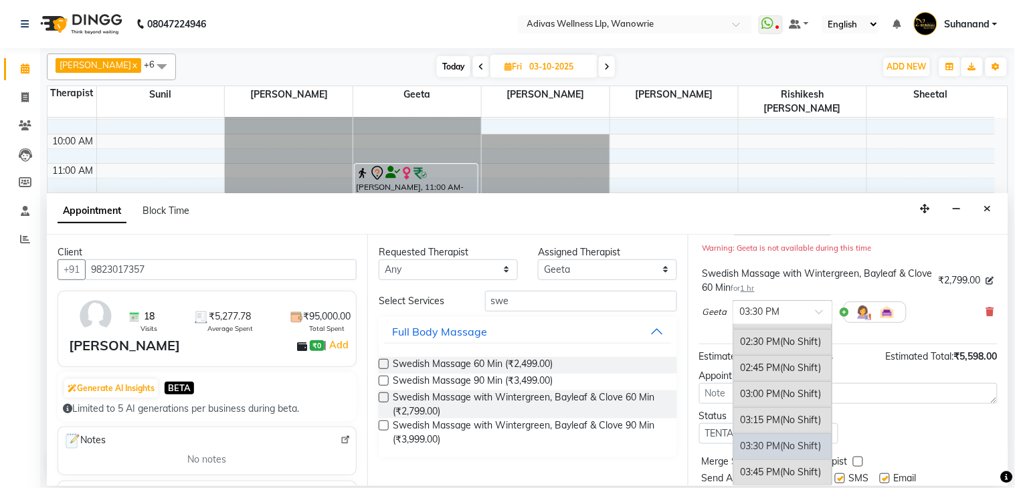
scroll to position [533, 0]
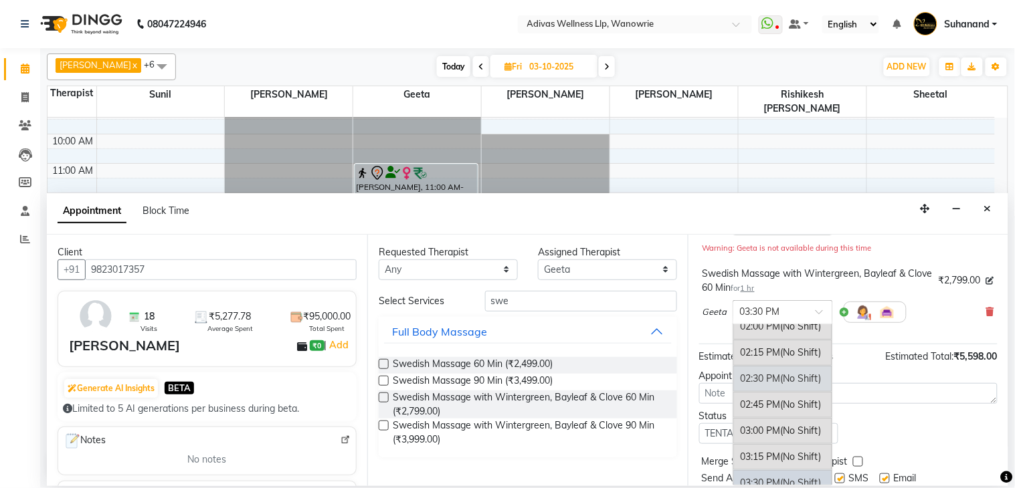
click at [778, 392] on div "02:30 PM (No Shift)" at bounding box center [782, 379] width 99 height 26
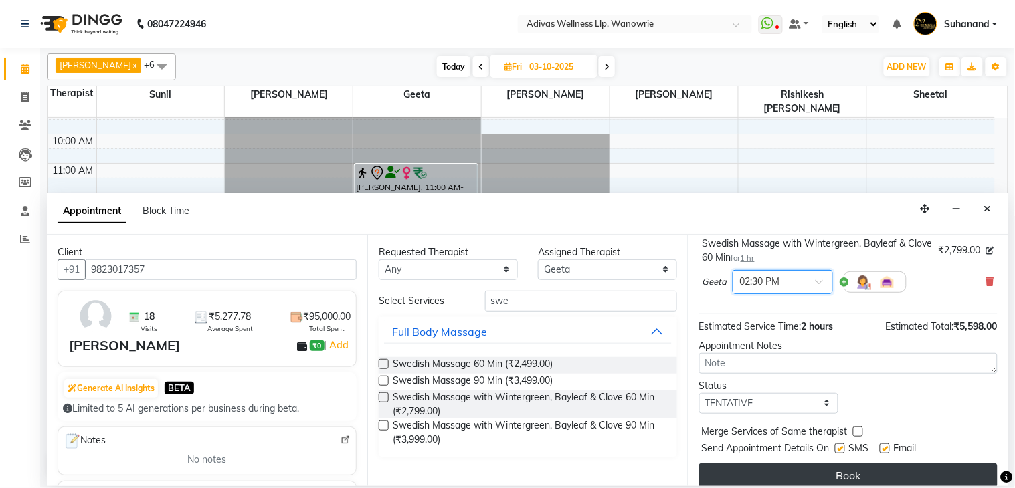
scroll to position [217, 0]
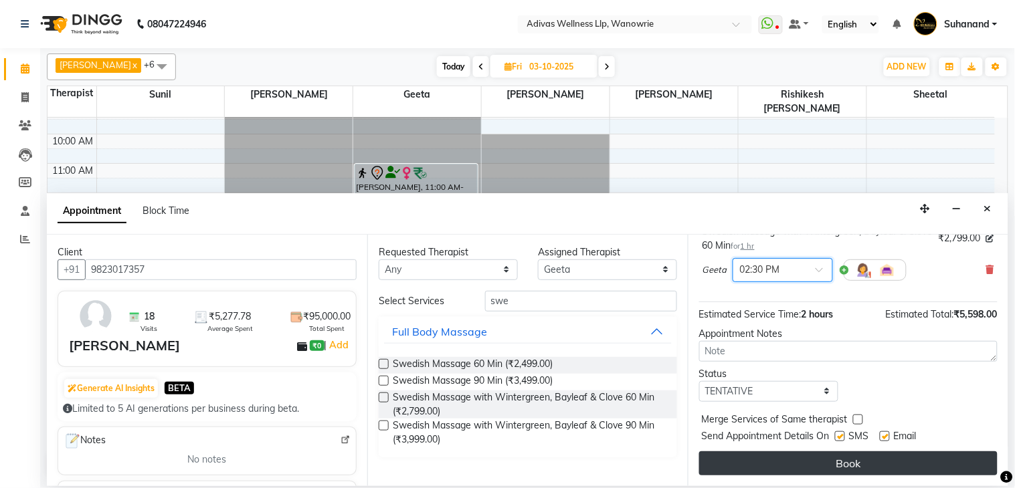
click at [823, 460] on button "Book" at bounding box center [848, 464] width 298 height 24
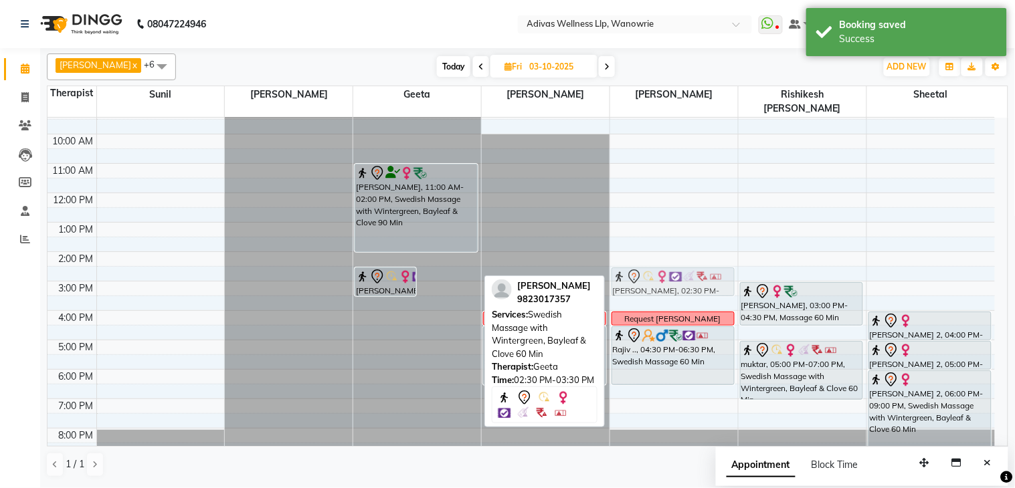
drag, startPoint x: 442, startPoint y: 266, endPoint x: 606, endPoint y: 264, distance: 163.9
click at [631, 264] on tr "[PERSON_NAME], 02:30 PM-03:30 PM, Swedish Massage with Wintergreen, Bayleaf & C…" at bounding box center [521, 267] width 947 height 382
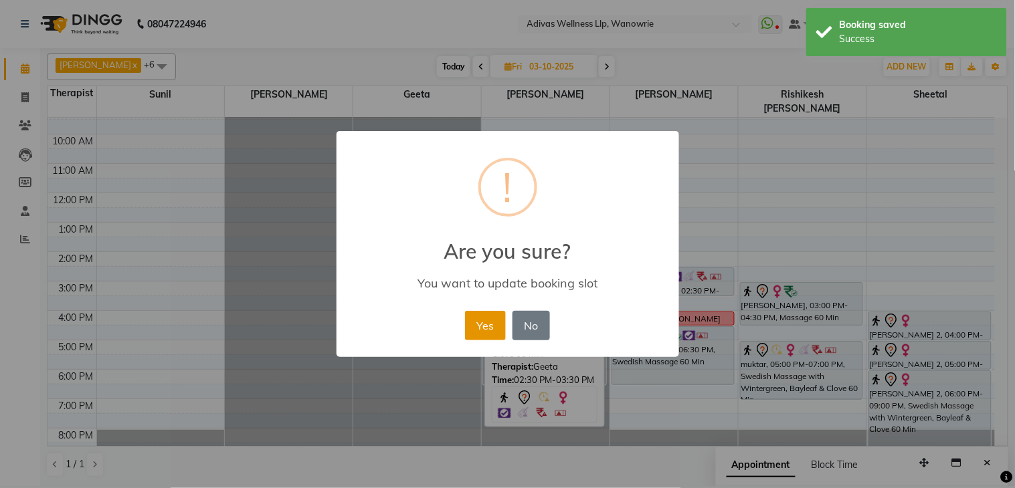
click at [484, 329] on button "Yes" at bounding box center [485, 325] width 41 height 29
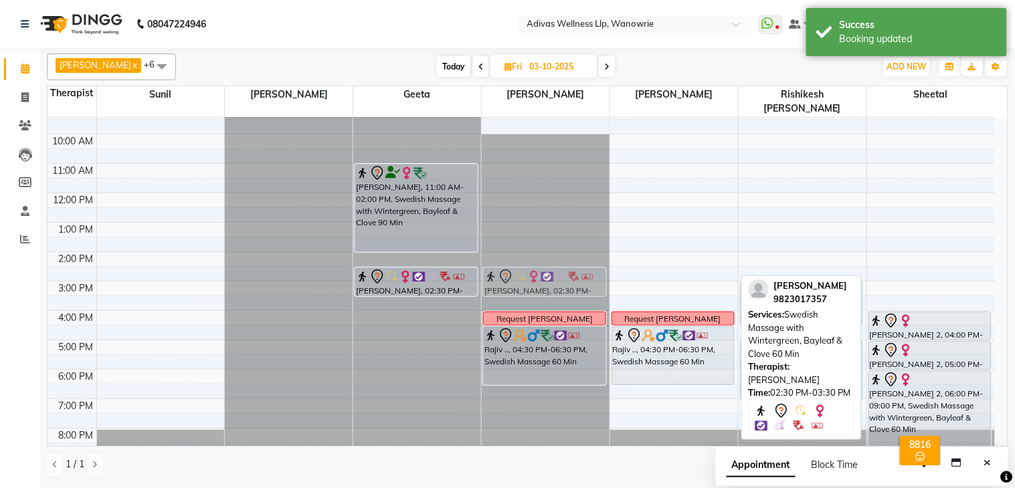
drag, startPoint x: 666, startPoint y: 261, endPoint x: 579, endPoint y: 261, distance: 86.3
click at [579, 261] on tr "[PERSON_NAME], 11:00 AM-02:00 PM, Swedish Massage with Wintergreen, Bayleaf & C…" at bounding box center [521, 267] width 947 height 382
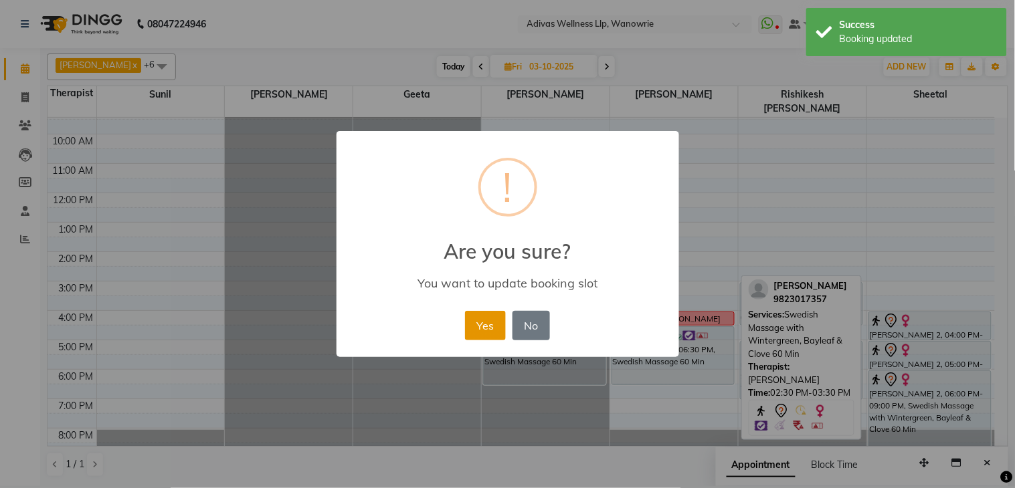
click at [492, 325] on button "Yes" at bounding box center [485, 325] width 41 height 29
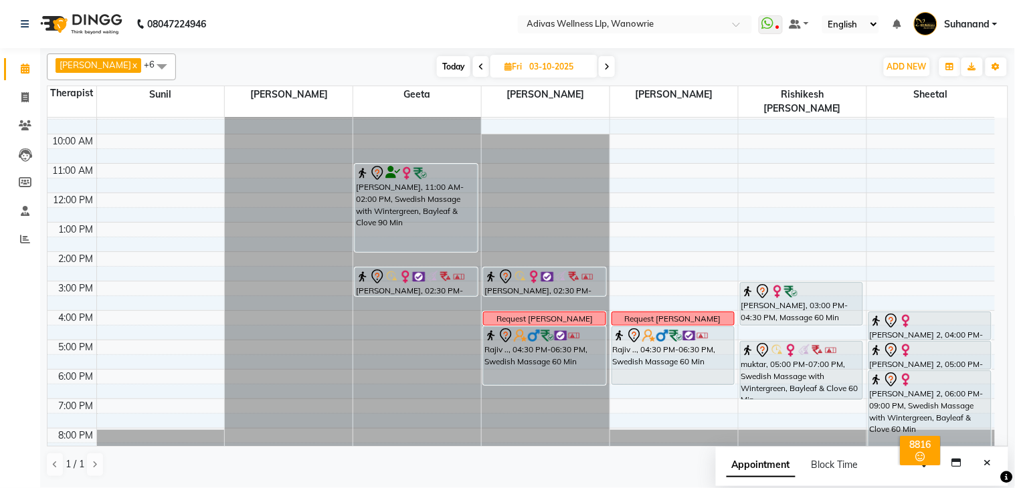
click at [604, 72] on span at bounding box center [607, 66] width 16 height 21
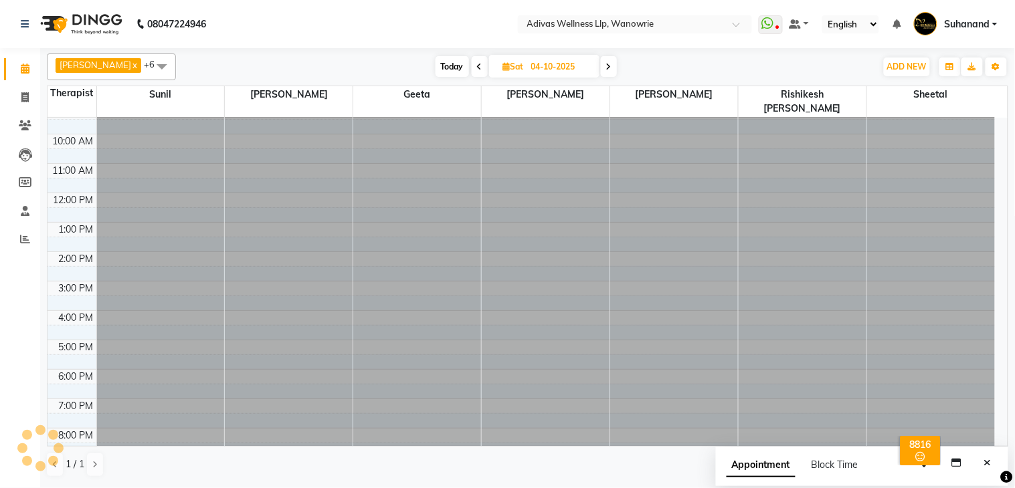
scroll to position [0, 0]
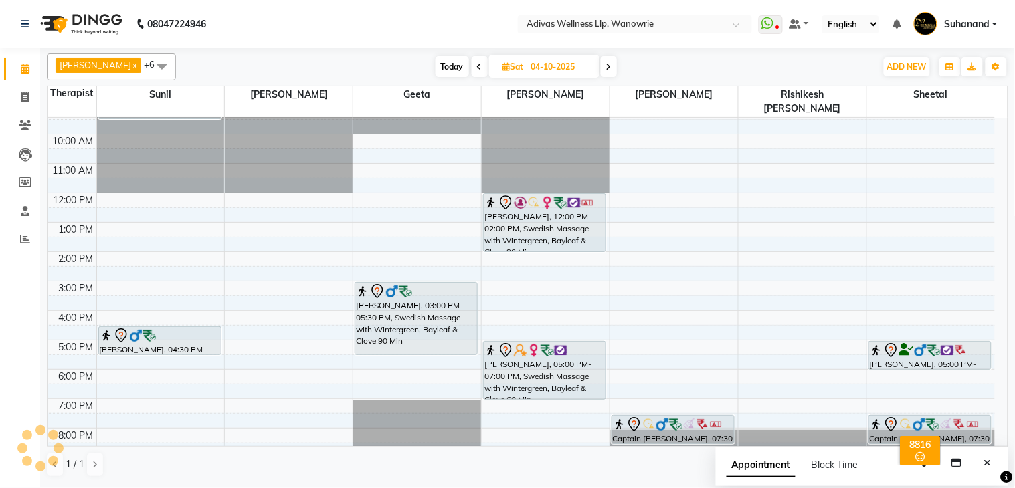
click at [606, 66] on icon at bounding box center [608, 67] width 5 height 8
type input "05-10-2025"
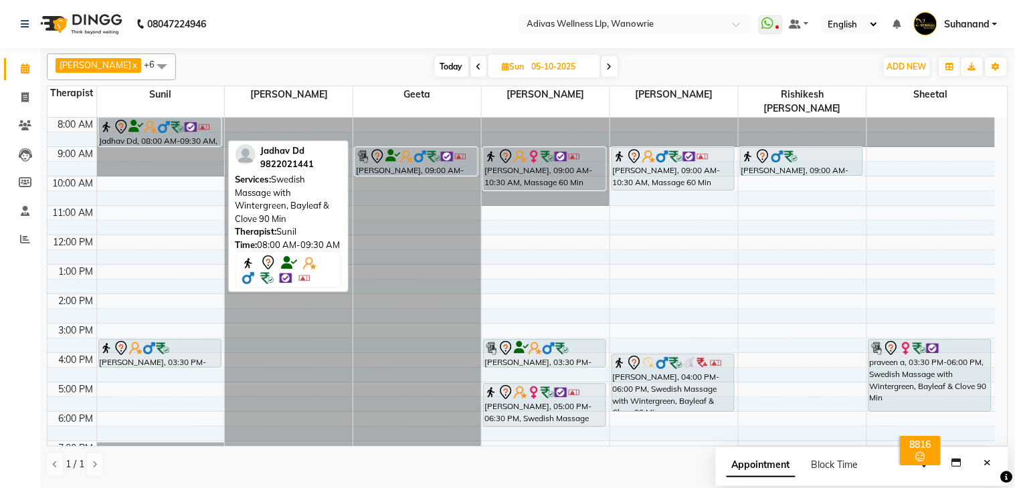
drag, startPoint x: 195, startPoint y: 145, endPoint x: 197, endPoint y: 128, distance: 16.9
click at [197, 128] on div "Jadhav Dd, 08:00 AM-09:30 AM, Swedish Massage with Wintergreen, Bayleaf & Clove…" at bounding box center [161, 309] width 128 height 382
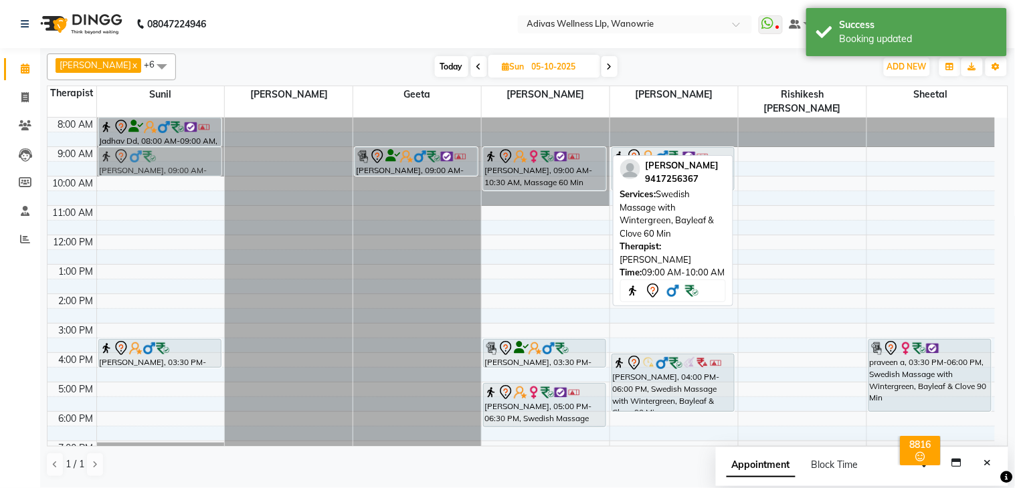
drag, startPoint x: 771, startPoint y: 143, endPoint x: 183, endPoint y: 141, distance: 588.2
click at [183, 141] on tr "Jadhav Dd, 08:00 AM-09:00 AM, Swedish Massage with Wintergreen, Bayleaf & Clove…" at bounding box center [521, 309] width 947 height 382
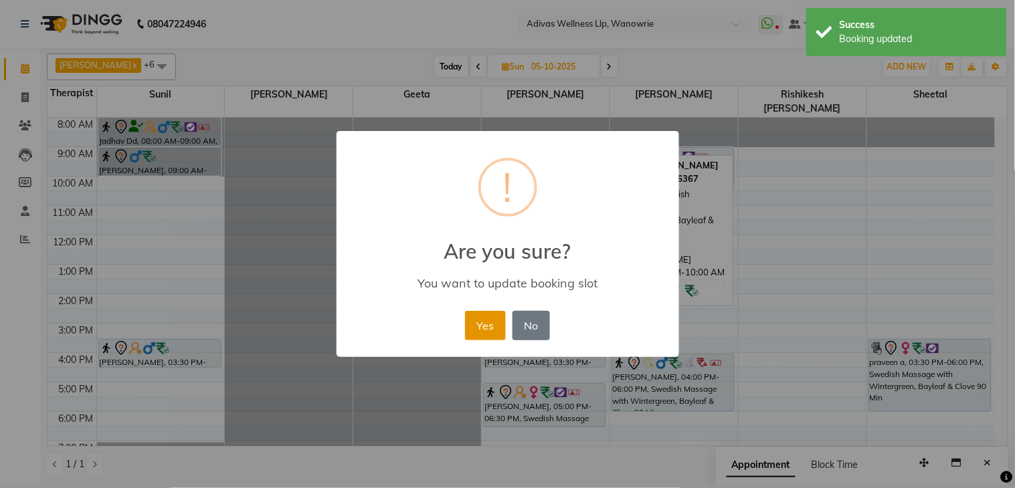
click at [484, 321] on button "Yes" at bounding box center [485, 325] width 41 height 29
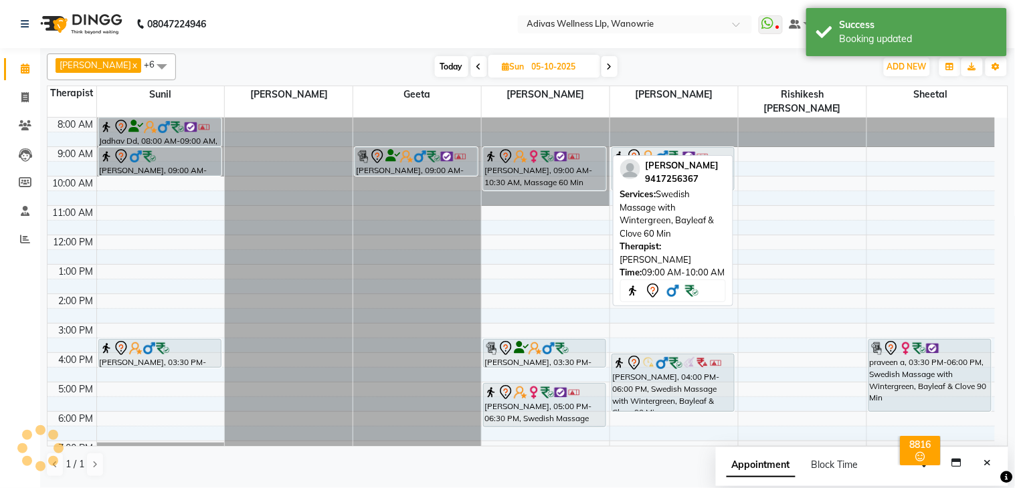
click at [440, 25] on nav "08047224946 Select Location × Adivas Wellness Llp, Wanowrie WhatsApp Status ✕ S…" at bounding box center [507, 24] width 1015 height 48
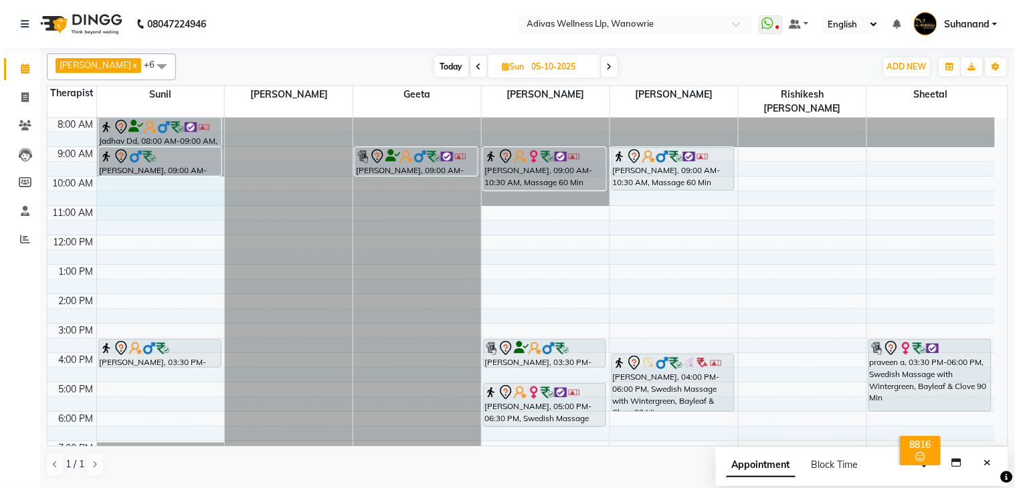
drag, startPoint x: 112, startPoint y: 198, endPoint x: 128, endPoint y: 225, distance: 31.5
click at [128, 175] on div "8:00 AM 9:00 AM 10:00 AM 11:00 AM 12:00 PM 1:00 PM 2:00 PM 3:00 PM 4:00 PM 5:00…" at bounding box center [521, 309] width 947 height 382
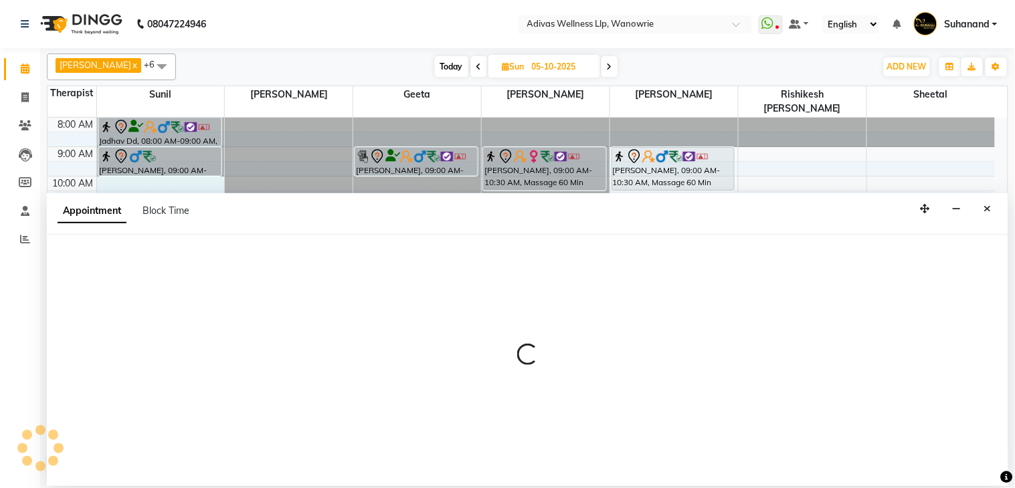
select select "24579"
select select "600"
select select "tentative"
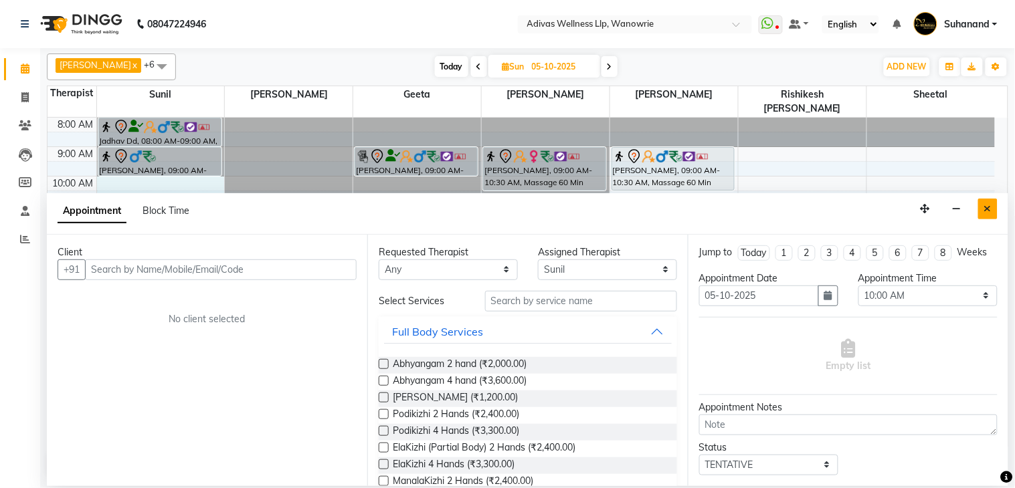
click at [988, 207] on icon "Close" at bounding box center [987, 208] width 7 height 9
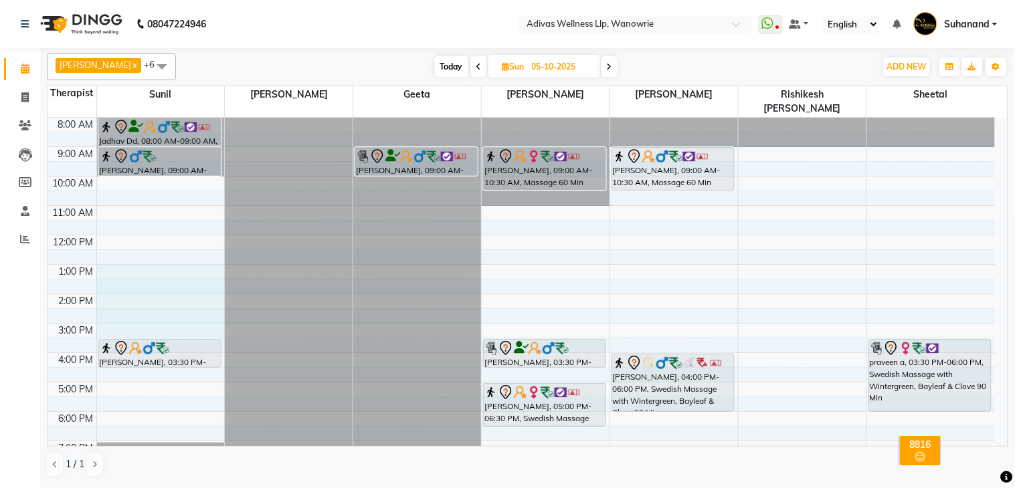
drag, startPoint x: 153, startPoint y: 253, endPoint x: 167, endPoint y: 314, distance: 63.3
click at [167, 314] on div "8:00 AM 9:00 AM 10:00 AM 11:00 AM 12:00 PM 1:00 PM 2:00 PM 3:00 PM 4:00 PM 5:00…" at bounding box center [521, 309] width 947 height 382
select select "24579"
select select "tentative"
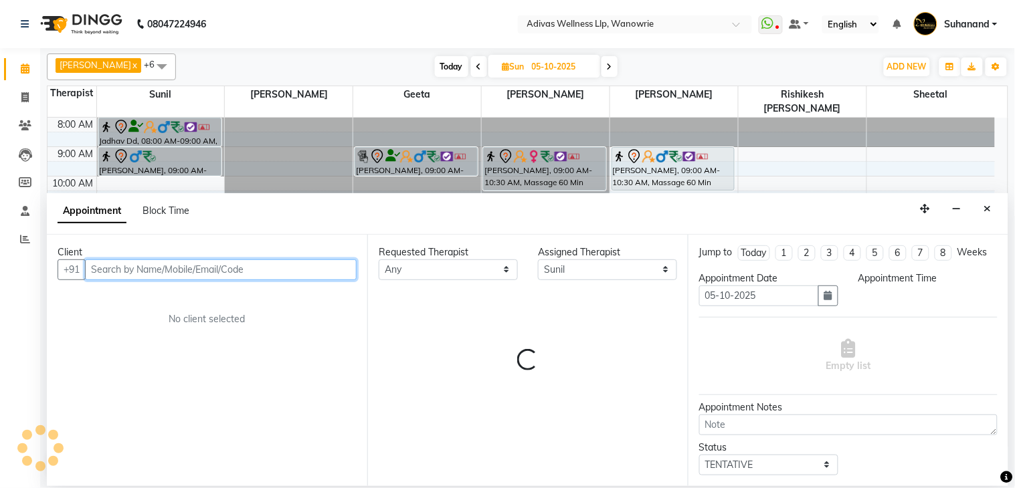
select select "780"
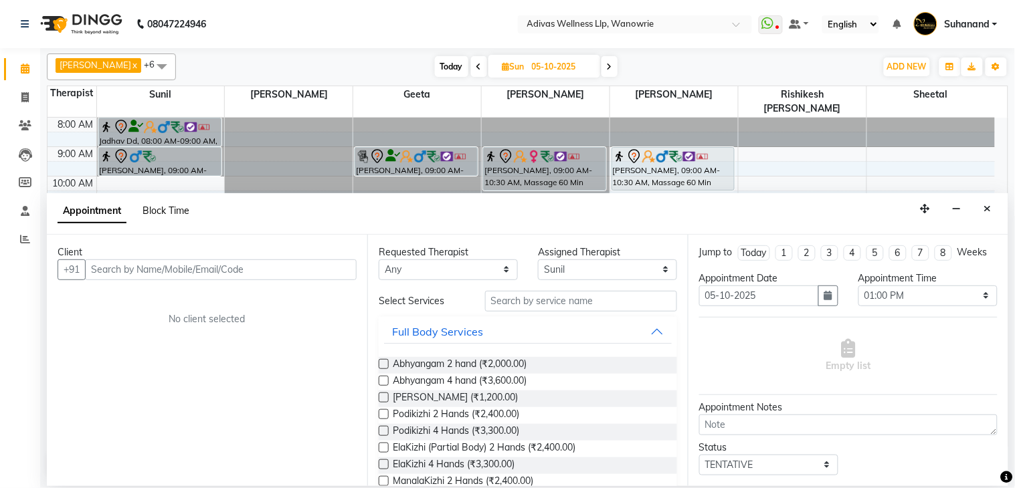
click at [181, 214] on span "Block Time" at bounding box center [166, 211] width 47 height 12
select select "24579"
select select "780"
select select "930"
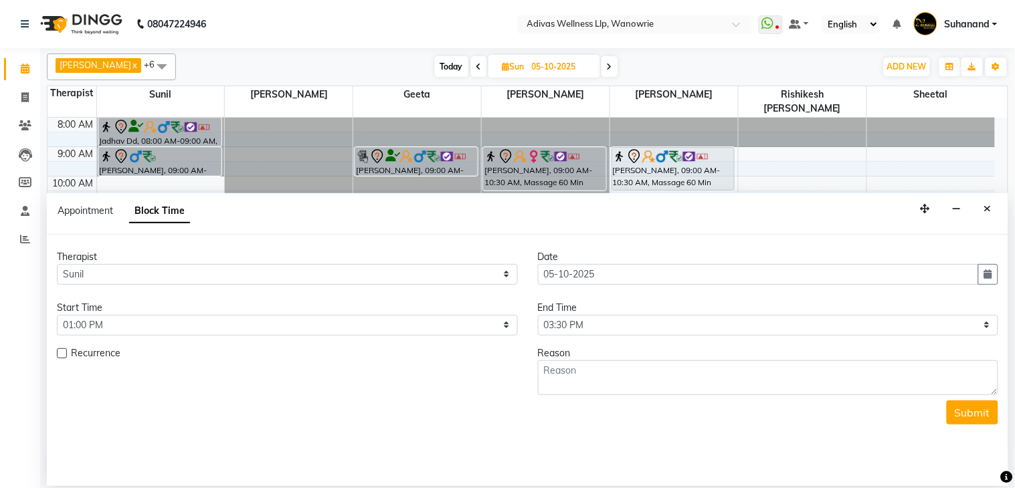
scroll to position [42, 0]
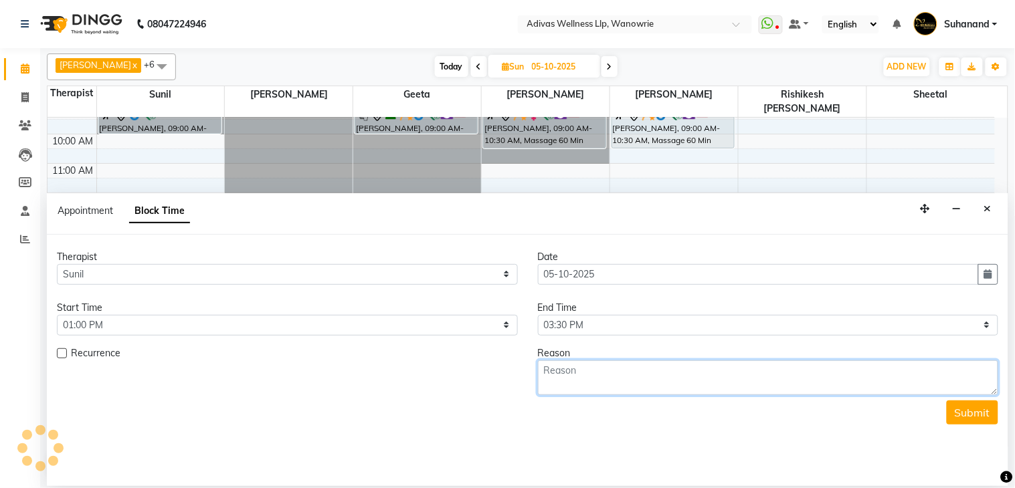
click at [585, 376] on textarea at bounding box center [768, 378] width 461 height 35
type textarea "Break"
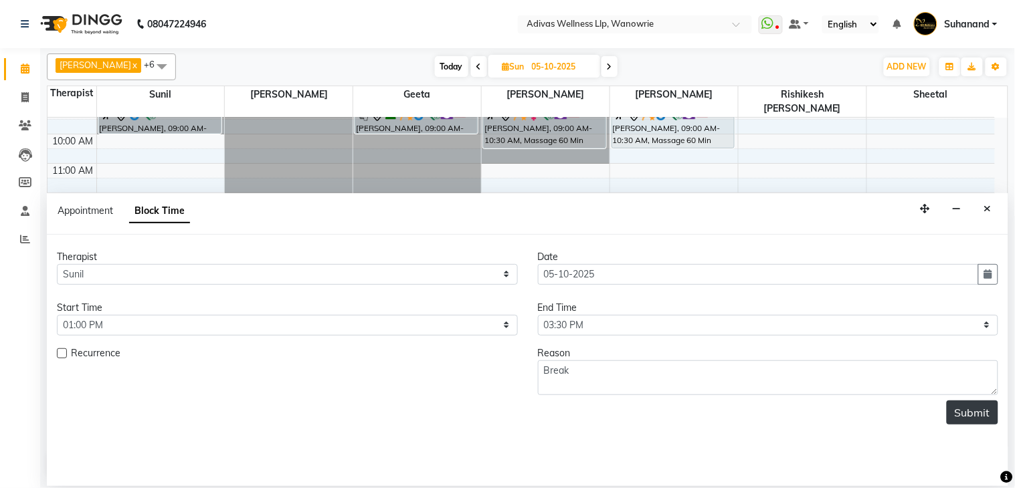
click at [964, 412] on button "Submit" at bounding box center [973, 413] width 52 height 24
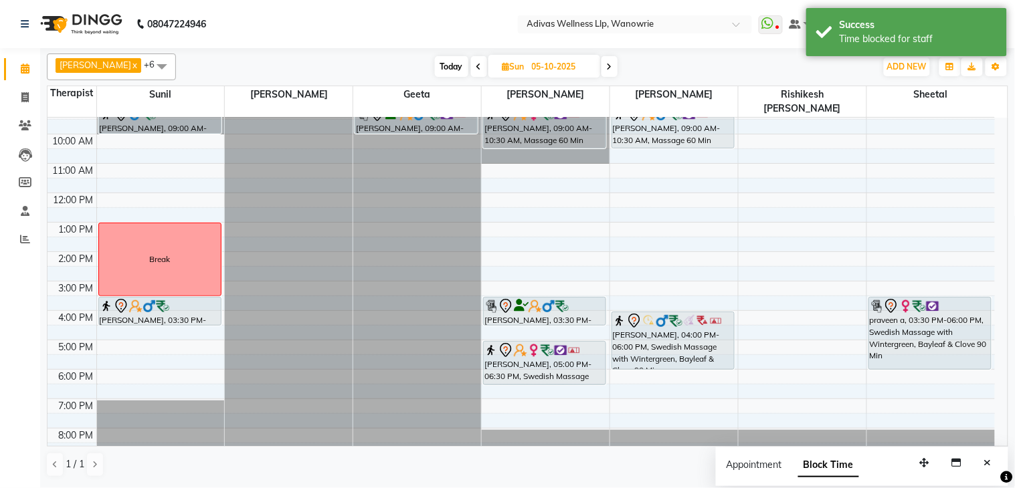
scroll to position [0, 0]
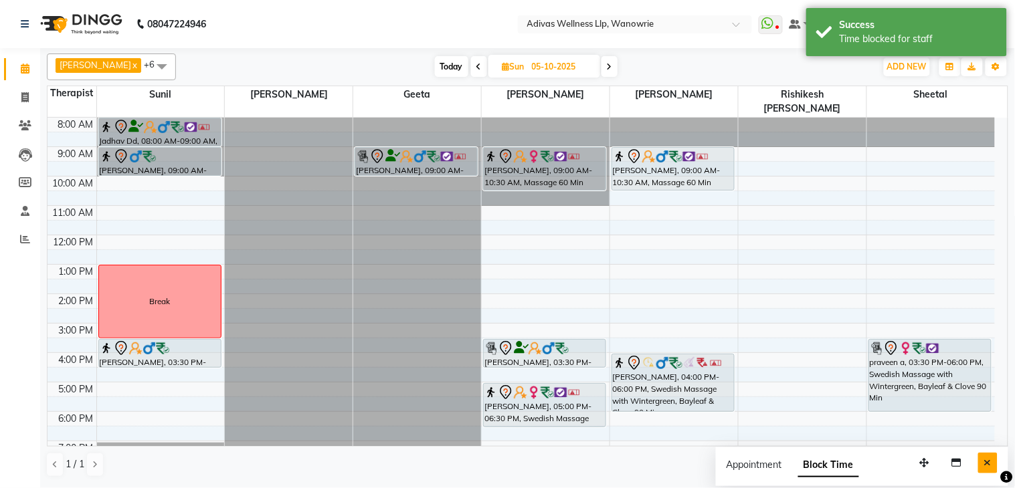
click at [980, 457] on button "Close" at bounding box center [987, 463] width 19 height 21
click at [753, 165] on div "8:00 AM 9:00 AM 10:00 AM 11:00 AM 12:00 PM 1:00 PM 2:00 PM 3:00 PM 4:00 PM 5:00…" at bounding box center [521, 309] width 947 height 382
select select "71736"
select select "tentative"
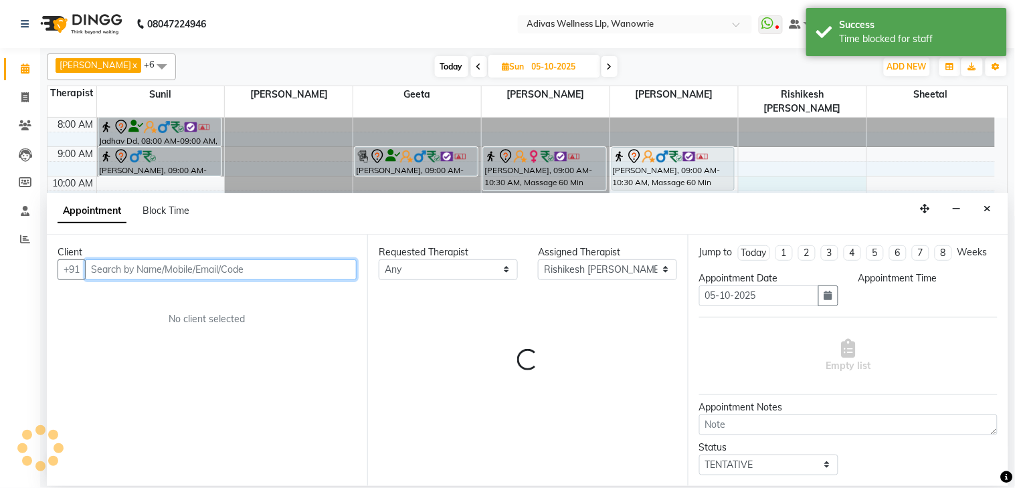
select select "600"
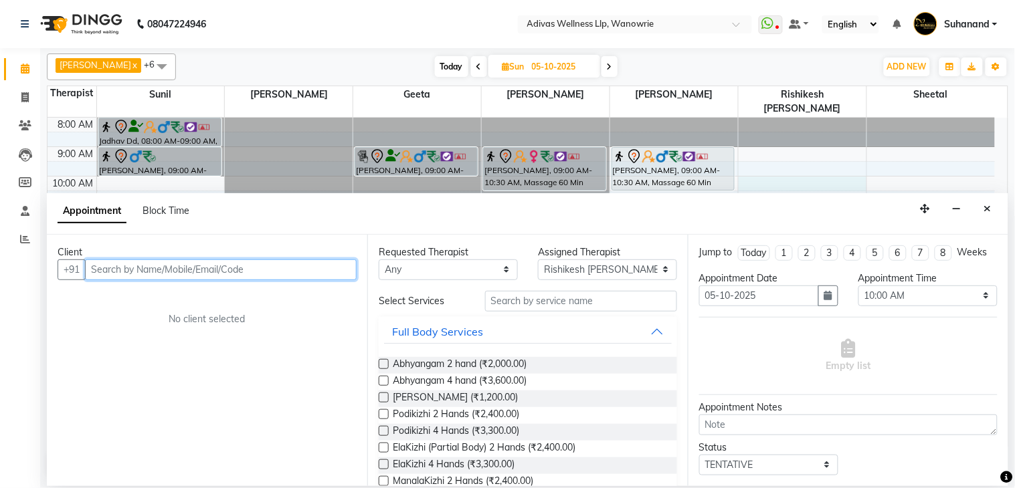
paste input "99229 27273"
click at [124, 270] on input "99229 27273" at bounding box center [193, 270] width 216 height 21
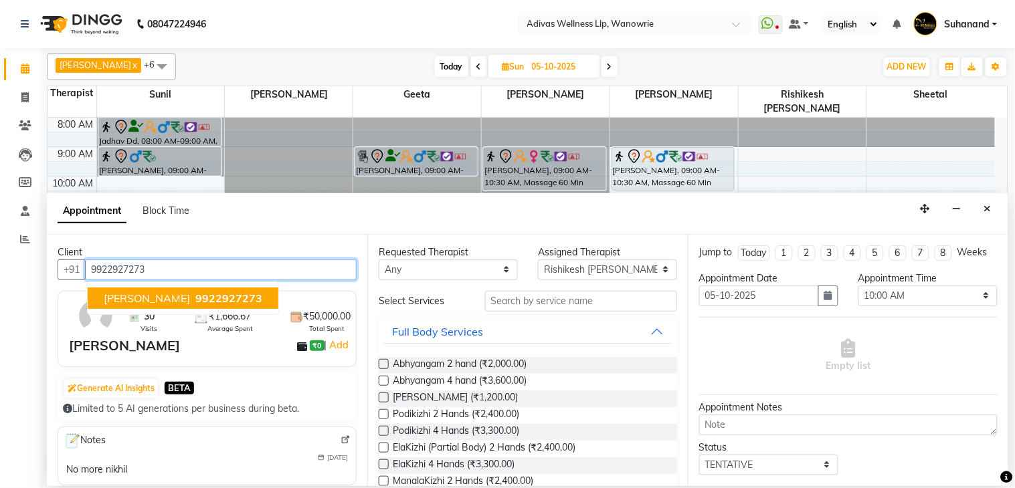
click at [217, 300] on span "9922927273" at bounding box center [228, 298] width 67 height 13
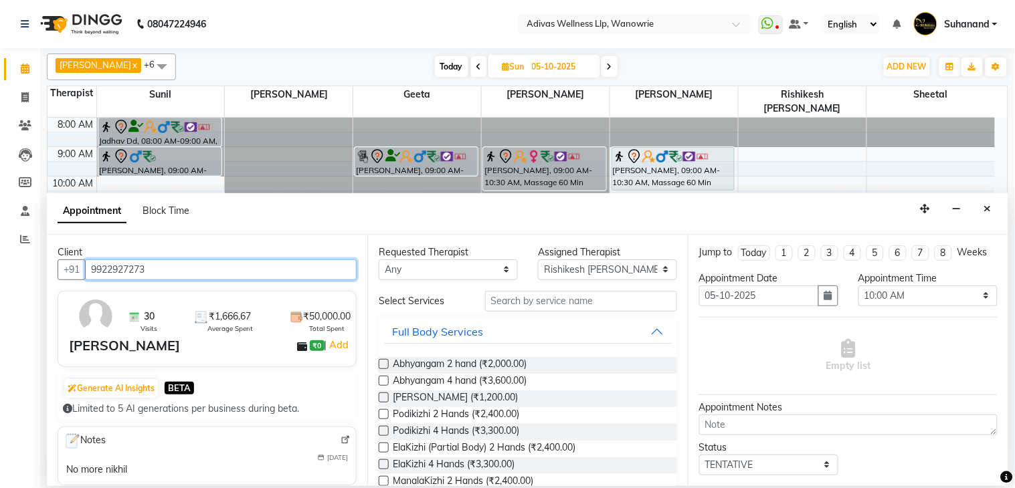
type input "9922927273"
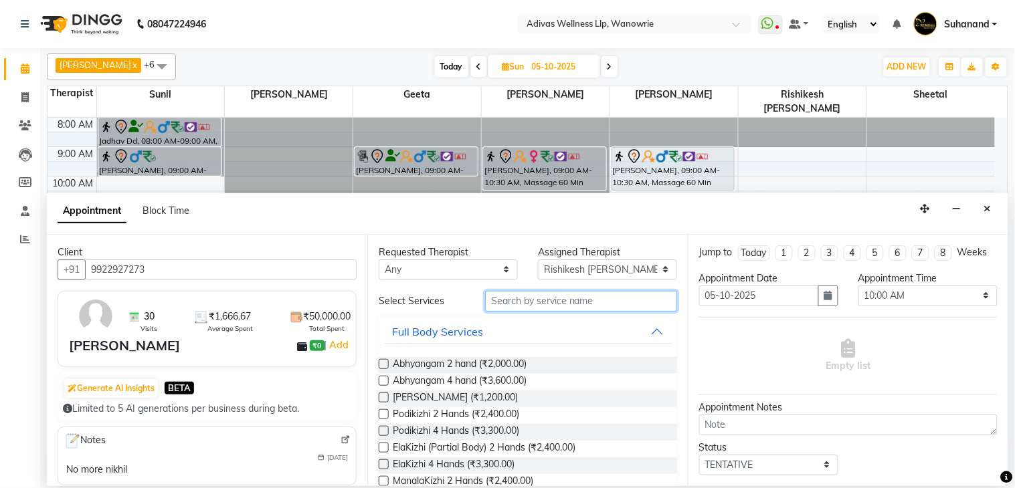
click at [517, 306] on input "text" at bounding box center [581, 301] width 192 height 21
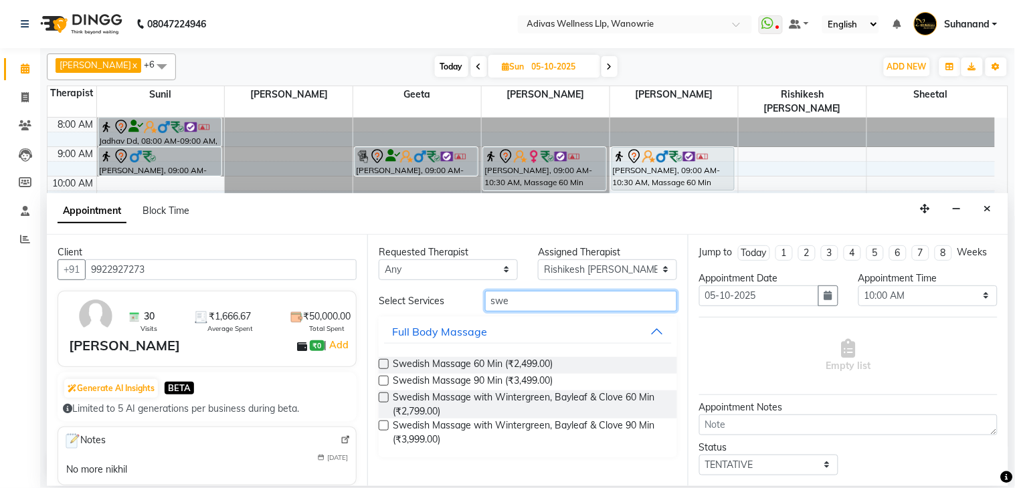
type input "swe"
click at [385, 393] on label at bounding box center [384, 398] width 10 height 10
click at [385, 395] on input "checkbox" at bounding box center [383, 399] width 9 height 9
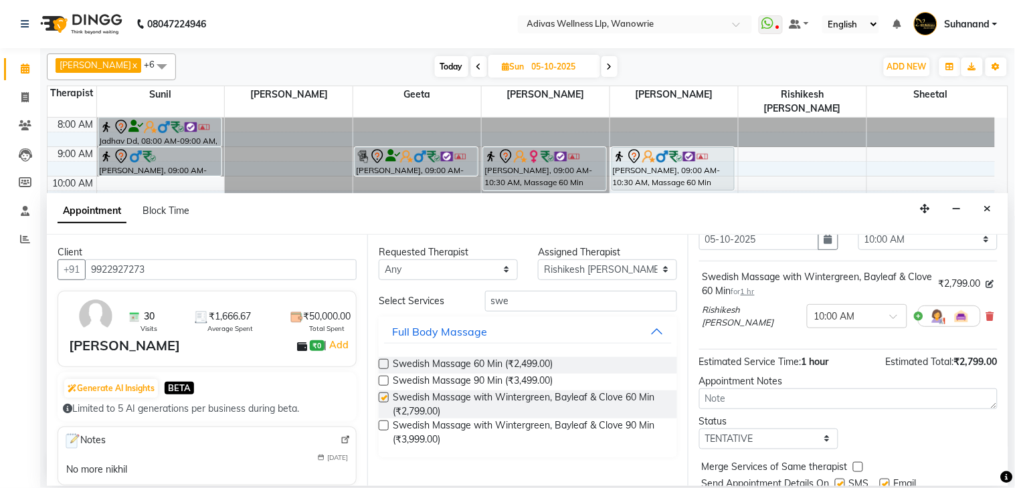
checkbox input "false"
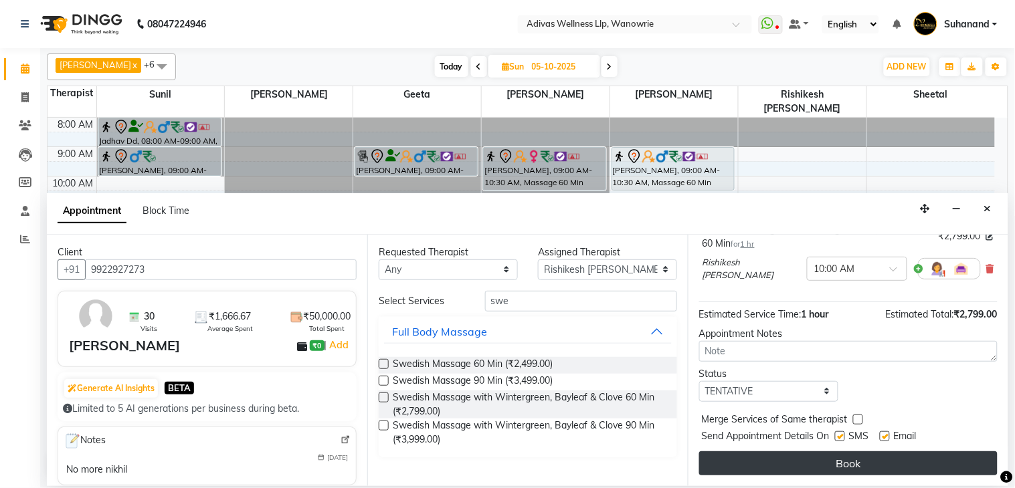
click at [834, 465] on button "Book" at bounding box center [848, 464] width 298 height 24
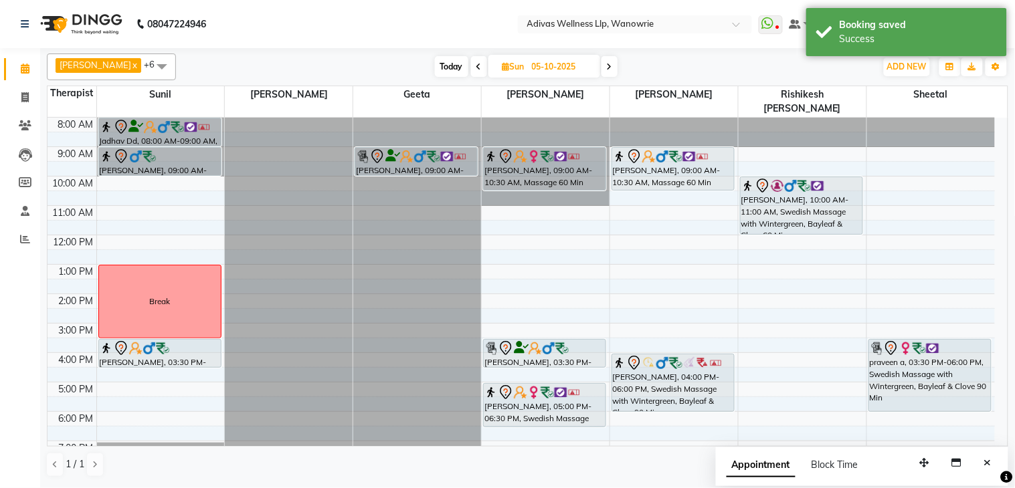
drag, startPoint x: 790, startPoint y: 188, endPoint x: 794, endPoint y: 212, distance: 24.4
click at [794, 212] on div "[PERSON_NAME], 10:00 AM-11:00 AM, Swedish Massage with Wintergreen, Bayleaf & C…" at bounding box center [803, 309] width 128 height 382
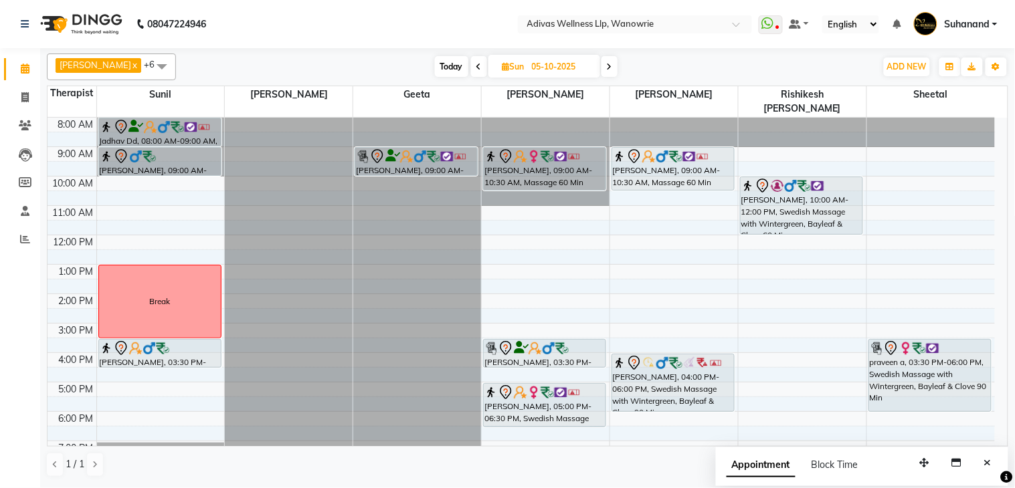
click at [445, 58] on span "Today" at bounding box center [451, 66] width 33 height 21
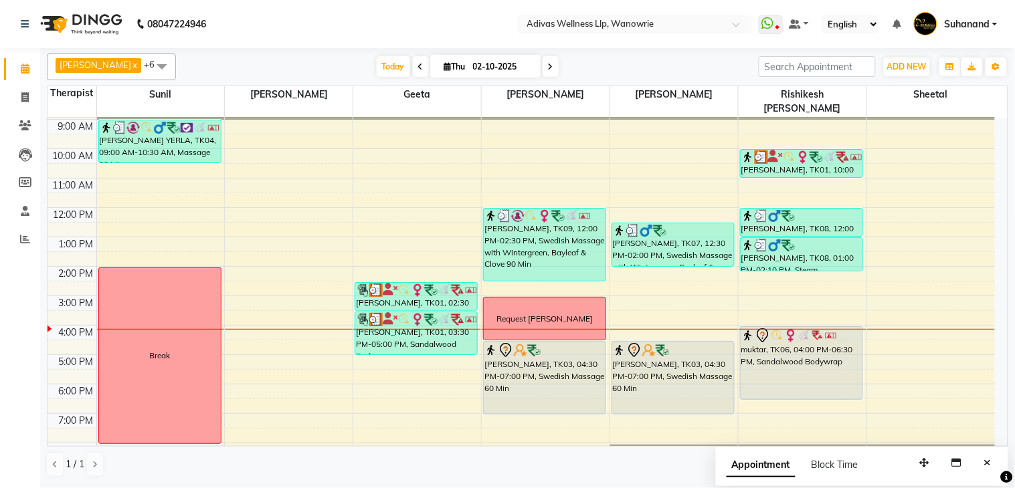
scroll to position [41, 0]
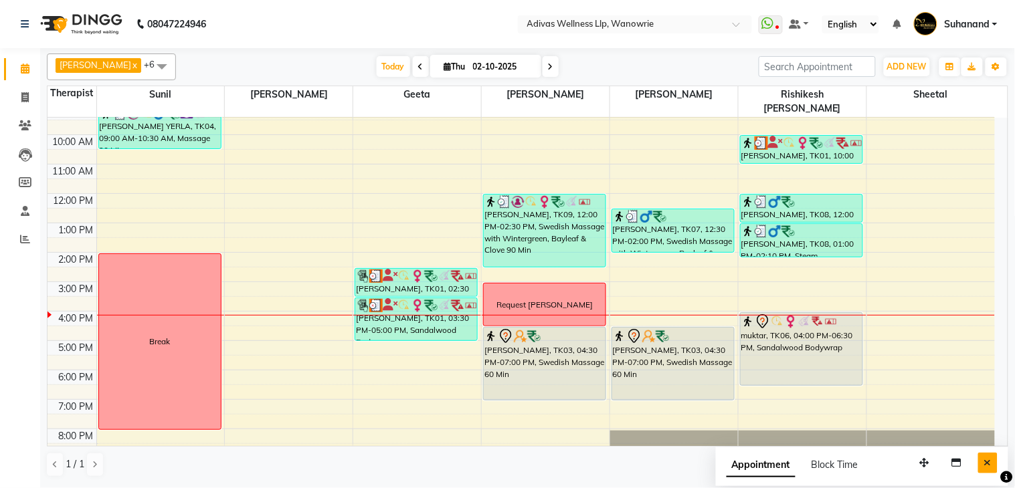
click at [989, 460] on icon "Close" at bounding box center [987, 462] width 7 height 9
click at [478, 17] on nav "08047224946 Select Location × Adivas Wellness Llp, Wanowrie WhatsApp Status ✕ S…" at bounding box center [507, 24] width 1015 height 48
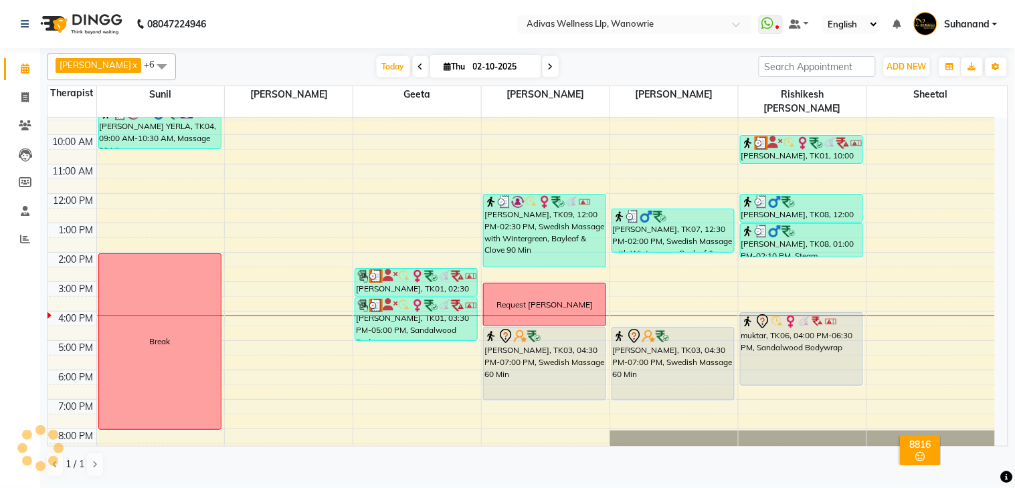
click at [548, 64] on icon at bounding box center [550, 67] width 5 height 8
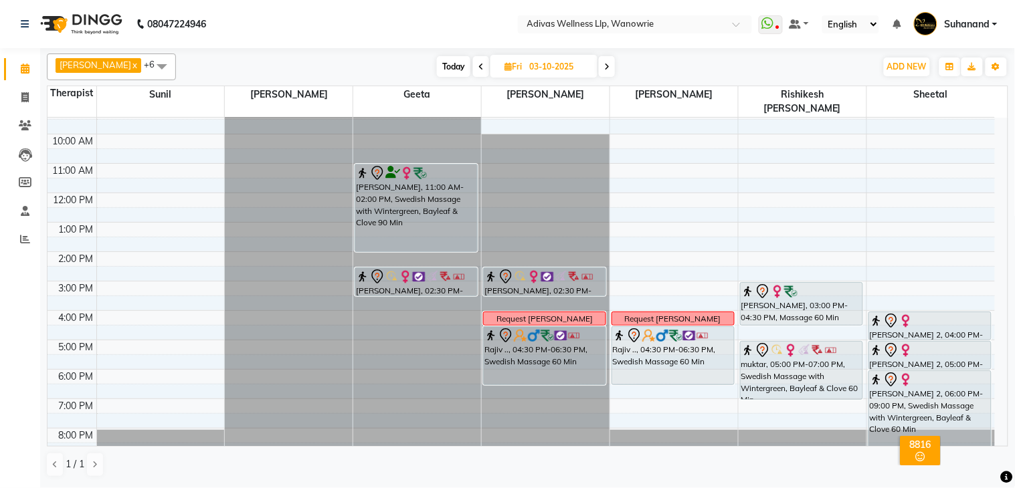
scroll to position [0, 0]
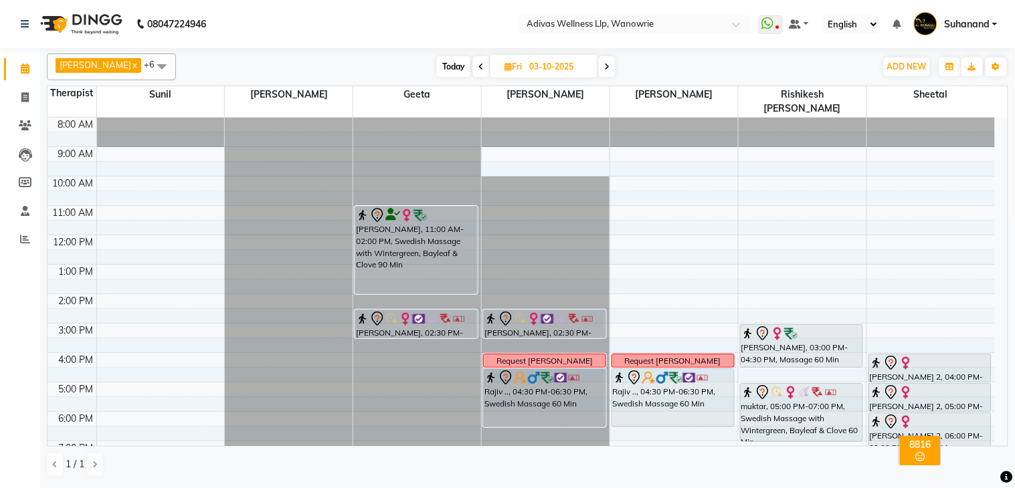
click at [599, 69] on span at bounding box center [607, 66] width 16 height 21
type input "04-10-2025"
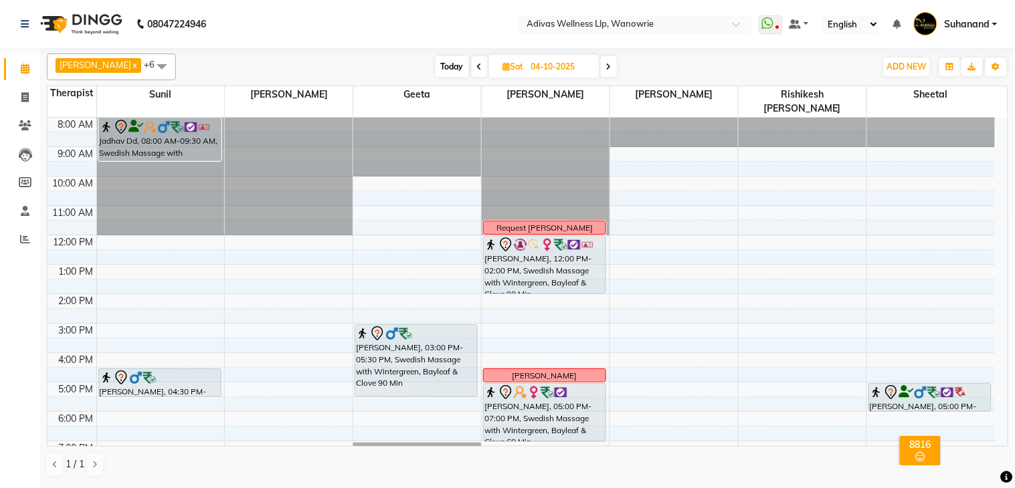
click at [505, 304] on div "8:00 AM 9:00 AM 10:00 AM 11:00 AM 12:00 PM 1:00 PM 2:00 PM 3:00 PM 4:00 PM 5:00…" at bounding box center [521, 309] width 947 height 382
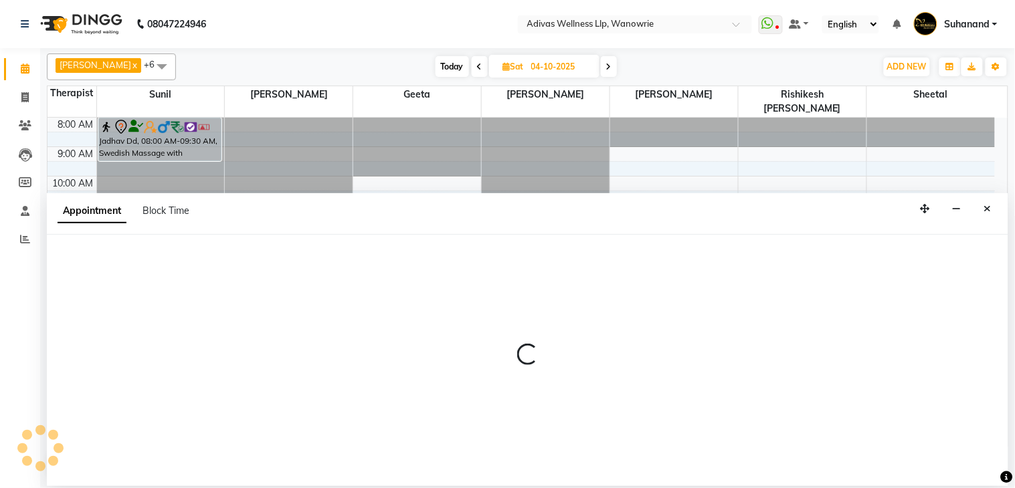
select select "18769"
select select "870"
select select "tentative"
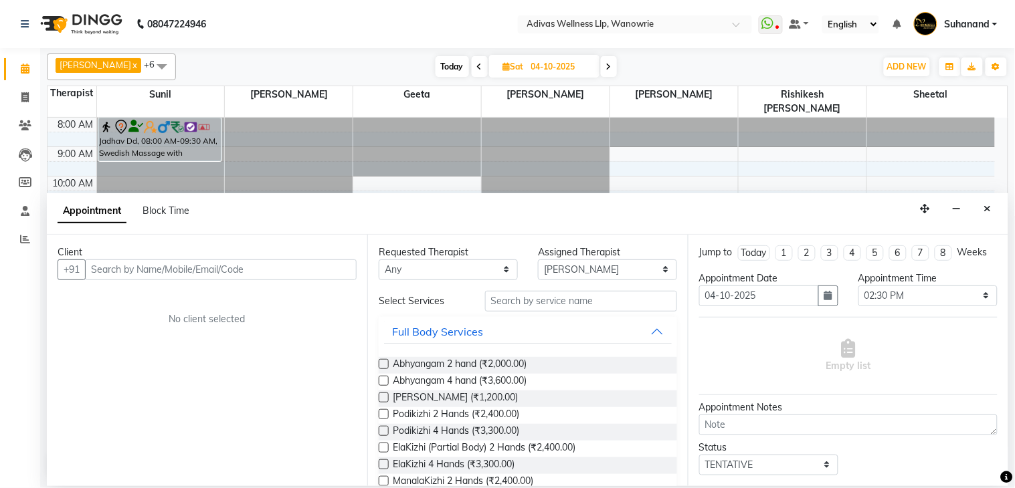
click at [210, 279] on input "text" at bounding box center [221, 270] width 272 height 21
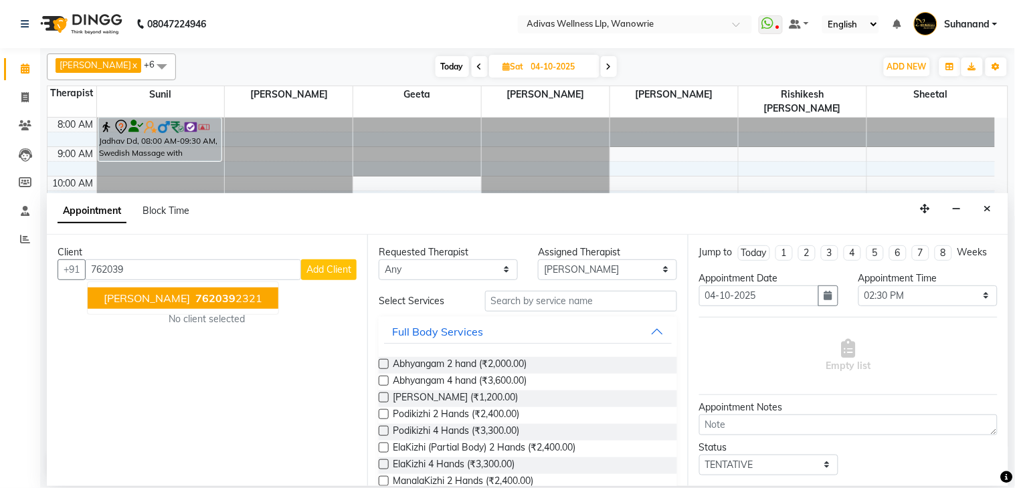
click at [215, 293] on span "762039" at bounding box center [215, 298] width 40 height 13
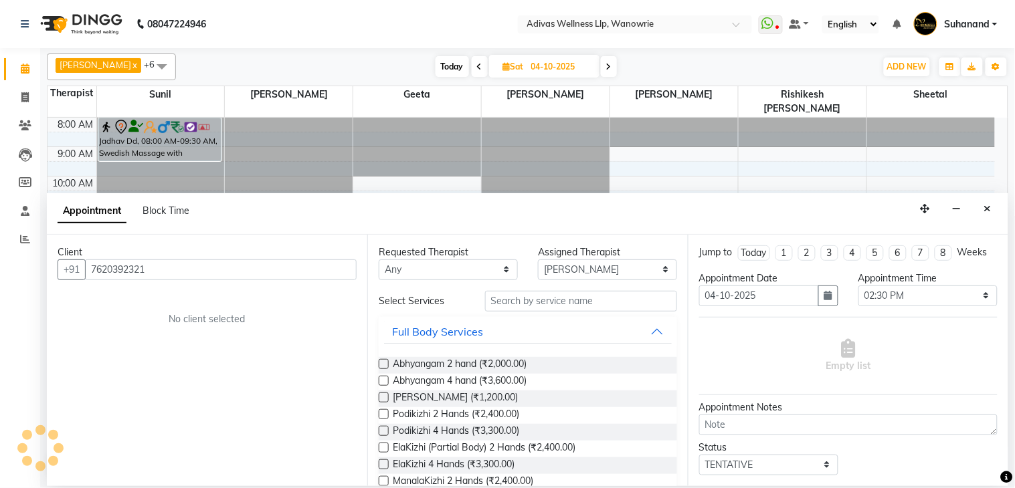
type input "7620392321"
click at [573, 309] on input "text" at bounding box center [581, 301] width 192 height 21
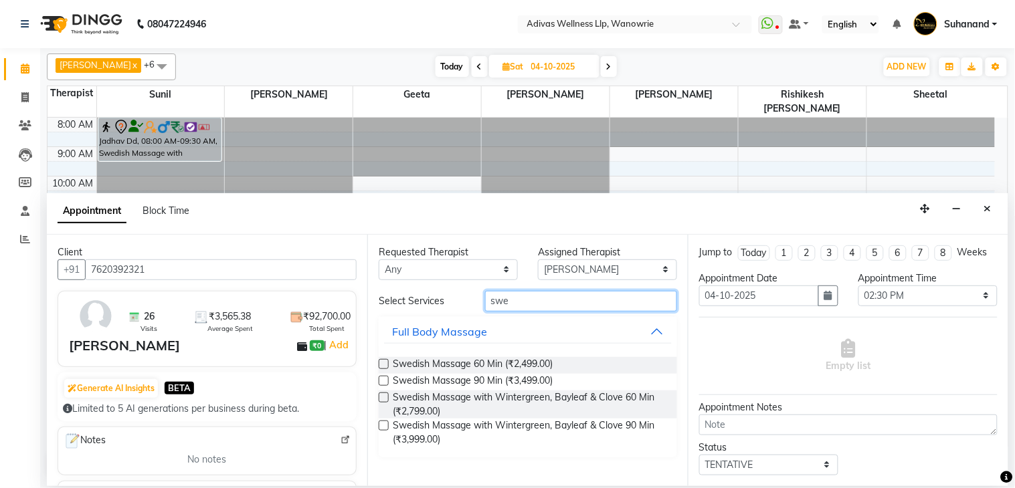
type input "swe"
click at [383, 398] on label at bounding box center [384, 398] width 10 height 10
click at [383, 398] on input "checkbox" at bounding box center [383, 399] width 9 height 9
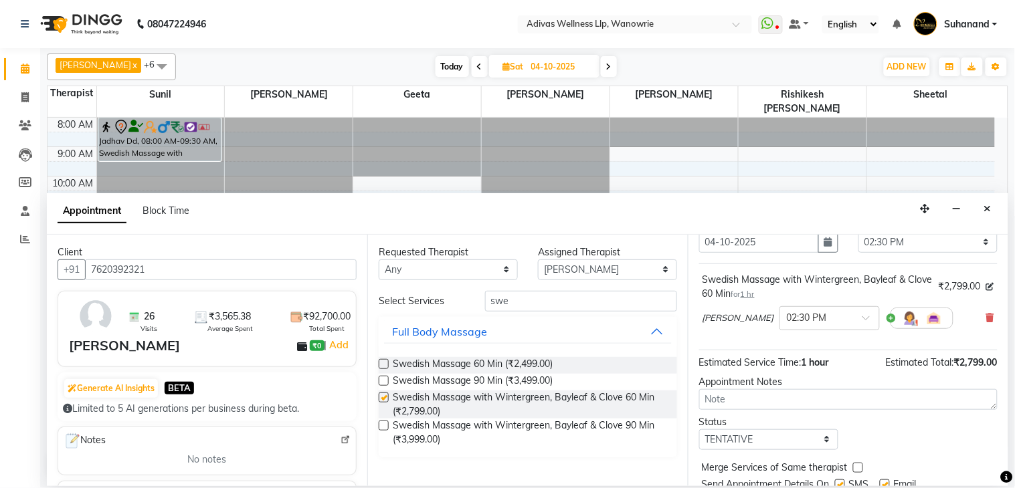
scroll to position [114, 0]
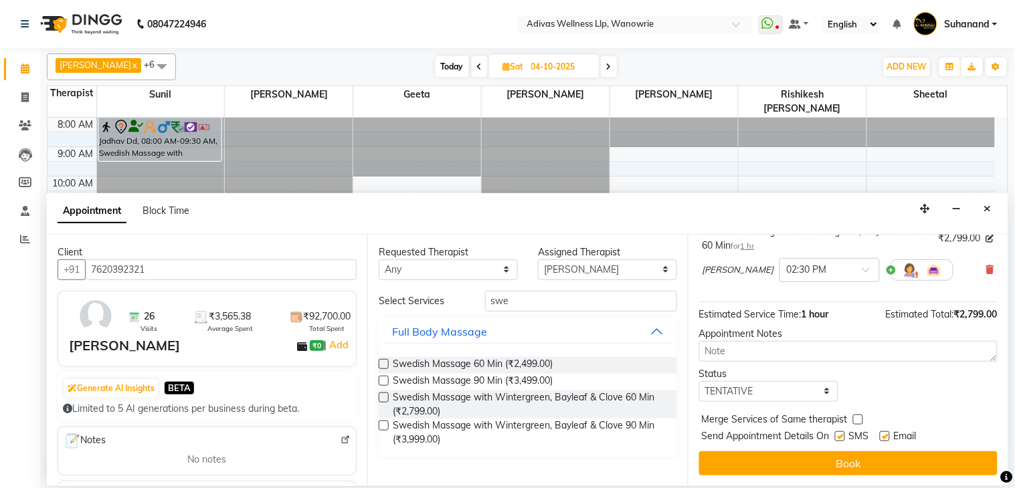
checkbox input "false"
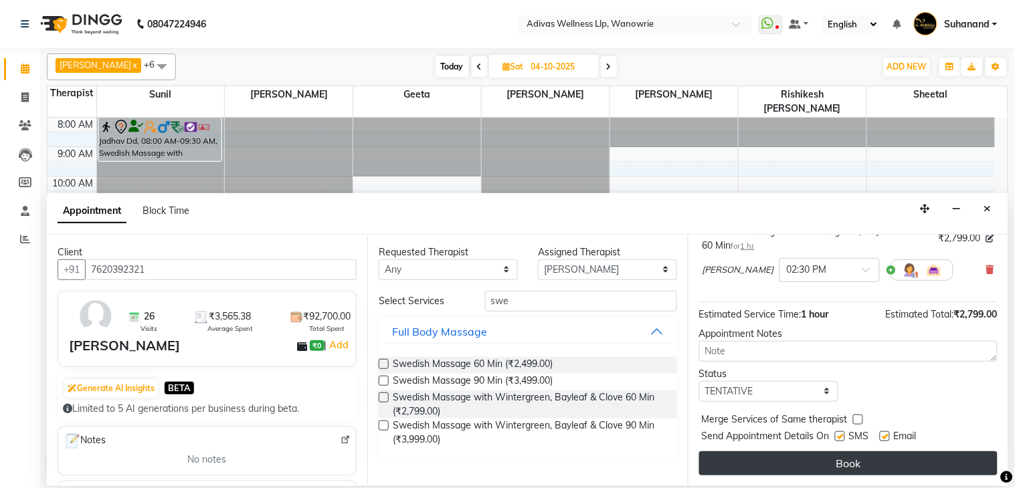
click at [850, 455] on button "Book" at bounding box center [848, 464] width 298 height 24
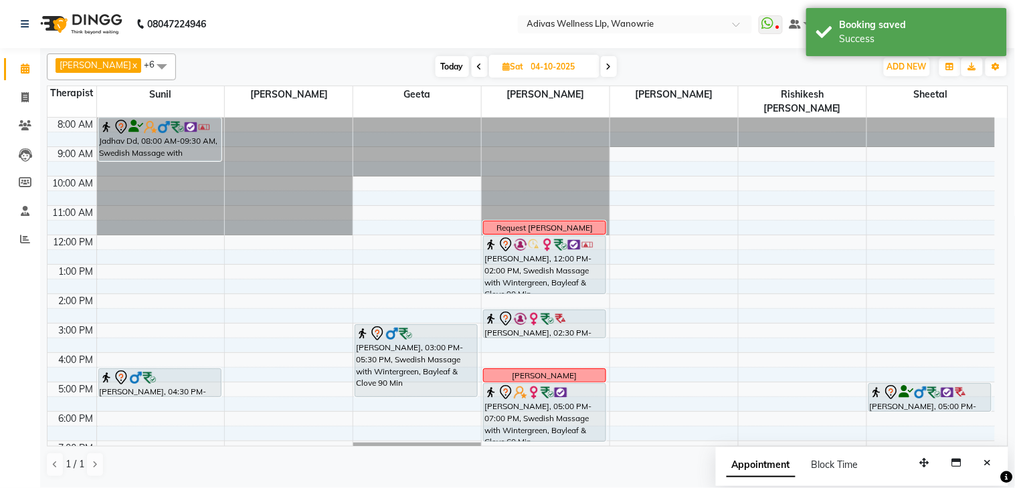
click at [500, 294] on div "8:00 AM 9:00 AM 10:00 AM 11:00 AM 12:00 PM 1:00 PM 2:00 PM 3:00 PM 4:00 PM 5:00…" at bounding box center [521, 309] width 947 height 382
select select "18769"
select select "tentative"
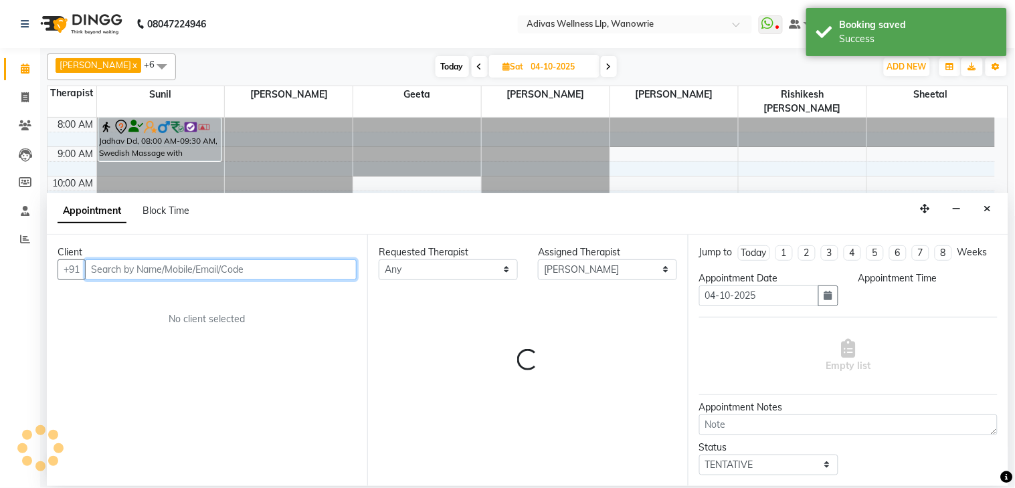
select select "840"
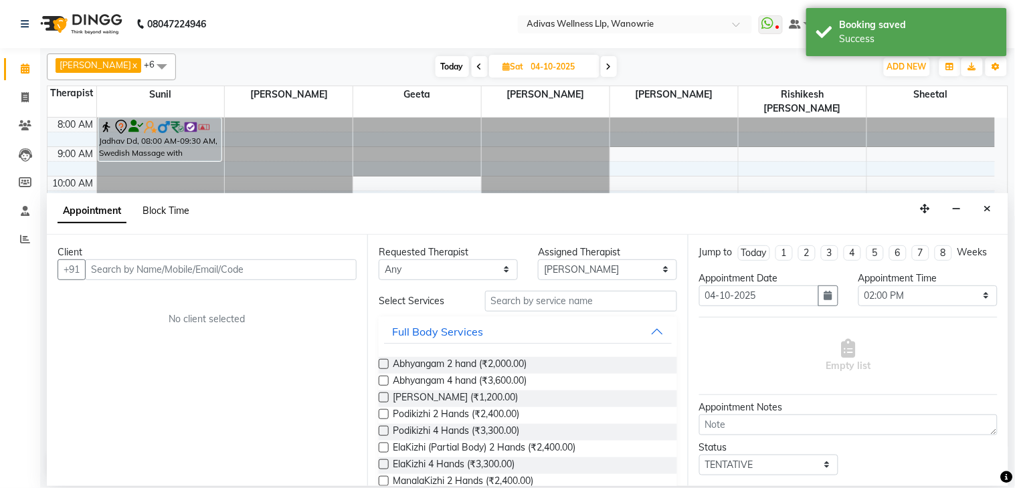
click at [176, 210] on span "Block Time" at bounding box center [166, 211] width 47 height 12
select select "18769"
select select "840"
select select "870"
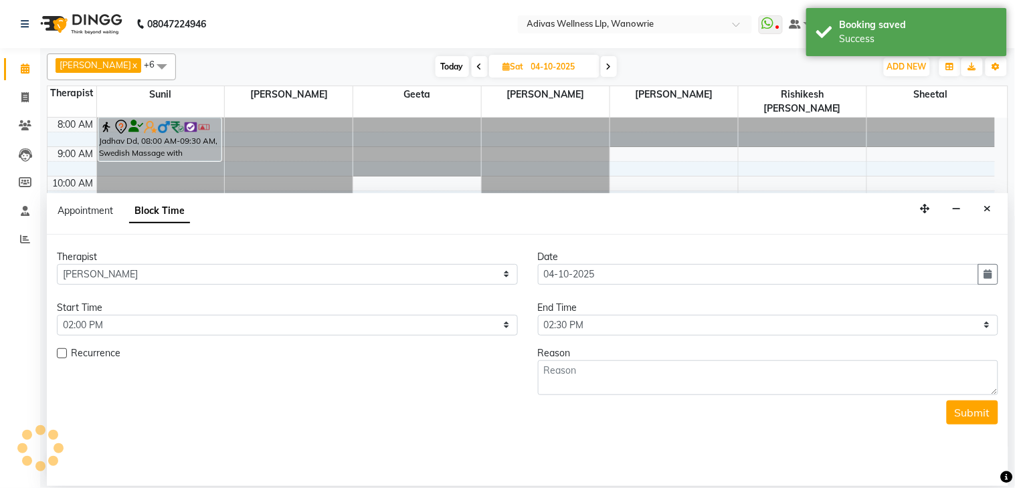
scroll to position [42, 0]
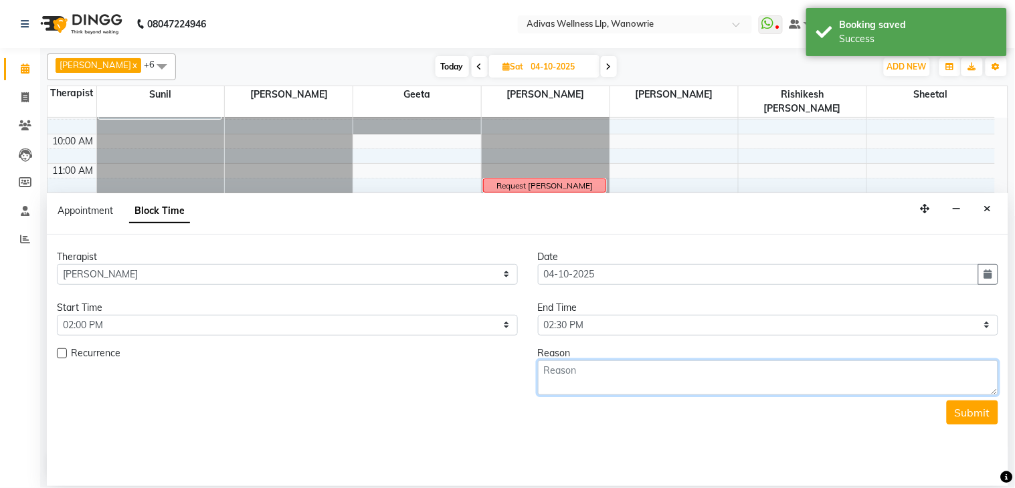
click at [650, 385] on textarea at bounding box center [768, 378] width 461 height 35
type textarea "r"
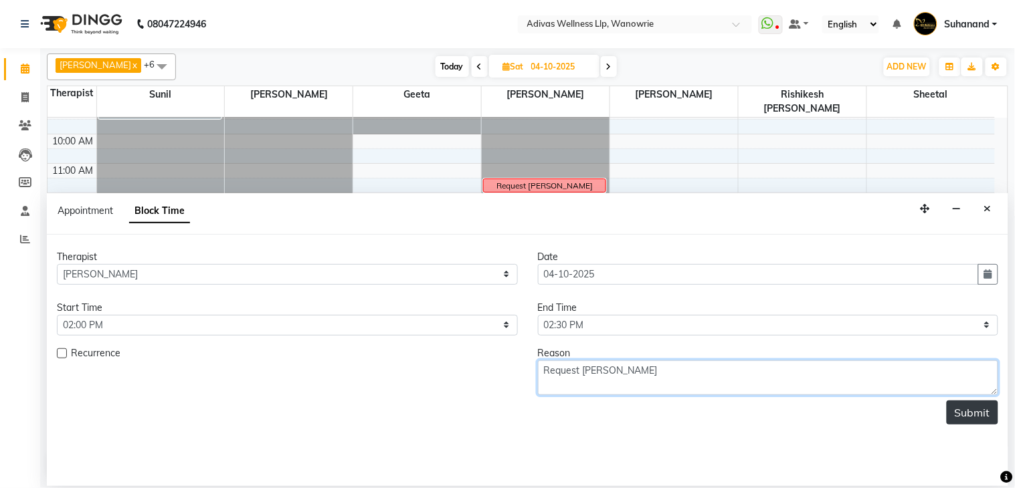
type textarea "Request [PERSON_NAME]"
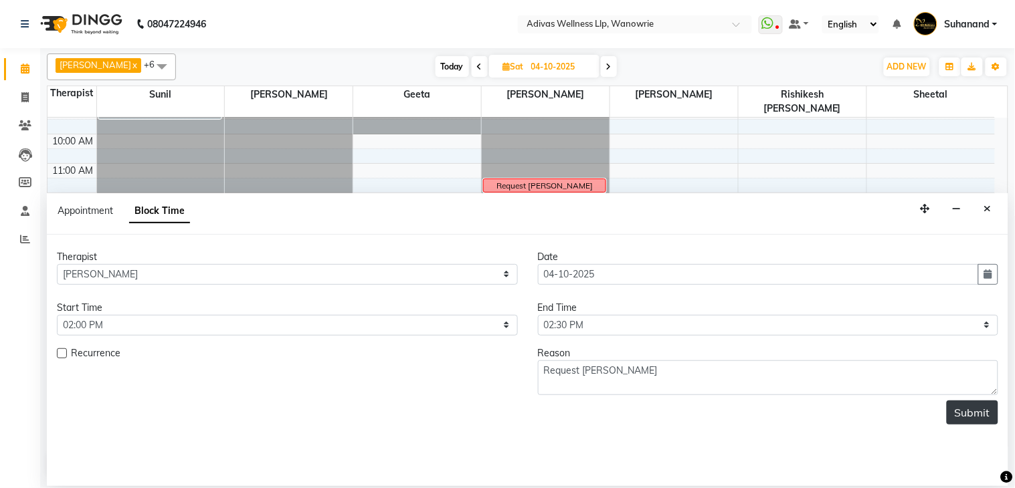
click at [967, 419] on button "Submit" at bounding box center [973, 413] width 52 height 24
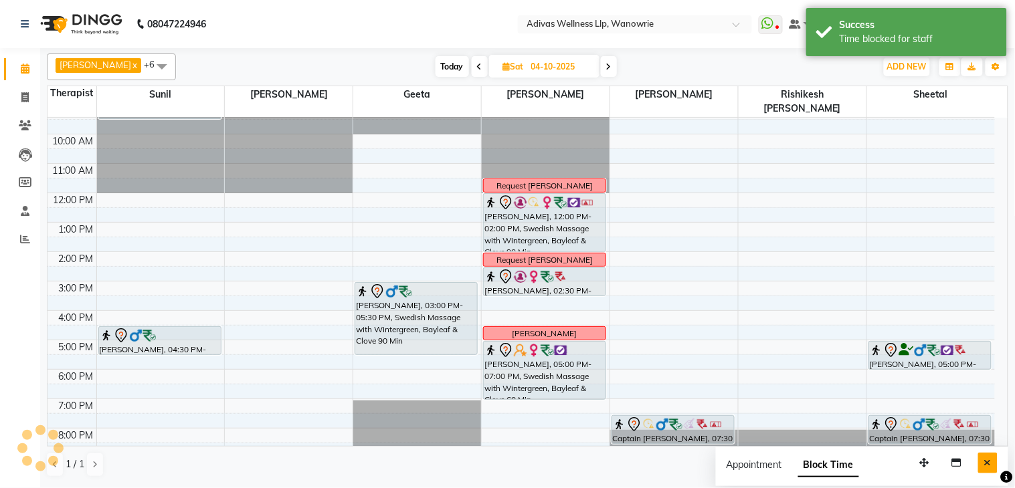
click at [984, 466] on icon "Close" at bounding box center [987, 462] width 7 height 9
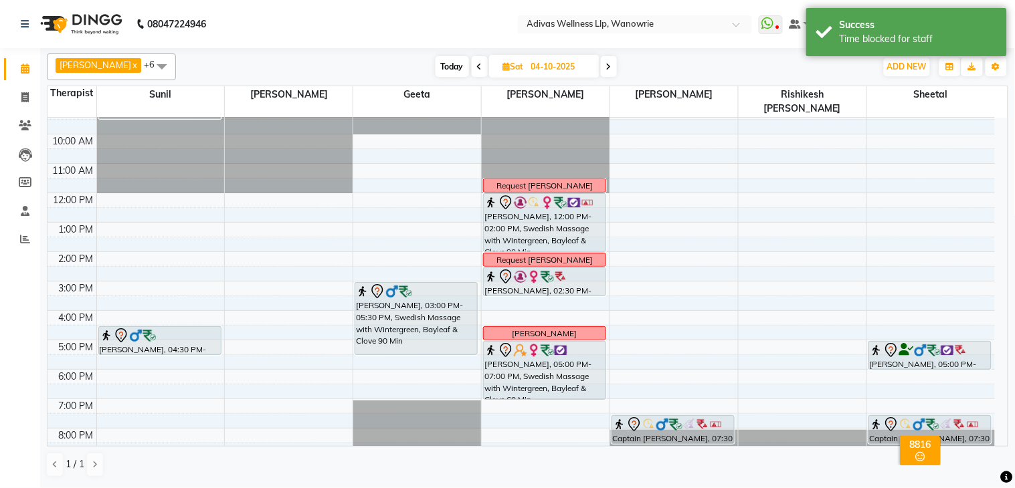
click at [604, 64] on span at bounding box center [609, 66] width 16 height 21
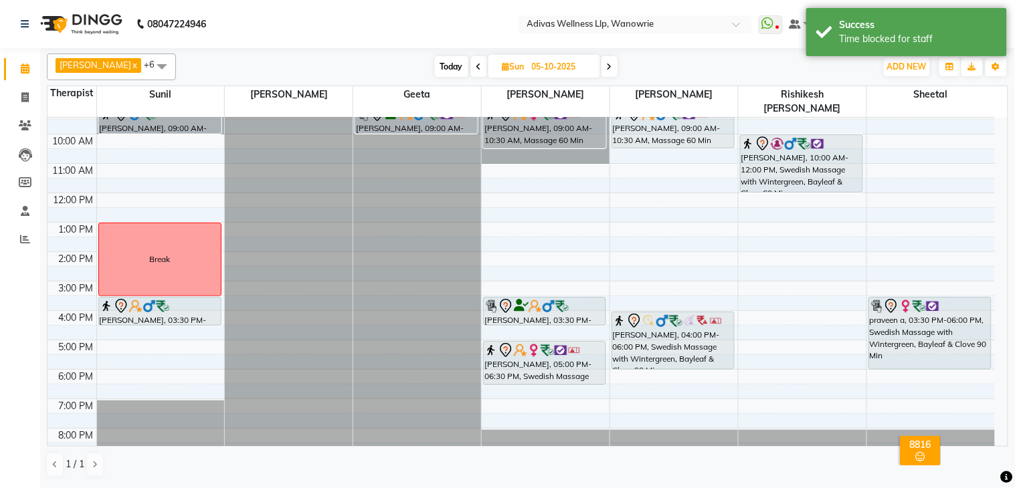
click at [476, 66] on icon at bounding box center [478, 67] width 5 height 8
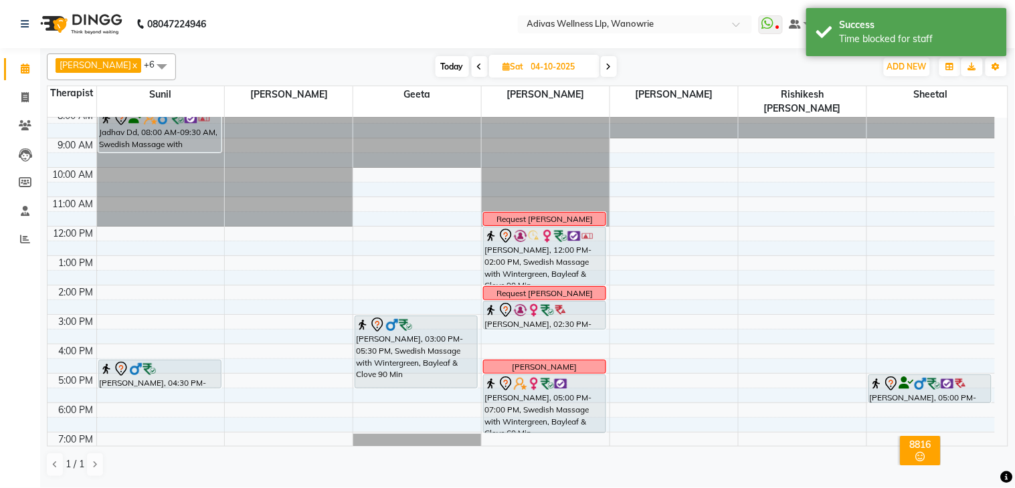
scroll to position [0, 0]
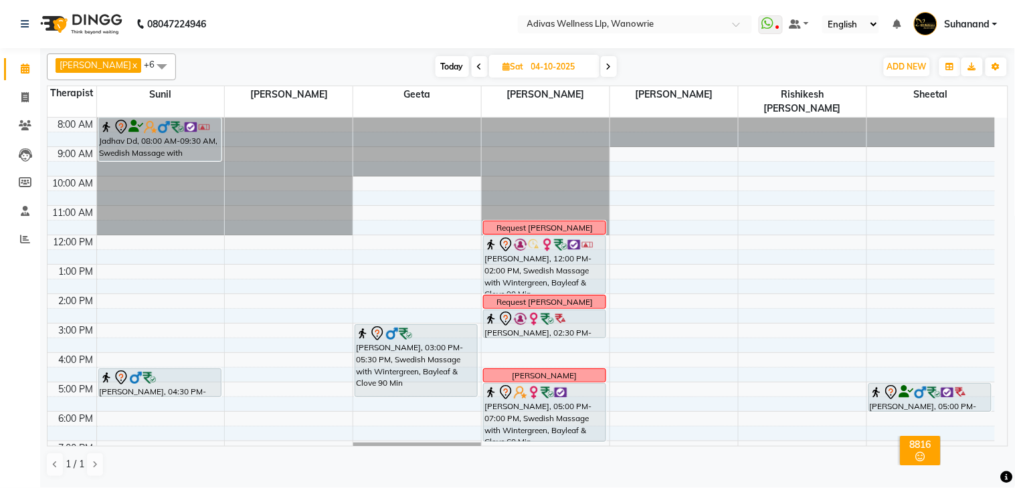
click at [436, 65] on span "Today" at bounding box center [452, 66] width 33 height 21
type input "02-10-2025"
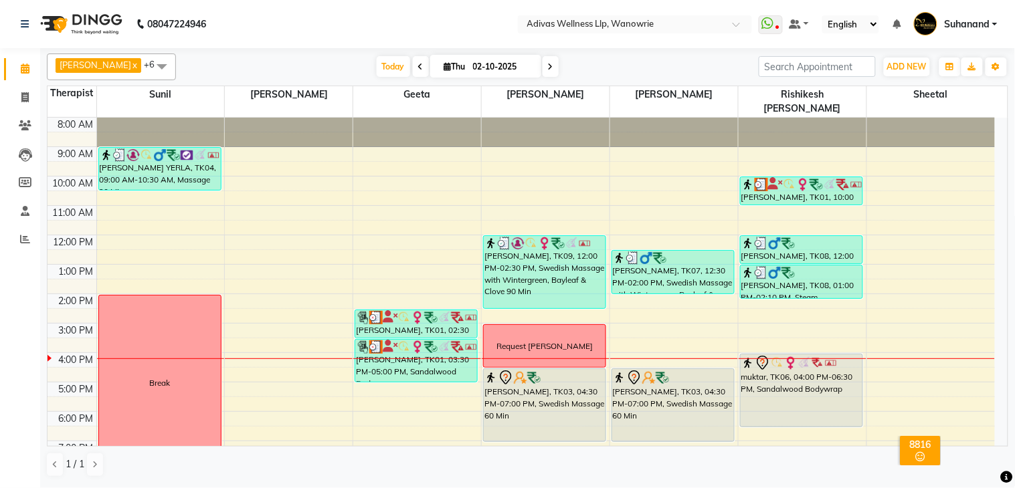
click at [381, 31] on nav "08047224946 Select Location × Adivas Wellness Llp, Wanowrie WhatsApp Status ✕ S…" at bounding box center [507, 24] width 1015 height 48
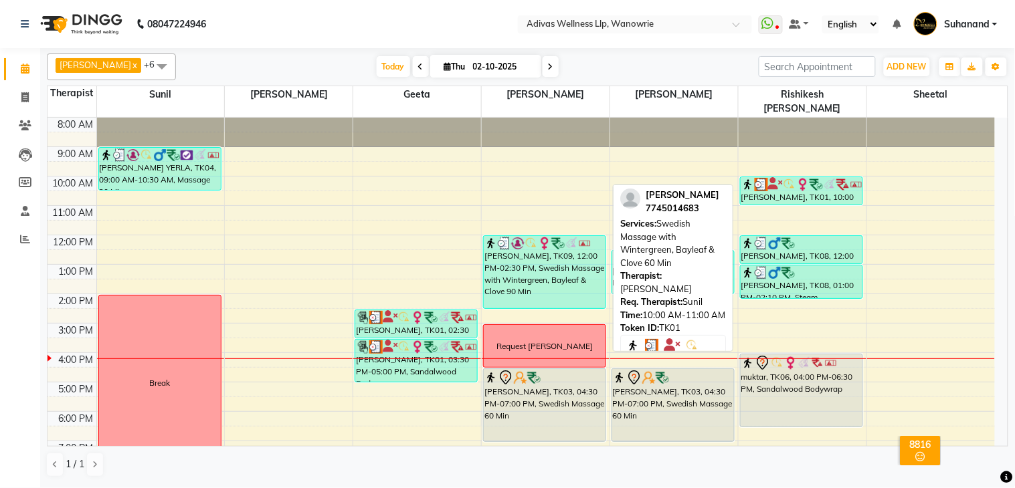
click at [802, 178] on img at bounding box center [802, 184] width 13 height 13
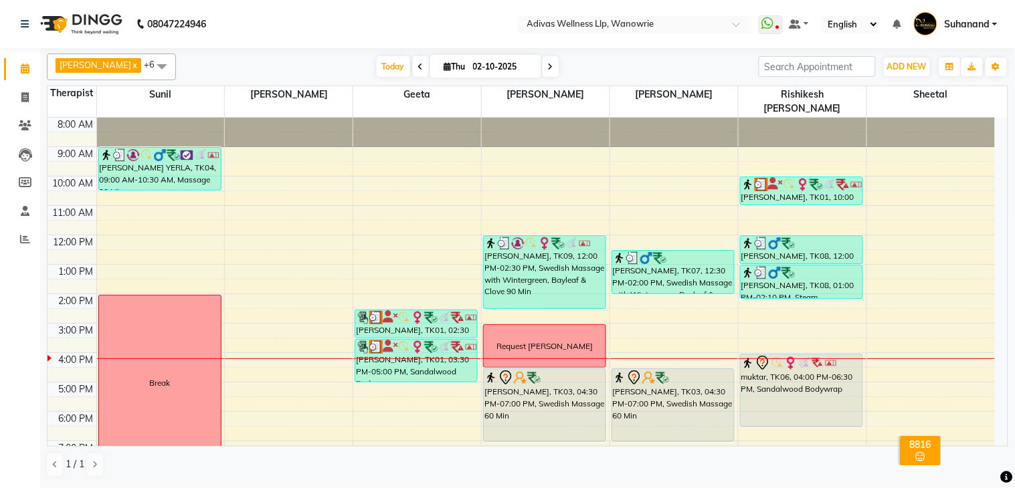
click at [375, 24] on nav "08047224946 Select Location × Adivas Wellness Llp, Wanowrie WhatsApp Status ✕ S…" at bounding box center [507, 24] width 1015 height 48
click at [372, 24] on nav "08047224946 Select Location × Adivas Wellness Llp, Wanowrie WhatsApp Status ✕ S…" at bounding box center [507, 24] width 1015 height 48
click at [370, 24] on nav "08047224946 Select Location × Adivas Wellness Llp, Wanowrie WhatsApp Status ✕ S…" at bounding box center [507, 24] width 1015 height 48
click at [469, 62] on input "02-10-2025" at bounding box center [502, 67] width 67 height 20
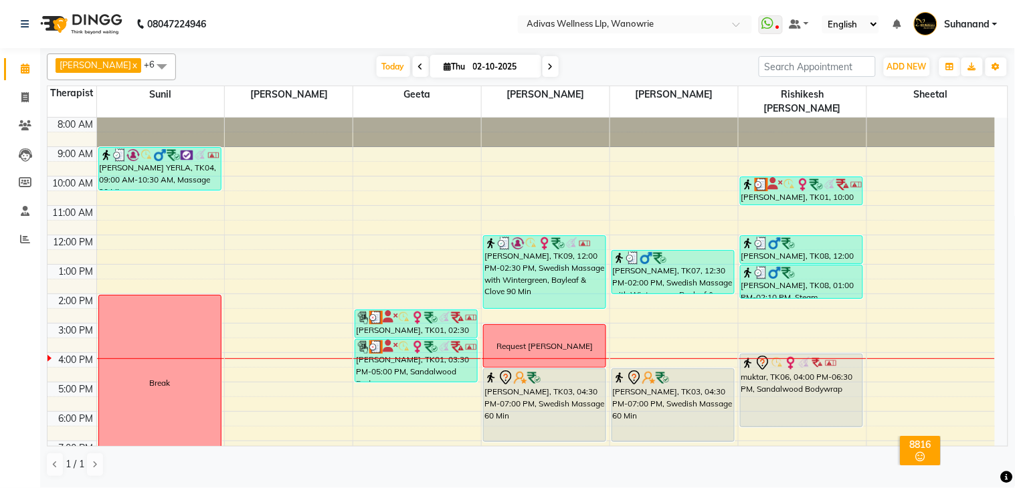
select select "10"
select select "2025"
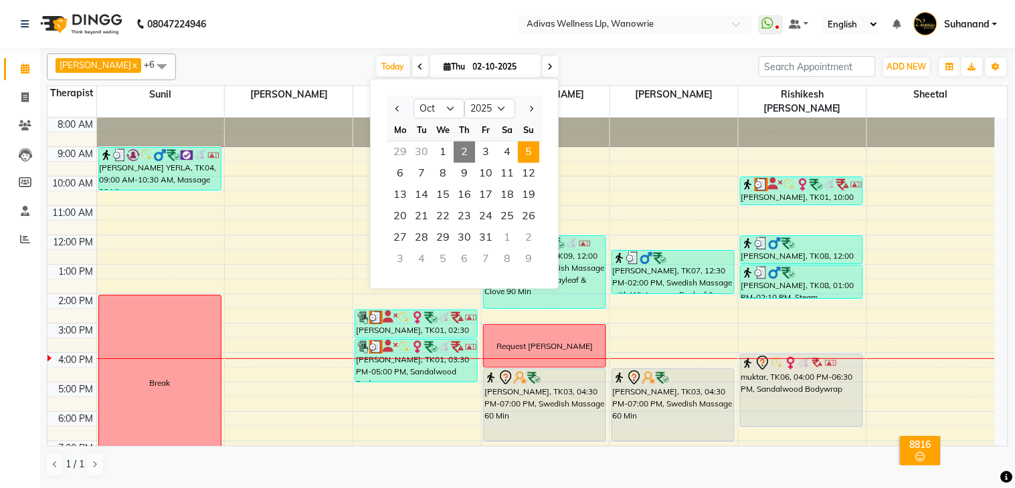
click at [525, 148] on span "5" at bounding box center [528, 152] width 21 height 21
type input "05-10-2025"
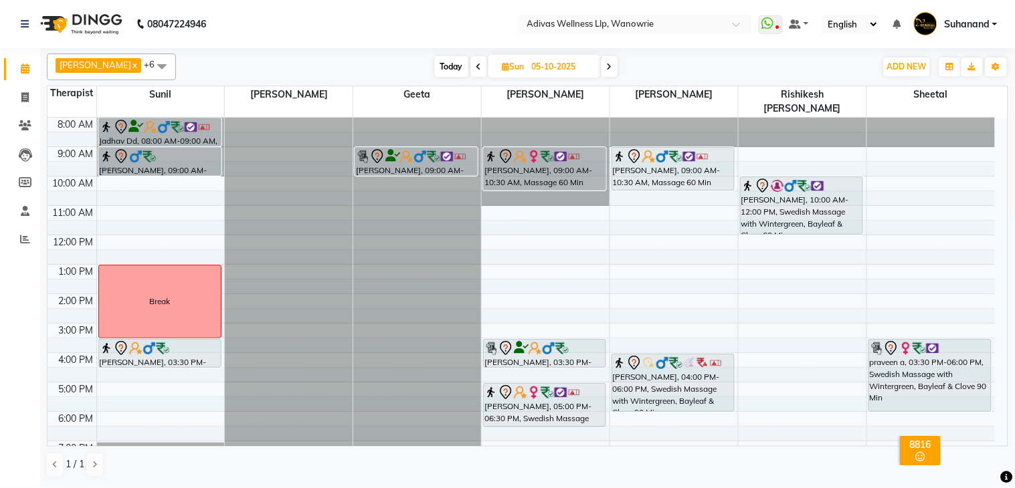
click at [761, 155] on div "8:00 AM 9:00 AM 10:00 AM 11:00 AM 12:00 PM 1:00 PM 2:00 PM 3:00 PM 4:00 PM 5:00…" at bounding box center [521, 309] width 947 height 382
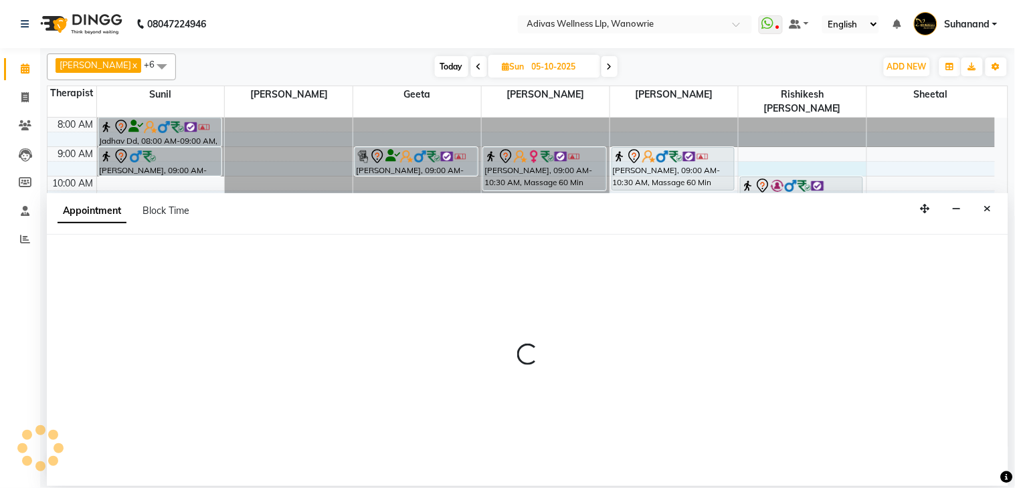
select select "71736"
select select "tentative"
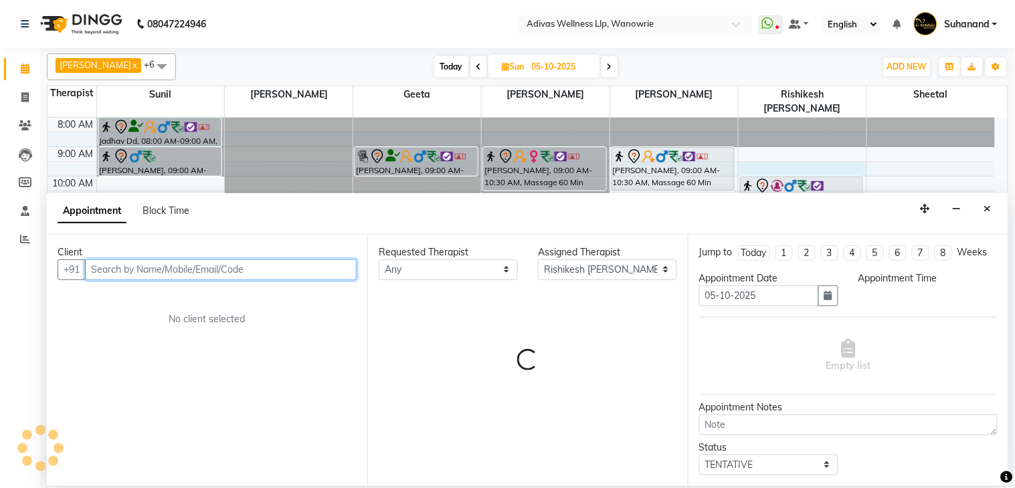
select select "570"
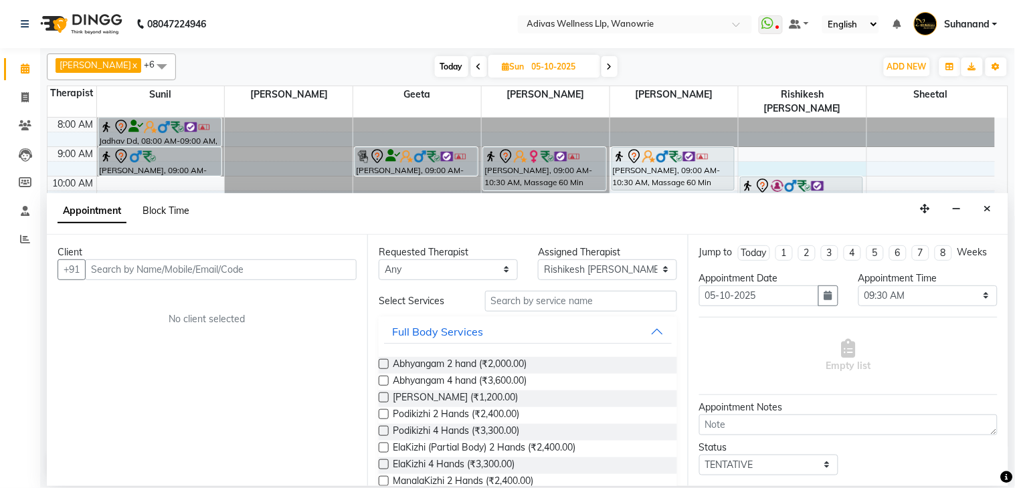
click at [181, 209] on span "Block Time" at bounding box center [166, 211] width 47 height 12
select select "71736"
select select "570"
select select "600"
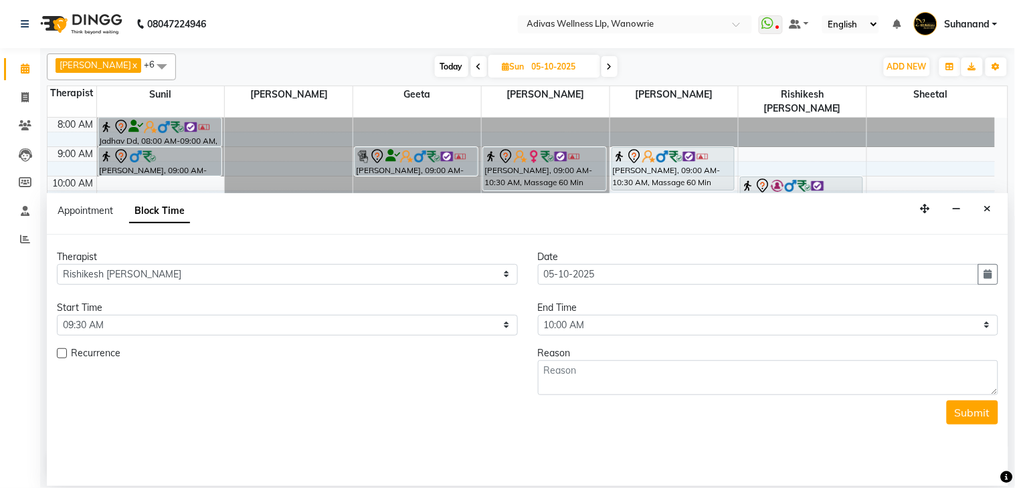
scroll to position [42, 0]
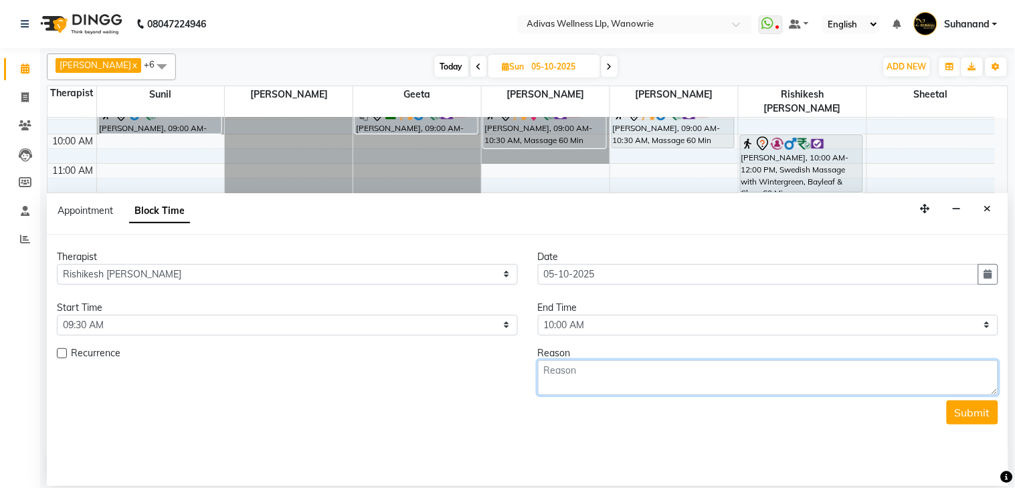
click at [596, 372] on textarea at bounding box center [768, 378] width 461 height 35
type textarea "Request [PERSON_NAME]"
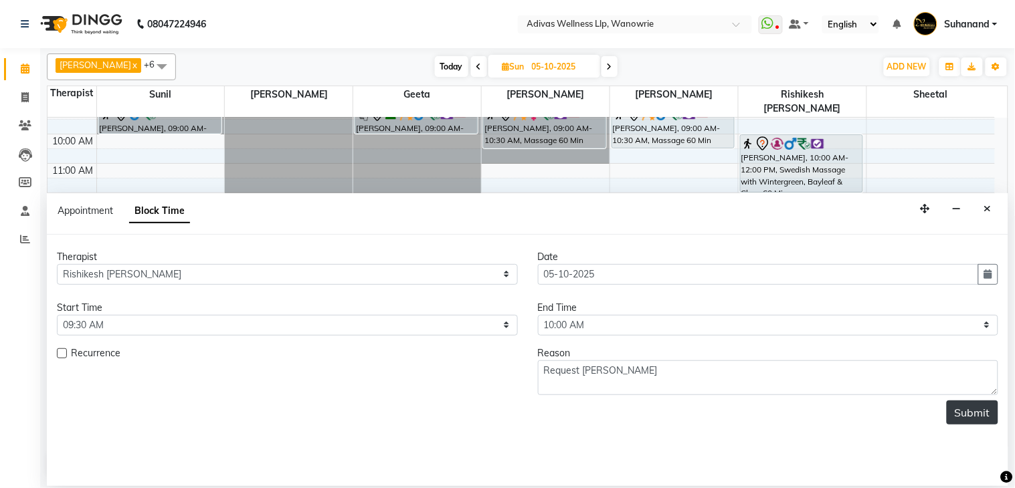
click at [973, 416] on button "Submit" at bounding box center [973, 413] width 52 height 24
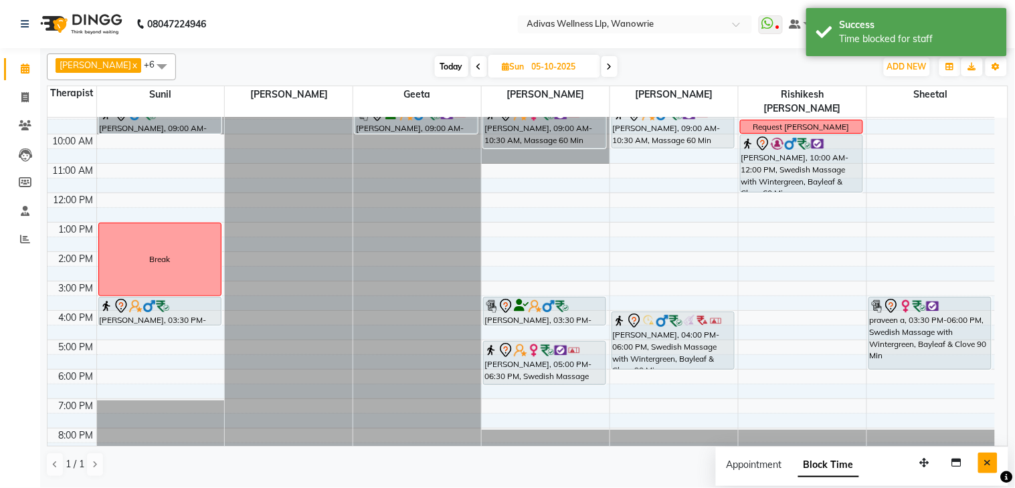
click at [989, 466] on icon "Close" at bounding box center [987, 462] width 7 height 9
click at [438, 20] on nav "08047224946 Select Location × Adivas Wellness Llp, Wanowrie WhatsApp Status ✕ S…" at bounding box center [507, 24] width 1015 height 48
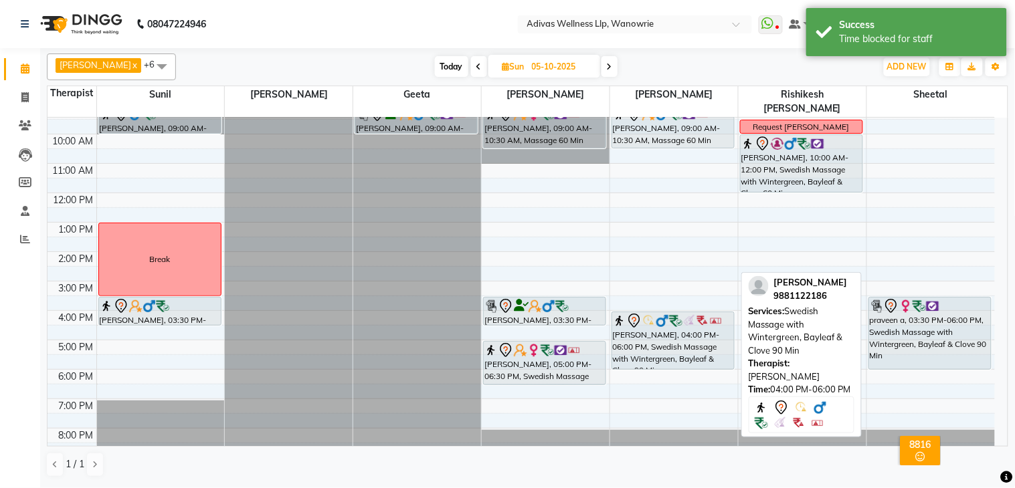
scroll to position [0, 0]
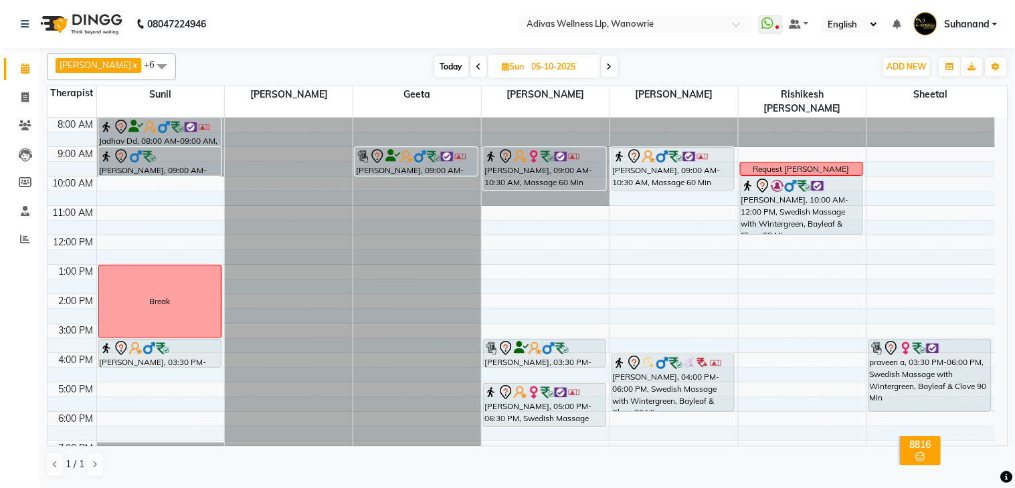
click at [436, 60] on span "Today" at bounding box center [451, 66] width 33 height 21
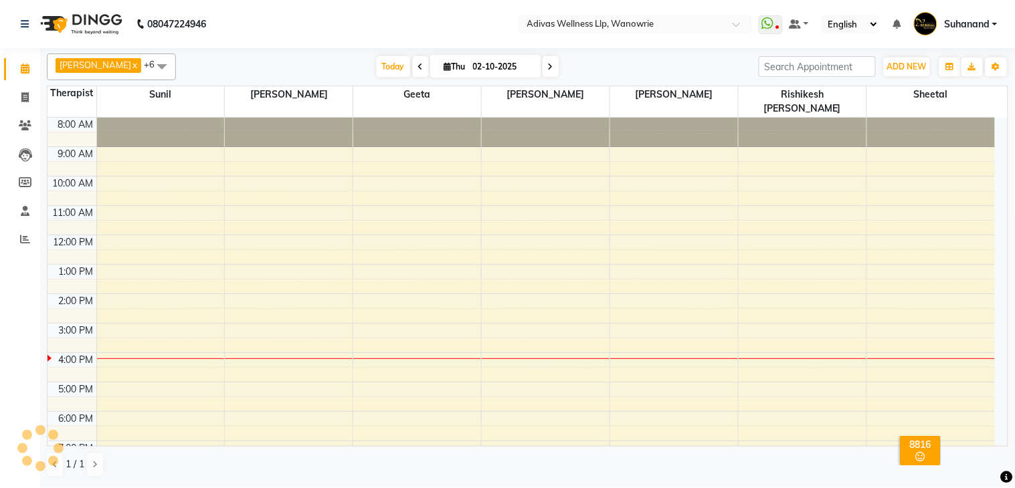
scroll to position [42, 0]
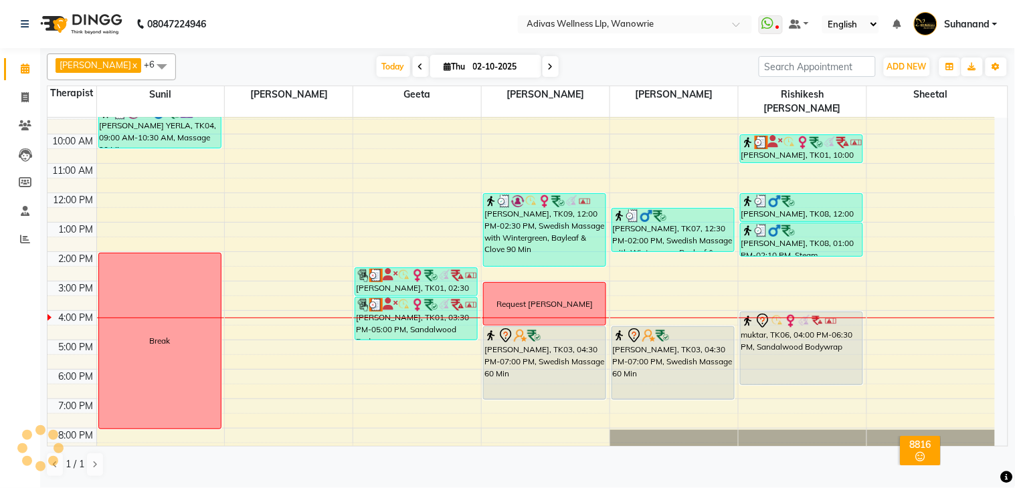
click at [391, 9] on nav "08047224946 Select Location × Adivas Wellness Llp, Wanowrie WhatsApp Status ✕ S…" at bounding box center [507, 24] width 1015 height 48
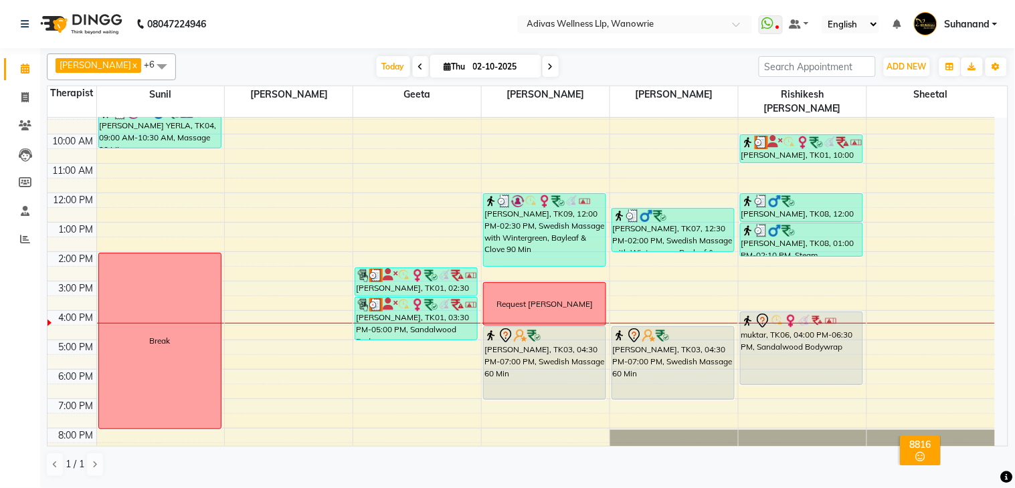
click at [391, 9] on nav "08047224946 Select Location × Adivas Wellness Llp, Wanowrie WhatsApp Status ✕ S…" at bounding box center [507, 24] width 1015 height 48
click at [357, 25] on nav "08047224946 Select Location × Adivas Wellness Llp, Wanowrie WhatsApp Status ✕ S…" at bounding box center [507, 24] width 1015 height 48
click at [375, 28] on nav "08047224946 Select Location × Adivas Wellness Llp, Wanowrie WhatsApp Status ✕ S…" at bounding box center [507, 24] width 1015 height 48
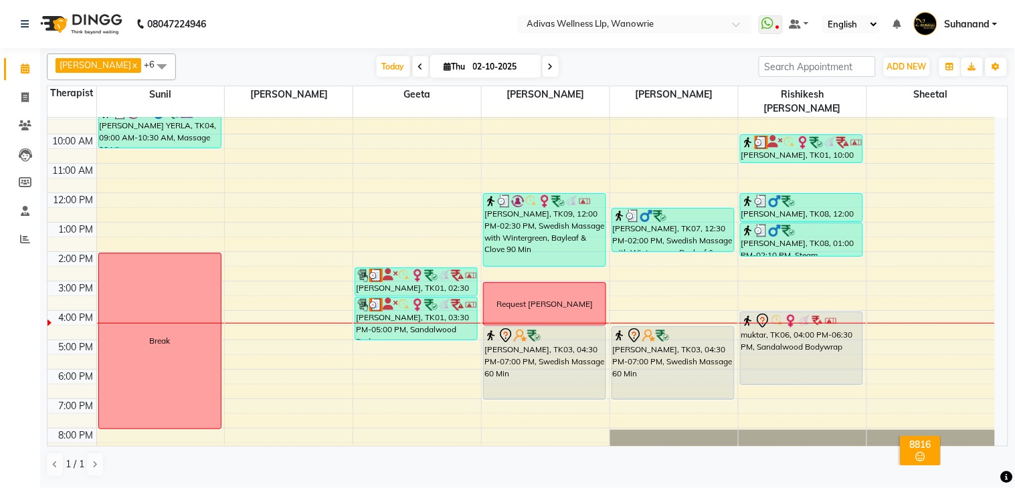
click at [375, 28] on nav "08047224946 Select Location × Adivas Wellness Llp, Wanowrie WhatsApp Status ✕ S…" at bounding box center [507, 24] width 1015 height 48
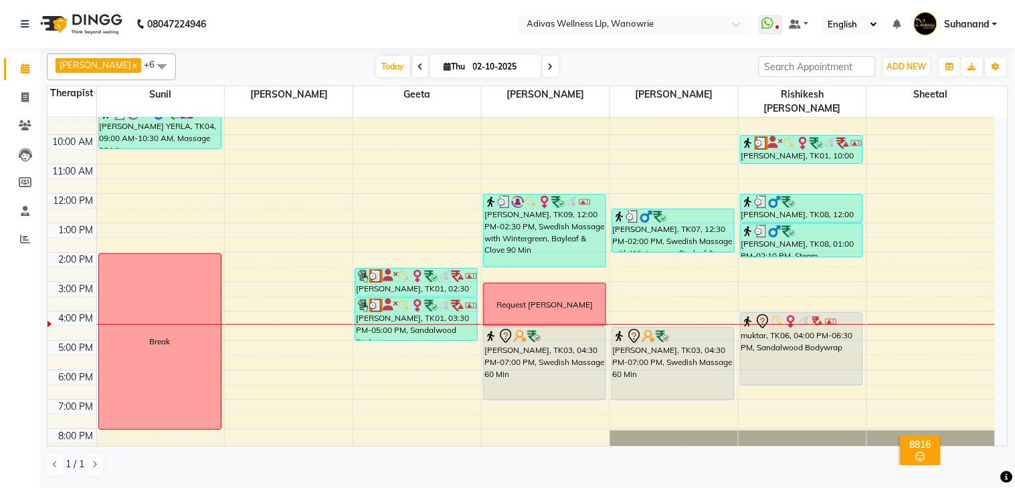
click at [543, 67] on span at bounding box center [551, 66] width 16 height 21
type input "03-10-2025"
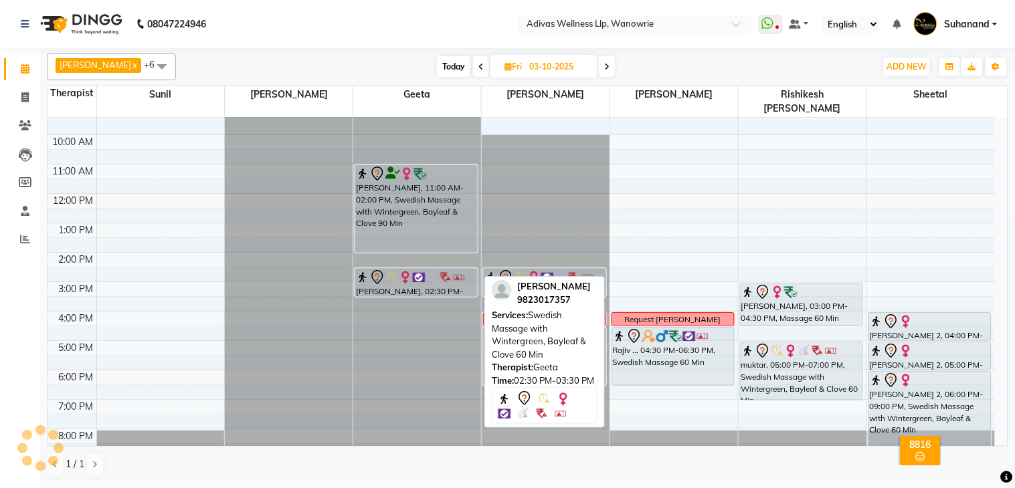
click at [384, 271] on div "[PERSON_NAME], 02:30 PM-03:30 PM, Swedish Massage with Wintergreen, Bayleaf & C…" at bounding box center [416, 282] width 122 height 27
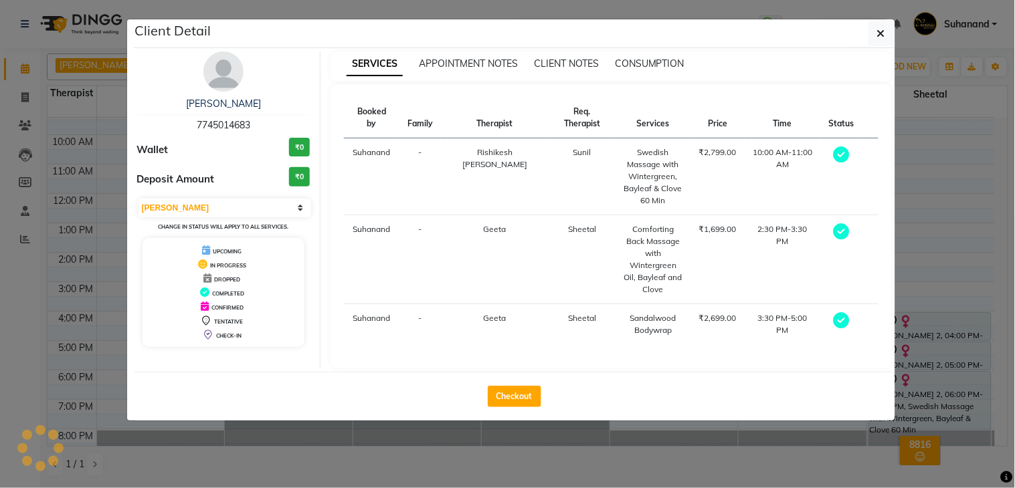
select select "7"
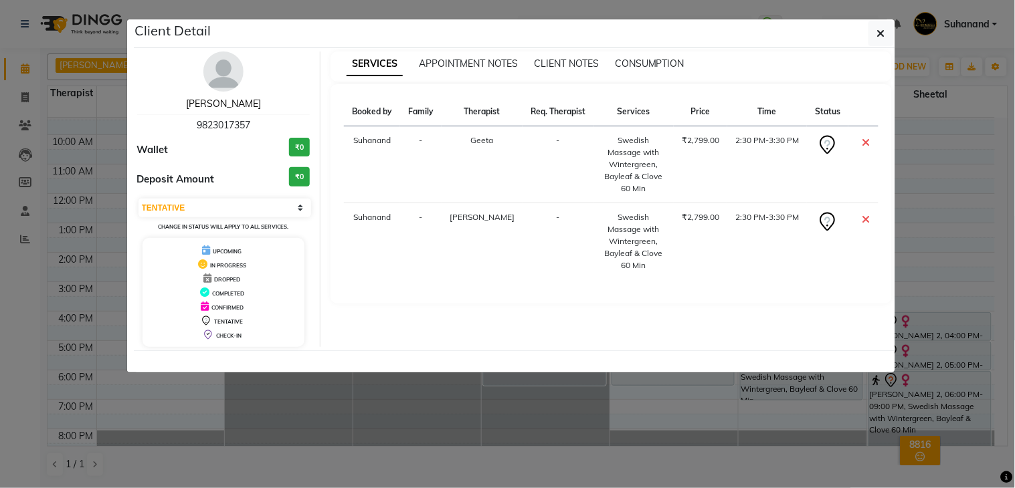
click at [225, 98] on link "[PERSON_NAME]" at bounding box center [223, 104] width 75 height 12
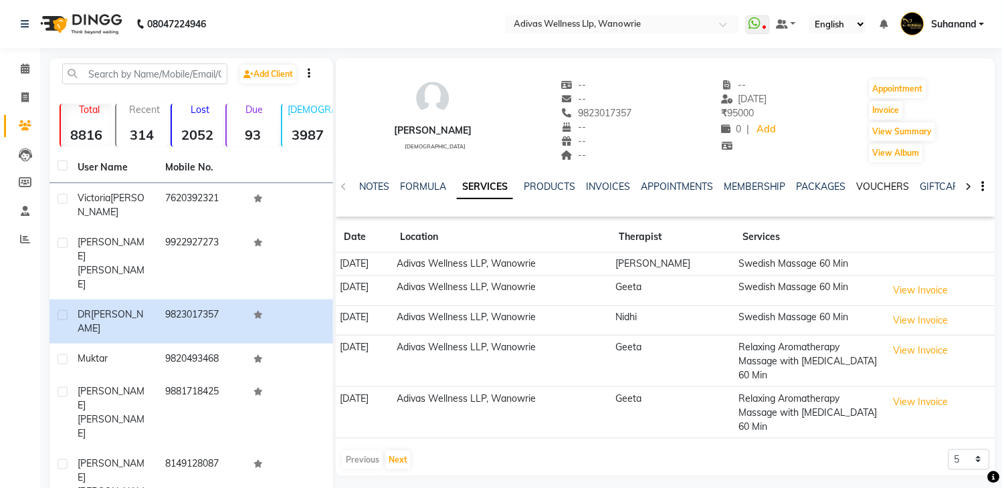
click at [895, 186] on link "VOUCHERS" at bounding box center [883, 187] width 53 height 12
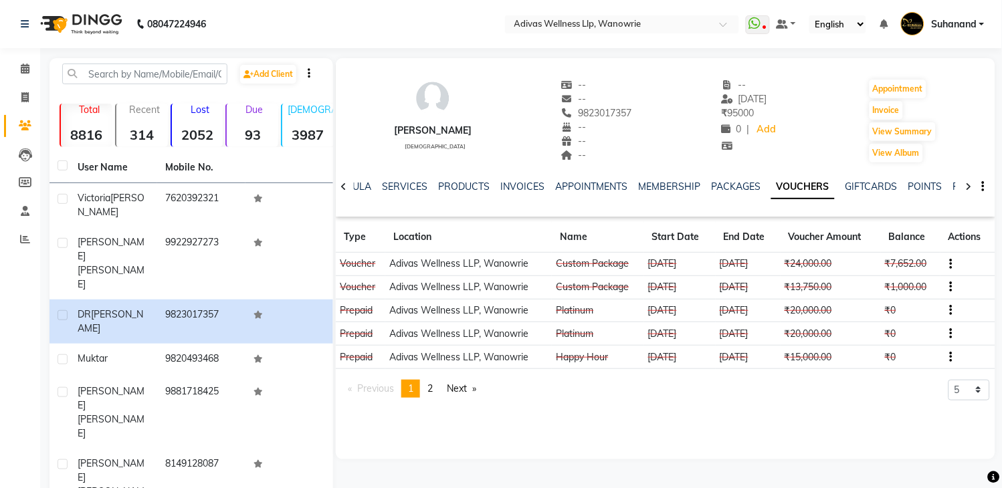
click at [684, 151] on div "[PERSON_NAME] [DEMOGRAPHIC_DATA] -- -- 9823017357 -- -- -- -- [DATE] ₹ 95000 0 …" at bounding box center [666, 114] width 660 height 99
click at [20, 68] on span at bounding box center [24, 69] width 23 height 15
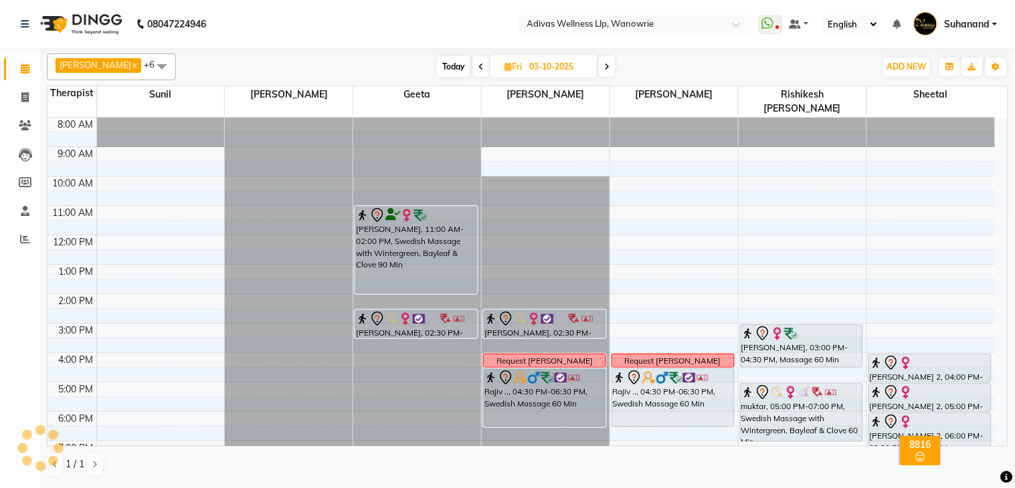
click at [463, 2] on nav "08047224946 Select Location × Adivas Wellness Llp, Wanowrie WhatsApp Status ✕ S…" at bounding box center [507, 24] width 1015 height 48
click at [447, 16] on nav "08047224946 Select Location × Adivas Wellness Llp, Wanowrie WhatsApp Status ✕ S…" at bounding box center [507, 24] width 1015 height 48
click at [437, 27] on nav "08047224946 Select Location × Adivas Wellness Llp, Wanowrie WhatsApp Status ✕ S…" at bounding box center [507, 24] width 1015 height 48
click at [436, 27] on nav "08047224946 Select Location × Adivas Wellness Llp, Wanowrie WhatsApp Status ✕ S…" at bounding box center [507, 24] width 1015 height 48
click at [449, 27] on nav "08047224946 Select Location × Adivas Wellness Llp, Wanowrie WhatsApp Status ✕ S…" at bounding box center [507, 24] width 1015 height 48
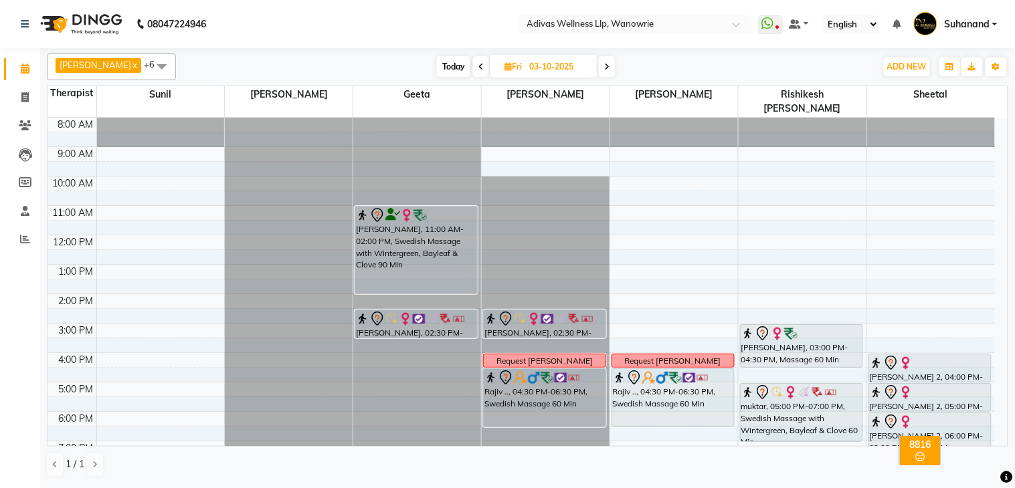
click at [283, 17] on nav "08047224946 Select Location × Adivas Wellness Llp, Wanowrie WhatsApp Status ✕ S…" at bounding box center [507, 24] width 1015 height 48
click at [444, 62] on span "Today" at bounding box center [453, 66] width 33 height 21
type input "02-10-2025"
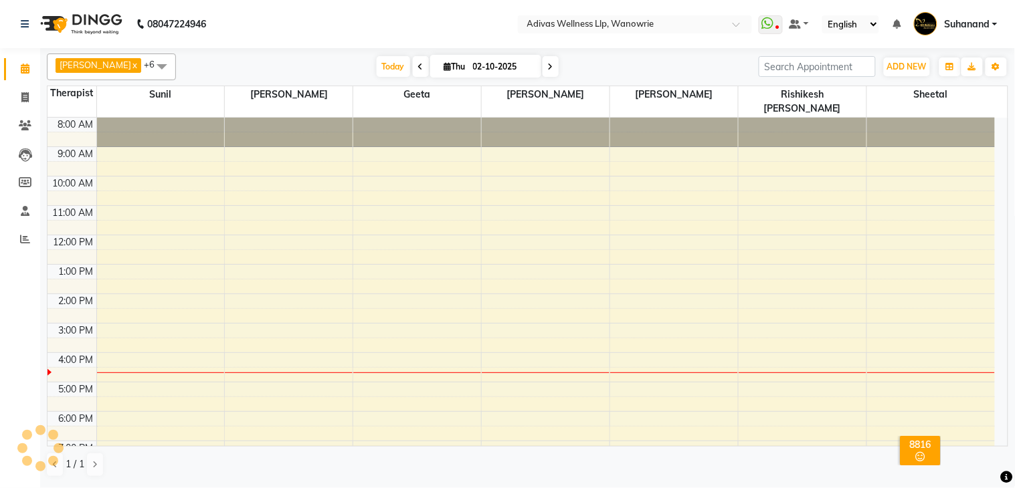
scroll to position [42, 0]
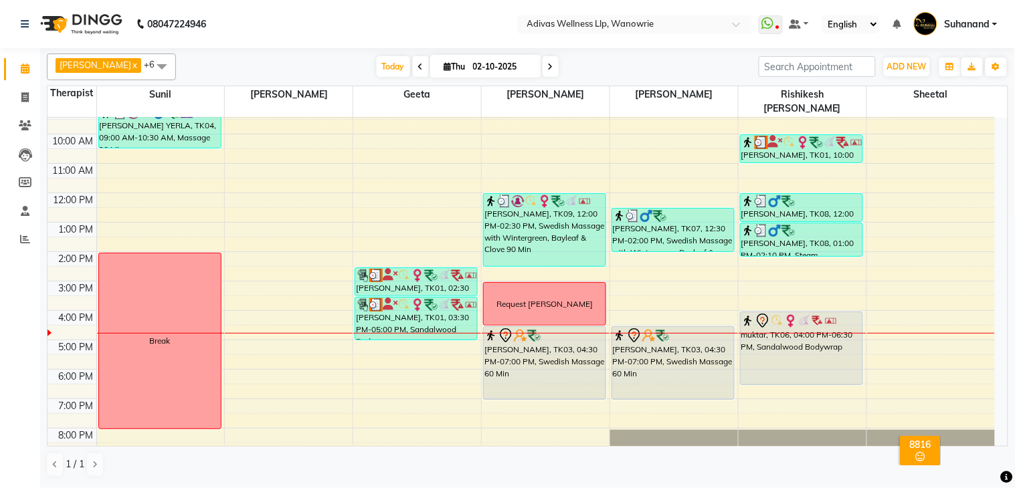
click at [472, 12] on nav "08047224946 Select Location × Adivas Wellness Llp, Wanowrie WhatsApp Status ✕ S…" at bounding box center [507, 24] width 1015 height 48
click at [442, 24] on nav "08047224946 Select Location × Adivas Wellness Llp, Wanowrie WhatsApp Status ✕ S…" at bounding box center [507, 24] width 1015 height 48
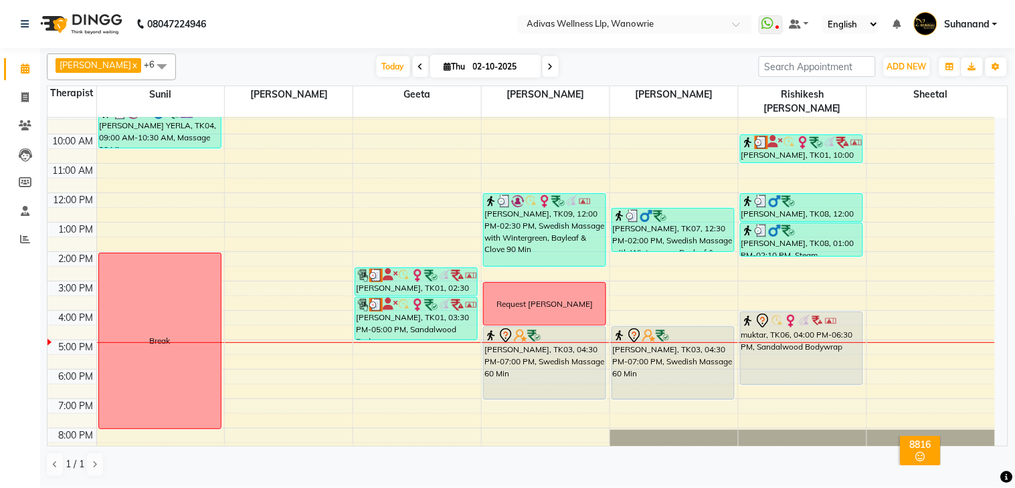
click at [442, 24] on nav "08047224946 Select Location × Adivas Wellness Llp, Wanowrie WhatsApp Status ✕ S…" at bounding box center [507, 24] width 1015 height 48
click at [380, 12] on nav "08047224946 Select Location × Adivas Wellness Llp, Wanowrie WhatsApp Status ✕ S…" at bounding box center [507, 24] width 1015 height 48
click at [373, 12] on nav "08047224946 Select Location × Adivas Wellness Llp, Wanowrie WhatsApp Status ✕ S…" at bounding box center [507, 24] width 1015 height 48
click at [21, 124] on icon at bounding box center [25, 125] width 13 height 10
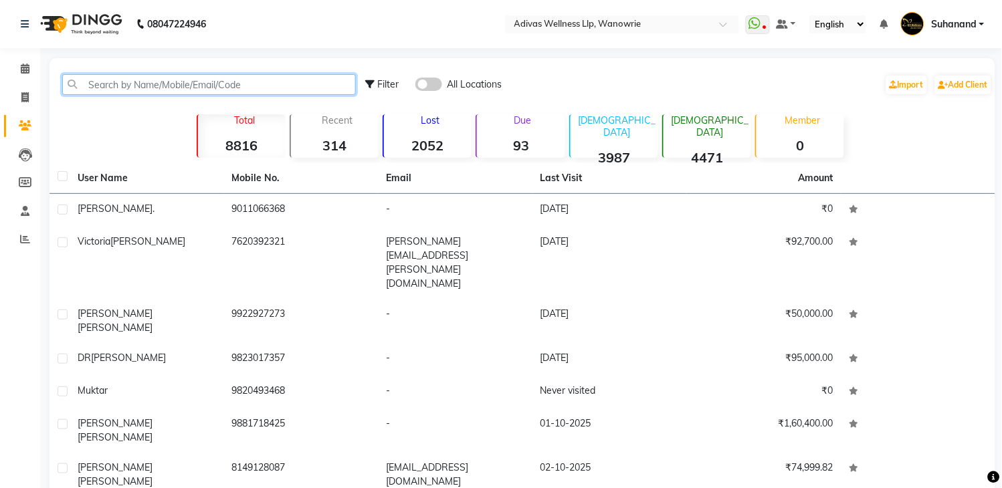
click at [145, 94] on input "text" at bounding box center [209, 84] width 294 height 21
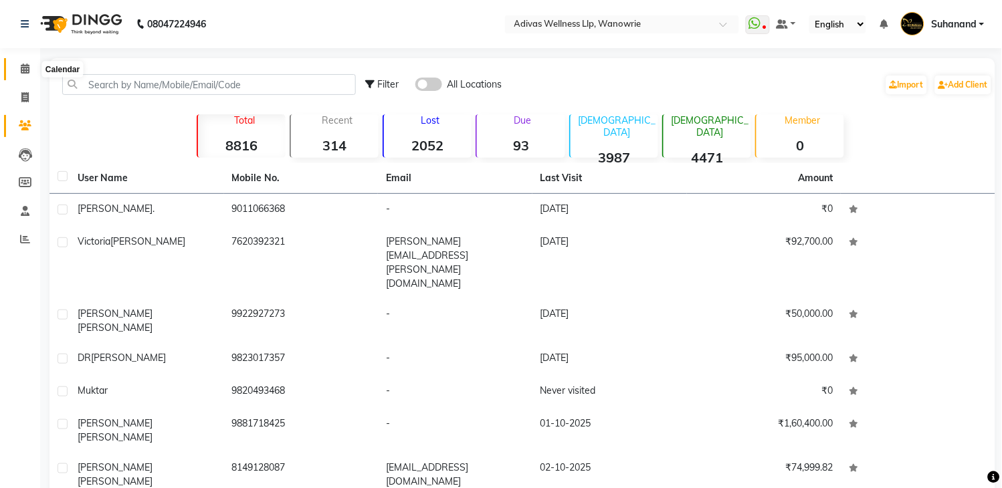
click at [23, 64] on icon at bounding box center [25, 69] width 9 height 10
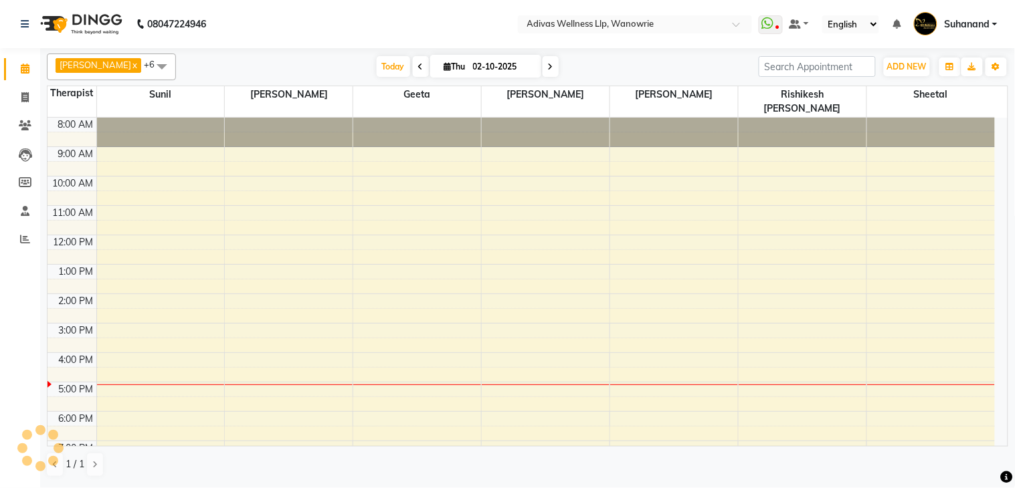
click at [477, 68] on input "02-10-2025" at bounding box center [502, 67] width 67 height 20
select select "10"
select select "2025"
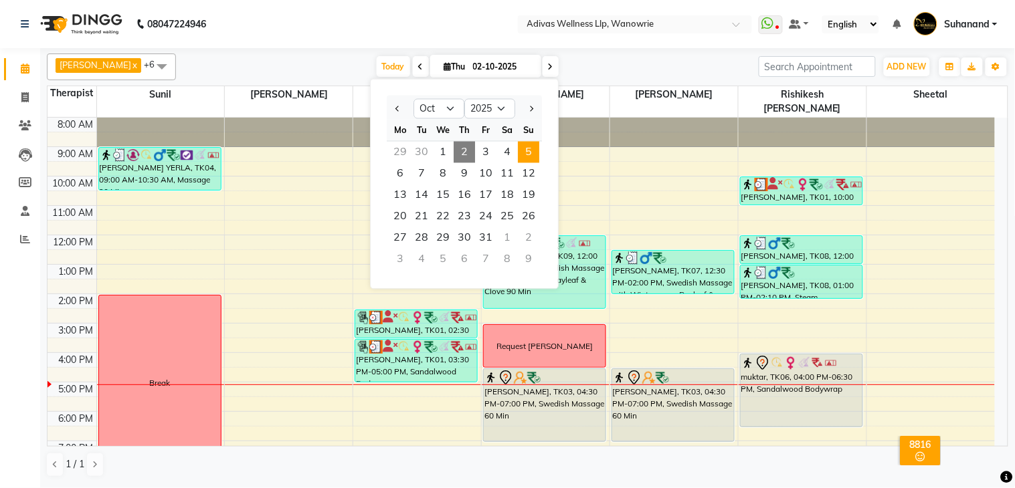
click at [526, 144] on span "5" at bounding box center [528, 152] width 21 height 21
type input "05-10-2025"
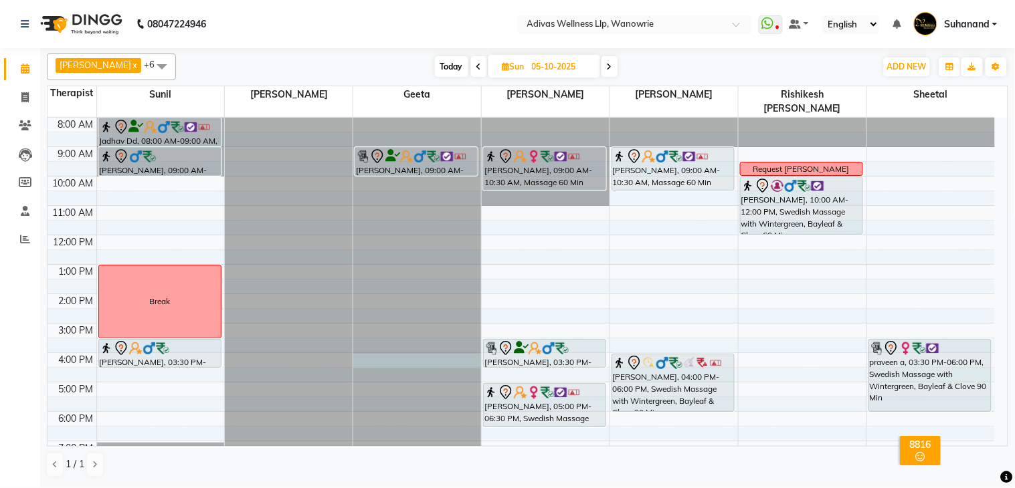
click at [411, 118] on div at bounding box center [417, 118] width 128 height 0
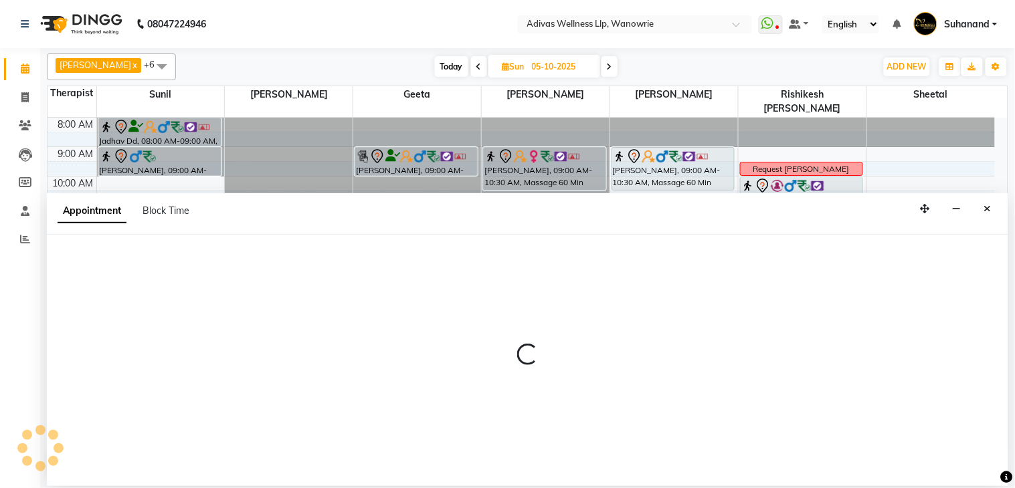
select select "17283"
select select "960"
select select "tentative"
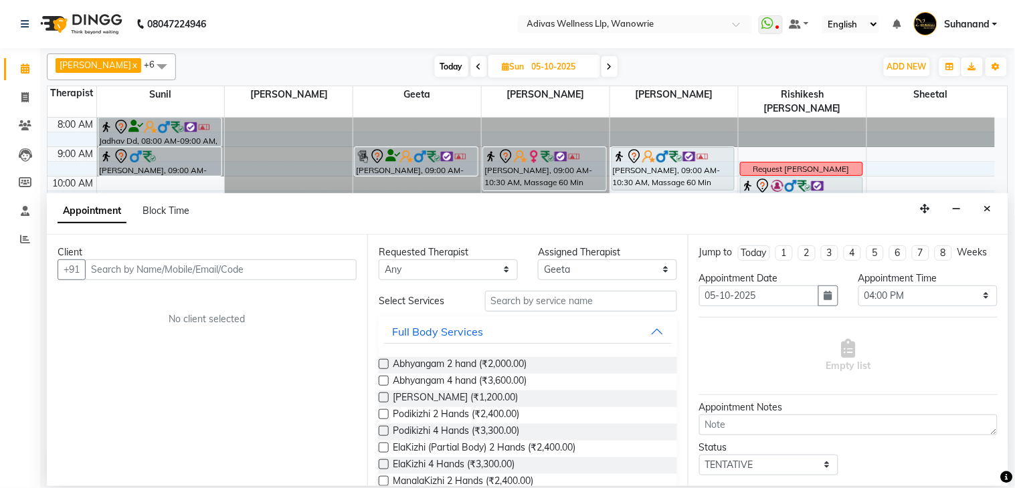
click at [236, 270] on input "text" at bounding box center [221, 270] width 272 height 21
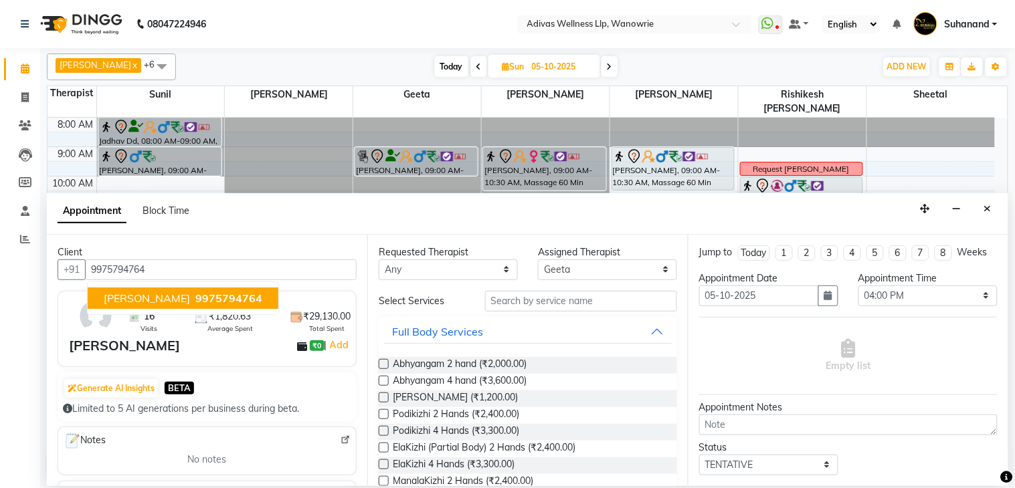
click at [237, 292] on span "9975794764" at bounding box center [228, 298] width 67 height 13
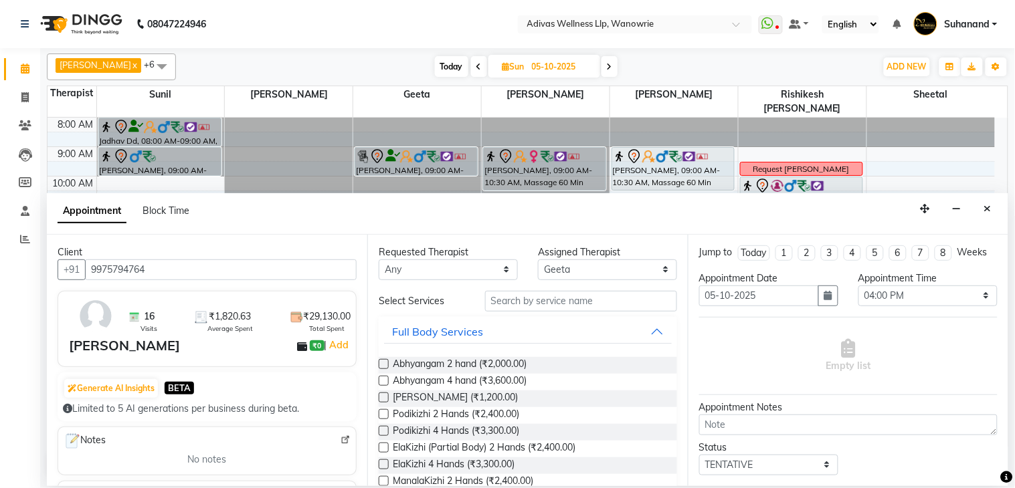
type input "9975794764"
click at [614, 308] on input "text" at bounding box center [581, 301] width 192 height 21
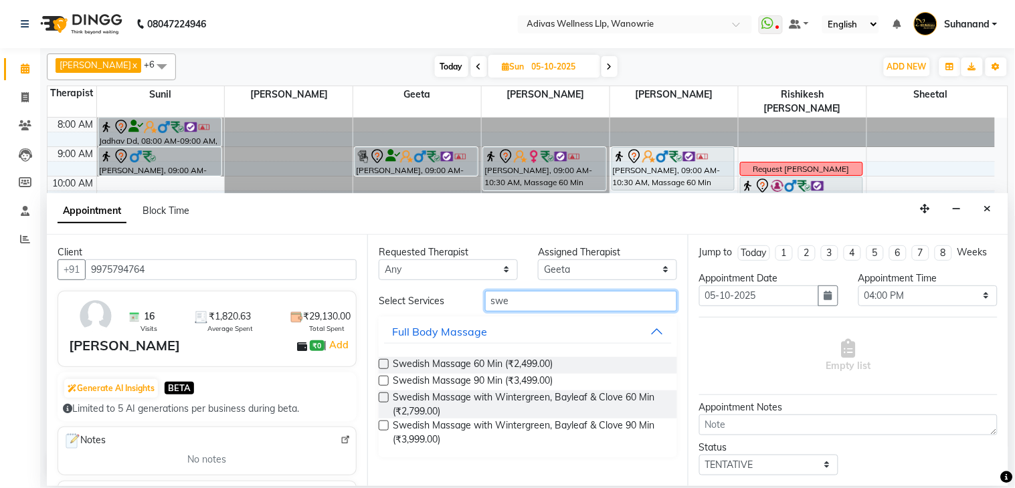
type input "swe"
click at [385, 393] on label at bounding box center [384, 398] width 10 height 10
click at [385, 395] on input "checkbox" at bounding box center [383, 399] width 9 height 9
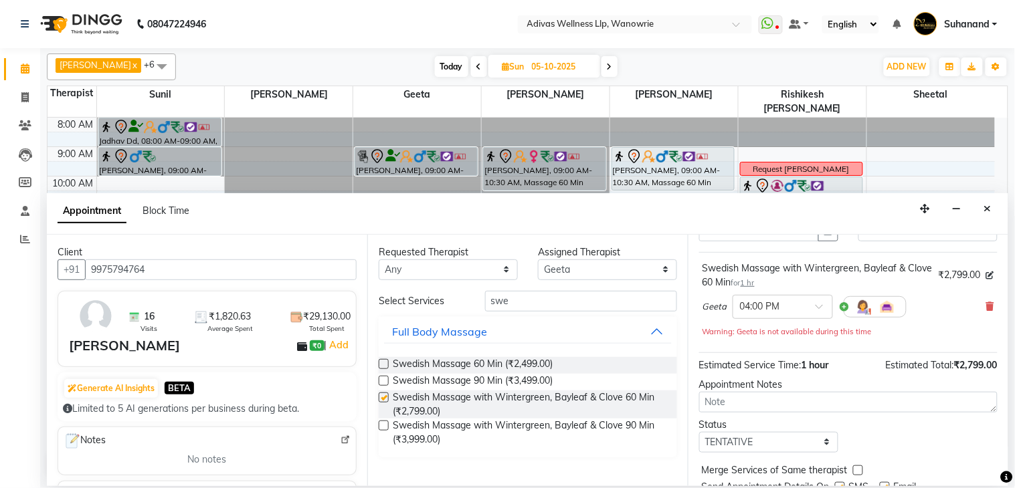
scroll to position [128, 0]
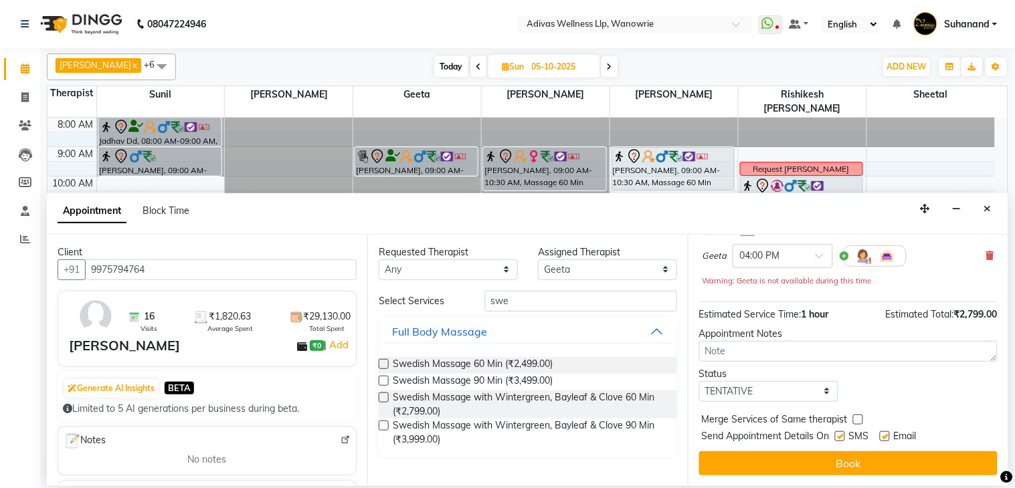
checkbox input "false"
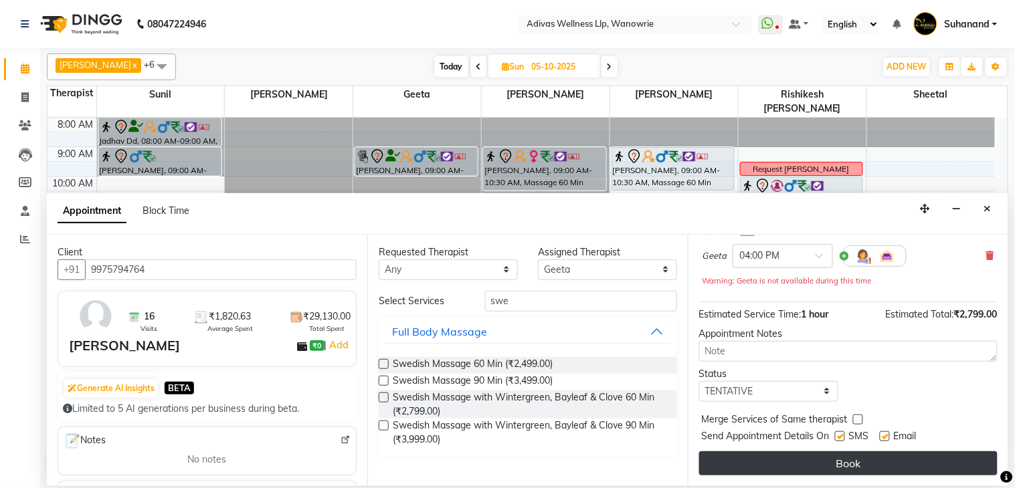
click at [832, 462] on button "Book" at bounding box center [848, 464] width 298 height 24
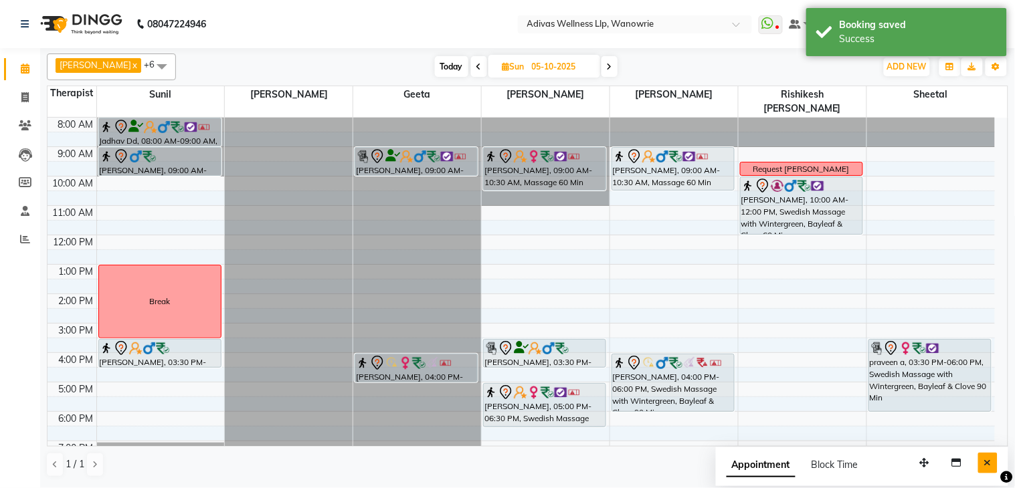
click at [991, 459] on icon "Close" at bounding box center [987, 462] width 7 height 9
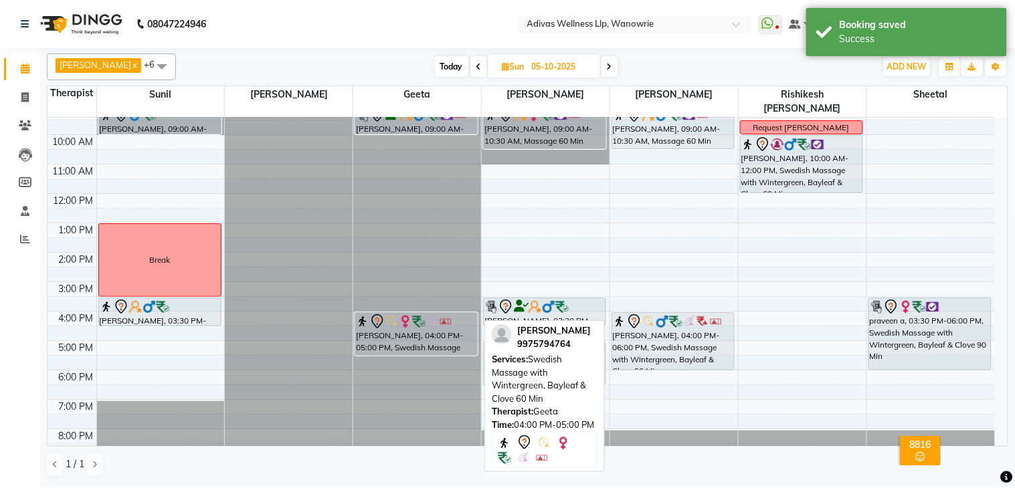
drag, startPoint x: 429, startPoint y: 323, endPoint x: 430, endPoint y: 339, distance: 16.1
click at [430, 339] on div "[PERSON_NAME], 09:00 AM-10:00 AM, Massage 60 Min [PERSON_NAME], 04:00 PM-05:00 …" at bounding box center [417, 267] width 128 height 382
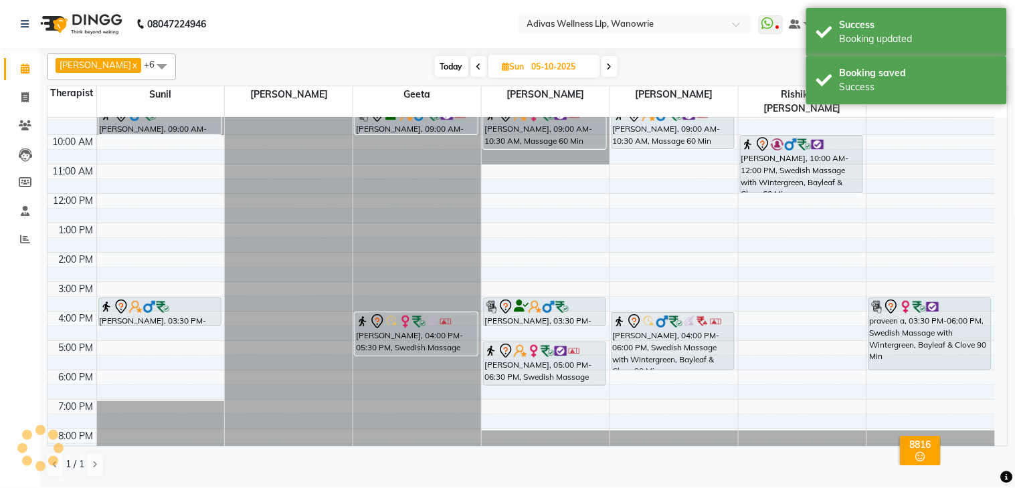
click at [439, 27] on nav "08047224946 Select Location × Adivas Wellness Llp, Wanowrie WhatsApp Status ✕ S…" at bounding box center [507, 24] width 1015 height 48
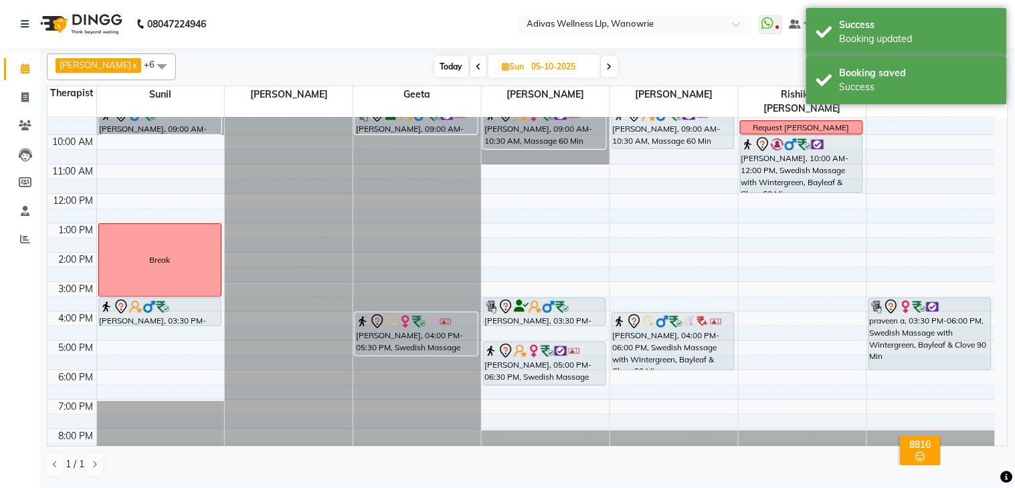
click at [438, 27] on nav "08047224946 Select Location × Adivas Wellness Llp, Wanowrie WhatsApp Status ✕ S…" at bounding box center [507, 24] width 1015 height 48
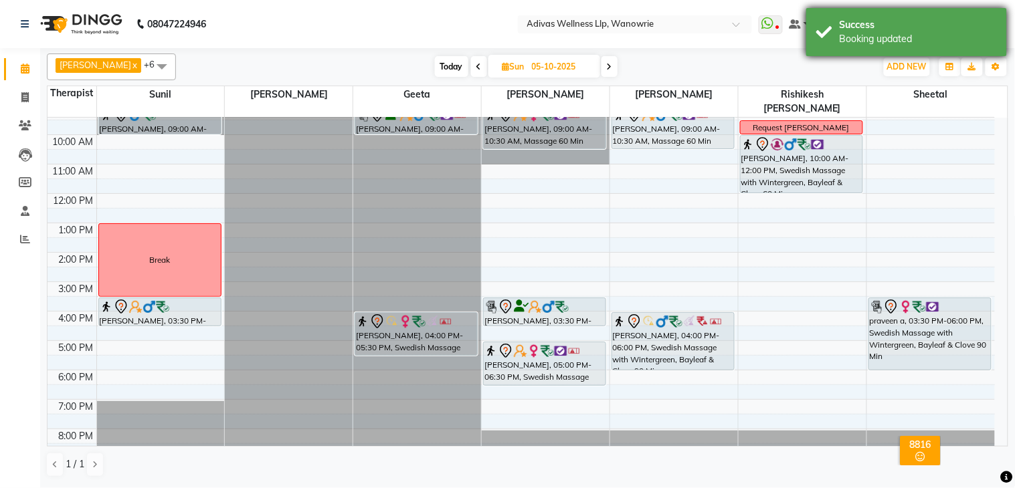
click at [966, 23] on div "Success" at bounding box center [918, 25] width 157 height 14
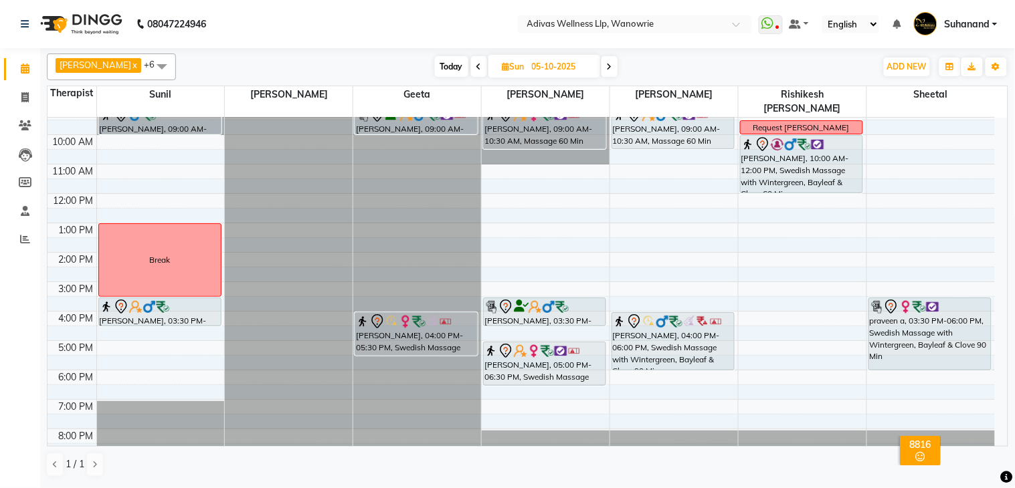
click at [433, 23] on nav "08047224946 Select Location × Adivas Wellness Llp, Wanowrie WhatsApp Status ✕ S…" at bounding box center [507, 24] width 1015 height 48
click at [432, 21] on nav "08047224946 Select Location × Adivas Wellness Llp, Wanowrie WhatsApp Status ✕ S…" at bounding box center [507, 24] width 1015 height 48
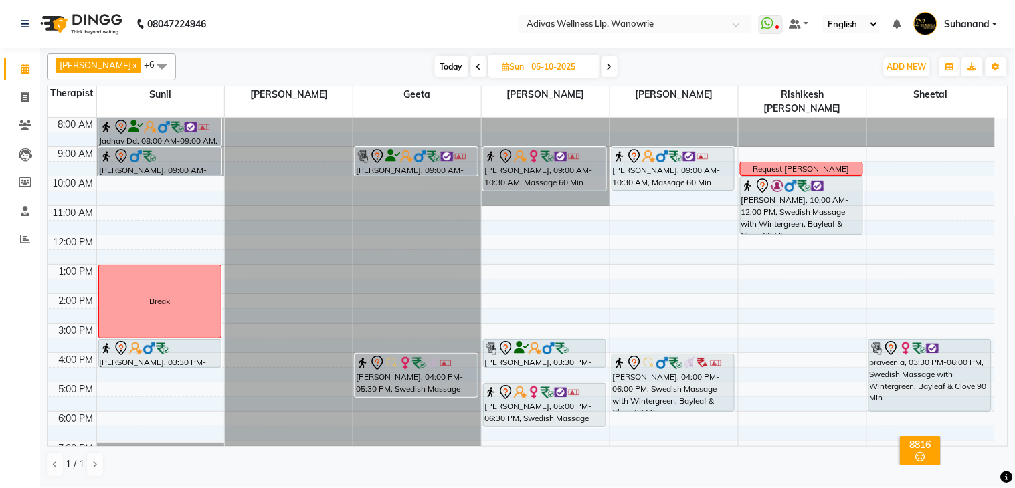
click at [453, 11] on nav "08047224946 Select Location × Adivas Wellness Llp, Wanowrie WhatsApp Status ✕ S…" at bounding box center [507, 24] width 1015 height 48
click at [325, 17] on nav "08047224946 Select Location × Adivas Wellness Llp, Wanowrie WhatsApp Status ✕ S…" at bounding box center [507, 24] width 1015 height 48
click at [442, 27] on nav "08047224946 Select Location × Adivas Wellness Llp, Wanowrie WhatsApp Status ✕ S…" at bounding box center [507, 24] width 1015 height 48
click at [437, 30] on nav "08047224946 Select Location × Adivas Wellness Llp, Wanowrie WhatsApp Status ✕ S…" at bounding box center [507, 24] width 1015 height 48
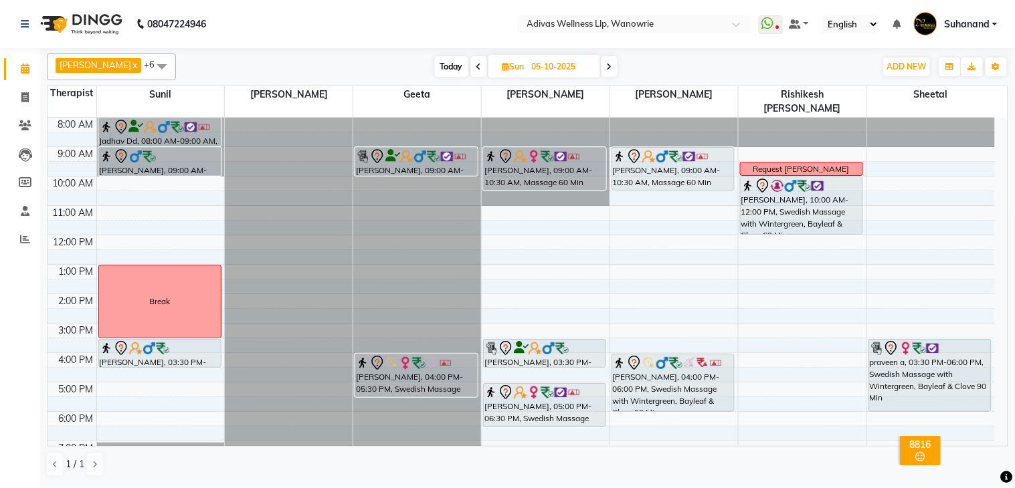
click at [437, 30] on nav "08047224946 Select Location × Adivas Wellness Llp, Wanowrie WhatsApp Status ✕ S…" at bounding box center [507, 24] width 1015 height 48
click at [395, 118] on div at bounding box center [417, 118] width 128 height 0
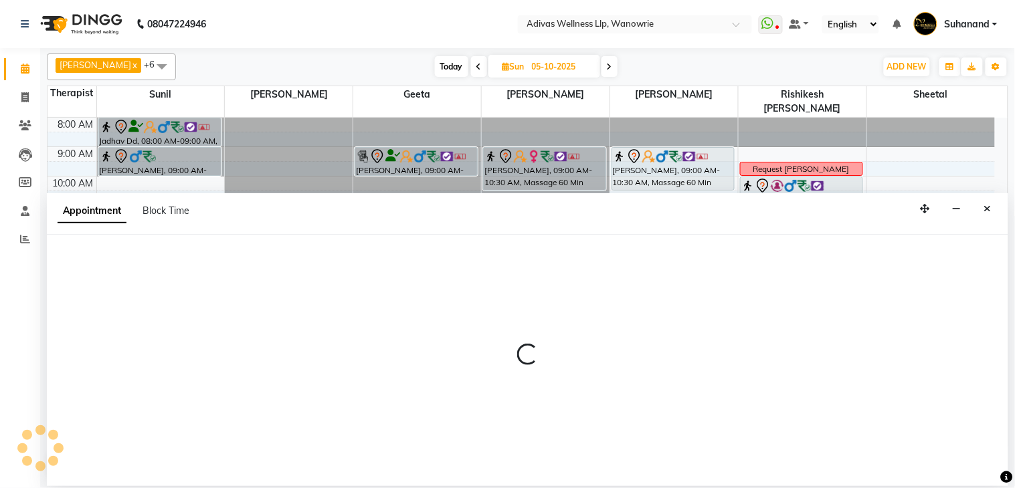
select select "17283"
select select "660"
select select "tentative"
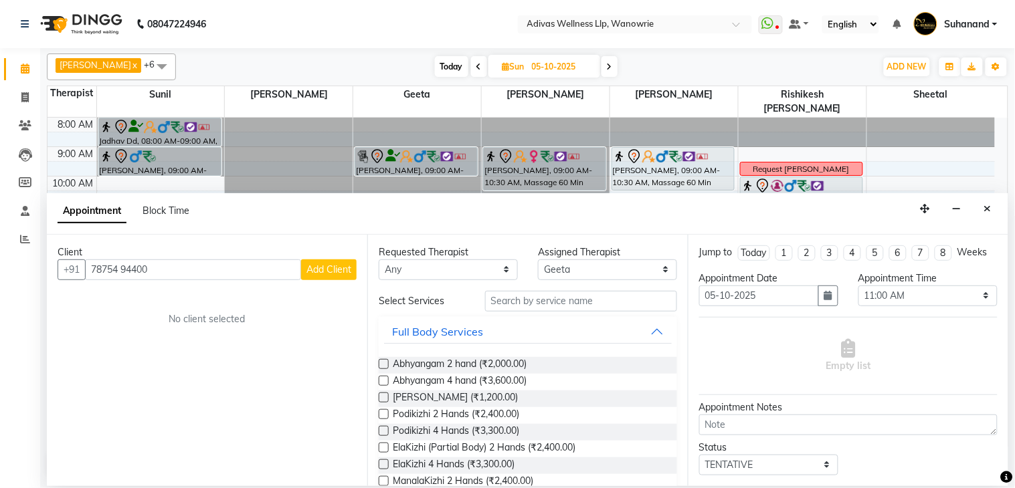
click at [128, 270] on input "78754 94400" at bounding box center [193, 270] width 216 height 21
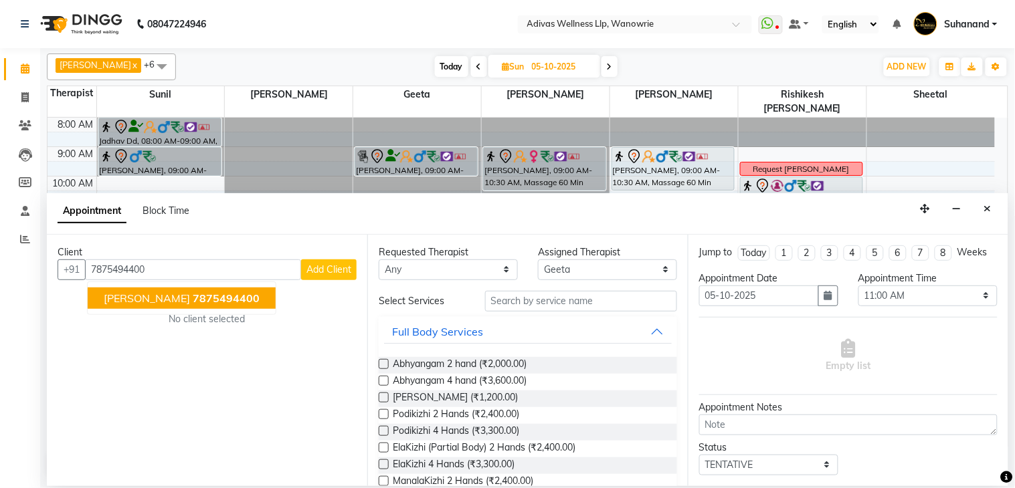
drag, startPoint x: 148, startPoint y: 299, endPoint x: 362, endPoint y: 302, distance: 214.1
click at [149, 299] on span "[PERSON_NAME]" at bounding box center [147, 298] width 86 height 13
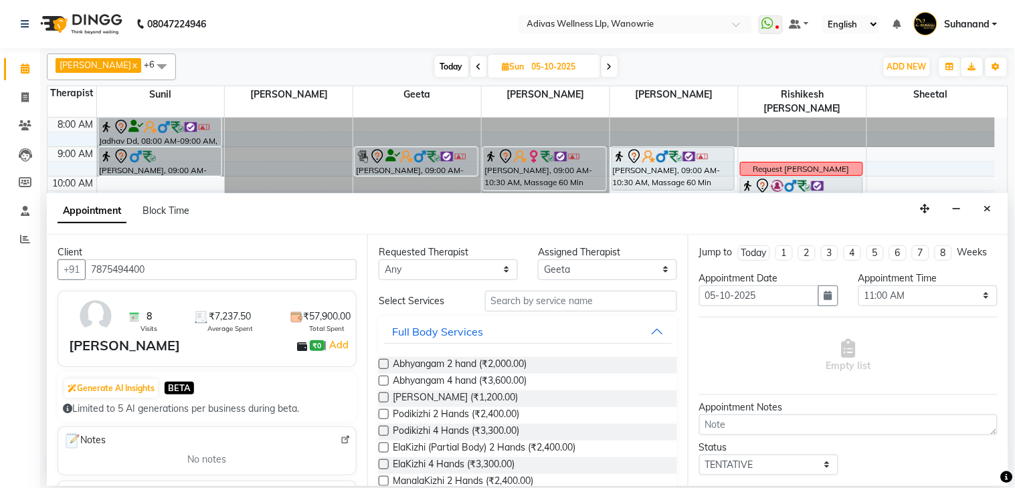
type input "7875494400"
click at [539, 306] on input "text" at bounding box center [581, 301] width 192 height 21
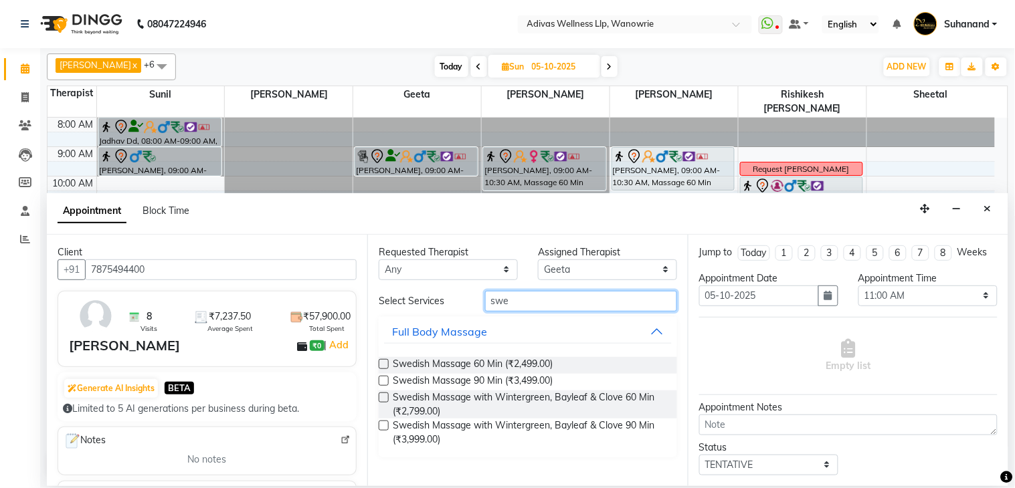
type input "swe"
click at [382, 398] on label at bounding box center [384, 398] width 10 height 10
click at [382, 398] on input "checkbox" at bounding box center [383, 399] width 9 height 9
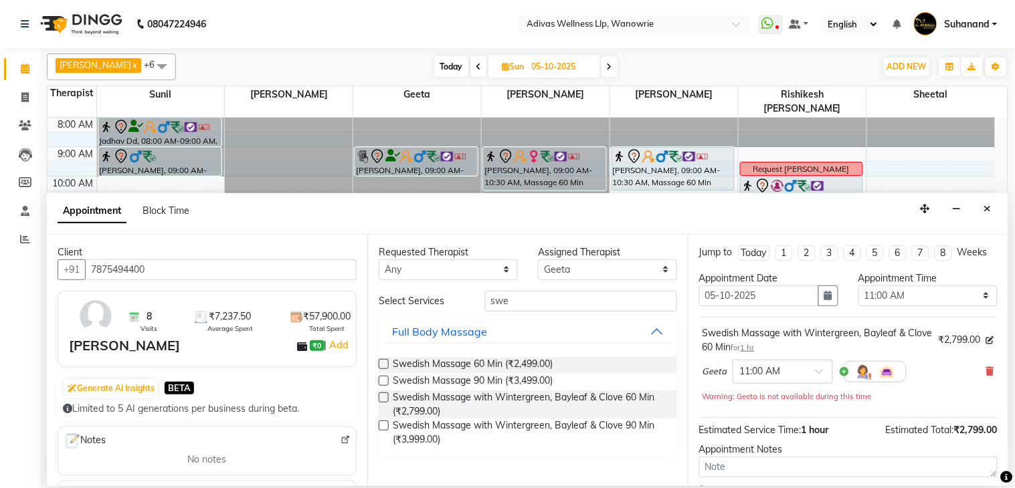
click at [382, 398] on label at bounding box center [384, 398] width 10 height 10
click at [382, 398] on input "checkbox" at bounding box center [383, 399] width 9 height 9
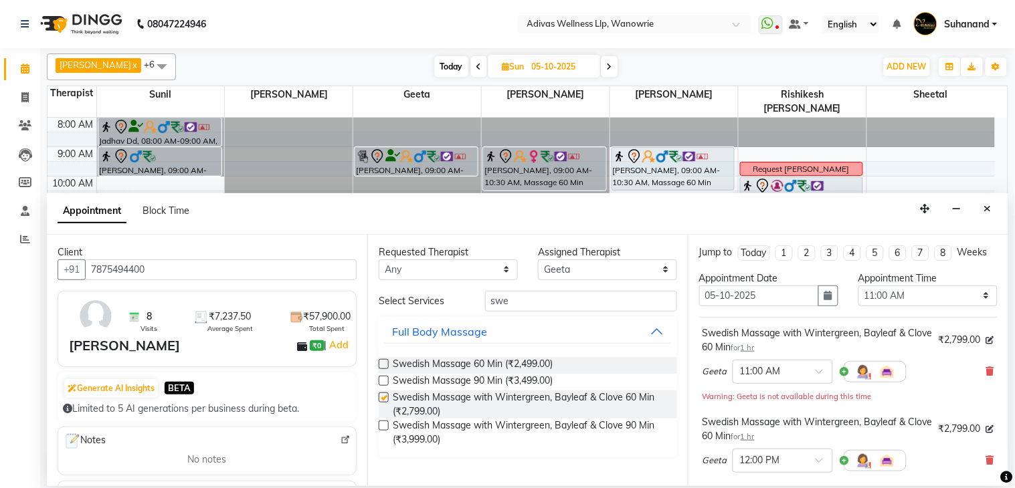
checkbox input "false"
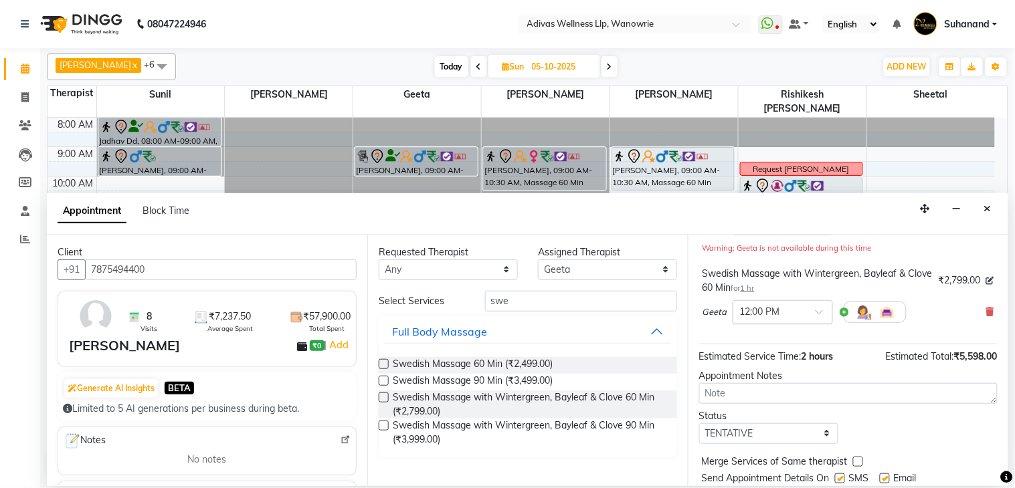
click at [816, 323] on span at bounding box center [824, 316] width 17 height 14
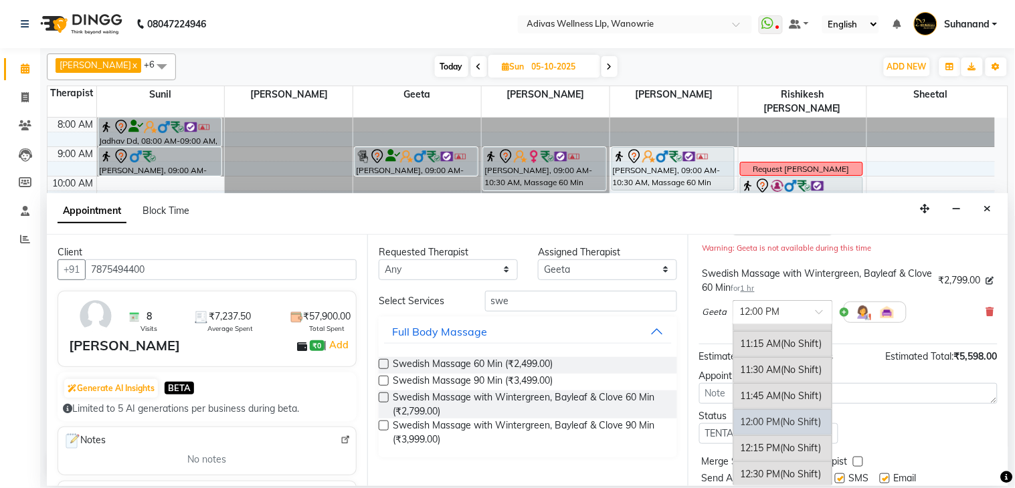
scroll to position [91, 0]
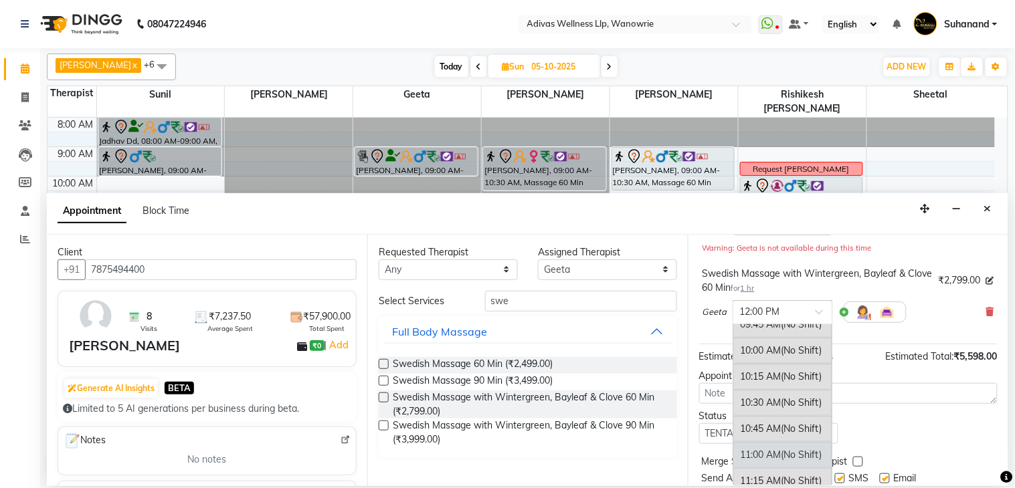
click at [772, 464] on div "11:00 AM (No Shift)" at bounding box center [782, 455] width 99 height 26
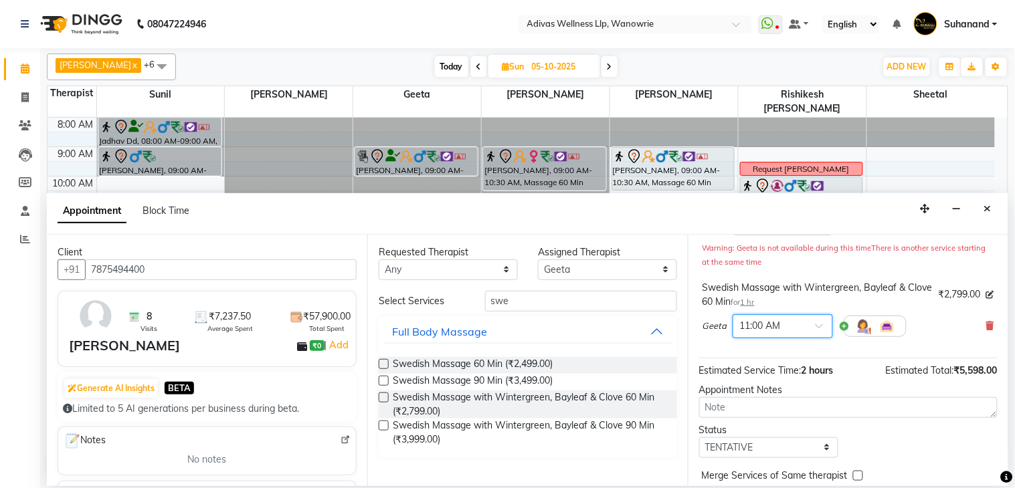
scroll to position [217, 0]
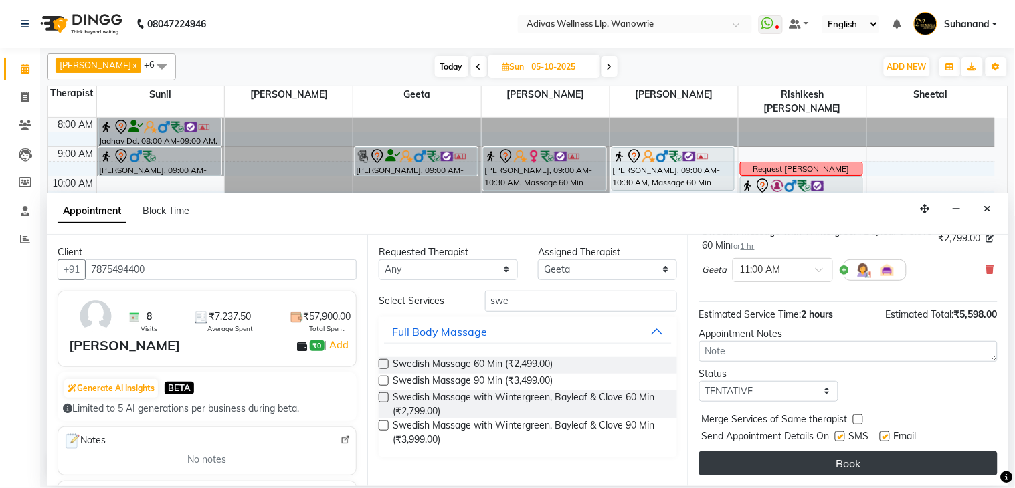
click at [824, 458] on button "Book" at bounding box center [848, 464] width 298 height 24
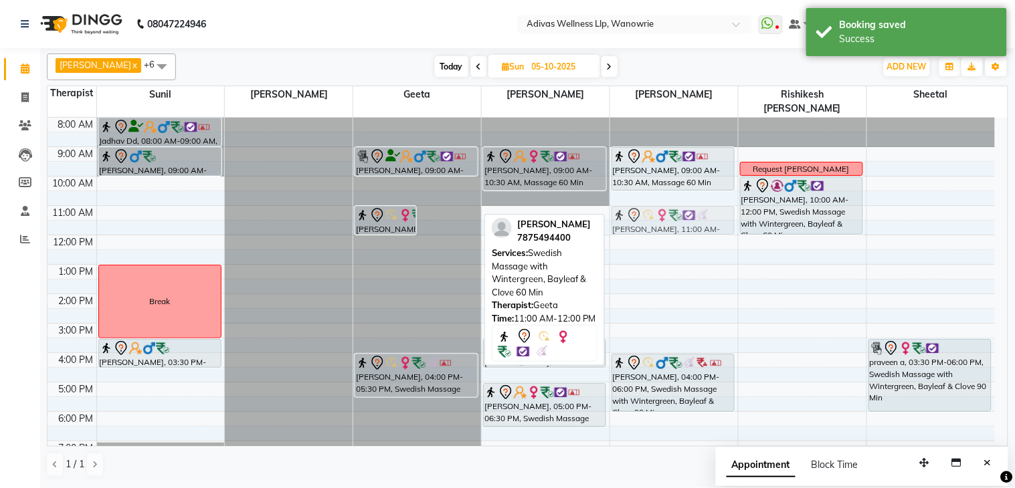
drag, startPoint x: 435, startPoint y: 205, endPoint x: 627, endPoint y: 203, distance: 192.0
click at [627, 203] on tr "Jadhav Dd, 08:00 AM-09:00 AM, Swedish Massage with Wintergreen, Bayleaf & Clove…" at bounding box center [521, 309] width 947 height 382
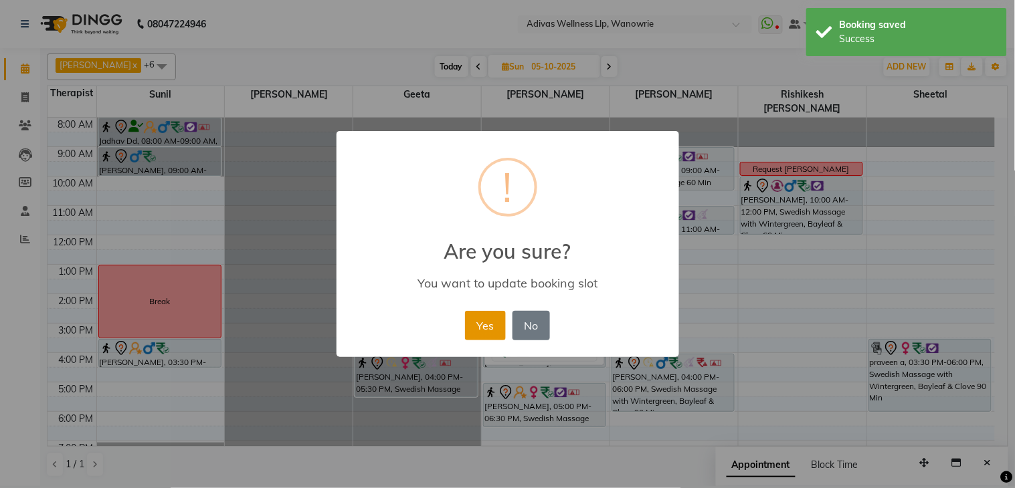
click at [489, 324] on button "Yes" at bounding box center [485, 325] width 41 height 29
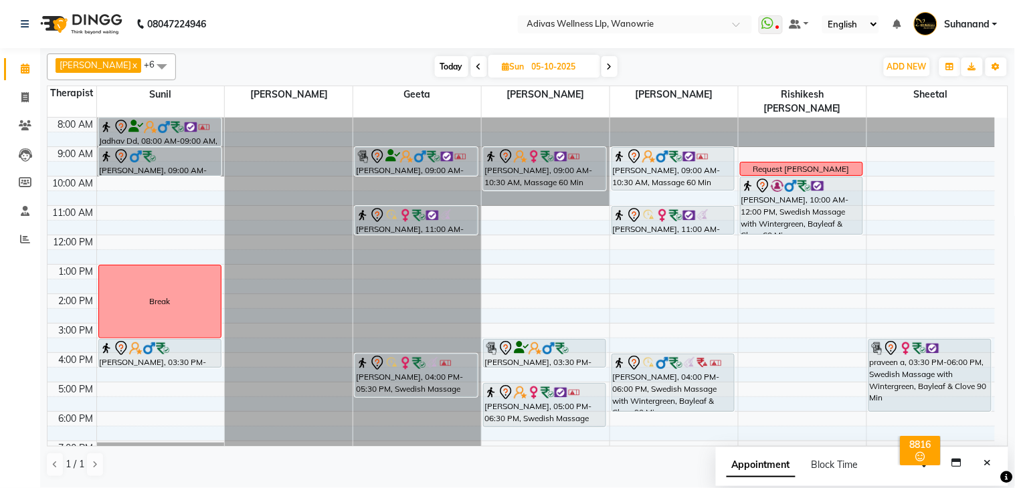
click at [448, 68] on span "Today" at bounding box center [451, 66] width 33 height 21
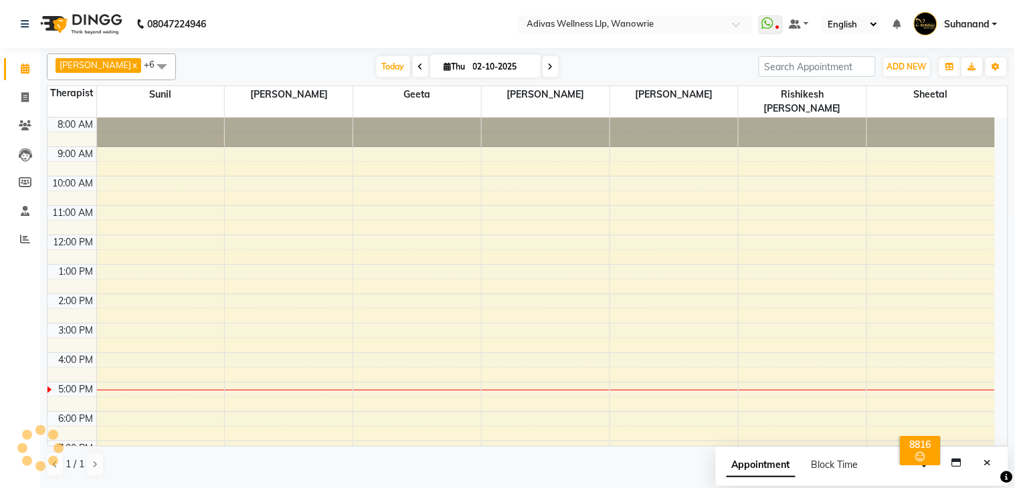
scroll to position [42, 0]
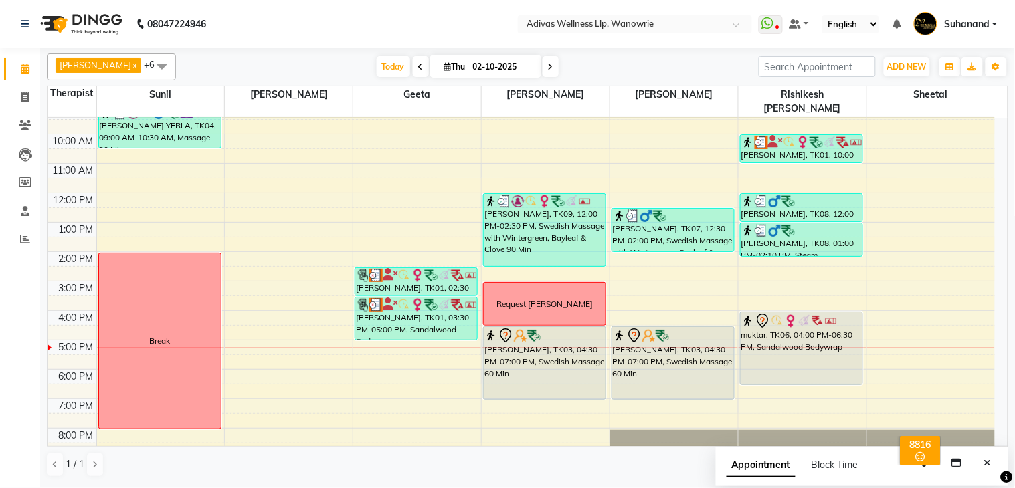
click at [548, 68] on icon at bounding box center [550, 67] width 5 height 8
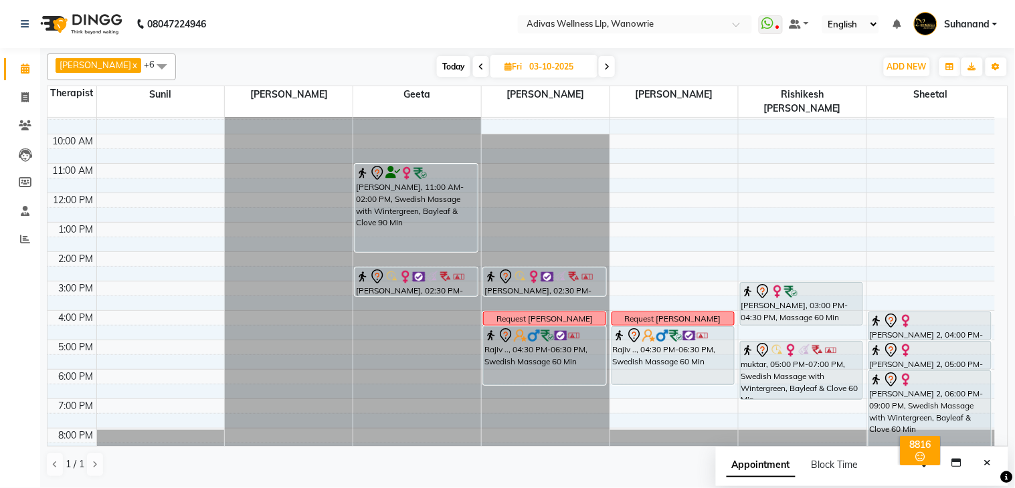
click at [429, 20] on nav "08047224946 Select Location × Adivas Wellness Llp, Wanowrie WhatsApp Status ✕ S…" at bounding box center [507, 24] width 1015 height 48
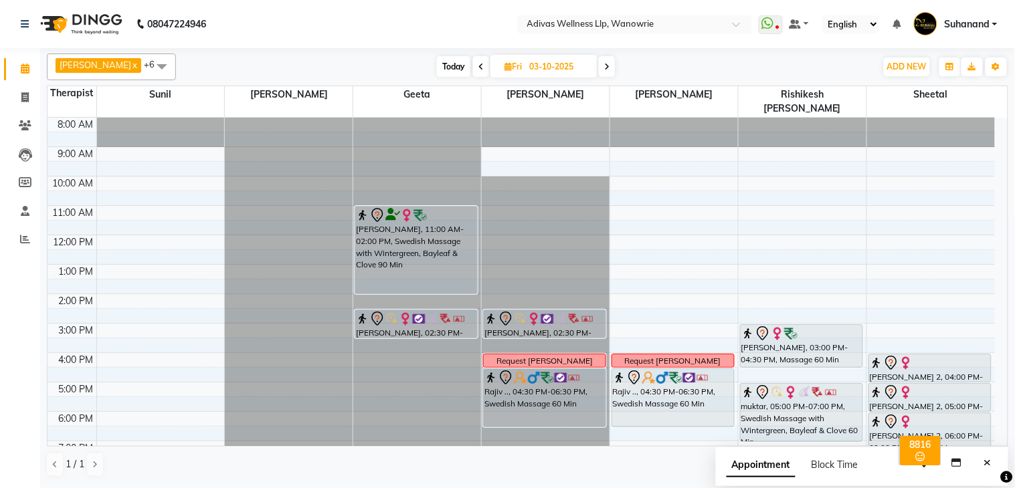
scroll to position [41, 0]
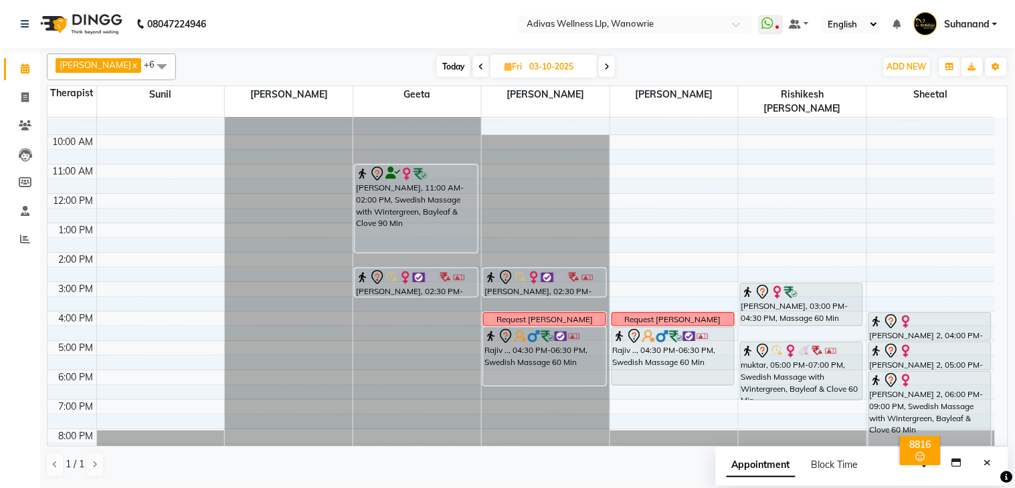
click at [435, 29] on nav "08047224946 Select Location × Adivas Wellness Llp, Wanowrie WhatsApp Status ✕ S…" at bounding box center [507, 24] width 1015 height 48
click at [425, 18] on nav "08047224946 Select Location × Adivas Wellness Llp, Wanowrie WhatsApp Status ✕ S…" at bounding box center [507, 24] width 1015 height 48
click at [992, 458] on icon "Close" at bounding box center [987, 462] width 7 height 9
click at [388, 29] on nav "08047224946 Select Location × Adivas Wellness Llp, Wanowrie WhatsApp Status ✕ S…" at bounding box center [507, 24] width 1015 height 48
click at [443, 65] on span "Today" at bounding box center [453, 66] width 33 height 21
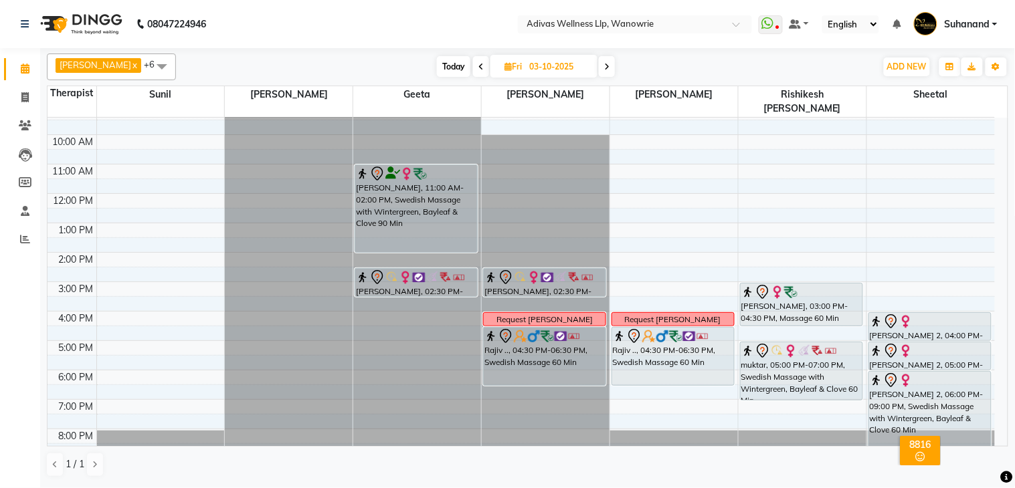
type input "02-10-2025"
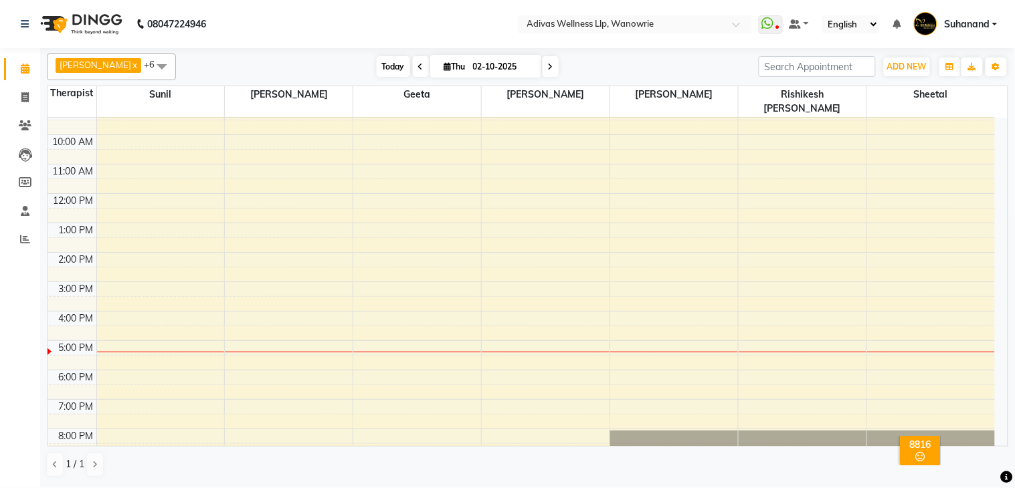
scroll to position [42, 0]
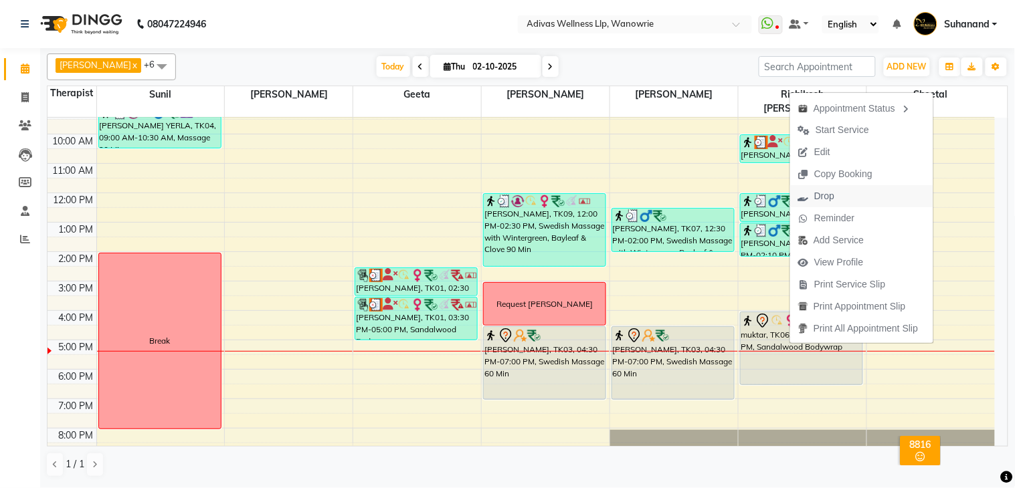
click at [810, 191] on span "Drop" at bounding box center [816, 196] width 52 height 22
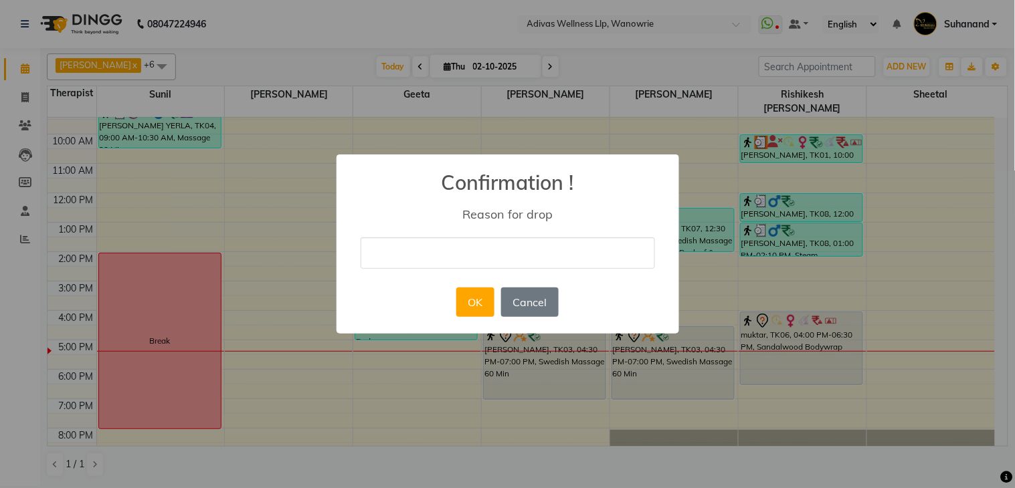
click at [494, 250] on input "text" at bounding box center [508, 253] width 294 height 31
type input "cancel"
click at [478, 299] on button "OK" at bounding box center [475, 302] width 38 height 29
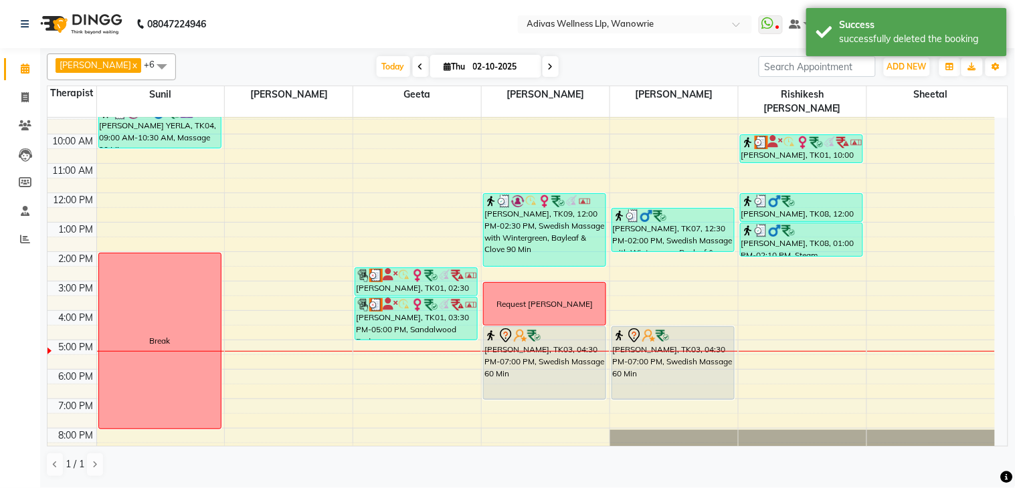
click at [435, 27] on nav "08047224946 Select Location × Adivas Wellness Llp, Wanowrie WhatsApp Status ✕ S…" at bounding box center [507, 24] width 1015 height 48
click at [548, 63] on icon at bounding box center [550, 67] width 5 height 8
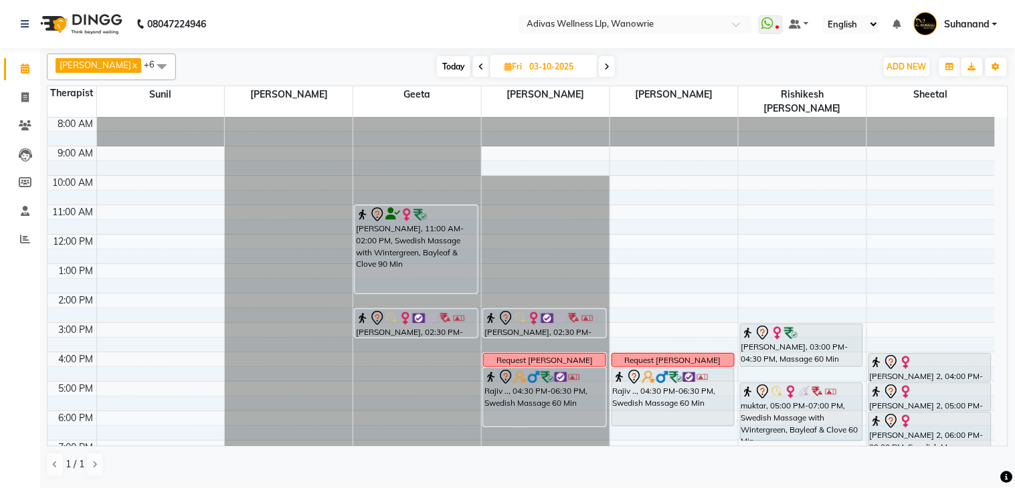
scroll to position [0, 0]
click at [444, 69] on span "Today" at bounding box center [453, 66] width 33 height 21
type input "02-10-2025"
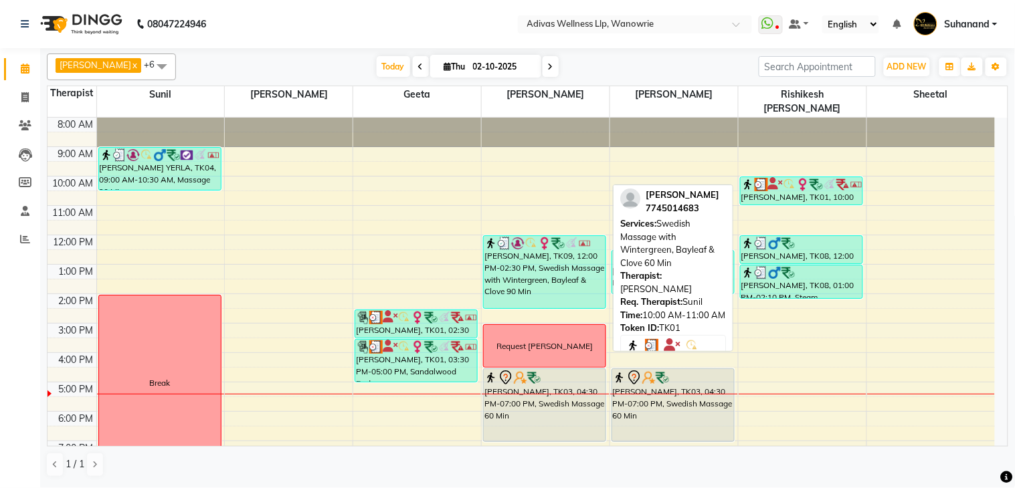
click at [785, 181] on div "[PERSON_NAME], TK01, 10:00 AM-11:00 AM, Swedish Massage with Wintergreen, Bayle…" at bounding box center [802, 190] width 122 height 27
click at [773, 184] on icon at bounding box center [775, 184] width 15 height 1
select select "3"
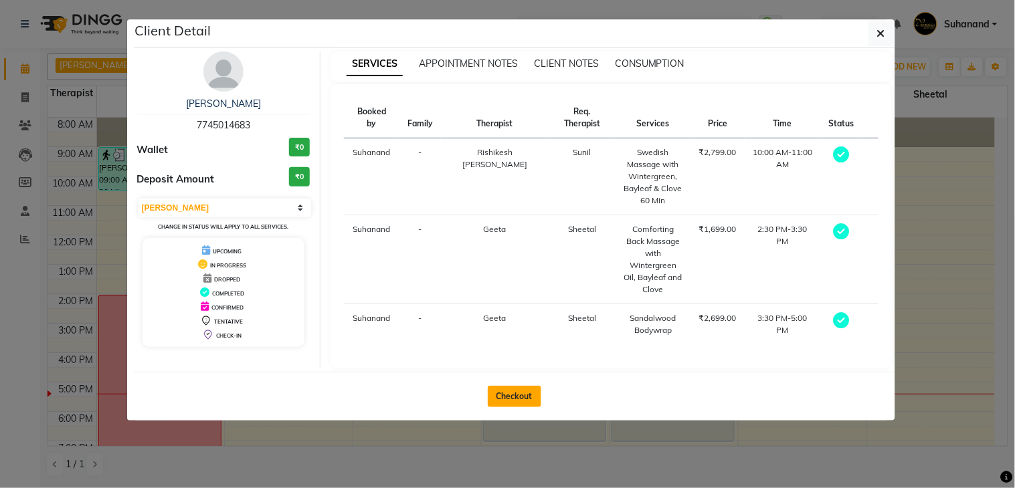
click at [509, 386] on button "Checkout" at bounding box center [515, 396] width 54 height 21
select select "service"
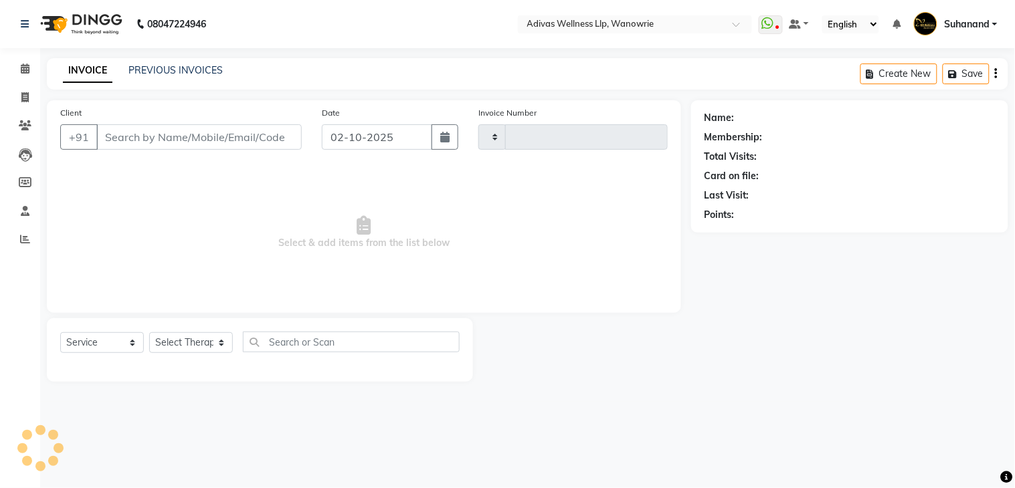
type input "1964"
select select "4294"
select select "P"
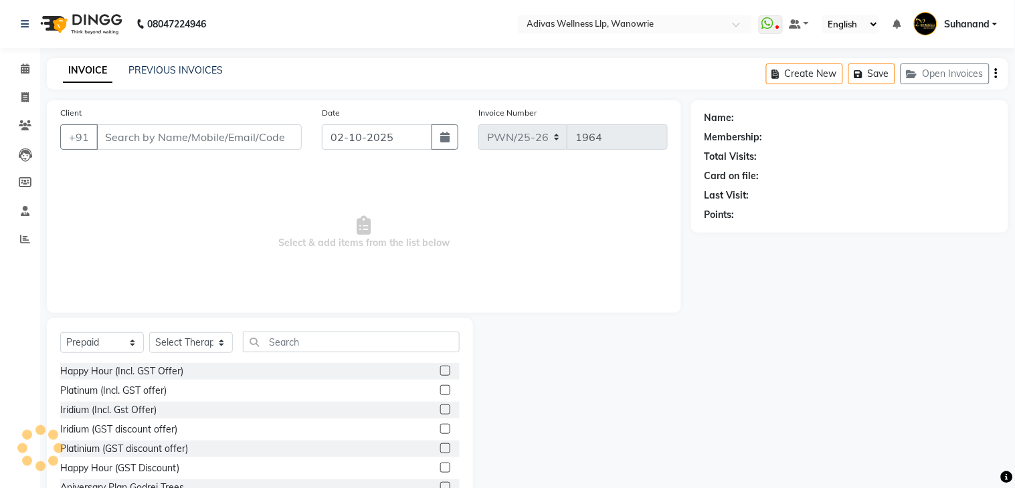
type input "7745014683"
select select "17283"
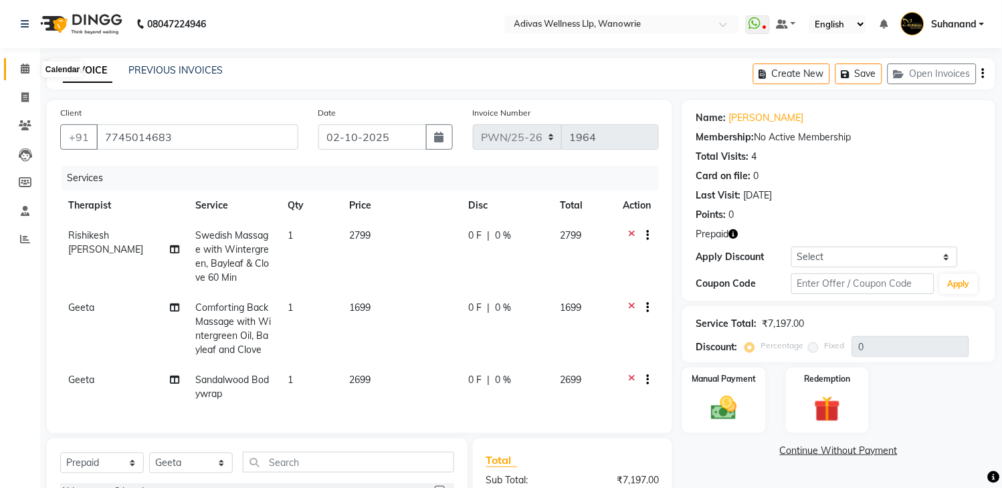
click at [28, 70] on icon at bounding box center [25, 69] width 9 height 10
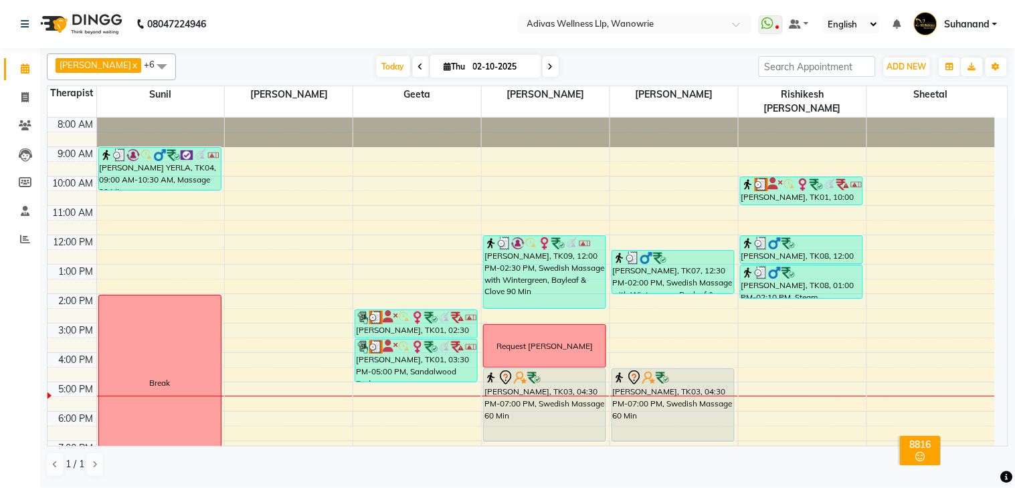
click at [484, 65] on input "02-10-2025" at bounding box center [502, 67] width 67 height 20
select select "10"
select select "2025"
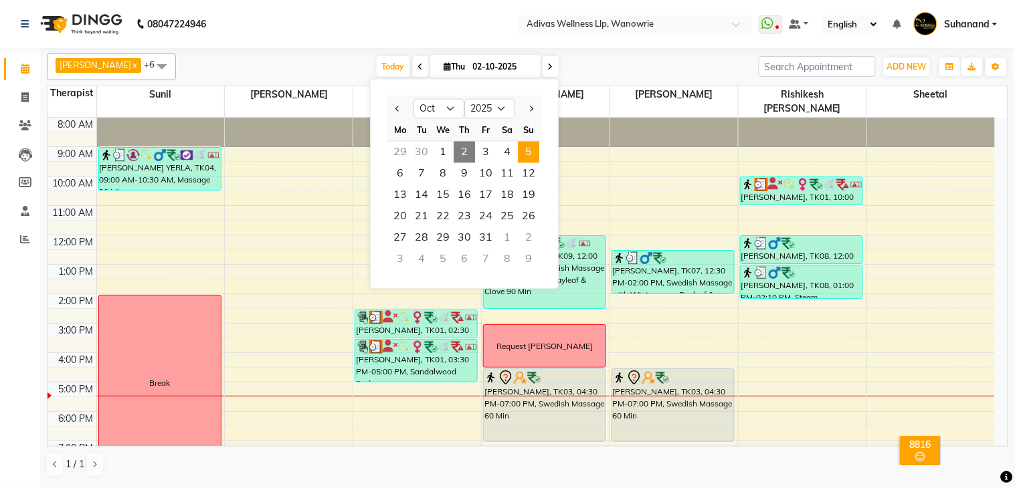
click at [529, 150] on span "5" at bounding box center [528, 152] width 21 height 21
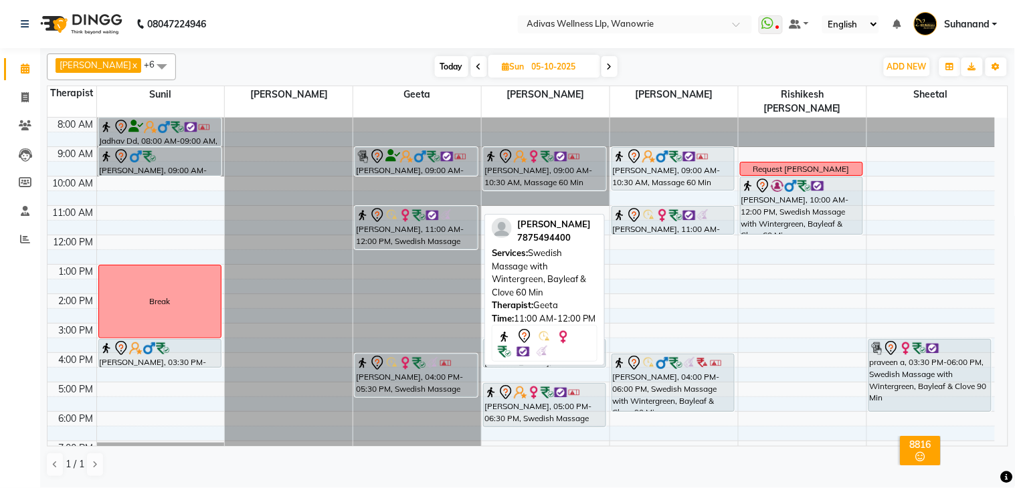
drag, startPoint x: 433, startPoint y: 218, endPoint x: 435, endPoint y: 236, distance: 17.5
click at [435, 236] on div "[PERSON_NAME], 09:00 AM-10:00 AM, Massage 60 Min [PERSON_NAME], 11:00 AM-12:00 …" at bounding box center [417, 309] width 128 height 382
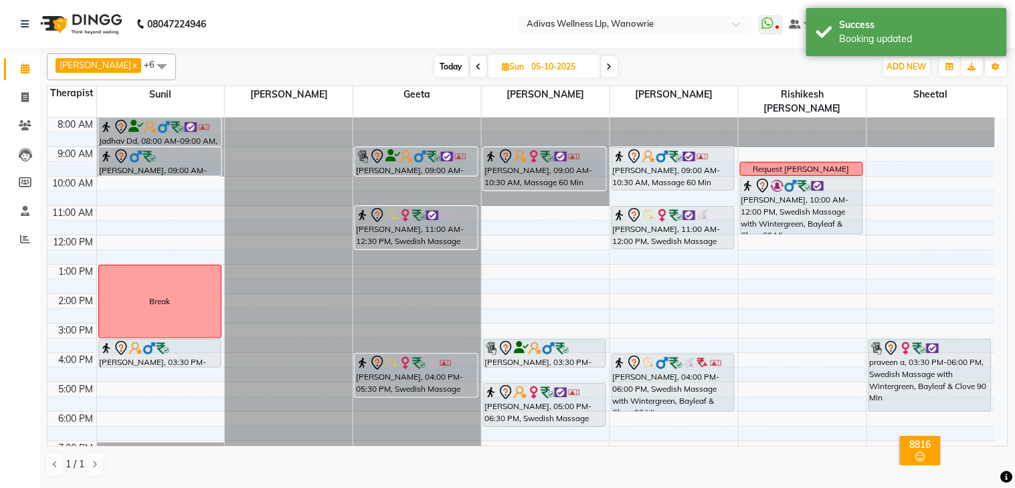
drag, startPoint x: 660, startPoint y: 221, endPoint x: 661, endPoint y: 232, distance: 10.8
click at [661, 232] on div "[PERSON_NAME], 09:00 AM-10:30 AM, Massage 60 Min [PERSON_NAME], 11:00 AM-12:00 …" at bounding box center [674, 309] width 128 height 382
click at [402, 17] on nav "08047224946 Select Location × Adivas Wellness Llp, Wanowrie WhatsApp Status ✕ S…" at bounding box center [507, 24] width 1015 height 48
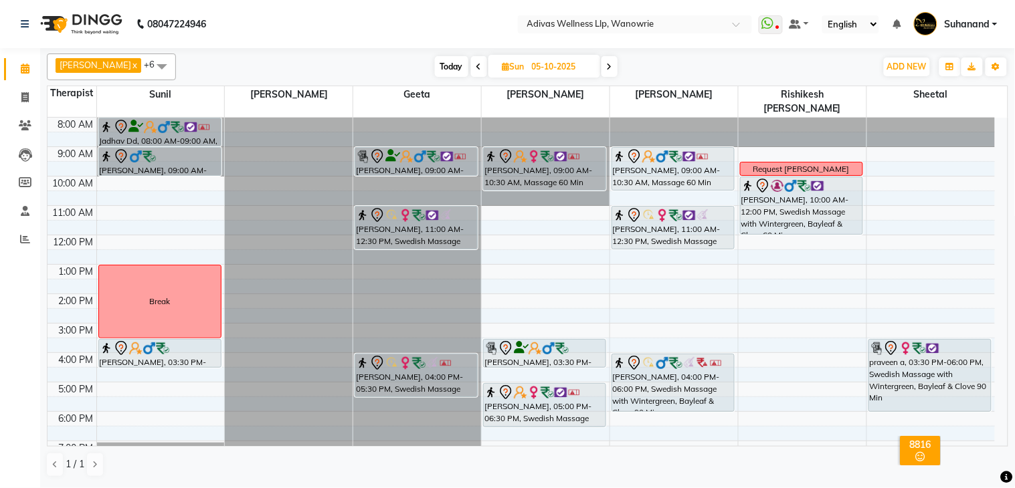
click at [439, 64] on span "Today" at bounding box center [451, 66] width 33 height 21
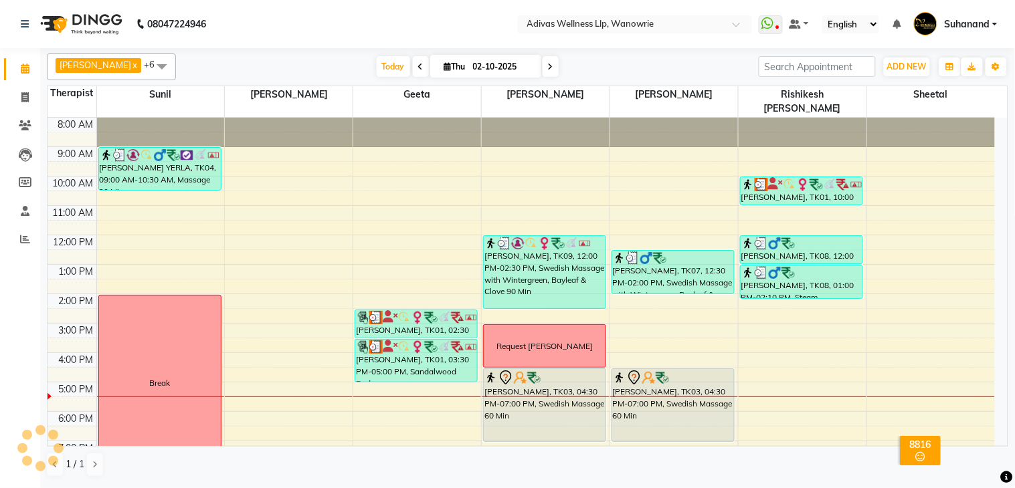
scroll to position [42, 0]
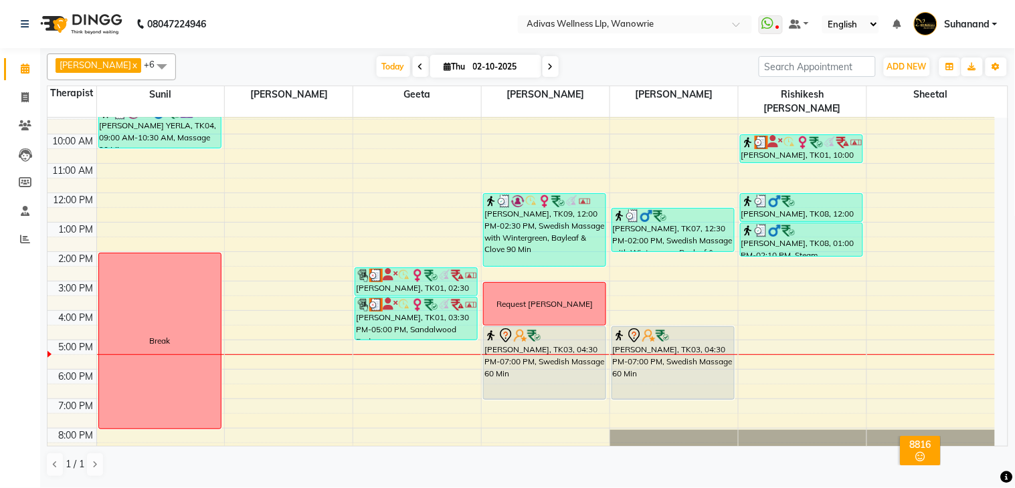
click at [434, 23] on nav "08047224946 Select Location × Adivas Wellness Llp, Wanowrie WhatsApp Status ✕ S…" at bounding box center [507, 24] width 1015 height 48
click at [544, 67] on span at bounding box center [551, 66] width 16 height 21
type input "03-10-2025"
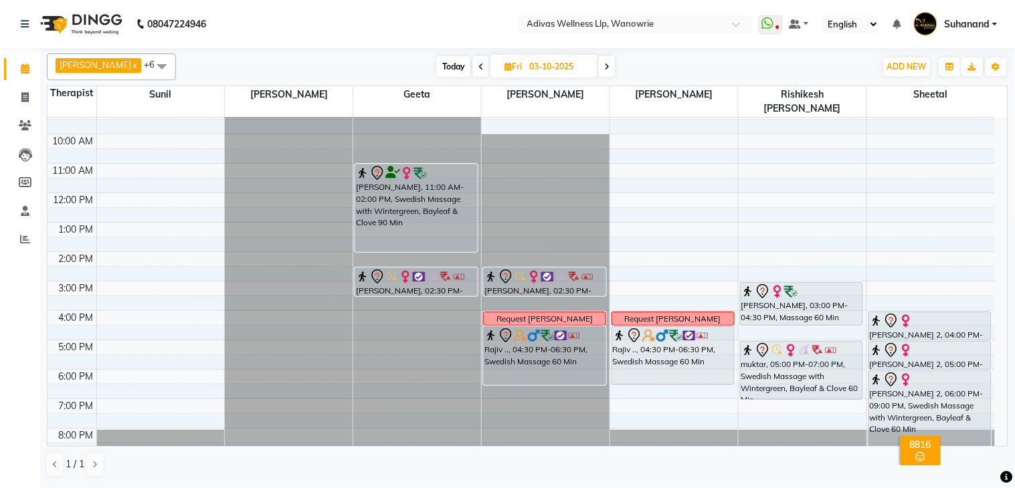
scroll to position [0, 0]
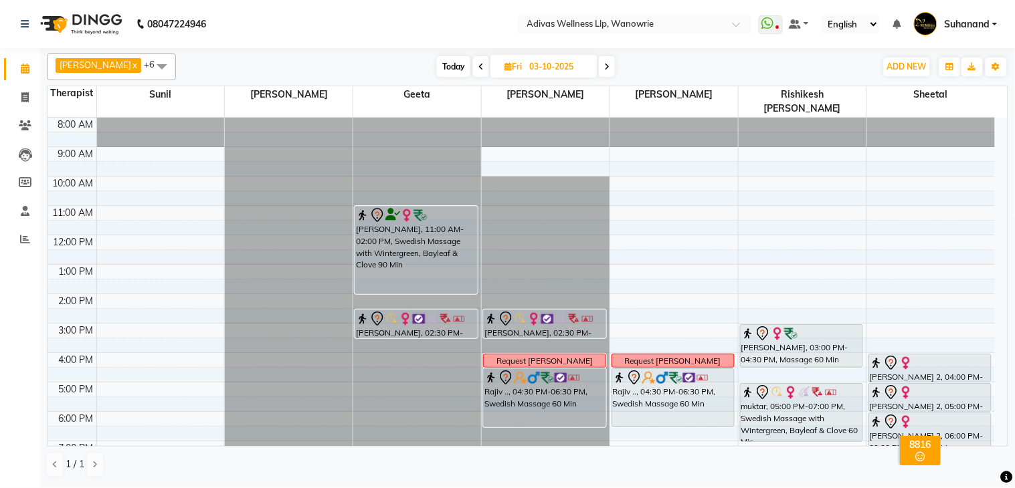
click at [559, 68] on input "03-10-2025" at bounding box center [558, 67] width 67 height 20
select select "10"
select select "2025"
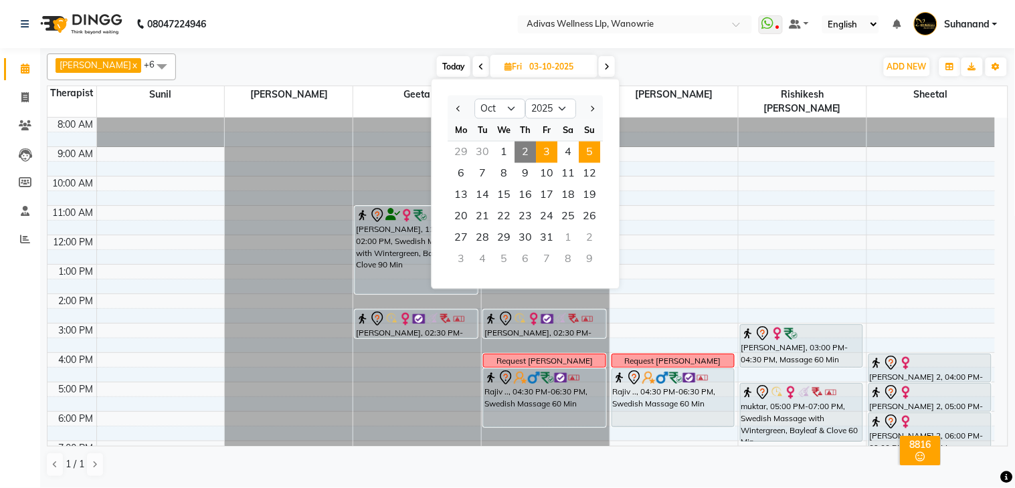
click at [593, 157] on span "5" at bounding box center [589, 152] width 21 height 21
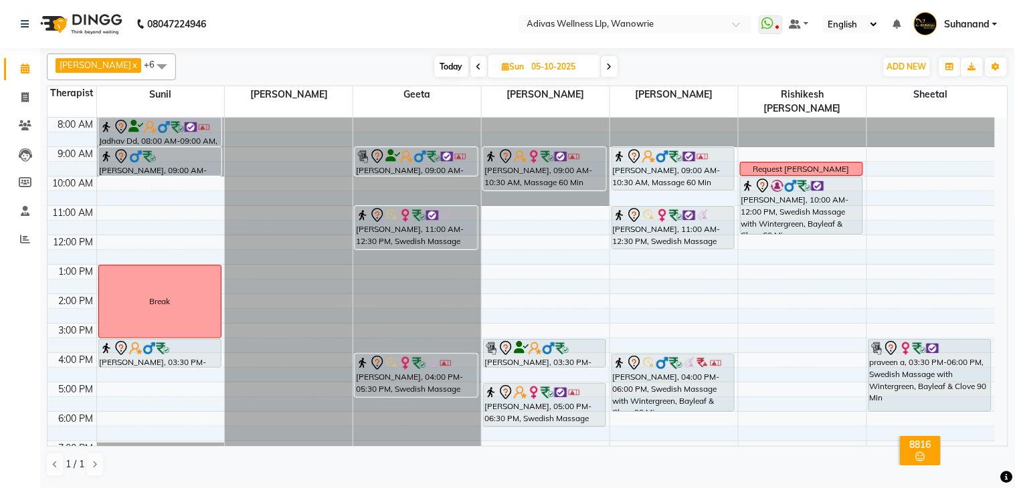
click at [446, 65] on span "Today" at bounding box center [451, 66] width 33 height 21
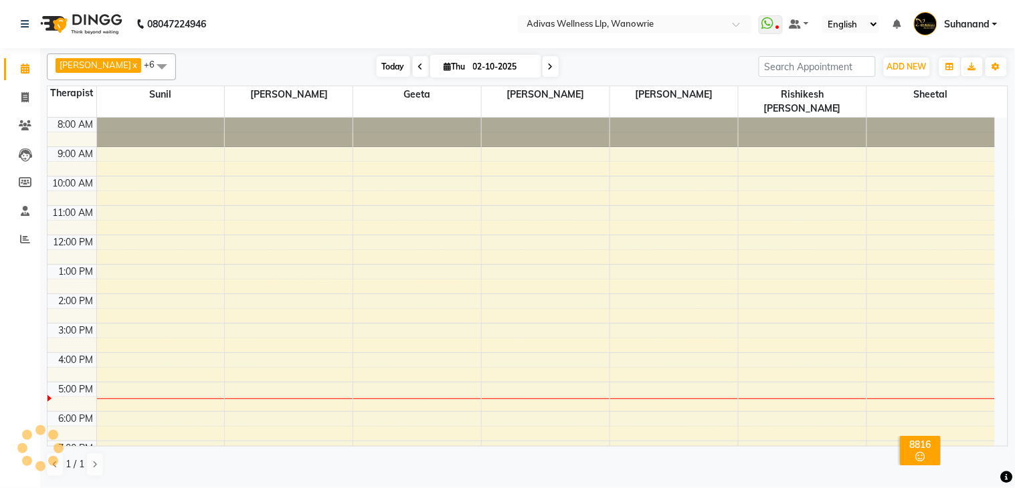
scroll to position [42, 0]
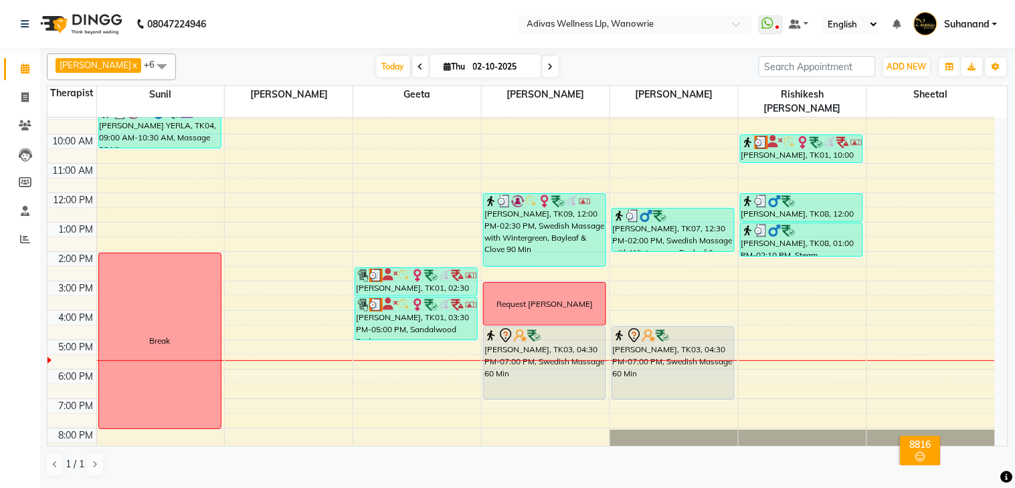
click at [388, 21] on nav "08047224946 Select Location × Adivas Wellness Llp, Wanowrie WhatsApp Status ✕ S…" at bounding box center [507, 24] width 1015 height 48
click at [377, 31] on nav "08047224946 Select Location × Adivas Wellness Llp, Wanowrie WhatsApp Status ✕ S…" at bounding box center [507, 24] width 1015 height 48
click at [543, 62] on span at bounding box center [551, 66] width 16 height 21
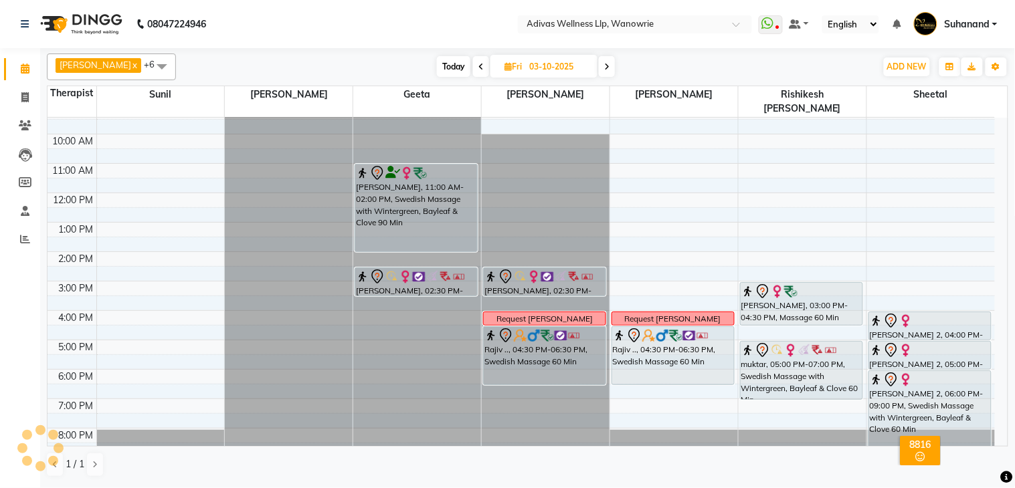
scroll to position [0, 0]
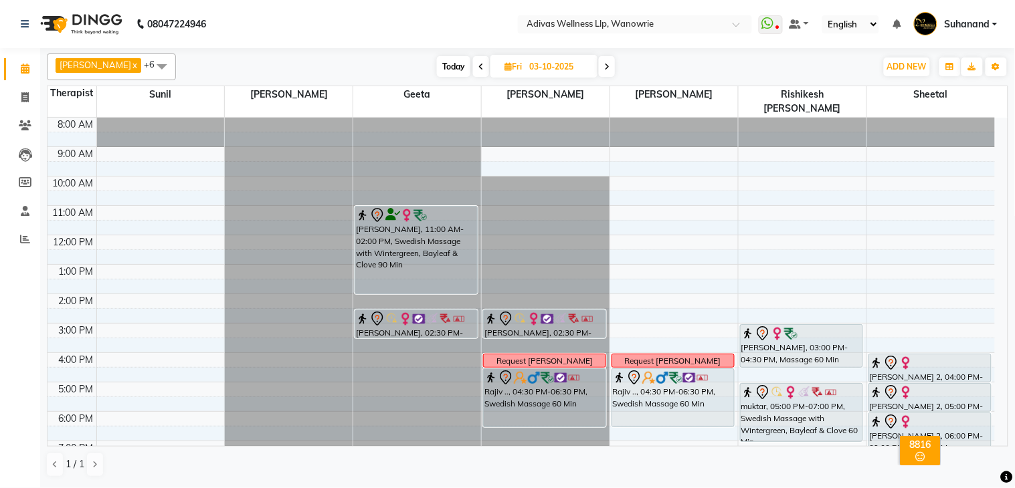
click at [487, 28] on nav "08047224946 Select Location × Adivas Wellness Llp, Wanowrie WhatsApp Status ✕ S…" at bounding box center [507, 24] width 1015 height 48
click at [443, 27] on nav "08047224946 Select Location × Adivas Wellness Llp, Wanowrie WhatsApp Status ✕ S…" at bounding box center [507, 24] width 1015 height 48
click at [433, 7] on nav "08047224946 Select Location × Adivas Wellness Llp, Wanowrie WhatsApp Status ✕ S…" at bounding box center [507, 24] width 1015 height 48
click at [442, 23] on nav "08047224946 Select Location × Adivas Wellness Llp, Wanowrie WhatsApp Status ✕ S…" at bounding box center [507, 24] width 1015 height 48
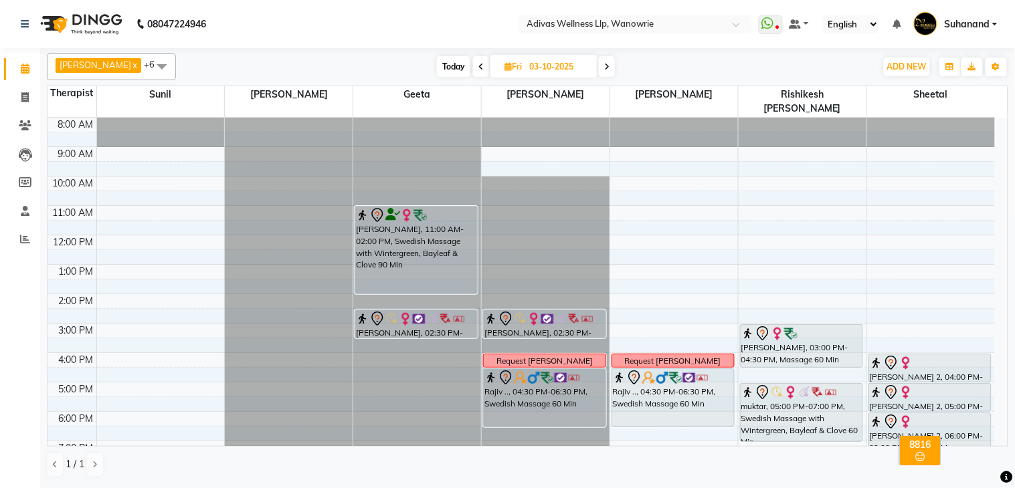
click at [442, 23] on nav "08047224946 Select Location × Adivas Wellness Llp, Wanowrie WhatsApp Status ✕ S…" at bounding box center [507, 24] width 1015 height 48
click at [432, 21] on nav "08047224946 Select Location × Adivas Wellness Llp, Wanowrie WhatsApp Status ✕ S…" at bounding box center [507, 24] width 1015 height 48
click at [464, 62] on div "[DATE] [DATE]" at bounding box center [526, 67] width 181 height 20
click at [478, 65] on icon at bounding box center [480, 67] width 5 height 8
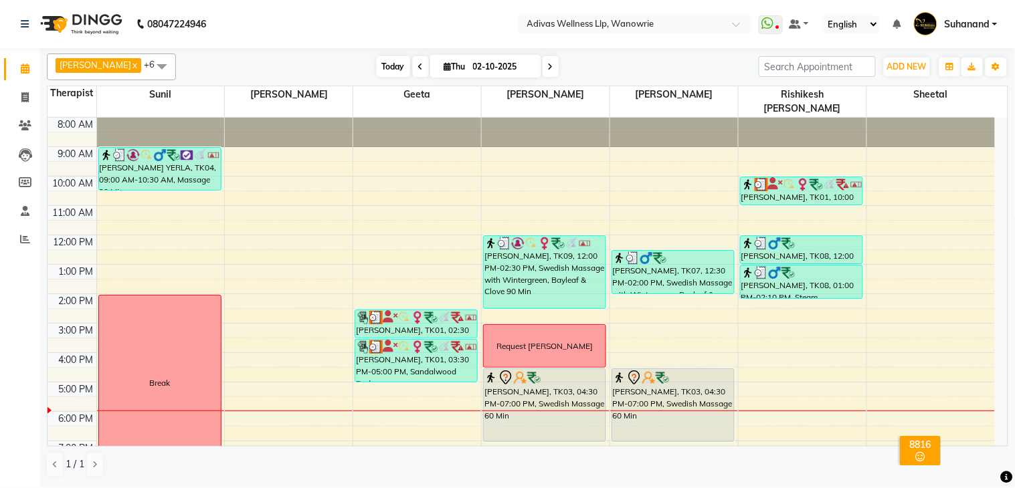
click at [377, 64] on span "Today" at bounding box center [393, 66] width 33 height 21
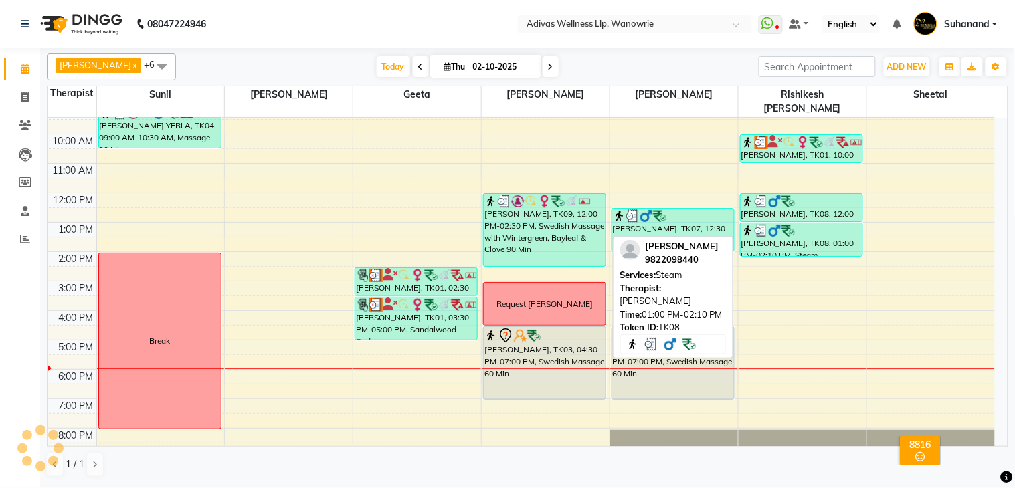
scroll to position [41, 0]
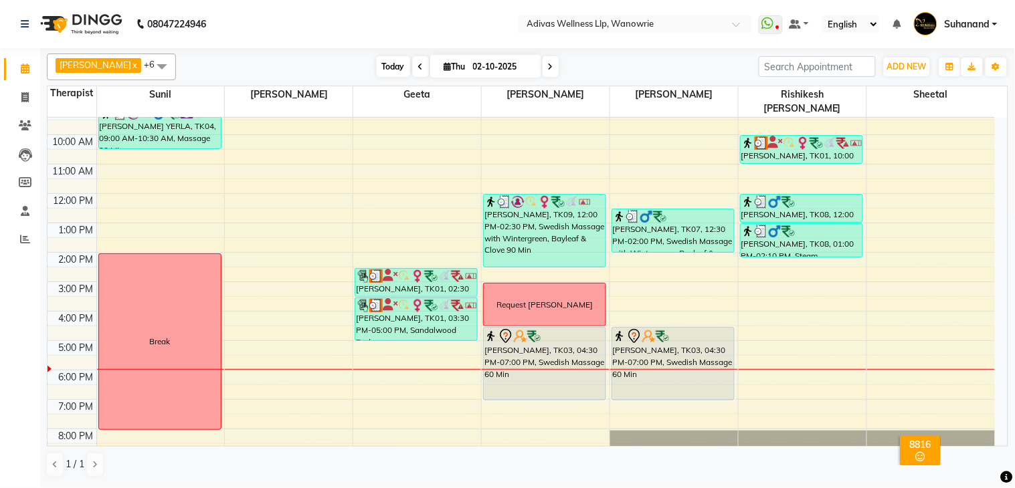
click at [377, 64] on span "Today" at bounding box center [393, 66] width 33 height 21
click at [543, 64] on span at bounding box center [551, 66] width 16 height 21
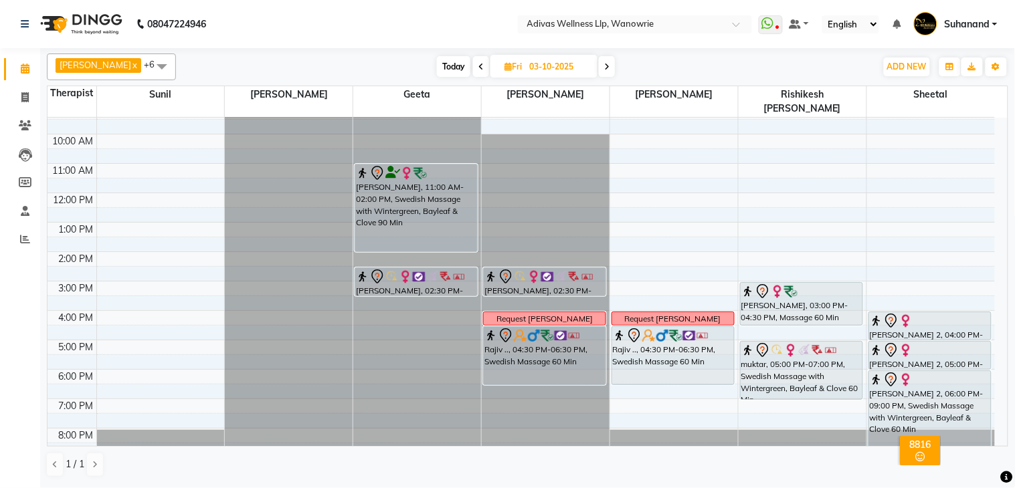
click at [482, 18] on nav "08047224946 Select Location × Adivas Wellness Llp, Wanowrie WhatsApp Status ✕ S…" at bounding box center [507, 24] width 1015 height 48
click at [444, 65] on span "Today" at bounding box center [453, 66] width 33 height 21
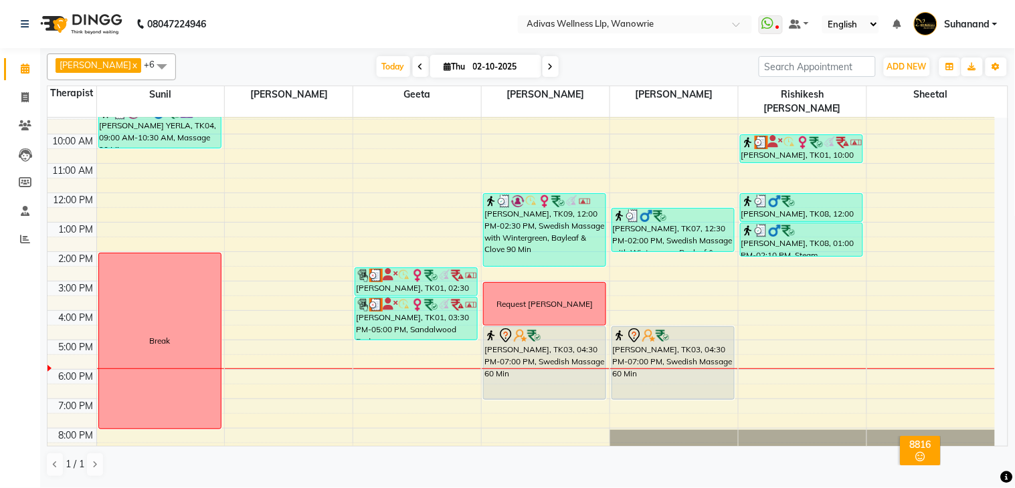
click at [433, 37] on nav "08047224946 Select Location × Adivas Wellness Llp, Wanowrie WhatsApp Status ✕ S…" at bounding box center [507, 24] width 1015 height 48
click at [377, 59] on span "Today" at bounding box center [393, 66] width 33 height 21
click at [376, 36] on nav "08047224946 Select Location × Adivas Wellness Llp, Wanowrie WhatsApp Status ✕ S…" at bounding box center [507, 24] width 1015 height 48
click at [383, 65] on span "Today" at bounding box center [393, 66] width 33 height 21
click at [543, 66] on span at bounding box center [551, 66] width 16 height 21
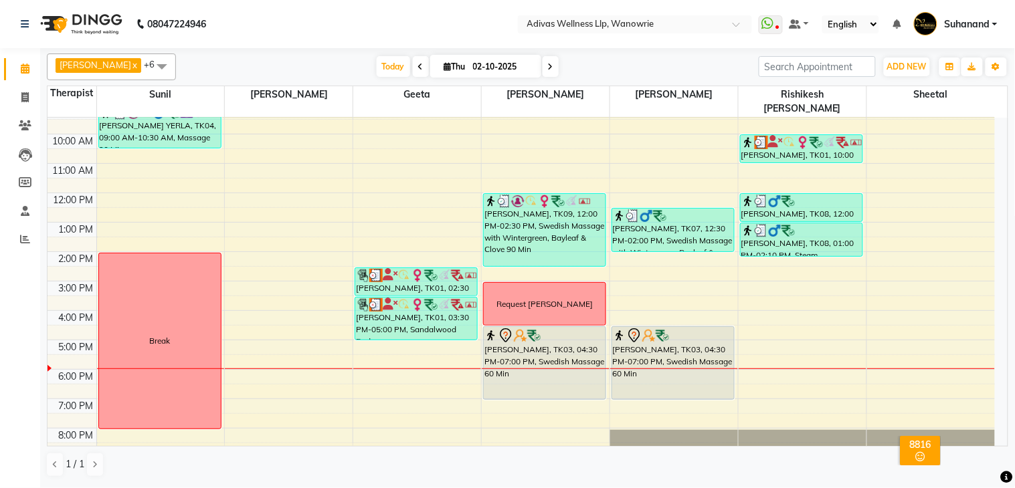
type input "03-10-2025"
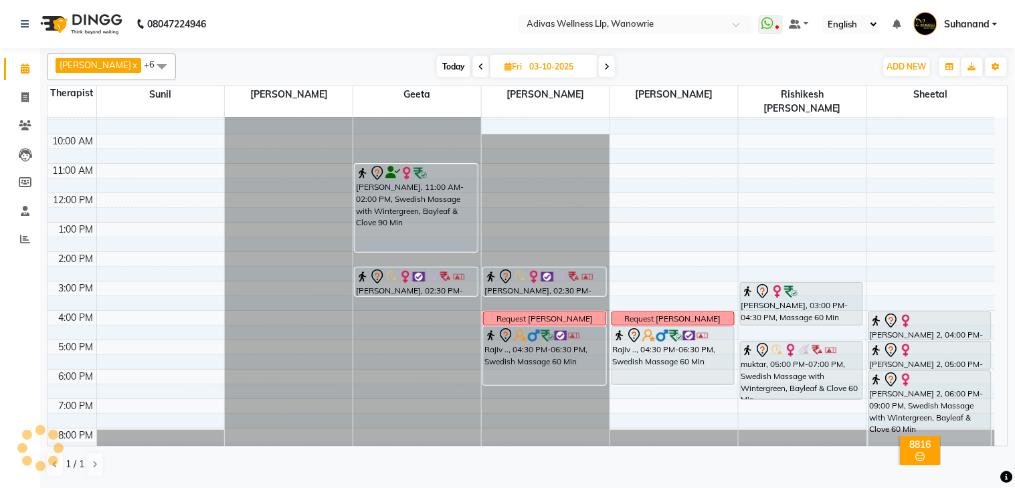
scroll to position [41, 0]
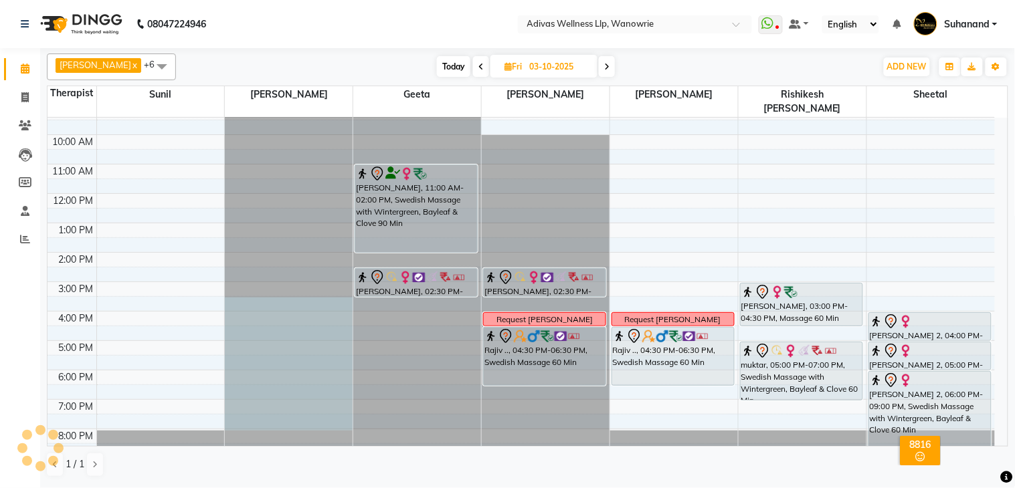
drag, startPoint x: 249, startPoint y: 291, endPoint x: 264, endPoint y: 403, distance: 112.8
click at [264, 76] on div at bounding box center [289, 76] width 128 height 0
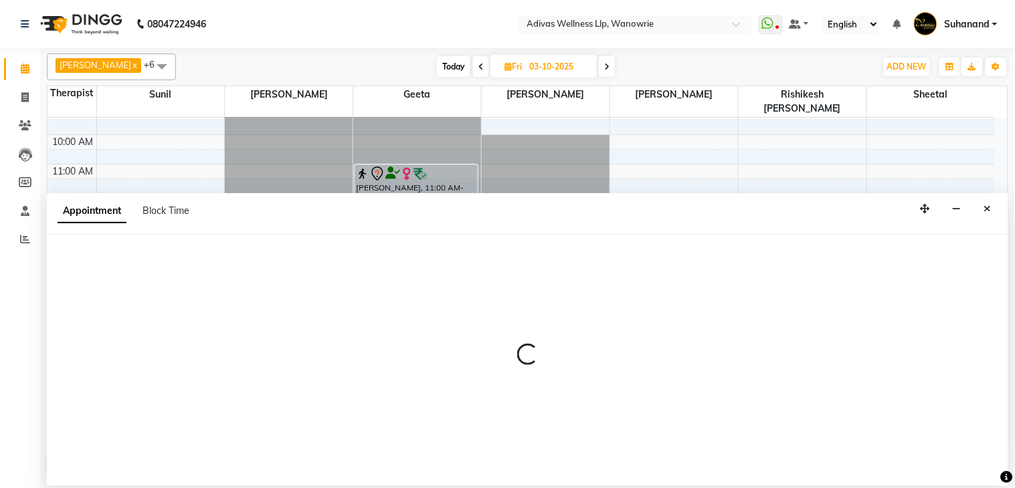
select select "17281"
select select "tentative"
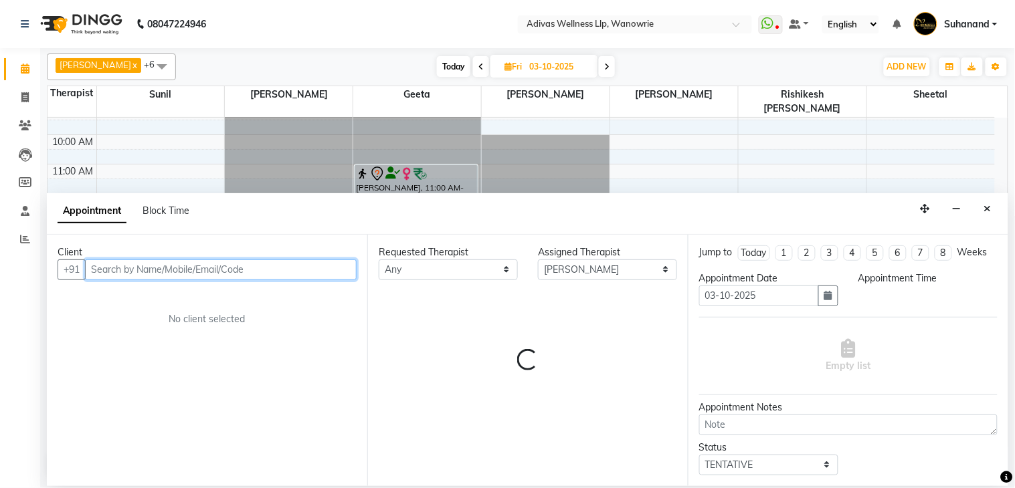
select select "930"
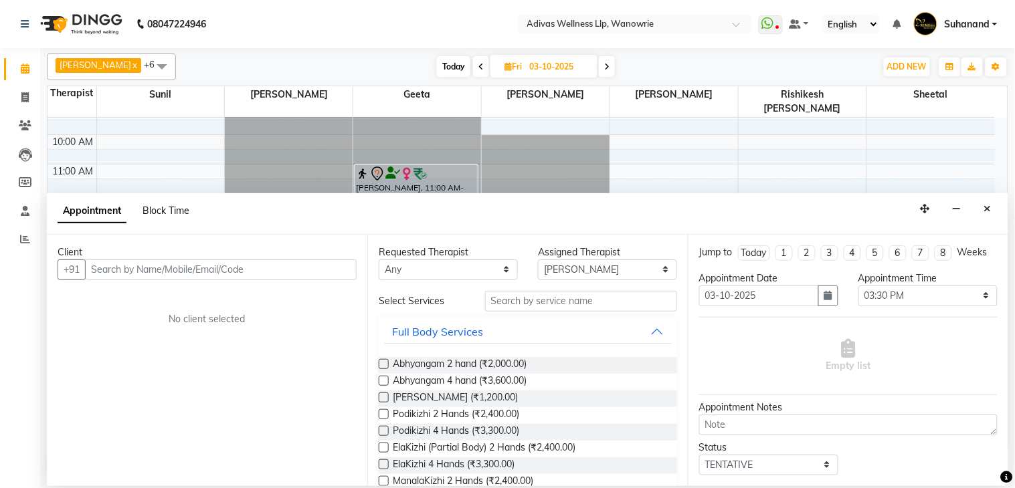
click at [168, 209] on span "Block Time" at bounding box center [166, 211] width 47 height 12
select select "17281"
select select "930"
select select "1200"
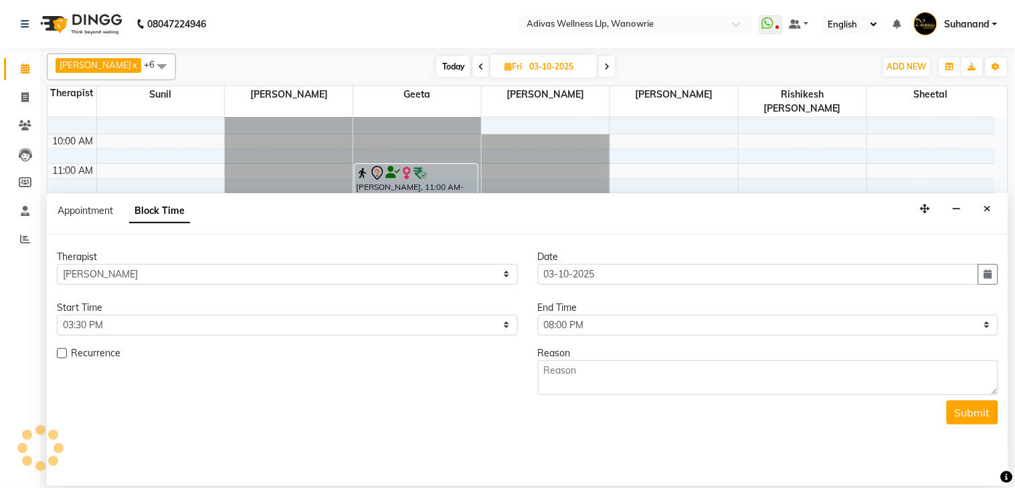
scroll to position [42, 0]
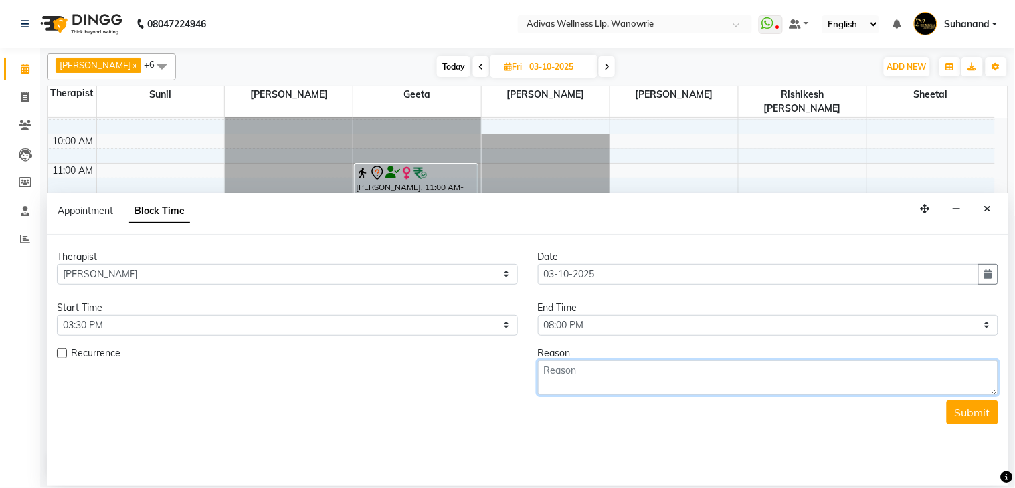
click at [632, 375] on textarea at bounding box center [768, 378] width 461 height 35
type textarea "b"
type textarea "Break"
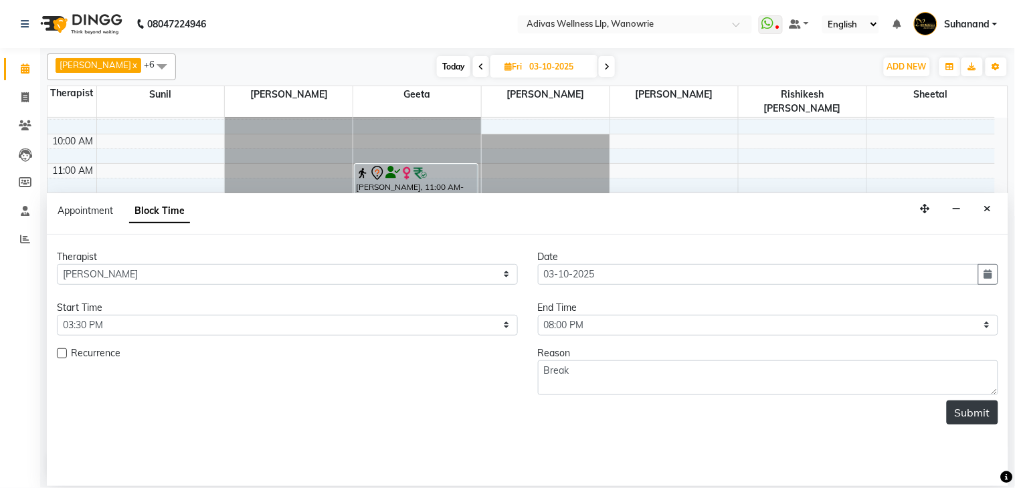
click at [971, 404] on button "Submit" at bounding box center [973, 413] width 52 height 24
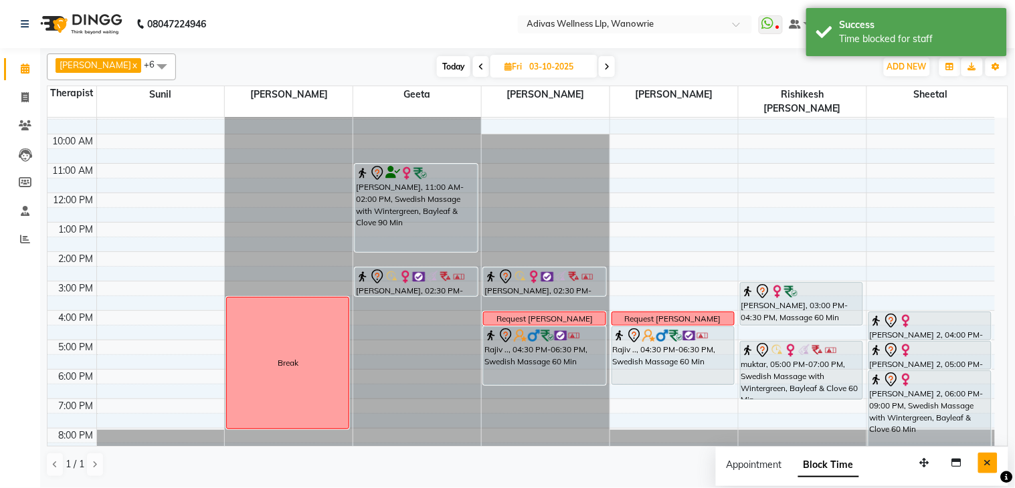
click at [990, 470] on button "Close" at bounding box center [987, 463] width 19 height 21
click at [327, 22] on nav "08047224946 Select Location × Adivas Wellness Llp, Wanowrie WhatsApp Status ✕ S…" at bounding box center [507, 24] width 1015 height 48
click at [348, 21] on nav "08047224946 Select Location × Adivas Wellness Llp, Wanowrie WhatsApp Status ✕ S…" at bounding box center [507, 24] width 1015 height 48
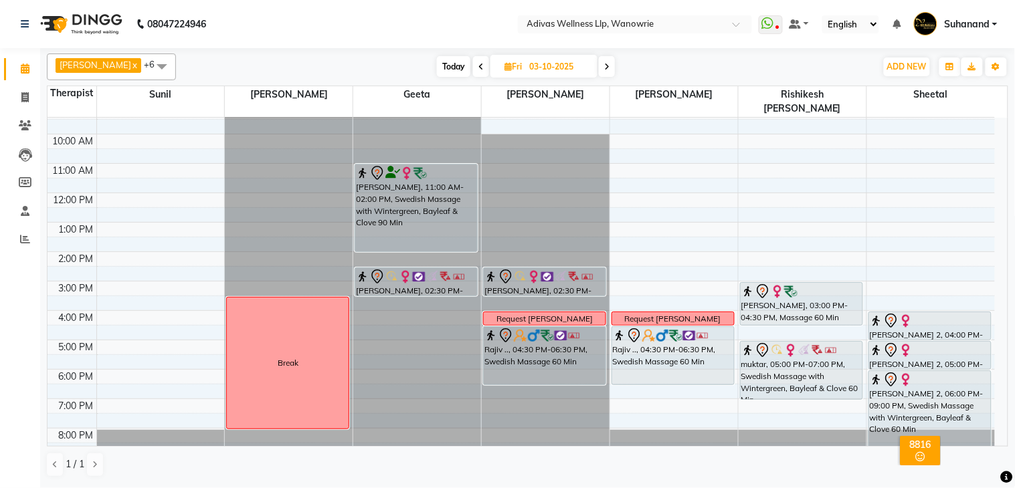
drag, startPoint x: 397, startPoint y: 14, endPoint x: 426, endPoint y: 17, distance: 29.0
click at [403, 15] on nav "08047224946 Select Location × Adivas Wellness Llp, Wanowrie WhatsApp Status ✕ S…" at bounding box center [507, 24] width 1015 height 48
drag, startPoint x: 428, startPoint y: 17, endPoint x: 473, endPoint y: 37, distance: 49.1
click at [429, 17] on nav "08047224946 Select Location × Adivas Wellness Llp, Wanowrie WhatsApp Status ✕ S…" at bounding box center [507, 24] width 1015 height 48
click at [447, 27] on nav "08047224946 Select Location × Adivas Wellness Llp, Wanowrie WhatsApp Status ✕ S…" at bounding box center [507, 24] width 1015 height 48
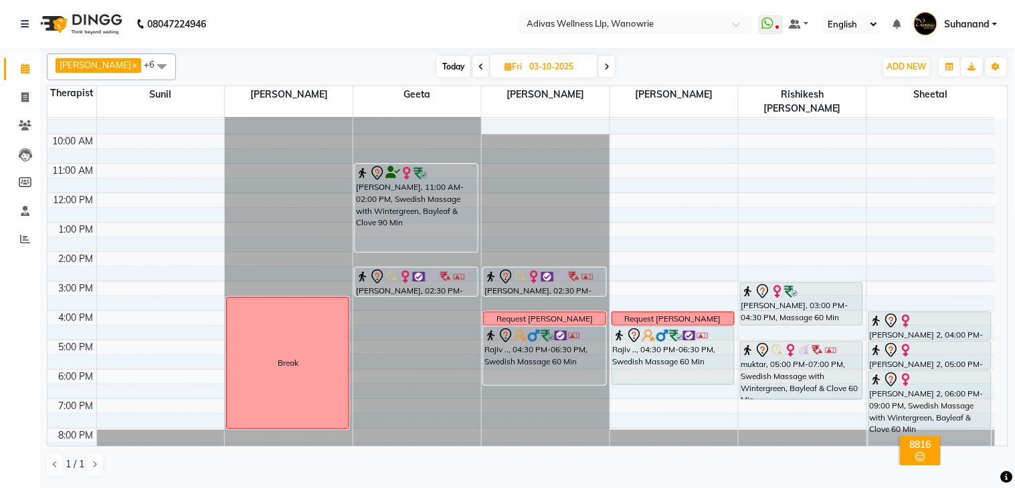
scroll to position [41, 0]
click at [462, 72] on span "Today" at bounding box center [453, 66] width 33 height 21
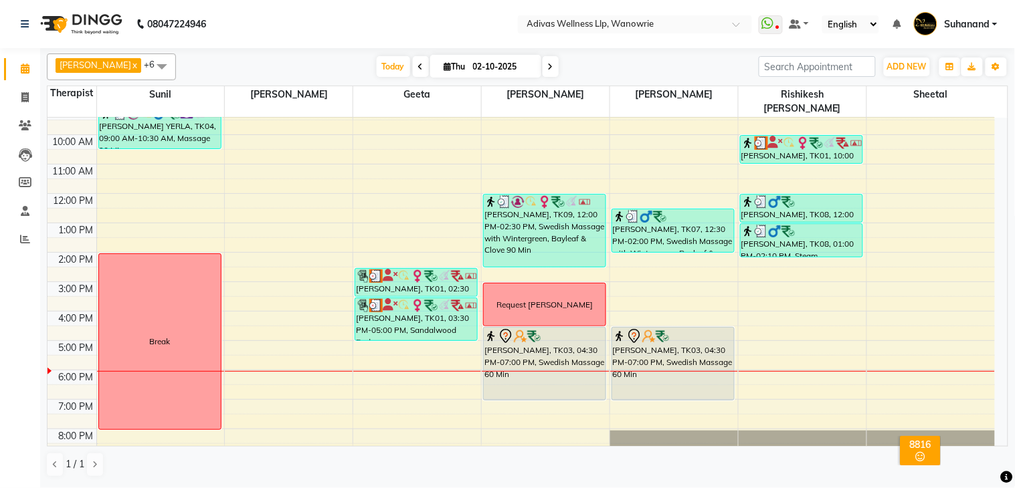
click at [383, 23] on nav "08047224946 Select Location × Adivas Wellness Llp, Wanowrie WhatsApp Status ✕ S…" at bounding box center [507, 24] width 1015 height 48
click at [577, 308] on span "Delete Block Time" at bounding box center [599, 305] width 76 height 14
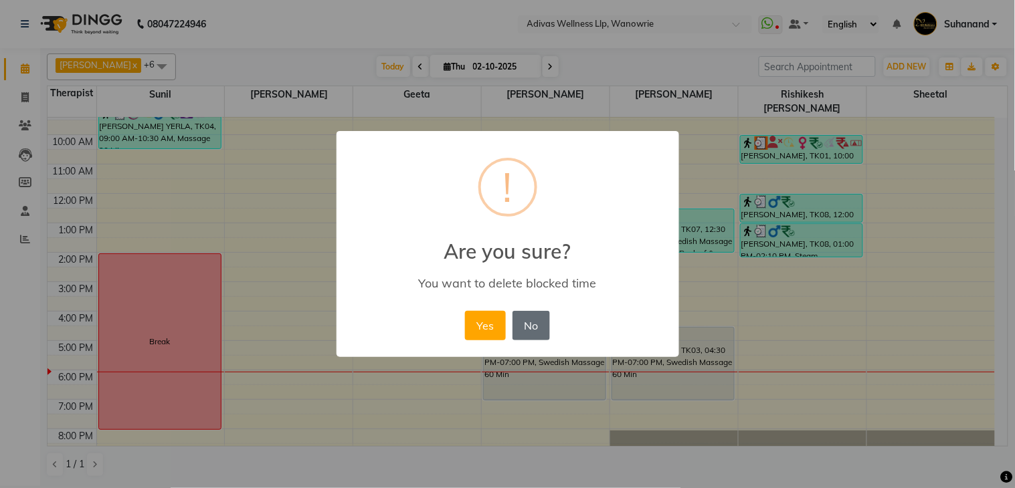
click at [537, 327] on button "No" at bounding box center [531, 325] width 37 height 29
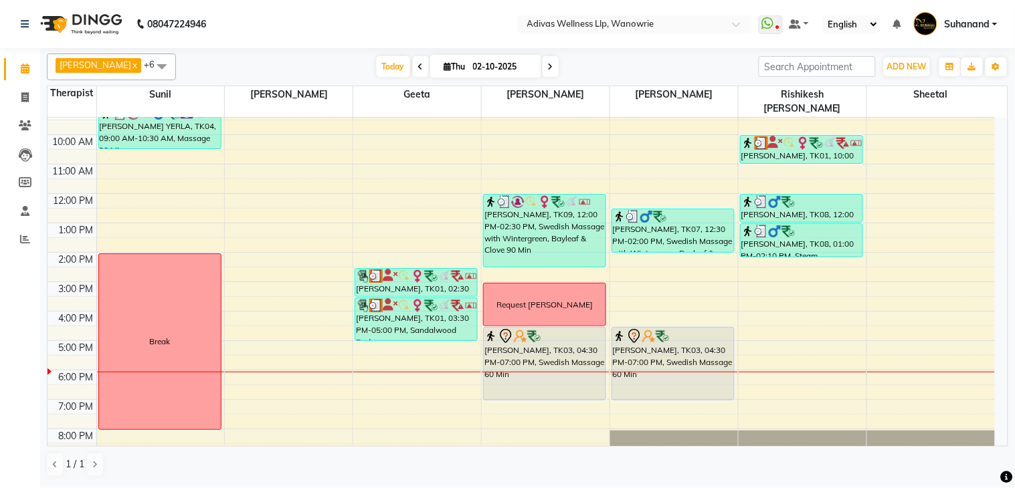
click at [548, 70] on icon at bounding box center [550, 67] width 5 height 8
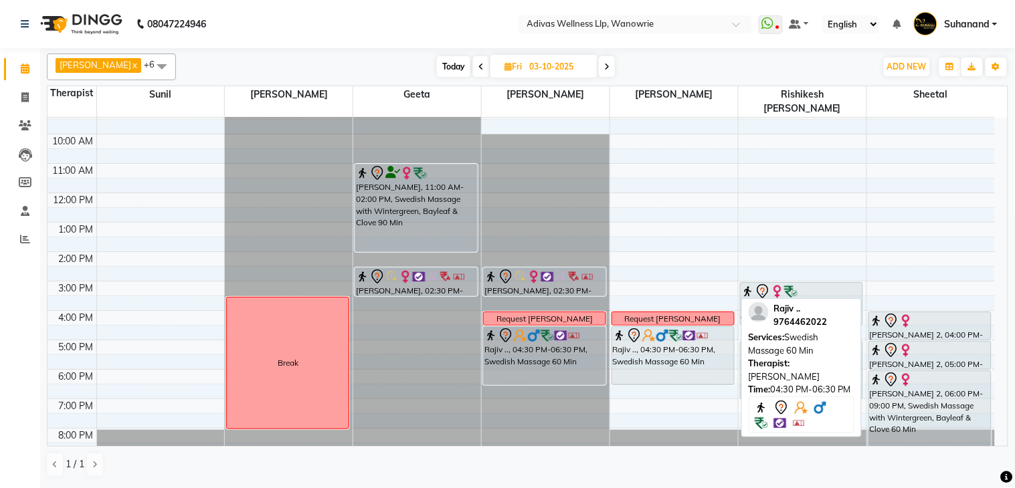
scroll to position [0, 0]
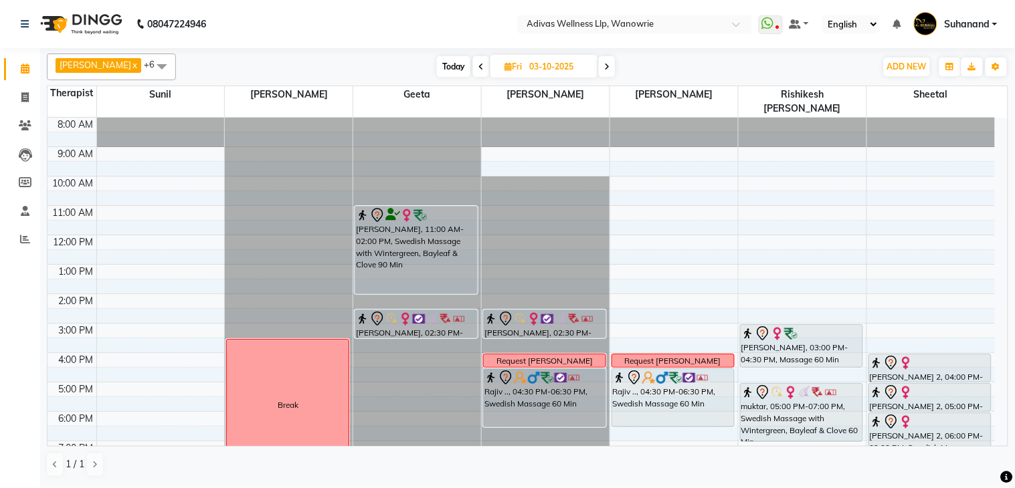
click at [456, 62] on span "Today" at bounding box center [453, 66] width 33 height 21
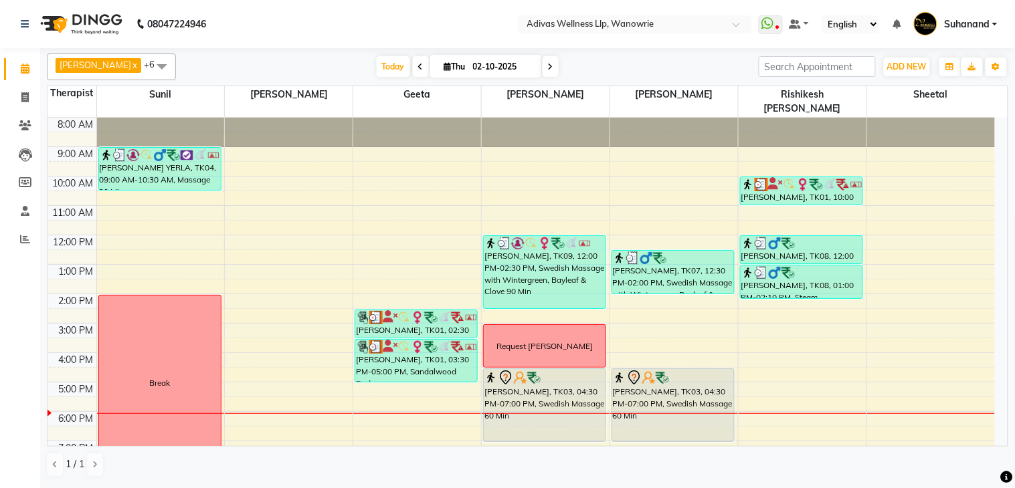
click at [548, 63] on icon at bounding box center [550, 67] width 5 height 8
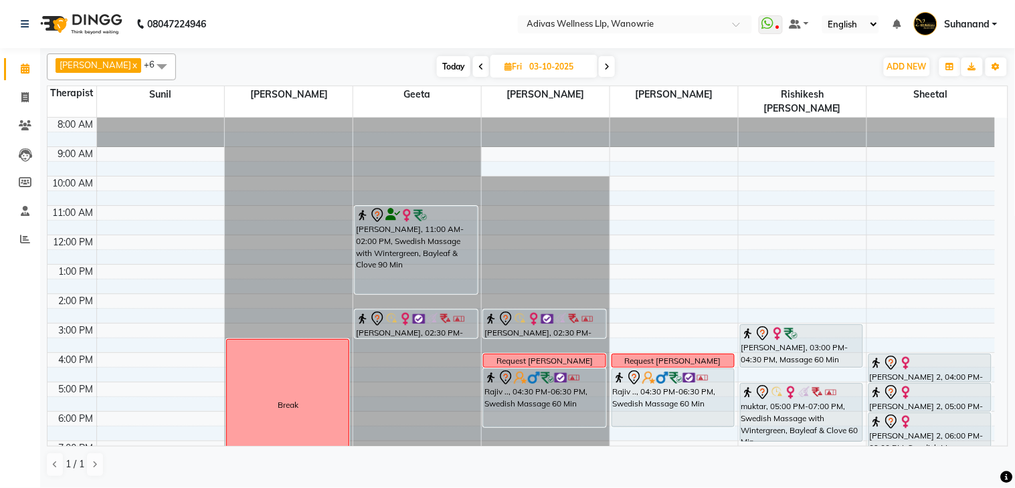
click at [425, 11] on nav "08047224946 Select Location × Adivas Wellness Llp, Wanowrie WhatsApp Status ✕ S…" at bounding box center [507, 24] width 1015 height 48
click at [442, 68] on span "Today" at bounding box center [453, 66] width 33 height 21
type input "02-10-2025"
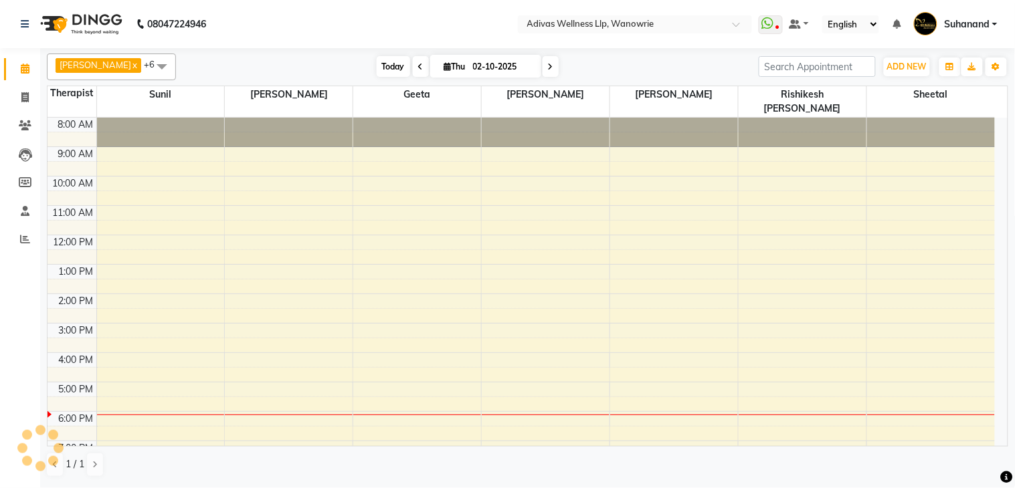
scroll to position [42, 0]
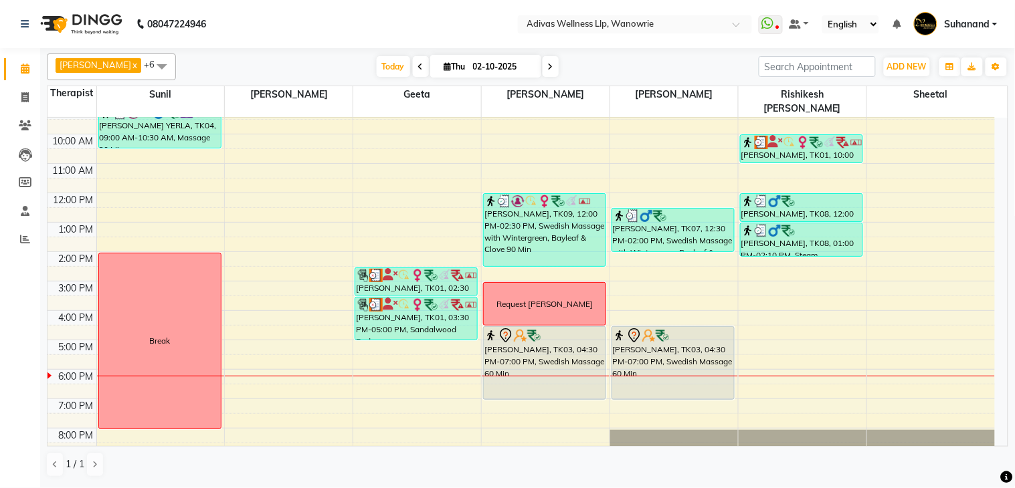
click at [366, 21] on nav "08047224946 Select Location × Adivas Wellness Llp, Wanowrie WhatsApp Status ✕ S…" at bounding box center [507, 24] width 1015 height 48
click at [377, 18] on nav "08047224946 Select Location × Adivas Wellness Llp, Wanowrie WhatsApp Status ✕ S…" at bounding box center [507, 24] width 1015 height 48
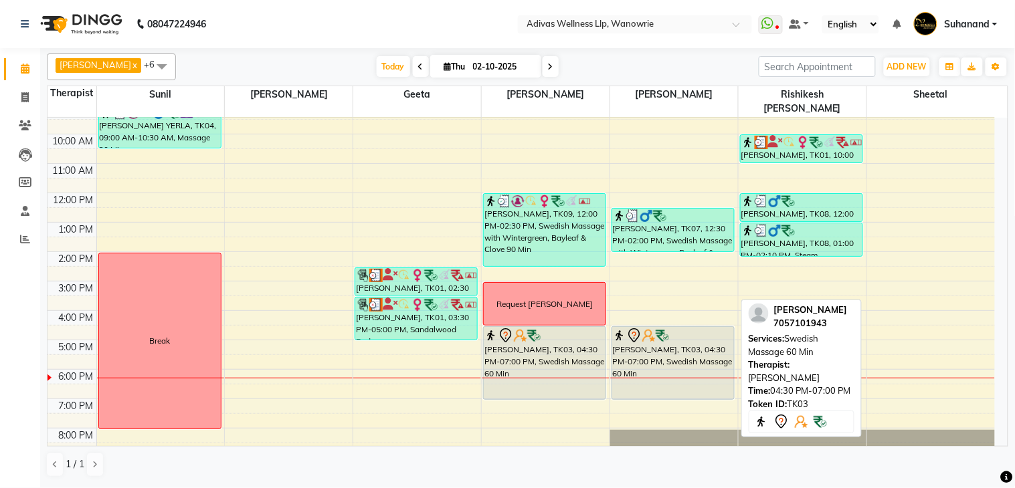
click at [581, 332] on div "[PERSON_NAME], TK03, 04:30 PM-07:00 PM, Swedish Massage 60 Min" at bounding box center [545, 363] width 122 height 72
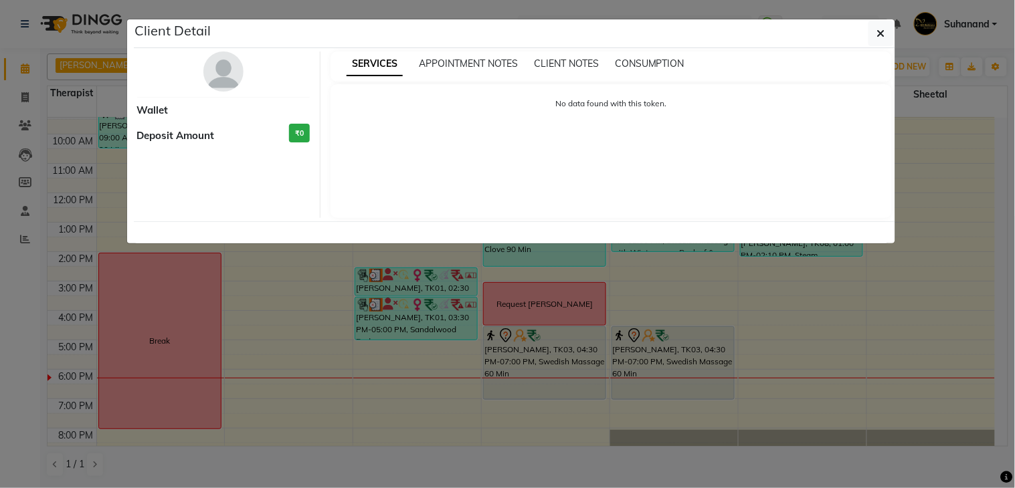
select select "7"
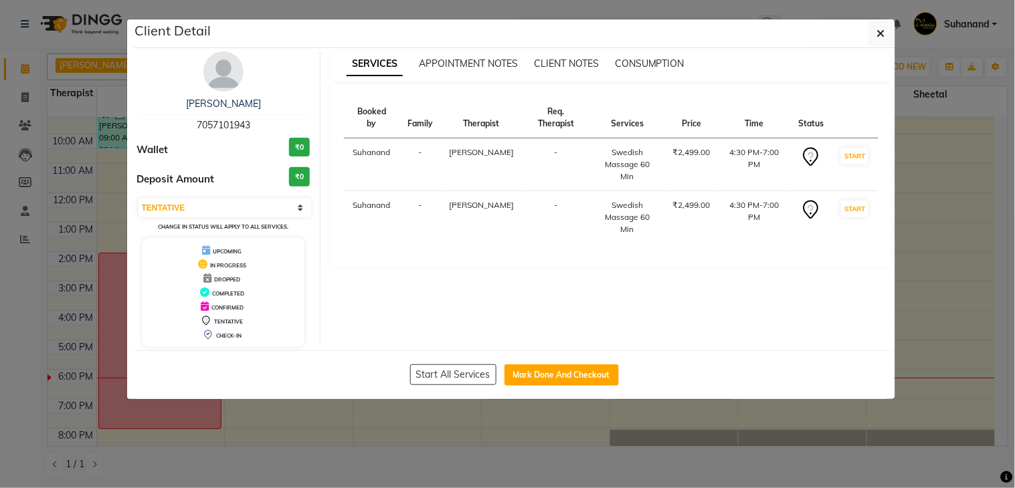
click at [234, 124] on span "7057101943" at bounding box center [224, 125] width 54 height 12
copy span "7057101943"
click at [882, 29] on icon "button" at bounding box center [881, 33] width 8 height 11
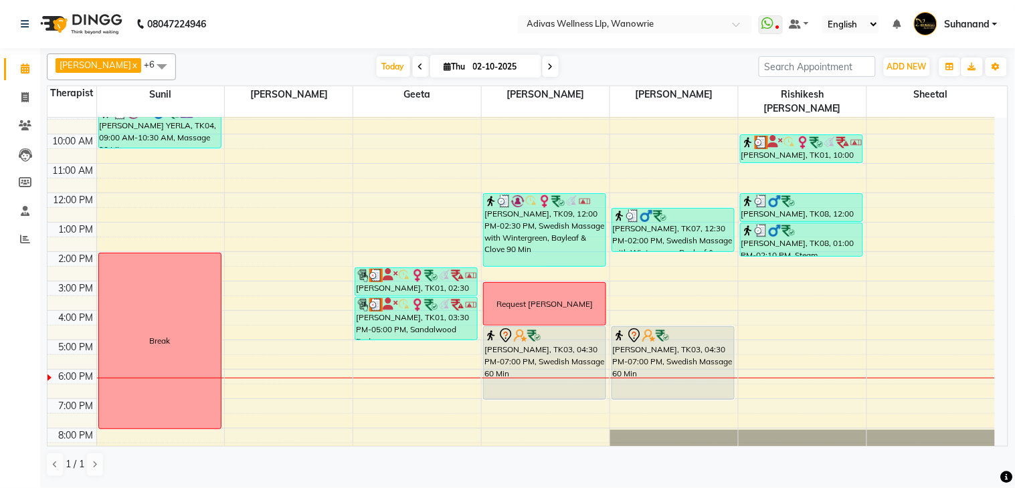
click at [496, 69] on input "02-10-2025" at bounding box center [502, 67] width 67 height 20
select select "10"
select select "2025"
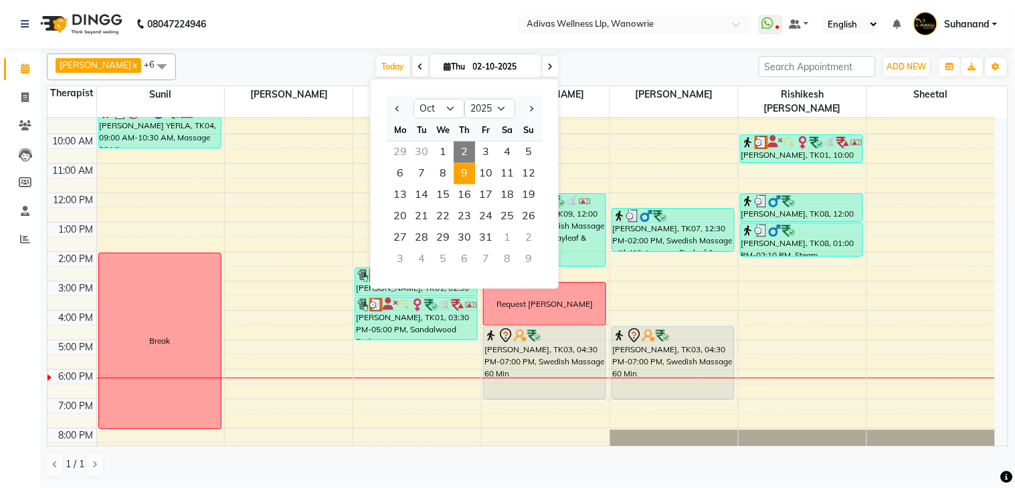
click at [464, 171] on span "9" at bounding box center [464, 173] width 21 height 21
type input "[DATE]"
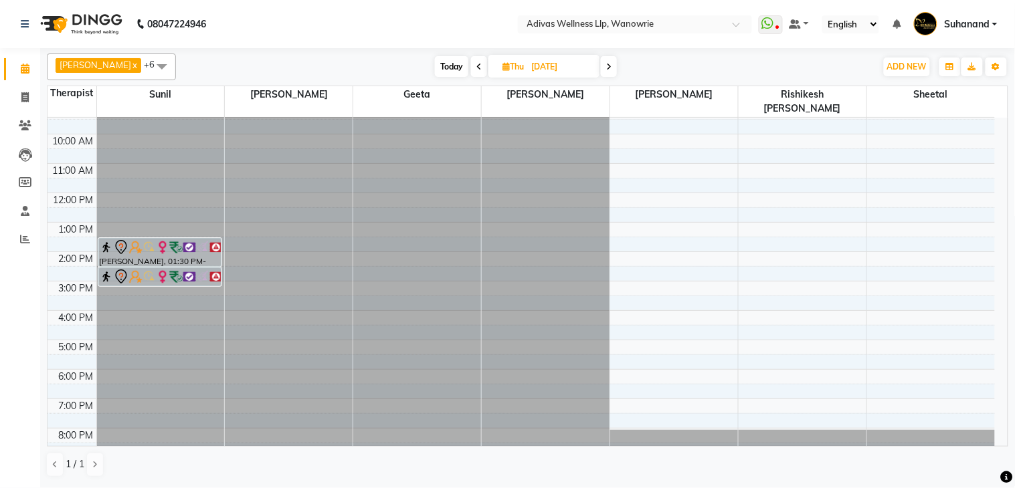
scroll to position [41, 0]
click at [169, 76] on div at bounding box center [161, 76] width 128 height 0
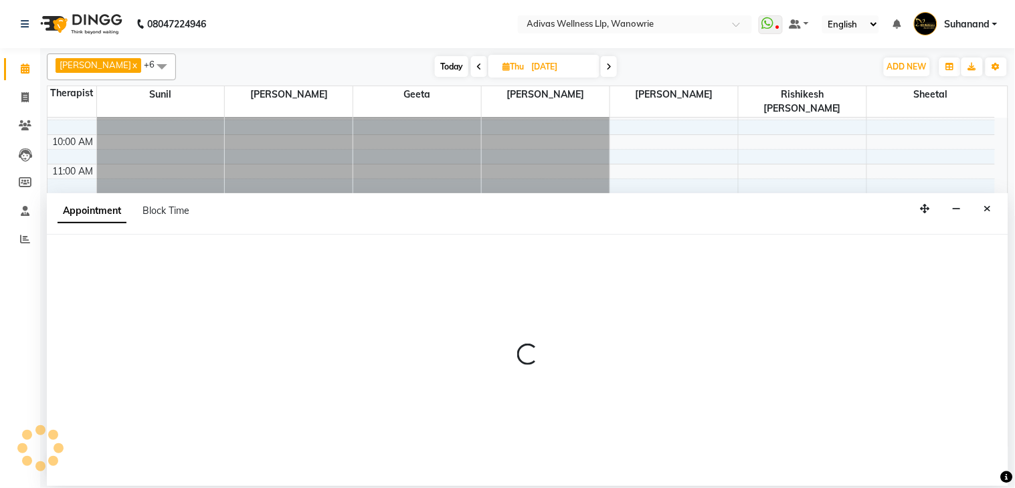
select select "24579"
select select "tentative"
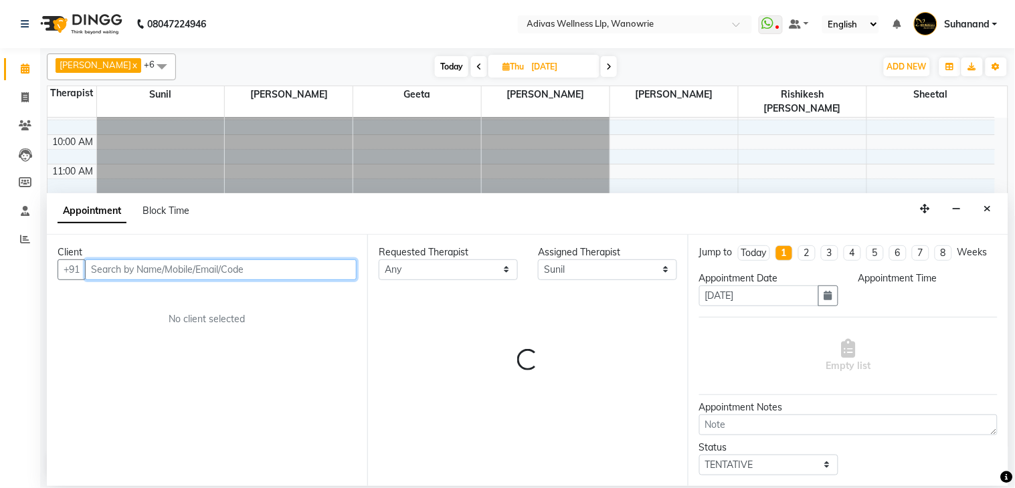
select select "990"
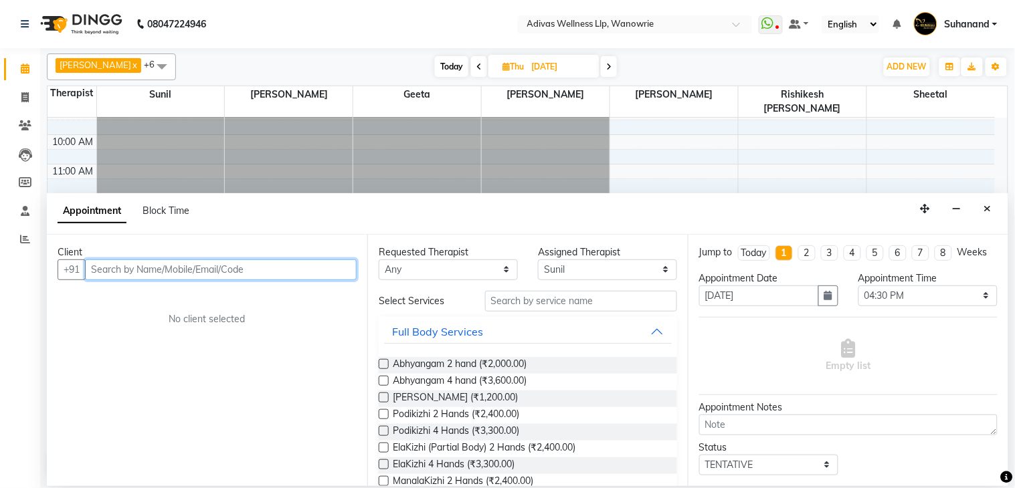
paste input "7057101943"
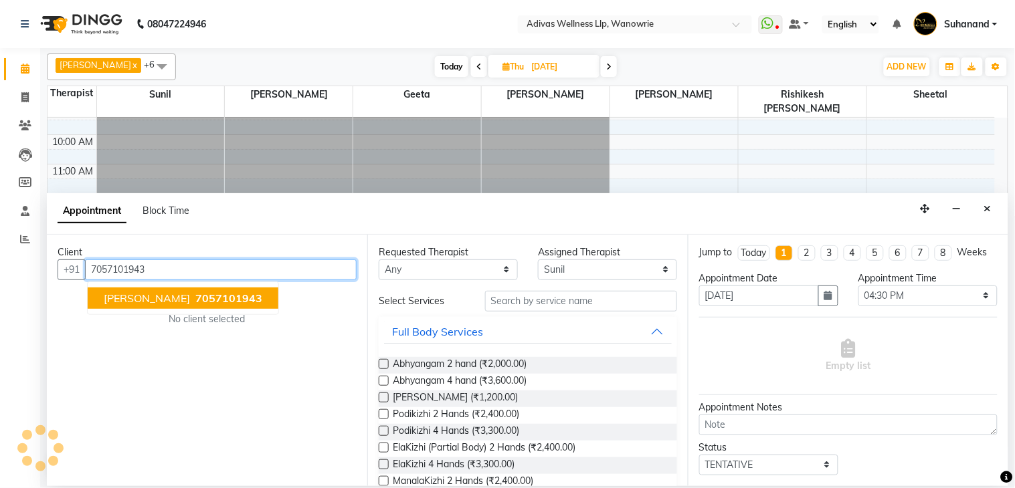
click at [213, 299] on span "7057101943" at bounding box center [228, 298] width 67 height 13
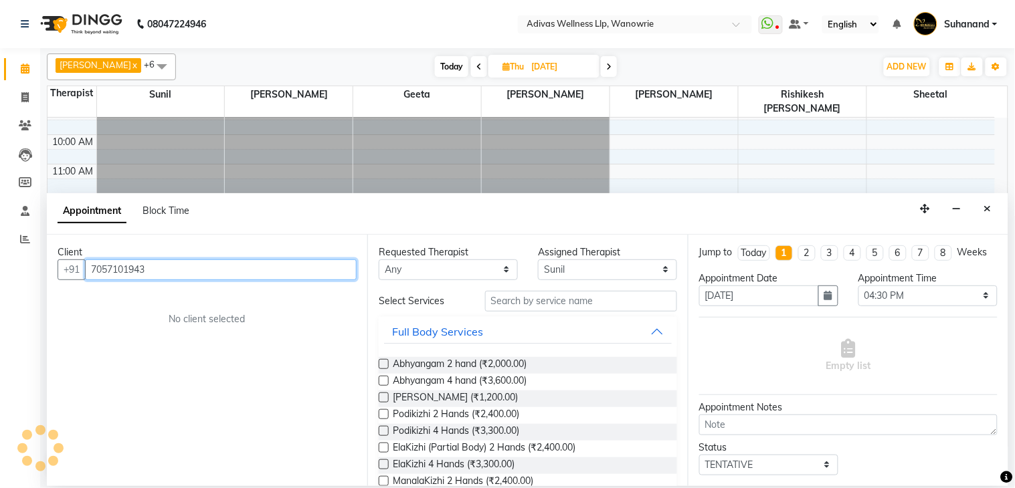
type input "7057101943"
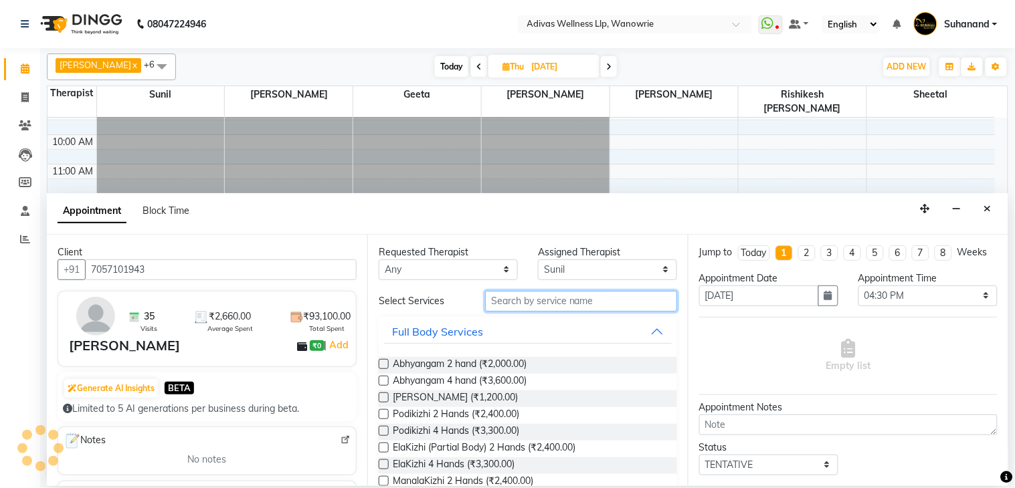
click at [592, 311] on input "text" at bounding box center [581, 301] width 192 height 21
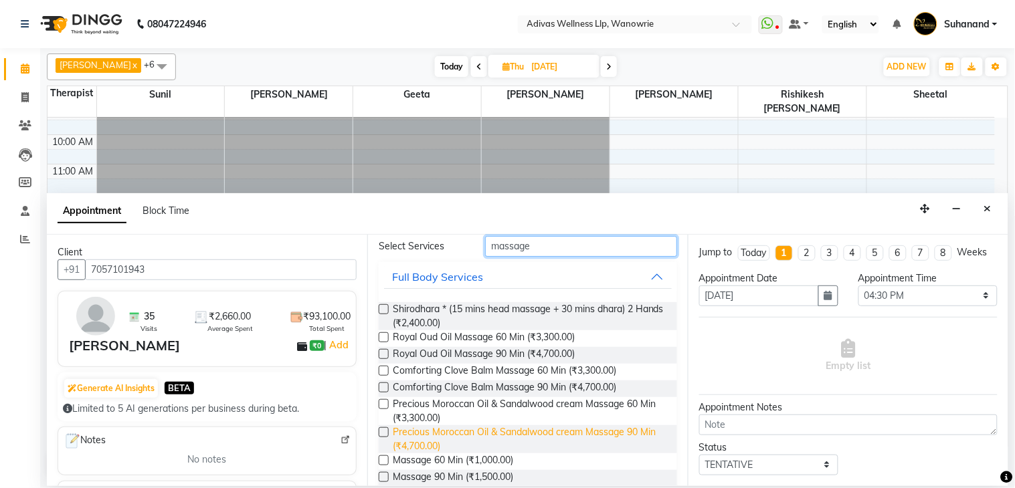
scroll to position [149, 0]
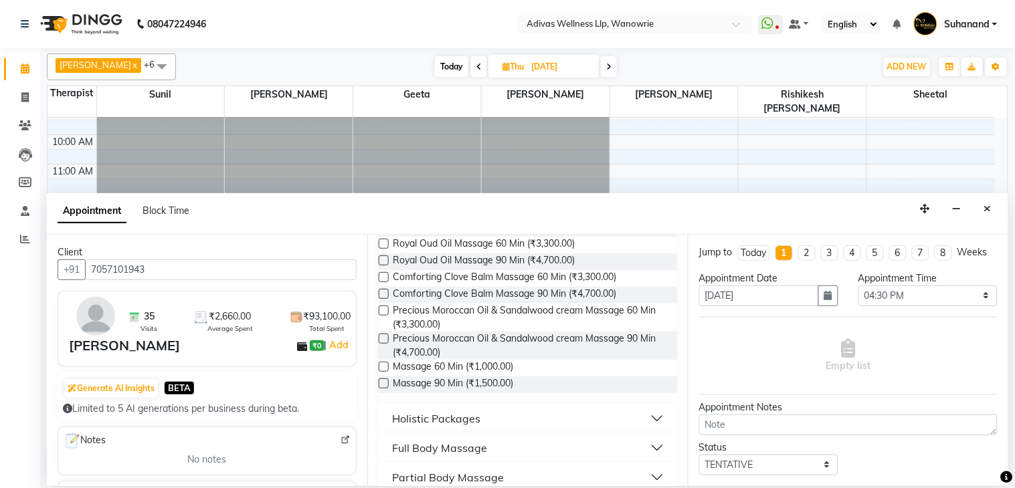
type input "massage"
click at [383, 365] on label at bounding box center [384, 367] width 10 height 10
click at [383, 365] on input "checkbox" at bounding box center [383, 368] width 9 height 9
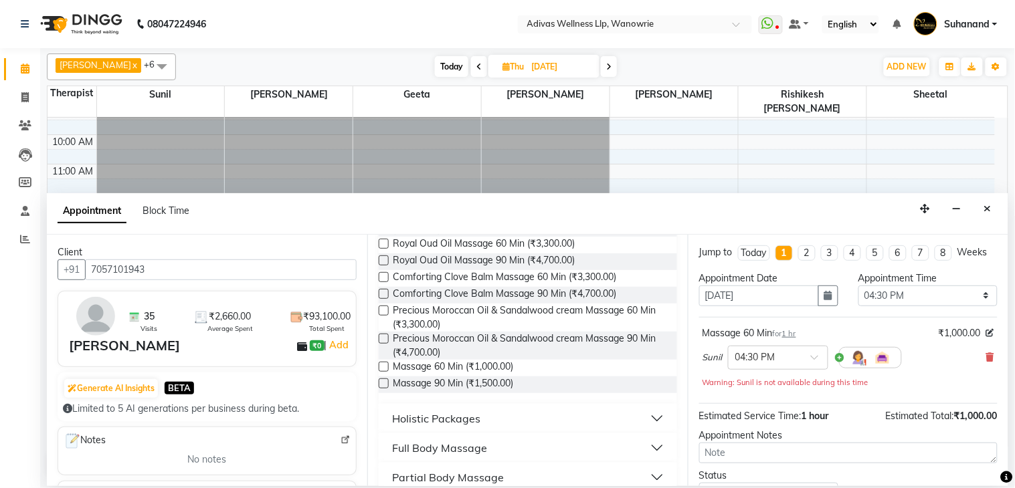
click at [383, 365] on label at bounding box center [384, 367] width 10 height 10
click at [383, 365] on input "checkbox" at bounding box center [383, 368] width 9 height 9
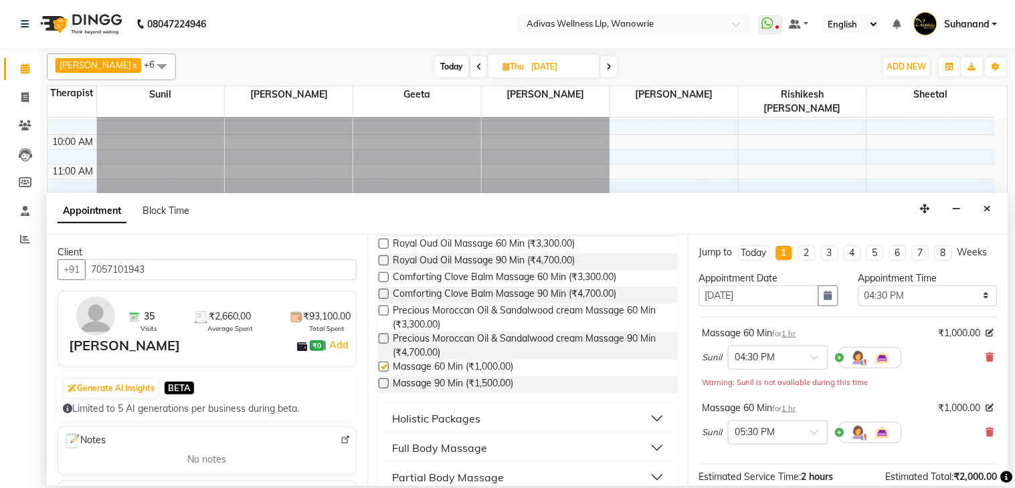
checkbox input "false"
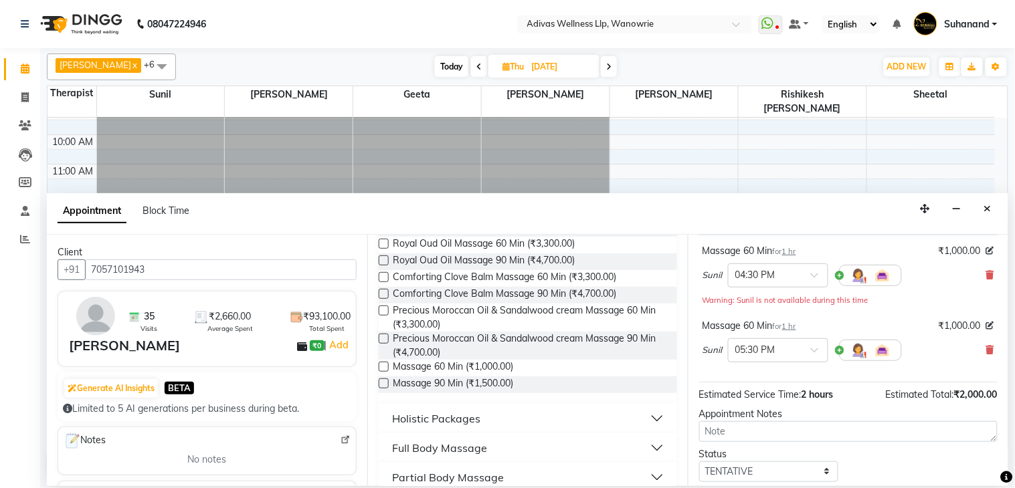
scroll to position [175, 0]
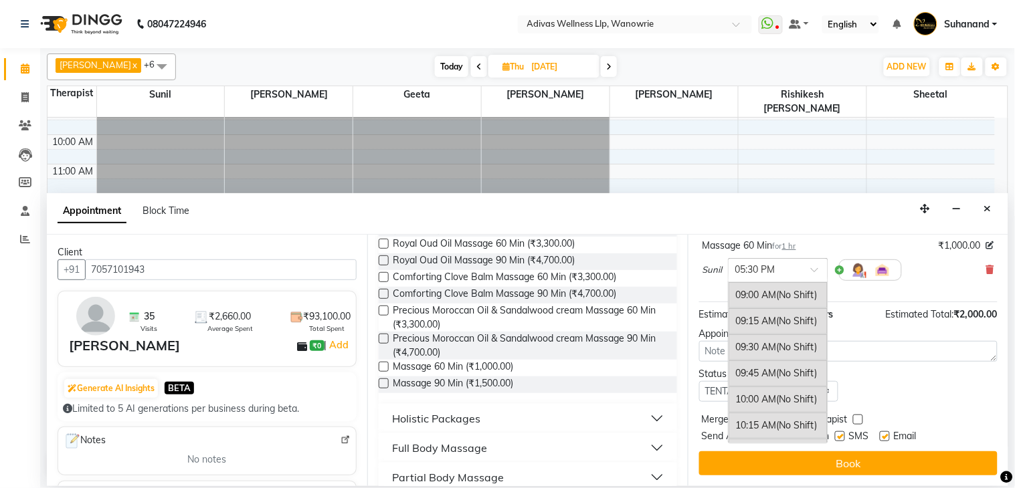
click at [808, 277] on div "× 05:30 PM" at bounding box center [778, 270] width 100 height 24
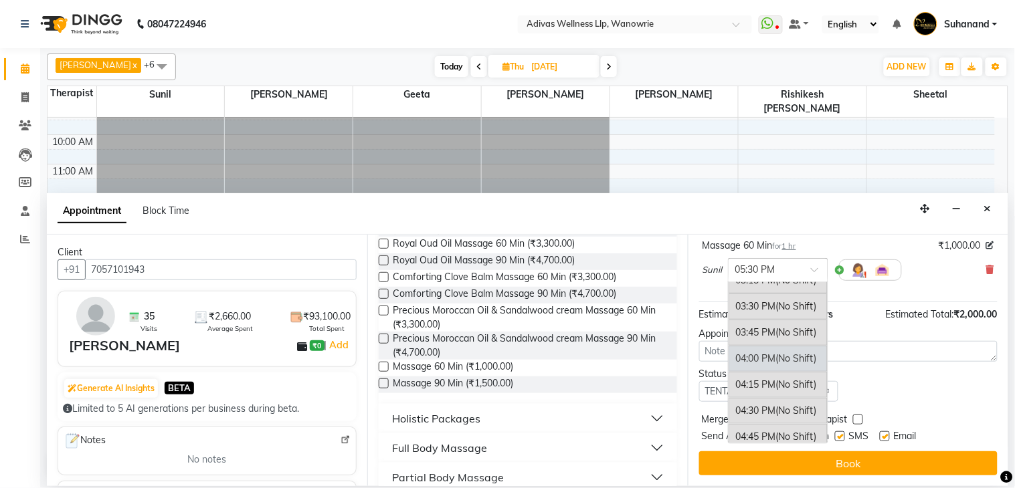
click at [773, 358] on div "04:00 PM (No Shift)" at bounding box center [778, 359] width 99 height 26
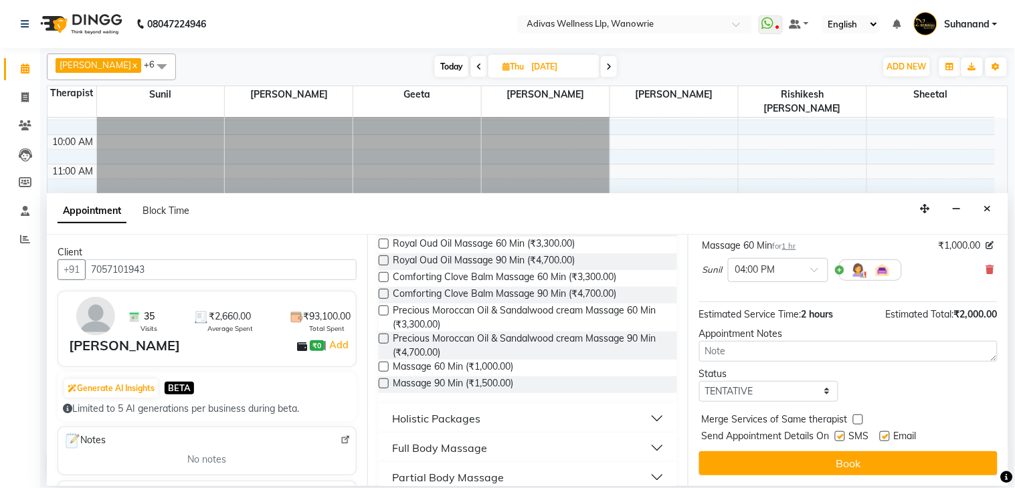
click at [848, 458] on button "Book" at bounding box center [848, 464] width 298 height 24
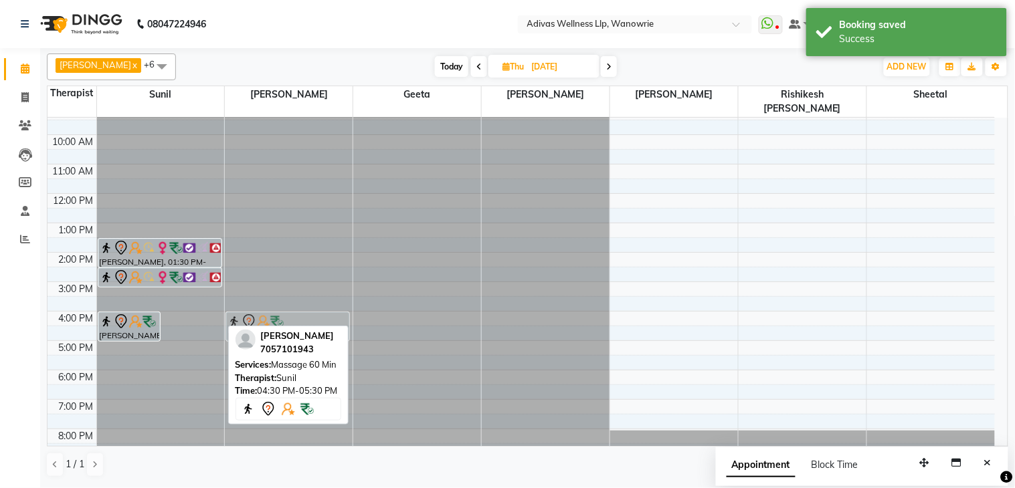
drag, startPoint x: 179, startPoint y: 326, endPoint x: 244, endPoint y: 317, distance: 66.1
click at [244, 317] on tr "[PERSON_NAME], 04:00 PM-05:00 PM, Massage 60 [PERSON_NAME], 04:30 PM-05:30 PM, …" at bounding box center [521, 267] width 947 height 382
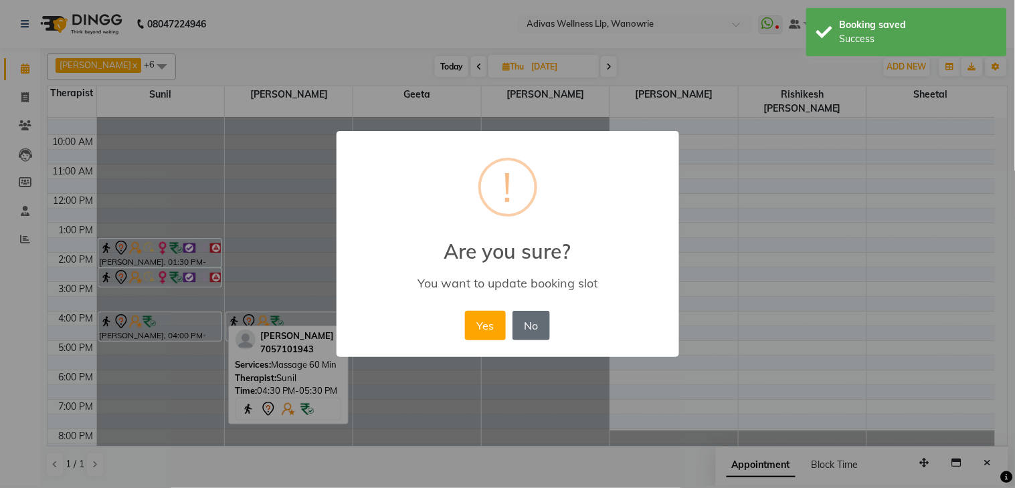
click at [514, 319] on button "No" at bounding box center [531, 325] width 37 height 29
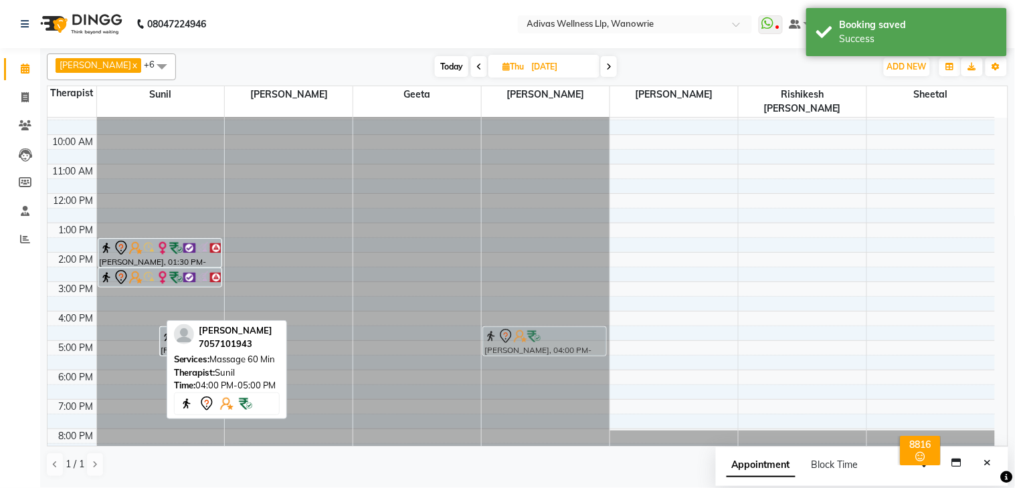
drag, startPoint x: 127, startPoint y: 302, endPoint x: 517, endPoint y: 323, distance: 390.0
click at [517, 323] on tr "[PERSON_NAME], 04:00 PM-05:00 PM, Massage 60 [PERSON_NAME], 04:30 PM-05:30 PM, …" at bounding box center [521, 267] width 947 height 382
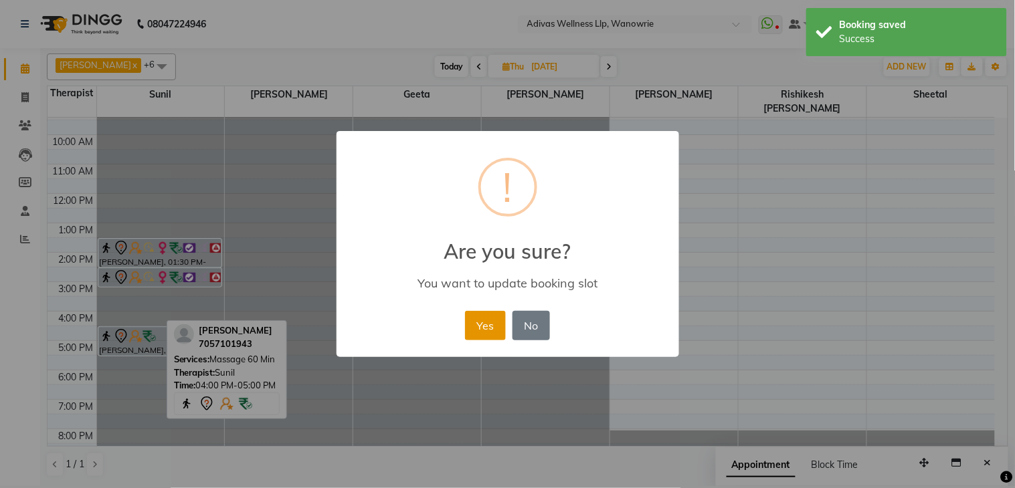
click at [493, 312] on button "Yes" at bounding box center [485, 325] width 41 height 29
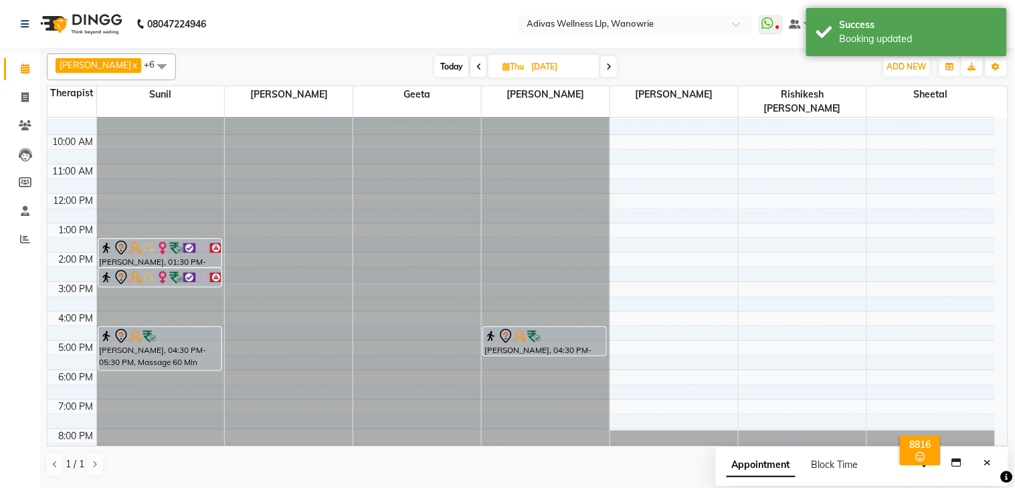
drag, startPoint x: 158, startPoint y: 340, endPoint x: 158, endPoint y: 355, distance: 15.4
click at [158, 355] on div "[PERSON_NAME], 01:30 PM-02:30 PM, Massage 60 [PERSON_NAME], 02:30 PM-03:10 PM, …" at bounding box center [161, 267] width 128 height 382
click at [569, 349] on div "[PERSON_NAME], 04:30 PM-05:30 PM, Massage 60 Min [PERSON_NAME], 04:30 PM-05:30 …" at bounding box center [546, 267] width 128 height 382
drag, startPoint x: 440, startPoint y: 15, endPoint x: 527, endPoint y: 67, distance: 101.7
click at [440, 15] on nav "08047224946 Select Location × Adivas Wellness Llp, Wanowrie WhatsApp Status ✕ S…" at bounding box center [507, 24] width 1015 height 48
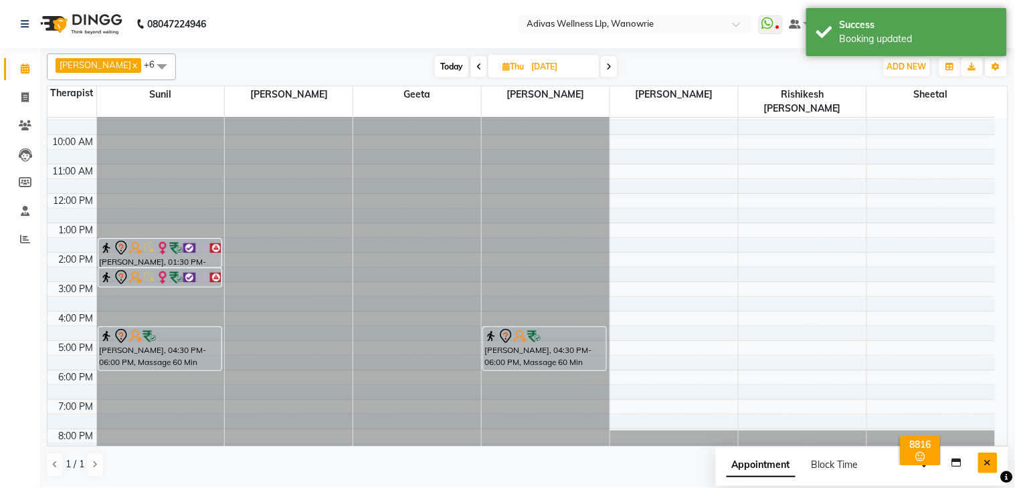
click at [994, 467] on button "Close" at bounding box center [987, 463] width 19 height 21
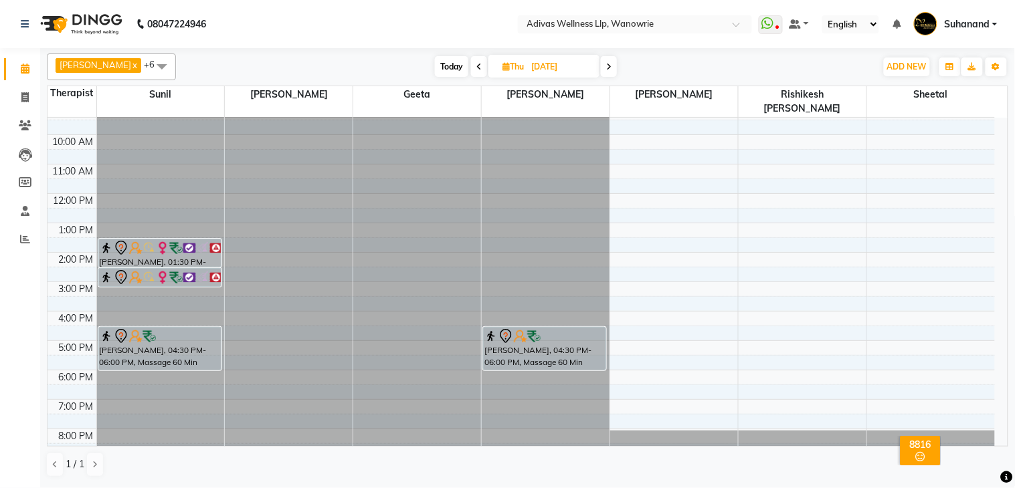
click at [458, 21] on nav "08047224946 Select Location × Adivas Wellness Llp, Wanowrie WhatsApp Status ✕ S…" at bounding box center [507, 24] width 1015 height 48
click at [435, 66] on span "Today" at bounding box center [451, 66] width 33 height 21
type input "02-10-2025"
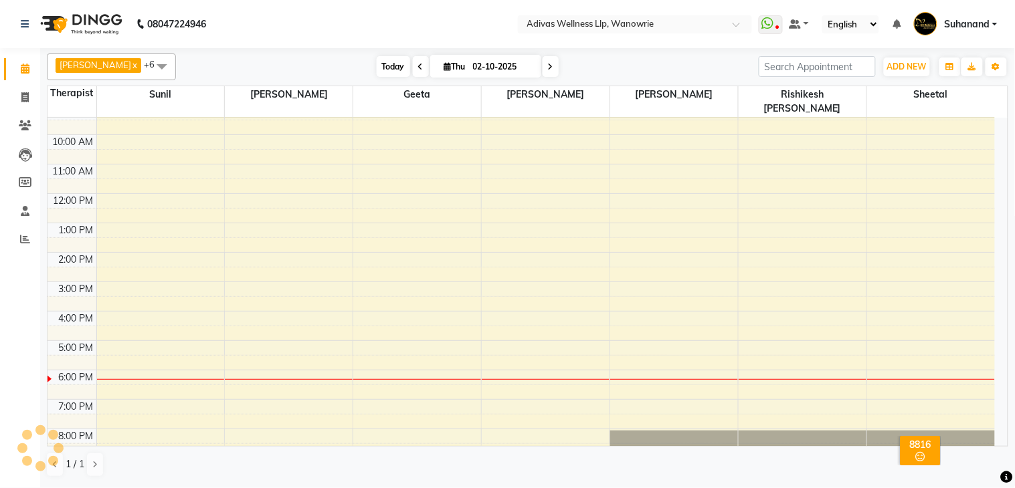
scroll to position [42, 0]
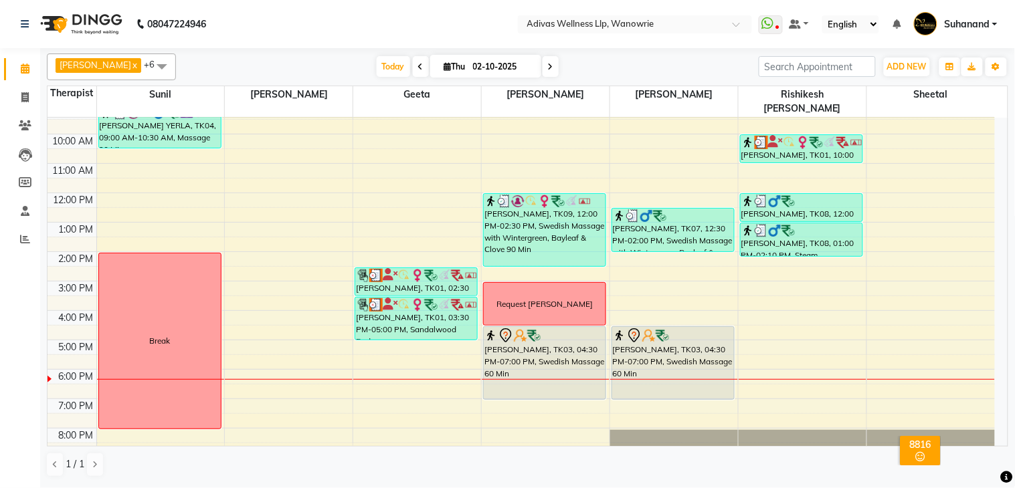
click at [493, 68] on input "02-10-2025" at bounding box center [502, 67] width 67 height 20
select select "10"
select select "2025"
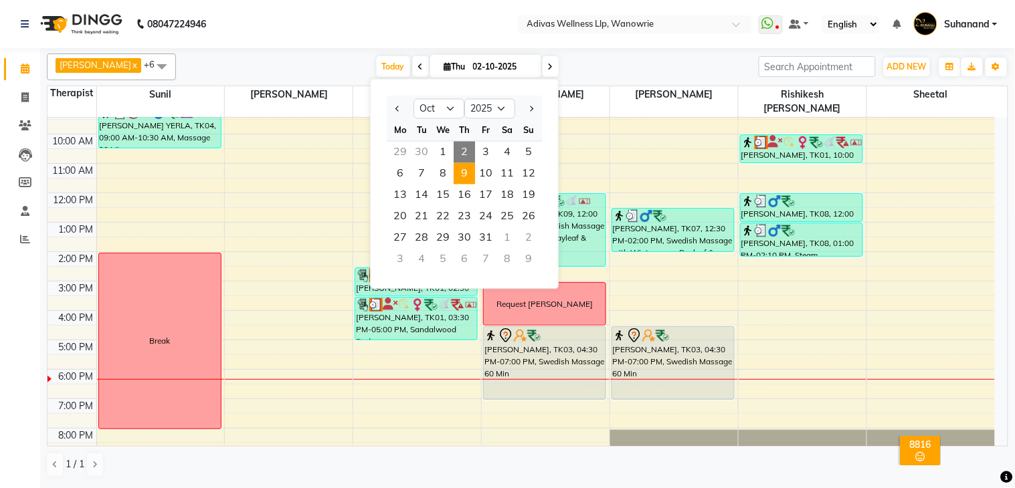
click at [467, 169] on span "9" at bounding box center [464, 173] width 21 height 21
type input "[DATE]"
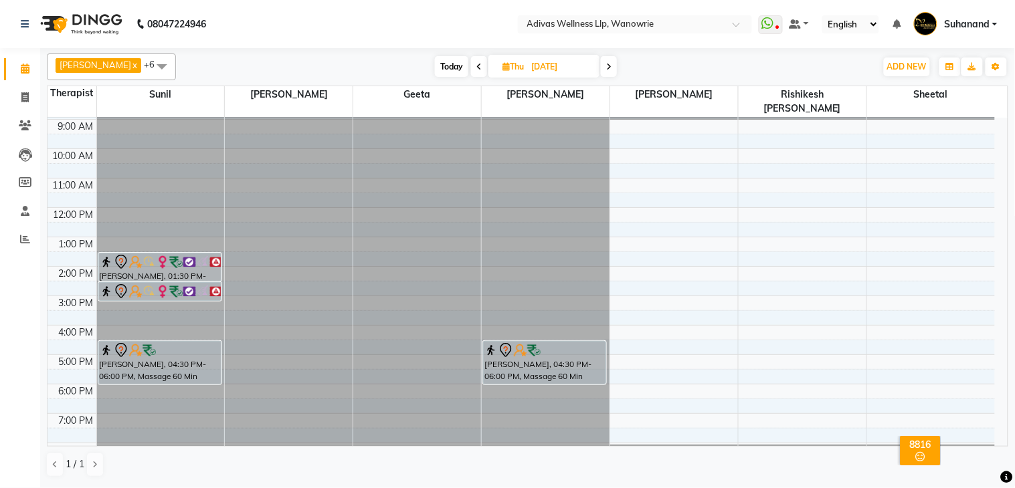
scroll to position [41, 0]
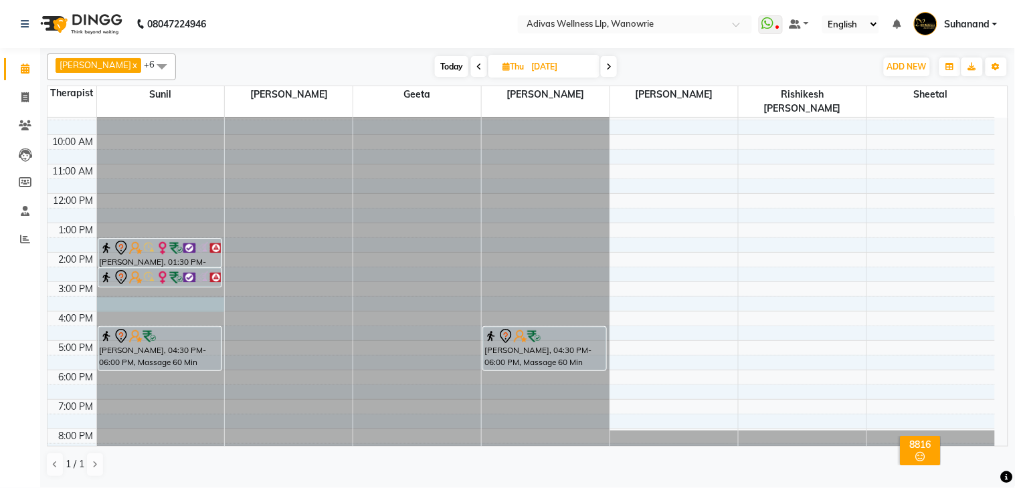
click at [155, 76] on div at bounding box center [161, 76] width 128 height 0
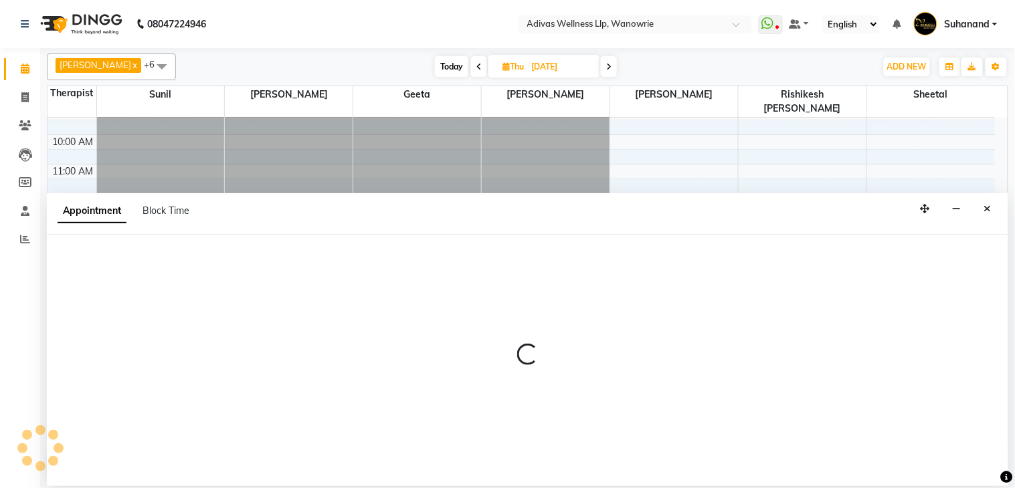
select select "24579"
select select "930"
select select "tentative"
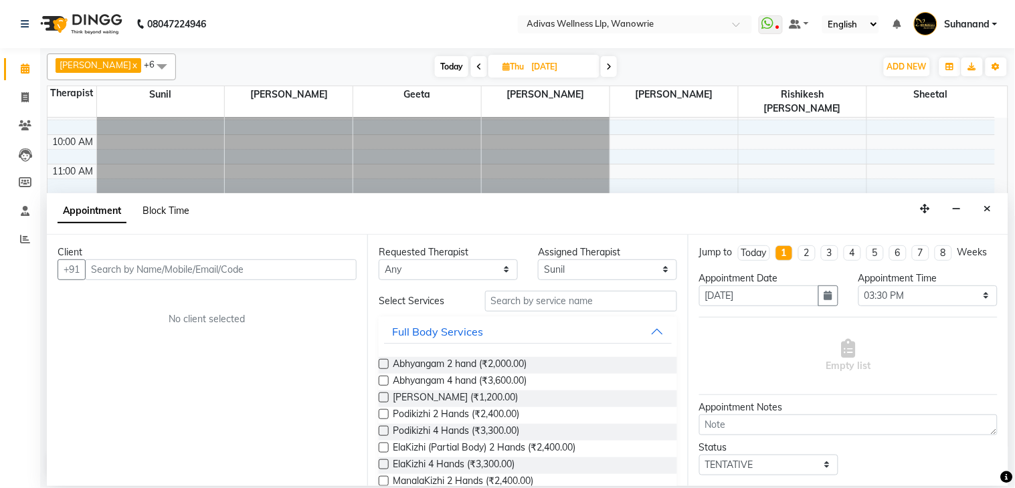
click at [156, 209] on span "Block Time" at bounding box center [166, 211] width 47 height 12
select select "24579"
select select "930"
select select "960"
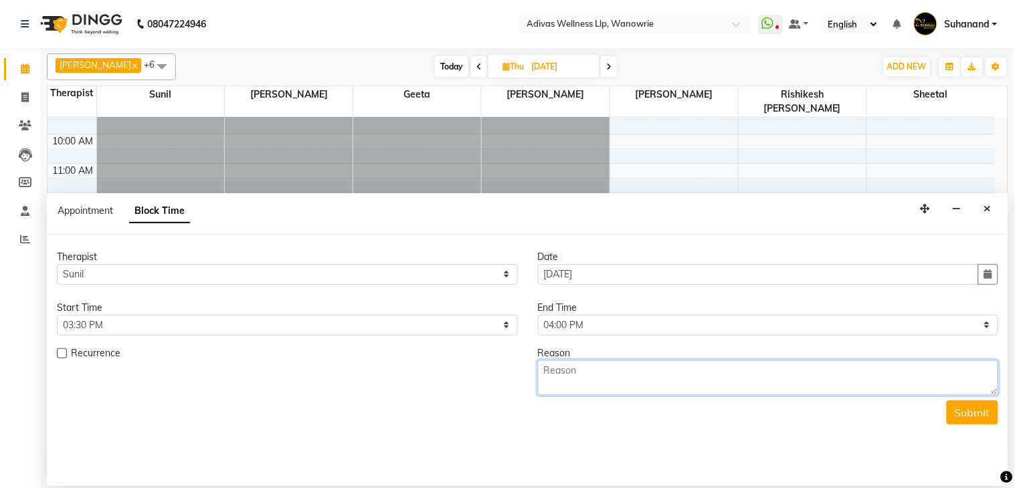
click at [634, 369] on textarea at bounding box center [768, 378] width 461 height 35
type textarea "Request [PERSON_NAME]"
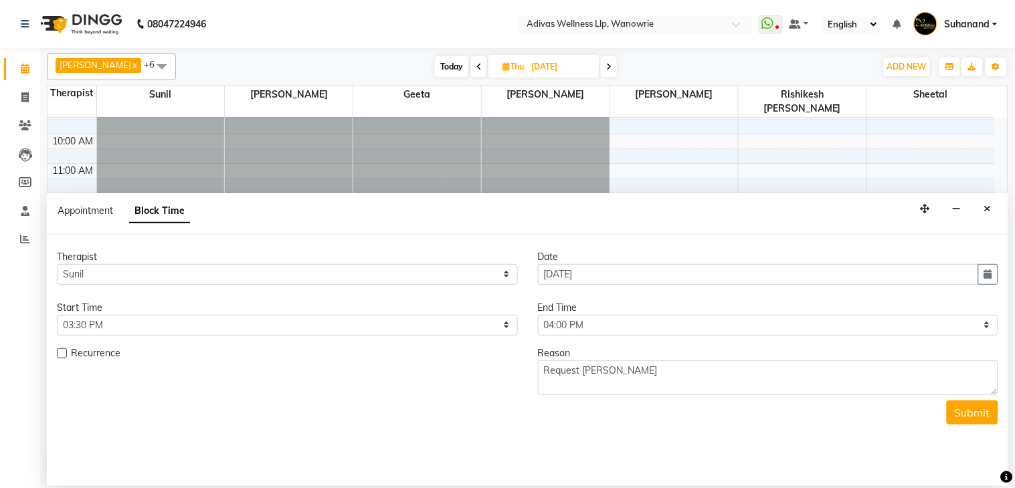
click at [945, 411] on div "Submit" at bounding box center [527, 413] width 941 height 24
click at [962, 412] on button "Submit" at bounding box center [973, 413] width 52 height 24
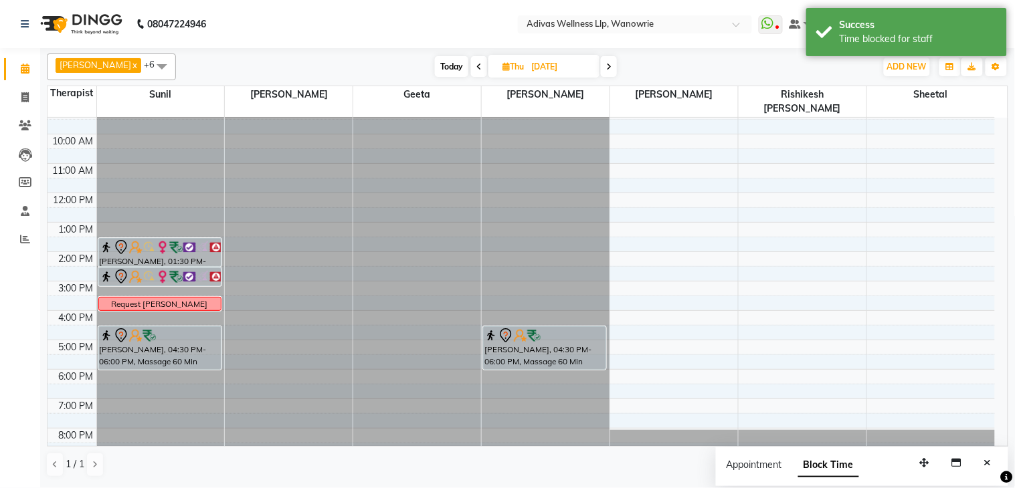
click at [492, 76] on div at bounding box center [546, 76] width 128 height 0
select select "18769"
select select "tentative"
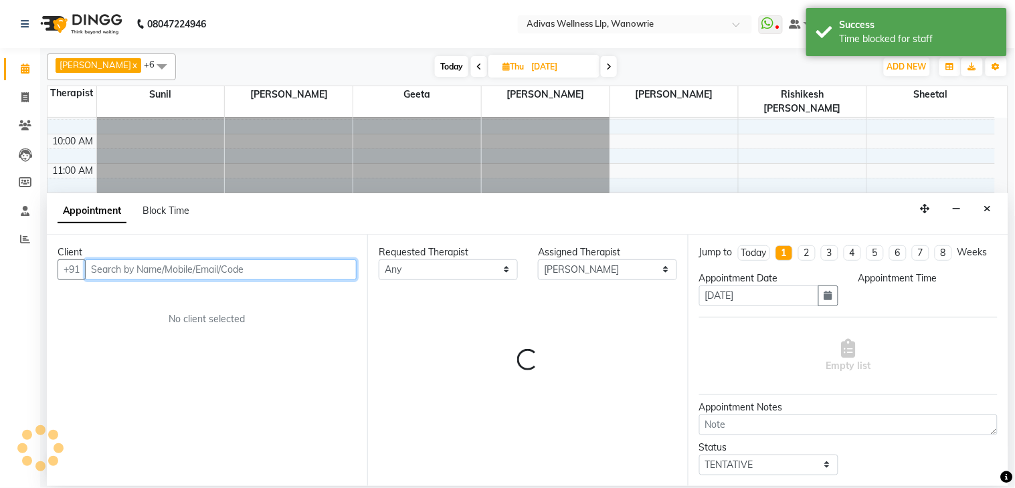
select select "930"
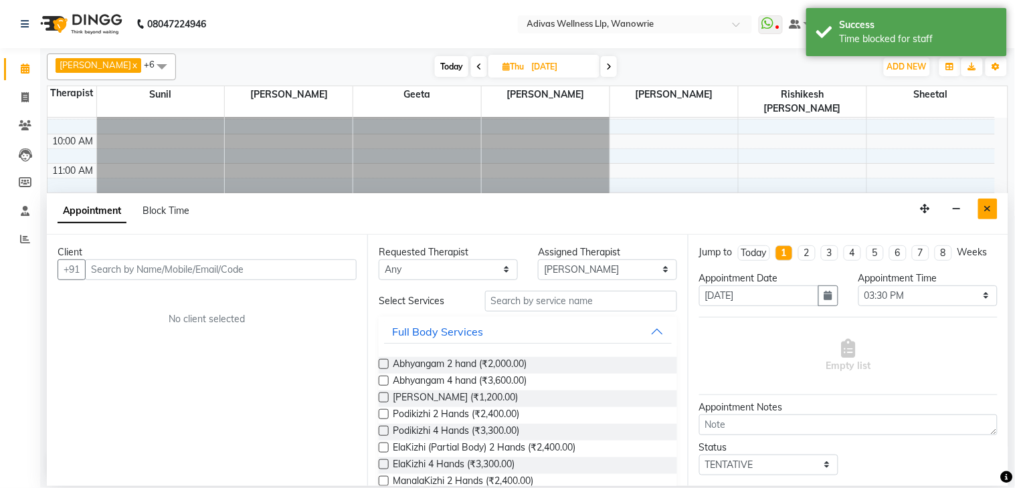
click at [991, 209] on icon "Close" at bounding box center [987, 208] width 7 height 9
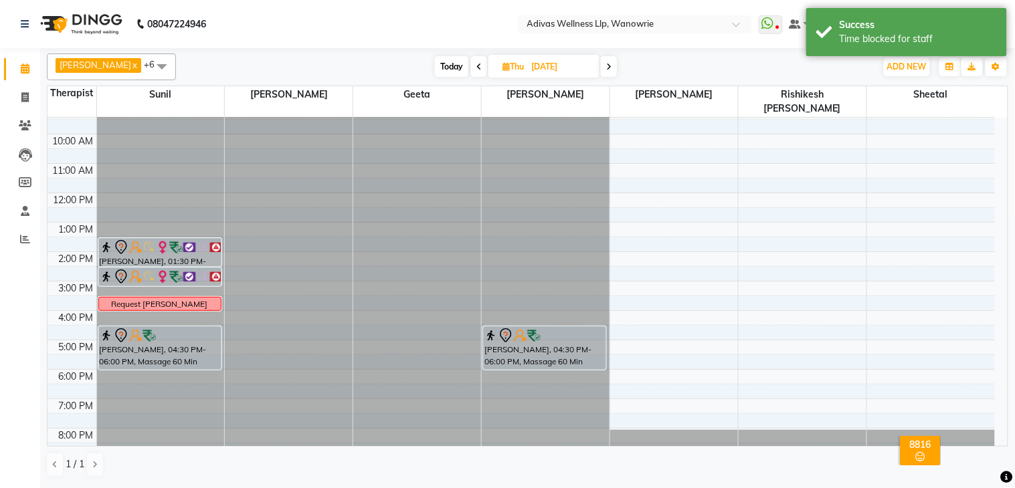
click at [539, 76] on div at bounding box center [546, 76] width 128 height 0
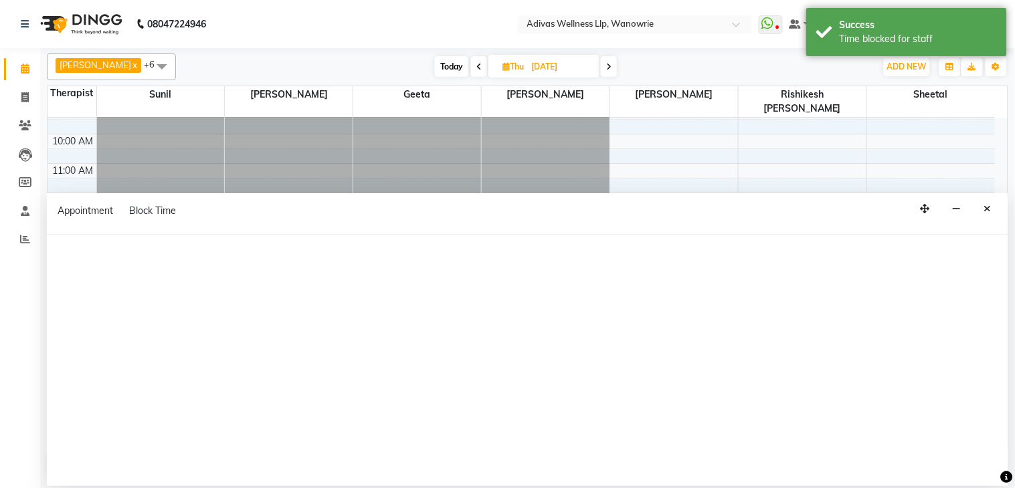
select select "18769"
select select "tentative"
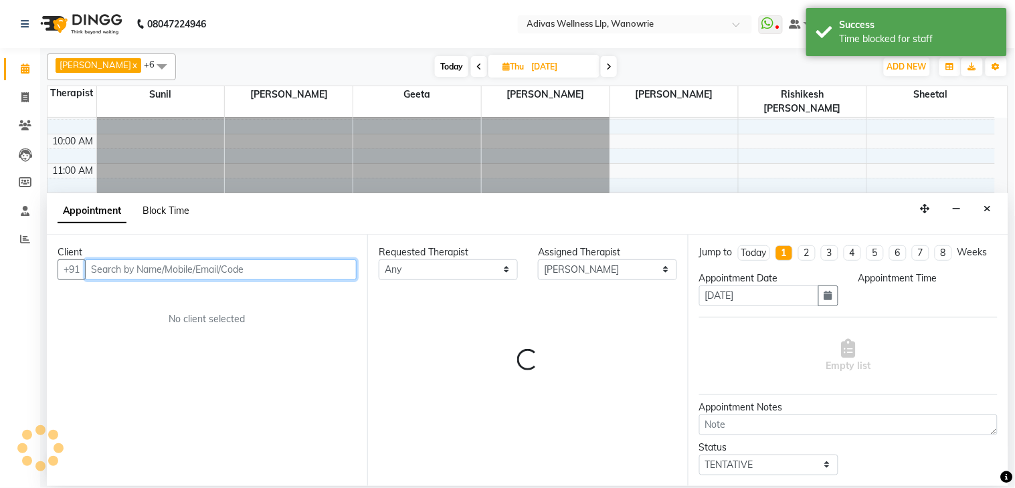
select select "930"
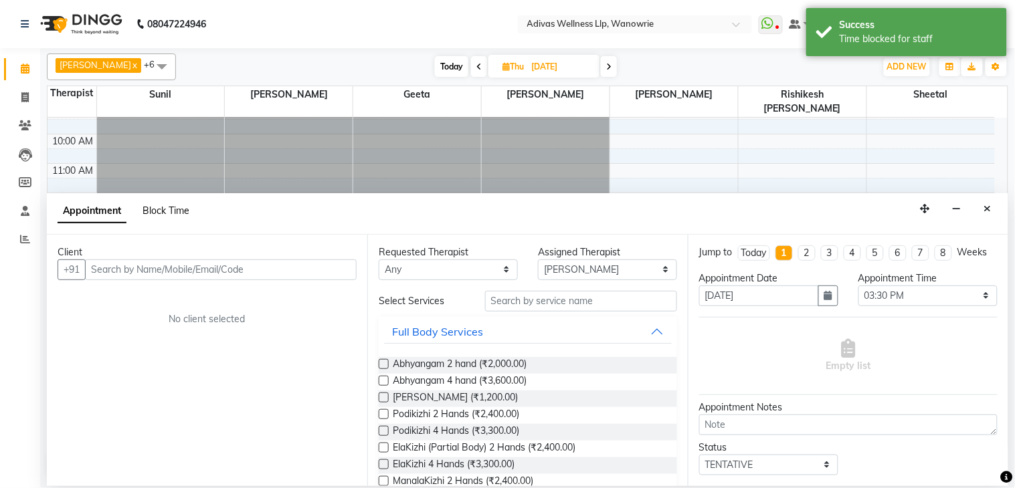
click at [164, 213] on span "Block Time" at bounding box center [166, 211] width 47 height 12
select select "18769"
select select "930"
select select "960"
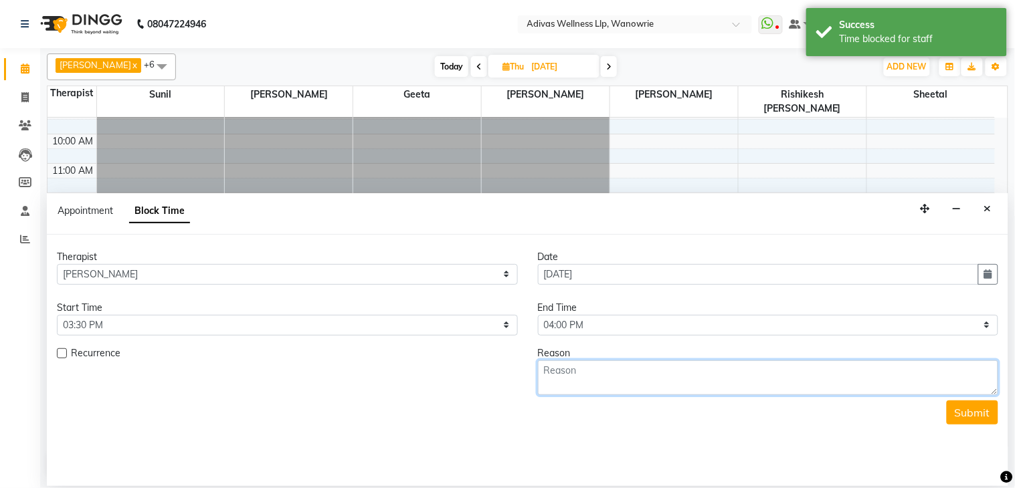
click at [691, 383] on textarea at bounding box center [768, 378] width 461 height 35
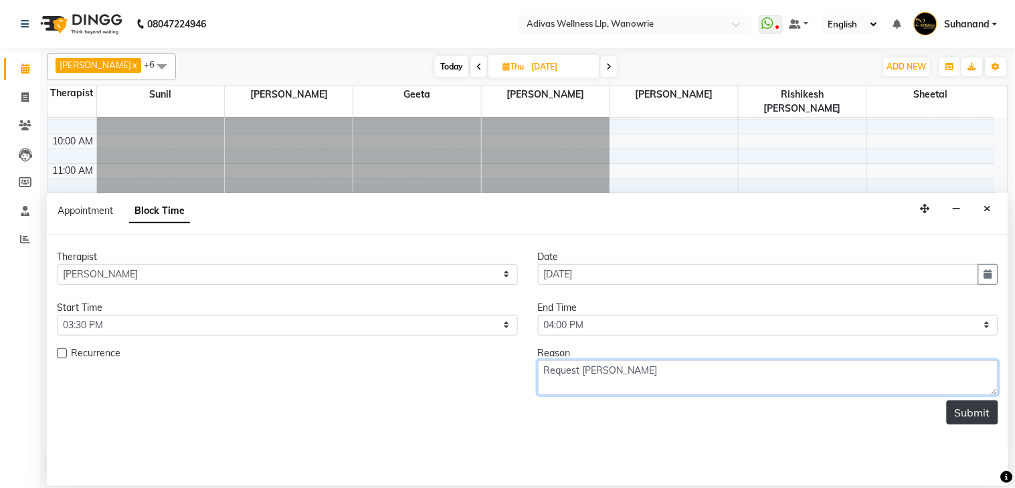
type textarea "Request [PERSON_NAME]"
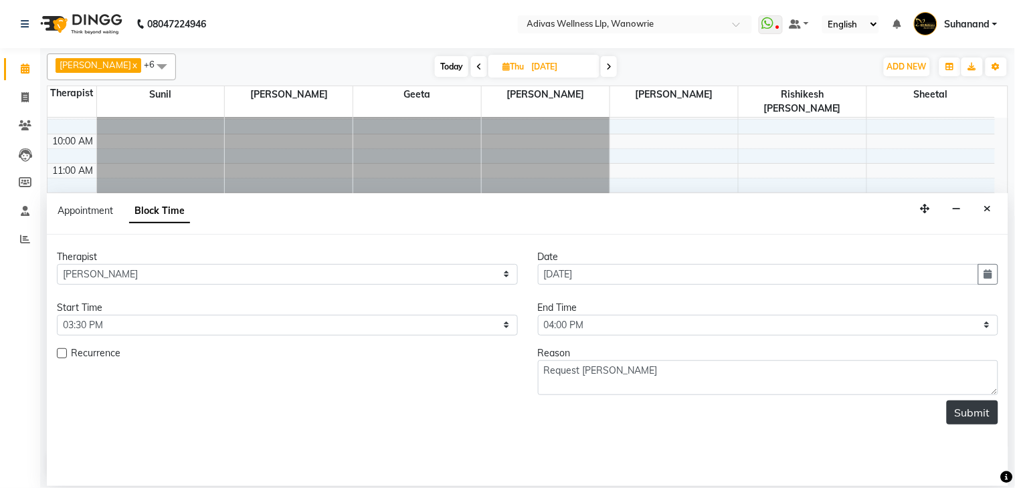
click at [962, 412] on button "Submit" at bounding box center [973, 413] width 52 height 24
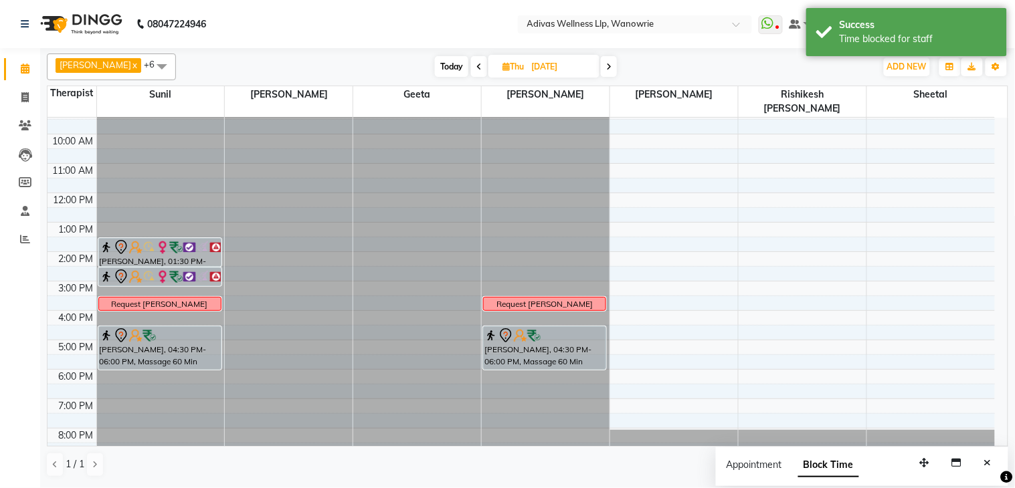
click at [335, 19] on nav "08047224946 Select Location × Adivas Wellness Llp, Wanowrie WhatsApp Status ✕ S…" at bounding box center [507, 24] width 1015 height 48
click at [993, 460] on button "Close" at bounding box center [987, 463] width 19 height 21
click at [433, 23] on nav "08047224946 Select Location × Adivas Wellness Llp, Wanowrie WhatsApp Status ✕ S…" at bounding box center [507, 24] width 1015 height 48
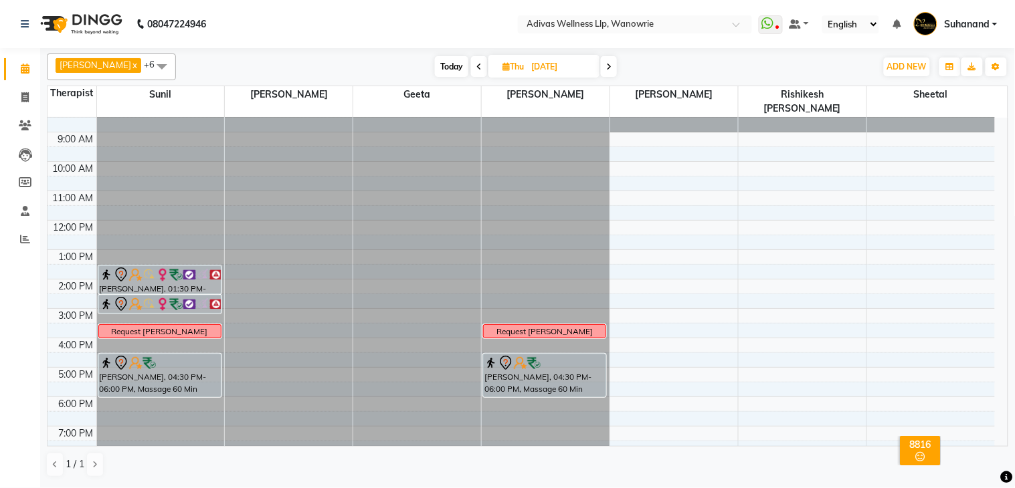
scroll to position [0, 0]
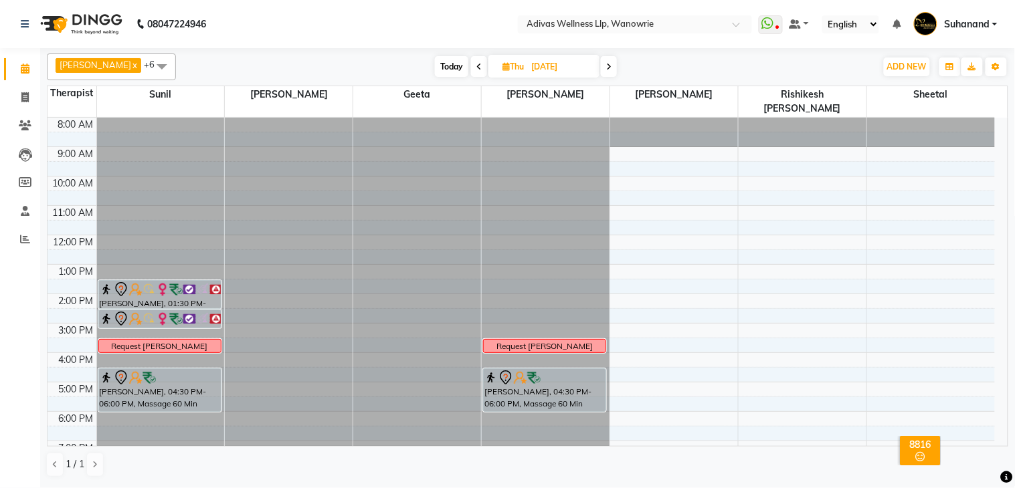
click at [444, 50] on div "[PERSON_NAME] x Rishikesh karande x Salomi x Sunil x [PERSON_NAME] x Geeta x +6…" at bounding box center [528, 265] width 962 height 435
click at [444, 59] on span "Today" at bounding box center [451, 66] width 33 height 21
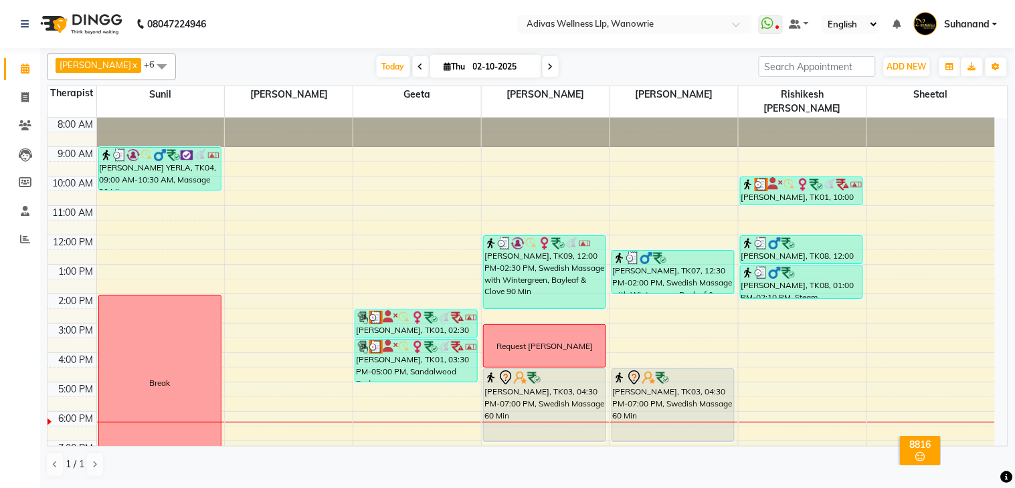
click at [543, 62] on span at bounding box center [551, 66] width 16 height 21
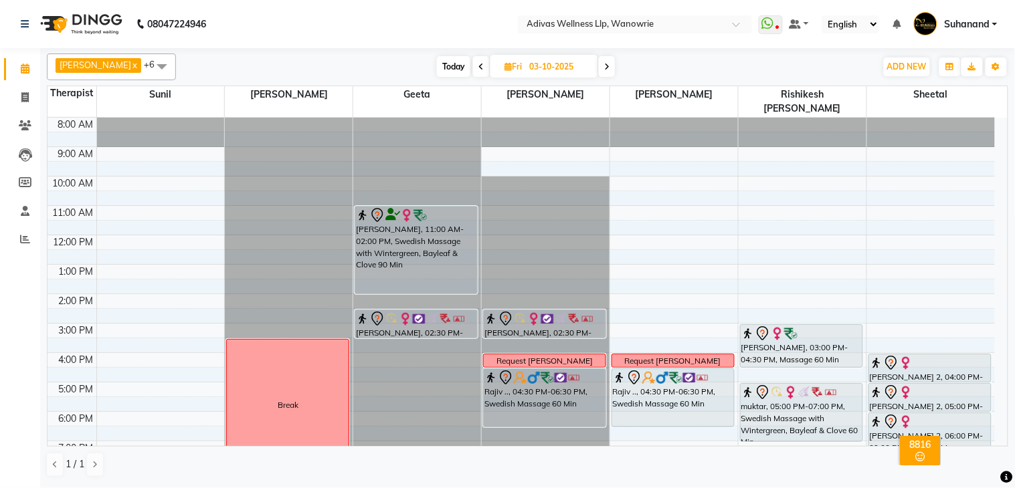
click at [604, 68] on icon at bounding box center [606, 67] width 5 height 8
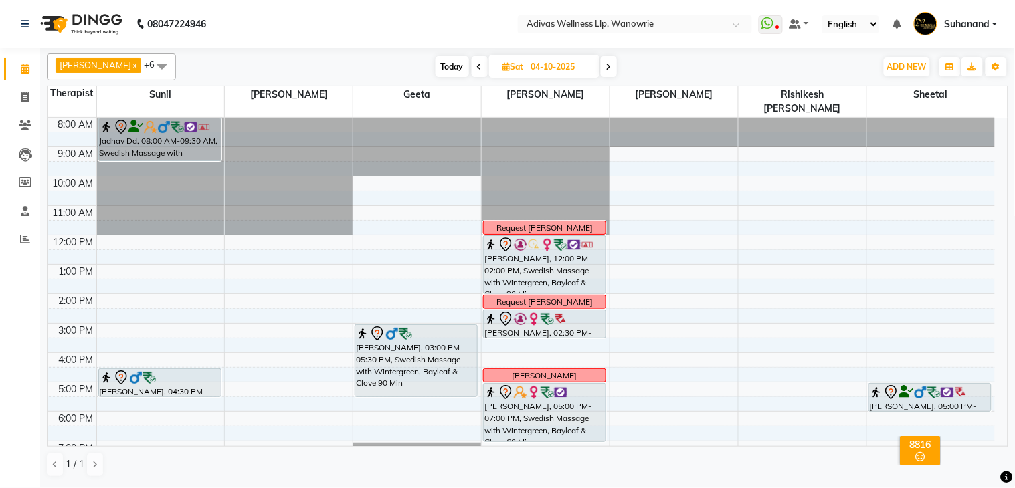
click at [477, 64] on icon at bounding box center [479, 67] width 5 height 8
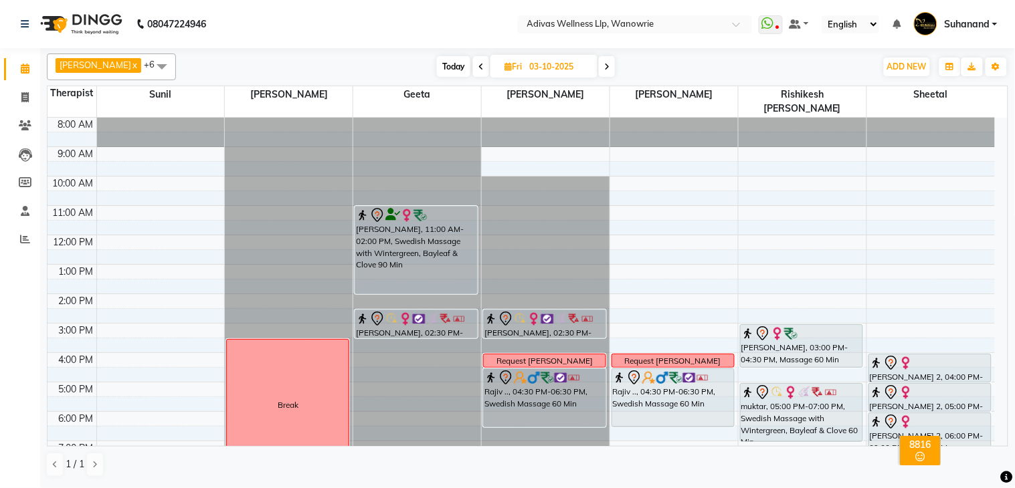
click at [460, 27] on nav "08047224946 Select Location × Adivas Wellness Llp, Wanowrie WhatsApp Status ✕ S…" at bounding box center [507, 24] width 1015 height 48
click at [478, 63] on icon at bounding box center [480, 67] width 5 height 8
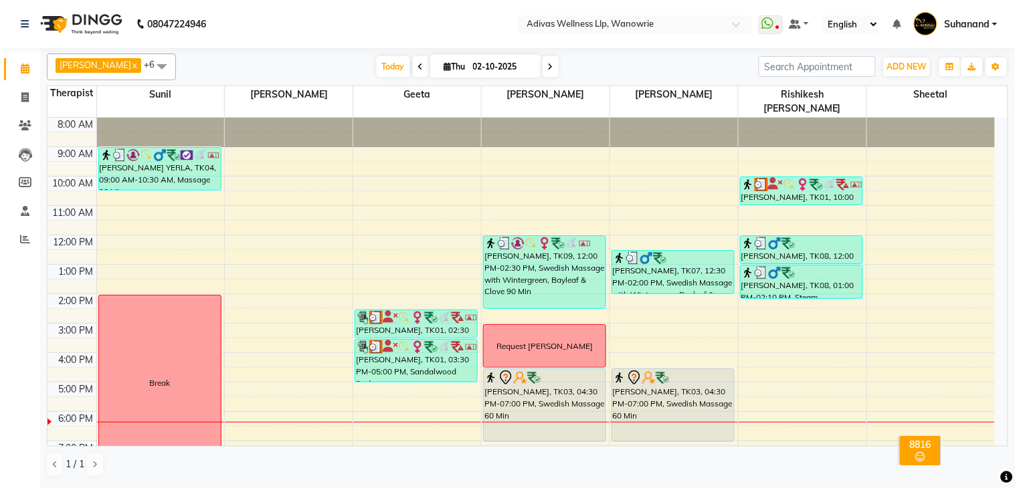
click at [548, 65] on icon at bounding box center [550, 67] width 5 height 8
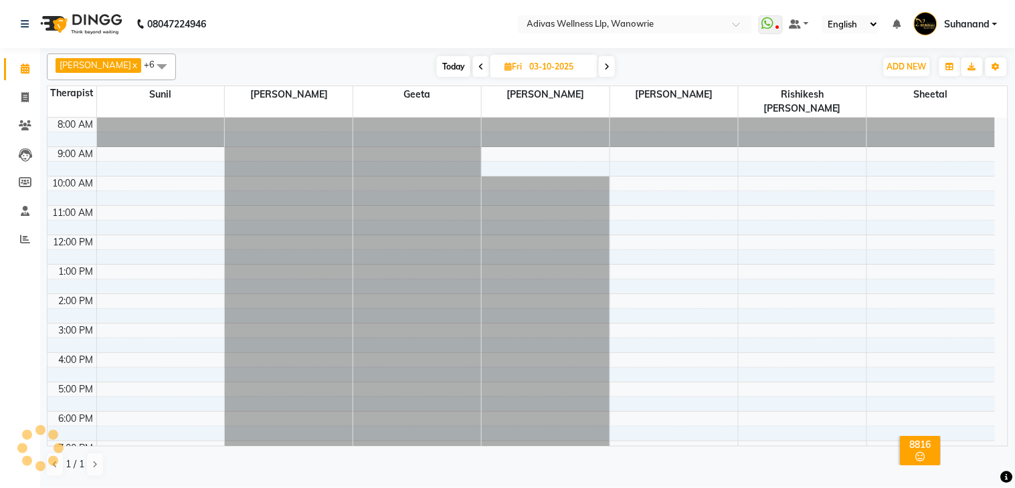
scroll to position [42, 0]
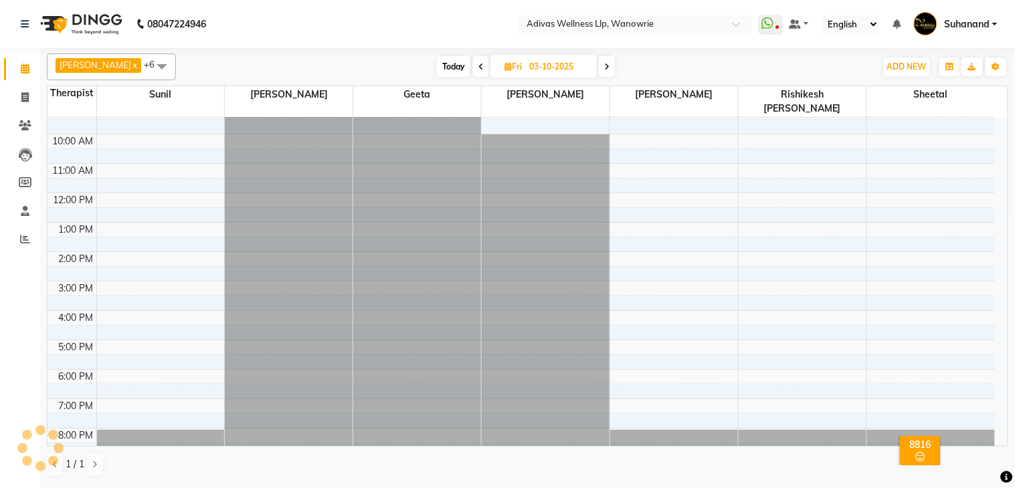
click at [604, 64] on icon at bounding box center [606, 67] width 5 height 8
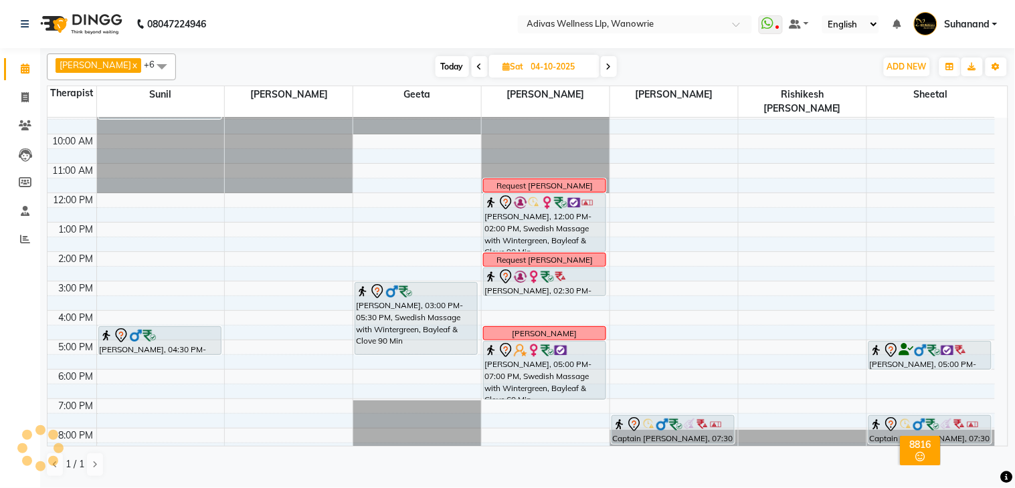
click at [474, 66] on span at bounding box center [480, 66] width 16 height 21
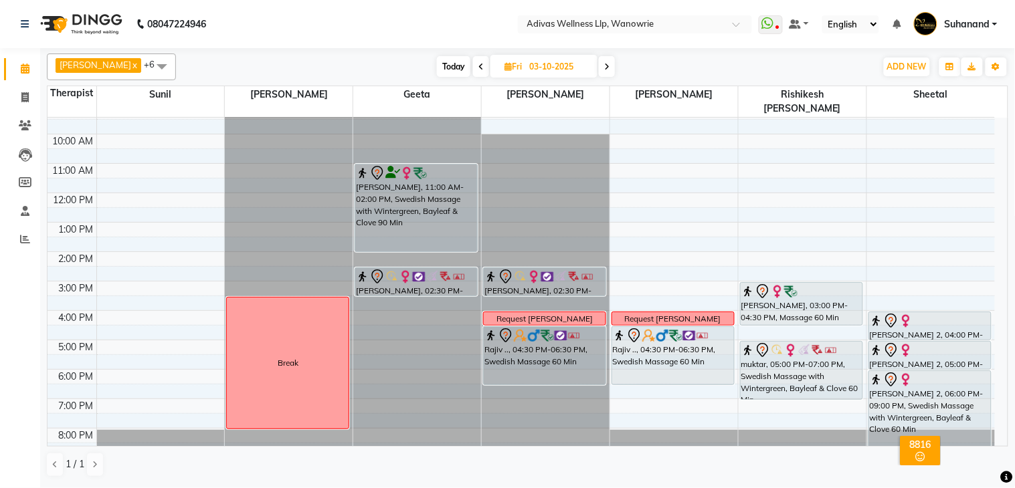
click at [599, 63] on span at bounding box center [607, 66] width 16 height 21
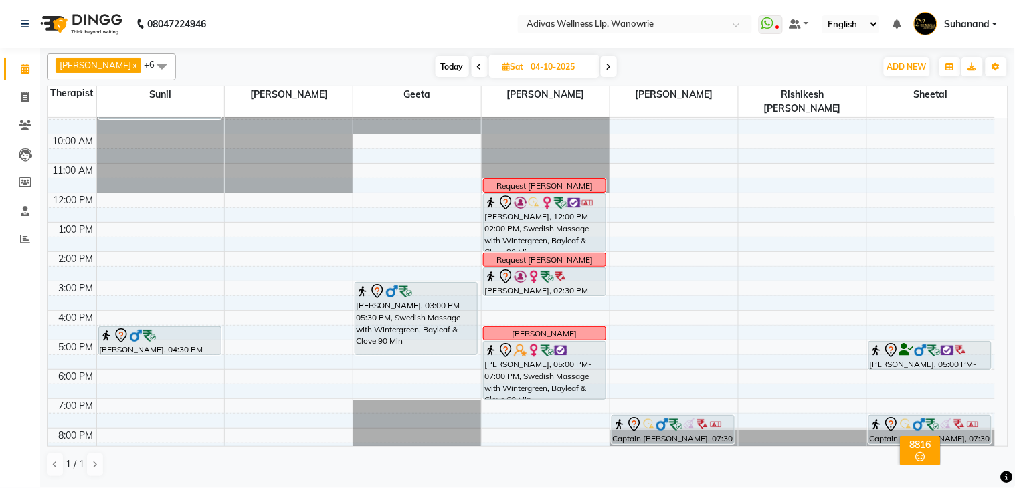
scroll to position [0, 0]
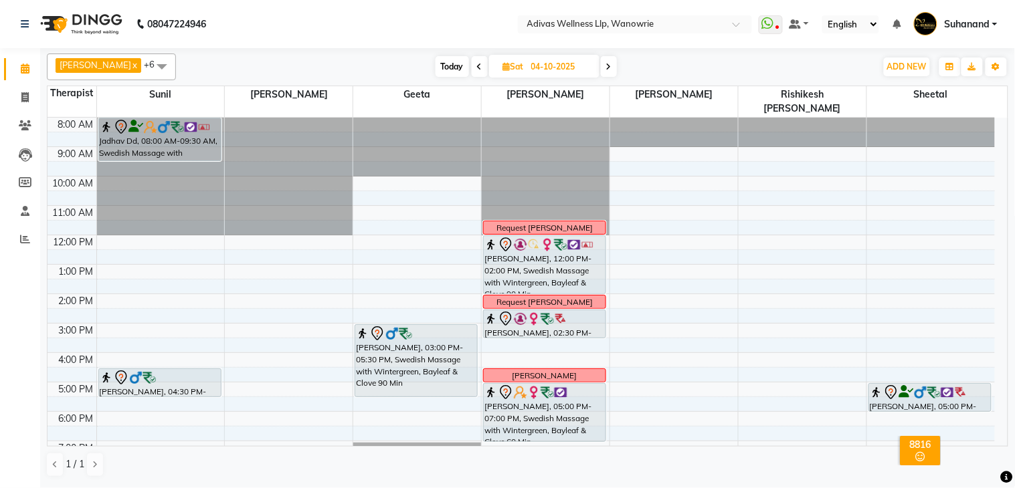
click at [601, 62] on span at bounding box center [609, 66] width 16 height 21
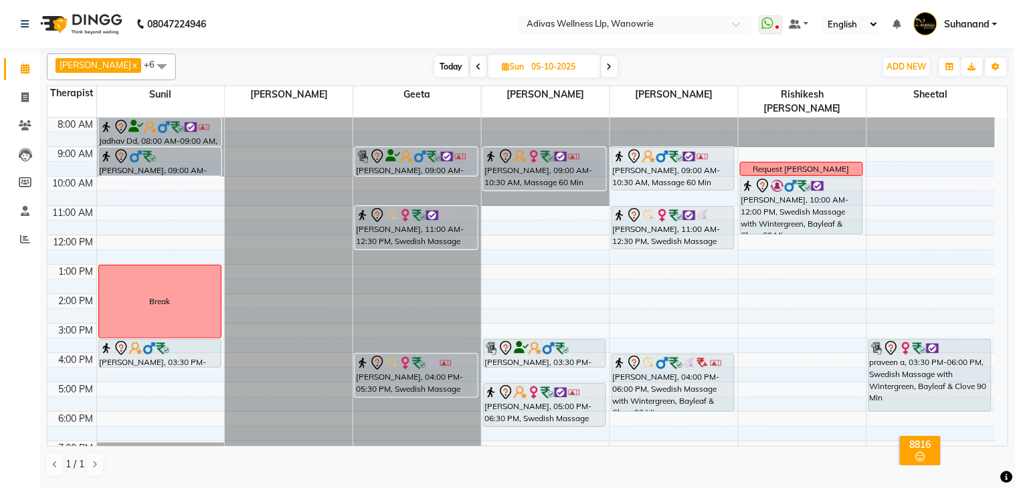
click at [476, 68] on icon at bounding box center [478, 67] width 5 height 8
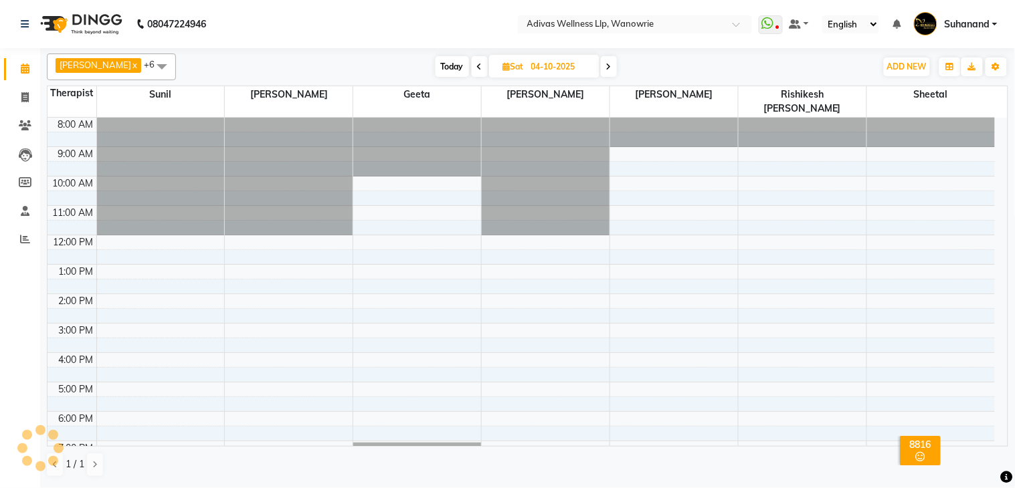
scroll to position [42, 0]
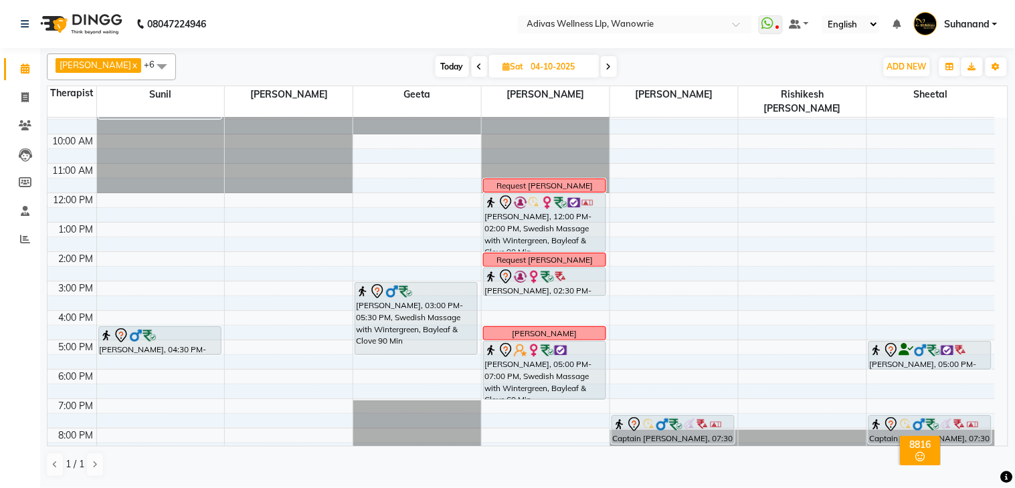
click at [477, 68] on icon at bounding box center [479, 67] width 5 height 8
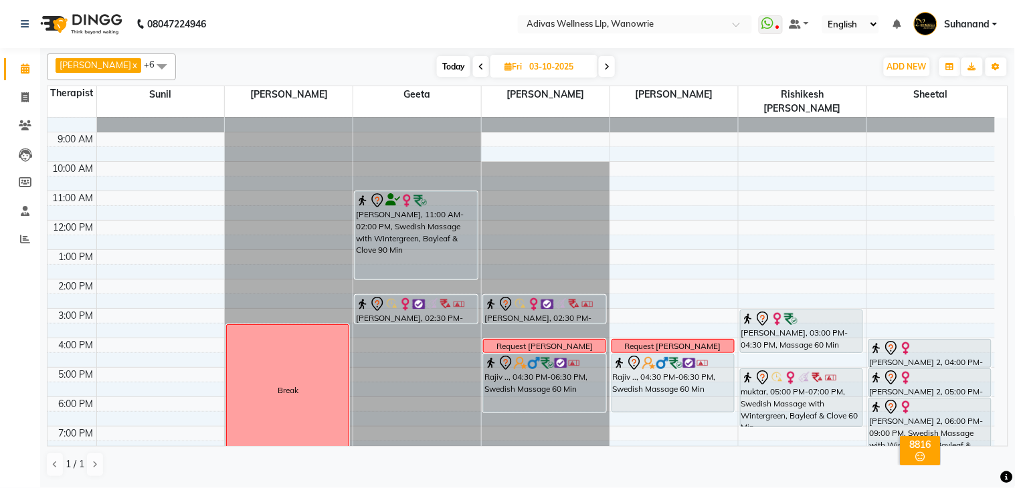
scroll to position [0, 0]
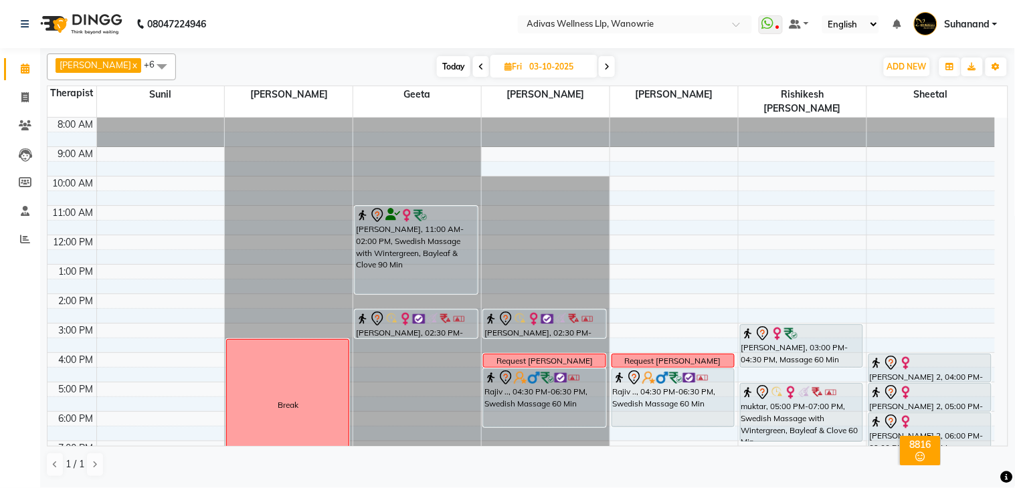
click at [473, 57] on span at bounding box center [481, 66] width 16 height 21
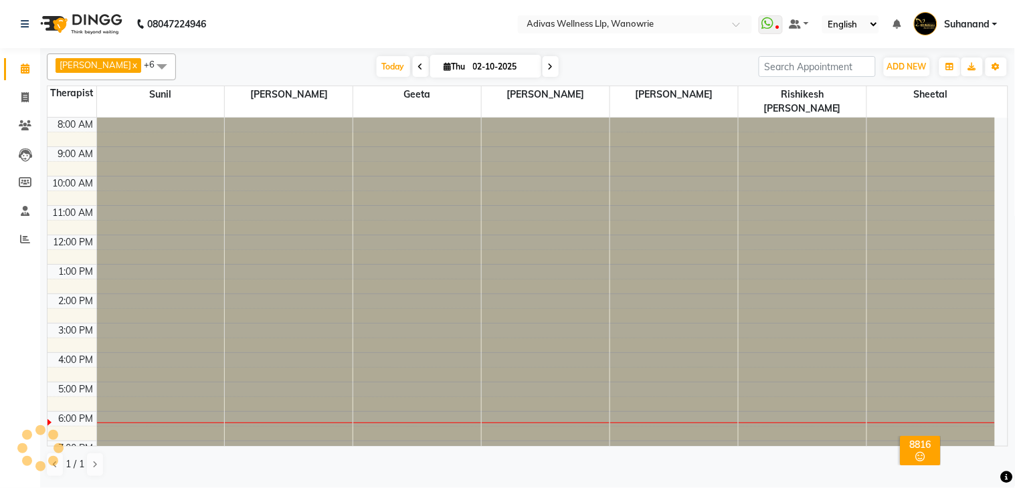
scroll to position [42, 0]
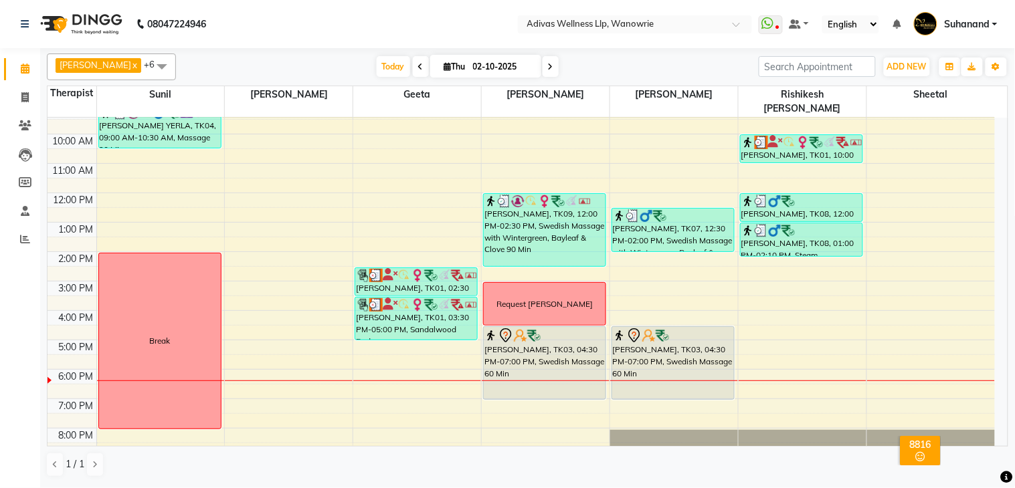
click at [435, 23] on nav "08047224946 Select Location × Adivas Wellness Llp, Wanowrie WhatsApp Status ✕ S…" at bounding box center [507, 24] width 1015 height 48
click at [548, 66] on icon at bounding box center [550, 67] width 5 height 8
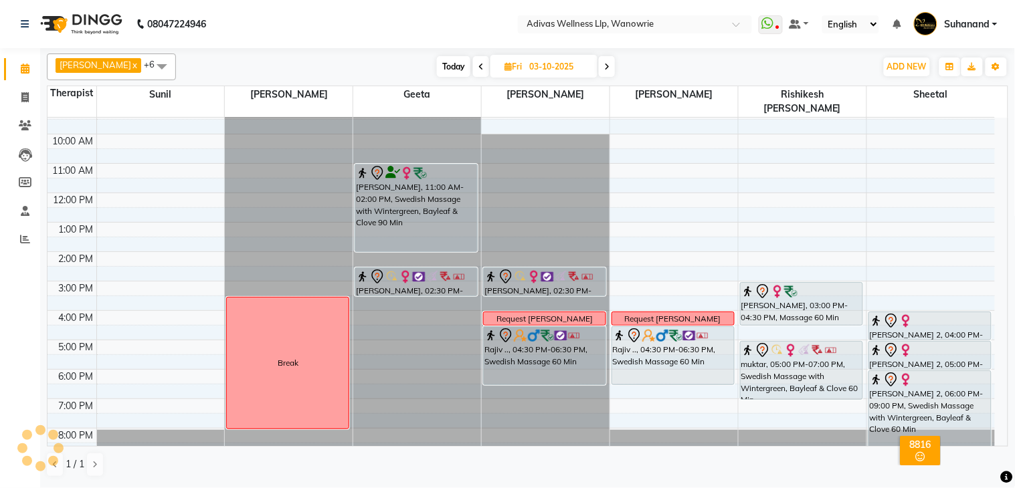
scroll to position [0, 0]
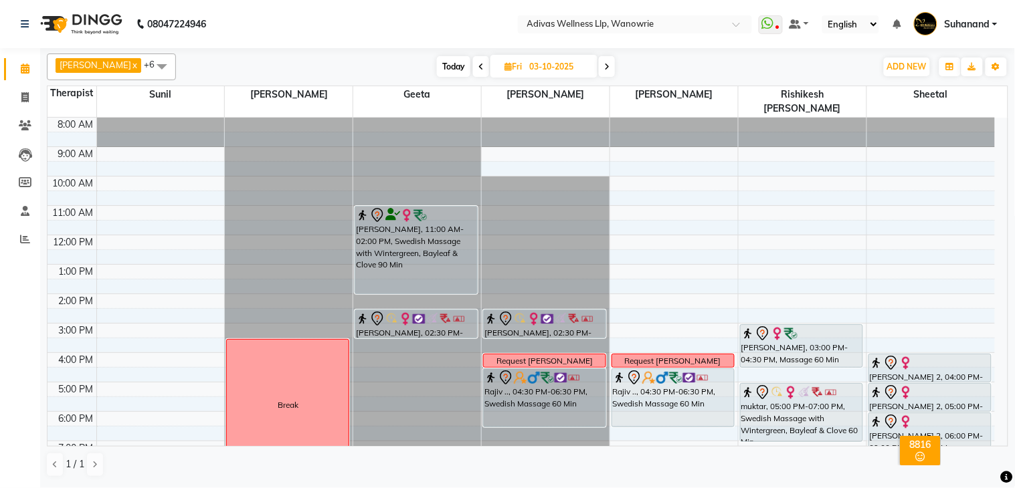
click at [447, 70] on span "Today" at bounding box center [453, 66] width 33 height 21
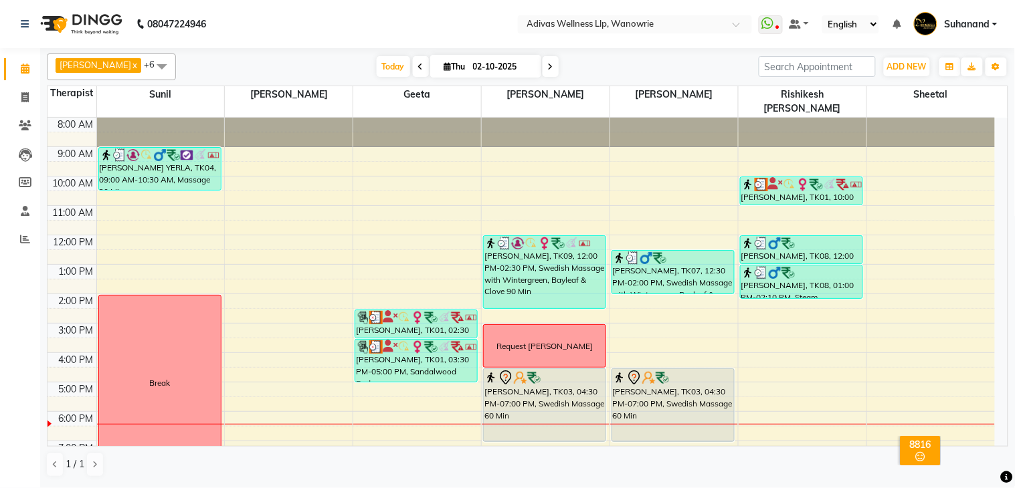
click at [543, 57] on span at bounding box center [551, 66] width 16 height 21
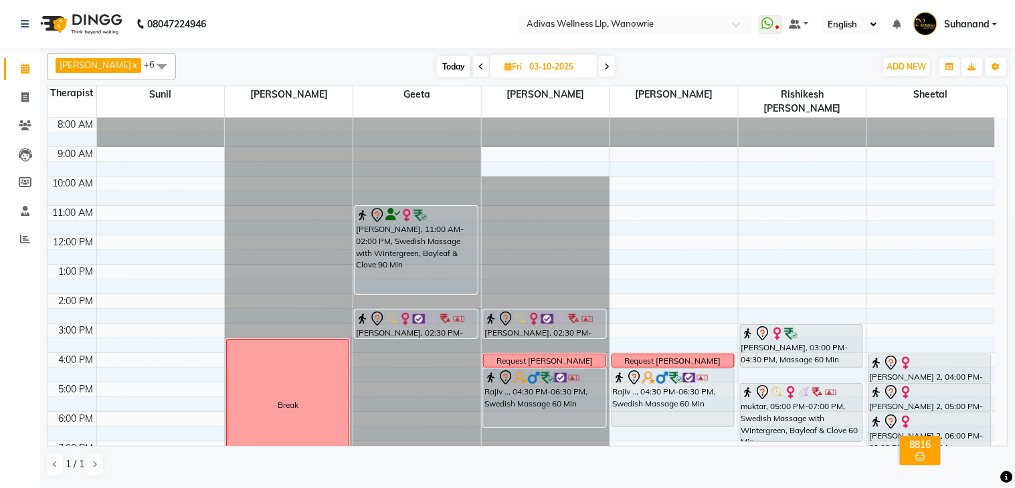
click at [604, 64] on icon at bounding box center [606, 67] width 5 height 8
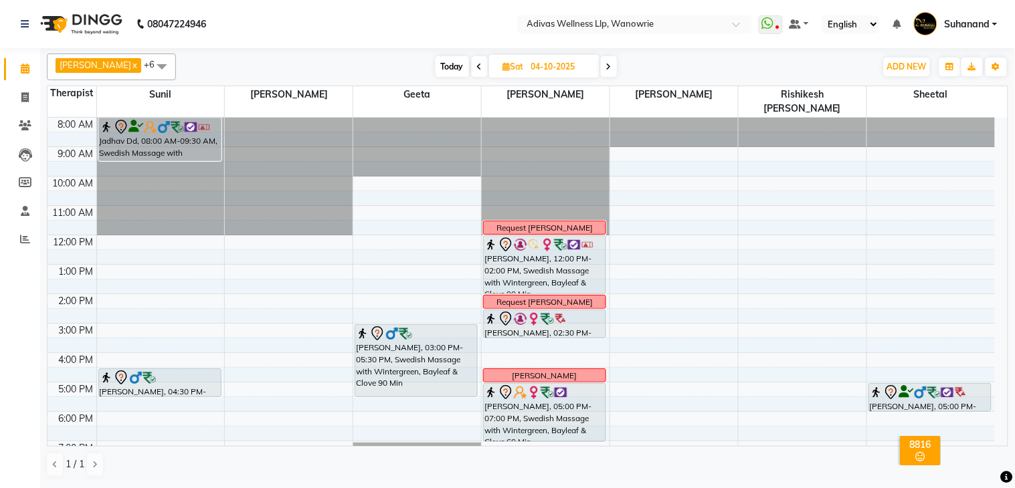
click at [601, 64] on span at bounding box center [609, 66] width 16 height 21
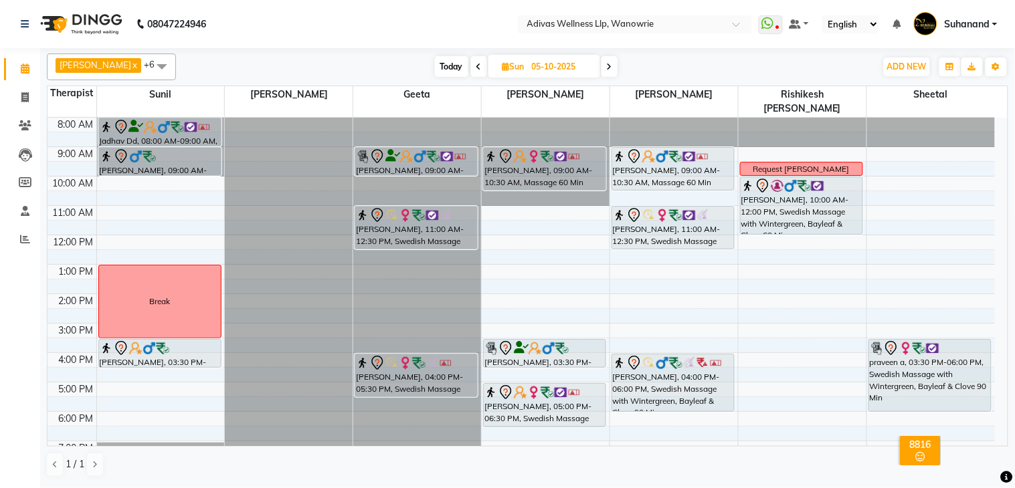
click at [607, 63] on icon at bounding box center [609, 67] width 5 height 8
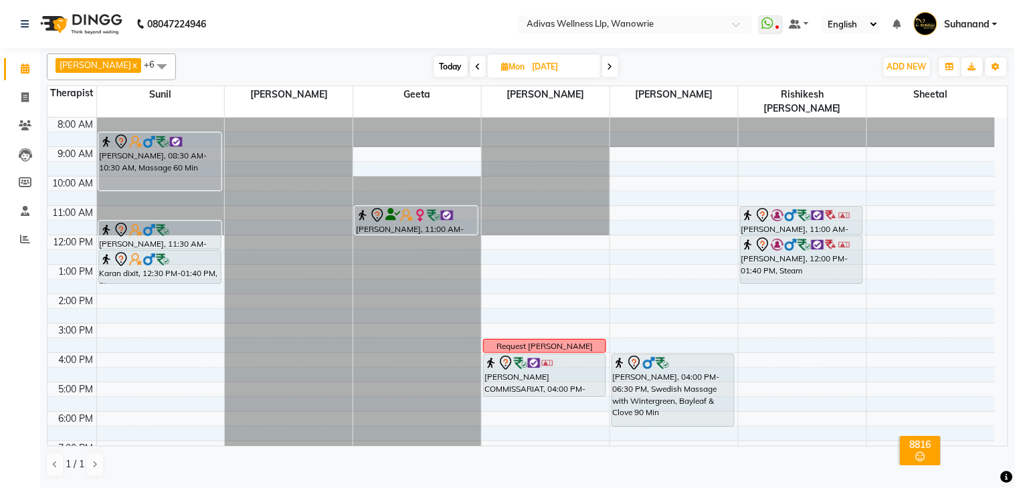
click at [452, 66] on span "Today" at bounding box center [450, 66] width 33 height 21
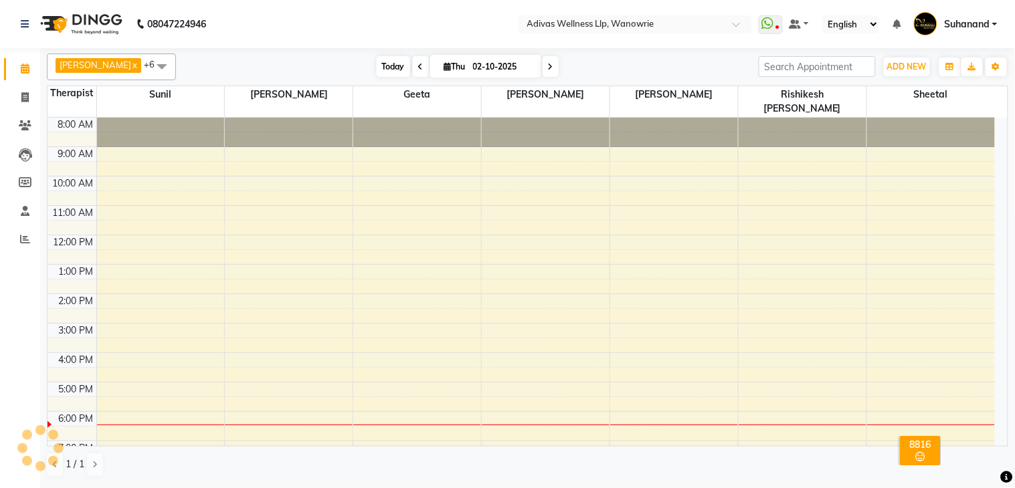
scroll to position [42, 0]
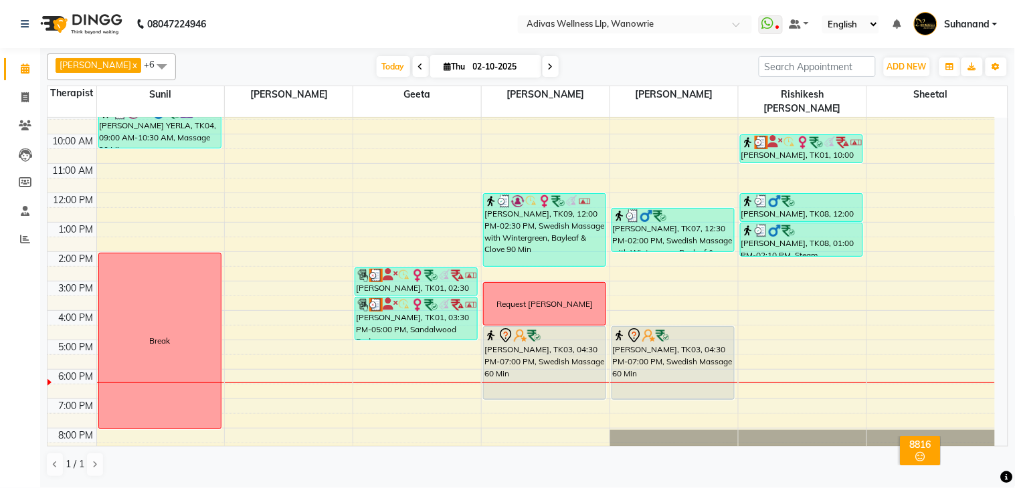
click at [548, 68] on icon at bounding box center [550, 67] width 5 height 8
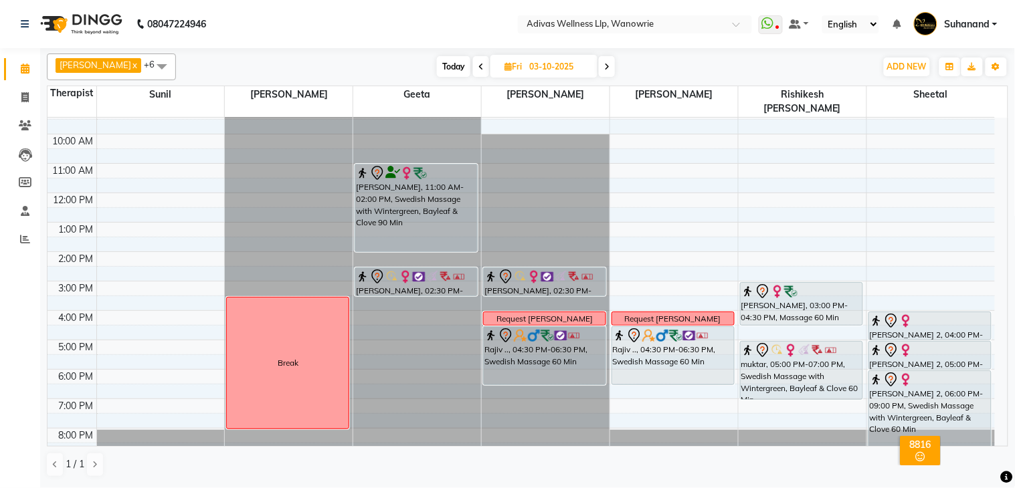
click at [458, 62] on span "Today" at bounding box center [453, 66] width 33 height 21
type input "02-10-2025"
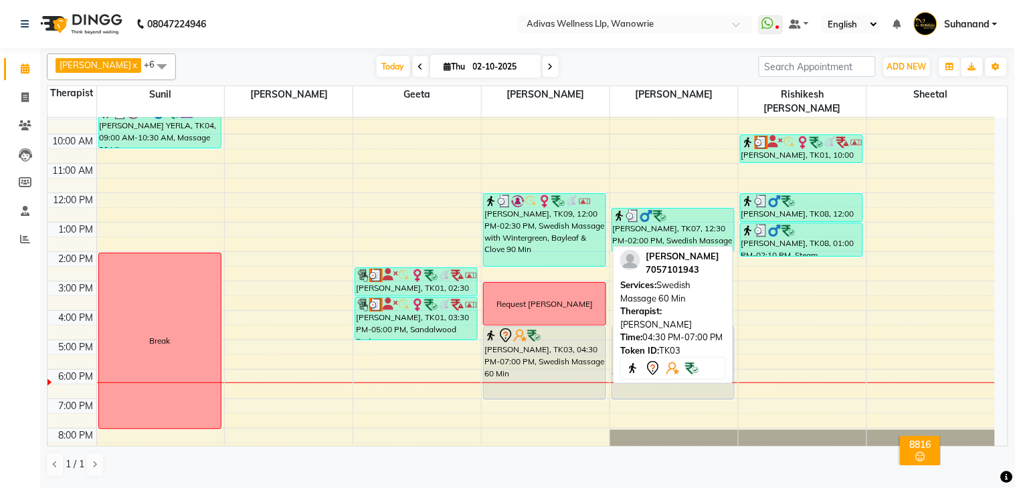
click at [565, 330] on div "[PERSON_NAME], TK03, 04:30 PM-07:00 PM, Swedish Massage 60 Min" at bounding box center [545, 363] width 122 height 72
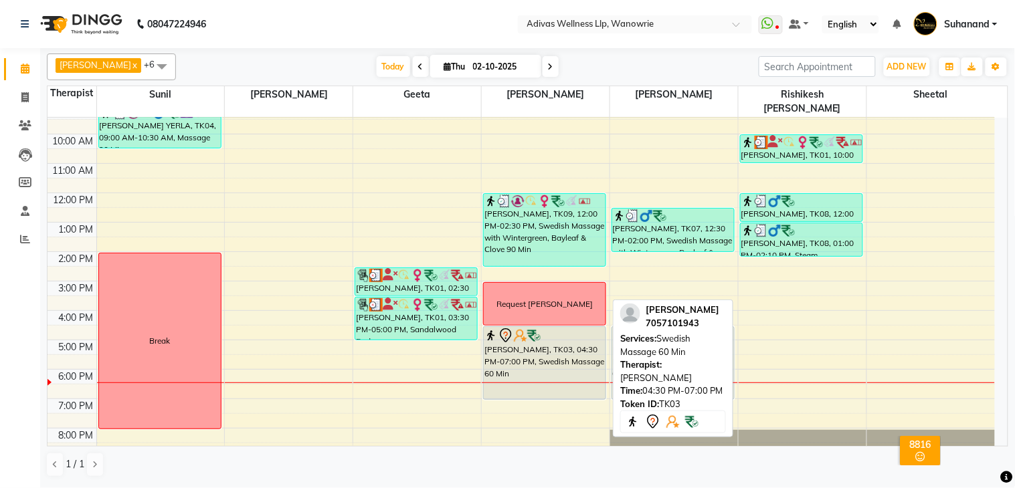
click at [565, 329] on div "[PERSON_NAME], TK03, 04:30 PM-07:00 PM, Swedish Massage 60 Min" at bounding box center [545, 363] width 122 height 72
select select "7"
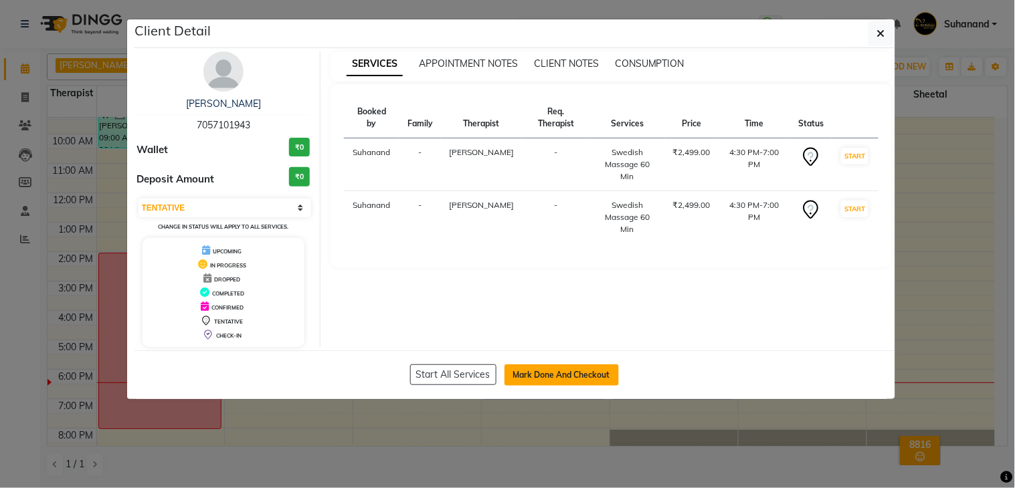
click at [565, 370] on button "Mark Done And Checkout" at bounding box center [562, 375] width 114 height 21
select select "service"
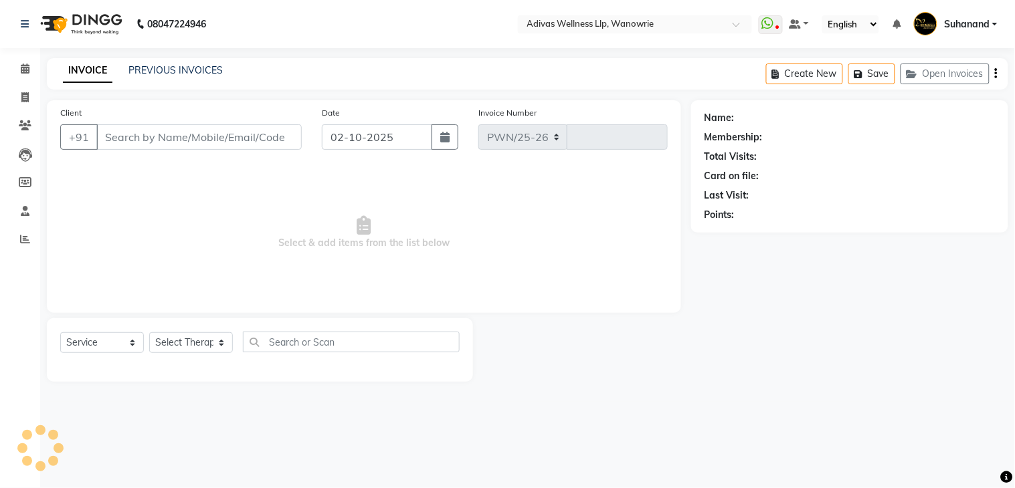
select select "4294"
type input "1964"
select select "P"
type input "7057101943"
select select "18769"
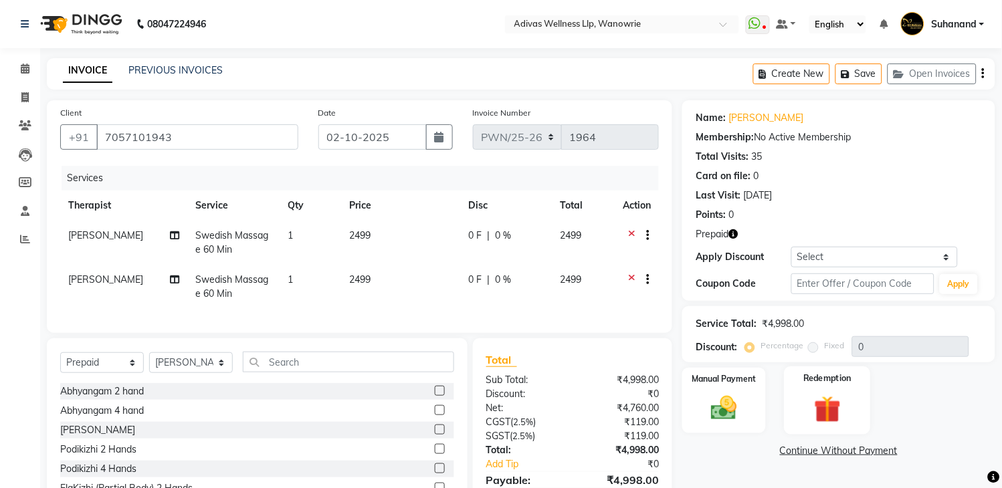
click at [811, 405] on img at bounding box center [828, 409] width 44 height 33
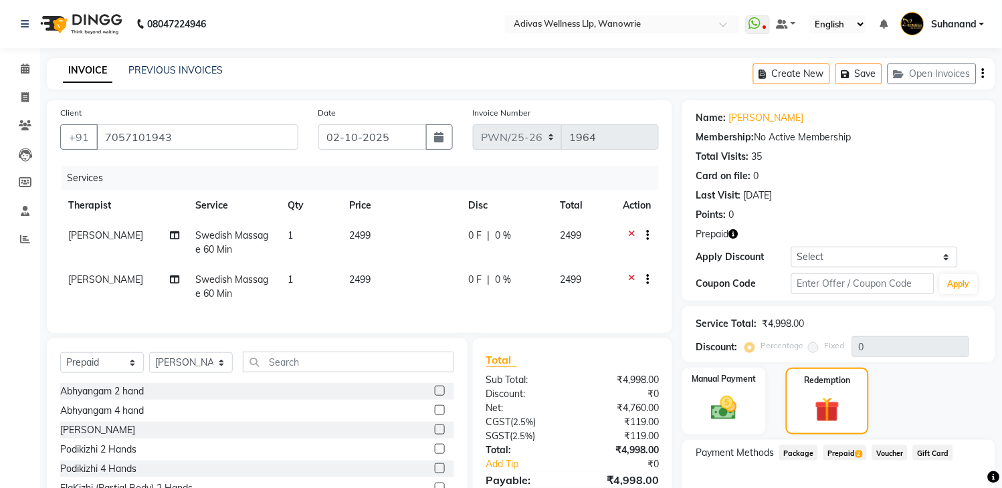
click at [224, 225] on td "Swedish Massage 60 Min" at bounding box center [233, 243] width 92 height 44
select select "42598"
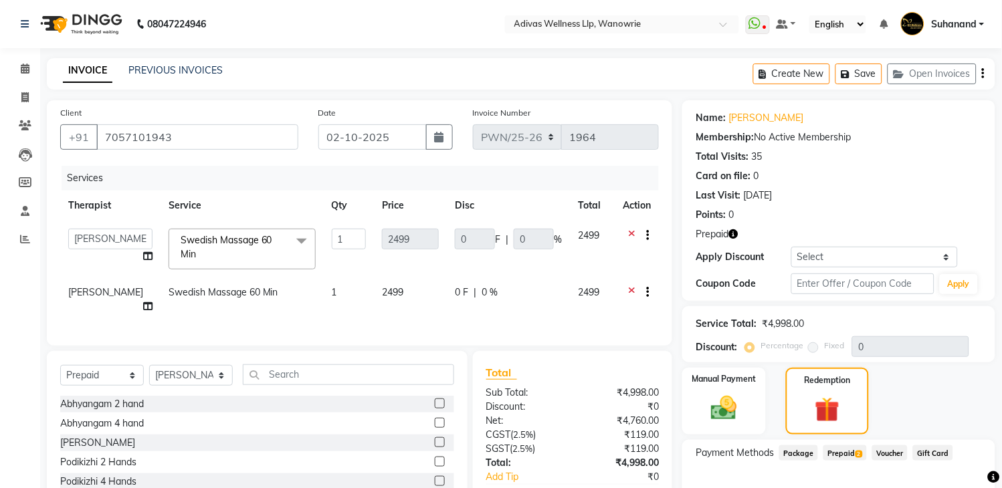
click at [229, 239] on span "Swedish Massage 60 Min" at bounding box center [227, 247] width 92 height 26
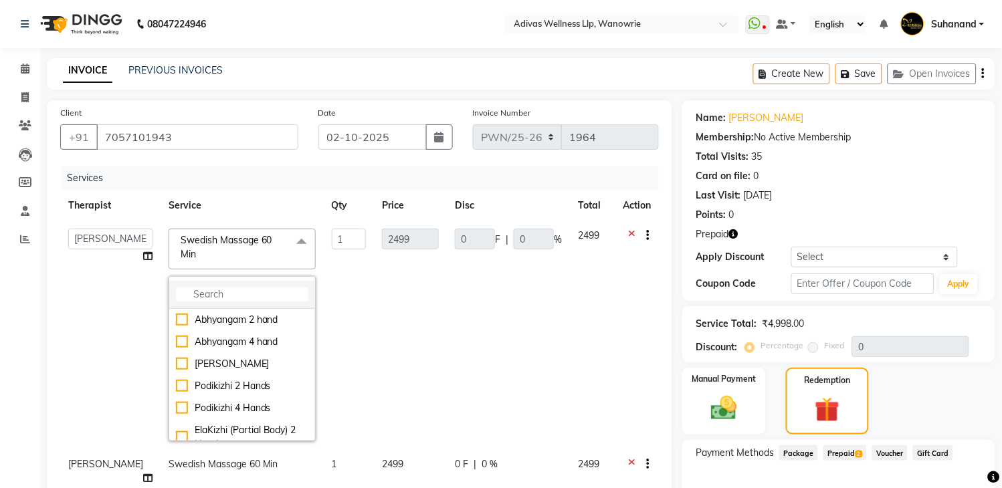
click at [249, 302] on li at bounding box center [242, 295] width 146 height 28
click at [238, 296] on input "multiselect-search" at bounding box center [242, 295] width 132 height 14
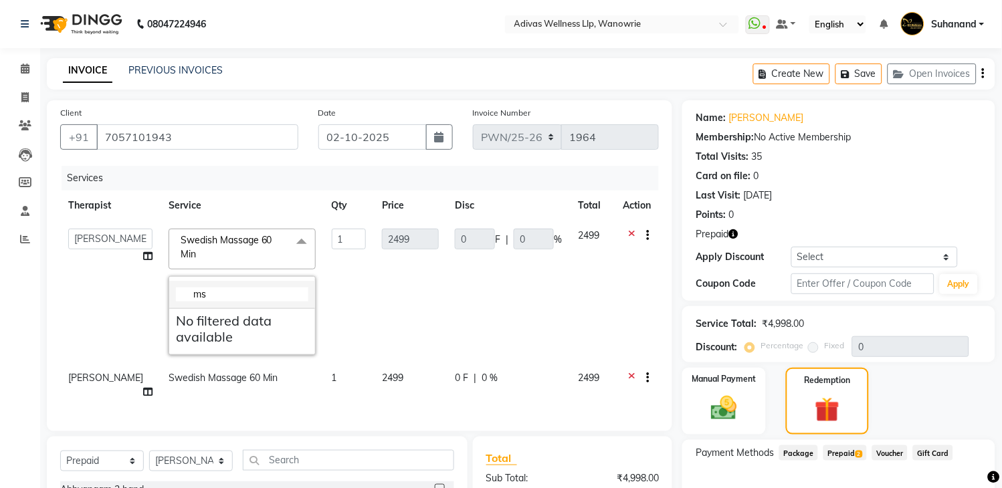
type input "m"
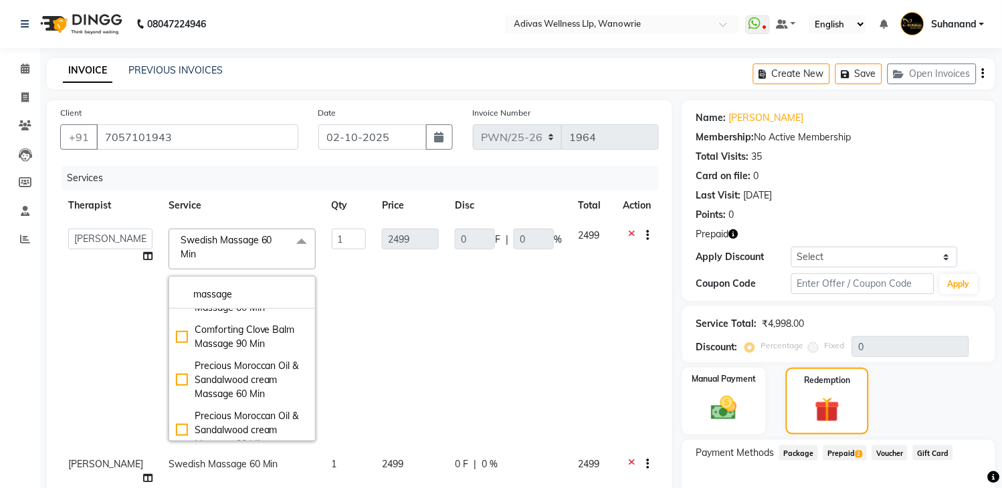
scroll to position [297, 0]
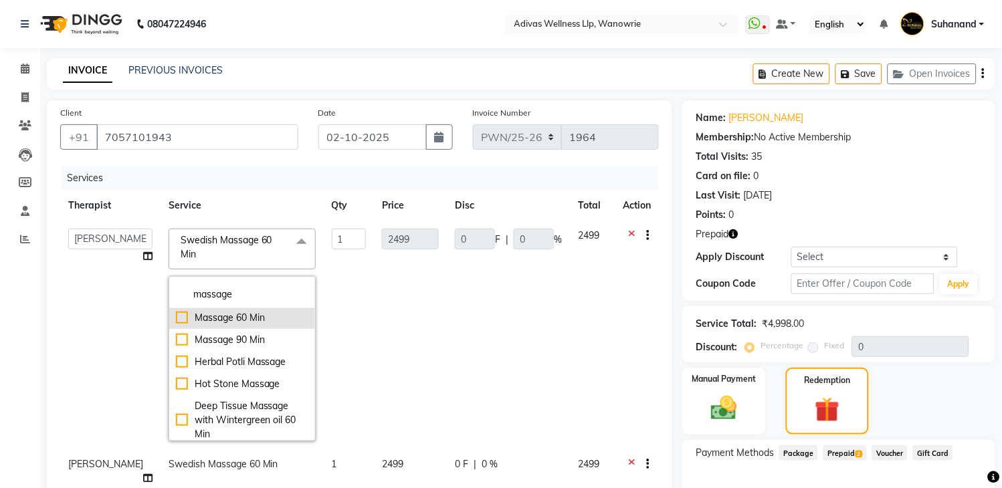
type input "massage"
click at [176, 319] on div "Massage 60 Min" at bounding box center [242, 318] width 132 height 14
type input "1000"
checkbox input "true"
checkbox input "false"
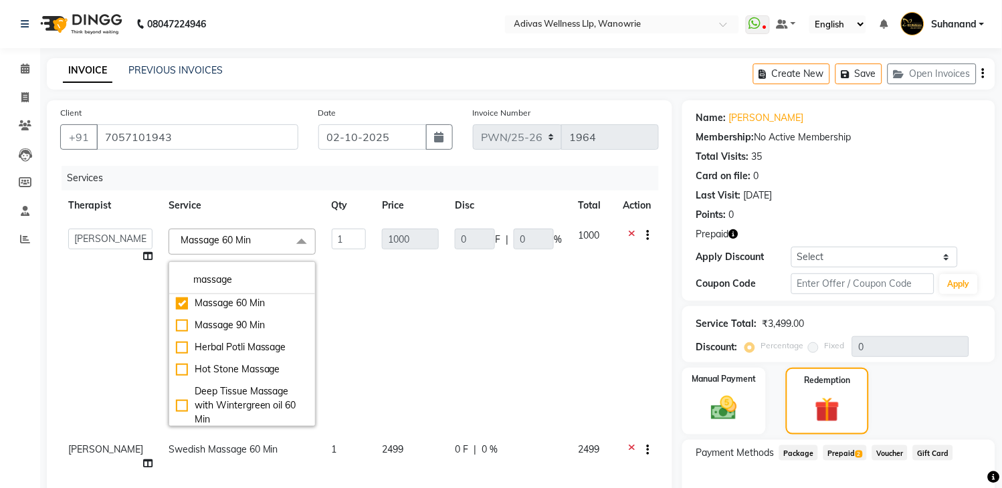
click at [395, 328] on td "1000" at bounding box center [410, 328] width 73 height 214
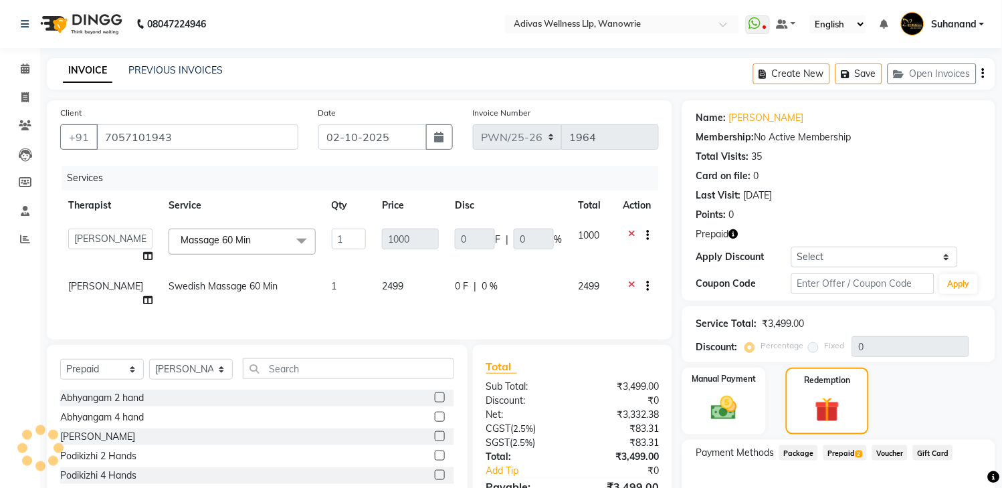
click at [241, 278] on td "Swedish Massage 60 Min" at bounding box center [242, 294] width 163 height 44
select select "18769"
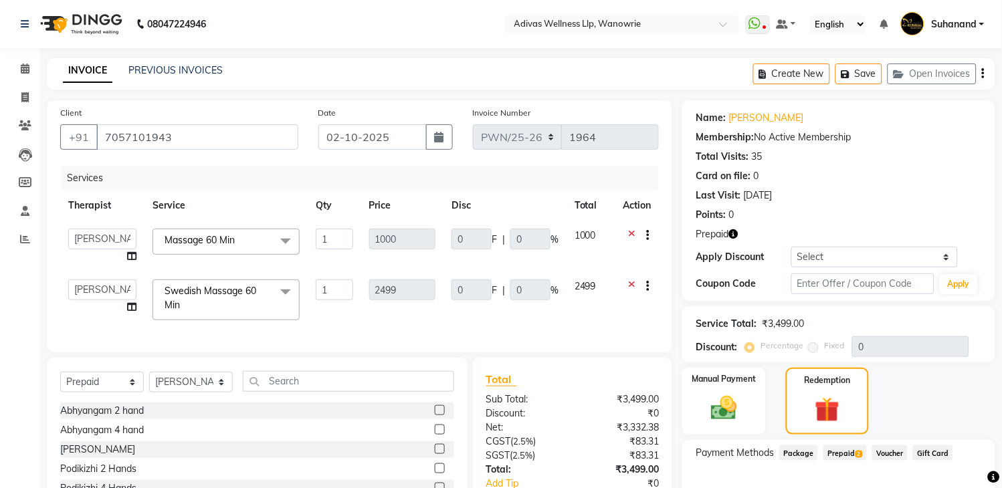
click at [283, 288] on span at bounding box center [285, 292] width 27 height 25
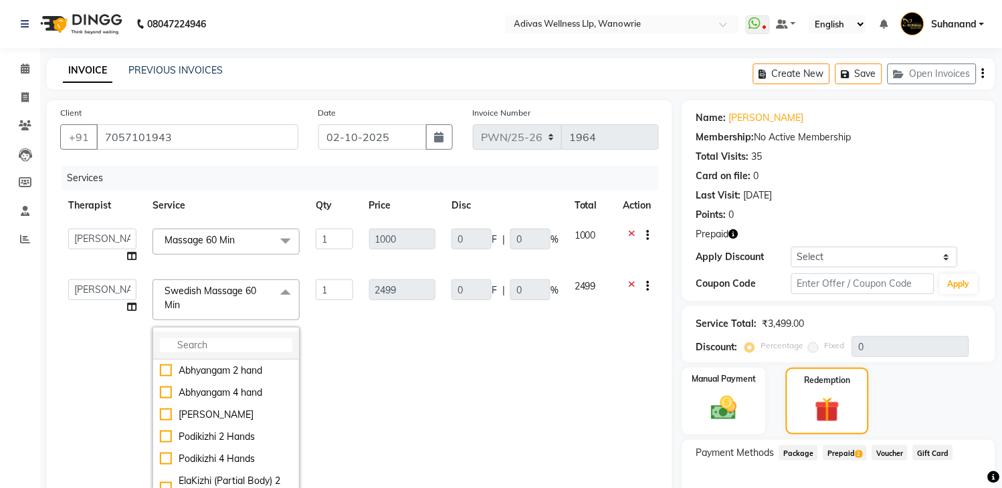
click at [226, 350] on input "multiselect-search" at bounding box center [226, 346] width 132 height 14
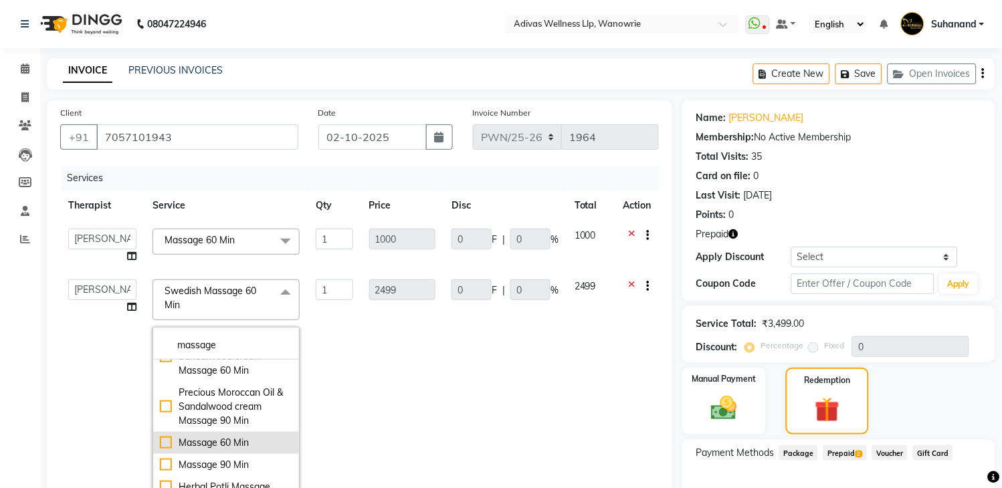
type input "massage"
click at [163, 438] on div "Massage 60 Min" at bounding box center [226, 443] width 132 height 14
checkbox input "true"
checkbox input "false"
type input "1000"
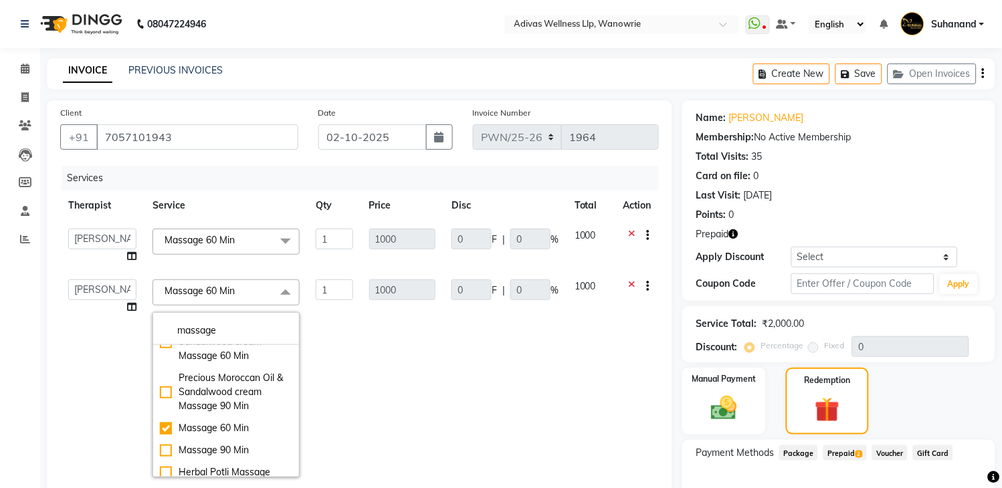
click at [488, 376] on td "0 F | 0 %" at bounding box center [505, 379] width 123 height 214
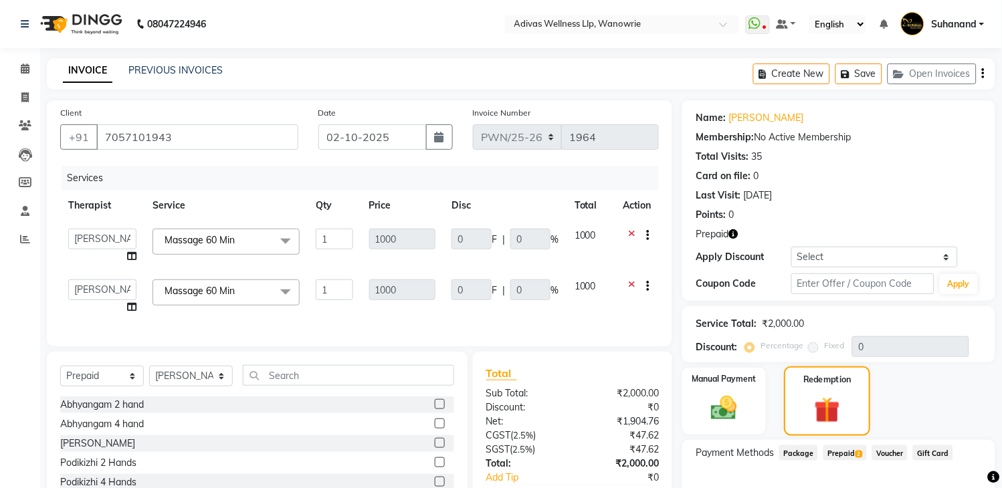
click at [825, 390] on div "Redemption" at bounding box center [827, 402] width 86 height 70
click at [845, 456] on span "Prepaid 2" at bounding box center [845, 453] width 43 height 15
click at [851, 457] on div "Name: [PERSON_NAME] Membership: No Active Membership Total Visits: 35 Card on f…" at bounding box center [843, 361] width 323 height 523
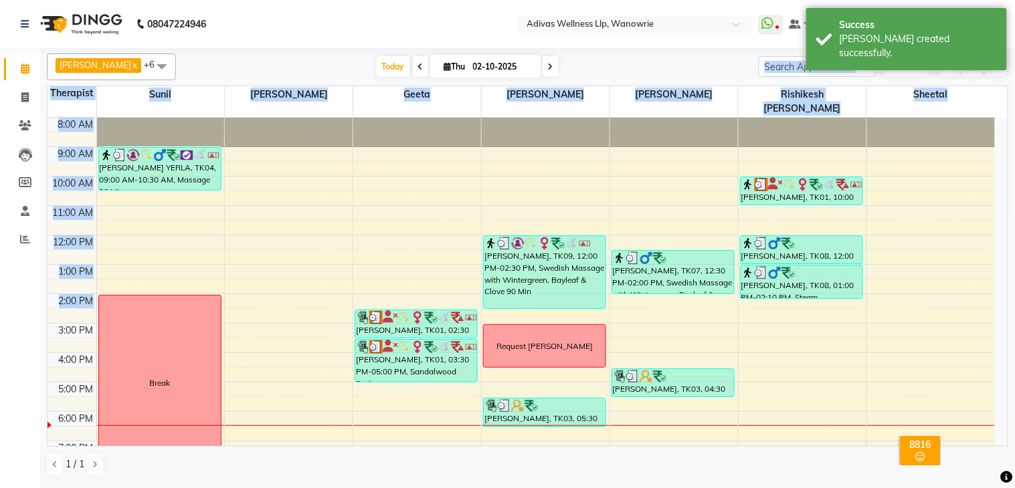
drag, startPoint x: 544, startPoint y: 64, endPoint x: 648, endPoint y: 284, distance: 244.0
click at [648, 284] on div "[PERSON_NAME] x Rishikesh karande x Salomi x Sunil x [PERSON_NAME] x Geeta x +6…" at bounding box center [528, 265] width 962 height 435
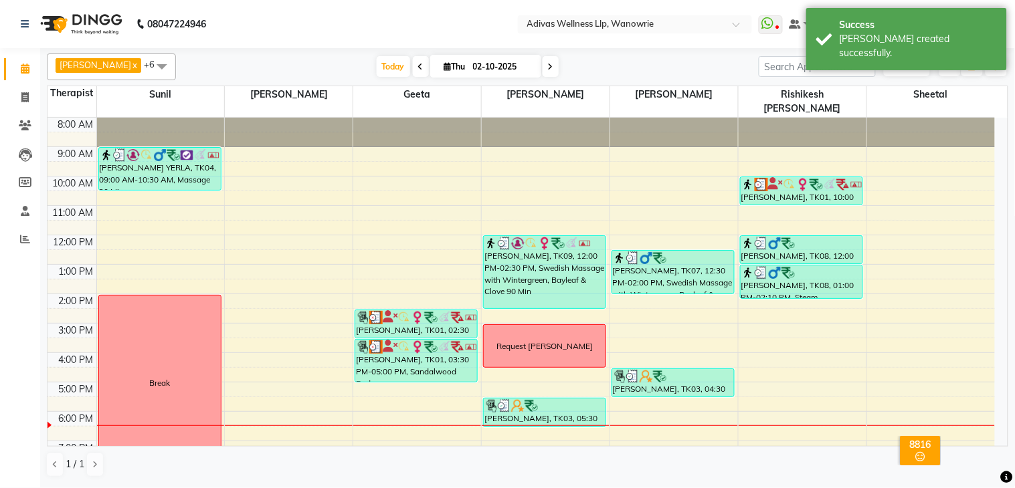
click at [442, 3] on nav "08047224946 Select Location × Adivas Wellness Llp, Wanowrie WhatsApp Status ✕ S…" at bounding box center [507, 24] width 1015 height 48
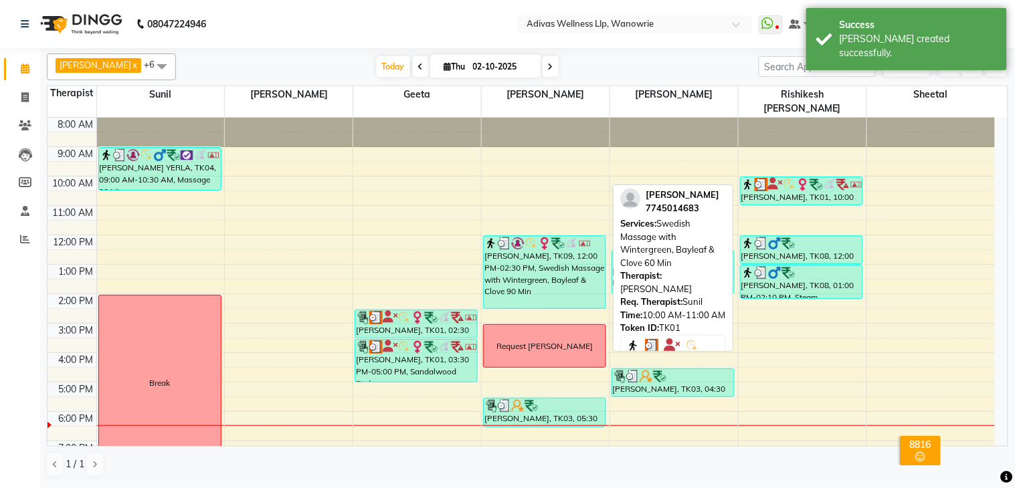
click at [812, 183] on div "[PERSON_NAME], TK01, 10:00 AM-11:00 AM, Swedish Massage with Wintergreen, Bayle…" at bounding box center [802, 190] width 122 height 27
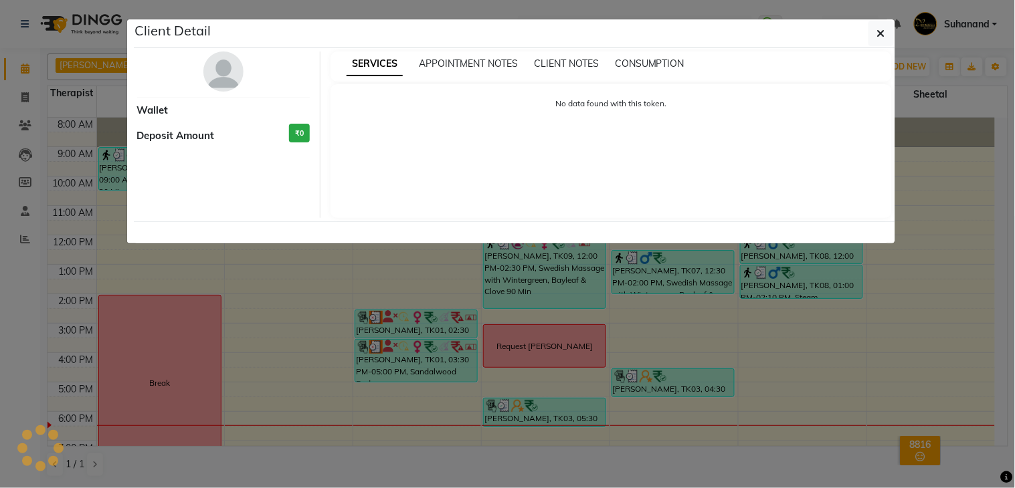
select select "3"
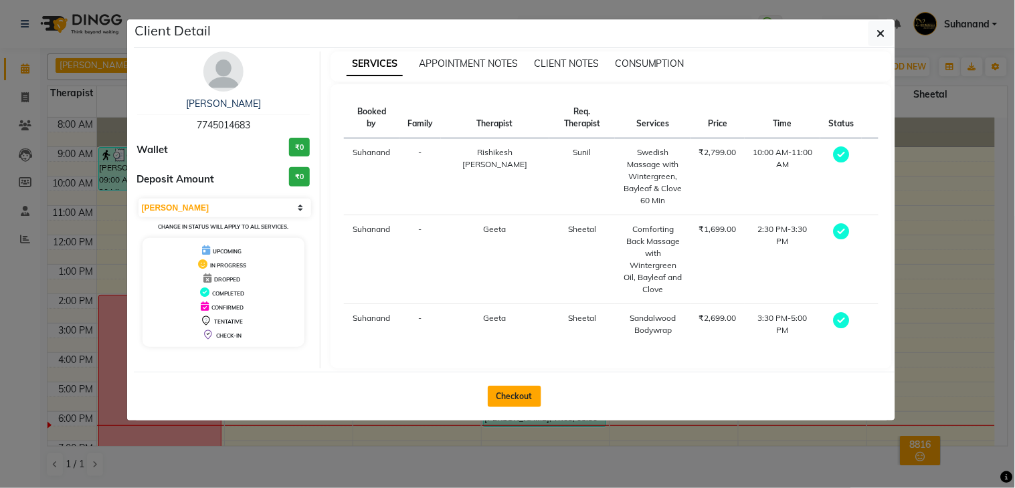
click at [513, 386] on button "Checkout" at bounding box center [515, 396] width 54 height 21
select select "service"
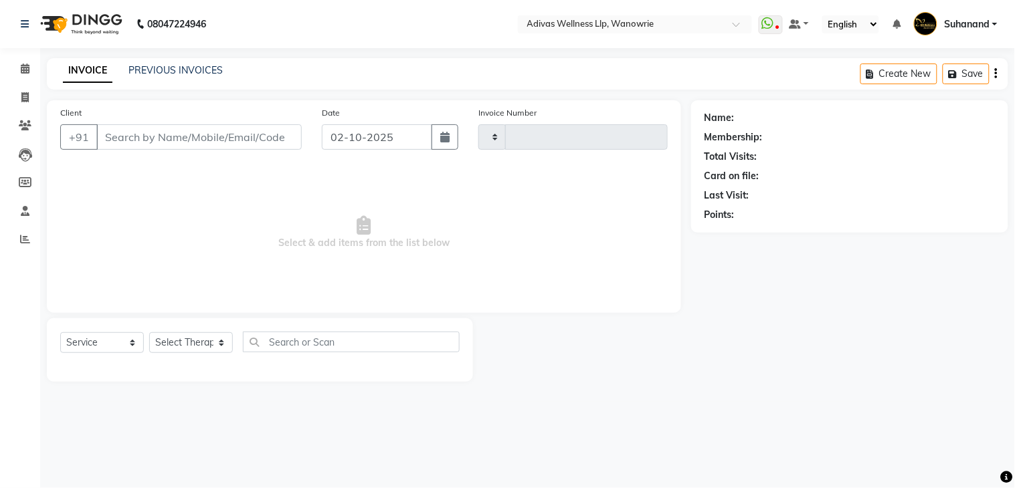
type input "1965"
select select "4294"
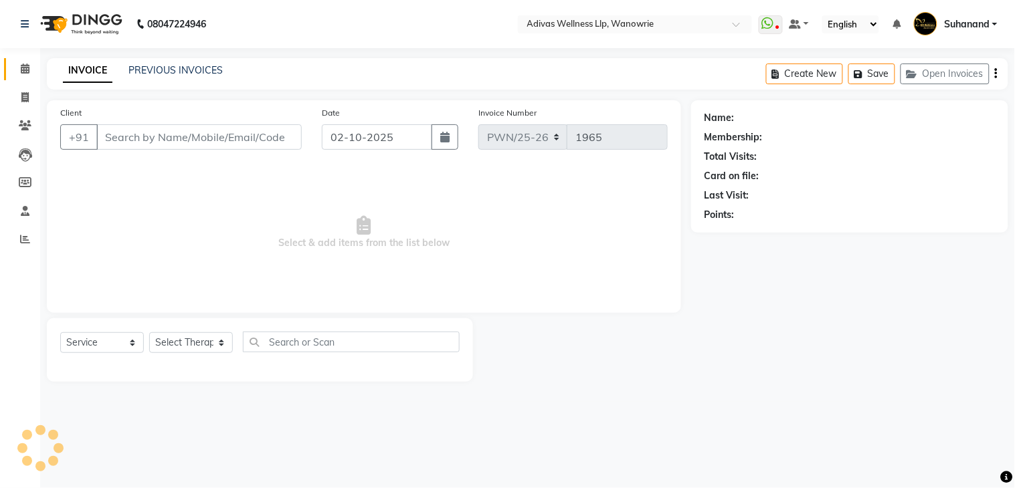
select select "P"
type input "7745014683"
select select "17283"
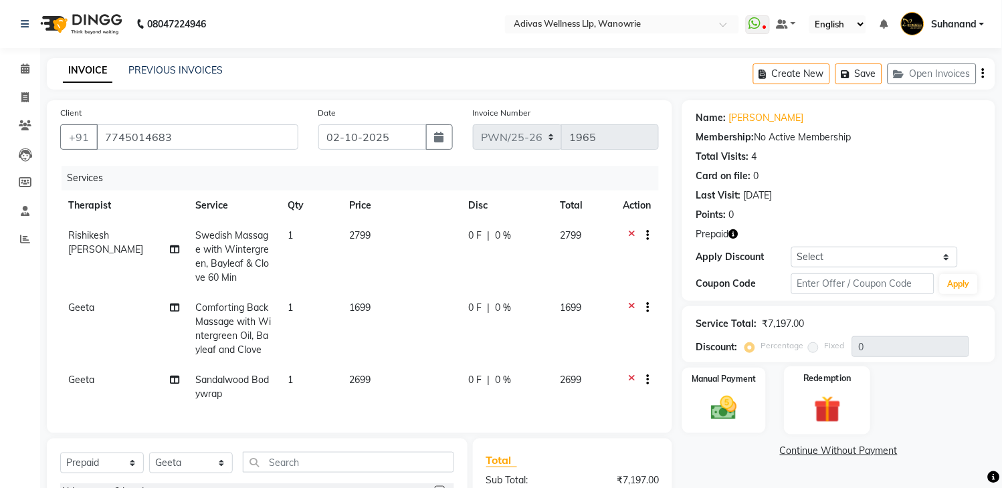
click at [844, 410] on img at bounding box center [828, 409] width 44 height 33
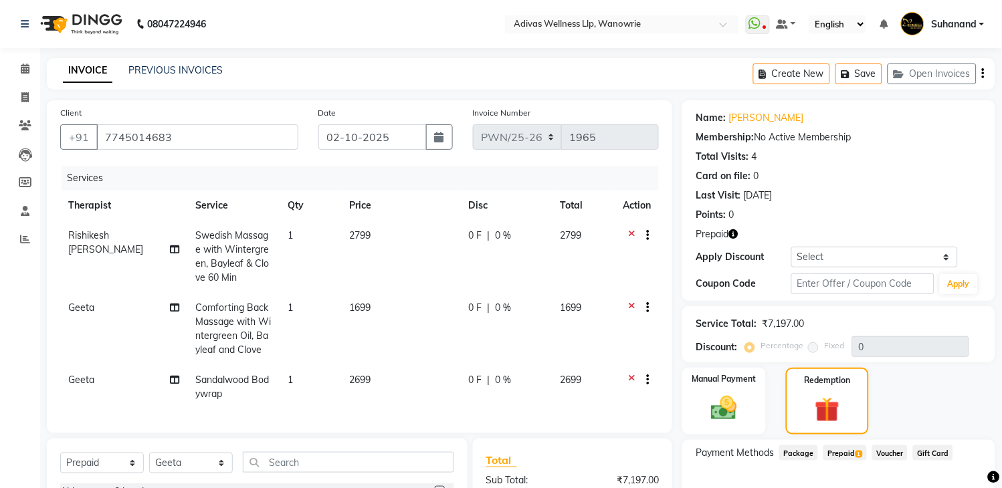
click at [856, 453] on span "1" at bounding box center [859, 455] width 7 height 8
click at [842, 136] on div "Membership: No Active Membership" at bounding box center [839, 137] width 286 height 14
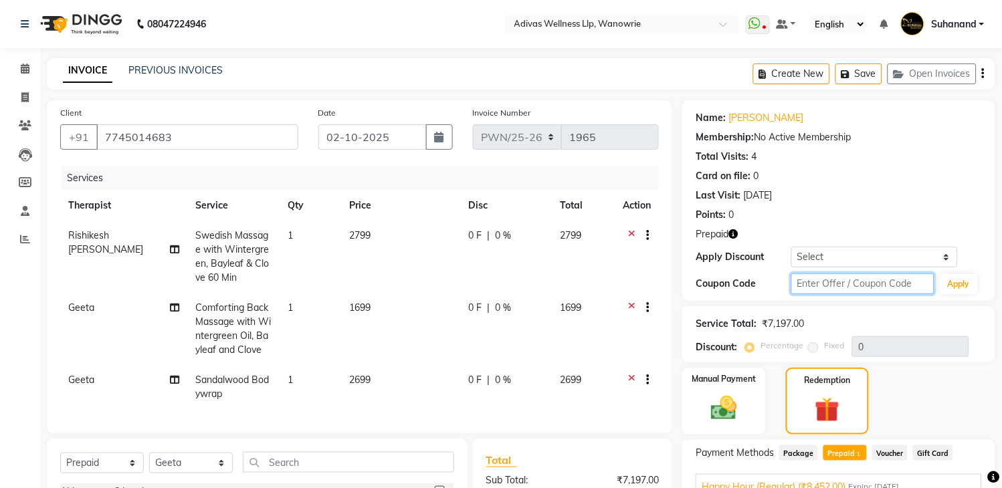
click at [830, 274] on input "text" at bounding box center [863, 284] width 143 height 21
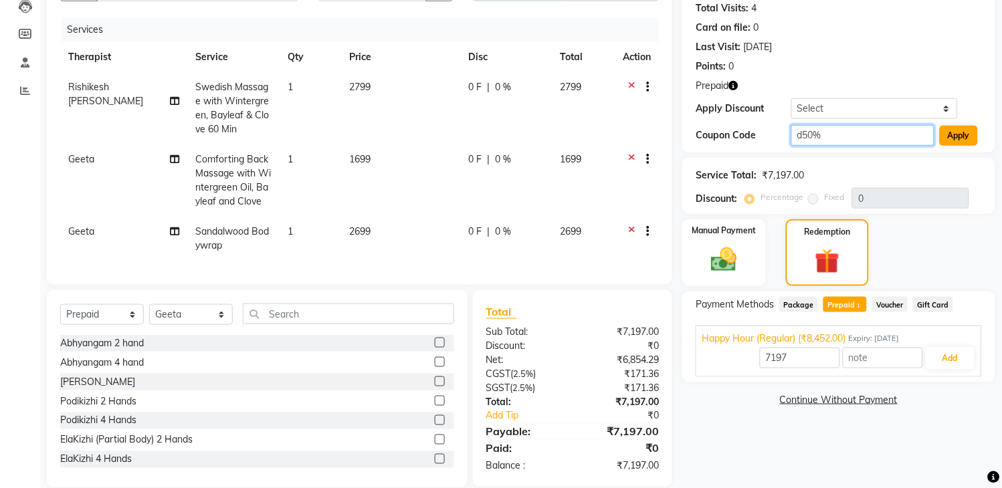
type input "d50%"
click at [970, 139] on button "Apply" at bounding box center [959, 136] width 38 height 20
type input "50"
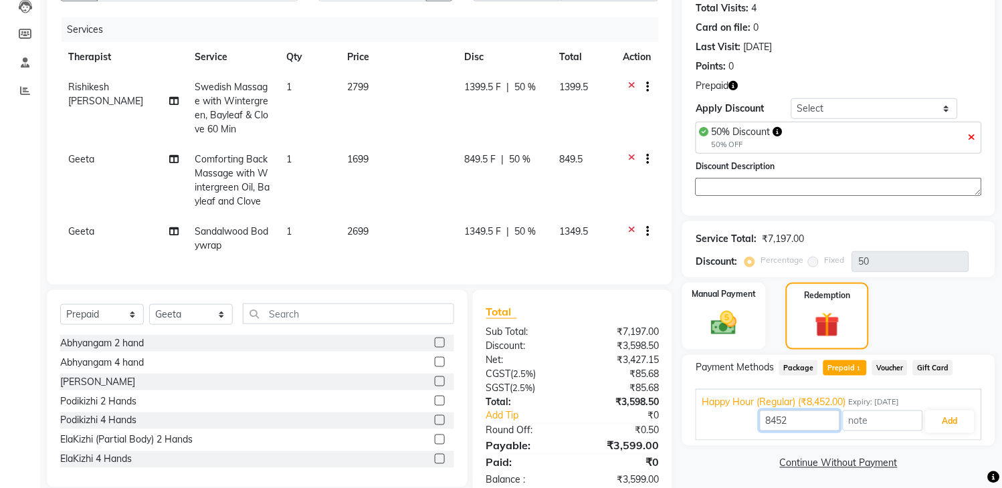
click at [808, 424] on input "8452" at bounding box center [800, 421] width 80 height 21
type input "8"
type input "3599"
click at [948, 418] on button "Add" at bounding box center [950, 422] width 49 height 23
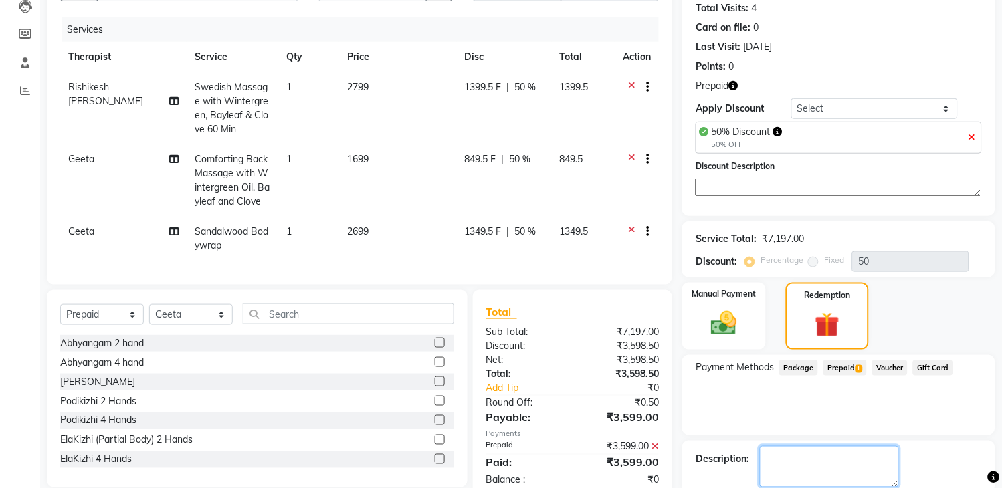
click at [832, 458] on textarea at bounding box center [829, 466] width 139 height 41
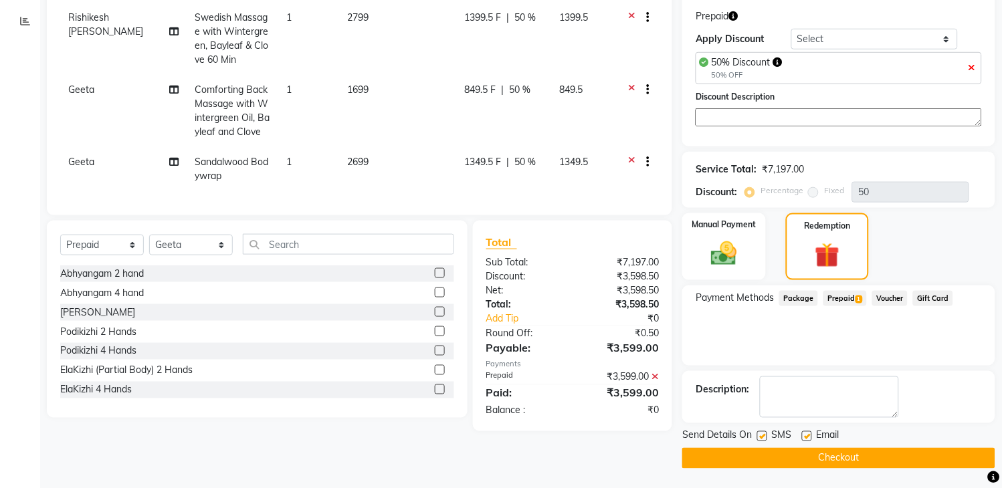
click at [832, 458] on button "Checkout" at bounding box center [838, 458] width 313 height 21
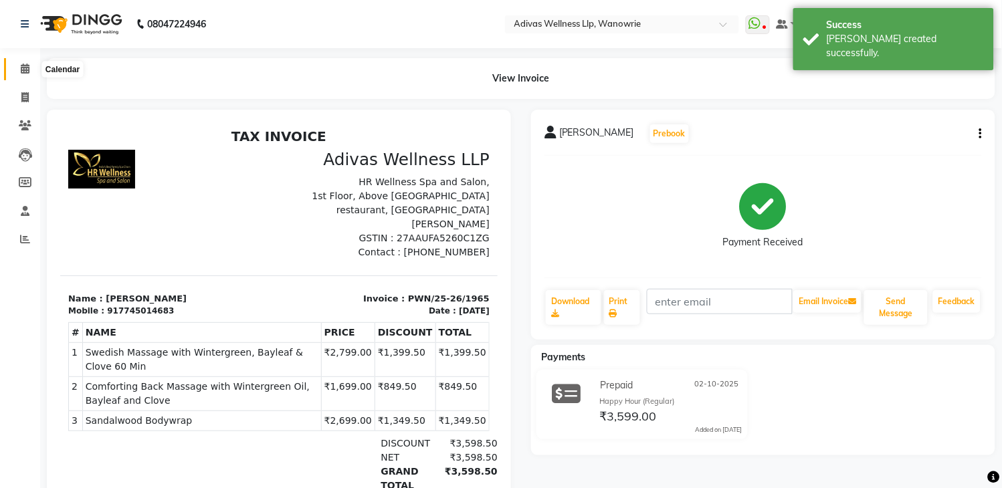
click at [25, 68] on icon at bounding box center [25, 69] width 9 height 10
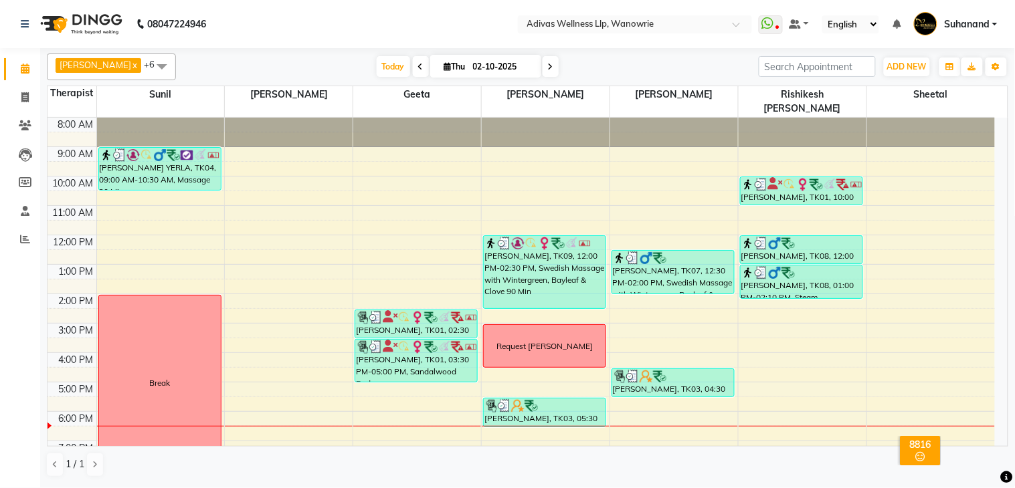
click at [543, 61] on span at bounding box center [551, 66] width 16 height 21
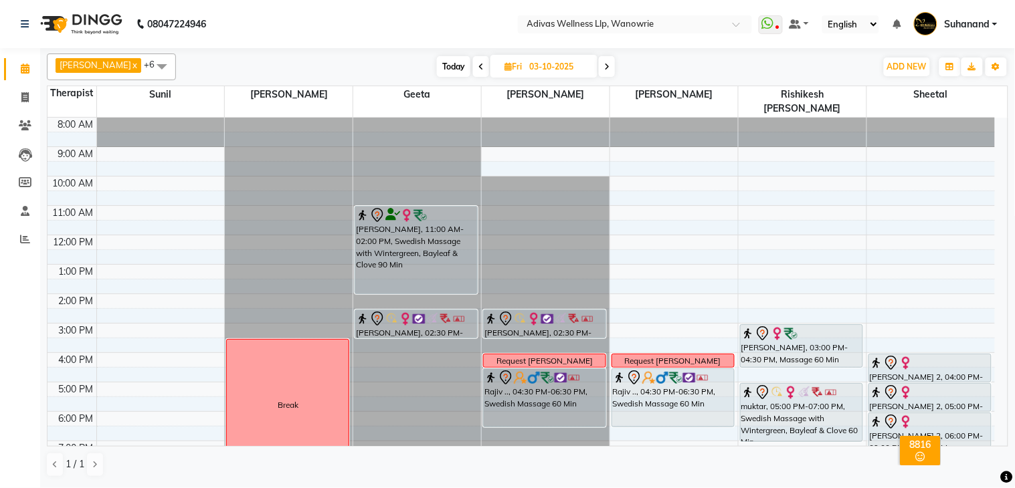
click at [604, 68] on icon at bounding box center [606, 67] width 5 height 8
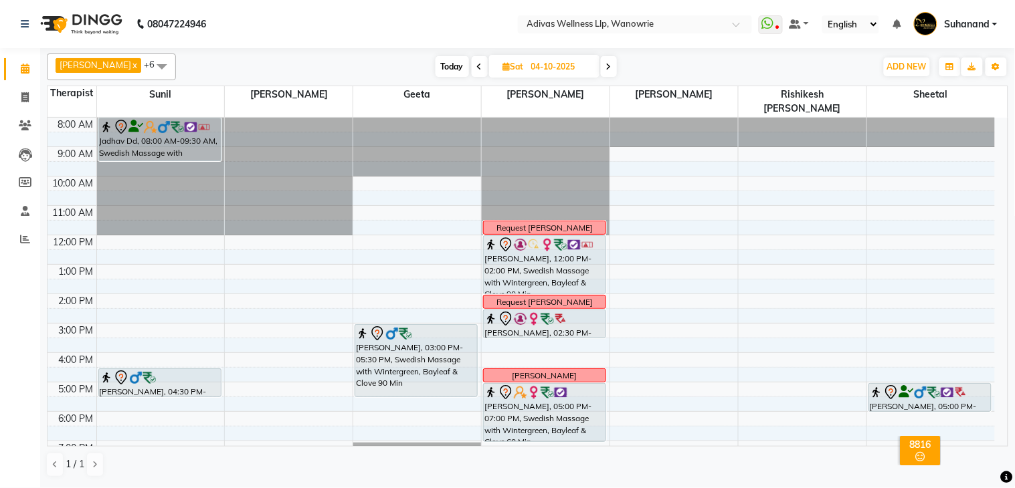
click at [601, 67] on span at bounding box center [609, 66] width 16 height 21
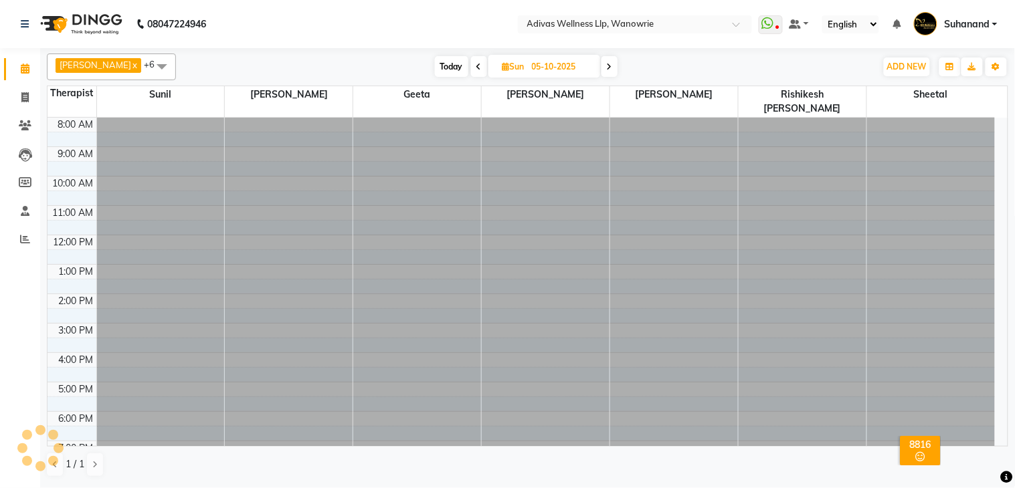
scroll to position [42, 0]
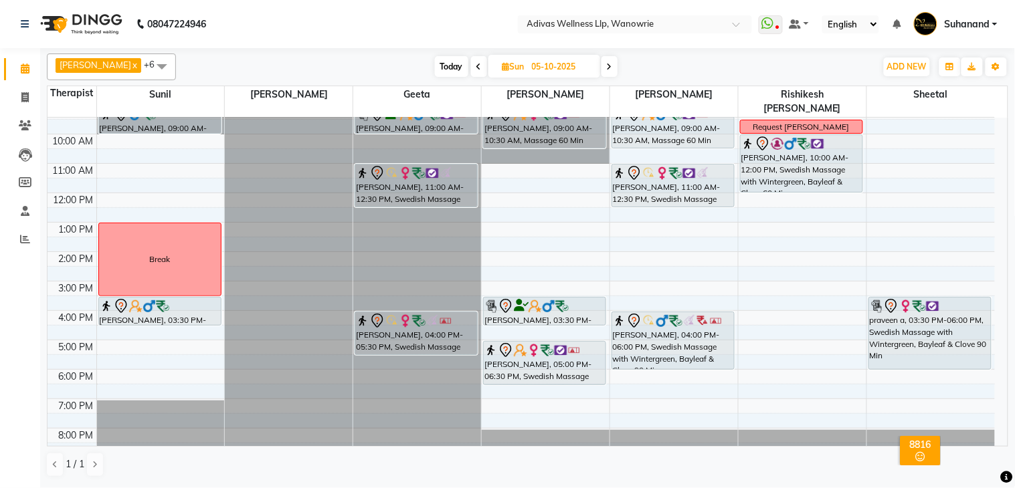
click at [606, 64] on span at bounding box center [610, 66] width 16 height 21
type input "[DATE]"
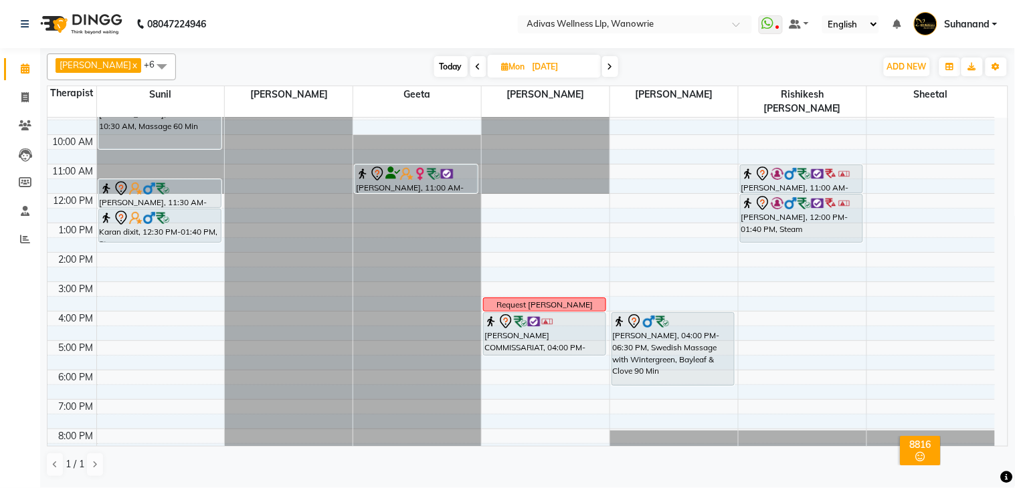
scroll to position [0, 0]
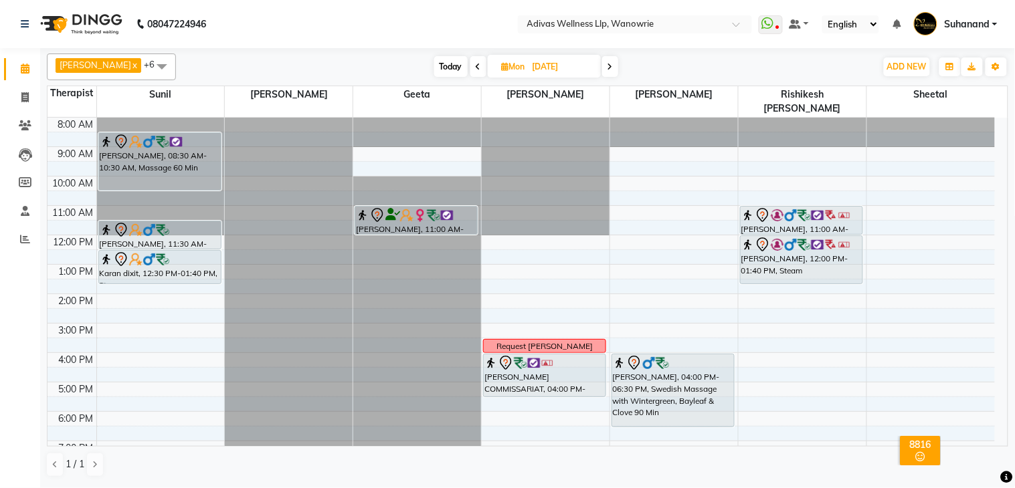
click at [495, 124] on div at bounding box center [546, 177] width 128 height 118
click at [654, 143] on div "8:00 AM 9:00 AM 10:00 AM 11:00 AM 12:00 PM 1:00 PM 2:00 PM 3:00 PM 4:00 PM 5:00…" at bounding box center [521, 309] width 947 height 382
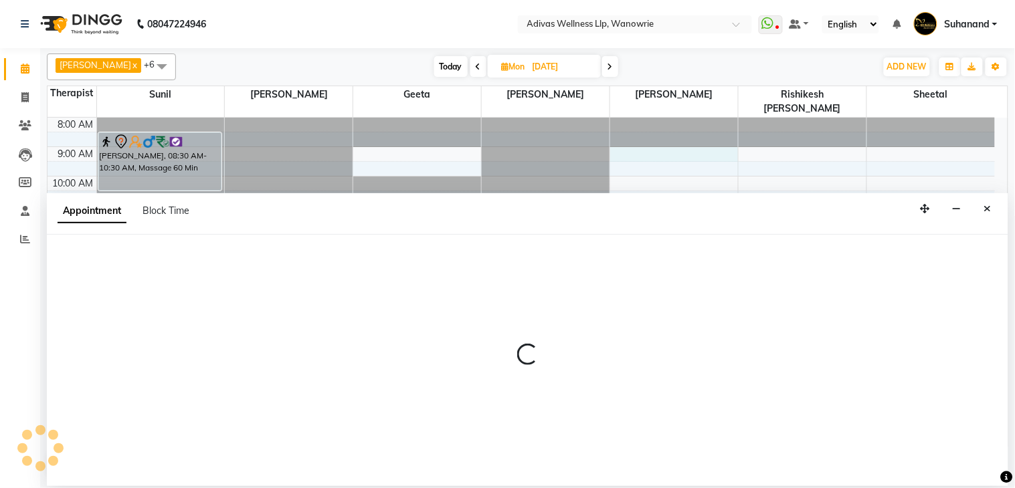
select select "42598"
select select "540"
select select "tentative"
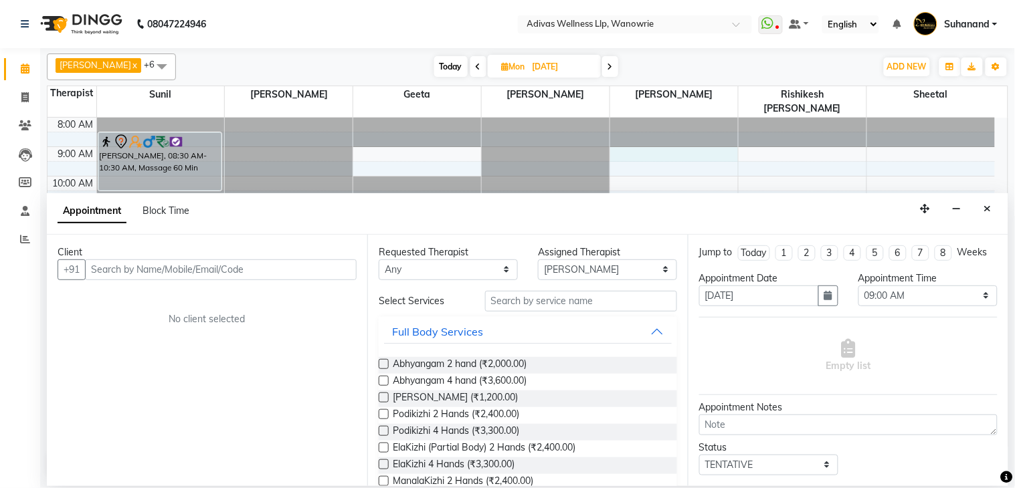
click at [221, 269] on input "text" at bounding box center [221, 270] width 272 height 21
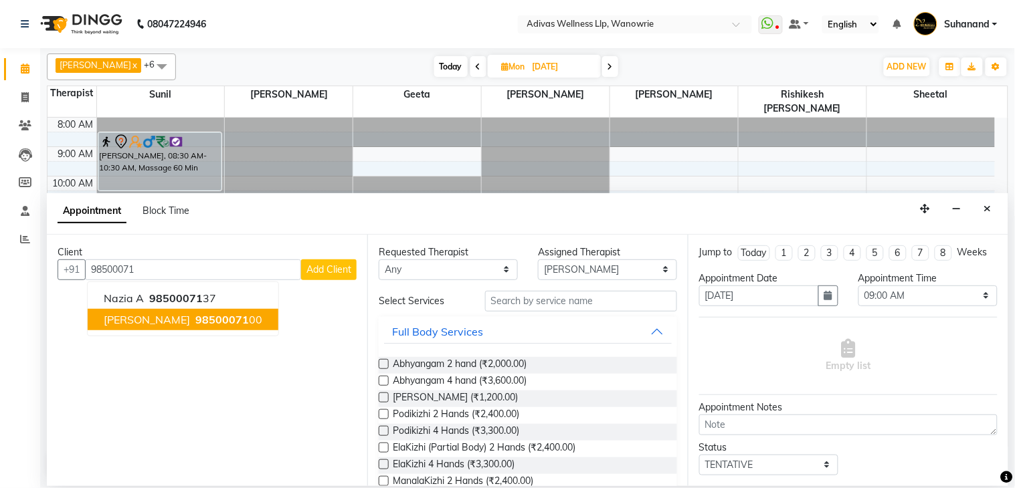
click at [230, 314] on span "98500071" at bounding box center [222, 319] width 54 height 13
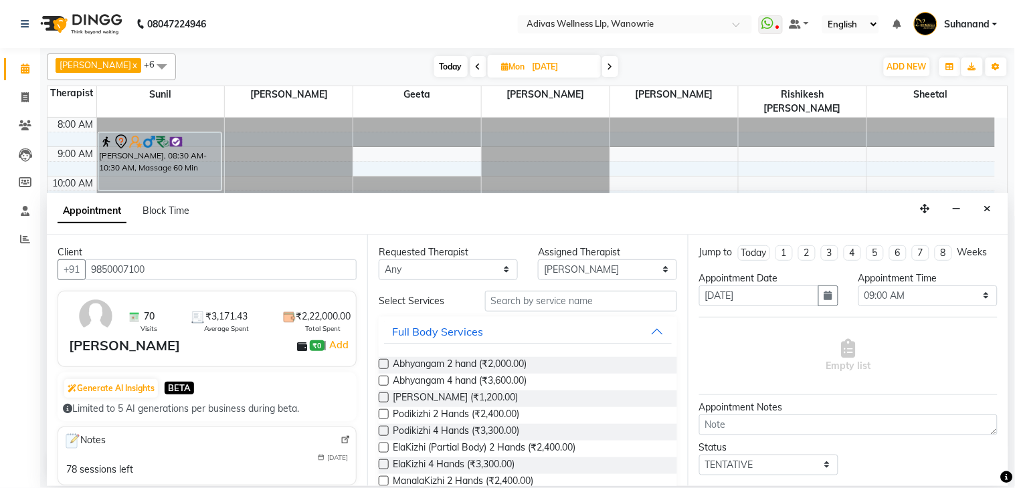
type input "9850007100"
click at [545, 302] on input "text" at bounding box center [581, 301] width 192 height 21
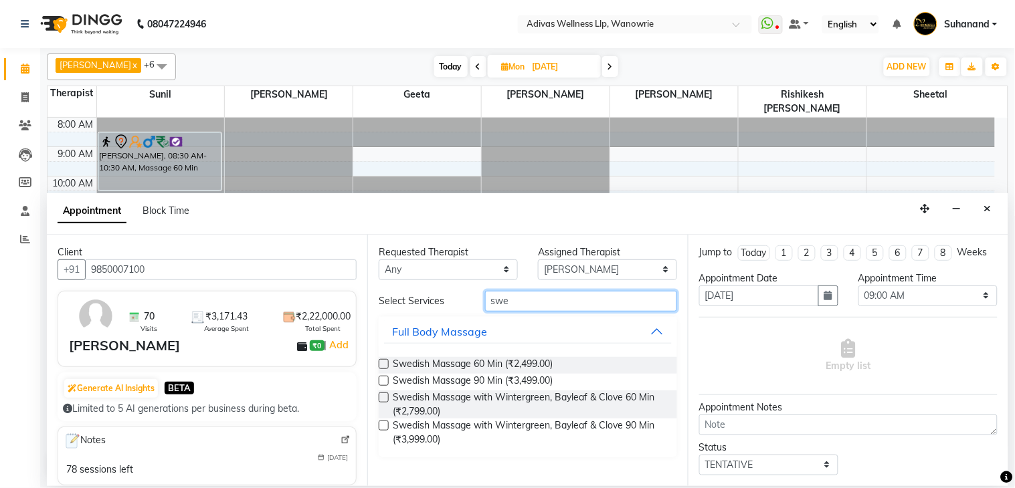
type input "swe"
click at [379, 393] on label at bounding box center [384, 398] width 10 height 10
click at [379, 395] on input "checkbox" at bounding box center [383, 399] width 9 height 9
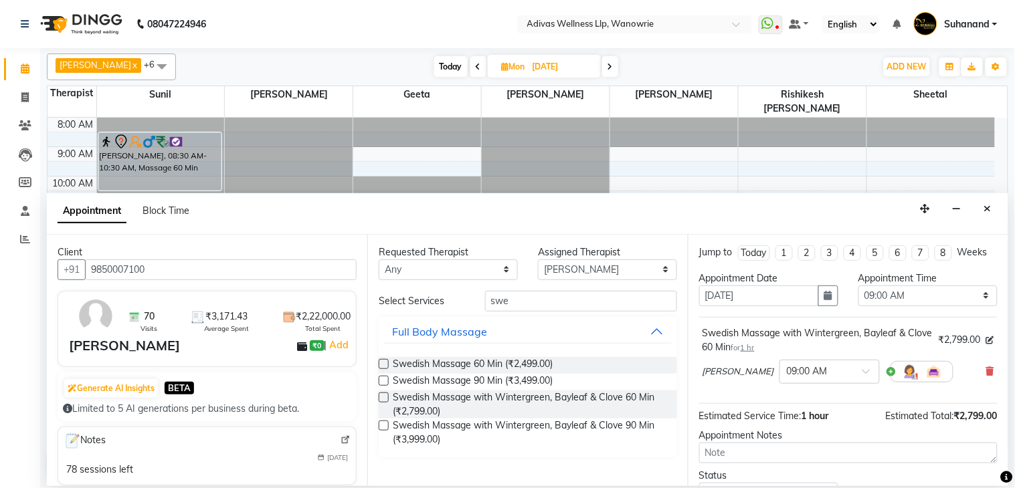
click at [385, 395] on label at bounding box center [384, 398] width 10 height 10
click at [385, 395] on input "checkbox" at bounding box center [383, 399] width 9 height 9
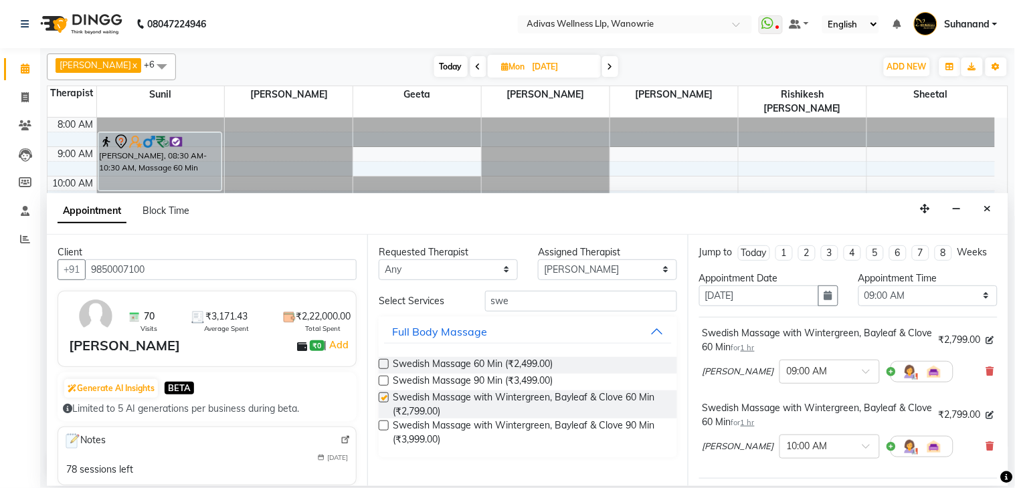
checkbox input "false"
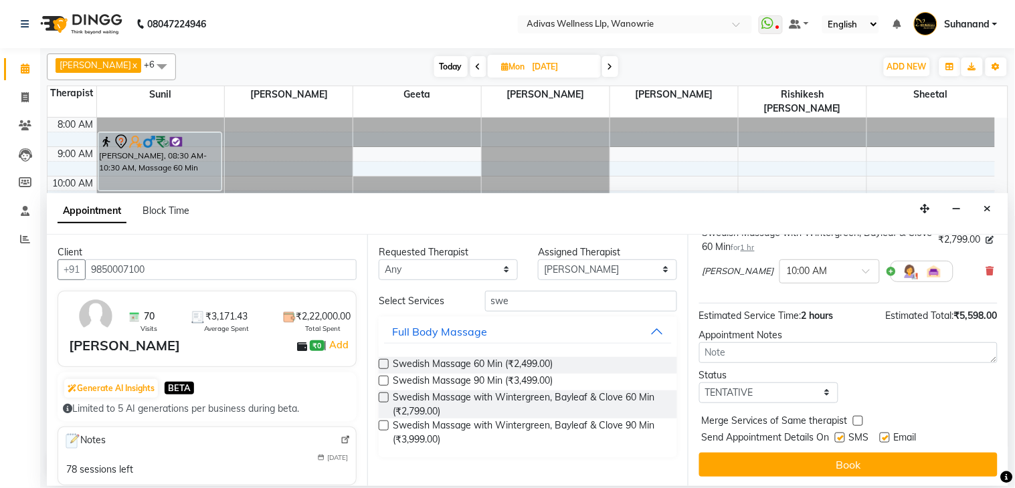
scroll to position [189, 0]
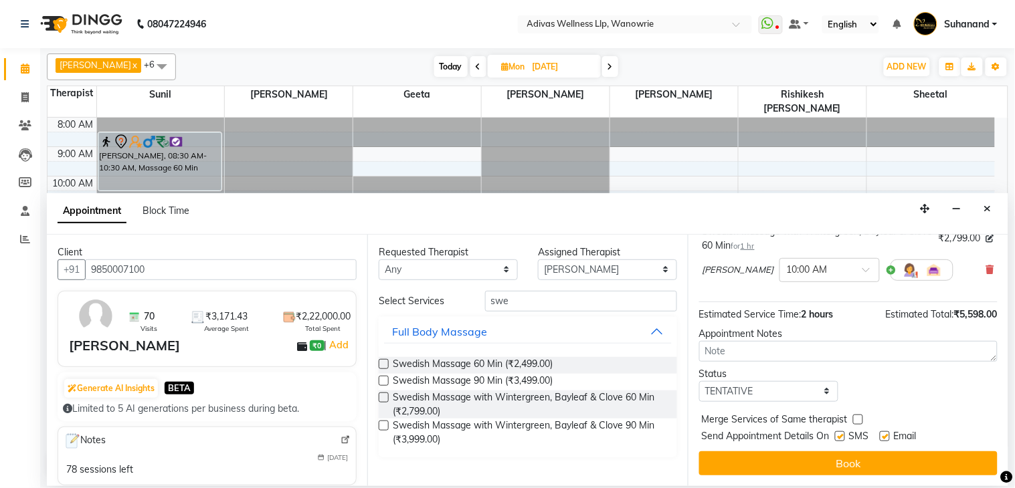
click at [840, 437] on label at bounding box center [840, 437] width 10 height 10
click at [840, 437] on input "checkbox" at bounding box center [839, 438] width 9 height 9
checkbox input "false"
click at [885, 433] on label at bounding box center [885, 437] width 10 height 10
click at [885, 434] on input "checkbox" at bounding box center [884, 438] width 9 height 9
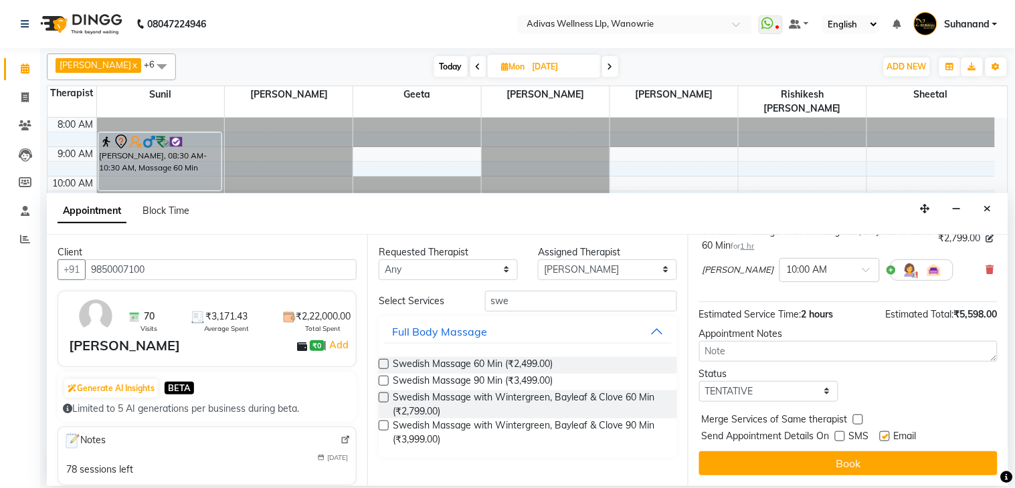
checkbox input "false"
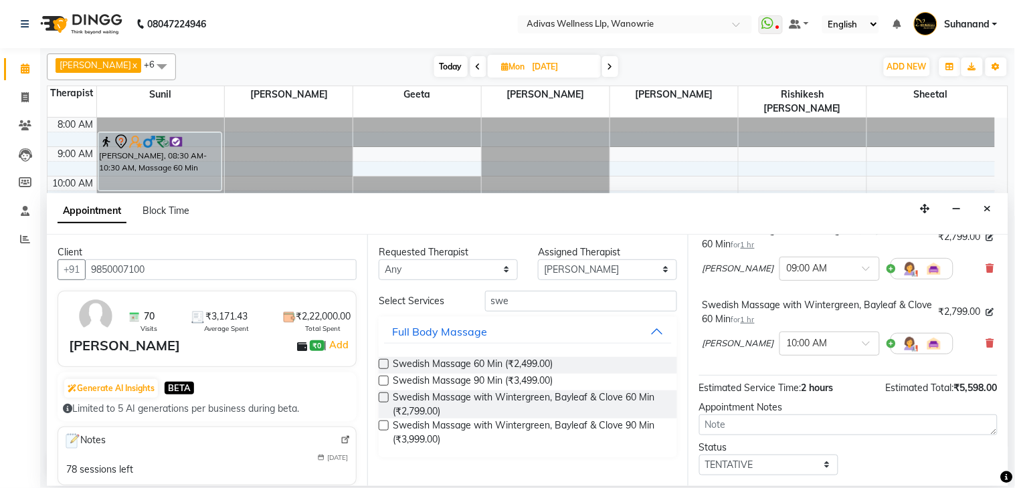
scroll to position [41, 0]
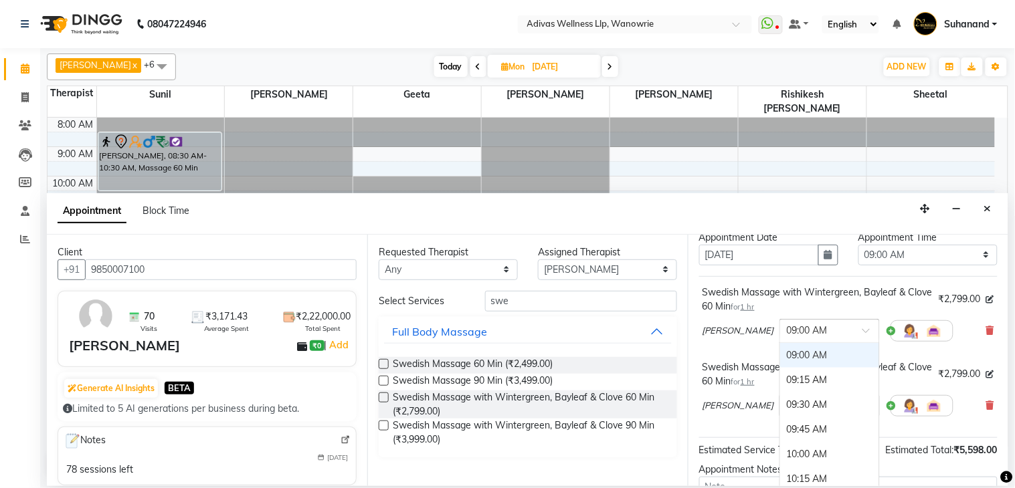
click at [862, 342] on span at bounding box center [870, 335] width 17 height 14
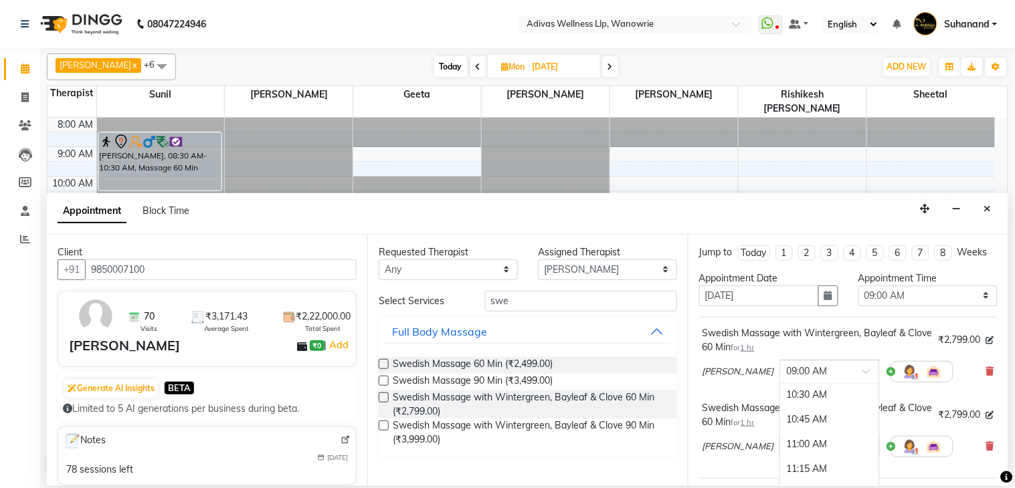
scroll to position [223, 0]
click at [921, 409] on div "Swedish Massage with Wintergreen, Bayleaf & Clove 60 Min for 1 hr ₹2,799.00 [PE…" at bounding box center [848, 398] width 298 height 162
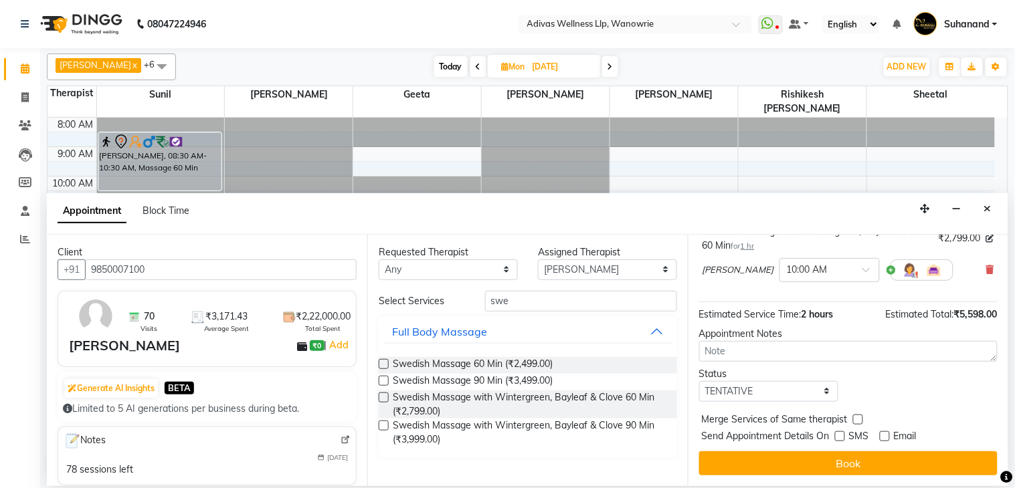
scroll to position [189, 0]
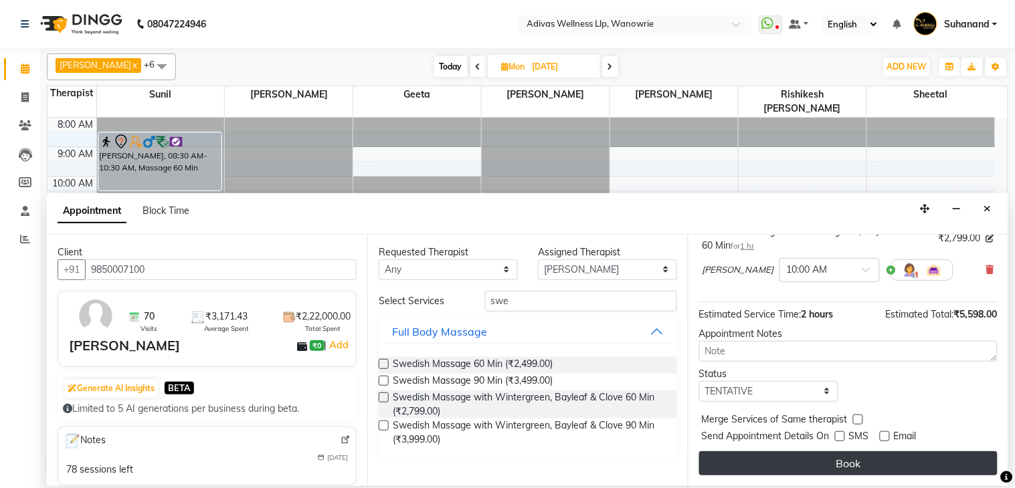
click at [844, 469] on button "Book" at bounding box center [848, 464] width 298 height 24
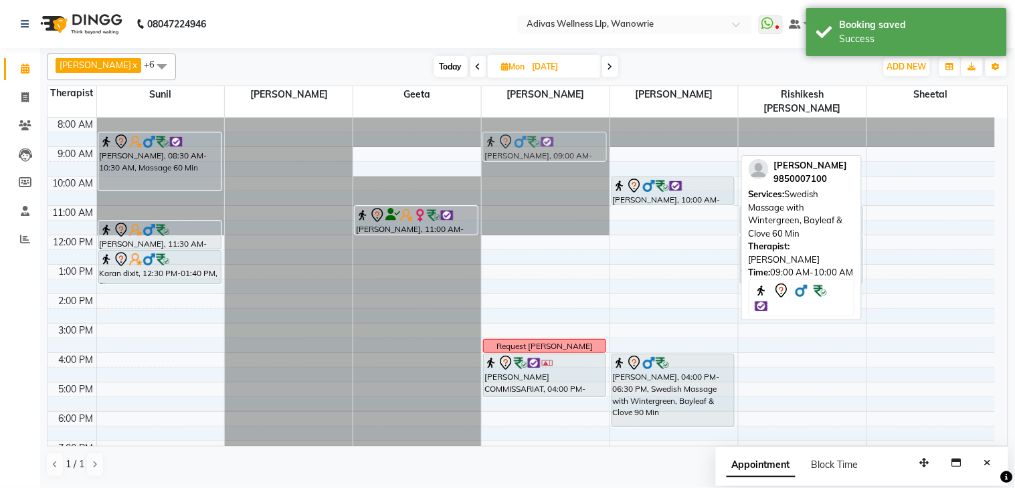
drag, startPoint x: 665, startPoint y: 139, endPoint x: 582, endPoint y: 130, distance: 83.4
click at [582, 130] on tr "[PERSON_NAME], 08:30 AM-10:30 AM, Massage 60 Min Karan dixit, 11:30 AM-12:30 PM…" at bounding box center [521, 309] width 947 height 382
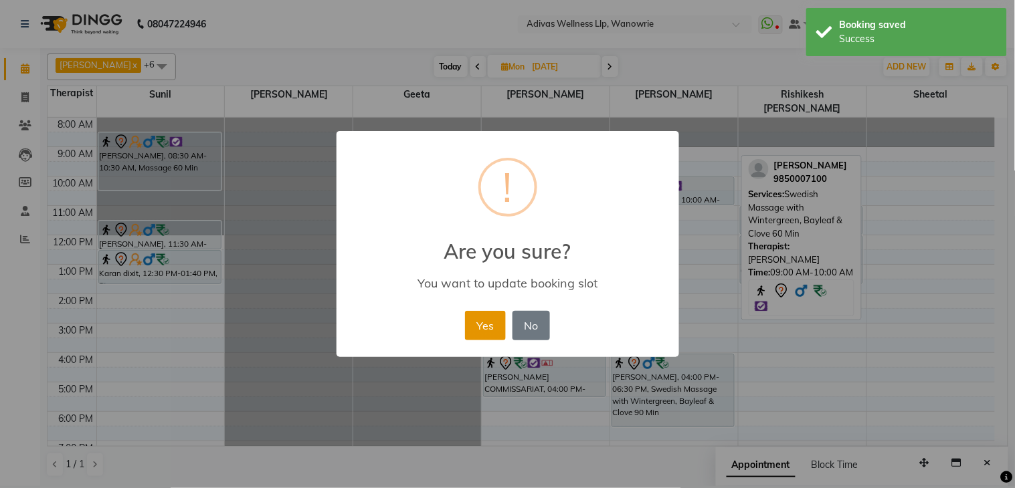
click at [486, 313] on button "Yes" at bounding box center [485, 325] width 41 height 29
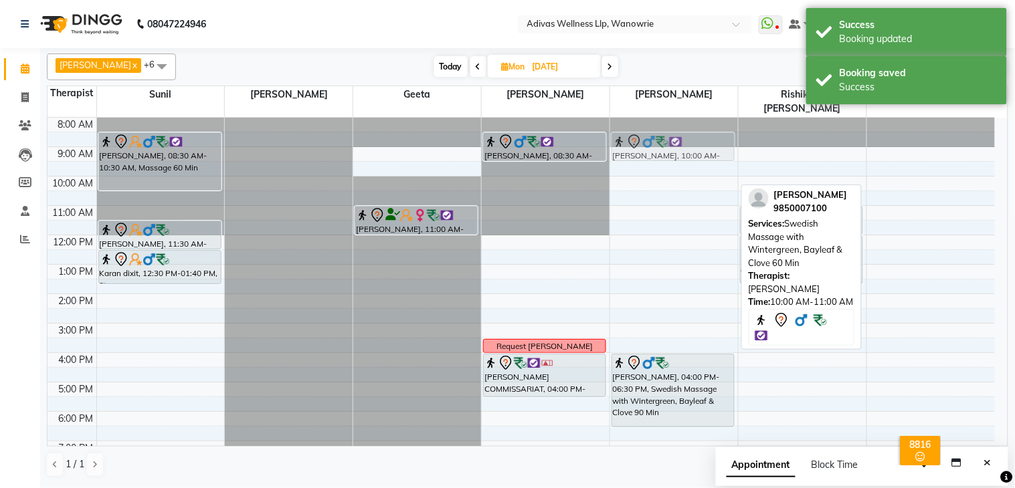
click at [661, 132] on div "[PERSON_NAME], 10:00 AM-11:00 AM, Swedish Massage with Wintergreen, Bayleaf & C…" at bounding box center [674, 309] width 128 height 382
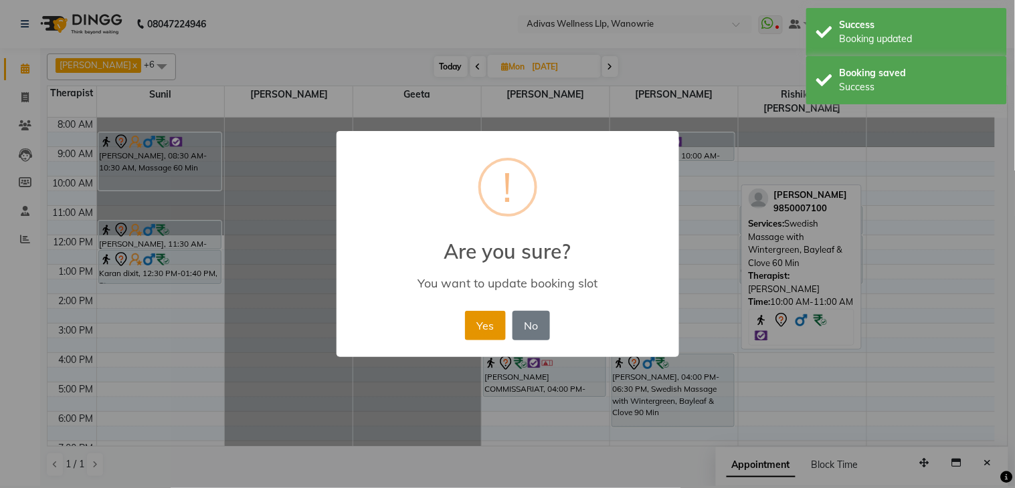
click at [492, 324] on button "Yes" at bounding box center [485, 325] width 41 height 29
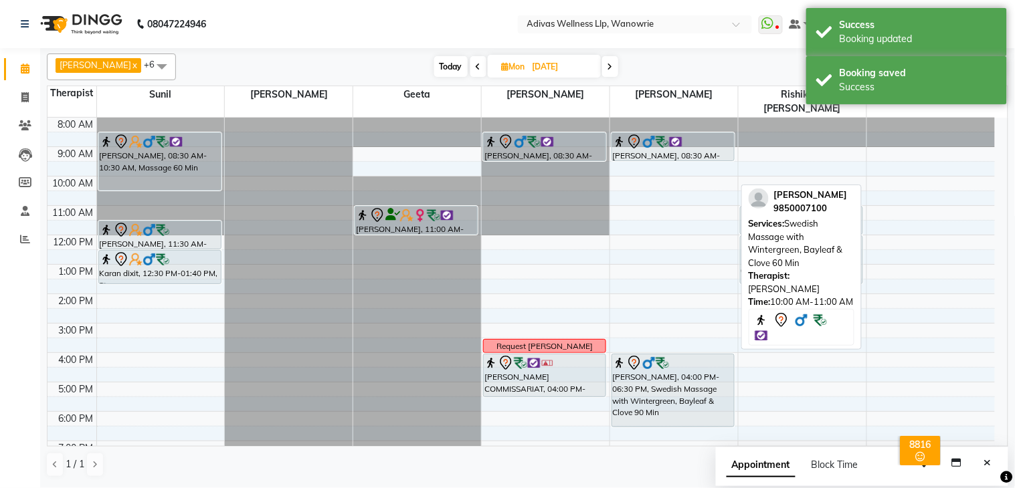
click at [431, 25] on nav "08047224946 Select Location × Adivas Wellness Llp, Wanowrie WhatsApp Status ✕ S…" at bounding box center [507, 24] width 1015 height 48
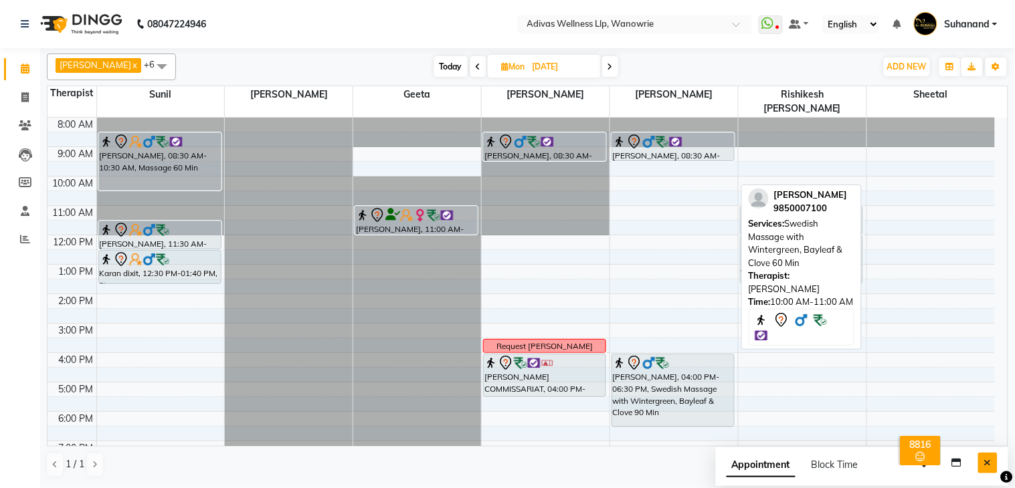
click at [993, 462] on button "Close" at bounding box center [987, 463] width 19 height 21
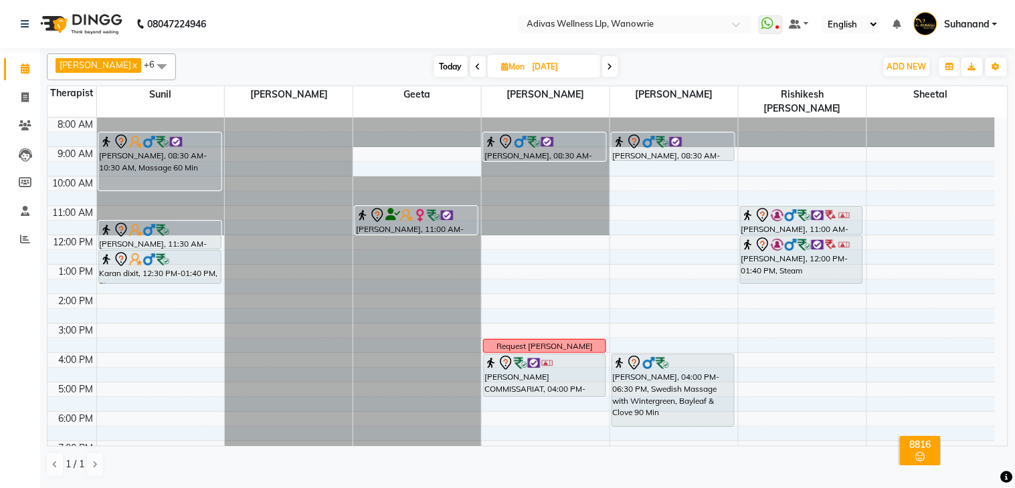
click at [432, 24] on nav "08047224946 Select Location × Adivas Wellness Llp, Wanowrie WhatsApp Status ✕ S…" at bounding box center [507, 24] width 1015 height 48
drag, startPoint x: 534, startPoint y: 145, endPoint x: 537, endPoint y: 161, distance: 16.9
click at [537, 161] on div "[PERSON_NAME], 08:30 AM-09:30 AM, Swedish Massage with Wintergreen, Bayleaf & C…" at bounding box center [546, 309] width 128 height 382
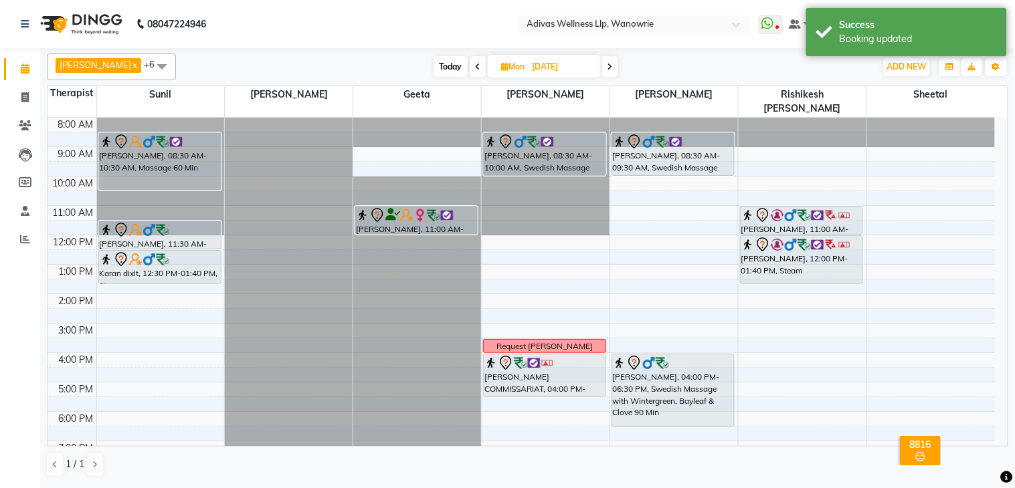
drag, startPoint x: 674, startPoint y: 147, endPoint x: 674, endPoint y: 162, distance: 14.7
click at [674, 162] on div "[PERSON_NAME], 08:30 AM-09:30 AM, Swedish Massage with Wintergreen, Bayleaf & C…" at bounding box center [674, 309] width 128 height 382
click at [445, 25] on nav "08047224946 Select Location × Adivas Wellness Llp, Wanowrie WhatsApp Status ✕ S…" at bounding box center [507, 24] width 1015 height 48
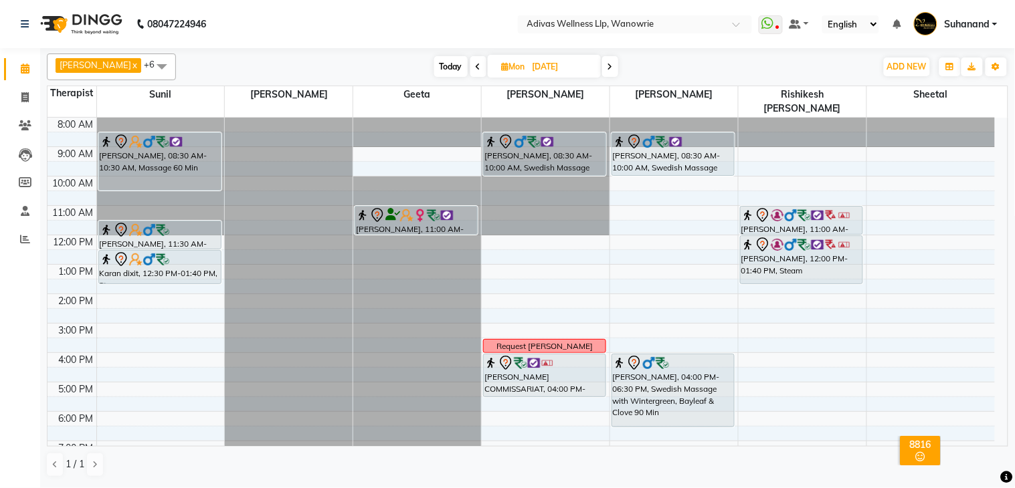
click at [436, 57] on span "Today" at bounding box center [450, 66] width 33 height 21
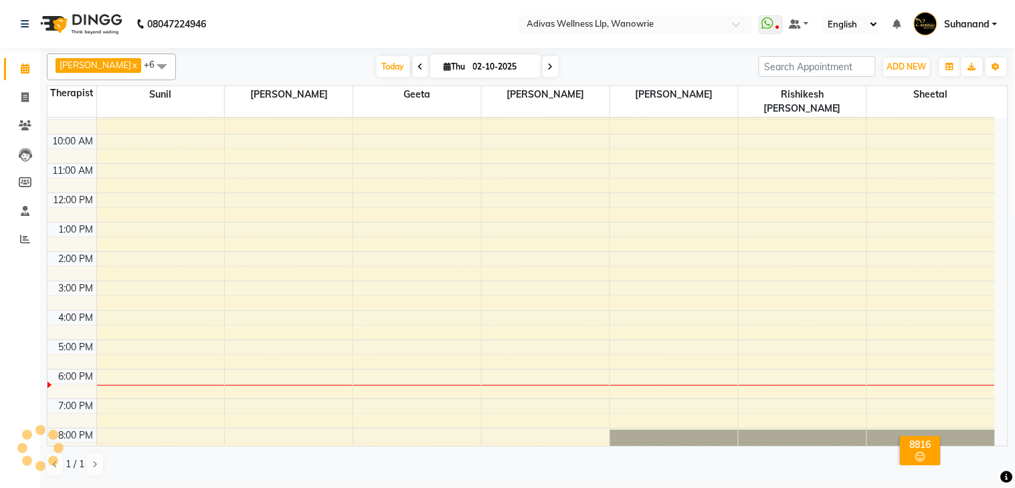
scroll to position [0, 0]
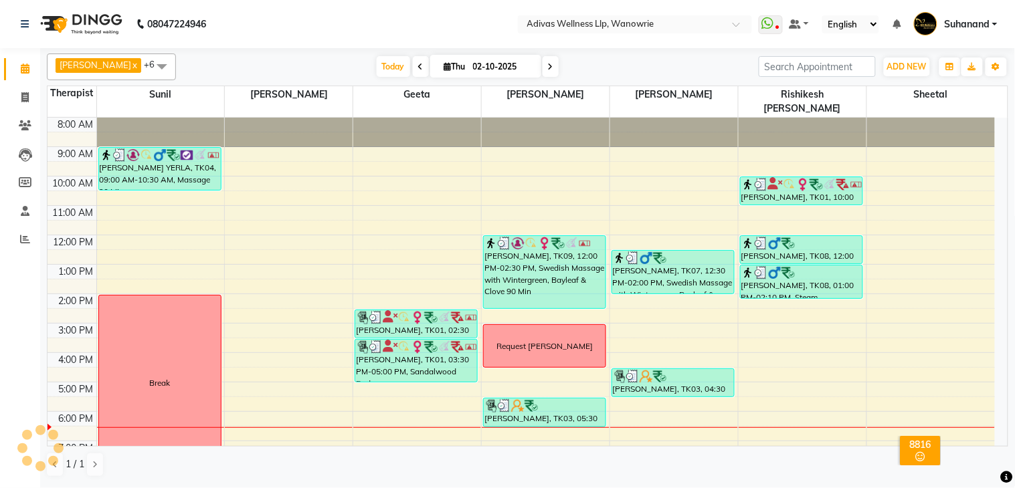
click at [548, 67] on icon at bounding box center [550, 67] width 5 height 8
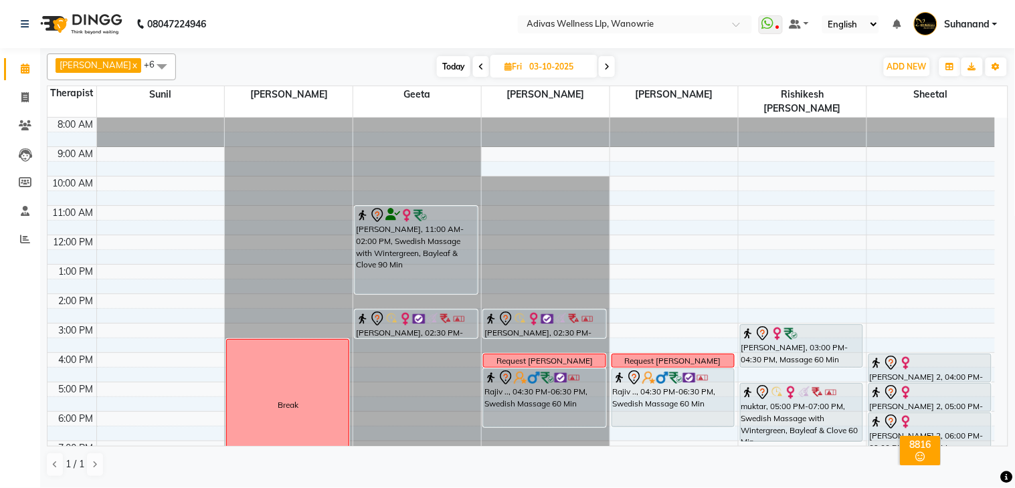
scroll to position [41, 0]
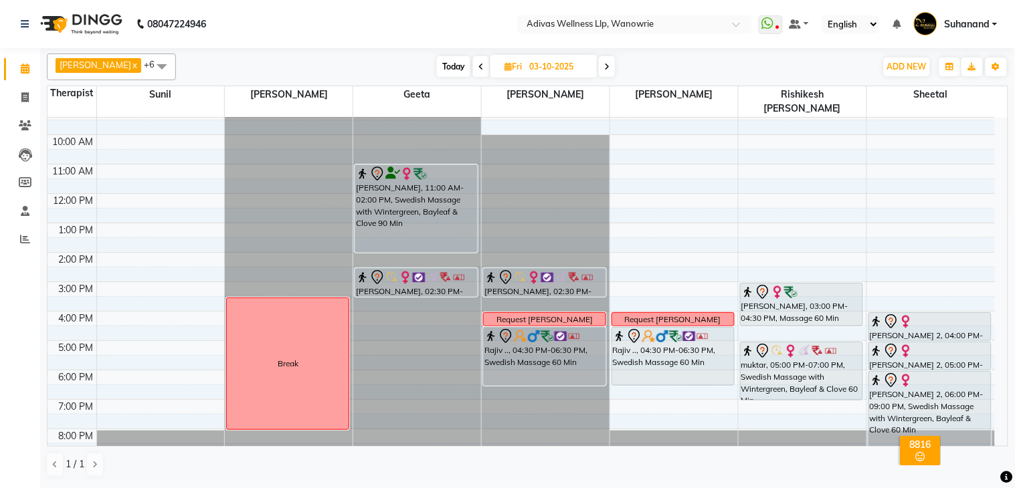
click at [604, 68] on icon at bounding box center [606, 67] width 5 height 8
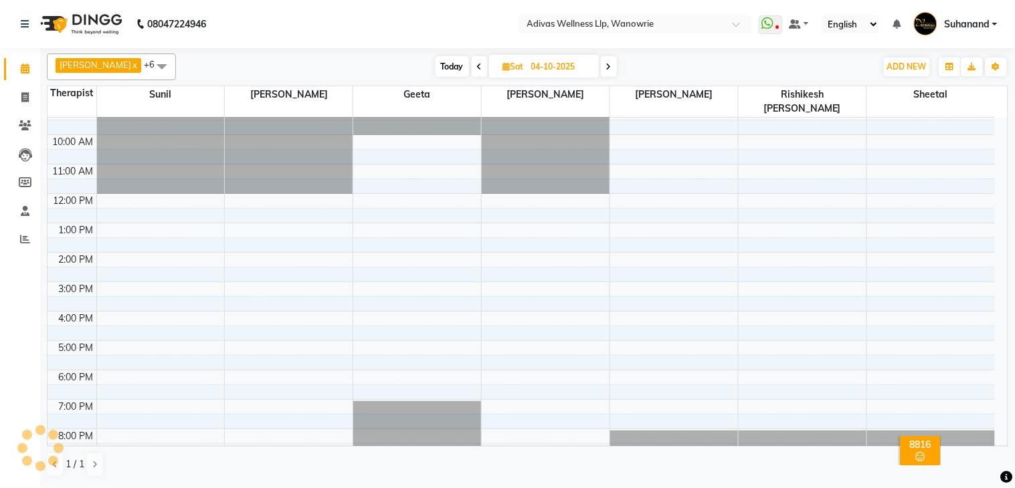
scroll to position [42, 0]
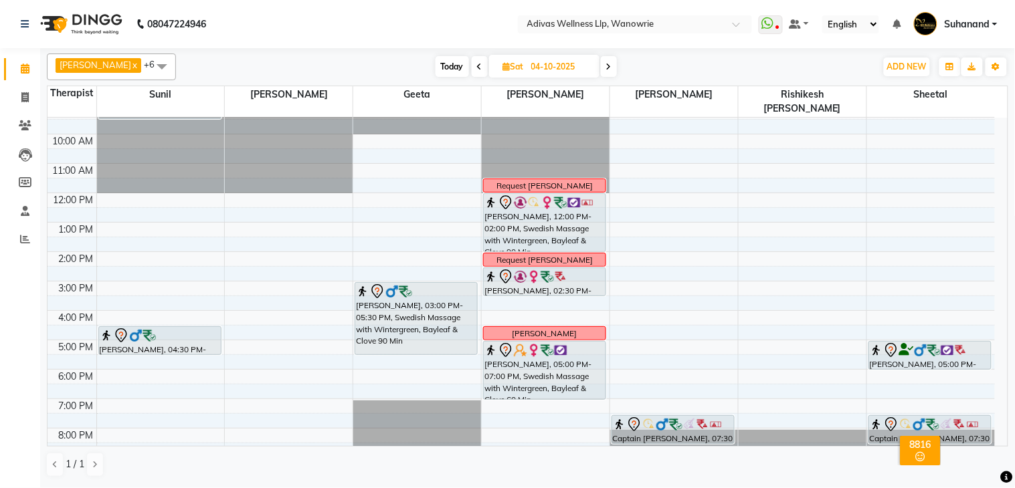
click at [447, 67] on span "Today" at bounding box center [452, 66] width 33 height 21
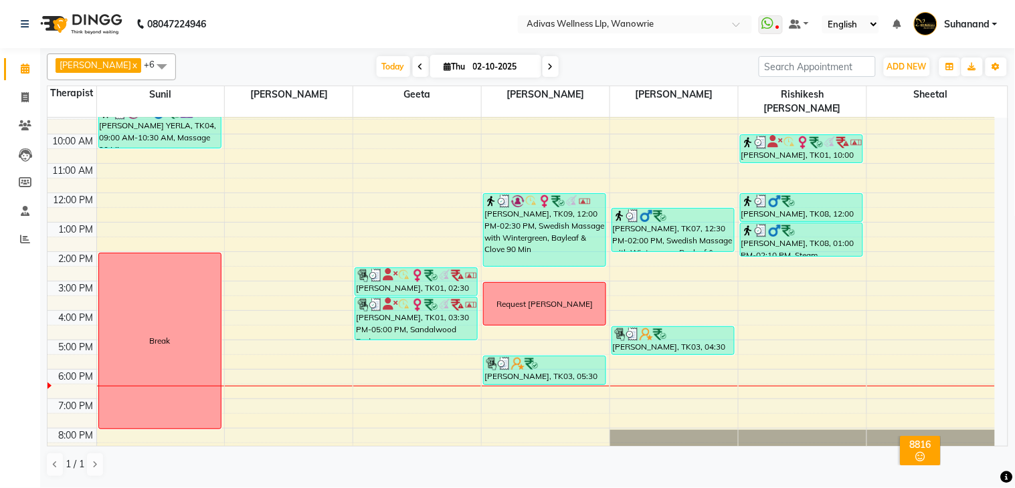
click at [543, 65] on span at bounding box center [551, 66] width 16 height 21
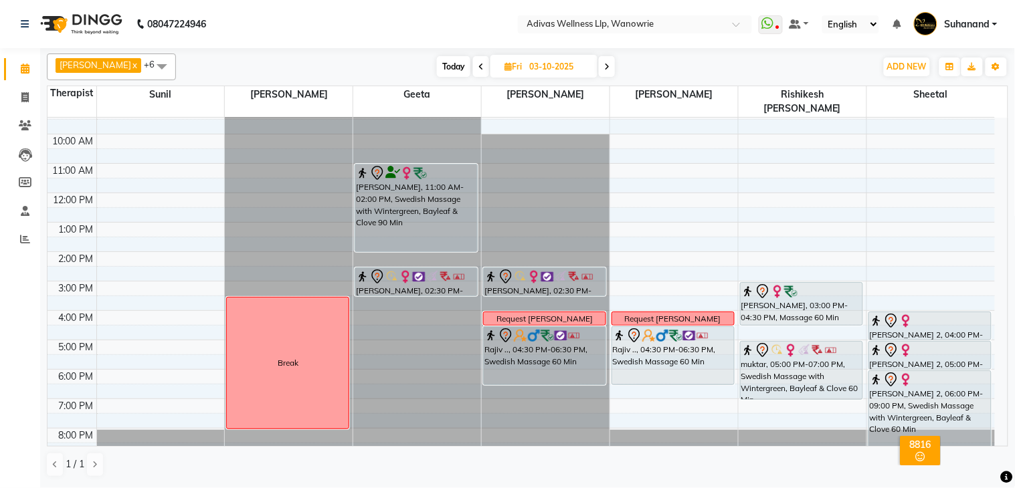
click at [467, 25] on nav "08047224946 Select Location × Adivas Wellness Llp, Wanowrie WhatsApp Status ✕ S…" at bounding box center [507, 24] width 1015 height 48
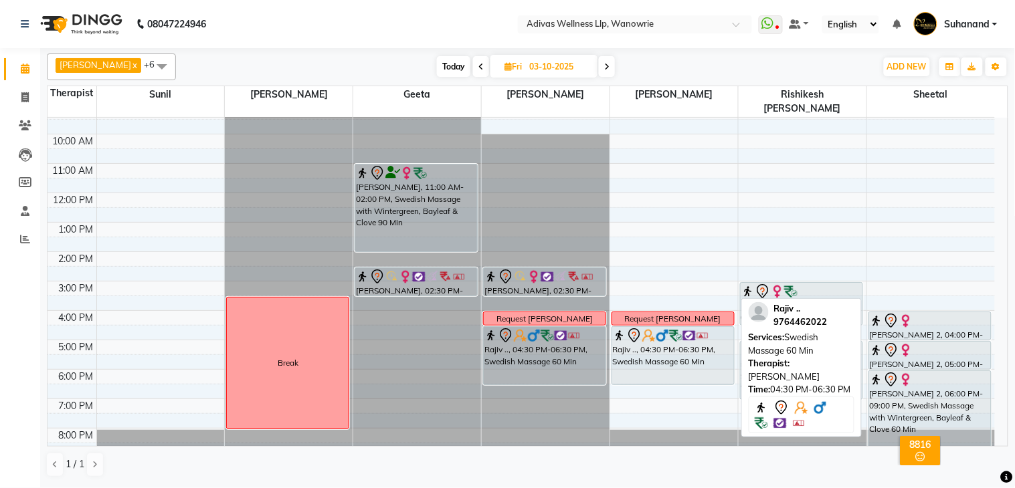
scroll to position [41, 0]
drag, startPoint x: 676, startPoint y: 372, endPoint x: 678, endPoint y: 356, distance: 16.2
click at [678, 356] on div "Request [PERSON_NAME] [PERSON_NAME] .., 04:30 PM-06:30 PM, Swedish Massage 60 M…" at bounding box center [674, 267] width 128 height 382
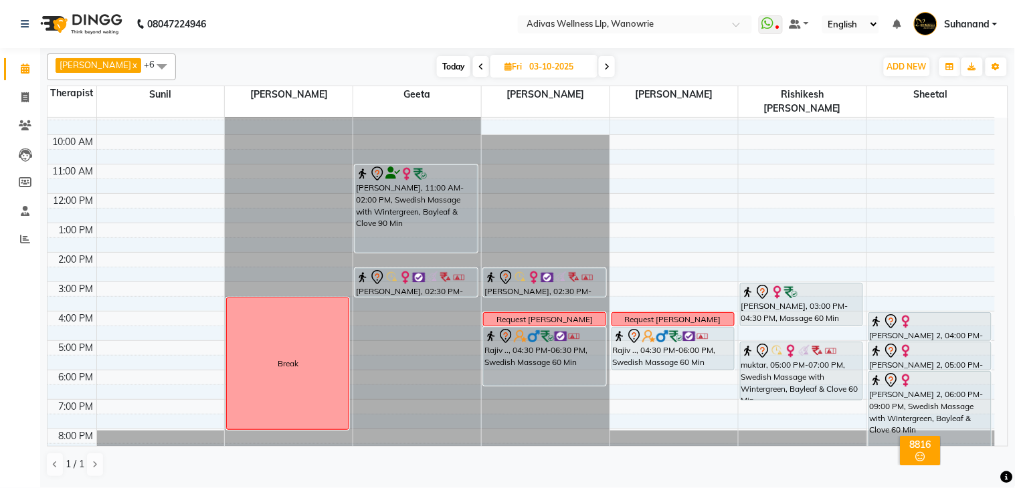
click at [604, 64] on icon at bounding box center [606, 67] width 5 height 8
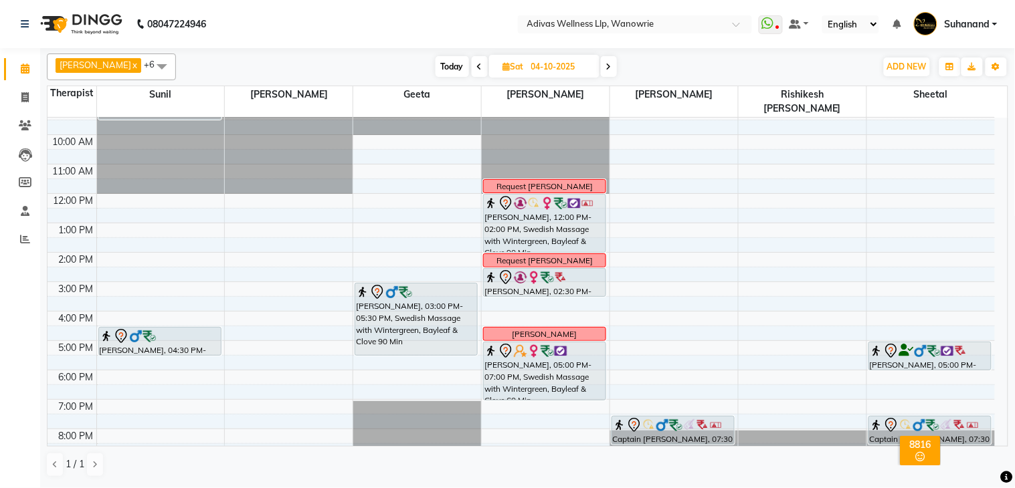
click at [472, 68] on span at bounding box center [480, 66] width 16 height 21
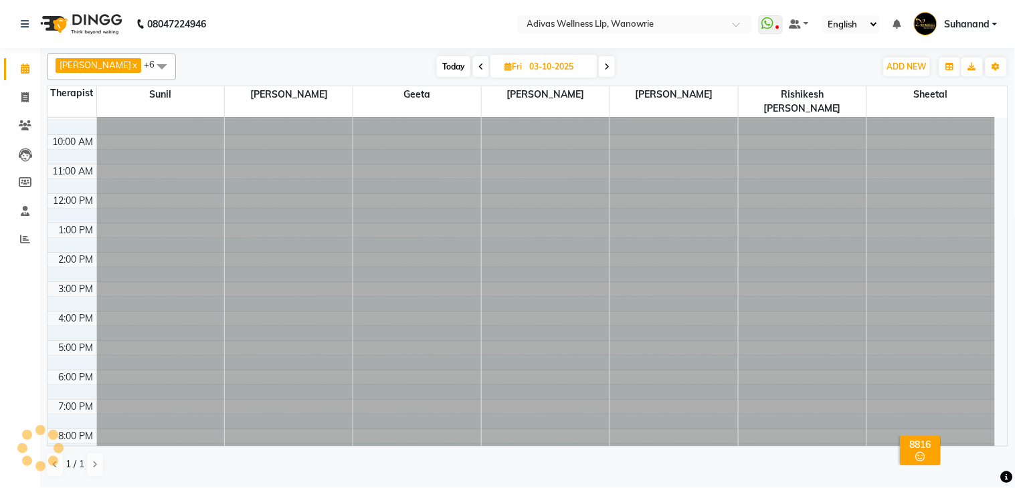
scroll to position [42, 0]
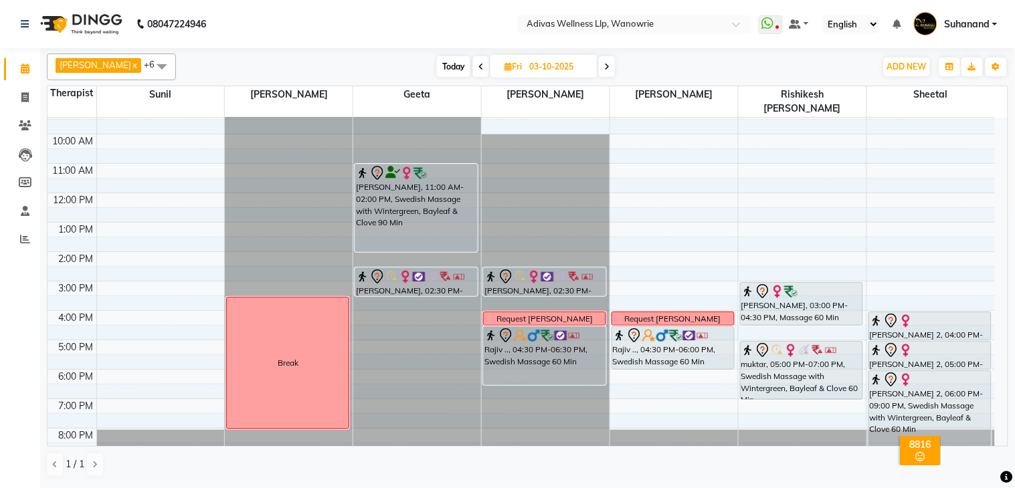
click at [599, 68] on span at bounding box center [607, 66] width 16 height 21
type input "04-10-2025"
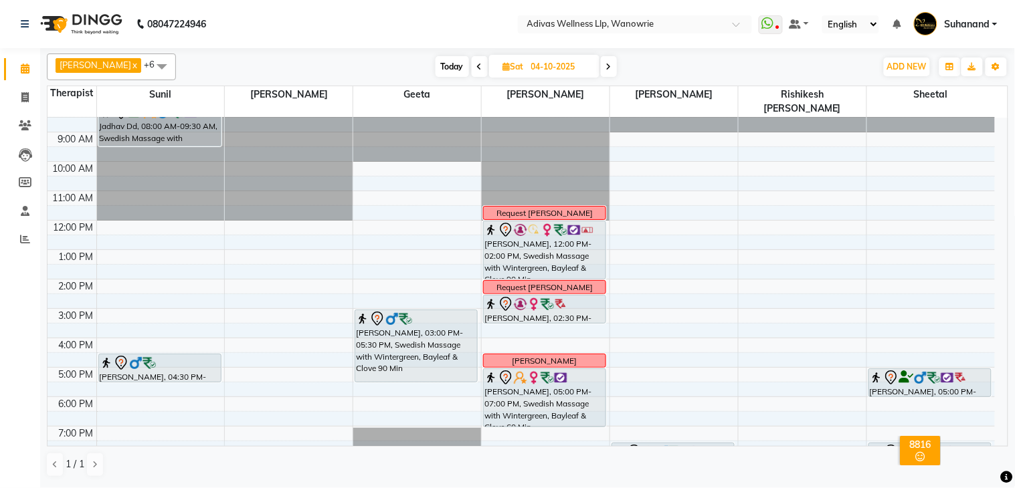
scroll to position [0, 0]
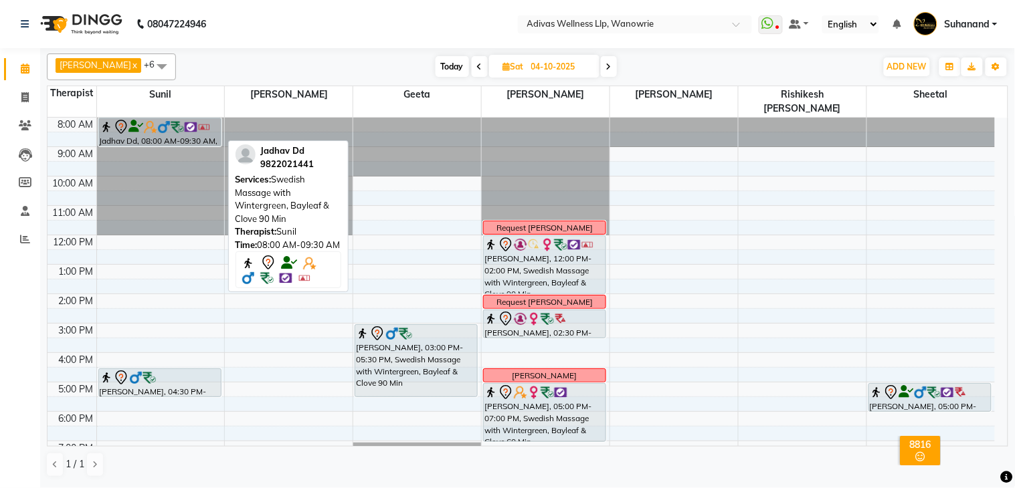
drag, startPoint x: 172, startPoint y: 145, endPoint x: 176, endPoint y: 126, distance: 19.2
click at [176, 126] on div "Jadhav Dd, 08:00 AM-09:30 AM, Swedish Massage with Wintergreen, Bayleaf & Clove…" at bounding box center [161, 309] width 128 height 382
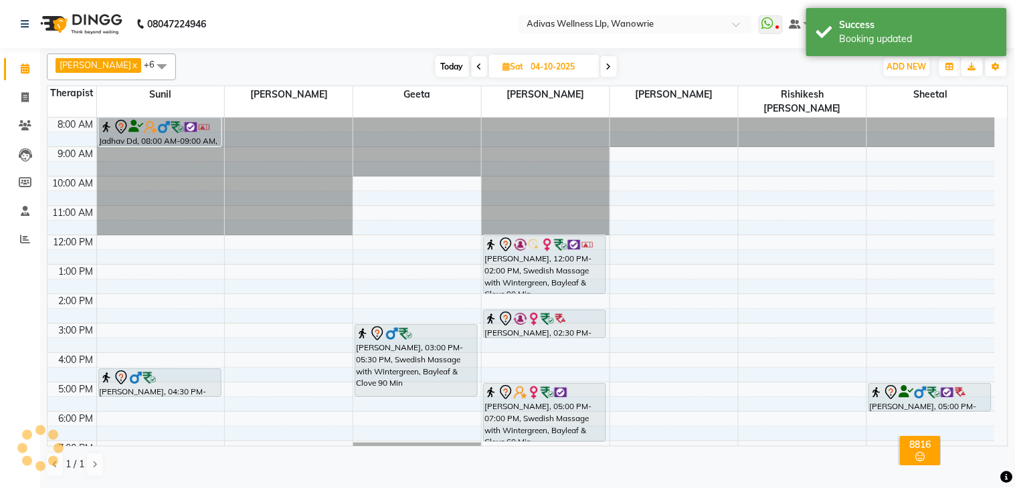
click at [464, 31] on nav "08047224946 Select Location × Adivas Wellness Llp, Wanowrie WhatsApp Status ✕ S…" at bounding box center [507, 24] width 1015 height 48
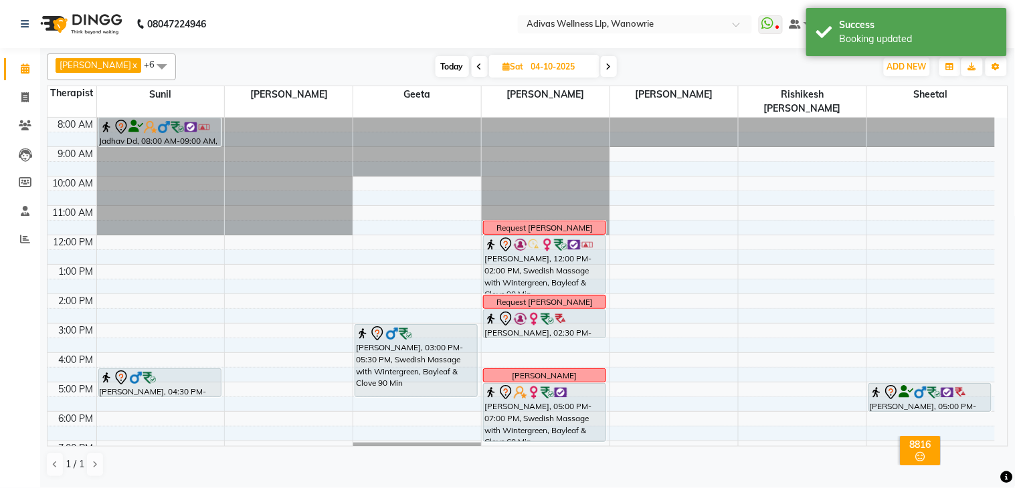
click at [125, 118] on div at bounding box center [161, 118] width 128 height 0
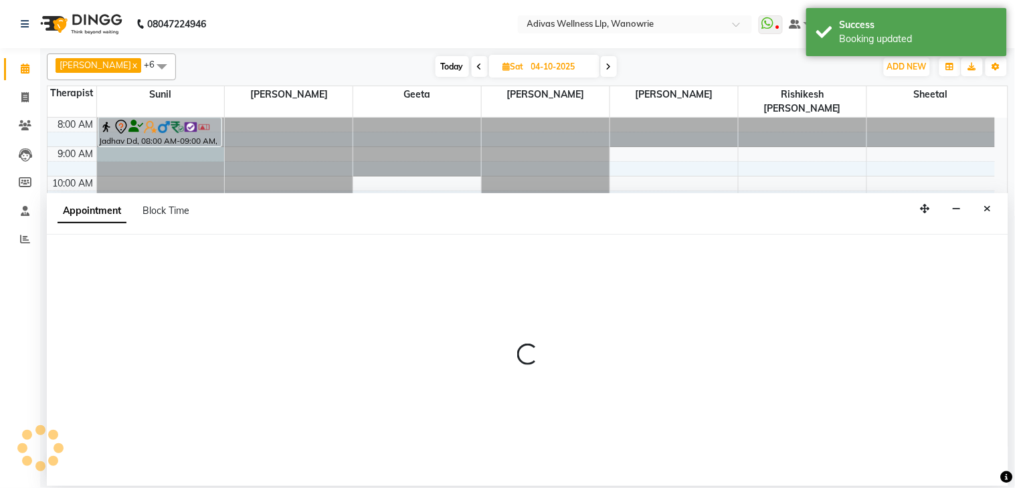
select select "24579"
select select "tentative"
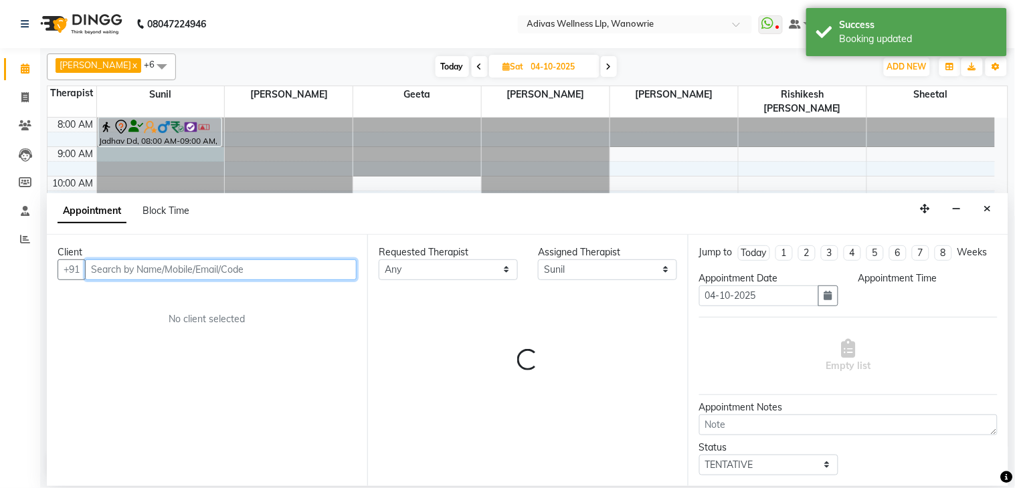
select select "540"
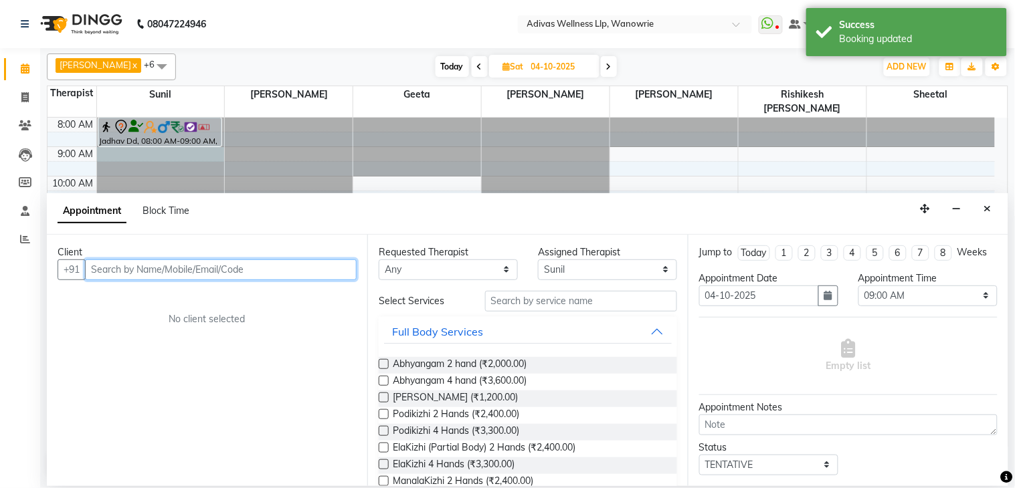
click at [164, 268] on input "text" at bounding box center [221, 270] width 272 height 21
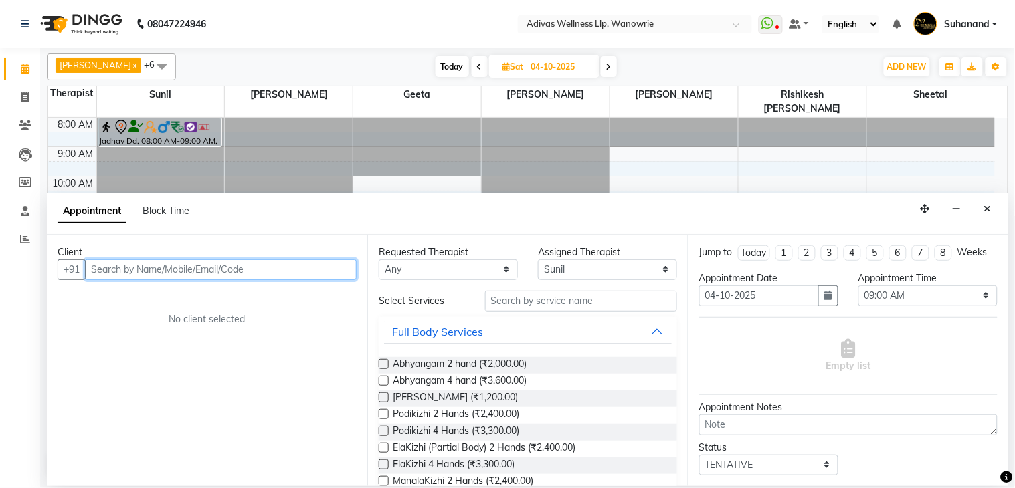
click at [163, 268] on input "text" at bounding box center [221, 270] width 272 height 21
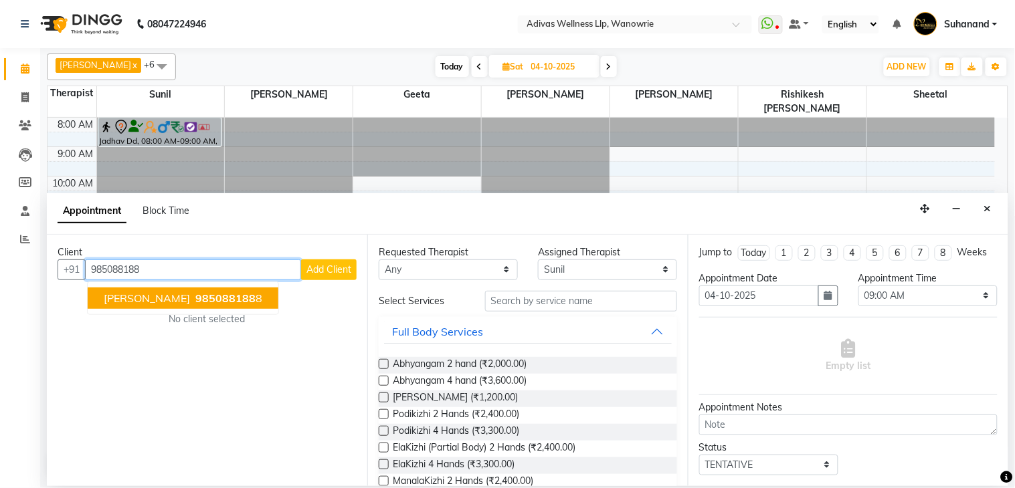
click at [195, 296] on span "985088188" at bounding box center [225, 298] width 60 height 13
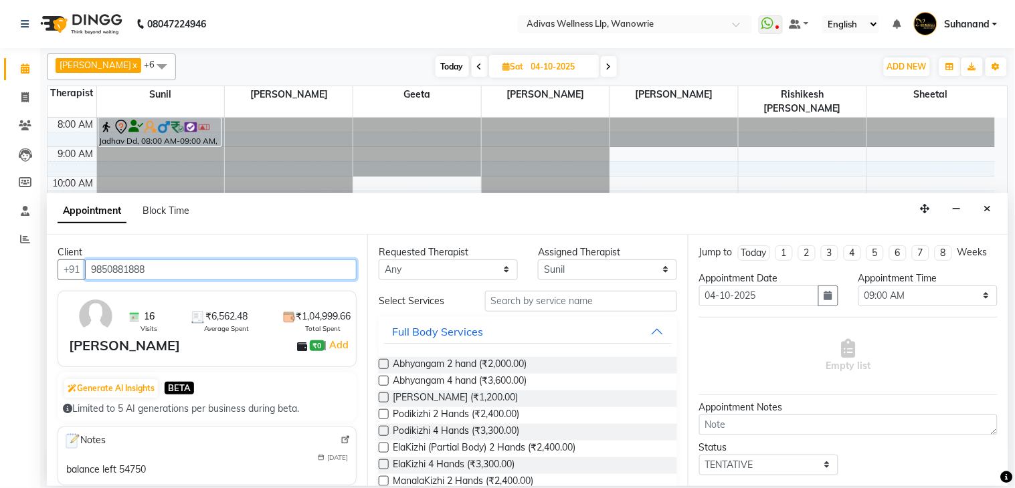
type input "9850881888"
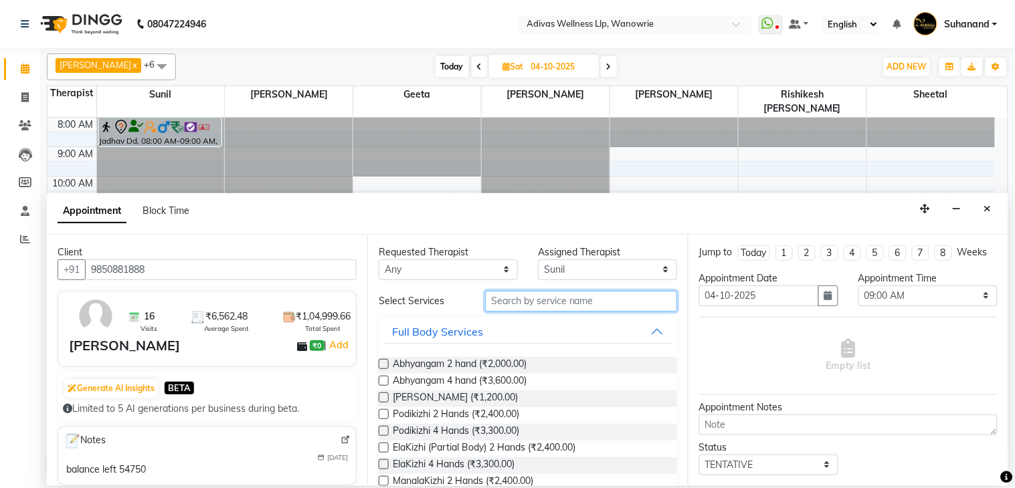
click at [596, 300] on input "text" at bounding box center [581, 301] width 192 height 21
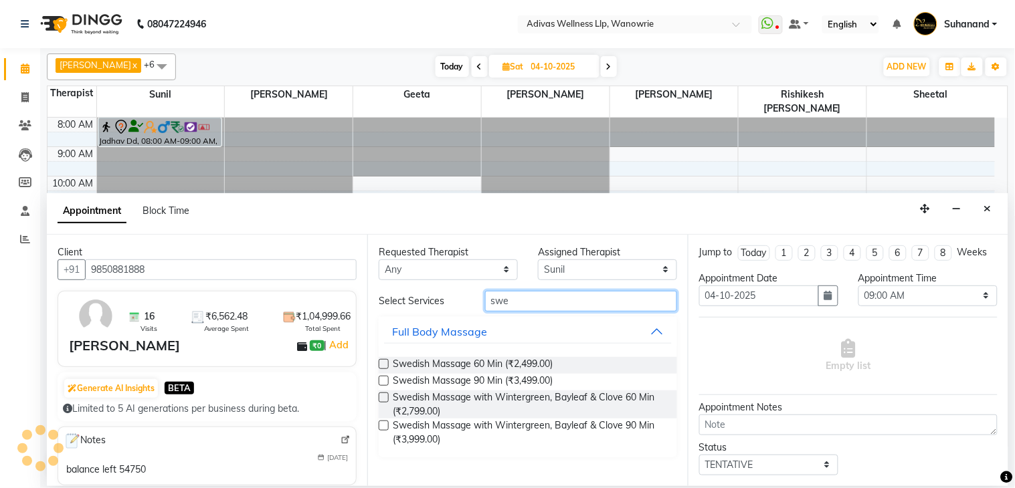
type input "swe"
click at [385, 397] on label at bounding box center [384, 398] width 10 height 10
click at [385, 397] on input "checkbox" at bounding box center [383, 399] width 9 height 9
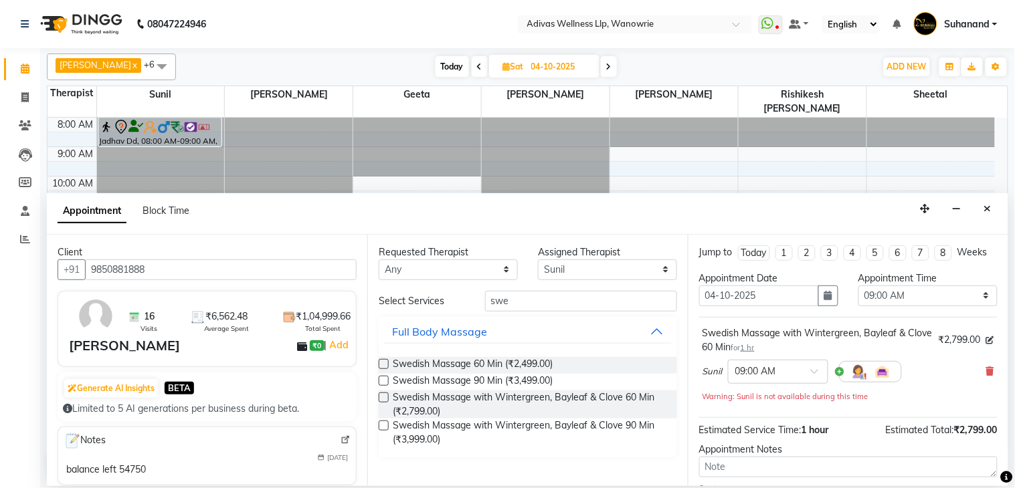
click at [385, 397] on label at bounding box center [384, 398] width 10 height 10
click at [385, 397] on input "checkbox" at bounding box center [383, 399] width 9 height 9
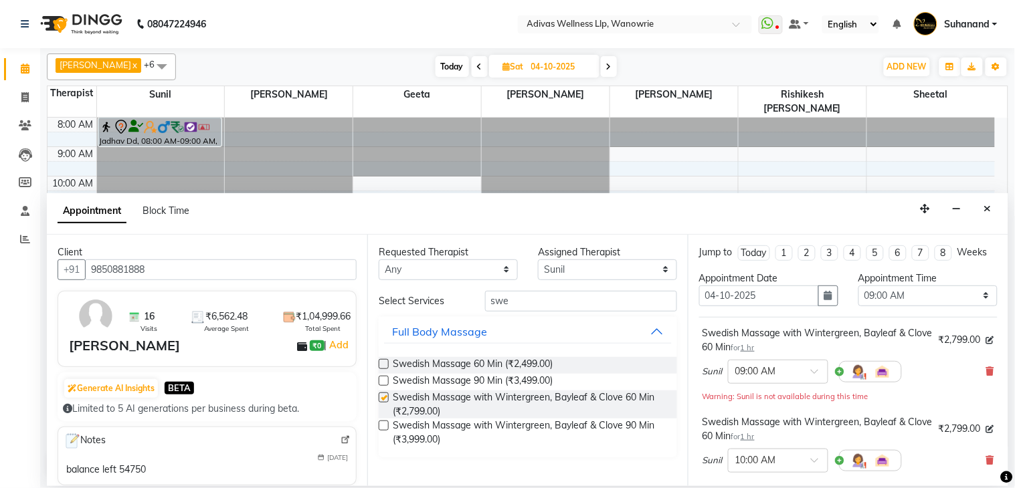
checkbox input "false"
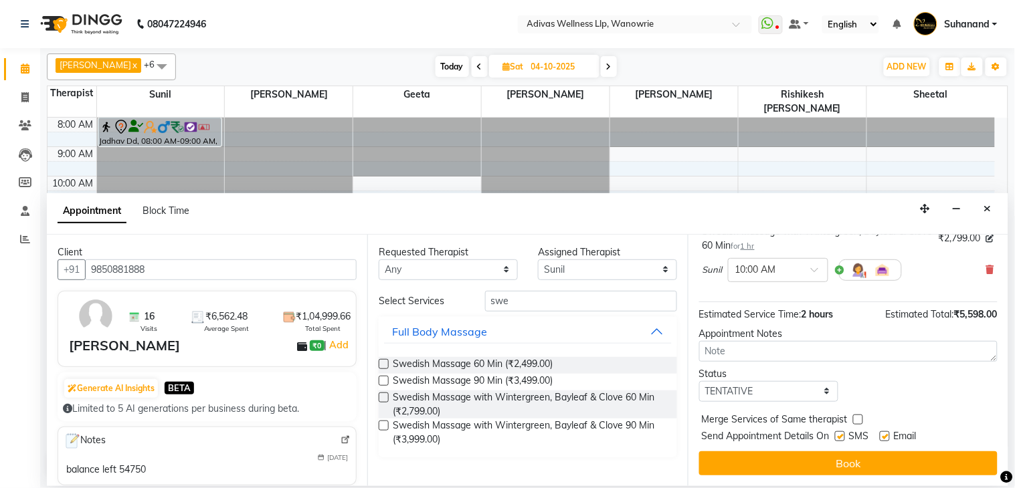
scroll to position [203, 0]
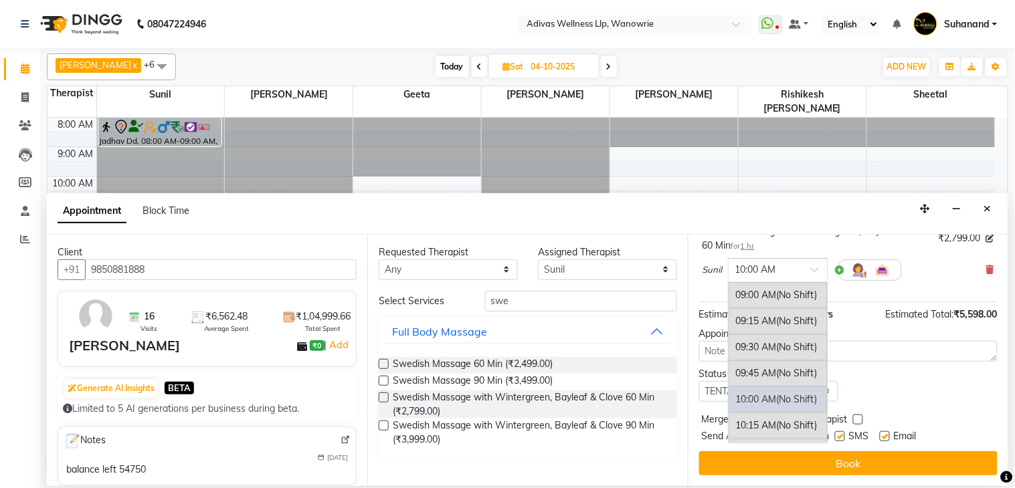
click at [806, 269] on div at bounding box center [778, 269] width 99 height 14
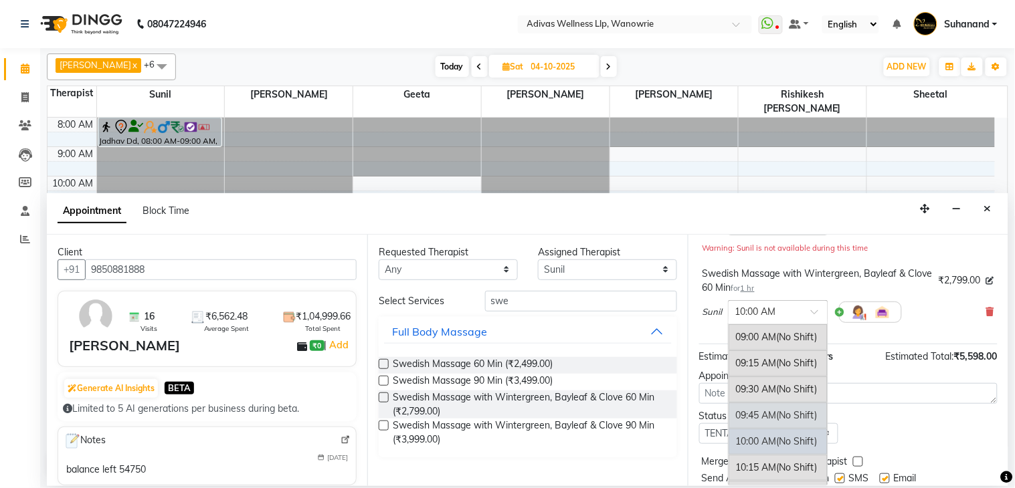
scroll to position [55, 0]
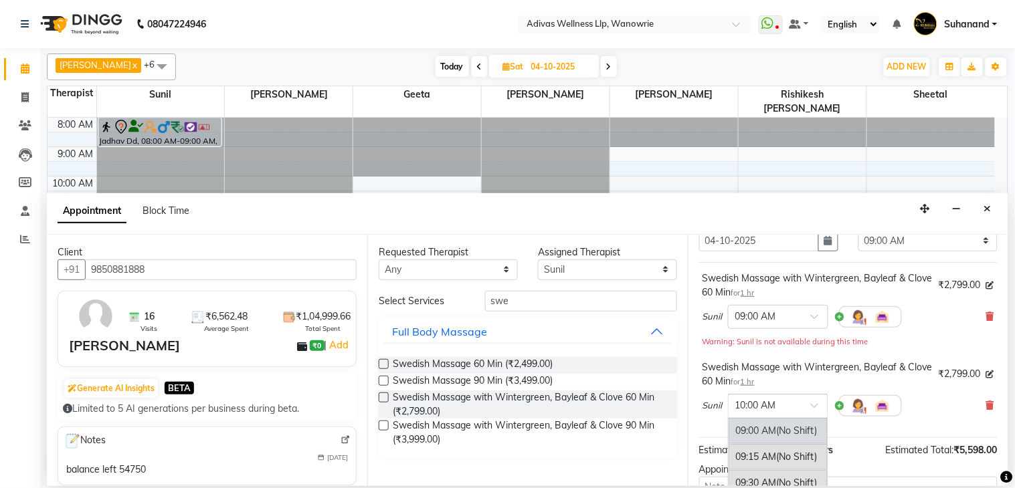
click at [779, 439] on div "09:00 AM (No Shift)" at bounding box center [778, 431] width 99 height 26
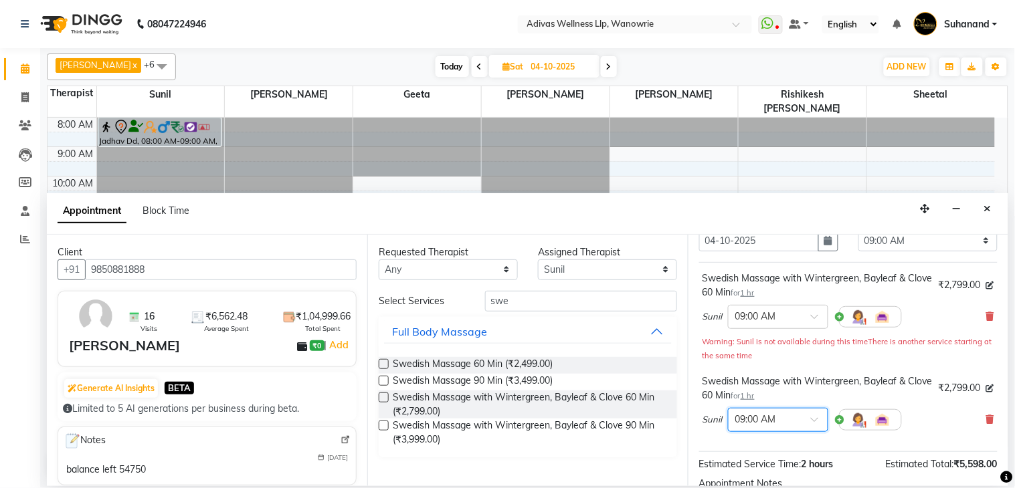
scroll to position [217, 0]
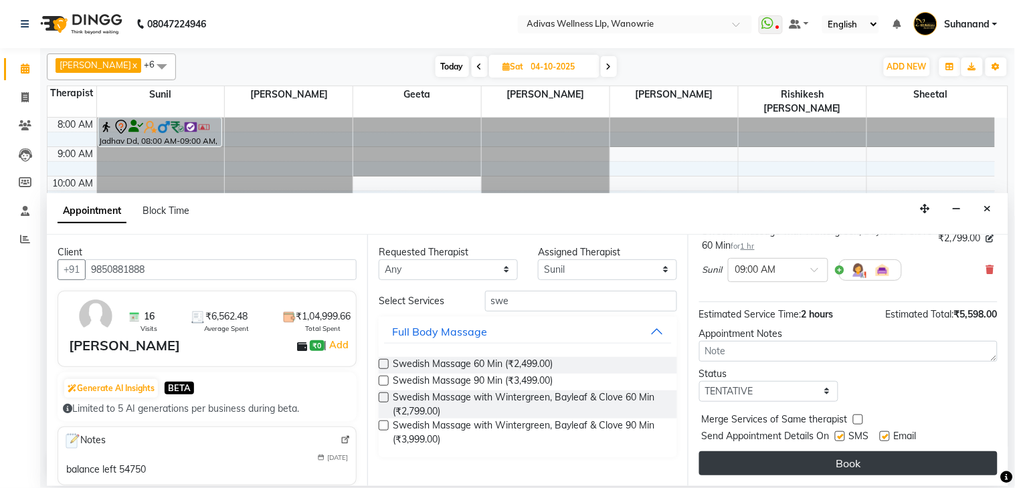
click at [858, 462] on button "Book" at bounding box center [848, 464] width 298 height 24
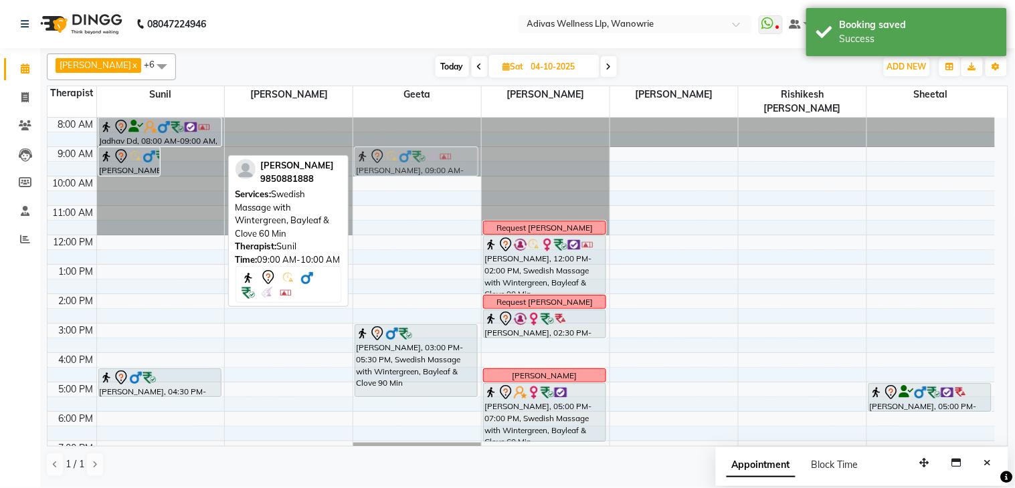
drag, startPoint x: 192, startPoint y: 150, endPoint x: 389, endPoint y: 144, distance: 197.5
click at [388, 144] on tr "[PERSON_NAME], 09:00 AM-10:00 AM, Swedish Massage with Wintergreen, Bayleaf & C…" at bounding box center [521, 309] width 947 height 382
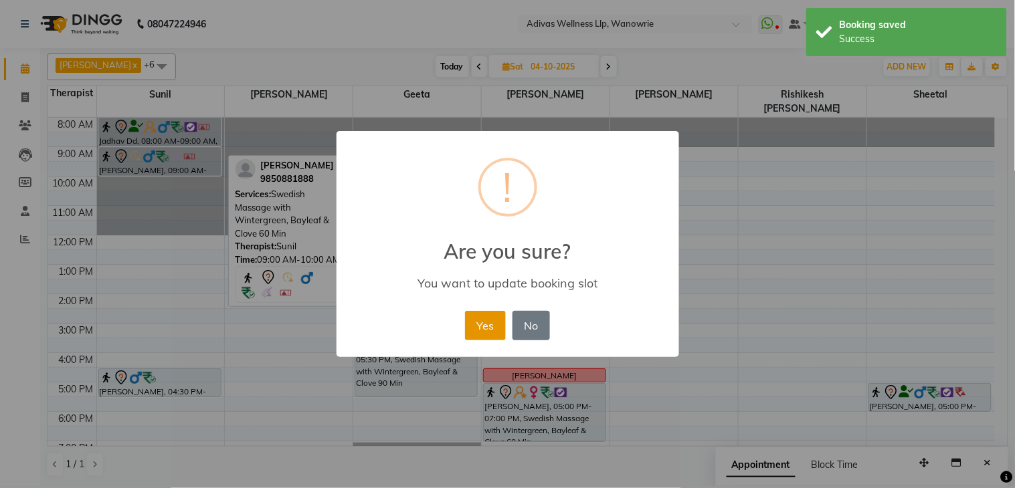
click at [476, 323] on button "Yes" at bounding box center [485, 325] width 41 height 29
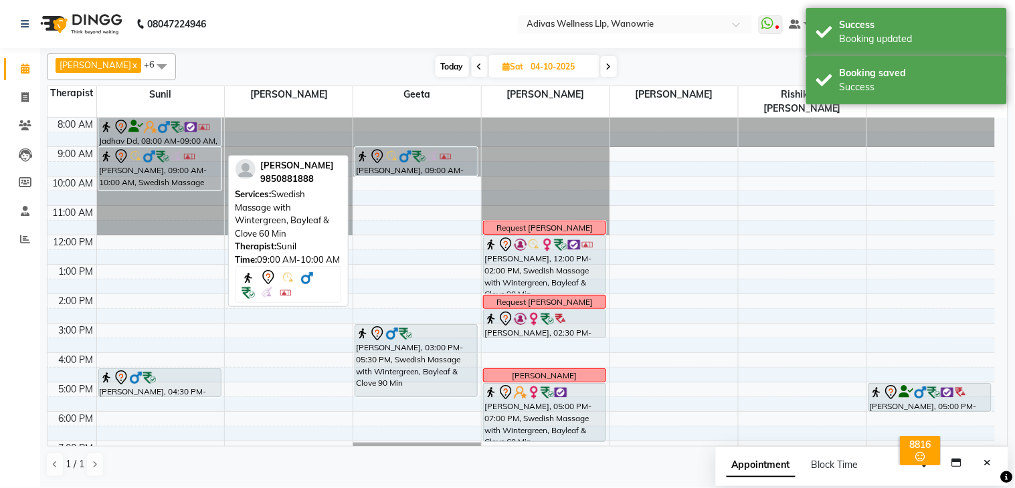
click at [177, 171] on div "Jadhav Dd, 08:00 AM-09:00 AM, Swedish Massage with Wintergreen, Bayleaf & Clove…" at bounding box center [161, 309] width 128 height 382
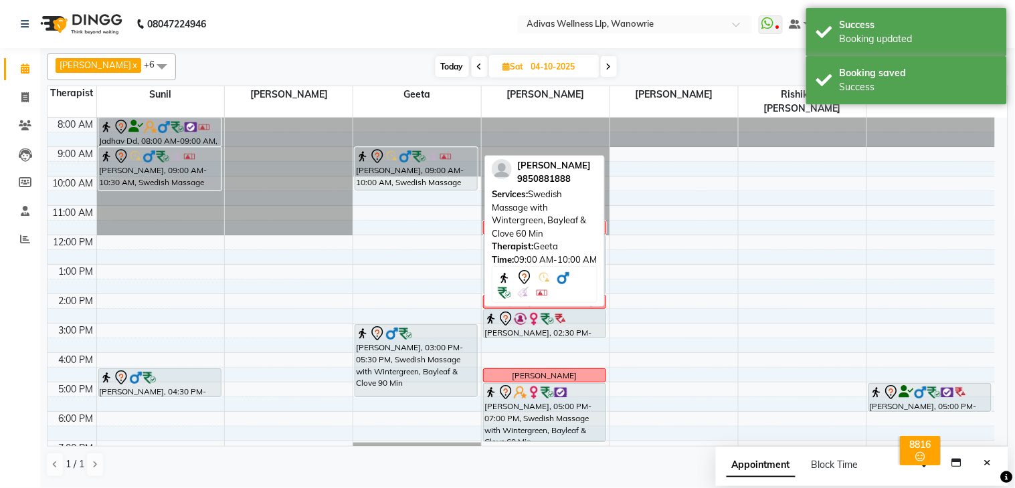
click at [418, 170] on div "[PERSON_NAME], 09:00 AM-10:00 AM, Swedish Massage with Wintergreen, Bayleaf & C…" at bounding box center [417, 309] width 128 height 382
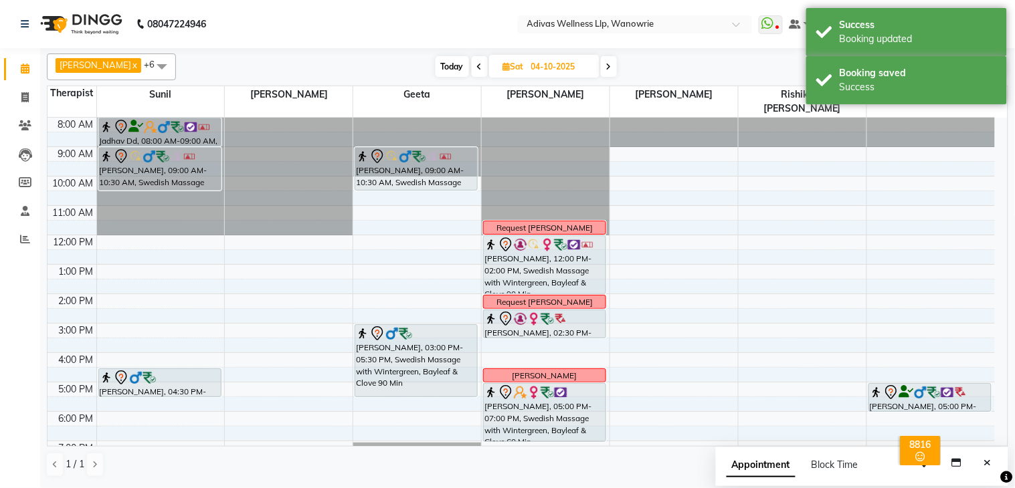
click at [435, 27] on nav "08047224946 Select Location × Adivas Wellness Llp, Wanowrie WhatsApp Status ✕ S…" at bounding box center [507, 24] width 1015 height 48
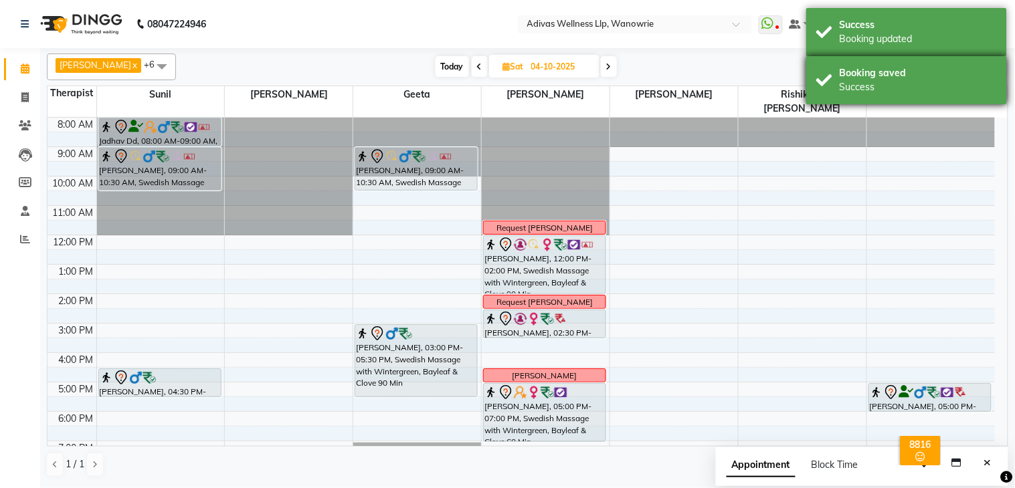
click at [865, 58] on div "Booking saved Success" at bounding box center [906, 80] width 201 height 48
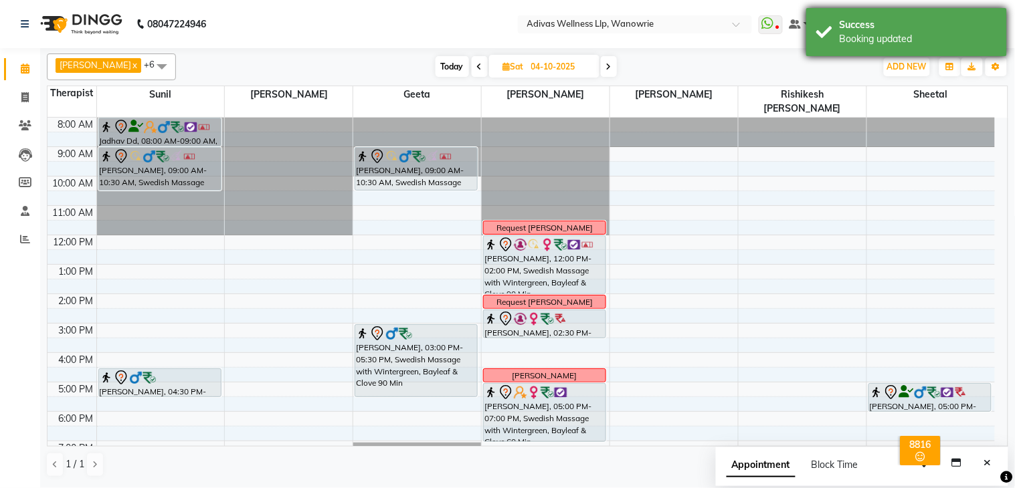
click at [870, 27] on div "Success" at bounding box center [918, 25] width 157 height 14
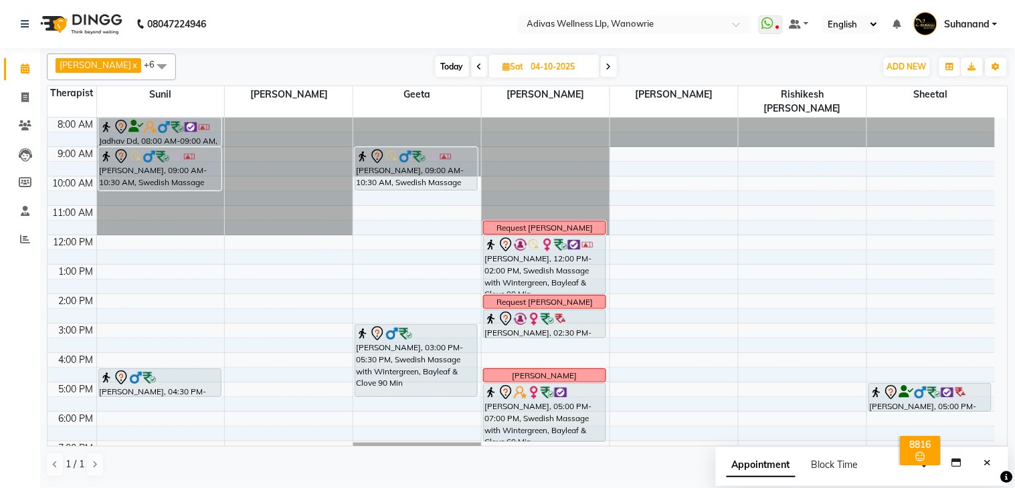
click at [436, 67] on span "Today" at bounding box center [452, 66] width 33 height 21
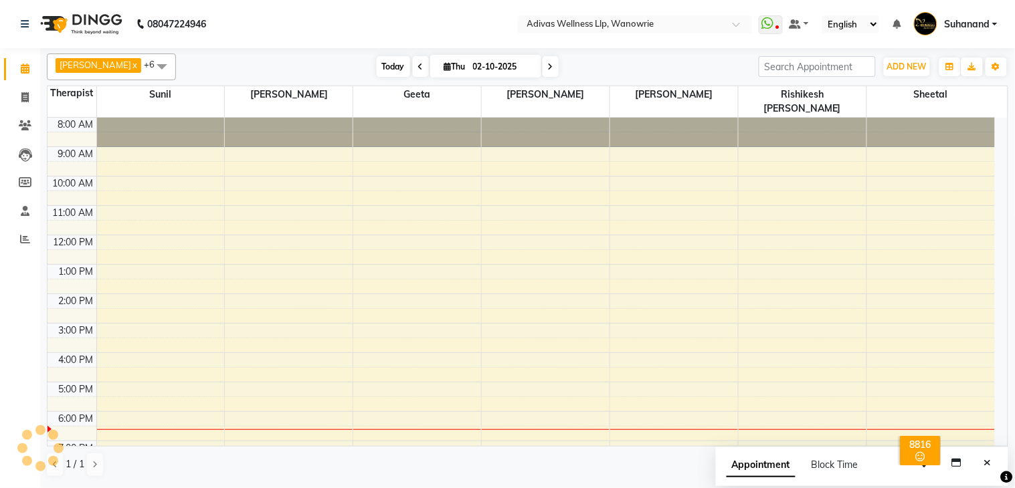
scroll to position [42, 0]
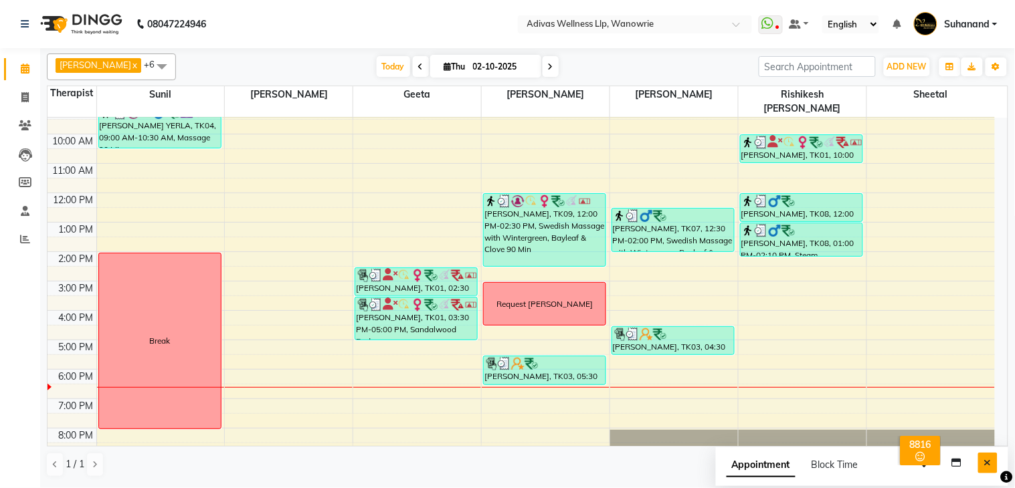
click at [989, 466] on icon "Close" at bounding box center [987, 462] width 7 height 9
drag, startPoint x: 416, startPoint y: 24, endPoint x: 414, endPoint y: 4, distance: 20.2
click at [415, 19] on nav "08047224946 Select Location × Adivas Wellness Llp, Wanowrie WhatsApp Status ✕ S…" at bounding box center [507, 24] width 1015 height 48
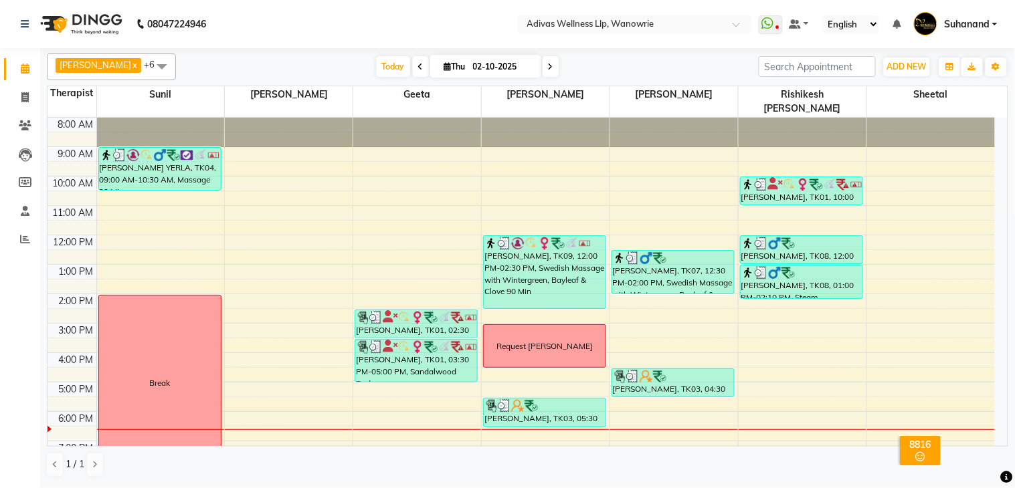
click at [543, 66] on span at bounding box center [551, 66] width 16 height 21
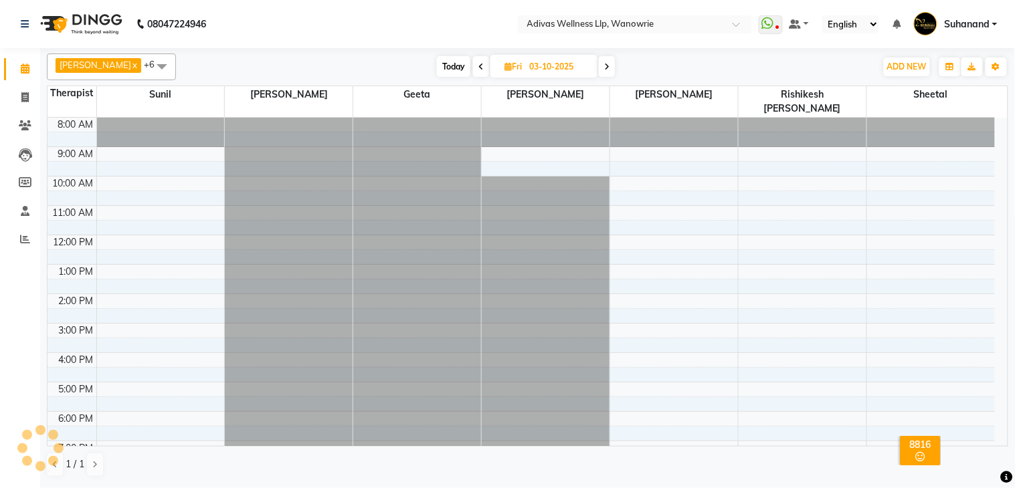
scroll to position [42, 0]
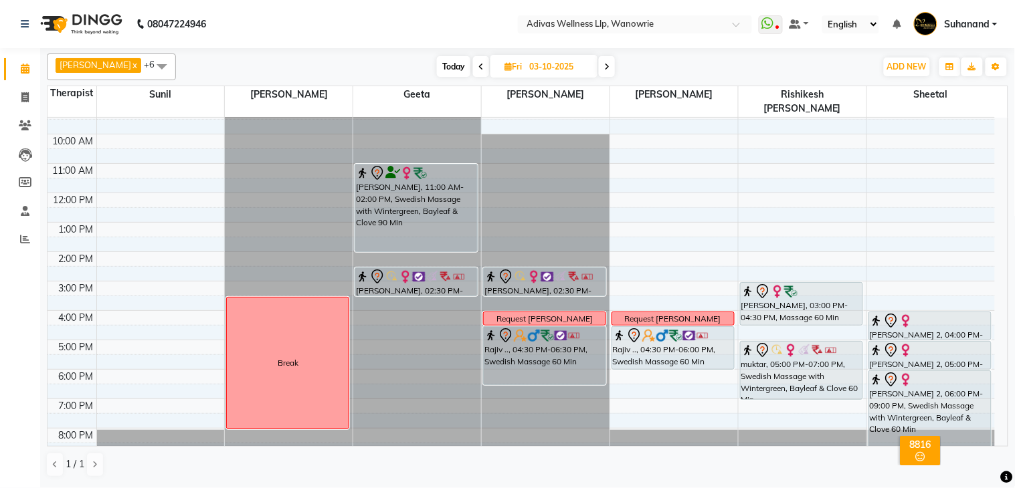
click at [453, 67] on span "Today" at bounding box center [453, 66] width 33 height 21
type input "02-10-2025"
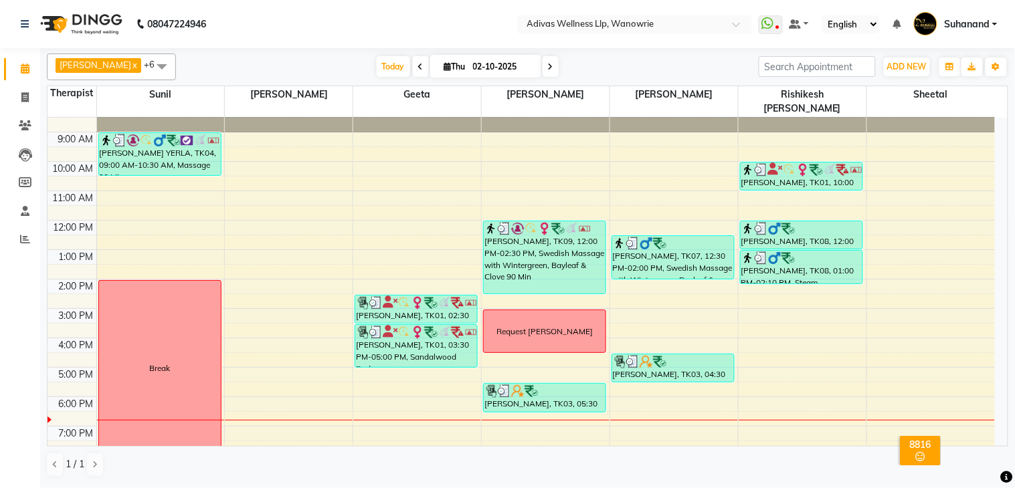
scroll to position [0, 0]
